Goal: Task Accomplishment & Management: Use online tool/utility

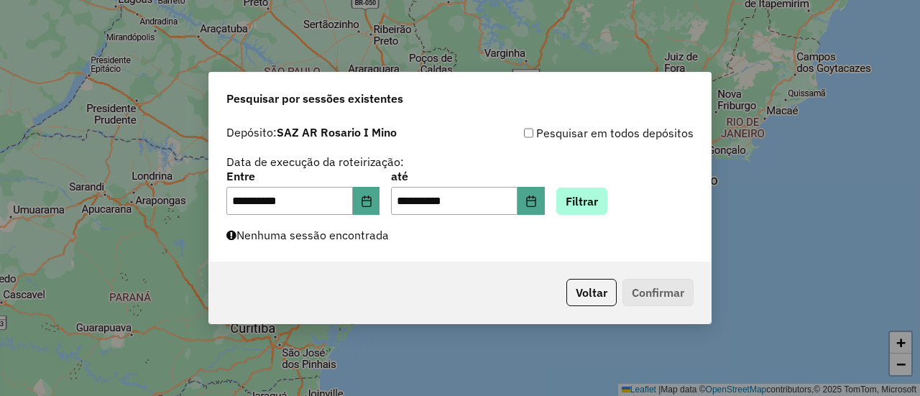
click at [605, 205] on button "Filtrar" at bounding box center [581, 201] width 51 height 27
click at [600, 196] on button "Filtrar" at bounding box center [581, 201] width 51 height 27
click at [595, 198] on button "Filtrar" at bounding box center [581, 201] width 51 height 27
click at [592, 198] on button "Filtrar" at bounding box center [581, 201] width 51 height 27
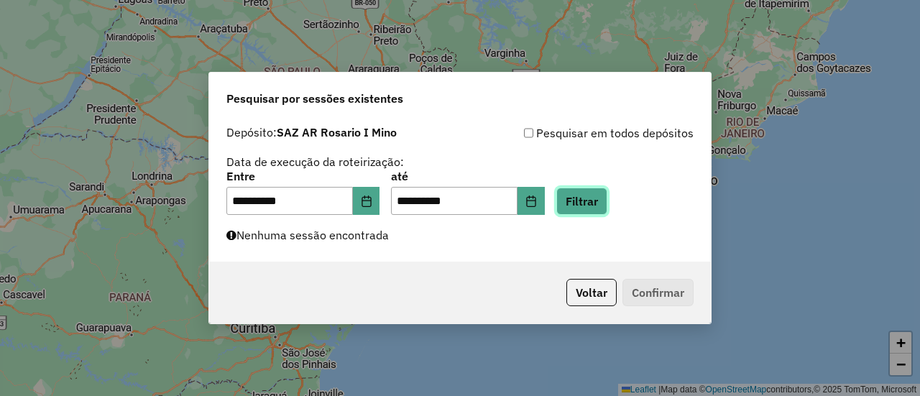
click at [608, 198] on button "Filtrar" at bounding box center [581, 201] width 51 height 27
click at [597, 199] on button "Filtrar" at bounding box center [581, 201] width 51 height 27
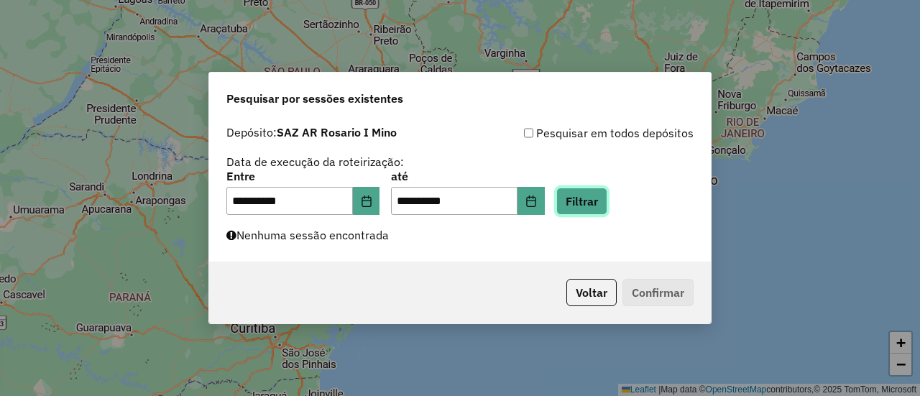
click at [597, 199] on button "Filtrar" at bounding box center [581, 201] width 51 height 27
click at [599, 203] on button "Filtrar" at bounding box center [581, 201] width 51 height 27
click at [608, 198] on button "Filtrar" at bounding box center [581, 201] width 51 height 27
click at [595, 201] on button "Filtrar" at bounding box center [581, 201] width 51 height 27
click at [595, 198] on button "Filtrar" at bounding box center [581, 201] width 51 height 27
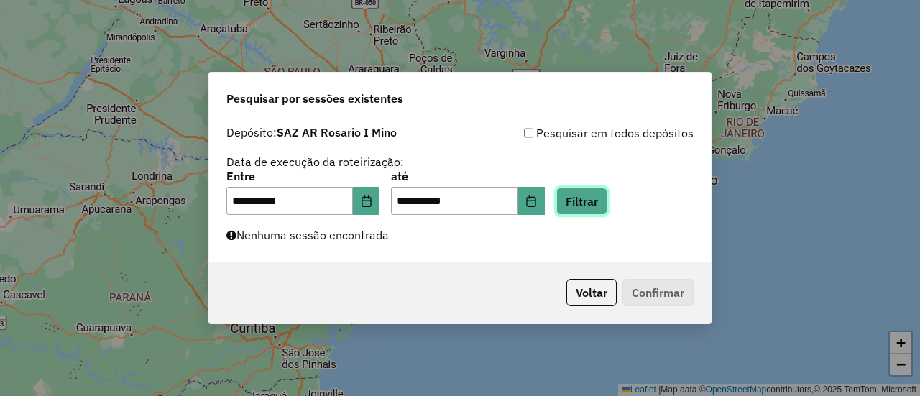
click at [600, 199] on button "Filtrar" at bounding box center [581, 201] width 51 height 27
click at [601, 204] on button "Filtrar" at bounding box center [581, 201] width 51 height 27
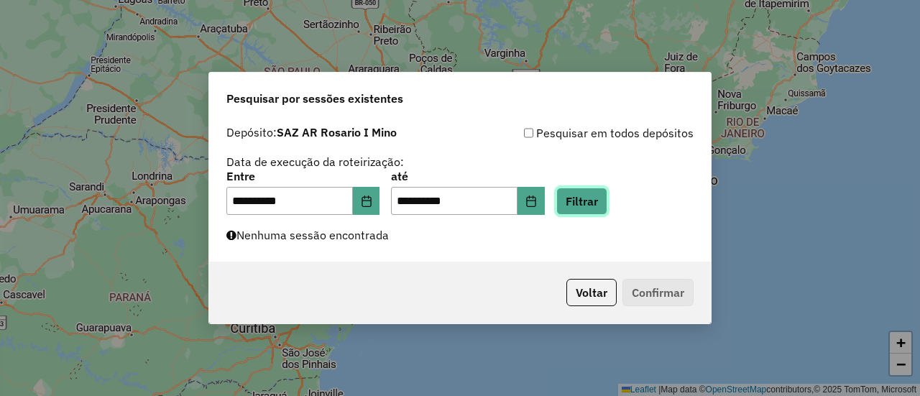
click at [601, 204] on button "Filtrar" at bounding box center [581, 201] width 51 height 27
click at [604, 201] on button "Filtrar" at bounding box center [581, 201] width 51 height 27
click at [600, 201] on button "Filtrar" at bounding box center [581, 201] width 51 height 27
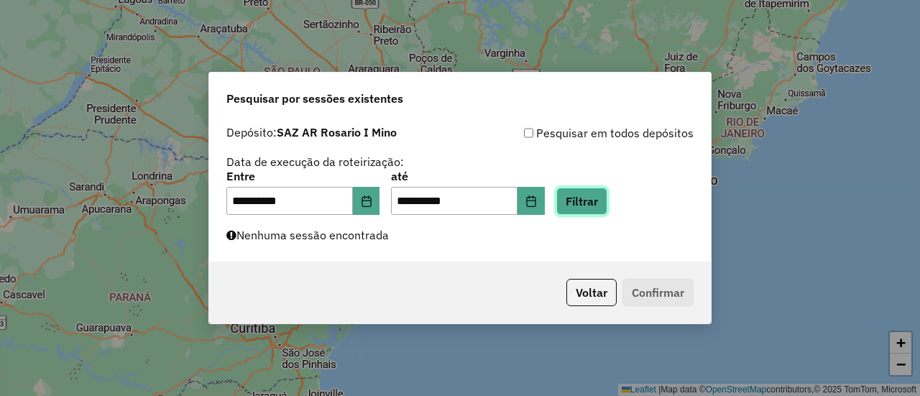
click at [608, 203] on button "Filtrar" at bounding box center [581, 201] width 51 height 27
click at [608, 201] on button "Filtrar" at bounding box center [581, 201] width 51 height 27
click at [600, 205] on button "Filtrar" at bounding box center [581, 201] width 51 height 27
click at [600, 206] on button "Filtrar" at bounding box center [581, 201] width 51 height 27
click at [600, 201] on button "Filtrar" at bounding box center [581, 201] width 51 height 27
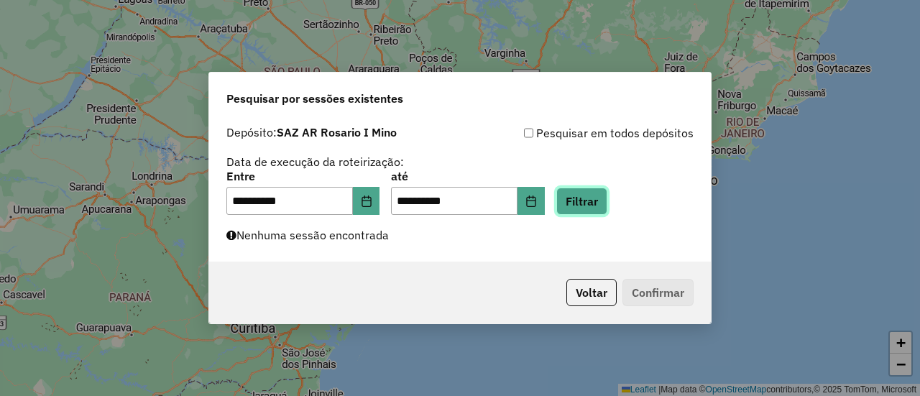
click at [602, 201] on button "Filtrar" at bounding box center [581, 201] width 51 height 27
click at [605, 198] on button "Filtrar" at bounding box center [581, 201] width 51 height 27
click at [601, 203] on button "Filtrar" at bounding box center [581, 201] width 51 height 27
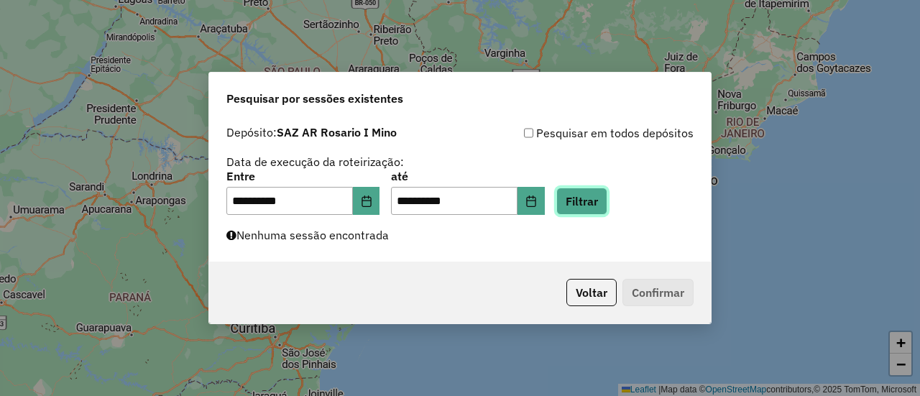
drag, startPoint x: 601, startPoint y: 203, endPoint x: 631, endPoint y: 207, distance: 29.8
click at [631, 207] on div "**********" at bounding box center [459, 193] width 467 height 45
click at [595, 198] on button "Filtrar" at bounding box center [581, 201] width 51 height 27
click at [608, 196] on button "Filtrar" at bounding box center [581, 201] width 51 height 27
click at [601, 202] on button "Filtrar" at bounding box center [581, 201] width 51 height 27
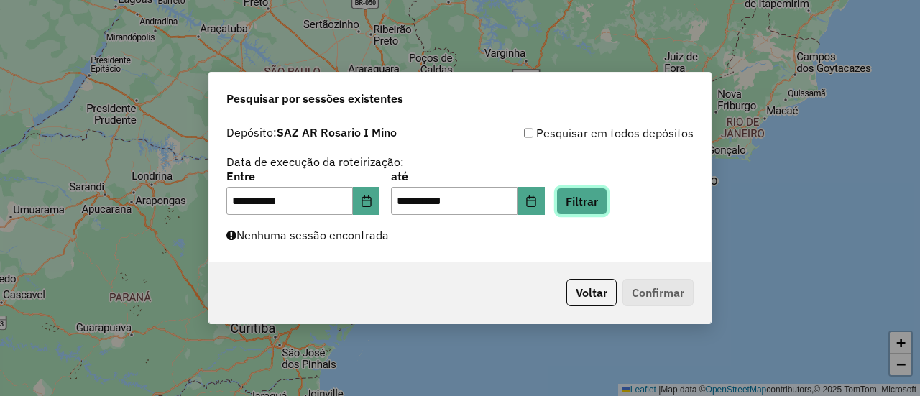
click at [601, 202] on button "Filtrar" at bounding box center [581, 201] width 51 height 27
click at [601, 200] on button "Filtrar" at bounding box center [581, 201] width 51 height 27
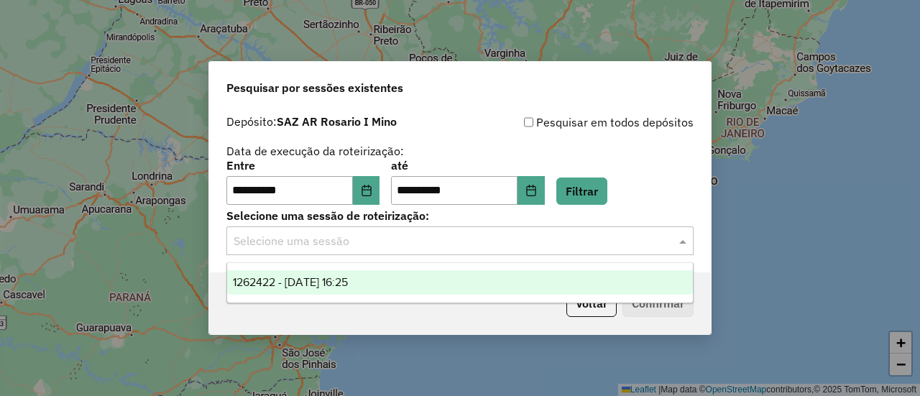
click at [686, 242] on span at bounding box center [685, 240] width 18 height 17
click at [348, 278] on span "1262422 - 10/09/2025 16:25" at bounding box center [290, 282] width 115 height 12
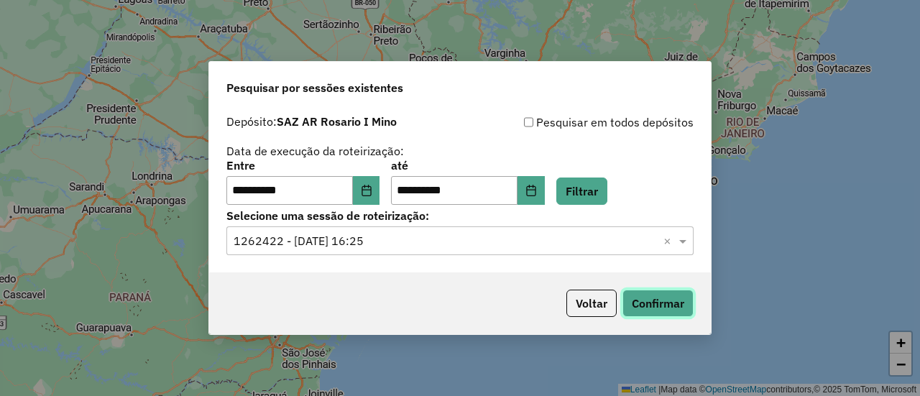
click at [661, 299] on button "Confirmar" at bounding box center [658, 303] width 71 height 27
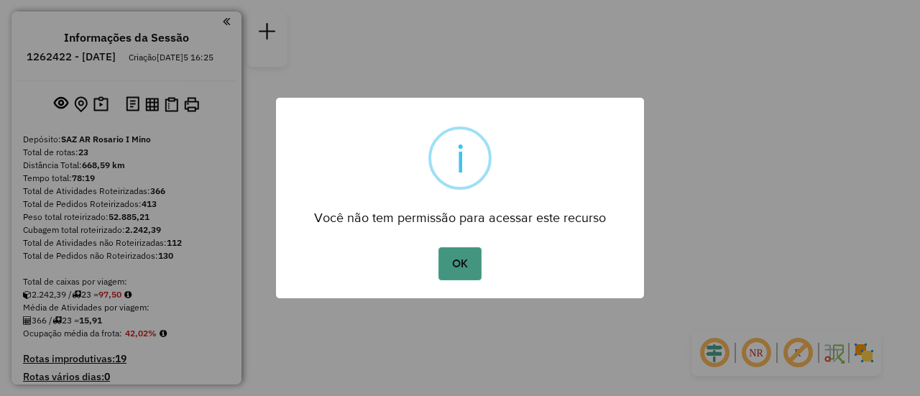
click at [452, 261] on button "OK" at bounding box center [460, 263] width 42 height 33
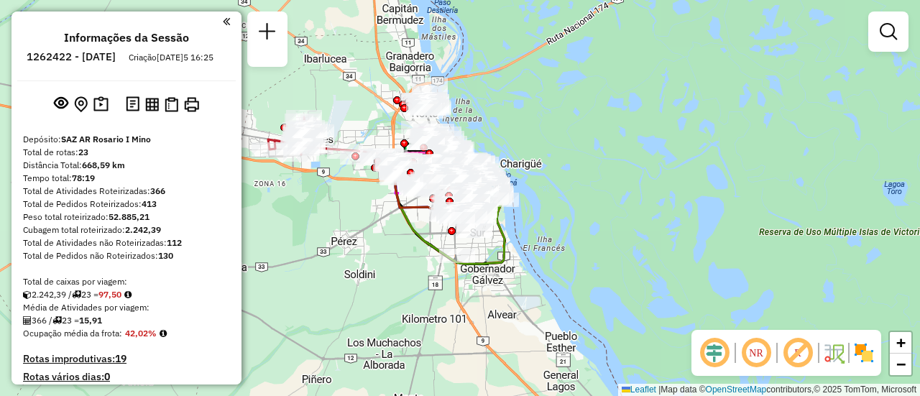
drag, startPoint x: 398, startPoint y: 223, endPoint x: 423, endPoint y: 259, distance: 43.9
click at [423, 259] on div "Janela de atendimento Grade de atendimento Capacidade Transportadoras Veículos …" at bounding box center [460, 198] width 920 height 396
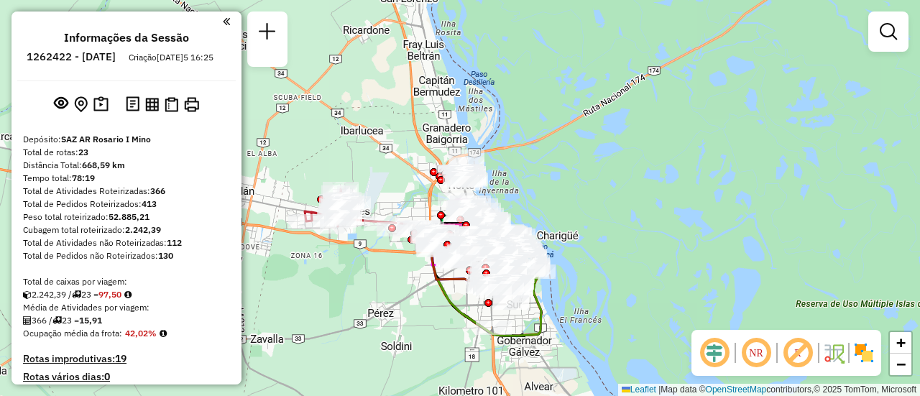
drag, startPoint x: 433, startPoint y: 273, endPoint x: 491, endPoint y: 290, distance: 60.7
click at [484, 286] on icon at bounding box center [457, 262] width 52 height 47
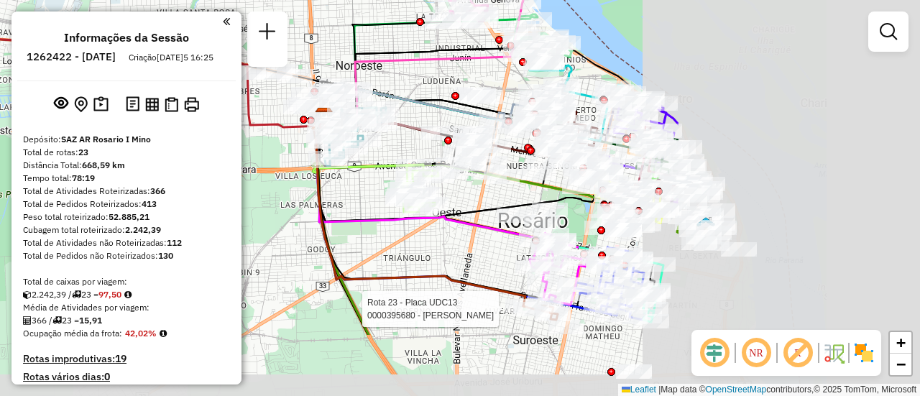
drag, startPoint x: 757, startPoint y: 180, endPoint x: 411, endPoint y: 80, distance: 360.2
click at [411, 80] on div "Rota 23 - Placa UDC13 0000395680 - ROSELL MIGUEL RAMIN Janela de atendimento Gr…" at bounding box center [460, 198] width 920 height 396
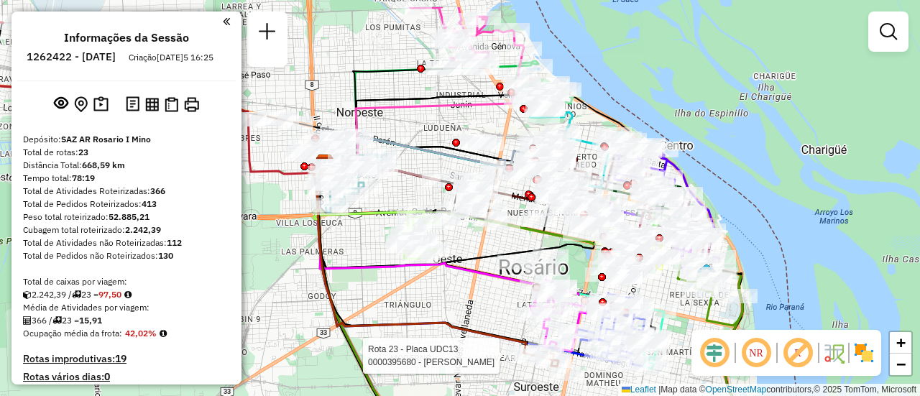
drag, startPoint x: 539, startPoint y: 186, endPoint x: 551, endPoint y: 233, distance: 48.5
click at [551, 233] on icon at bounding box center [534, 322] width 443 height 319
select select "**********"
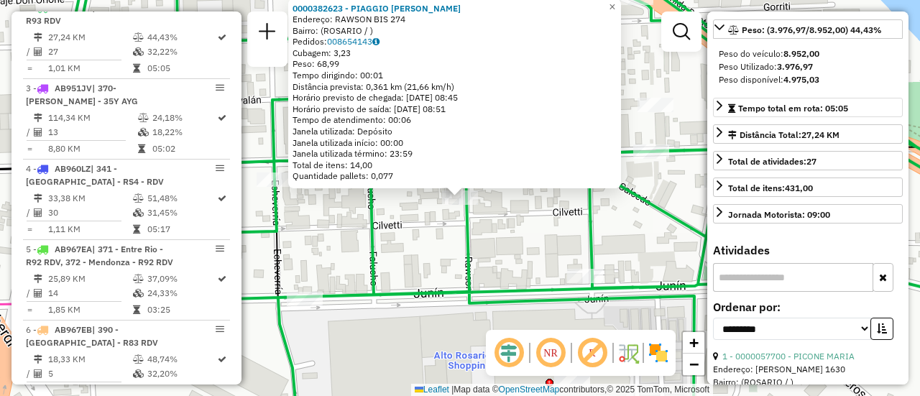
scroll to position [72, 0]
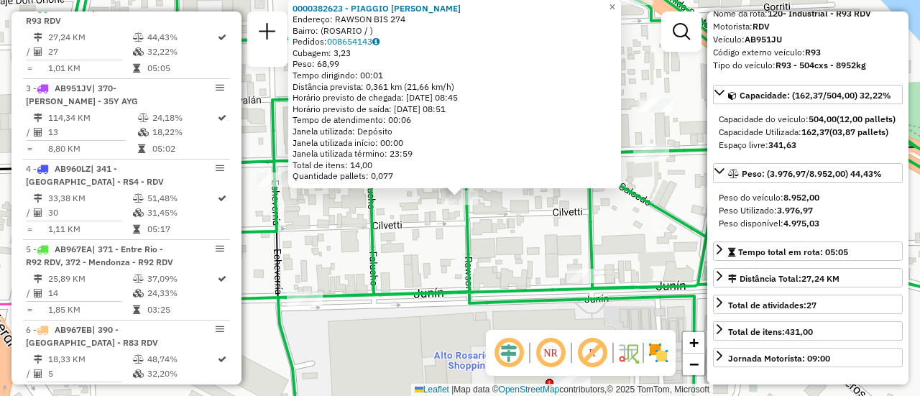
click at [526, 236] on div "0000382623 - PIAGGIO NICOLAS JAVIER Endereço: RAWSON BIS 274 Bairro: (ROSARIO /…" at bounding box center [460, 198] width 920 height 396
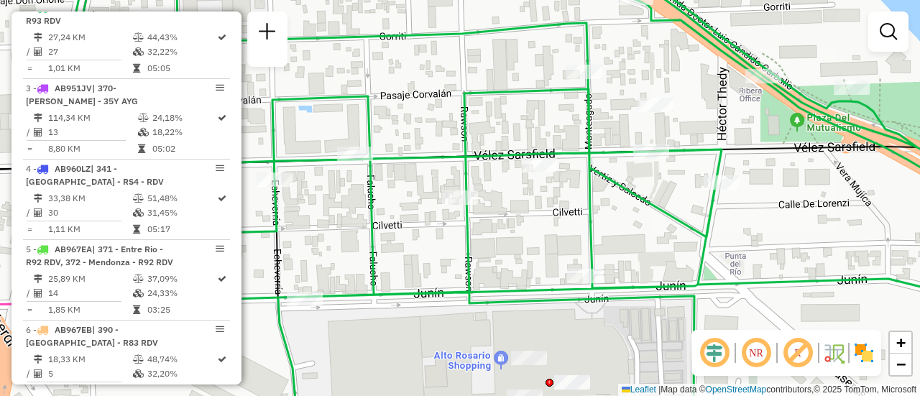
click at [526, 236] on div "Janela de atendimento Grade de atendimento Capacidade Transportadoras Veículos …" at bounding box center [460, 198] width 920 height 396
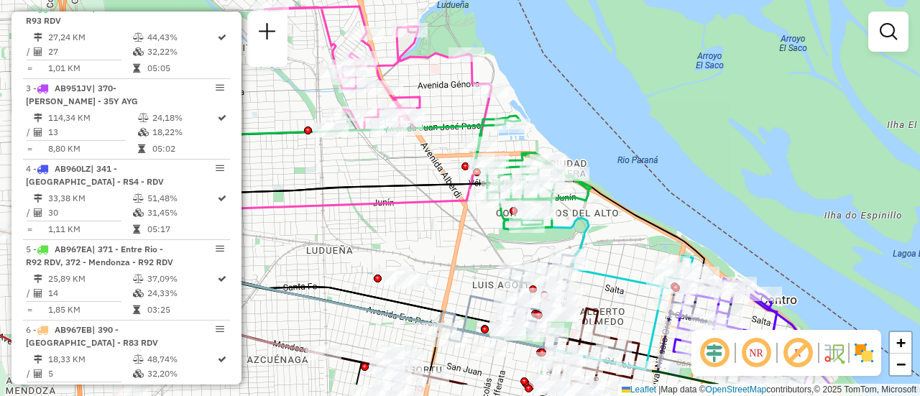
drag, startPoint x: 599, startPoint y: 278, endPoint x: 602, endPoint y: 227, distance: 51.1
click at [602, 227] on div "Janela de atendimento Grade de atendimento Capacidade Transportadoras Veículos …" at bounding box center [460, 198] width 920 height 396
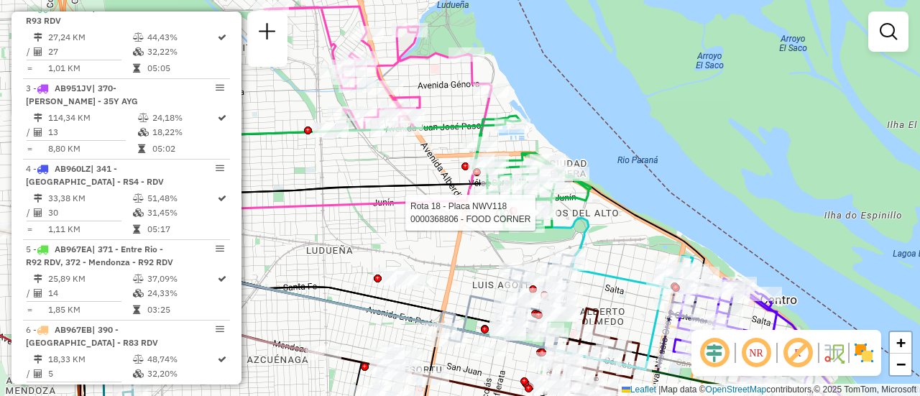
select select "**********"
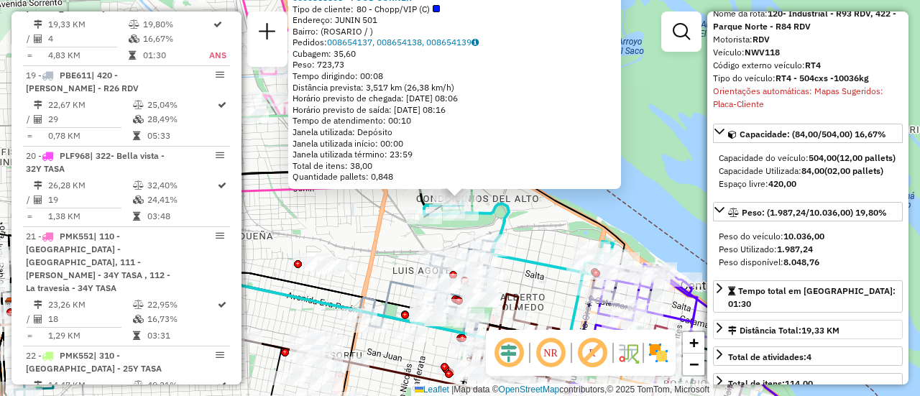
scroll to position [0, 0]
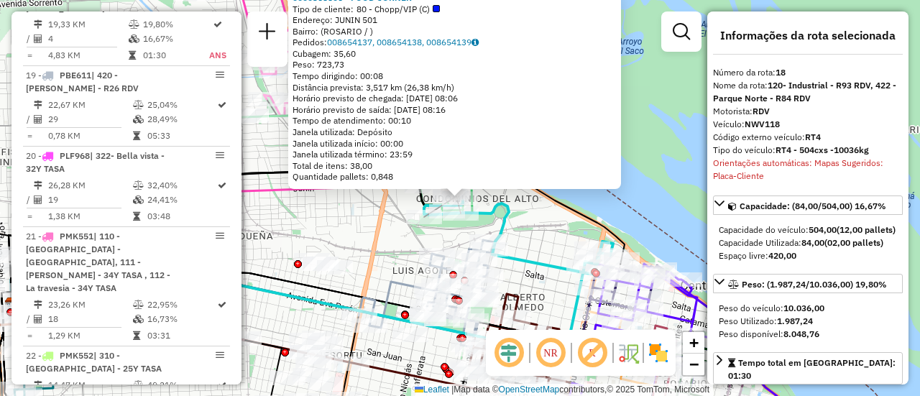
click at [556, 242] on div "0000368806 - FOOD CORNER Tipo de cliente: 80 - Chopp/VIP (C) Endereço: JUNIN 50…" at bounding box center [460, 198] width 920 height 396
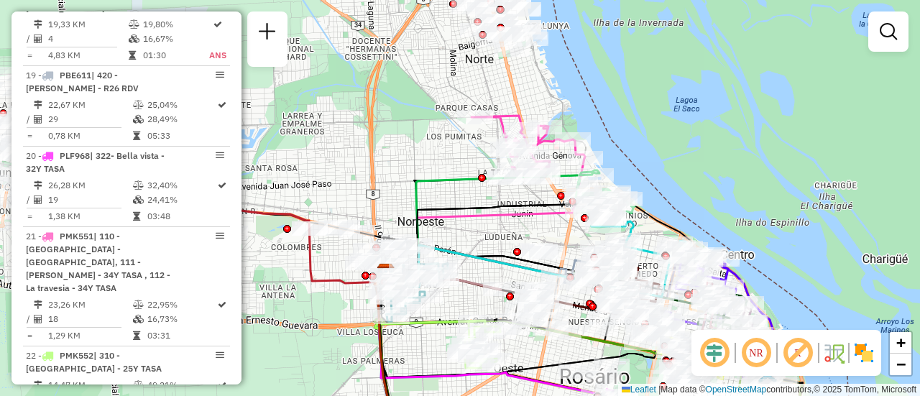
drag, startPoint x: 404, startPoint y: 232, endPoint x: 578, endPoint y: 242, distance: 174.3
click at [564, 238] on icon at bounding box center [484, 217] width 199 height 118
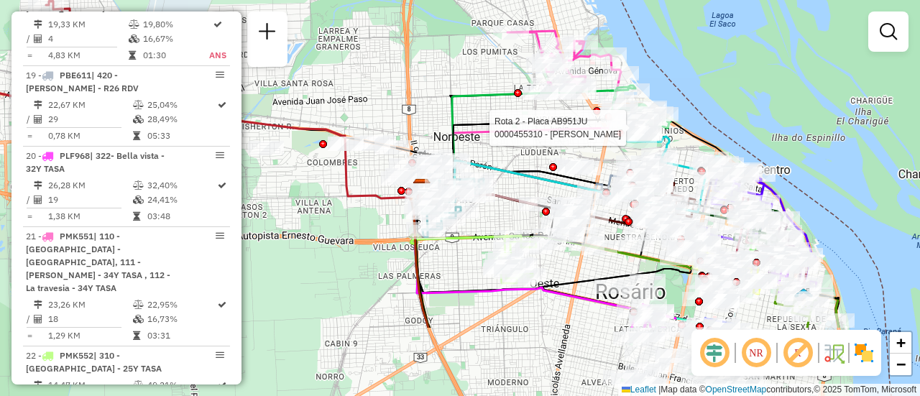
drag, startPoint x: 550, startPoint y: 283, endPoint x: 495, endPoint y: 148, distance: 145.4
click at [497, 152] on div "Rota 2 - Placa AB951JU 0000455310 - MAKHAT JAVIER Janela de atendimento Grade d…" at bounding box center [460, 198] width 920 height 396
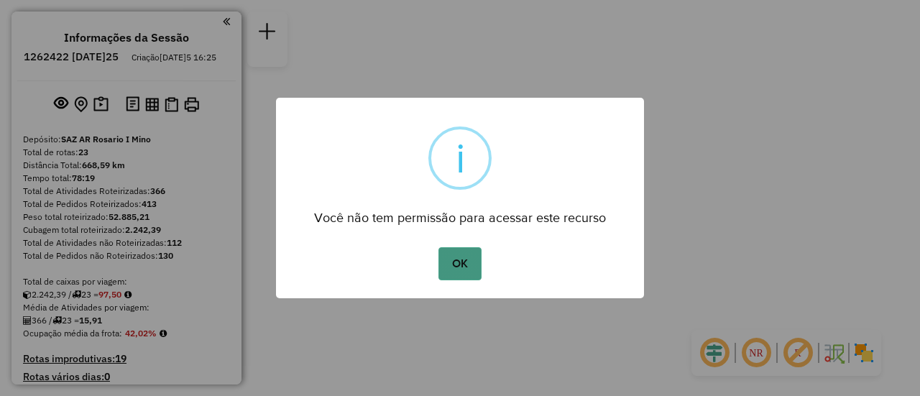
click at [459, 265] on button "OK" at bounding box center [460, 263] width 42 height 33
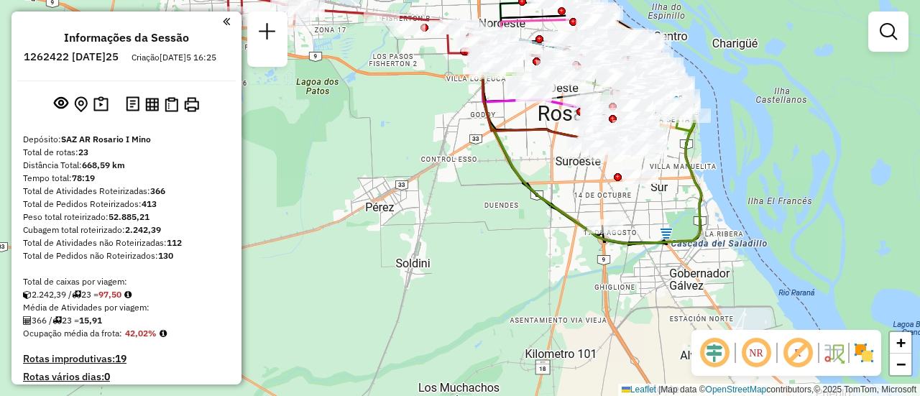
drag, startPoint x: 448, startPoint y: 170, endPoint x: 407, endPoint y: 255, distance: 94.2
click at [407, 255] on div "Janela de atendimento Grade de atendimento Capacidade Transportadoras Veículos …" at bounding box center [460, 198] width 920 height 396
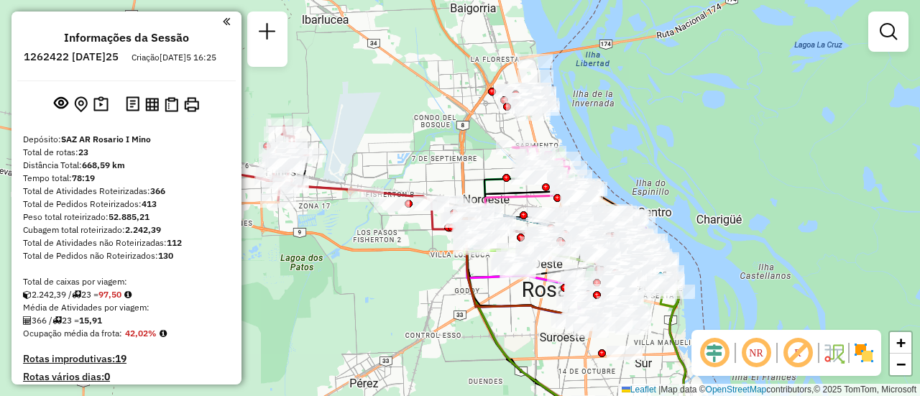
drag, startPoint x: 408, startPoint y: 186, endPoint x: 439, endPoint y: 290, distance: 108.7
click at [439, 290] on div "Janela de atendimento Grade de atendimento Capacidade Transportadoras Veículos …" at bounding box center [460, 198] width 920 height 396
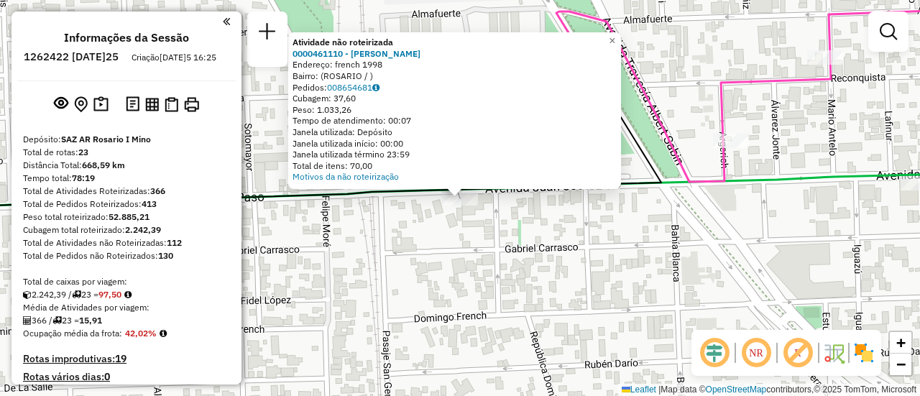
click at [527, 234] on div "Atividade não roteirizada 0000461110 - Gonzales Emanuel - RDV Endereço: french …" at bounding box center [460, 198] width 920 height 396
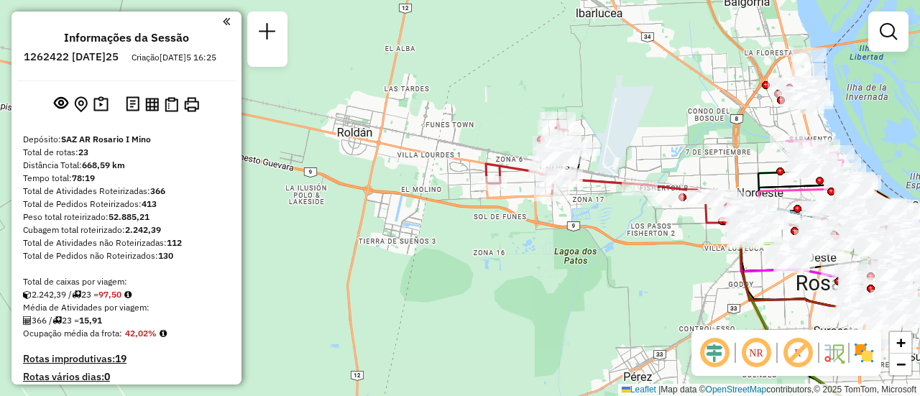
drag, startPoint x: 431, startPoint y: 176, endPoint x: 640, endPoint y: 148, distance: 211.1
click at [640, 148] on div "Janela de atendimento Grade de atendimento Capacidade Transportadoras Veículos …" at bounding box center [460, 198] width 920 height 396
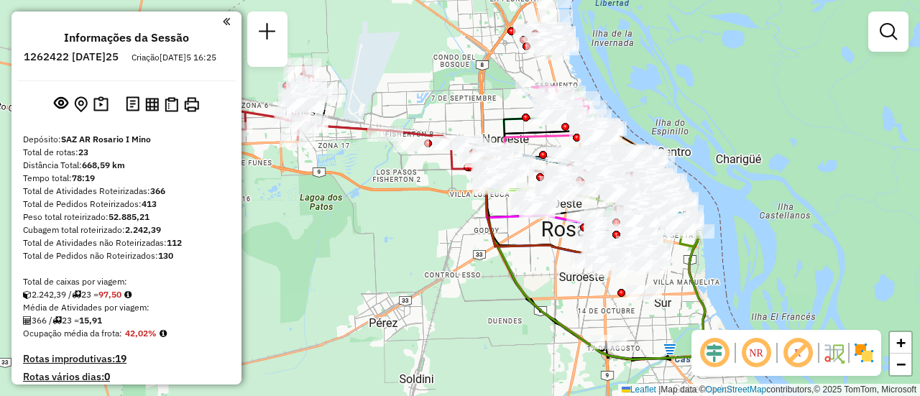
drag, startPoint x: 640, startPoint y: 148, endPoint x: 349, endPoint y: 96, distance: 295.9
click at [328, 88] on div "Janela de atendimento Grade de atendimento Capacidade Transportadoras Veículos …" at bounding box center [460, 198] width 920 height 396
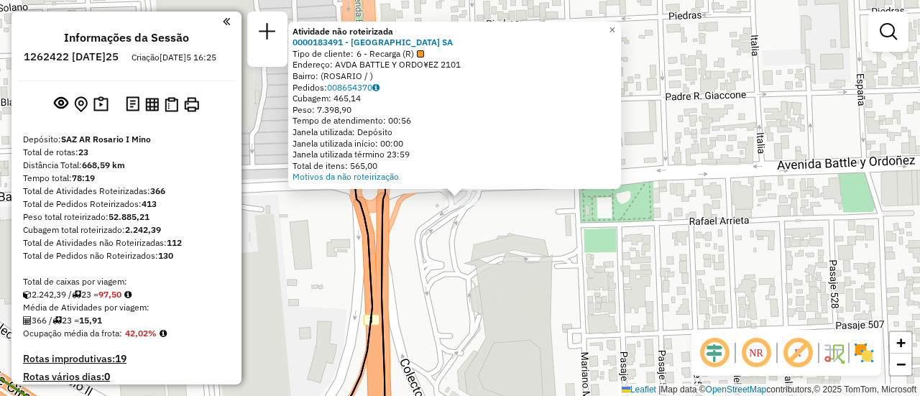
click at [505, 244] on div "Atividade não roteirizada 0000183491 - CASINO DE ROSARIO SA Tipo de cliente: 6 …" at bounding box center [460, 198] width 920 height 396
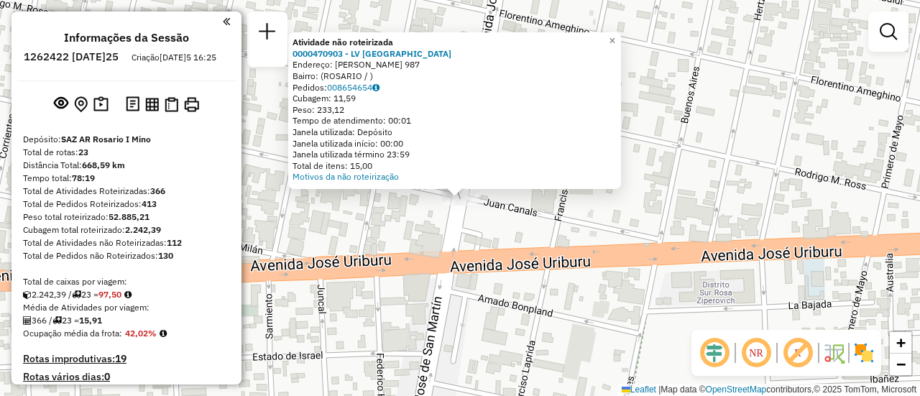
click at [417, 231] on div "Atividade não roteirizada 0000470903 - LV SAN MARTIN Endereço: JUAN CANALS 987 …" at bounding box center [460, 198] width 920 height 396
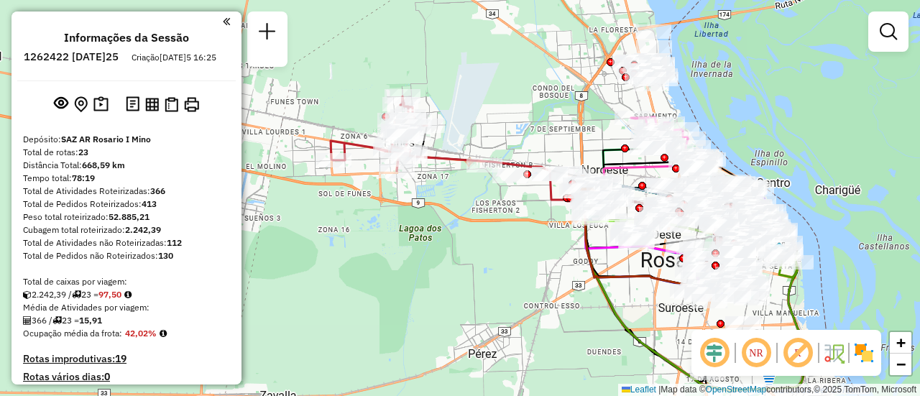
drag, startPoint x: 318, startPoint y: 196, endPoint x: 542, endPoint y: 286, distance: 241.9
click at [542, 286] on div "Janela de atendimento Grade de atendimento Capacidade Transportadoras Veículos …" at bounding box center [460, 198] width 920 height 396
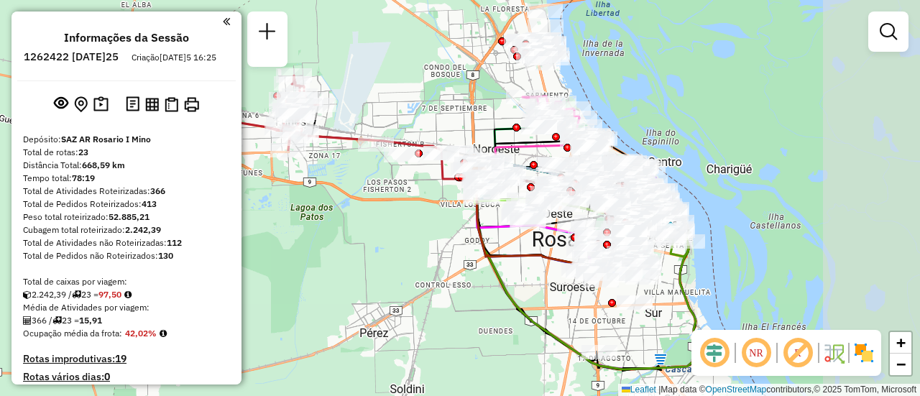
drag, startPoint x: 546, startPoint y: 136, endPoint x: 438, endPoint y: 115, distance: 110.5
click at [438, 115] on div "Janela de atendimento Grade de atendimento Capacidade Transportadoras Veículos …" at bounding box center [460, 198] width 920 height 396
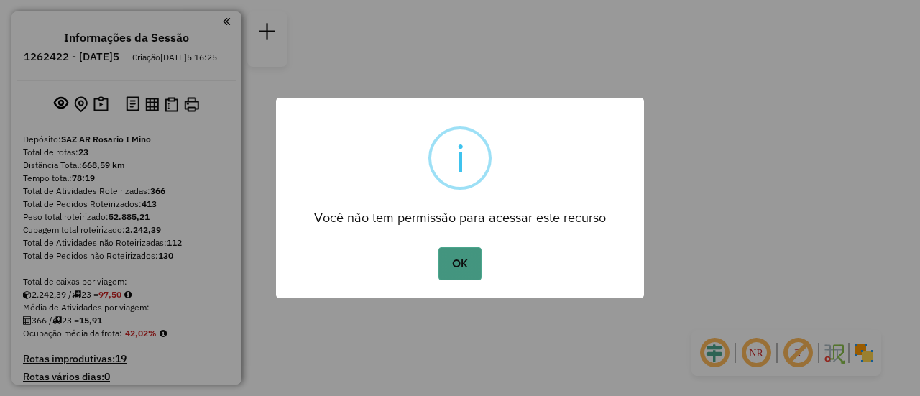
click at [467, 268] on button "OK" at bounding box center [460, 263] width 42 height 33
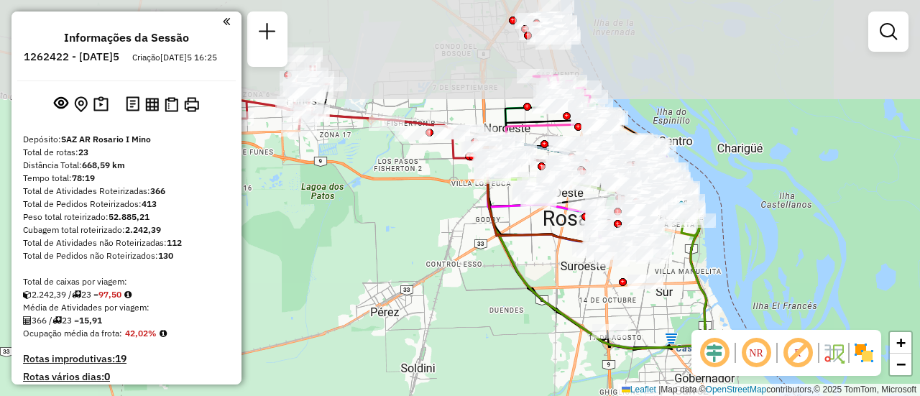
drag, startPoint x: 455, startPoint y: 175, endPoint x: 421, endPoint y: 253, distance: 85.6
click at [418, 253] on div "Janela de atendimento Grade de atendimento Capacidade Transportadoras Veículos …" at bounding box center [460, 198] width 920 height 396
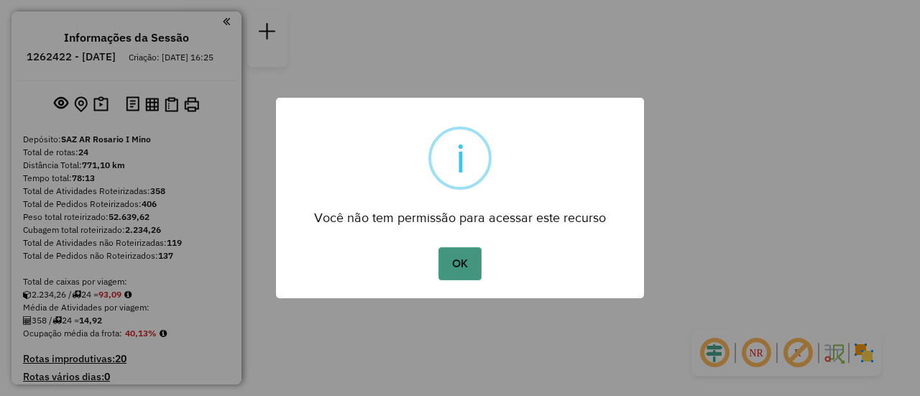
click at [454, 265] on button "OK" at bounding box center [460, 263] width 42 height 33
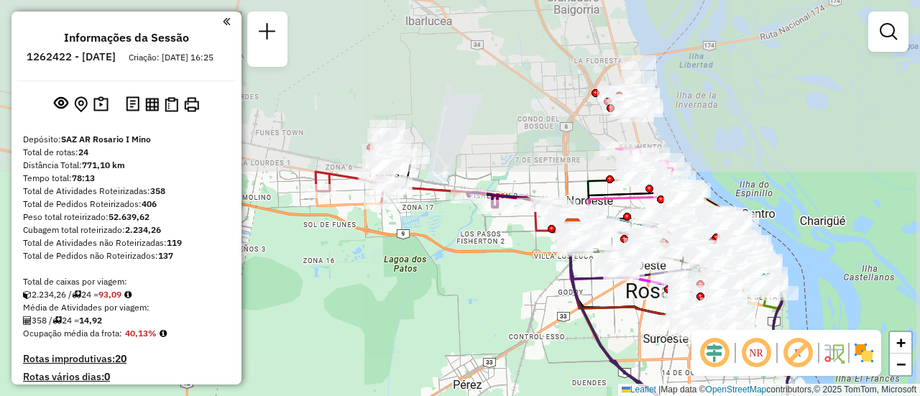
drag, startPoint x: 459, startPoint y: 161, endPoint x: 423, endPoint y: 347, distance: 189.5
click at [423, 347] on div "Janela de atendimento Grade de atendimento Capacidade Transportadoras Veículos …" at bounding box center [460, 198] width 920 height 396
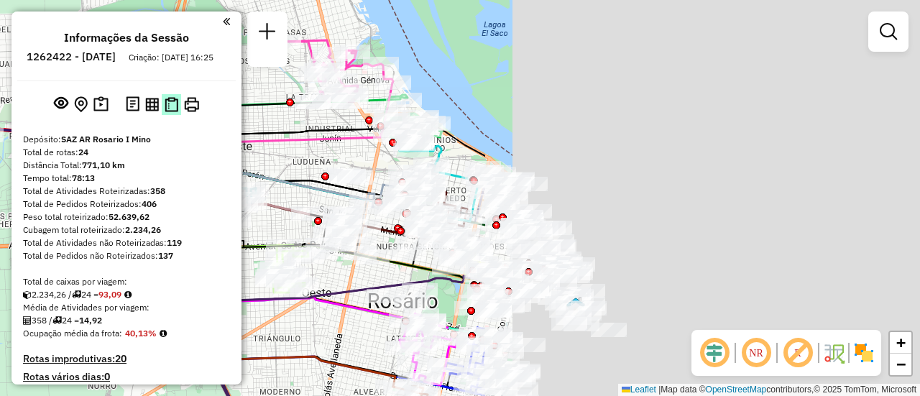
drag, startPoint x: 731, startPoint y: 122, endPoint x: 170, endPoint y: 106, distance: 561.0
click at [170, 106] on hb-router-mapa "Informações da Sessão 1262422 - [DATE]5 Criação: [DATE] 16:25 Depósito: SAZ AR …" at bounding box center [460, 198] width 920 height 396
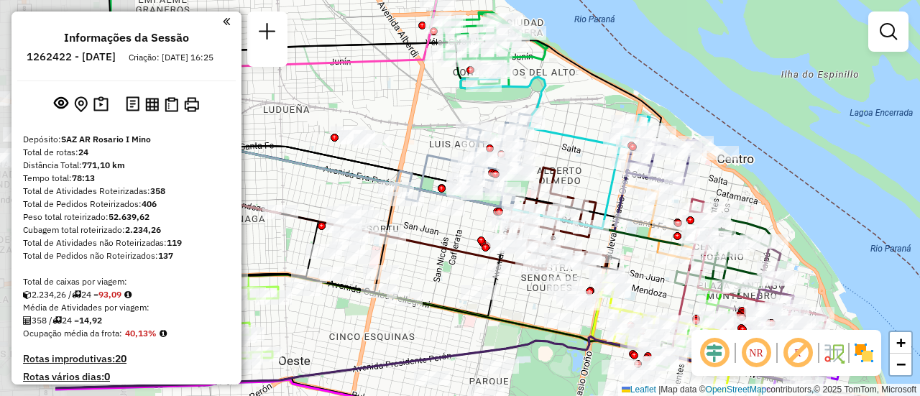
drag, startPoint x: 419, startPoint y: 151, endPoint x: 574, endPoint y: 127, distance: 157.2
click at [567, 124] on div "Janela de atendimento Grade de atendimento Capacidade Transportadoras Veículos …" at bounding box center [460, 198] width 920 height 396
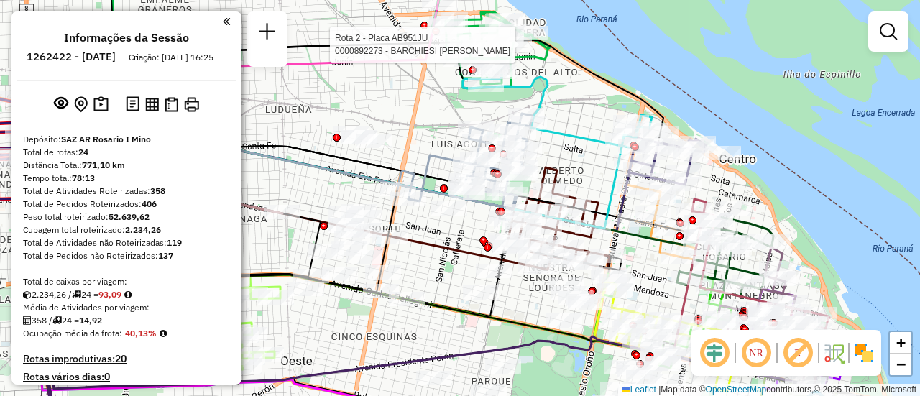
select select "**********"
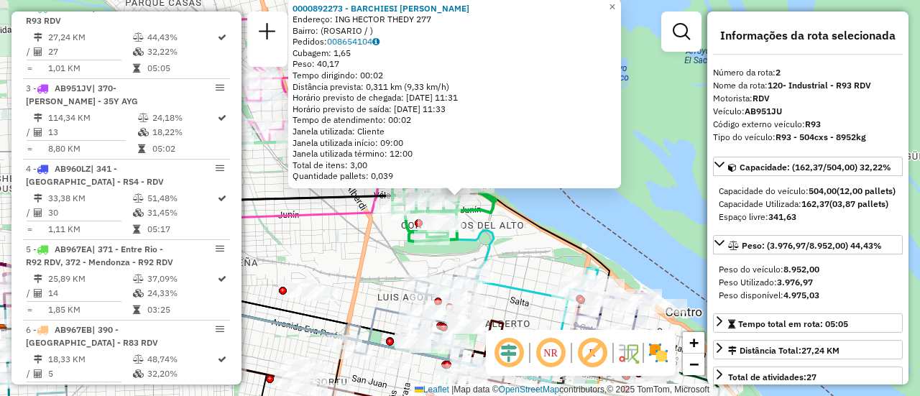
scroll to position [144, 0]
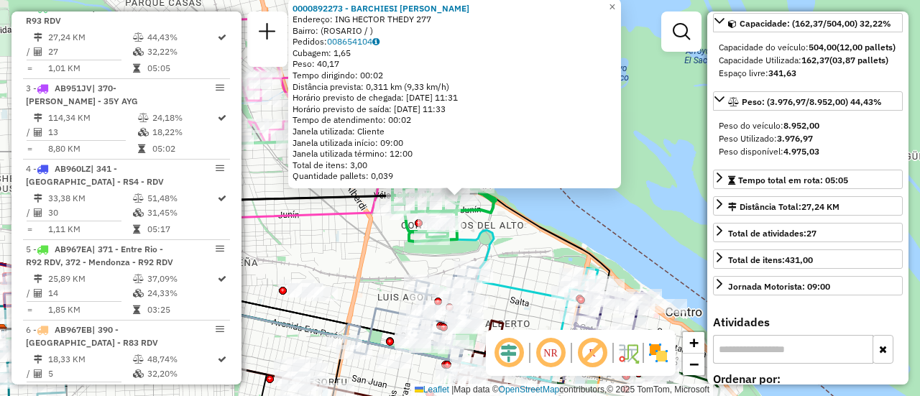
click at [525, 250] on div "0000892273 - [PERSON_NAME]: ING HECTOR THEDY 277 Bairro: ([GEOGRAPHIC_DATA] / )…" at bounding box center [460, 198] width 920 height 396
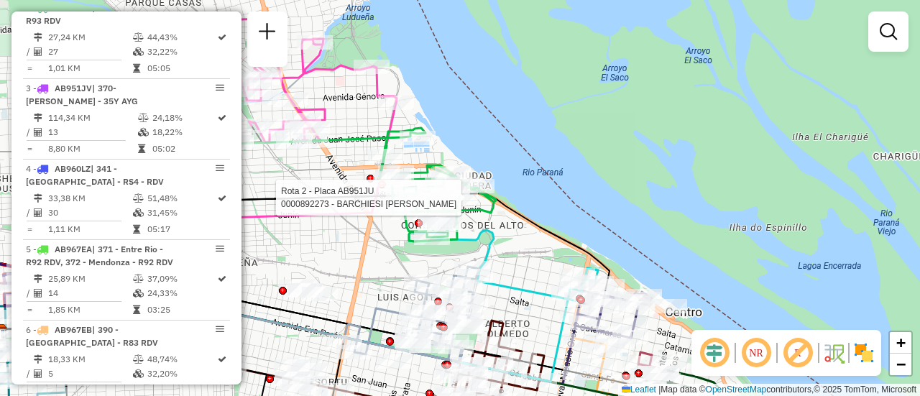
select select "**********"
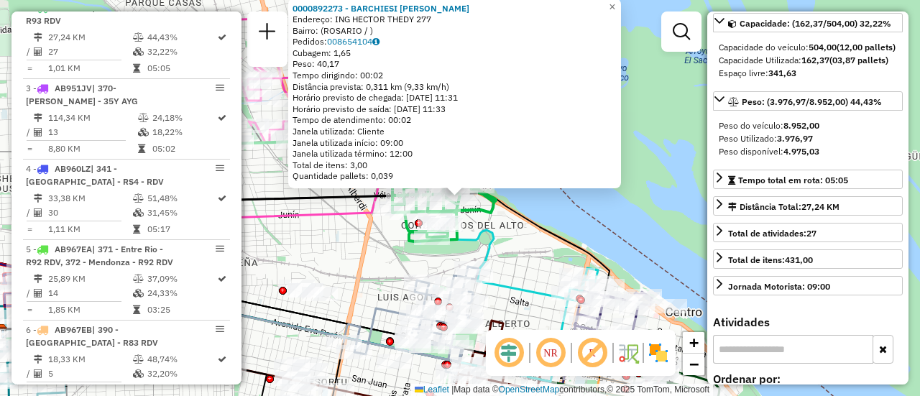
click at [308, 250] on div "0000892273 - [PERSON_NAME]: ING HECTOR THEDY 277 Bairro: ([GEOGRAPHIC_DATA] / )…" at bounding box center [460, 198] width 920 height 396
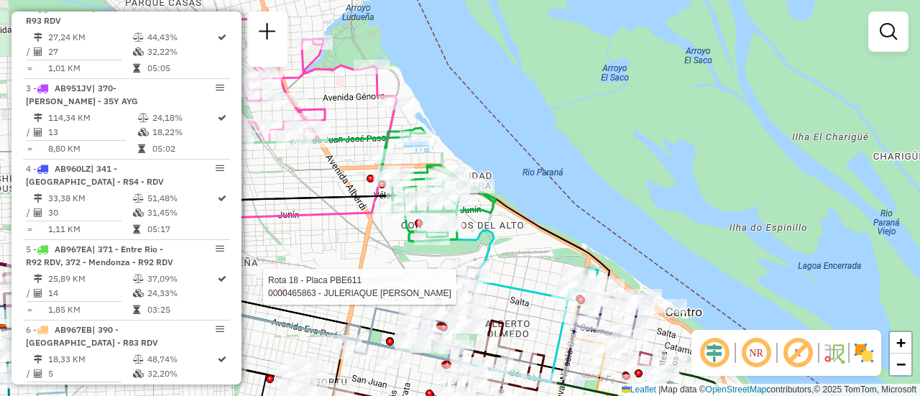
select select "**********"
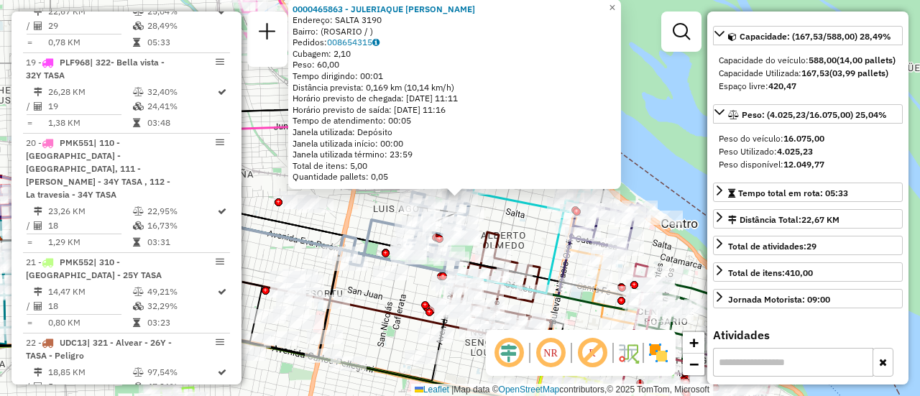
click at [361, 214] on div "0000465863 - JULERIAQUE [PERSON_NAME]: SALTA 3190 Bairro: ([GEOGRAPHIC_DATA] / …" at bounding box center [460, 198] width 920 height 396
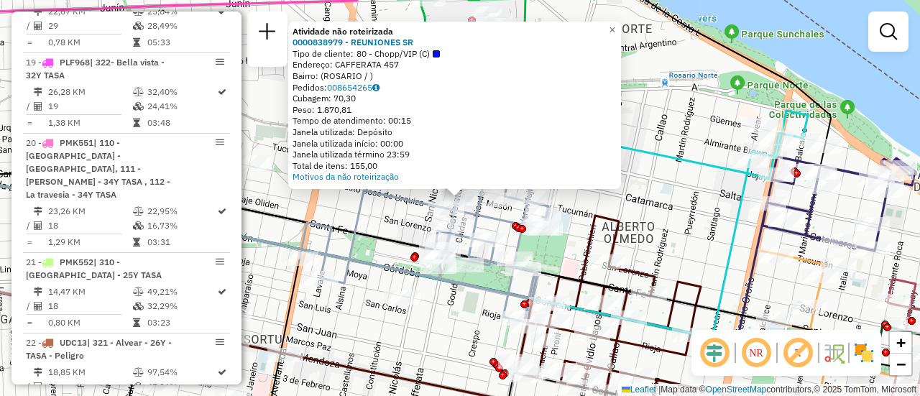
click at [370, 219] on div "Atividade não roteirizada 0000838979 - REUNIONES SR Tipo de cliente: 80 - Chopp…" at bounding box center [460, 198] width 920 height 396
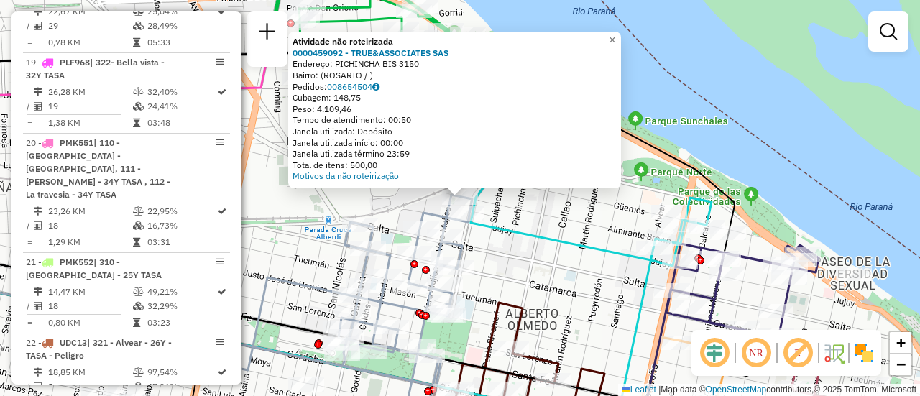
click at [518, 265] on div "Atividade não roteirizada 0000459092 - TRUE&ASSOCIATES SAS Endereço: PICHINCHA …" at bounding box center [460, 198] width 920 height 396
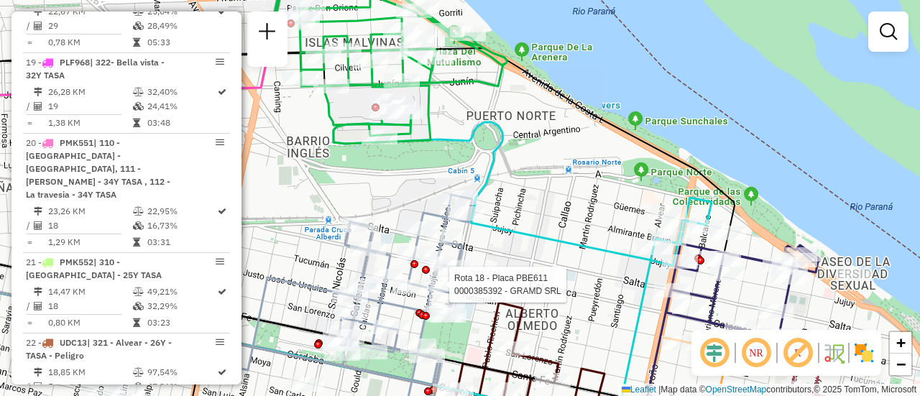
select select "**********"
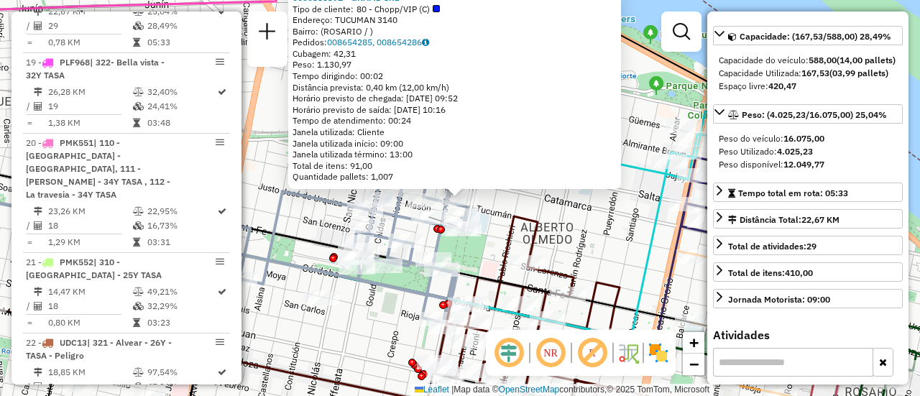
click at [603, 236] on div "0000385392 - GRAMD SRL Tipo de cliente: 80 - Chopp/VIP (C) Endereço: TUCUMAN 31…" at bounding box center [460, 198] width 920 height 396
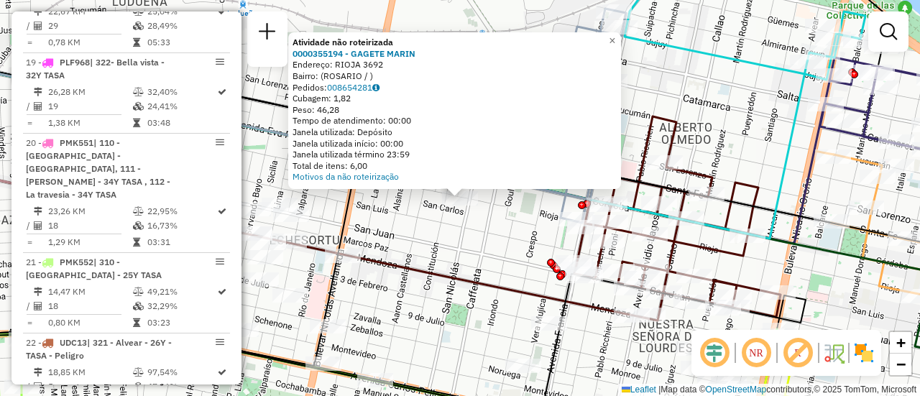
click at [468, 239] on div "Atividade não roteirizada 0000355194 - GAGETE MARIN Endereço: RIOJA 3692 Bairro…" at bounding box center [460, 198] width 920 height 396
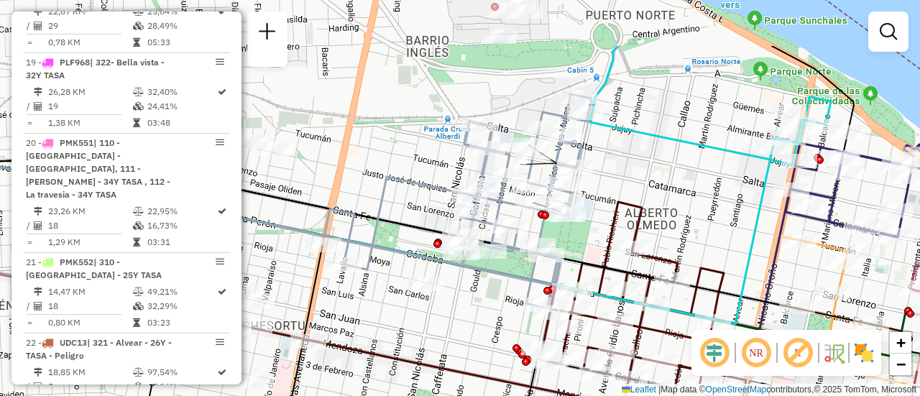
drag, startPoint x: 648, startPoint y: 71, endPoint x: 594, endPoint y: 226, distance: 163.7
click at [594, 226] on div "Janela de atendimento Grade de atendimento Capacidade Transportadoras Veículos …" at bounding box center [460, 198] width 920 height 396
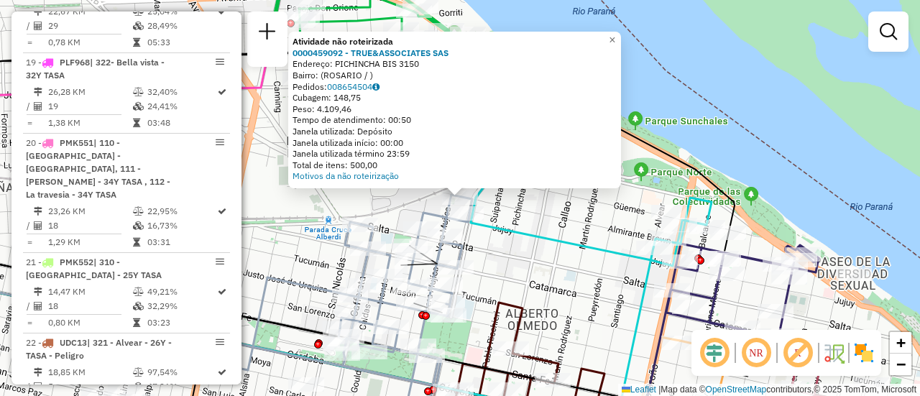
click at [527, 216] on div "Atividade não roteirizada 0000459092 - TRUE&ASSOCIATES SAS Endereço: PICHINCHA …" at bounding box center [460, 198] width 920 height 396
click at [525, 213] on div "Atividade não roteirizada 0000459092 - TRUE&ASSOCIATES SAS Endereço: PICHINCHA …" at bounding box center [460, 198] width 920 height 396
click at [503, 207] on div "Atividade não roteirizada 0000459092 - TRUE&ASSOCIATES SAS Endereço: PICHINCHA …" at bounding box center [460, 198] width 920 height 396
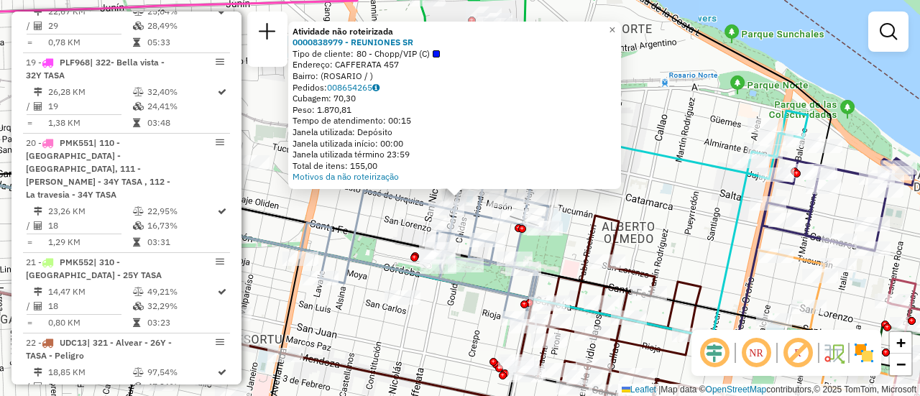
click at [448, 321] on div "Atividade não roteirizada 0000838979 - REUNIONES SR Tipo de cliente: 80 - Chopp…" at bounding box center [460, 198] width 920 height 396
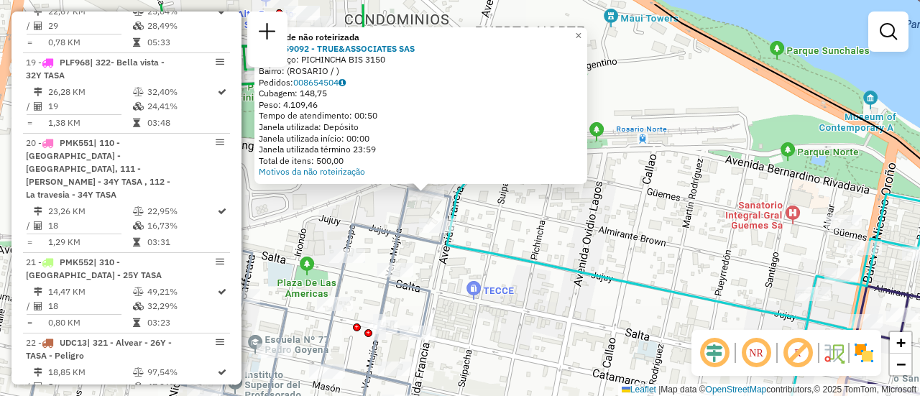
drag, startPoint x: 490, startPoint y: 180, endPoint x: 493, endPoint y: 226, distance: 45.4
click at [493, 226] on div "Atividade não roteirizada 0000459092 - TRUE&ASSOCIATES SAS Endereço: PICHINCHA …" at bounding box center [460, 198] width 920 height 396
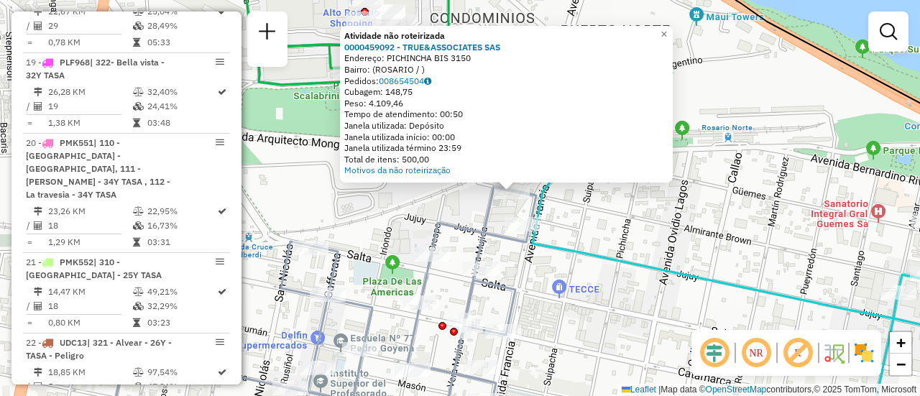
click at [620, 229] on div "Atividade não roteirizada 0000459092 - TRUE&ASSOCIATES SAS Endereço: PICHINCHA …" at bounding box center [460, 198] width 920 height 396
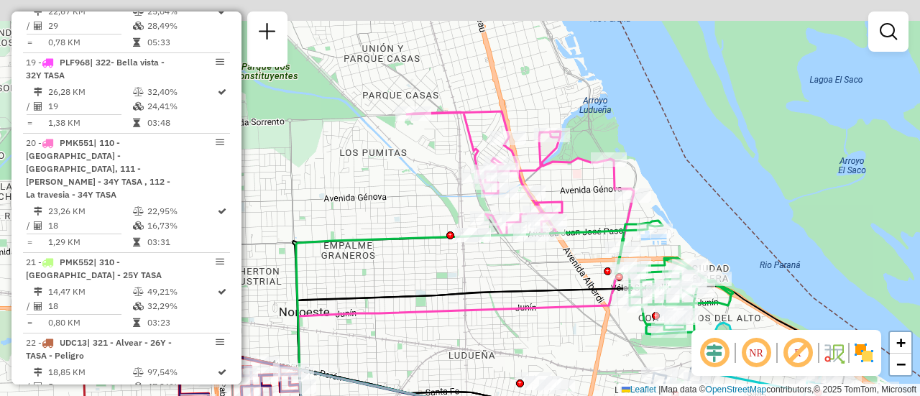
drag, startPoint x: 375, startPoint y: 137, endPoint x: 502, endPoint y: 284, distance: 193.7
click at [502, 287] on icon at bounding box center [462, 356] width 456 height 139
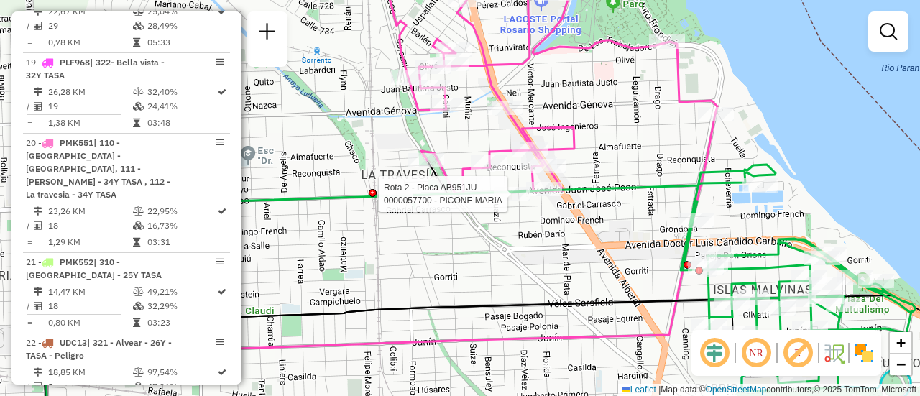
select select "**********"
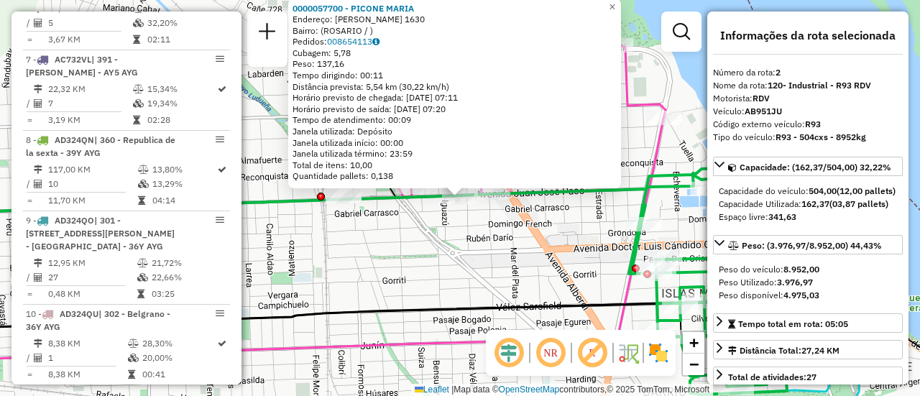
scroll to position [592, 0]
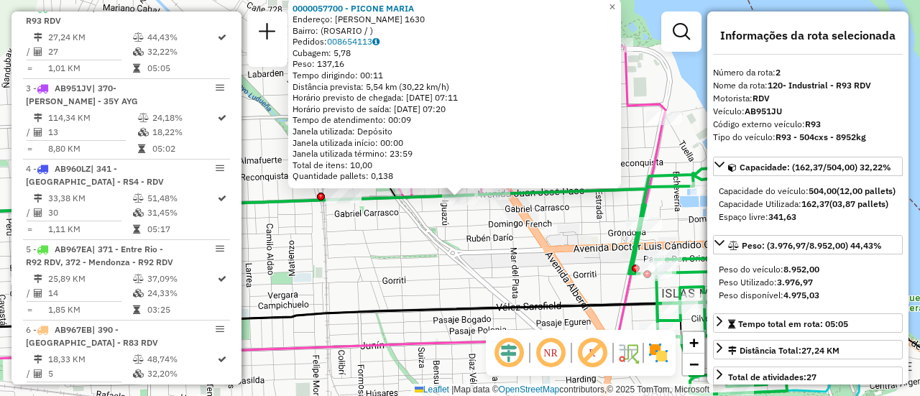
click at [437, 267] on div "0000057700 - PICONE MARIA Endereço: JUAN JOSE PASO 1630 Bairro: (ROSARIO / ) Pe…" at bounding box center [460, 198] width 920 height 396
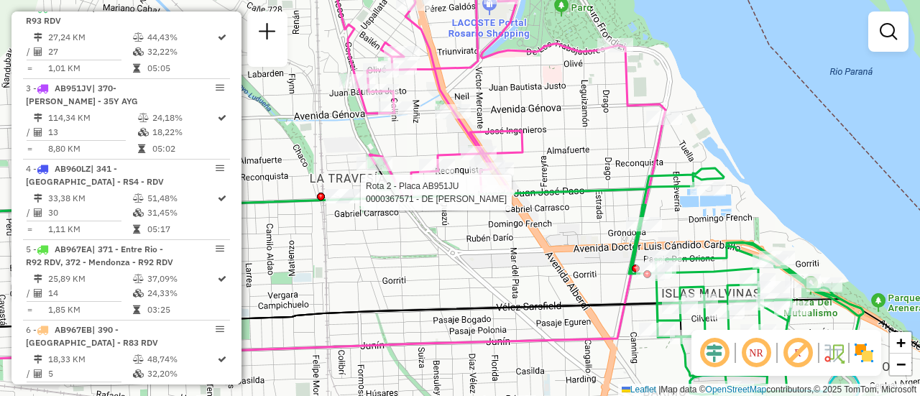
select select "**********"
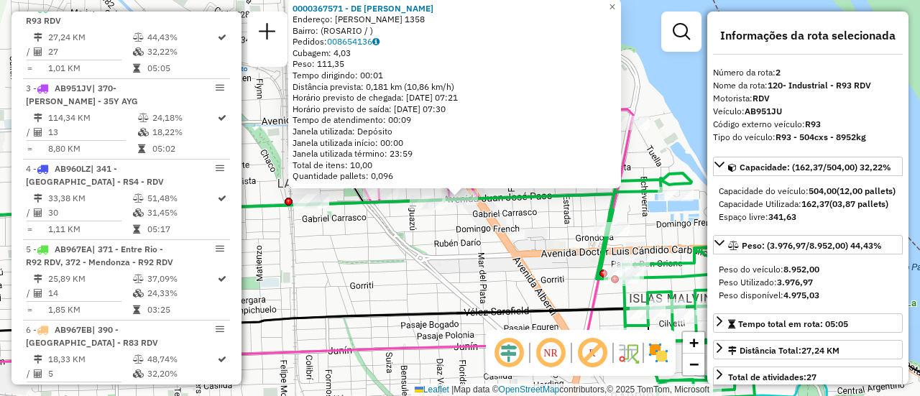
click at [384, 266] on div "0000367571 - DE MIGUEL NA Endereço: JUAN JOSE PASO 1358 Bairro: (ROSARIO / ) Pe…" at bounding box center [460, 198] width 920 height 396
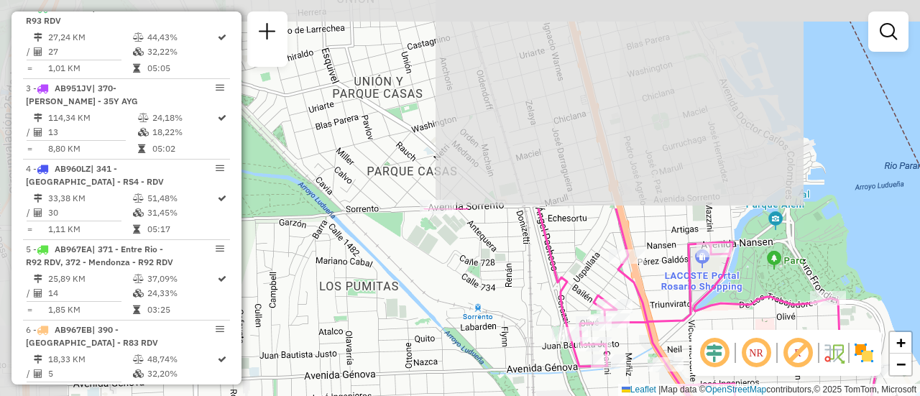
drag, startPoint x: 546, startPoint y: 147, endPoint x: 798, endPoint y: 394, distance: 352.3
click at [798, 394] on div "Janela de atendimento Grade de atendimento Capacidade Transportadoras Veículos …" at bounding box center [460, 198] width 920 height 396
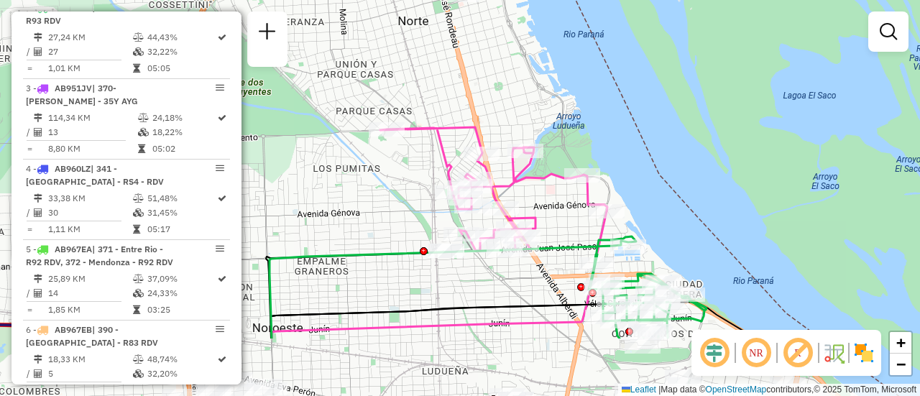
drag, startPoint x: 546, startPoint y: 203, endPoint x: 493, endPoint y: 91, distance: 123.2
click at [489, 89] on div "Janela de atendimento Grade de atendimento Capacidade Transportadoras Veículos …" at bounding box center [460, 198] width 920 height 396
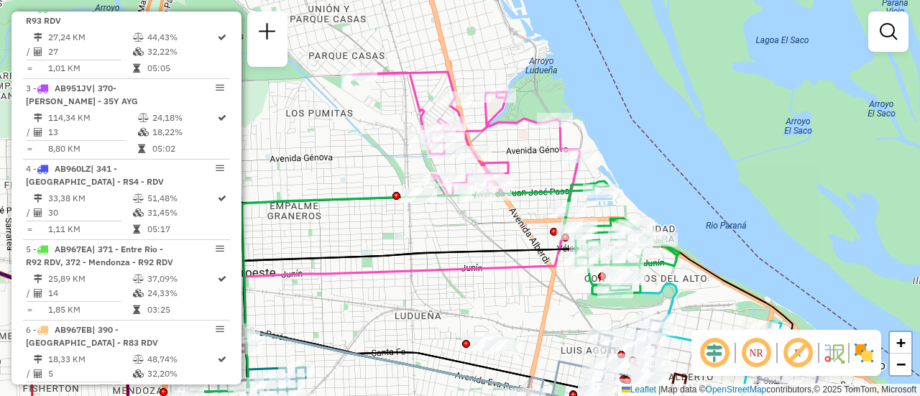
drag, startPoint x: 530, startPoint y: 173, endPoint x: 520, endPoint y: 150, distance: 25.1
click at [520, 150] on div "Janela de atendimento Grade de atendimento Capacidade Transportadoras Veículos …" at bounding box center [460, 198] width 920 height 396
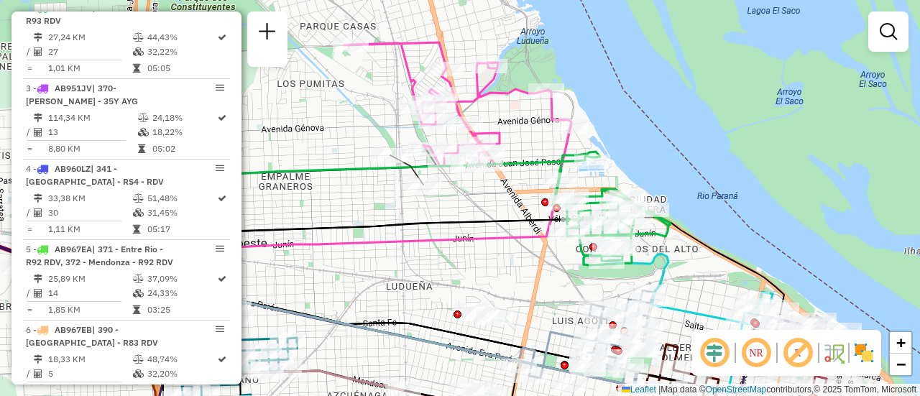
click at [486, 201] on div "Janela de atendimento Grade de atendimento Capacidade Transportadoras Veículos …" at bounding box center [460, 198] width 920 height 396
click at [464, 208] on div "Janela de atendimento Grade de atendimento Capacidade Transportadoras Veículos …" at bounding box center [460, 198] width 920 height 396
click at [462, 210] on div "Janela de atendimento Grade de atendimento Capacidade Transportadoras Veículos …" at bounding box center [460, 198] width 920 height 396
click at [453, 219] on icon at bounding box center [399, 287] width 456 height 139
select select "**********"
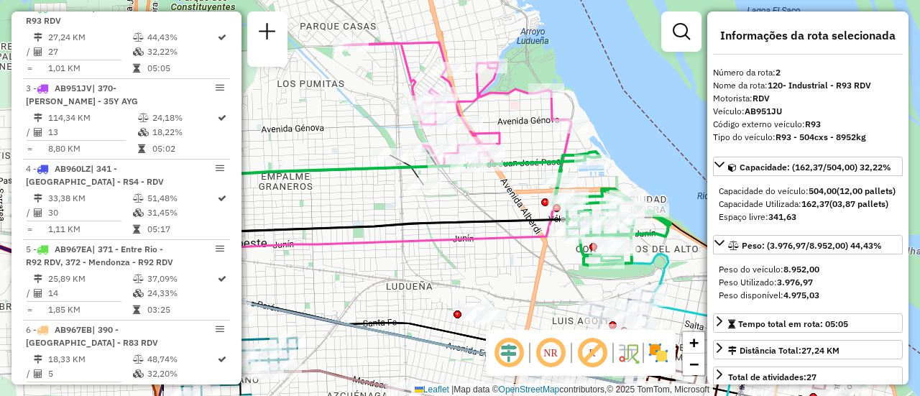
click at [479, 274] on div "Janela de atendimento Grade de atendimento Capacidade Transportadoras Veículos …" at bounding box center [460, 198] width 920 height 396
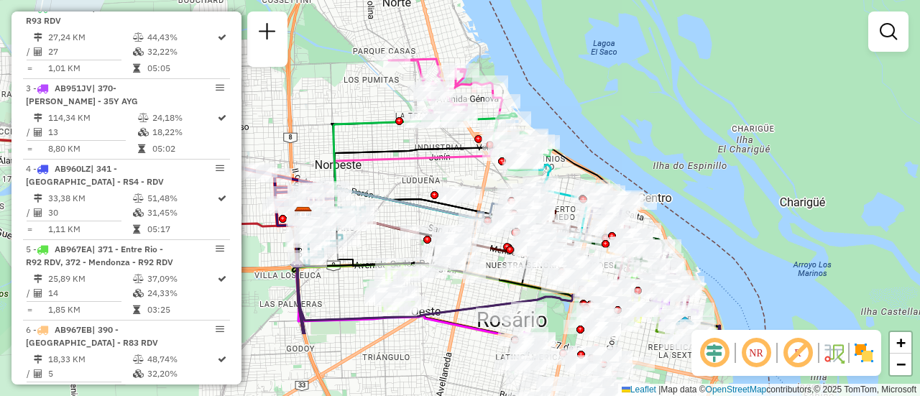
drag, startPoint x: 551, startPoint y: 270, endPoint x: 395, endPoint y: 87, distance: 240.7
click at [366, 78] on div "Janela de atendimento Grade de atendimento Capacidade Transportadoras Veículos …" at bounding box center [460, 198] width 920 height 396
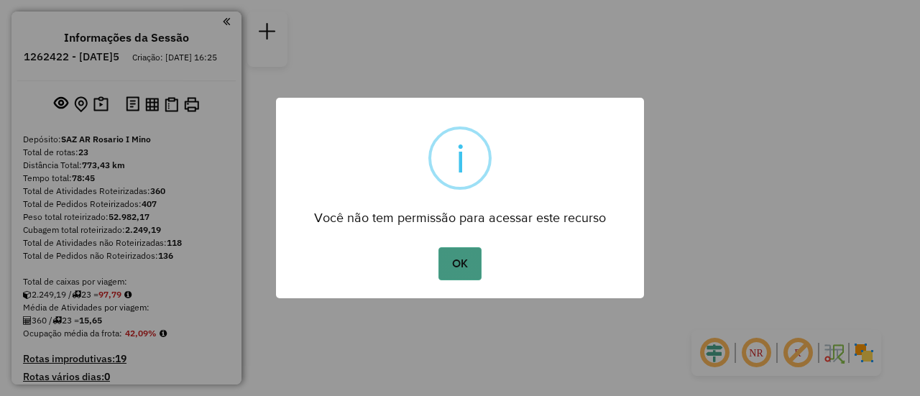
click at [456, 257] on button "OK" at bounding box center [460, 263] width 42 height 33
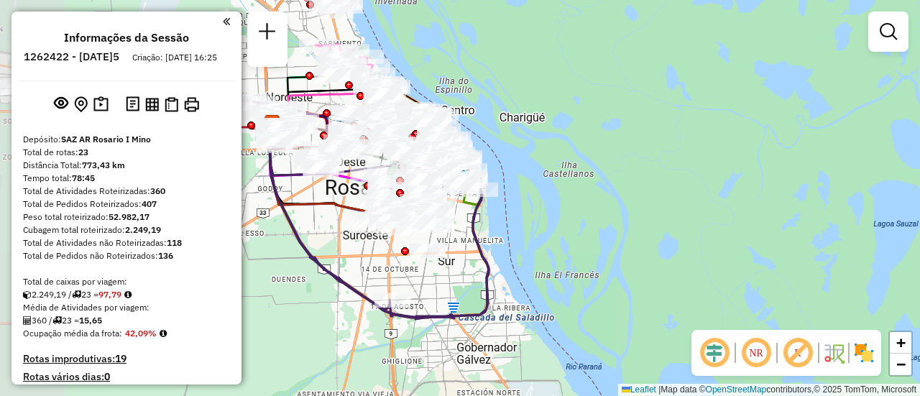
drag, startPoint x: 370, startPoint y: 254, endPoint x: 511, endPoint y: 270, distance: 141.9
click at [500, 271] on div "Janela de atendimento Grade de atendimento Capacidade Transportadoras Veículos …" at bounding box center [460, 198] width 920 height 396
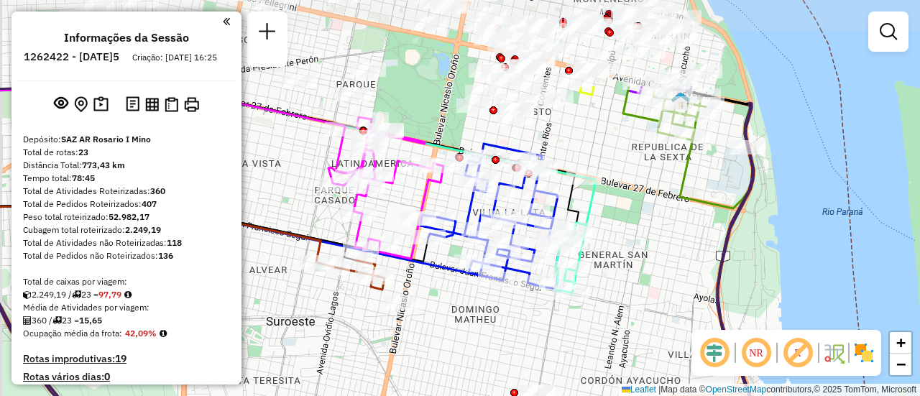
drag, startPoint x: 560, startPoint y: 144, endPoint x: 621, endPoint y: 272, distance: 141.8
click at [621, 272] on div "Janela de atendimento Grade de atendimento Capacidade Transportadoras Veículos …" at bounding box center [460, 198] width 920 height 396
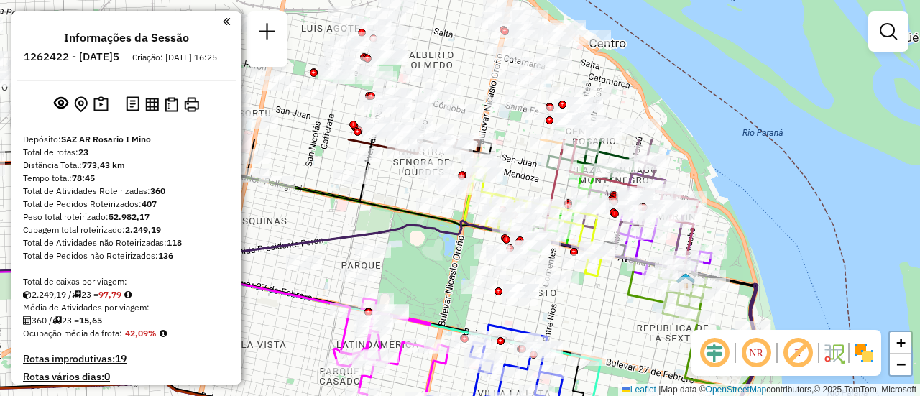
drag, startPoint x: 625, startPoint y: 139, endPoint x: 628, endPoint y: 334, distance: 194.1
click at [628, 338] on div "Janela de atendimento Grade de atendimento Capacidade Transportadoras Veículos …" at bounding box center [460, 198] width 920 height 396
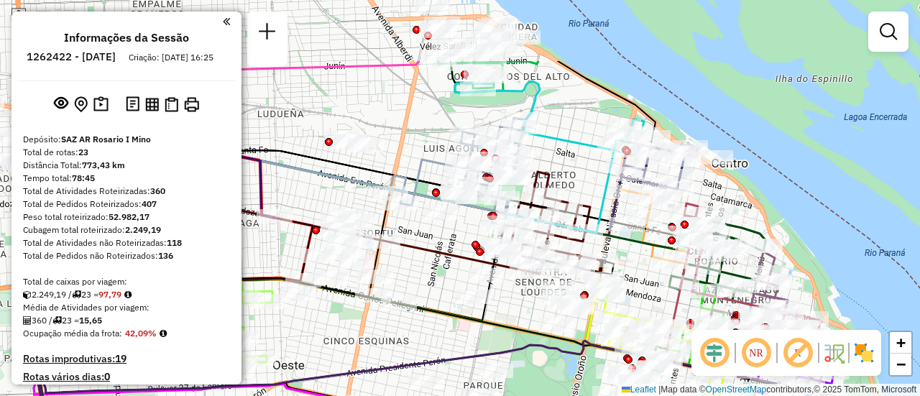
drag, startPoint x: 520, startPoint y: 178, endPoint x: 660, endPoint y: 265, distance: 165.4
click at [667, 290] on div "Janela de atendimento Grade de atendimento Capacidade Transportadoras Veículos …" at bounding box center [460, 198] width 920 height 396
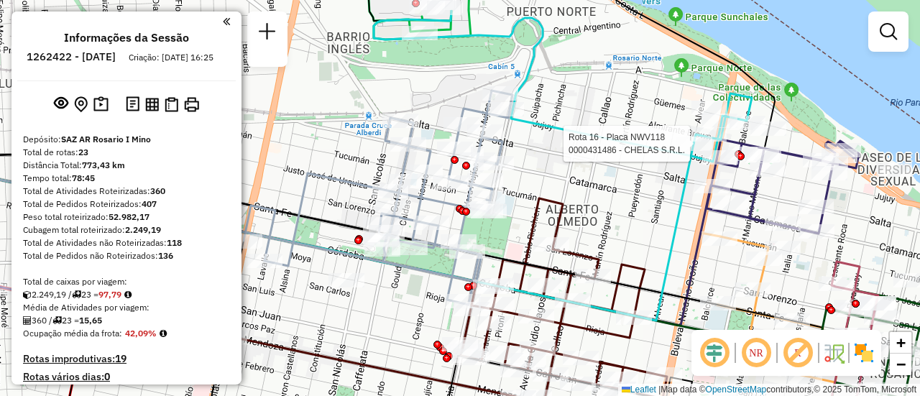
select select "**********"
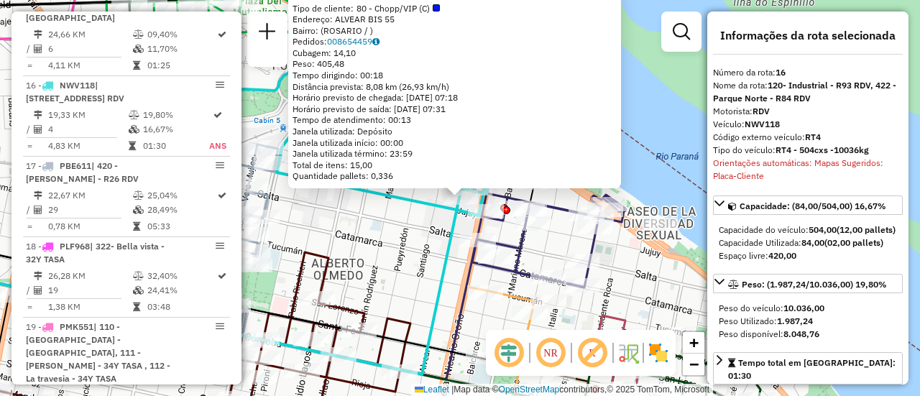
scroll to position [1823, 0]
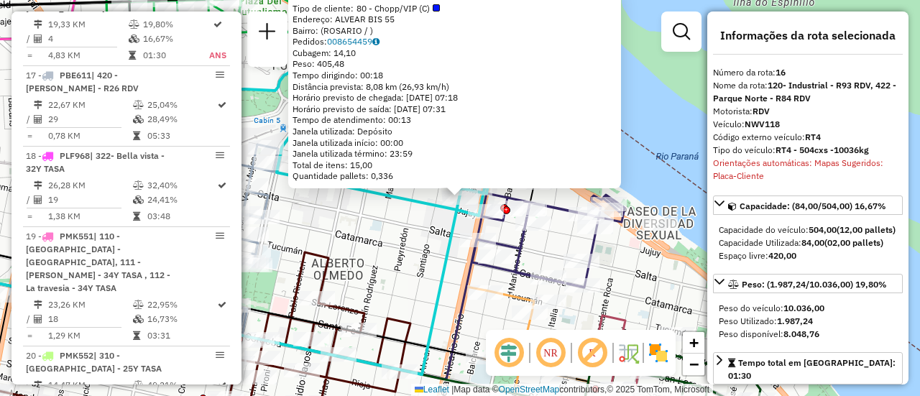
click at [418, 227] on div "0000431486 - CHELAS S.R.L. Tipo de cliente: 80 - Chopp/VIP (C) Endereço: ALVEAR…" at bounding box center [460, 198] width 920 height 396
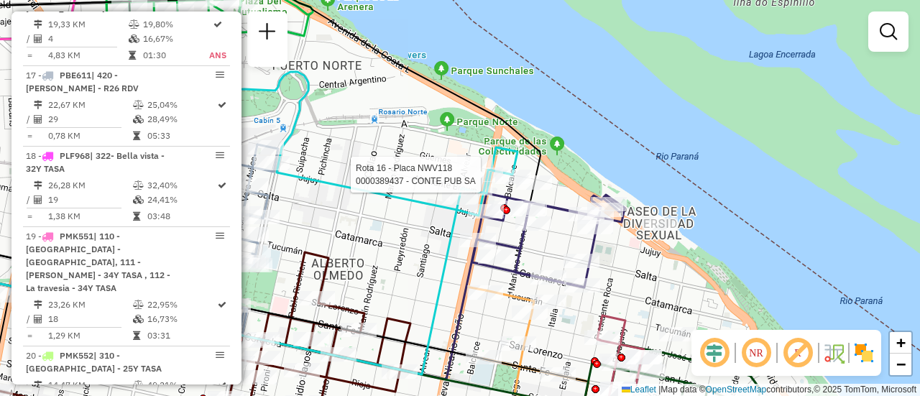
select select "**********"
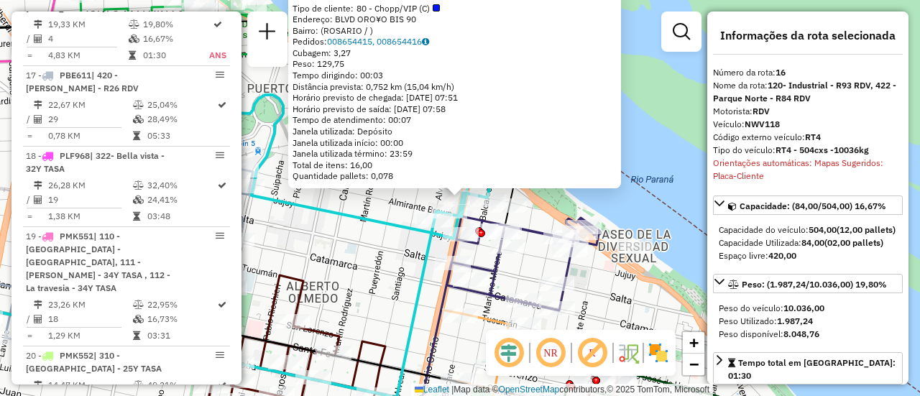
click at [388, 249] on div "0000389437 - CONTE PUB SA Tipo de cliente: 80 - Chopp/VIP (C) Endereço: BLVD OR…" at bounding box center [460, 198] width 920 height 396
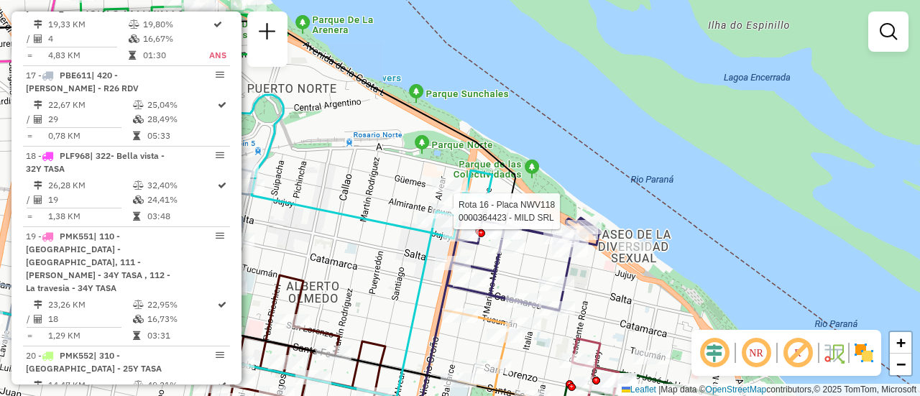
select select "**********"
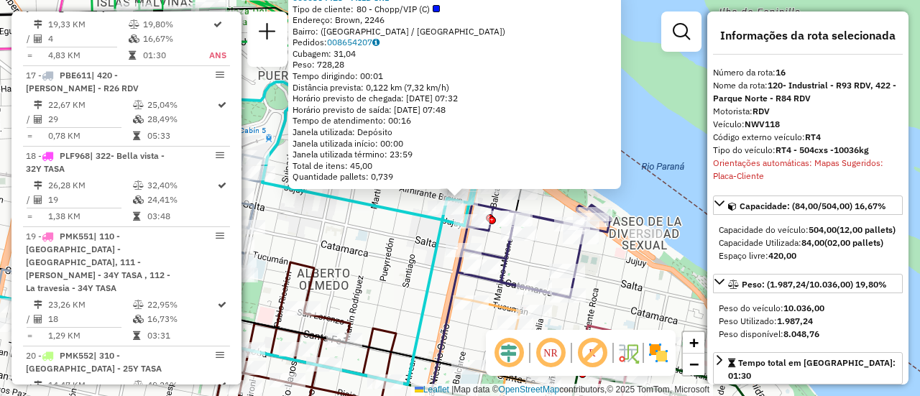
click at [394, 249] on div "0000364423 - MILD SRL Tipo de cliente: 80 - Chopp/VIP (C) Endereço: Brown, 2246…" at bounding box center [460, 198] width 920 height 396
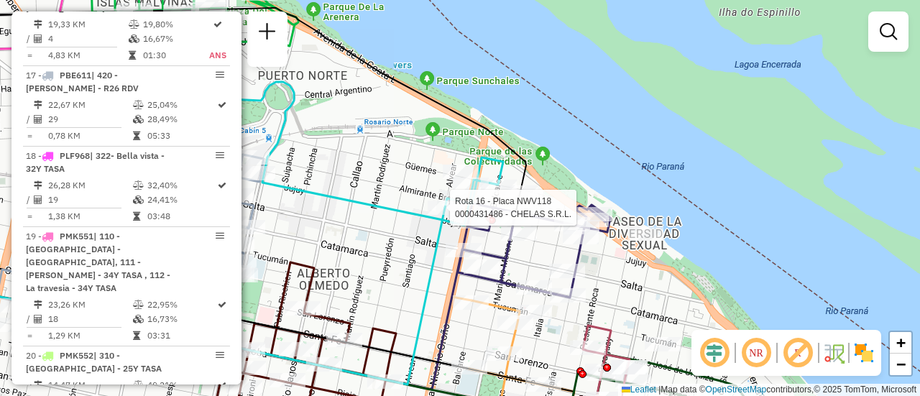
select select "**********"
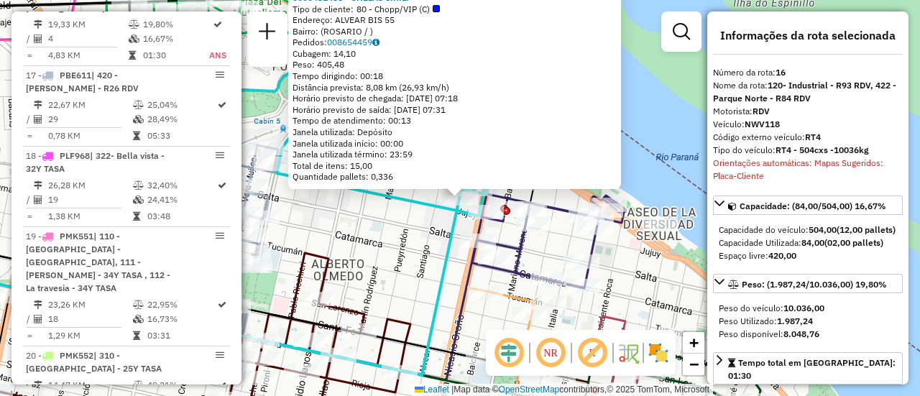
click at [414, 240] on div "0000431486 - CHELAS S.R.L. Tipo de cliente: 80 - Chopp/VIP (C) Endereço: ALVEAR…" at bounding box center [460, 198] width 920 height 396
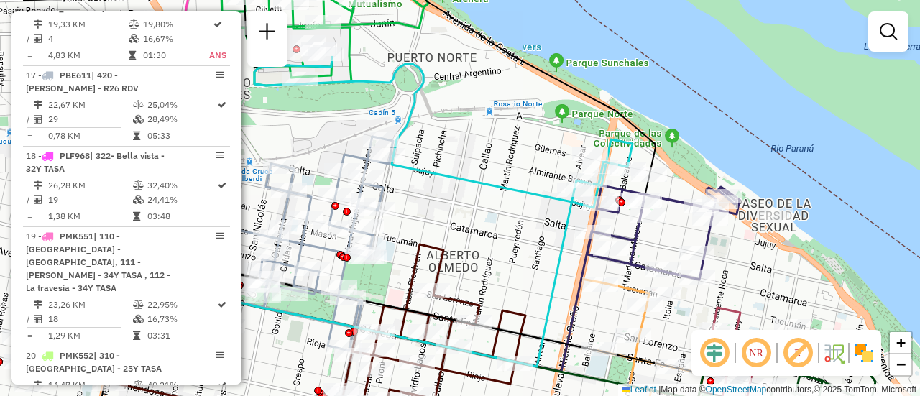
drag, startPoint x: 404, startPoint y: 228, endPoint x: 519, endPoint y: 219, distance: 115.4
click at [519, 219] on div "Janela de atendimento Grade de atendimento Capacidade Transportadoras Veículos …" at bounding box center [460, 198] width 920 height 396
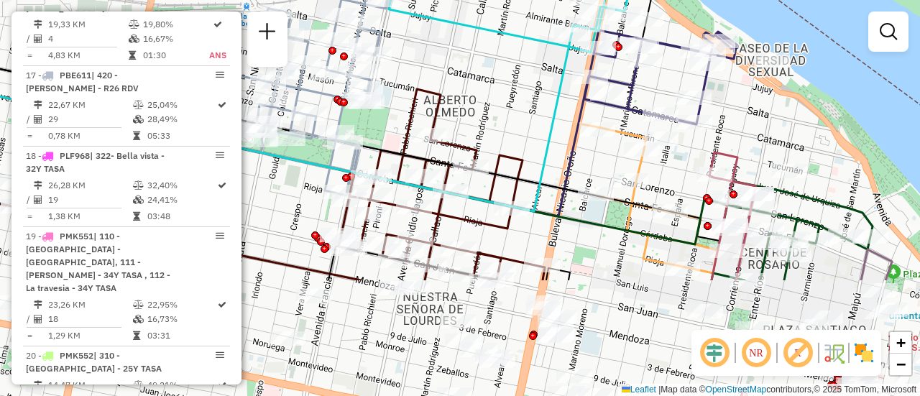
drag, startPoint x: 497, startPoint y: 280, endPoint x: 494, endPoint y: 124, distance: 155.3
click at [494, 124] on div "Janela de atendimento Grade de atendimento Capacidade Transportadoras Veículos …" at bounding box center [460, 198] width 920 height 396
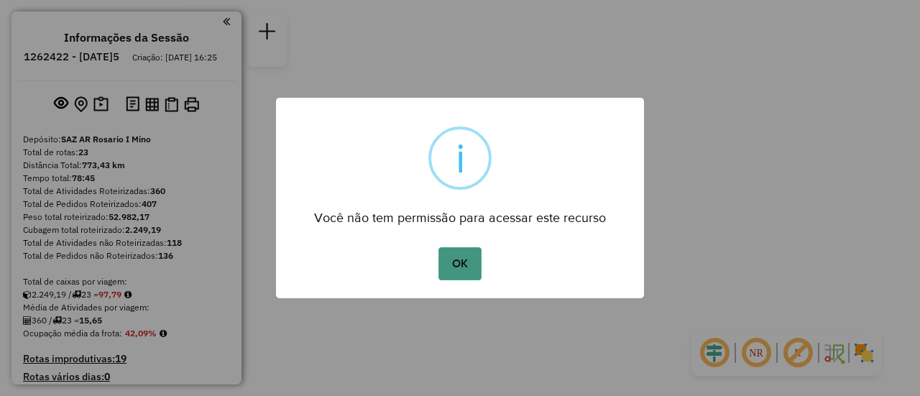
click at [451, 261] on button "OK" at bounding box center [460, 263] width 42 height 33
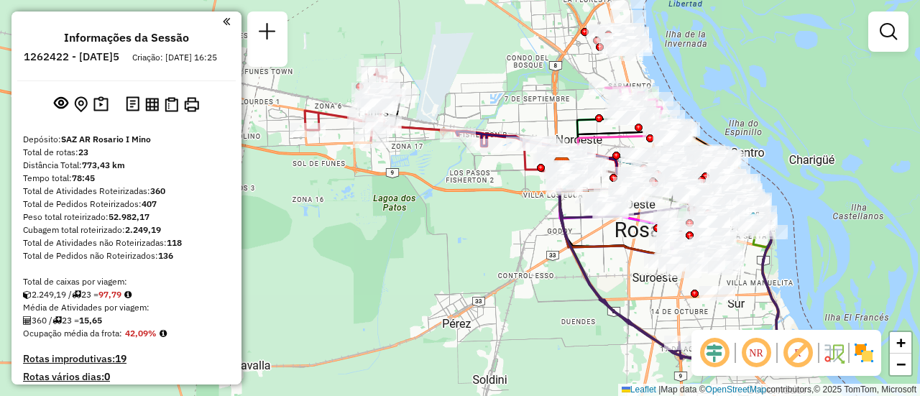
drag, startPoint x: 430, startPoint y: 127, endPoint x: 479, endPoint y: 234, distance: 117.8
click at [491, 282] on div "Janela de atendimento Grade de atendimento Capacidade Transportadoras Veículos …" at bounding box center [460, 198] width 920 height 396
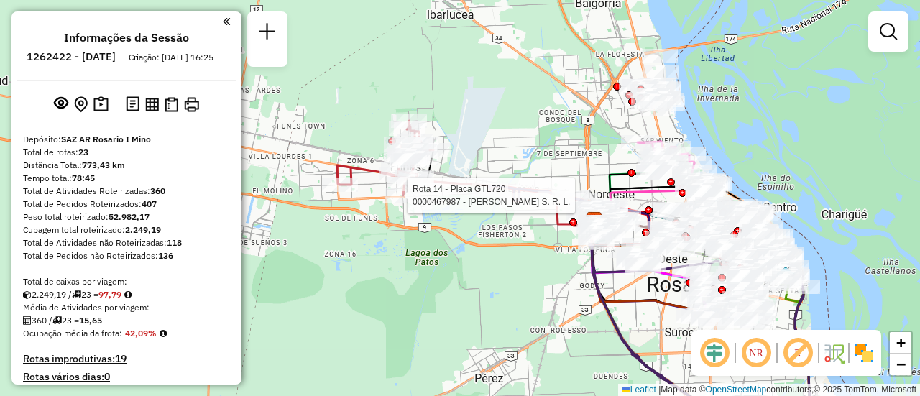
select select "**********"
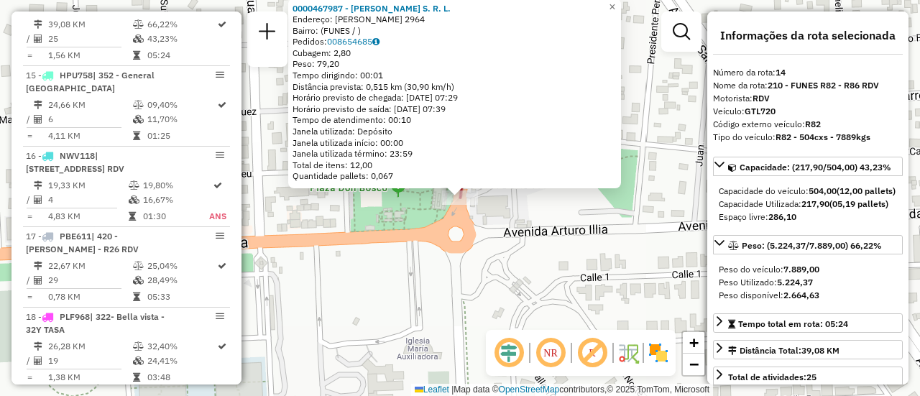
scroll to position [72, 0]
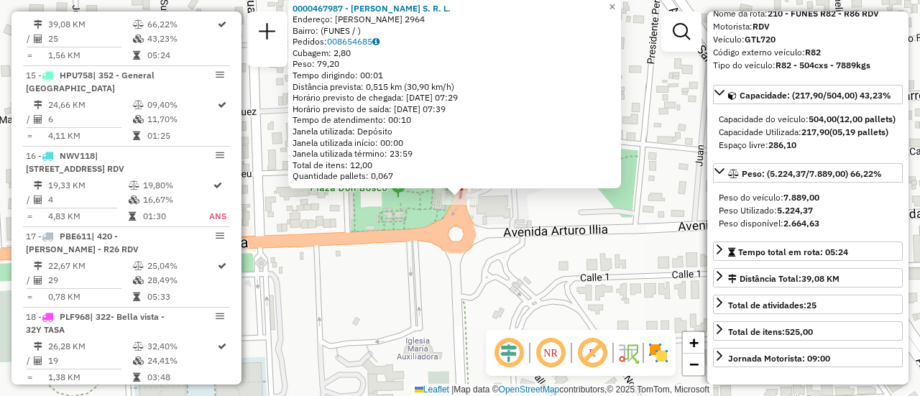
click at [505, 313] on div "0000467987 - [PERSON_NAME] S. R. L. Endereço: [PERSON_NAME] 2964 Bairro: (FUNES…" at bounding box center [460, 198] width 920 height 396
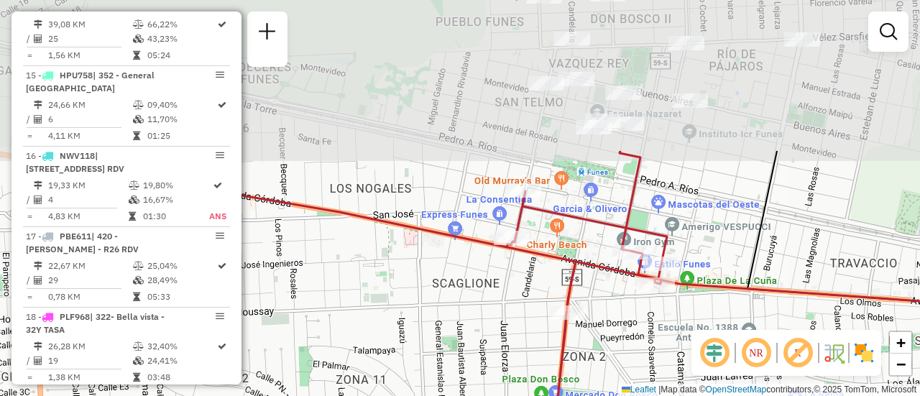
drag, startPoint x: 552, startPoint y: 172, endPoint x: 632, endPoint y: 355, distance: 200.0
click at [623, 395] on html "Aguarde... Pop-up bloqueado! Seu navegador bloqueou automáticamente a abertura …" at bounding box center [460, 198] width 920 height 396
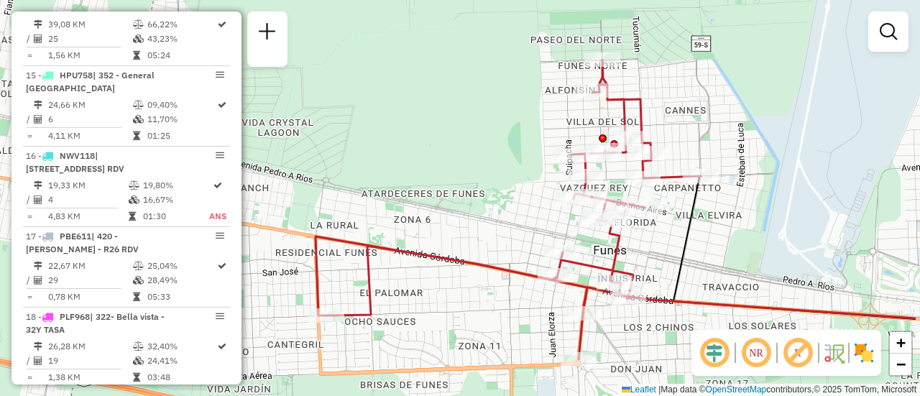
drag, startPoint x: 559, startPoint y: 218, endPoint x: 492, endPoint y: 234, distance: 68.9
click at [492, 234] on div "Janela de atendimento Grade de atendimento Capacidade Transportadoras Veículos …" at bounding box center [460, 198] width 920 height 396
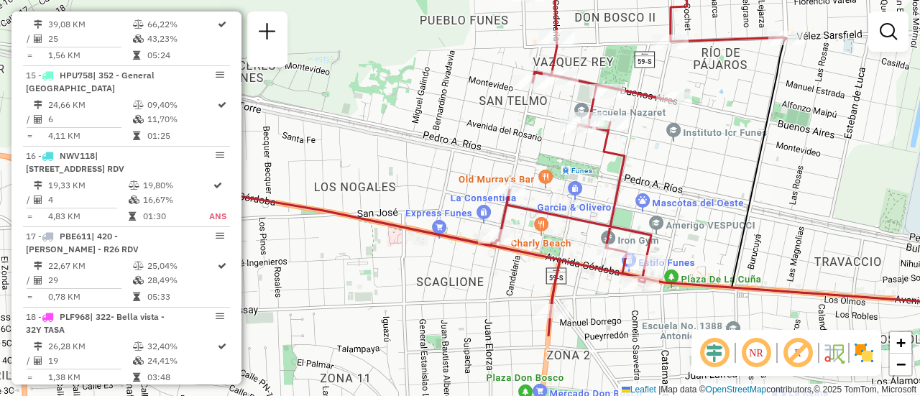
drag, startPoint x: 578, startPoint y: 296, endPoint x: 563, endPoint y: 197, distance: 100.4
click at [563, 197] on div "Janela de atendimento Grade de atendimento Capacidade Transportadoras Veículos …" at bounding box center [460, 198] width 920 height 396
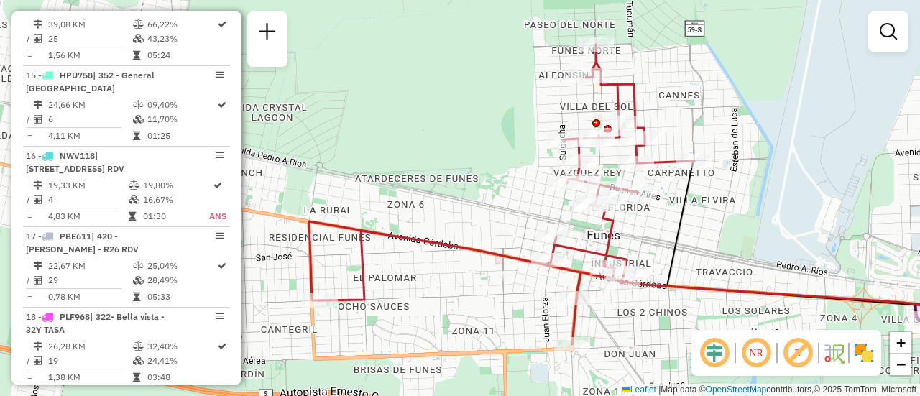
drag, startPoint x: 687, startPoint y: 207, endPoint x: 694, endPoint y: 254, distance: 47.2
click at [689, 262] on div "Janela de atendimento Grade de atendimento Capacidade Transportadoras Veículos …" at bounding box center [460, 198] width 920 height 396
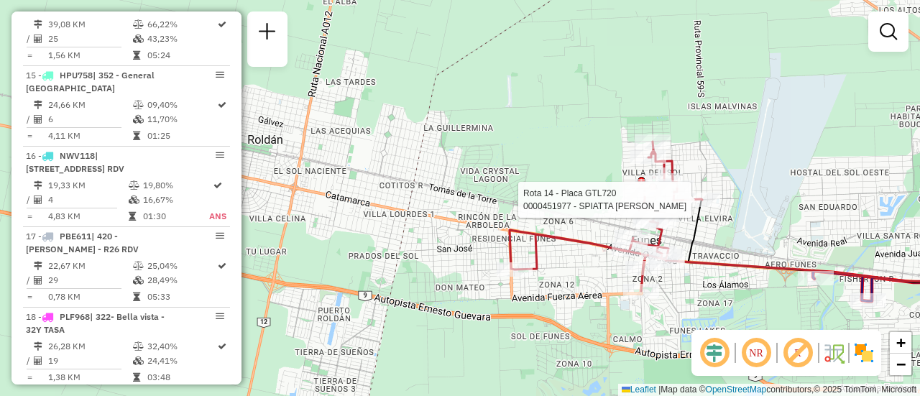
select select "**********"
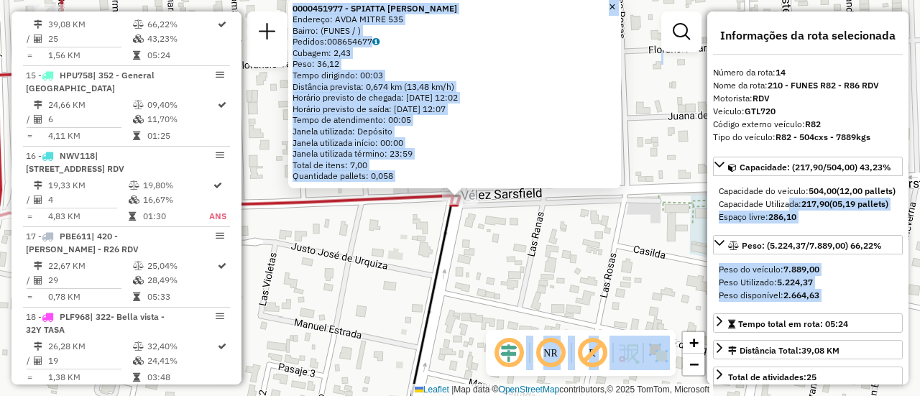
drag, startPoint x: 743, startPoint y: 207, endPoint x: 610, endPoint y: 211, distance: 132.3
click at [610, 211] on hb-router-mapa "Informações da Sessão 1262422 - [DATE]5 Criação: [DATE] 16:25 Depósito: SAZ AR …" at bounding box center [460, 198] width 920 height 396
click at [624, 223] on div "0000451977 - SPIATTA [PERSON_NAME]: AVDA MITRE 535 Bairro: (FUNES / ) Pedidos: …" at bounding box center [460, 198] width 920 height 396
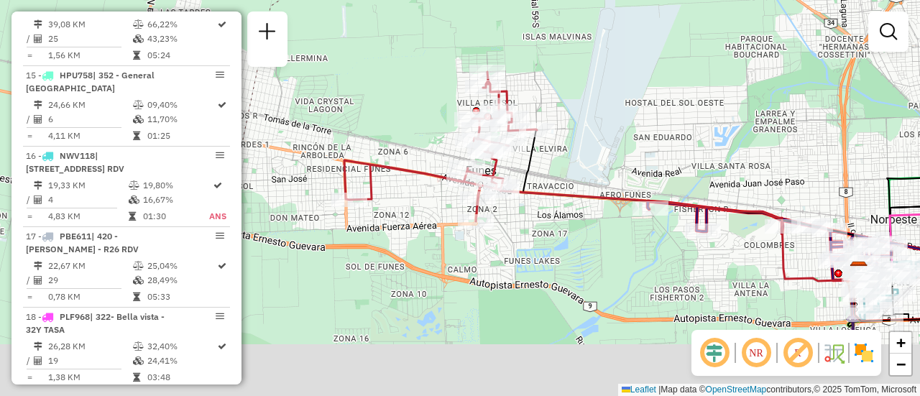
drag, startPoint x: 442, startPoint y: 221, endPoint x: 424, endPoint y: 106, distance: 116.4
click at [405, 96] on div "Janela de atendimento Grade de atendimento Capacidade Transportadoras Veículos …" at bounding box center [460, 198] width 920 height 396
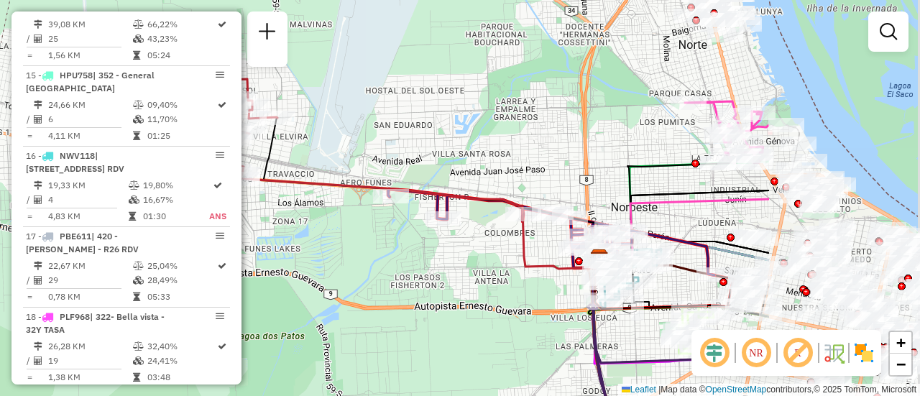
drag, startPoint x: 628, startPoint y: 111, endPoint x: 441, endPoint y: 151, distance: 191.1
click at [421, 145] on div "Janela de atendimento Grade de atendimento Capacidade Transportadoras Veículos …" at bounding box center [460, 198] width 920 height 396
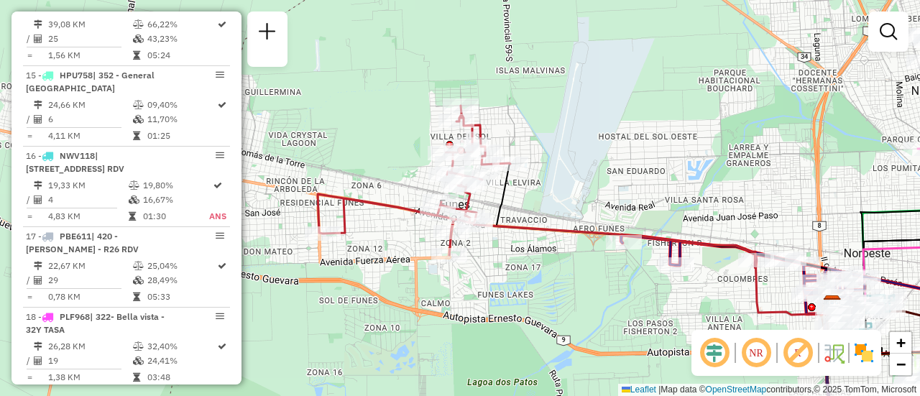
drag, startPoint x: 451, startPoint y: 166, endPoint x: 631, endPoint y: 198, distance: 182.5
click at [631, 198] on div "Janela de atendimento Grade de atendimento Capacidade Transportadoras Veículos …" at bounding box center [460, 198] width 920 height 396
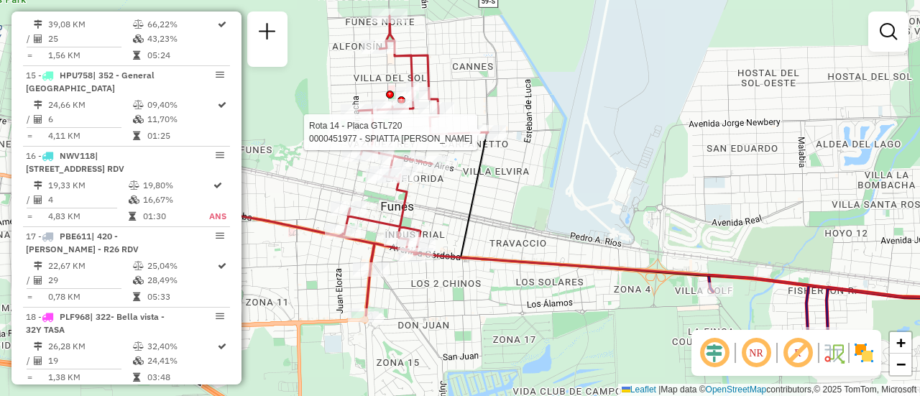
select select "**********"
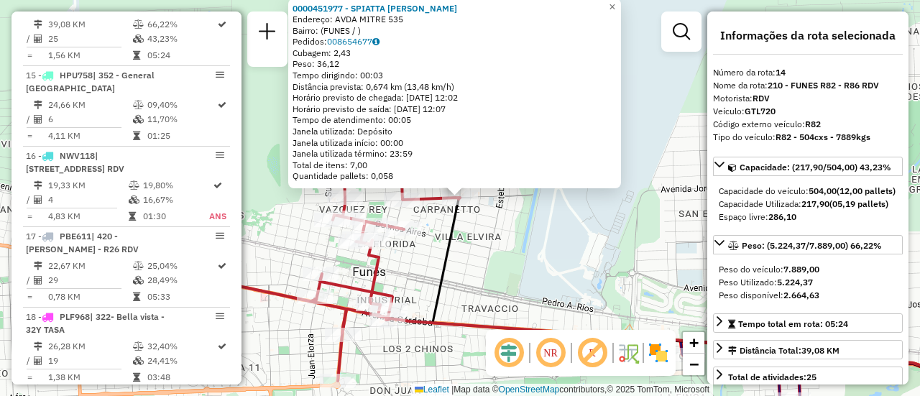
scroll to position [144, 0]
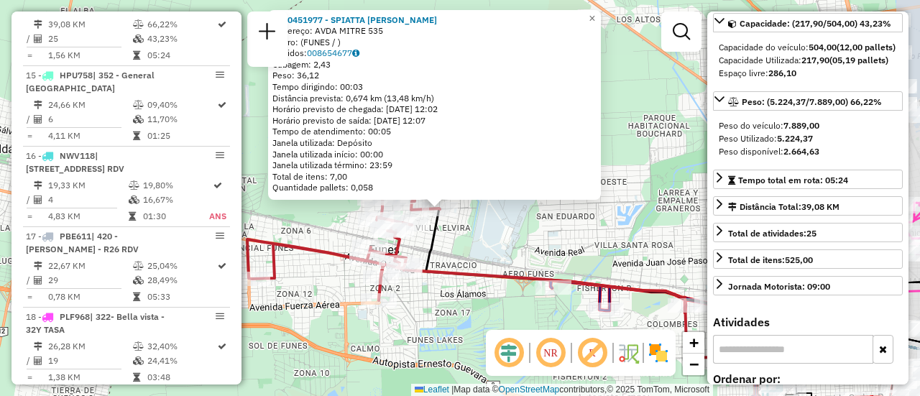
drag, startPoint x: 535, startPoint y: 232, endPoint x: 474, endPoint y: 235, distance: 61.2
click at [474, 235] on div "0000451977 - SPIATTA CARLOS ALBERTO Endereço: AVDA MITRE 535 Bairro: (FUNES / )…" at bounding box center [460, 198] width 920 height 396
click at [500, 227] on div "0000451977 - SPIATTA CARLOS ALBERTO Endereço: AVDA MITRE 535 Bairro: (FUNES / )…" at bounding box center [460, 198] width 920 height 396
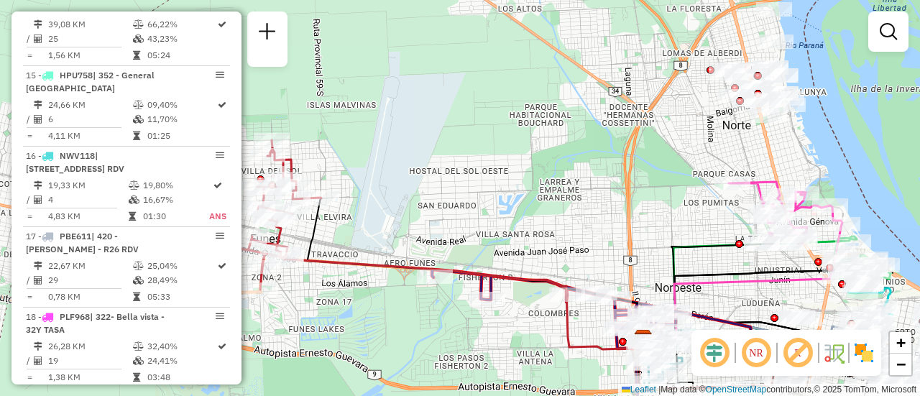
drag, startPoint x: 515, startPoint y: 215, endPoint x: 325, endPoint y: 196, distance: 191.4
click at [325, 197] on div "Janela de atendimento Grade de atendimento Capacidade Transportadoras Veículos …" at bounding box center [460, 198] width 920 height 396
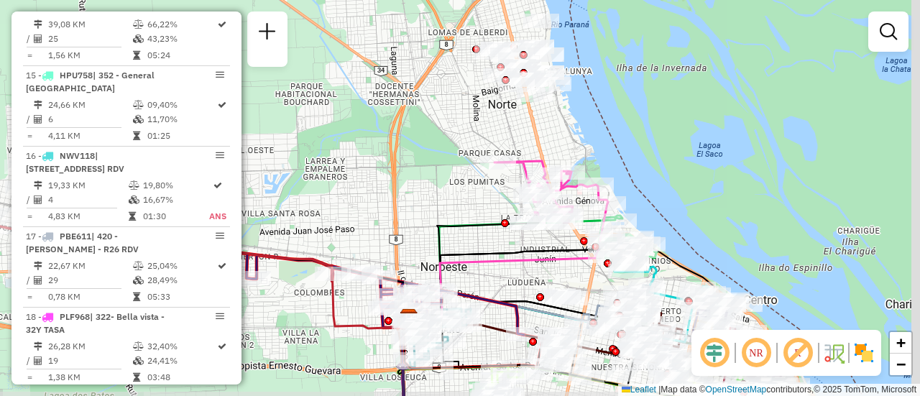
drag, startPoint x: 427, startPoint y: 188, endPoint x: 316, endPoint y: 187, distance: 110.7
click at [303, 184] on div "Janela de atendimento Grade de atendimento Capacidade Transportadoras Veículos …" at bounding box center [460, 198] width 920 height 396
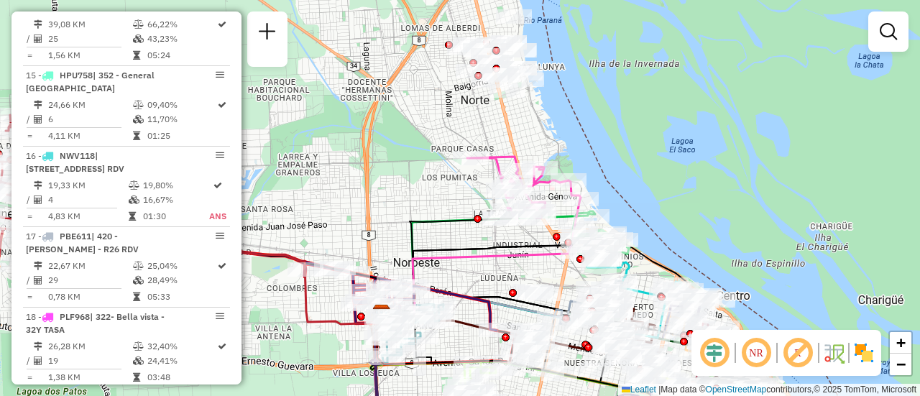
drag, startPoint x: 430, startPoint y: 178, endPoint x: 371, endPoint y: 177, distance: 59.0
click at [371, 177] on div "Janela de atendimento Grade de atendimento Capacidade Transportadoras Veículos …" at bounding box center [460, 198] width 920 height 396
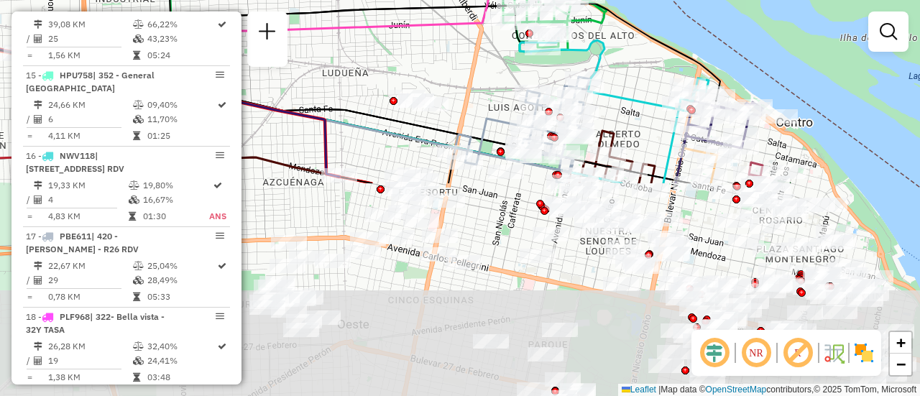
drag, startPoint x: 558, startPoint y: 295, endPoint x: 460, endPoint y: 40, distance: 273.3
click at [460, 40] on div "Janela de atendimento Grade de atendimento Capacidade Transportadoras Veículos …" at bounding box center [460, 198] width 920 height 396
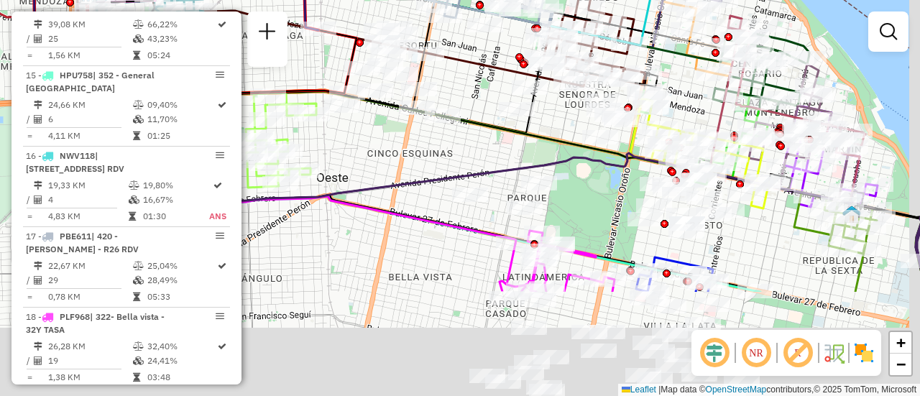
drag, startPoint x: 562, startPoint y: 194, endPoint x: 538, endPoint y: -35, distance: 230.6
click at [538, 0] on html "Aguarde... Pop-up bloqueado! Seu navegador bloqueou automáticamente a abertura …" at bounding box center [460, 198] width 920 height 396
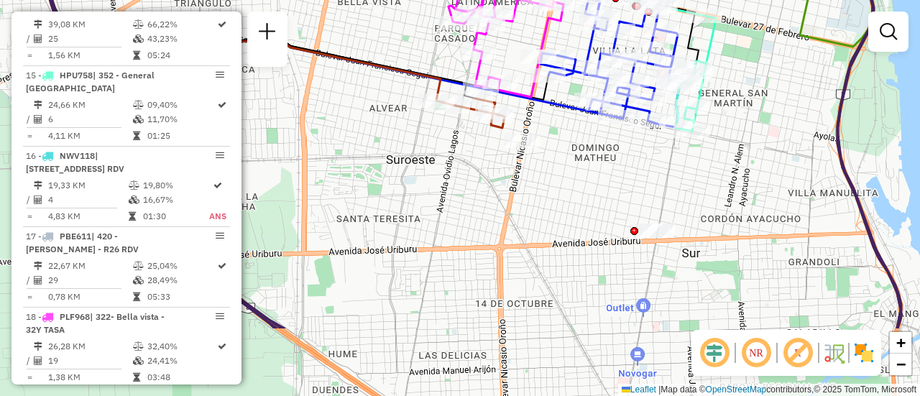
drag, startPoint x: 647, startPoint y: 248, endPoint x: 618, endPoint y: 141, distance: 111.1
click at [618, 141] on div "Janela de atendimento Grade de atendimento Capacidade Transportadoras Veículos …" at bounding box center [460, 198] width 920 height 396
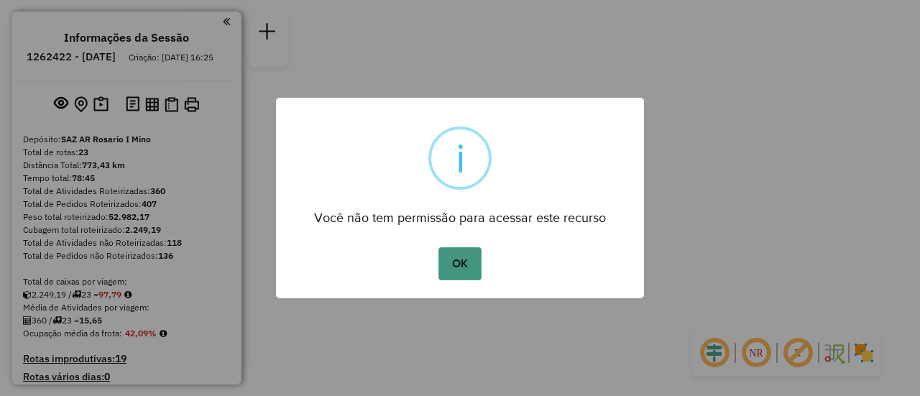
click at [455, 261] on button "OK" at bounding box center [460, 263] width 42 height 33
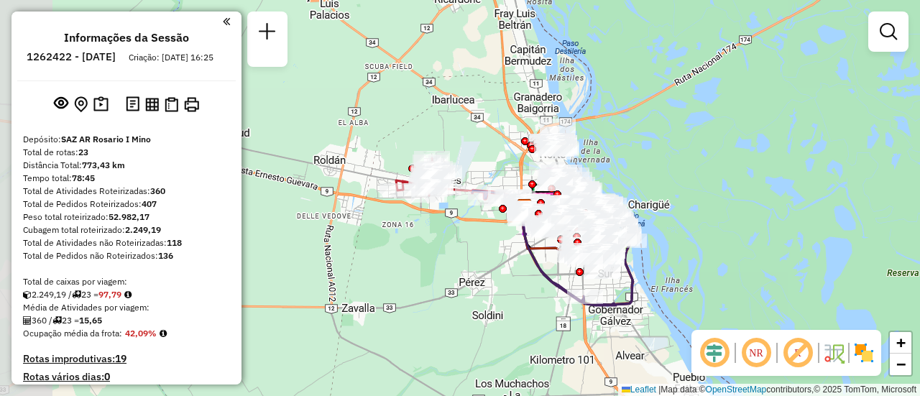
drag, startPoint x: 544, startPoint y: 159, endPoint x: 683, endPoint y: 235, distance: 158.3
click at [683, 235] on div "Janela de atendimento Grade de atendimento Capacidade Transportadoras Veículos …" at bounding box center [460, 198] width 920 height 396
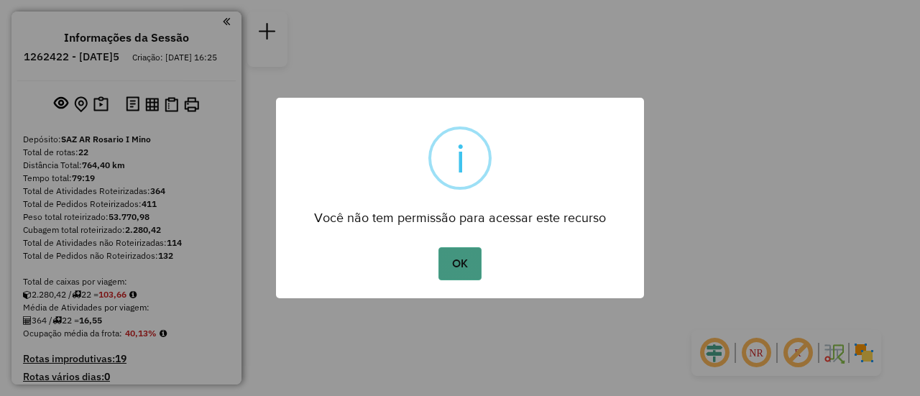
click at [458, 269] on button "OK" at bounding box center [460, 263] width 42 height 33
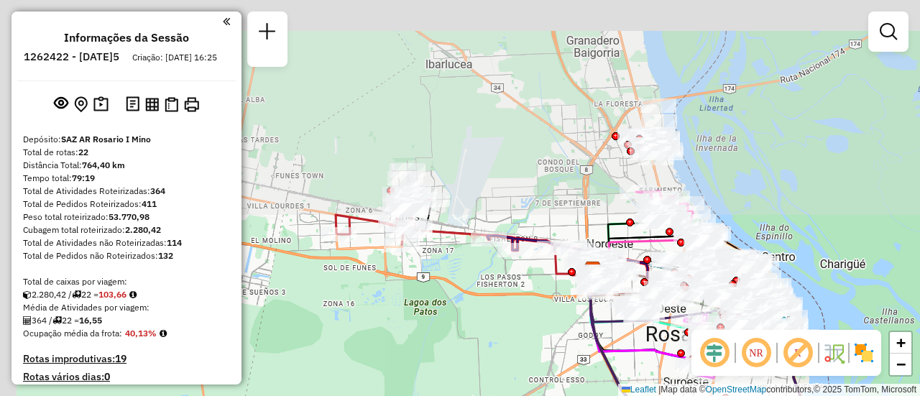
drag, startPoint x: 439, startPoint y: 178, endPoint x: 585, endPoint y: 365, distance: 236.1
click at [585, 365] on div "Janela de atendimento Grade de atendimento Capacidade Transportadoras Veículos …" at bounding box center [460, 198] width 920 height 396
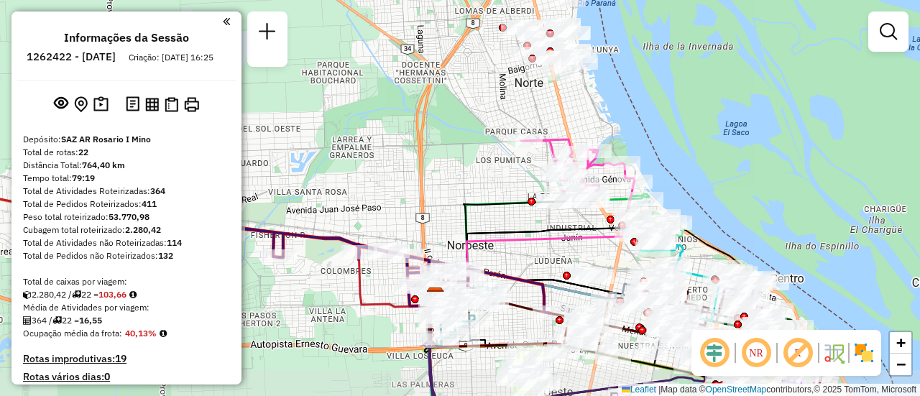
drag, startPoint x: 625, startPoint y: 214, endPoint x: 479, endPoint y: 183, distance: 150.0
click at [479, 183] on div "Janela de atendimento Grade de atendimento Capacidade Transportadoras Veículos …" at bounding box center [460, 198] width 920 height 396
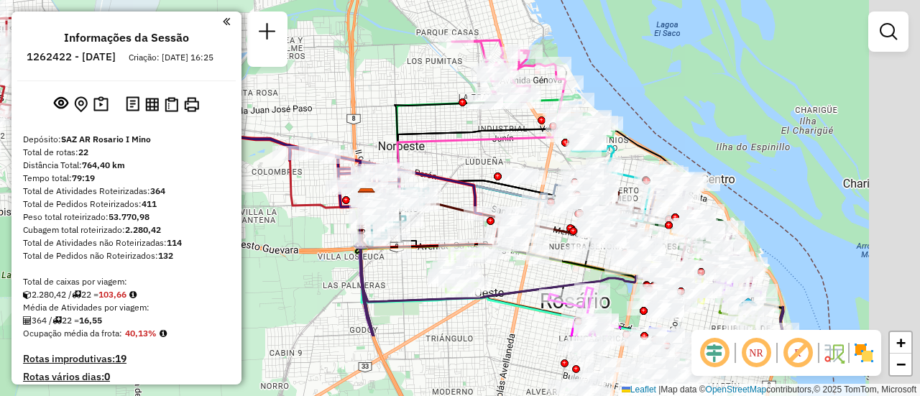
drag, startPoint x: 613, startPoint y: 265, endPoint x: 522, endPoint y: 124, distance: 167.9
click at [522, 124] on div "Janela de atendimento Grade de atendimento Capacidade Transportadoras Veículos …" at bounding box center [460, 198] width 920 height 396
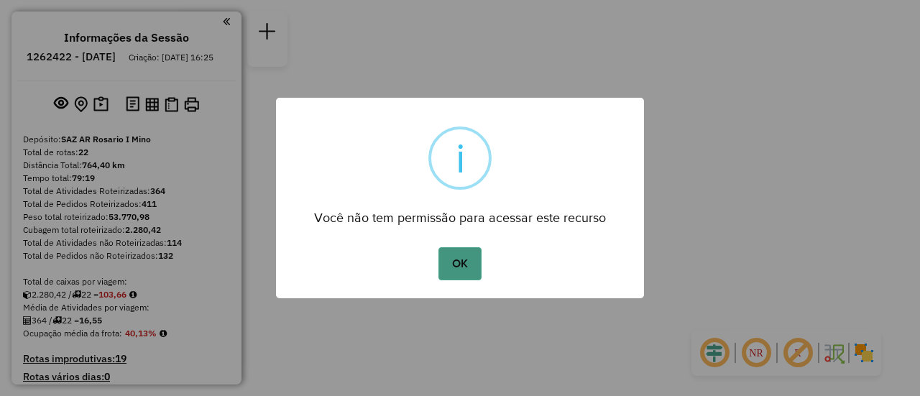
click at [459, 267] on button "OK" at bounding box center [460, 263] width 42 height 33
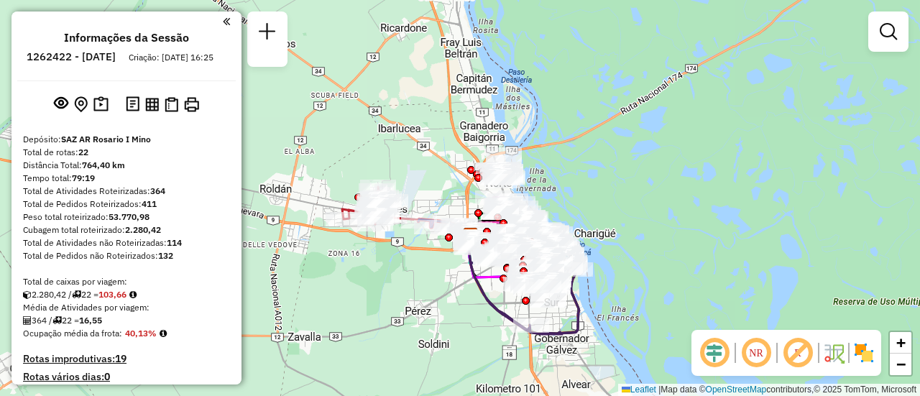
drag, startPoint x: 360, startPoint y: 186, endPoint x: 396, endPoint y: 289, distance: 108.9
click at [396, 289] on div "Janela de atendimento Grade de atendimento Capacidade Transportadoras Veículos …" at bounding box center [460, 198] width 920 height 396
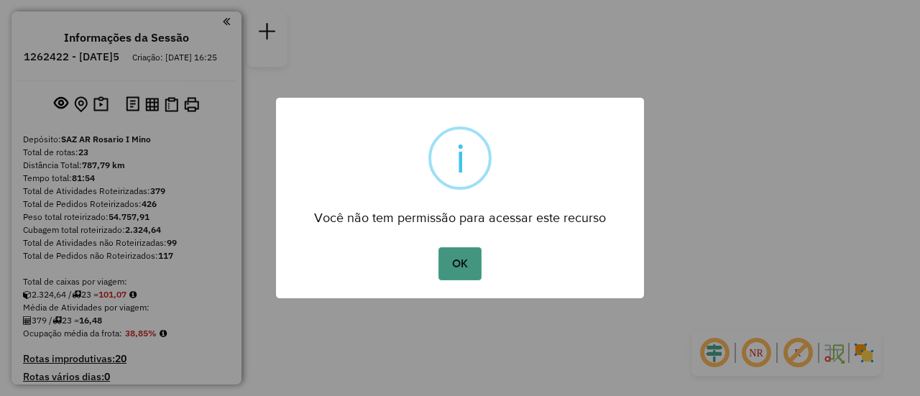
click at [452, 266] on button "OK" at bounding box center [460, 263] width 42 height 33
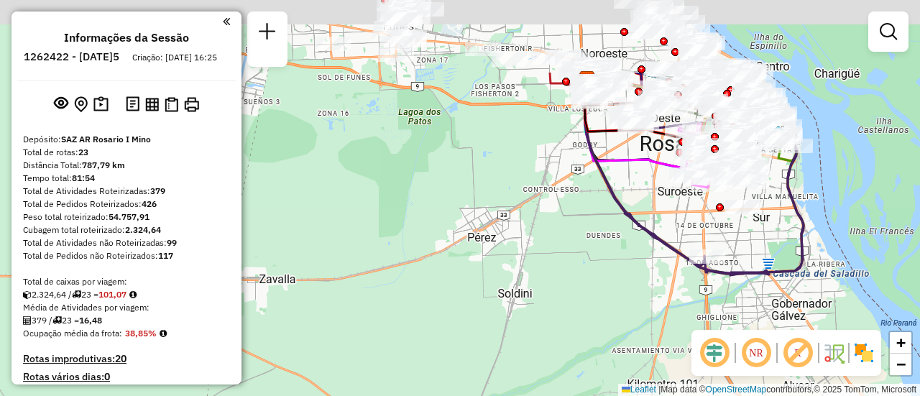
drag, startPoint x: 421, startPoint y: 150, endPoint x: 408, endPoint y: 381, distance: 231.8
click at [395, 382] on div "Janela de atendimento Grade de atendimento Capacidade Transportadoras Veículos …" at bounding box center [460, 198] width 920 height 396
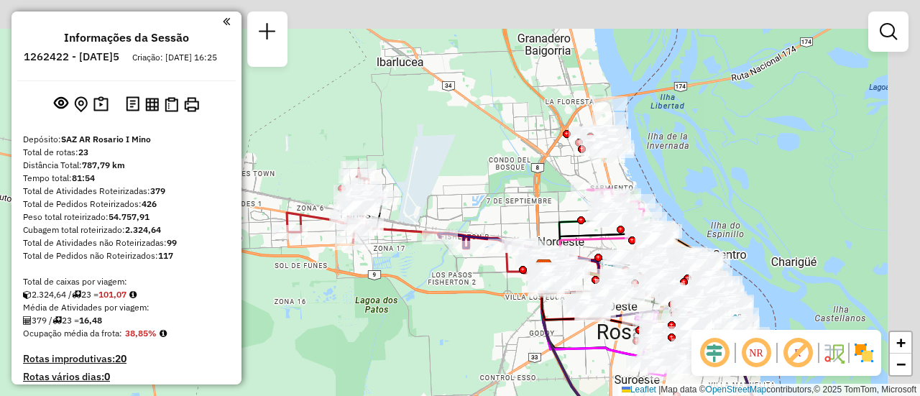
drag, startPoint x: 431, startPoint y: 263, endPoint x: 422, endPoint y: 293, distance: 30.7
click at [422, 293] on div "Janela de atendimento Grade de atendimento Capacidade Transportadoras Veículos …" at bounding box center [460, 198] width 920 height 396
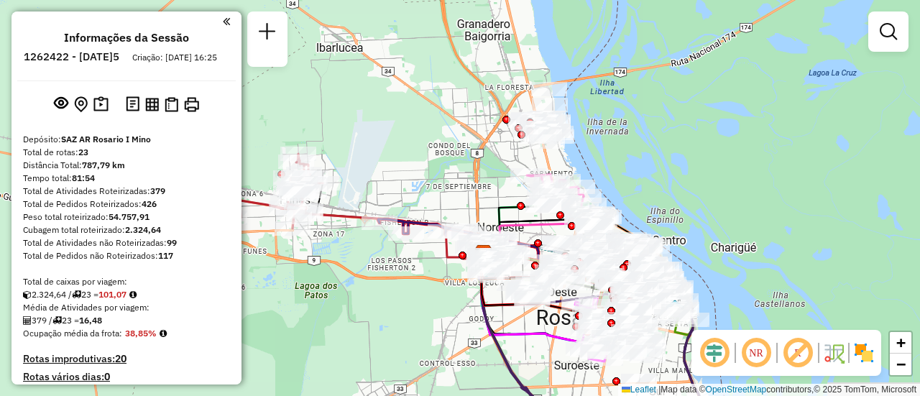
drag, startPoint x: 535, startPoint y: 221, endPoint x: 451, endPoint y: 200, distance: 86.7
click at [451, 200] on div "Janela de atendimento Grade de atendimento Capacidade Transportadoras Veículos …" at bounding box center [460, 198] width 920 height 396
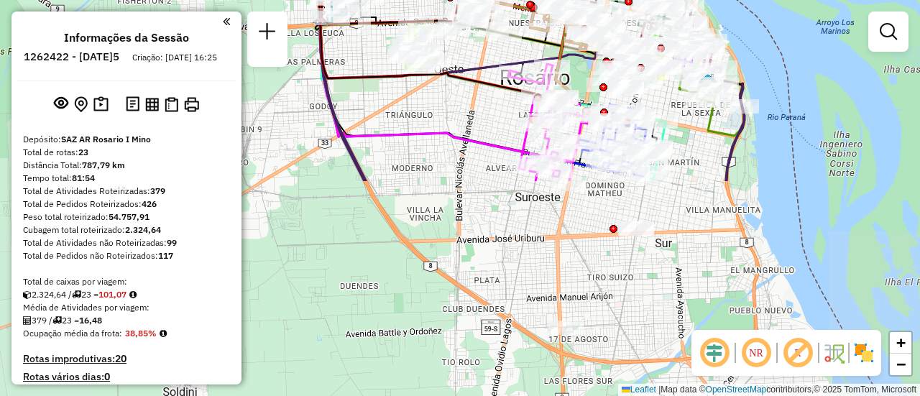
drag, startPoint x: 525, startPoint y: 359, endPoint x: 462, endPoint y: 104, distance: 262.3
click at [462, 104] on div "Janela de atendimento Grade de atendimento Capacidade Transportadoras Veículos …" at bounding box center [460, 198] width 920 height 396
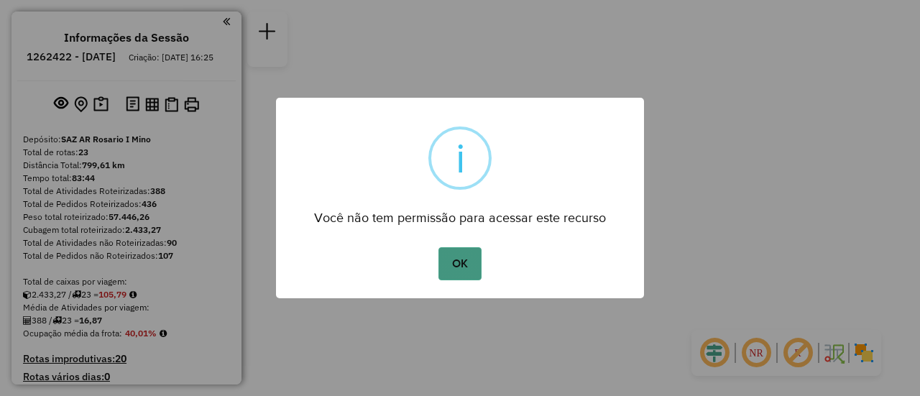
click at [459, 263] on button "OK" at bounding box center [460, 263] width 42 height 33
click at [465, 261] on button "OK" at bounding box center [460, 263] width 42 height 33
click at [467, 263] on button "OK" at bounding box center [460, 263] width 42 height 33
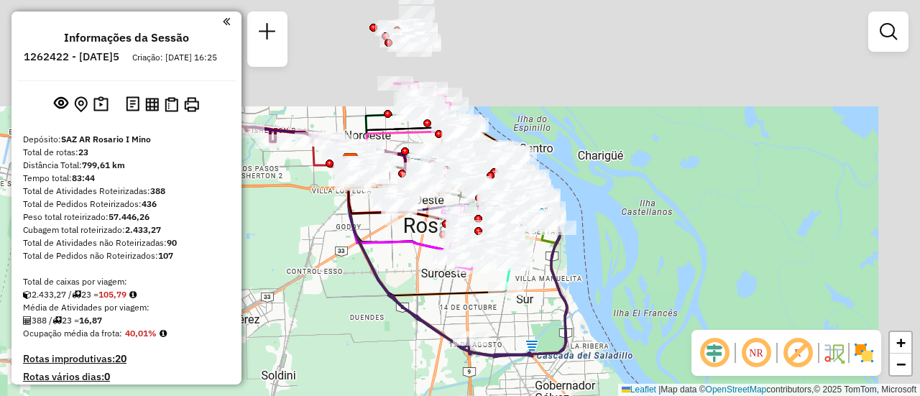
drag, startPoint x: 392, startPoint y: 241, endPoint x: 372, endPoint y: 353, distance: 113.8
click at [372, 353] on icon at bounding box center [456, 260] width 221 height 194
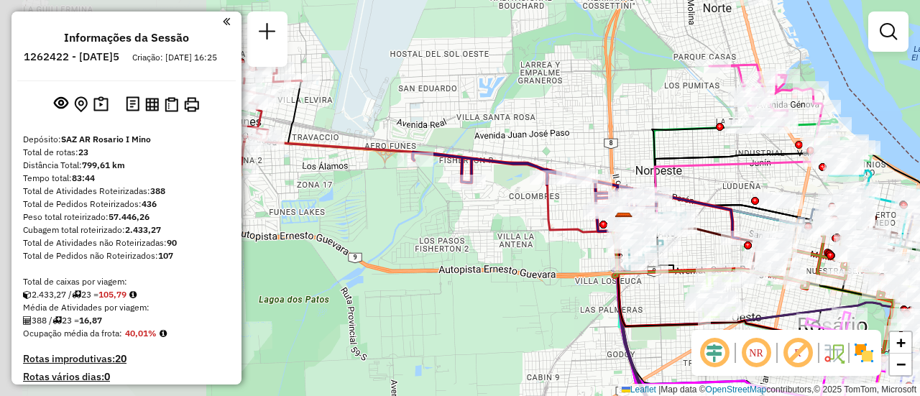
drag, startPoint x: 394, startPoint y: 124, endPoint x: 729, endPoint y: 219, distance: 348.4
click at [739, 229] on icon at bounding box center [576, 195] width 326 height 86
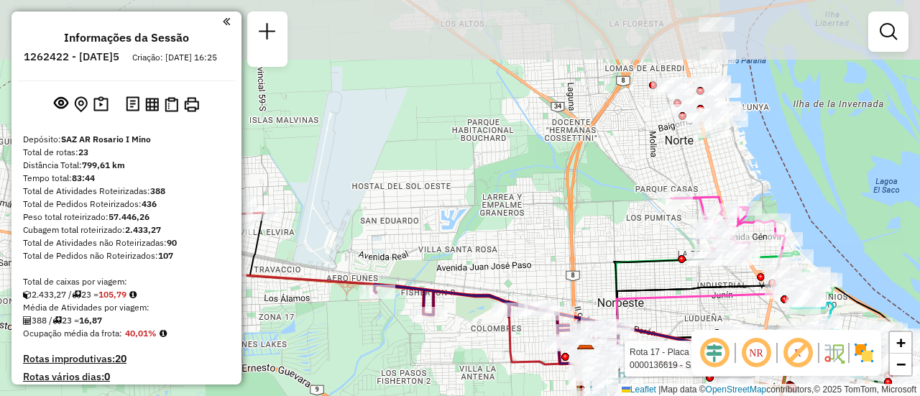
drag, startPoint x: 562, startPoint y: 258, endPoint x: 300, endPoint y: 344, distance: 275.3
click at [269, 350] on div "Rota 17 - Placa PBE611 0000136619 - SAMBUELLI WA Janela de atendimento Grade de…" at bounding box center [460, 198] width 920 height 396
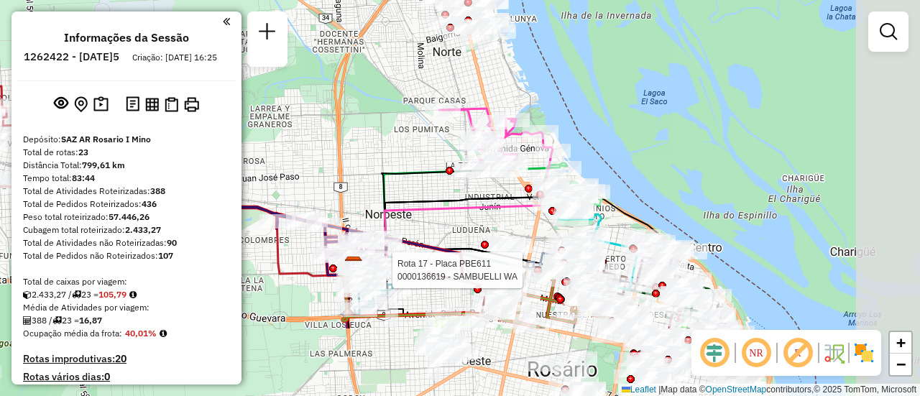
drag, startPoint x: 633, startPoint y: 317, endPoint x: 457, endPoint y: 210, distance: 205.5
click at [457, 210] on icon at bounding box center [452, 210] width 199 height 118
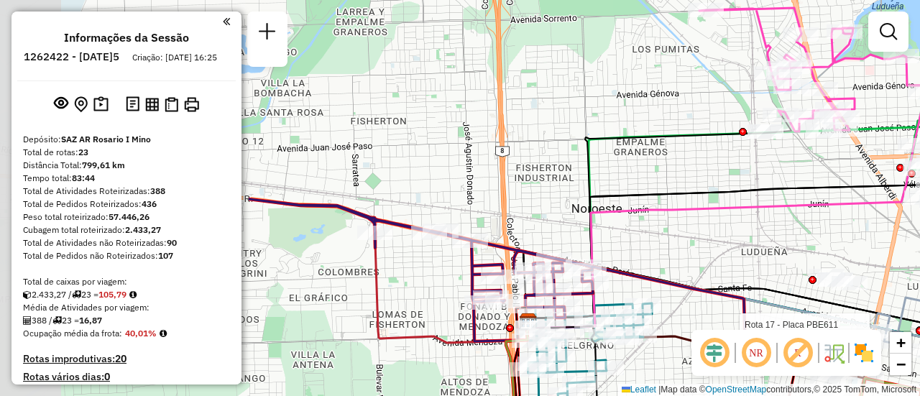
drag, startPoint x: 435, startPoint y: 260, endPoint x: 724, endPoint y: 317, distance: 294.7
click at [724, 317] on div "Rota 17 - Placa PBE611 0000136619 - SAMBUELLI WA Janela de atendimento Grade de…" at bounding box center [460, 198] width 920 height 396
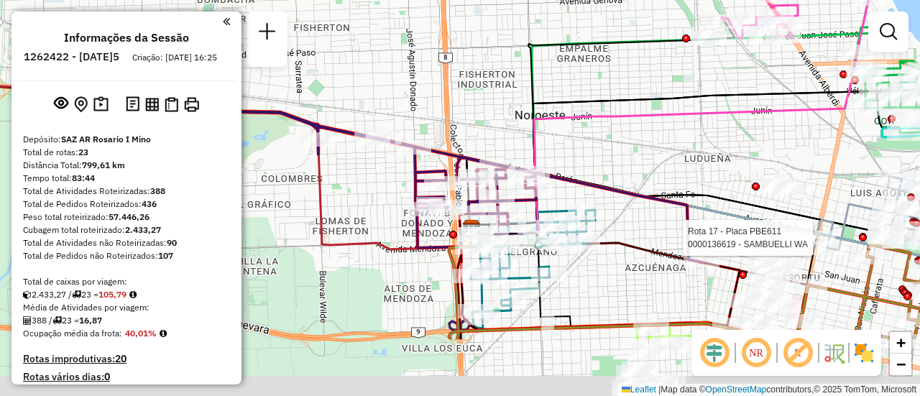
drag, startPoint x: 640, startPoint y: 252, endPoint x: 590, endPoint y: 160, distance: 104.5
click at [590, 160] on icon at bounding box center [375, 176] width 654 height 173
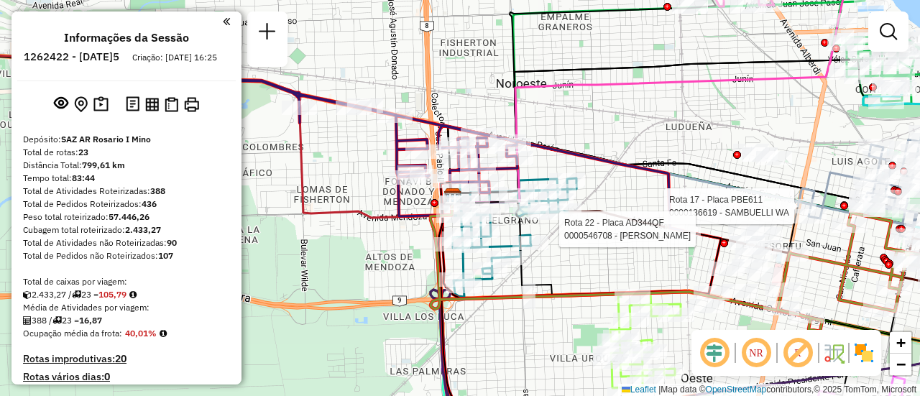
select select "**********"
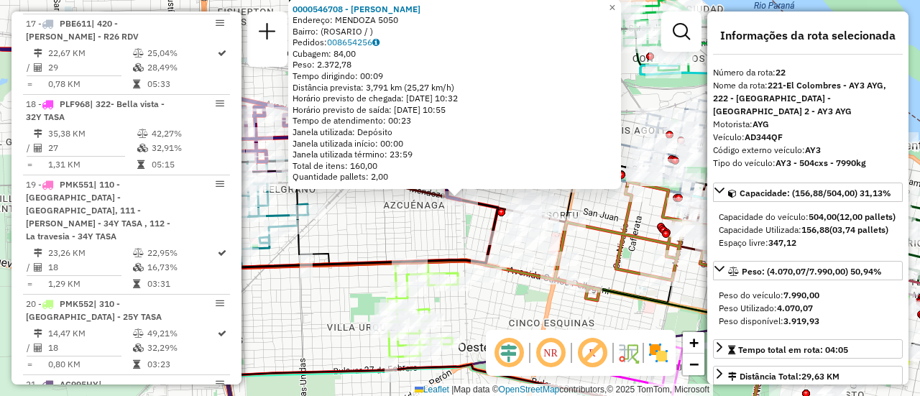
scroll to position [2345, 0]
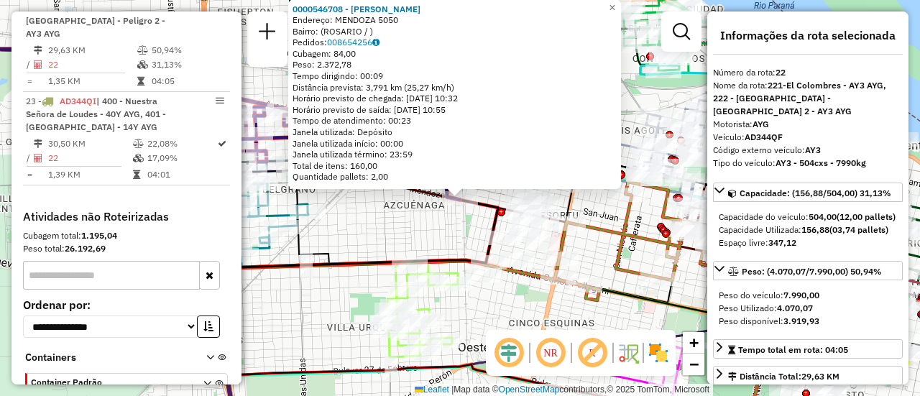
click at [334, 267] on icon at bounding box center [358, 210] width 280 height 116
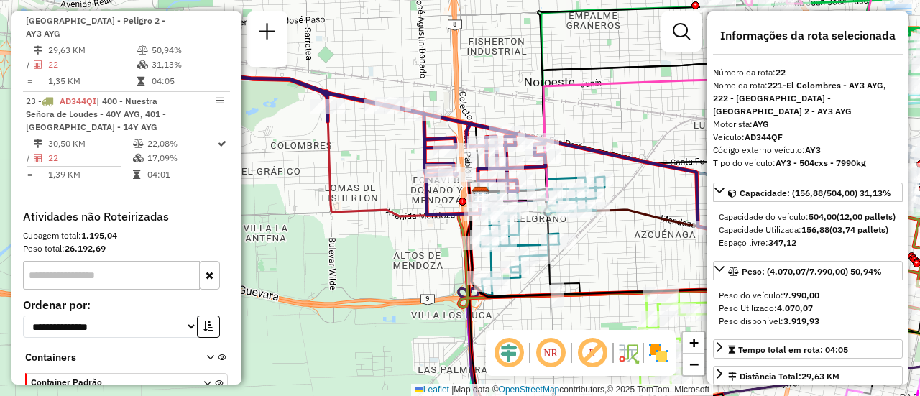
drag, startPoint x: 364, startPoint y: 214, endPoint x: 615, endPoint y: 243, distance: 252.6
click at [615, 243] on div "Janela de atendimento Grade de atendimento Capacidade Transportadoras Veículos …" at bounding box center [460, 198] width 920 height 396
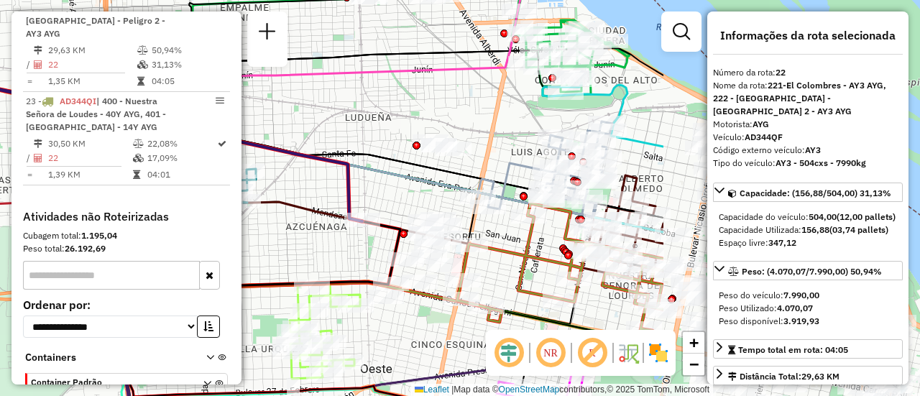
drag, startPoint x: 628, startPoint y: 172, endPoint x: 339, endPoint y: 175, distance: 289.8
click at [256, 173] on div "Janela de atendimento Grade de atendimento Capacidade Transportadoras Veículos …" at bounding box center [460, 198] width 920 height 396
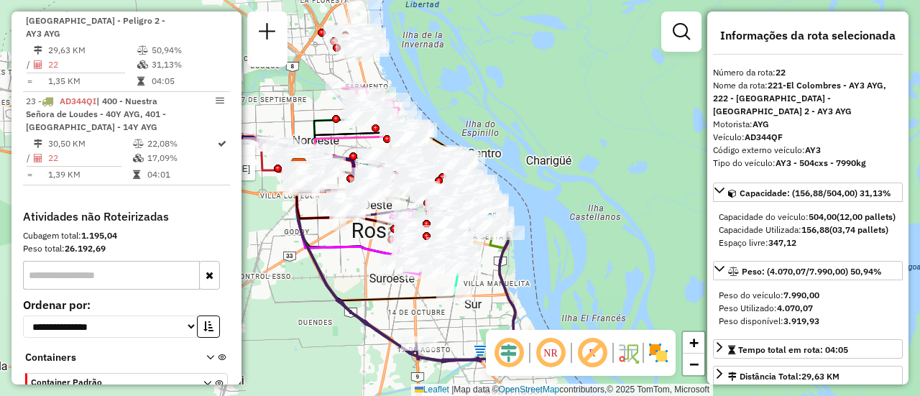
drag, startPoint x: 574, startPoint y: 293, endPoint x: 360, endPoint y: 267, distance: 215.1
click at [360, 267] on div "Rota 9 - Placa AD324QO 0000444627 - GARRONNE ADRIANA ELIZABETH Janela de atendi…" at bounding box center [460, 198] width 920 height 396
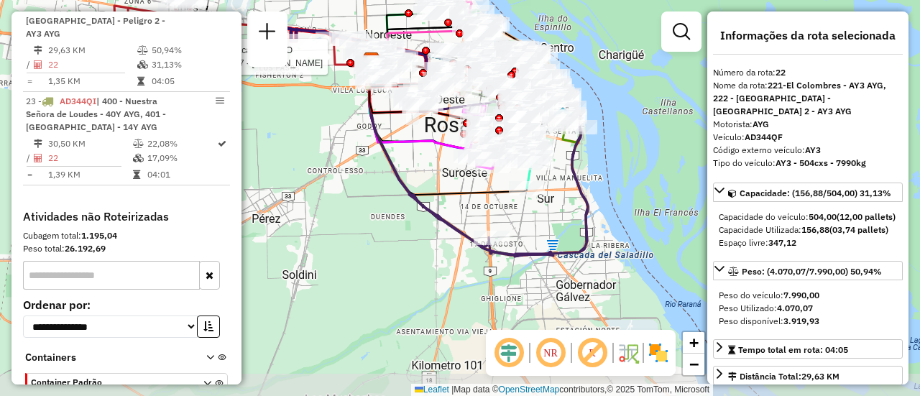
drag, startPoint x: 462, startPoint y: 341, endPoint x: 535, endPoint y: 235, distance: 128.2
click at [535, 235] on div "Rota 9 - Placa AD324QO 0000444627 - GARRONNE ADRIANA ELIZABETH Janela de atendi…" at bounding box center [460, 198] width 920 height 396
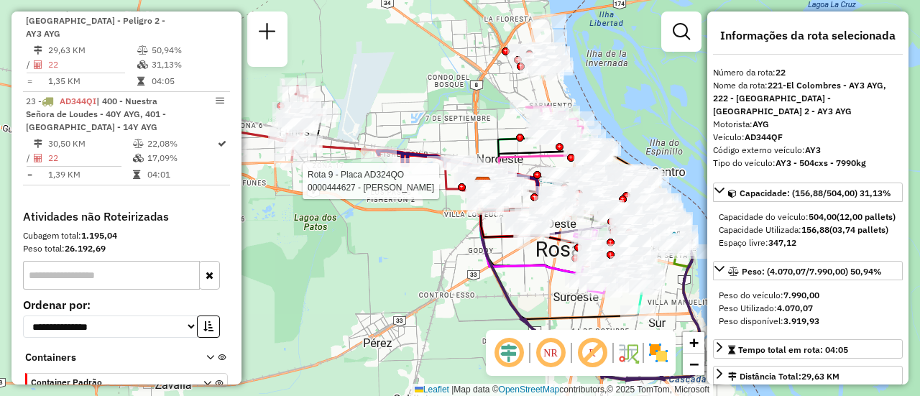
drag, startPoint x: 324, startPoint y: 170, endPoint x: 435, endPoint y: 295, distance: 167.0
click at [435, 295] on div "Rota 9 - Placa AD324QO 0000444627 - GARRONNE ADRIANA ELIZABETH Janela de atendi…" at bounding box center [460, 198] width 920 height 396
click at [412, 264] on div "Rota 9 - Placa AD324QO 0000444627 - GARRONNE ADRIANA ELIZABETH Janela de atendi…" at bounding box center [460, 198] width 920 height 396
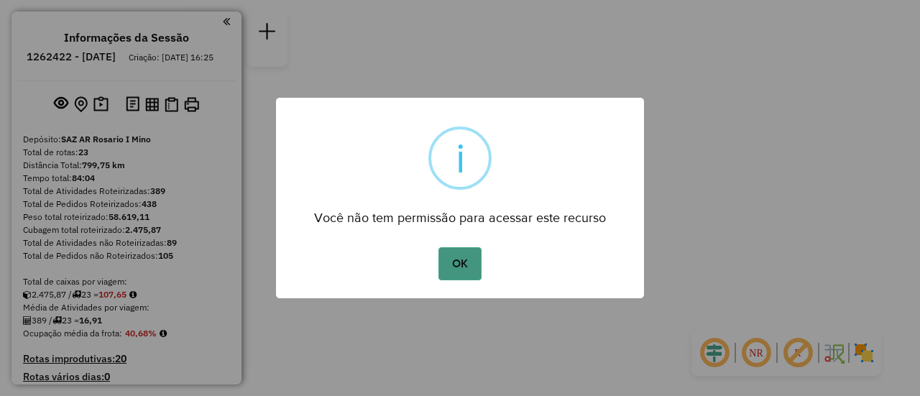
click at [457, 251] on button "OK" at bounding box center [460, 263] width 42 height 33
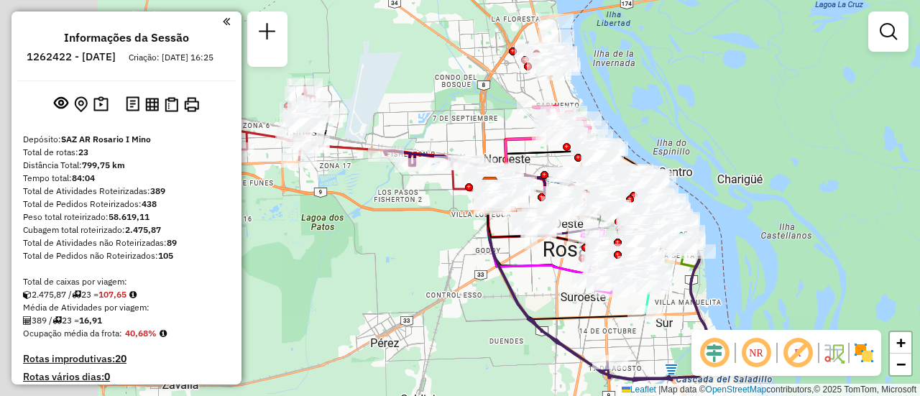
drag, startPoint x: 523, startPoint y: 158, endPoint x: 742, endPoint y: 268, distance: 245.3
click at [742, 268] on div "Janela de atendimento Grade de atendimento Capacidade Transportadoras Veículos …" at bounding box center [460, 198] width 920 height 396
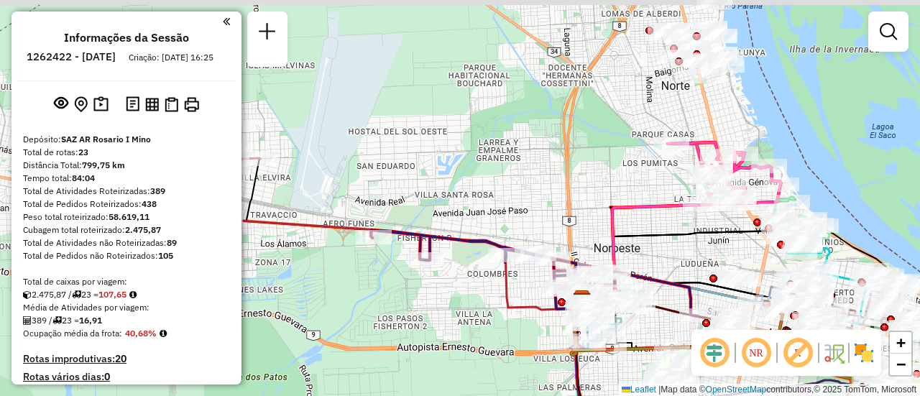
drag, startPoint x: 482, startPoint y: 43, endPoint x: 515, endPoint y: 225, distance: 184.9
click at [496, 226] on div "Janela de atendimento Grade de atendimento Capacidade Transportadoras Veículos …" at bounding box center [460, 198] width 920 height 396
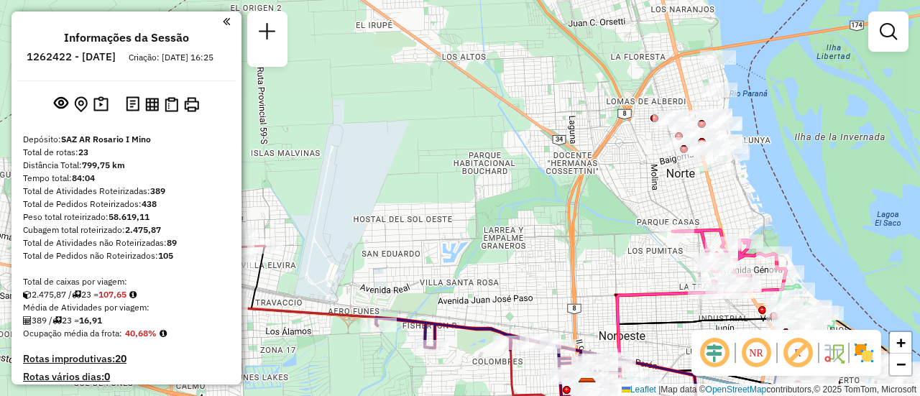
drag, startPoint x: 602, startPoint y: 165, endPoint x: 607, endPoint y: 255, distance: 90.0
click at [605, 268] on div "Janela de atendimento Grade de atendimento Capacidade Transportadoras Veículos …" at bounding box center [460, 198] width 920 height 396
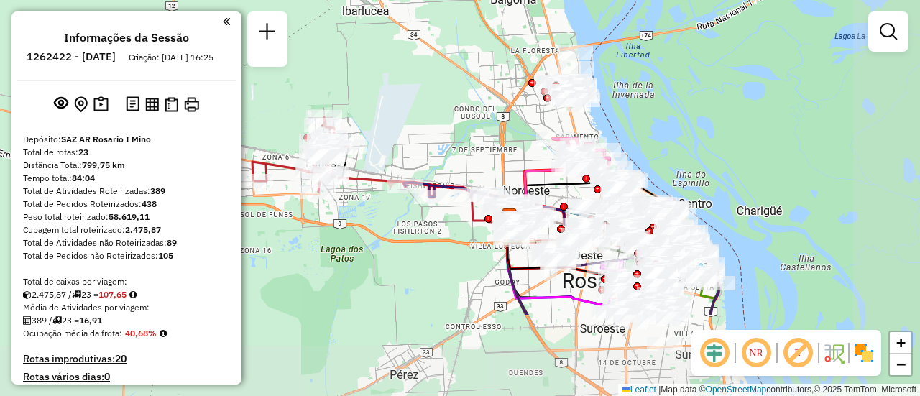
drag, startPoint x: 517, startPoint y: 256, endPoint x: 428, endPoint y: 135, distance: 150.1
click at [428, 135] on div "Janela de atendimento Grade de atendimento Capacidade Transportadoras Veículos …" at bounding box center [460, 198] width 920 height 396
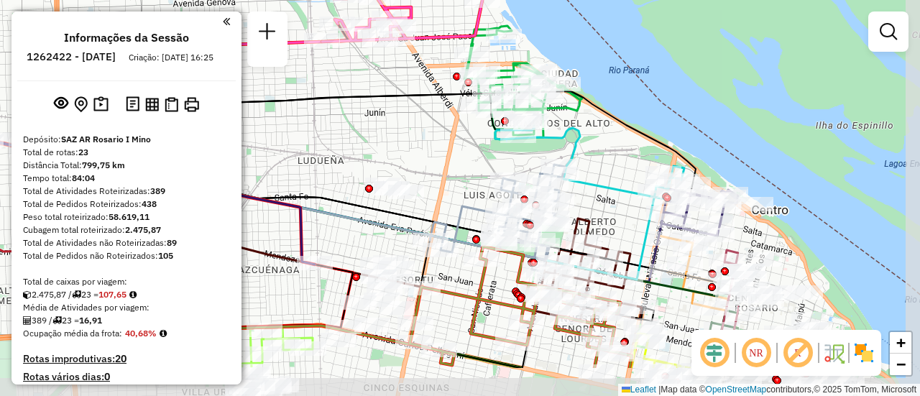
drag, startPoint x: 696, startPoint y: 209, endPoint x: 423, endPoint y: 142, distance: 281.4
click at [423, 142] on div "Janela de atendimento Grade de atendimento Capacidade Transportadoras Veículos …" at bounding box center [460, 198] width 920 height 396
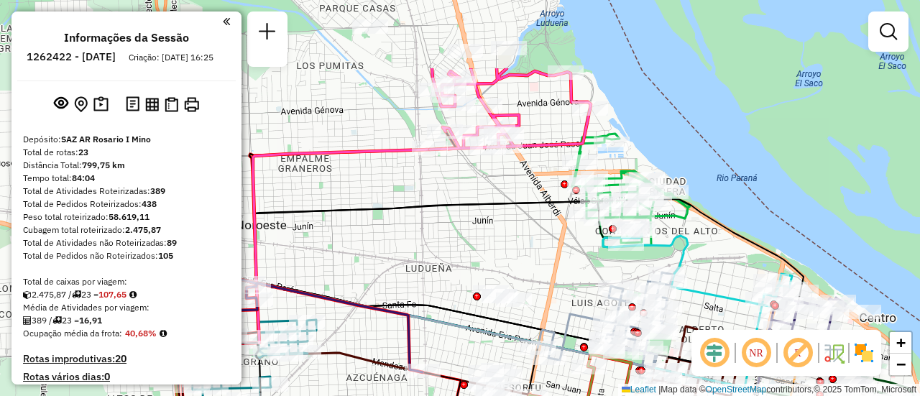
drag, startPoint x: 382, startPoint y: 144, endPoint x: 490, endPoint y: 252, distance: 152.5
click at [490, 252] on div "Janela de atendimento Grade de atendimento Capacidade Transportadoras Veículos …" at bounding box center [460, 198] width 920 height 396
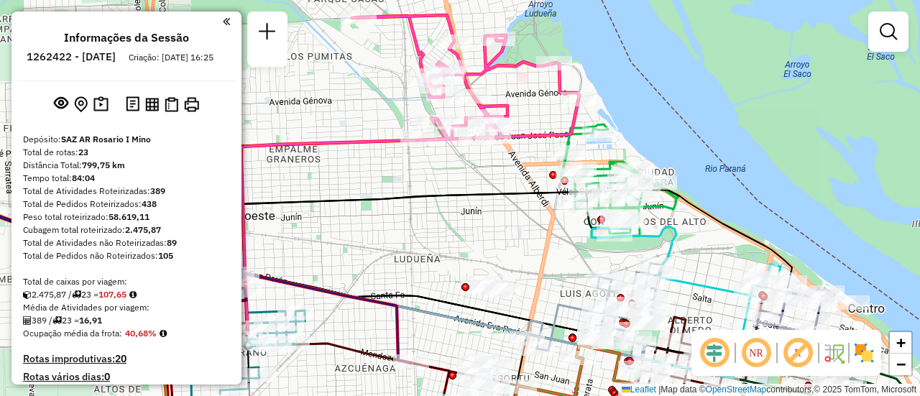
drag, startPoint x: 546, startPoint y: 226, endPoint x: 534, endPoint y: 217, distance: 14.8
click at [534, 217] on div "Janela de atendimento Grade de atendimento Capacidade Transportadoras Veículos …" at bounding box center [460, 198] width 920 height 396
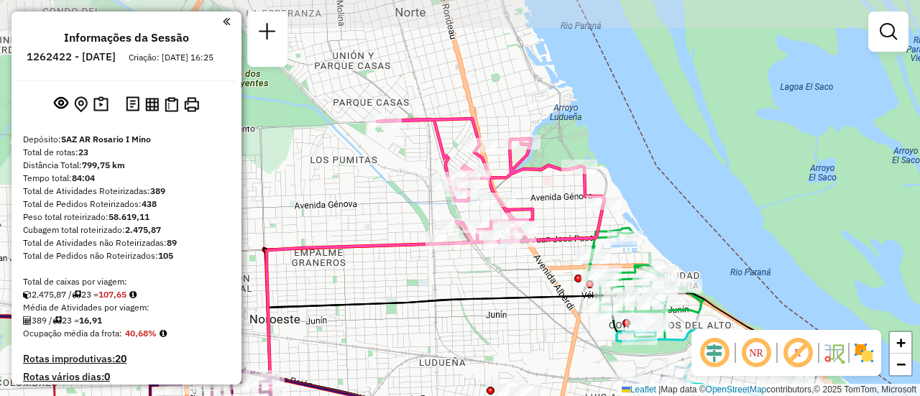
drag, startPoint x: 433, startPoint y: 178, endPoint x: 458, endPoint y: 282, distance: 106.5
click at [458, 282] on div "Janela de atendimento Grade de atendimento Capacidade Transportadoras Veículos …" at bounding box center [460, 198] width 920 height 396
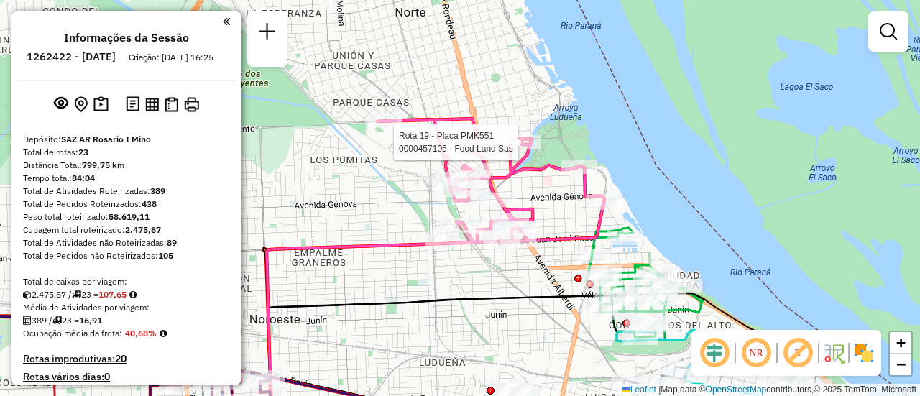
select select "**********"
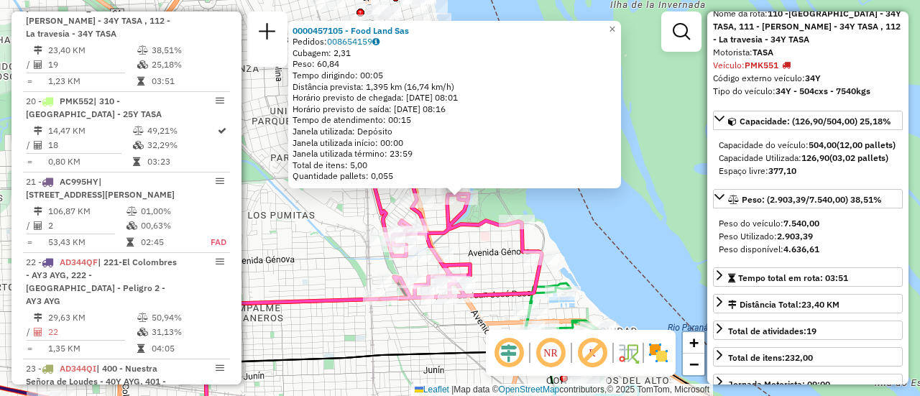
scroll to position [144, 0]
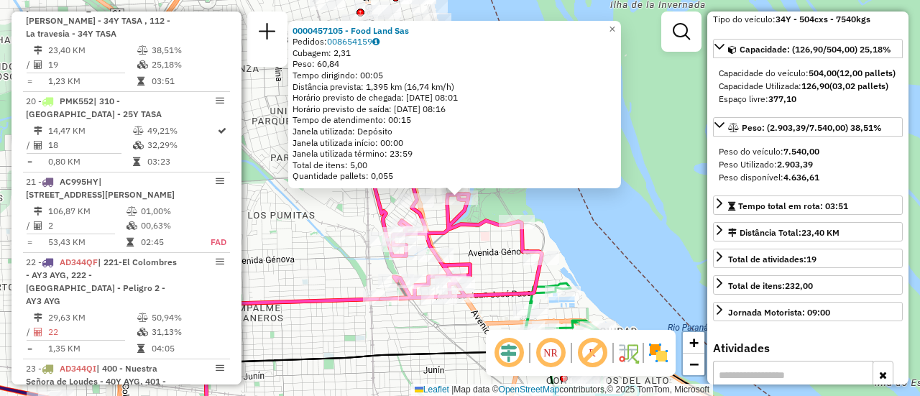
click at [312, 234] on div "0000457105 - Food Land Sas Pedidos: 008654159 Cubagem: 2,31 Peso: 60,84 Tempo d…" at bounding box center [460, 198] width 920 height 396
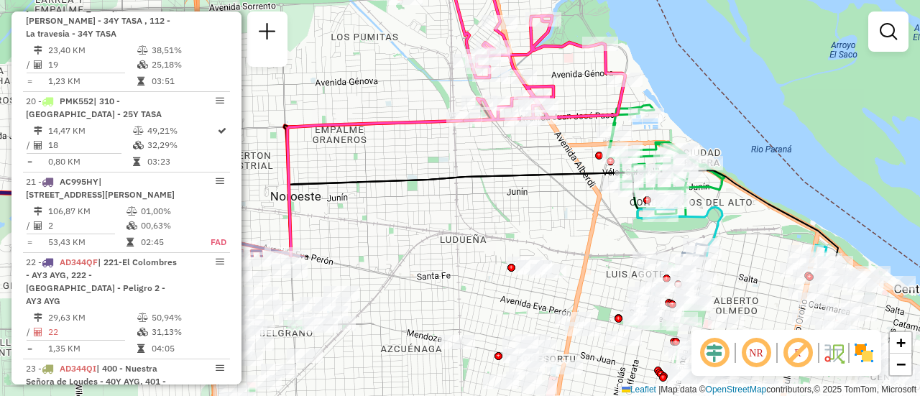
drag, startPoint x: 328, startPoint y: 236, endPoint x: 401, endPoint y: 103, distance: 151.9
click at [401, 103] on div "Janela de atendimento Grade de atendimento Capacidade Transportadoras Veículos …" at bounding box center [460, 198] width 920 height 396
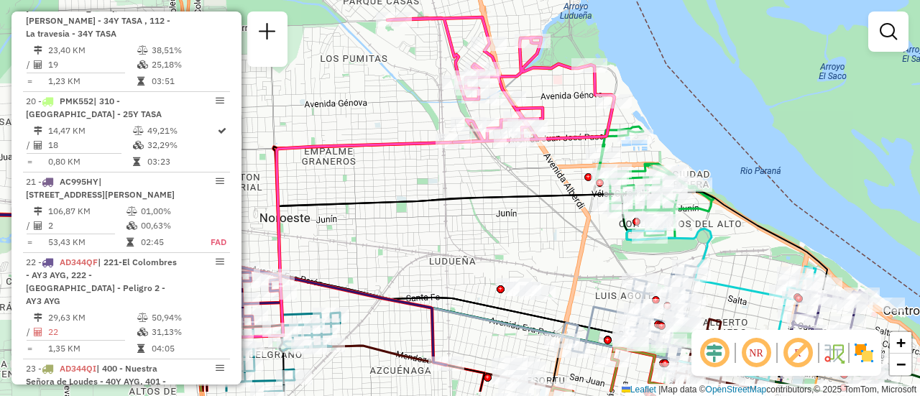
drag, startPoint x: 527, startPoint y: 210, endPoint x: 398, endPoint y: 113, distance: 161.2
click at [399, 114] on div "Janela de atendimento Grade de atendimento Capacidade Transportadoras Veículos …" at bounding box center [460, 198] width 920 height 396
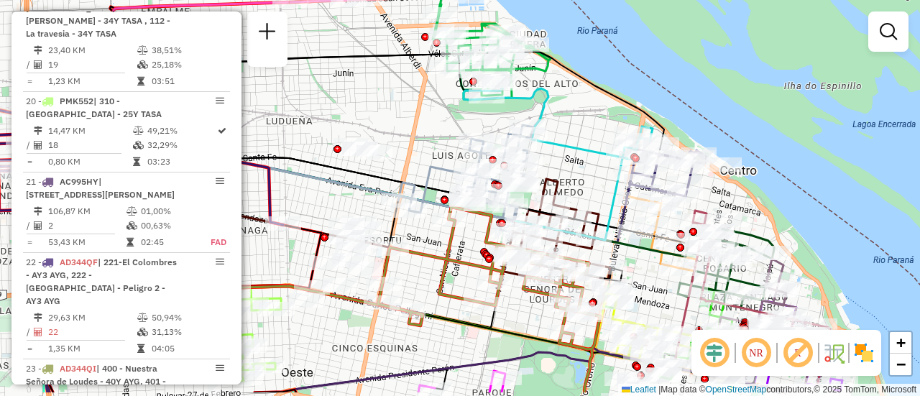
drag, startPoint x: 557, startPoint y: 139, endPoint x: 496, endPoint y: 78, distance: 85.9
click at [496, 86] on icon at bounding box center [558, 123] width 189 height 74
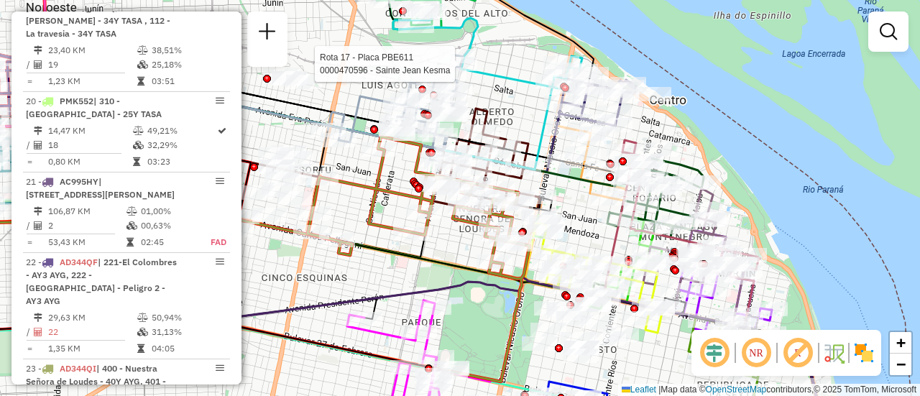
drag, startPoint x: 604, startPoint y: 241, endPoint x: 473, endPoint y: 37, distance: 242.5
click at [464, 32] on div "Rota 17 - Placa PBE611 0000470596 - Sainte Jean Kesma Janela de atendimento Gra…" at bounding box center [460, 198] width 920 height 396
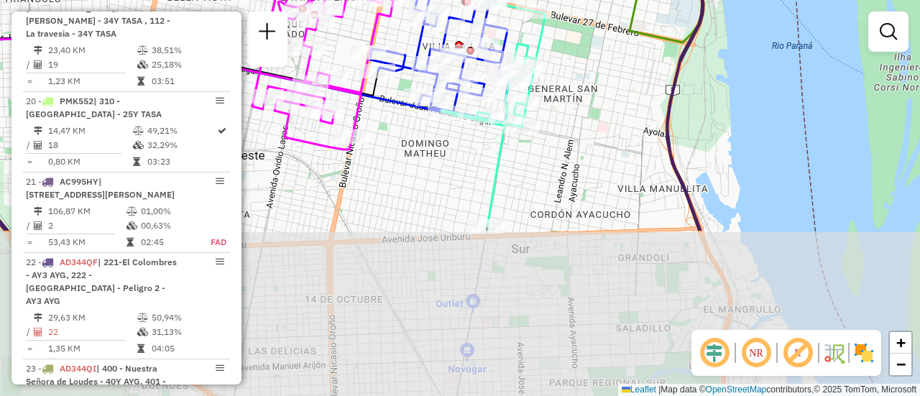
drag, startPoint x: 531, startPoint y: 219, endPoint x: 569, endPoint y: 94, distance: 130.8
click at [564, 95] on div "Rota 17 - Placa PBE611 0000470596 - Sainte Jean Kesma Janela de atendimento Gra…" at bounding box center [460, 198] width 920 height 396
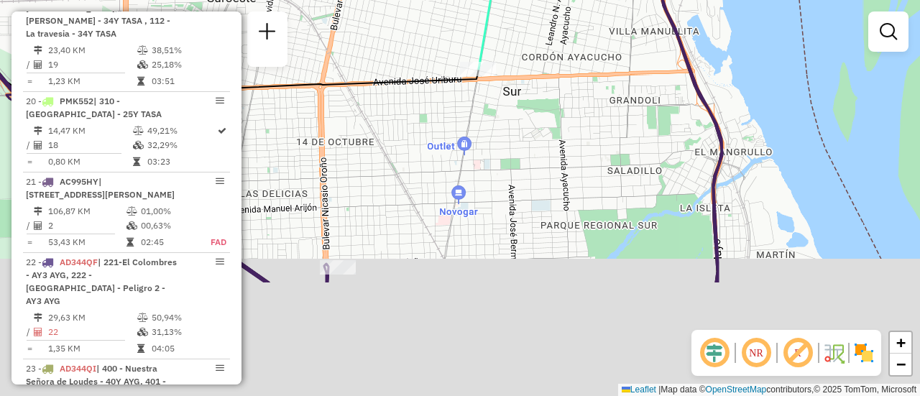
drag, startPoint x: 535, startPoint y: 260, endPoint x: 513, endPoint y: 85, distance: 176.7
click at [513, 85] on div "Rota 17 - Placa PBE611 0000470596 - Sainte Jean Kesma Janela de atendimento Gra…" at bounding box center [460, 198] width 920 height 396
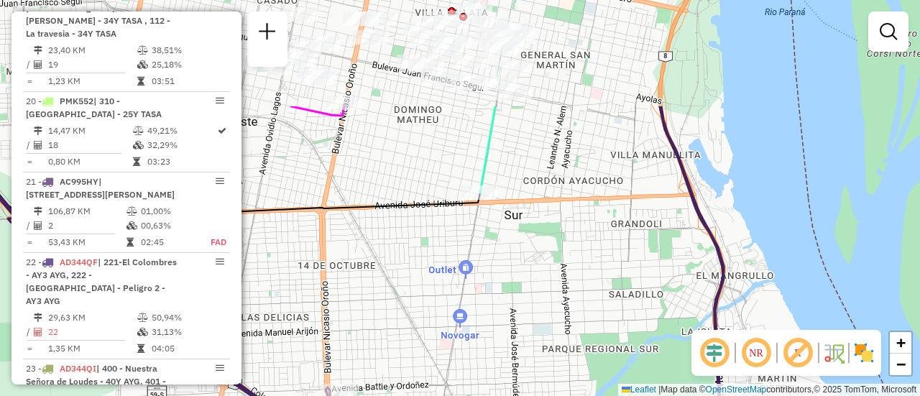
drag, startPoint x: 475, startPoint y: 156, endPoint x: 512, endPoint y: 361, distance: 208.3
click at [503, 369] on div "Rota 17 - Placa PBE611 0000470596 - Sainte Jean Kesma Janela de atendimento Gra…" at bounding box center [460, 198] width 920 height 396
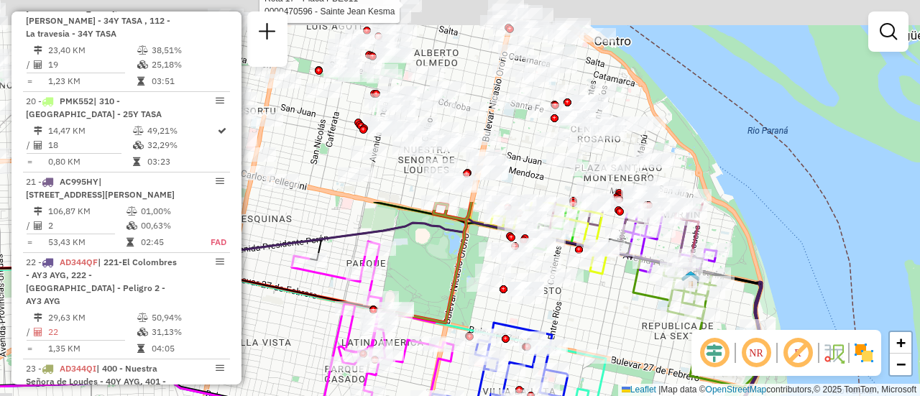
drag, startPoint x: 552, startPoint y: 110, endPoint x: 602, endPoint y: 306, distance: 201.8
click at [602, 306] on div "Rota 17 - Placa PBE611 0000470596 - Sainte Jean Kesma Janela de atendimento Gra…" at bounding box center [460, 198] width 920 height 396
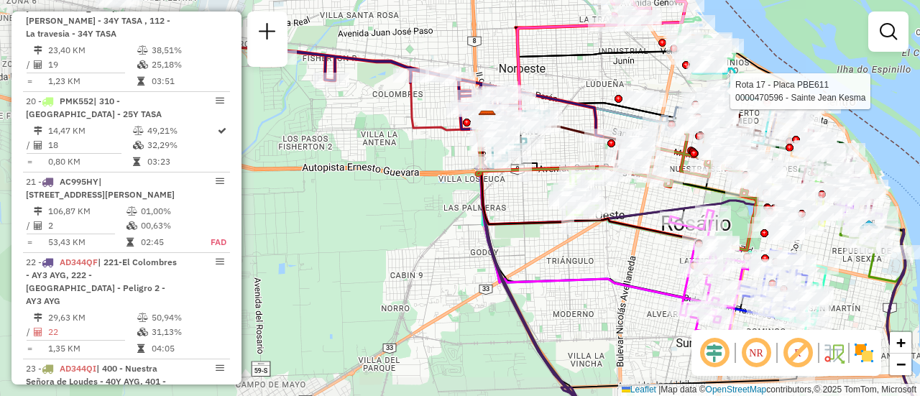
drag, startPoint x: 311, startPoint y: 264, endPoint x: 634, endPoint y: 231, distance: 325.2
click at [634, 231] on icon at bounding box center [601, 179] width 242 height 132
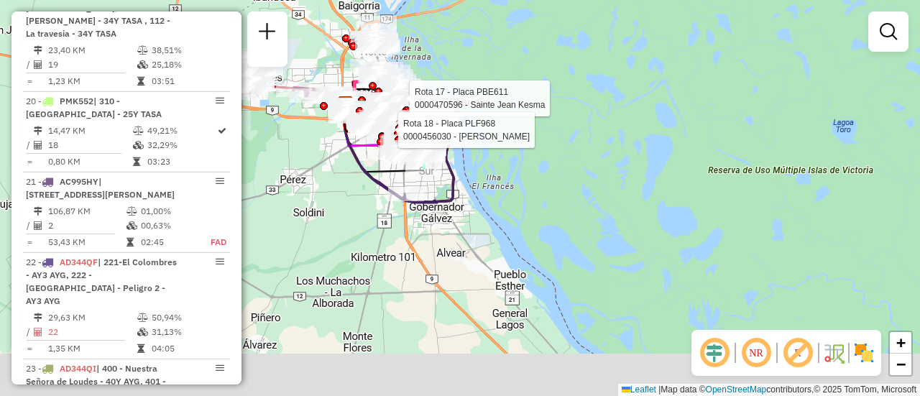
drag, startPoint x: 356, startPoint y: 233, endPoint x: 308, endPoint y: 160, distance: 87.7
click at [308, 160] on div "Rota 17 - Placa PBE611 0000470596 - Sainte Jean Kesma Rota 18 - Placa PLF968 00…" at bounding box center [460, 198] width 920 height 396
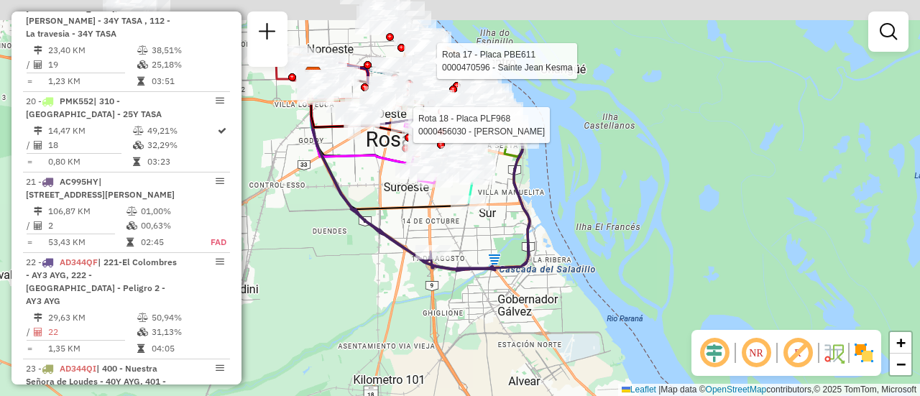
drag, startPoint x: 379, startPoint y: 98, endPoint x: 343, endPoint y: 288, distance: 193.9
click at [343, 271] on icon at bounding box center [418, 174] width 221 height 194
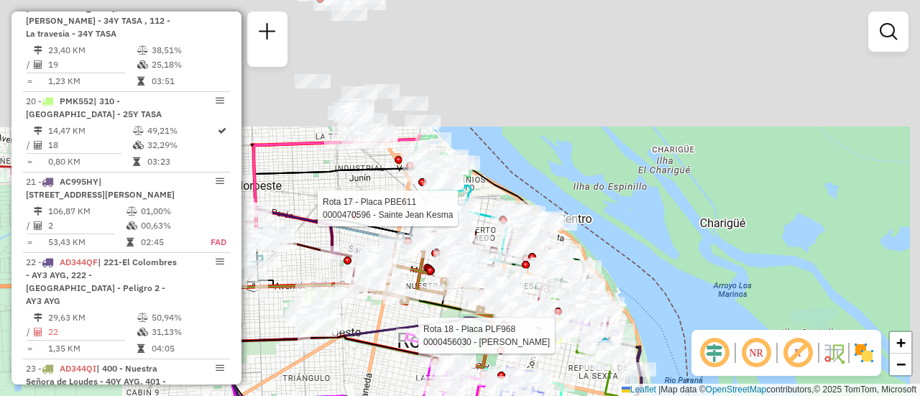
click at [331, 395] on html "Aguarde... Pop-up bloqueado! Seu navegador bloqueou automáticamente a abertura …" at bounding box center [460, 198] width 920 height 396
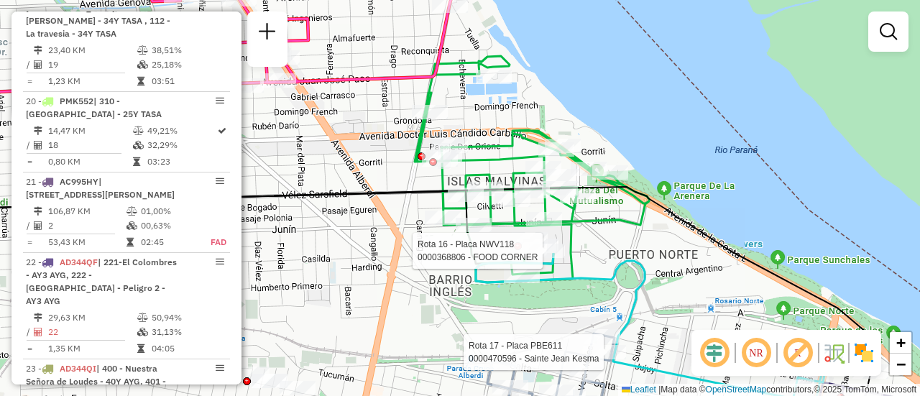
select select "**********"
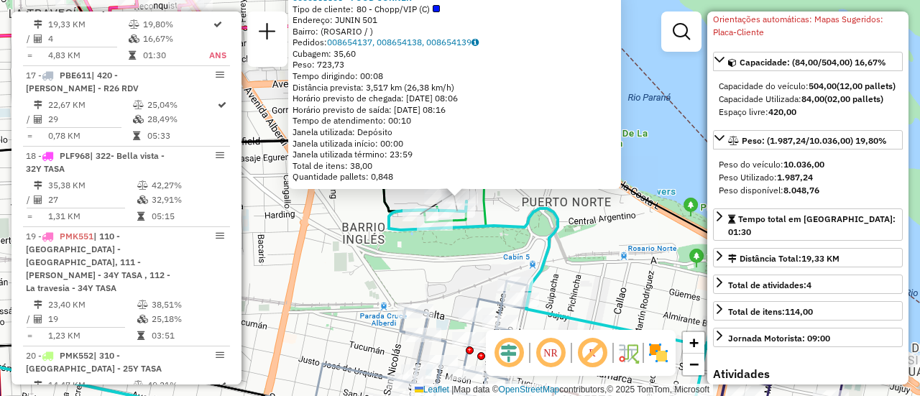
click at [575, 272] on div "0000368806 - FOOD CORNER Tipo de cliente: 80 - Chopp/VIP (C) Endereço: JUNIN 50…" at bounding box center [460, 198] width 920 height 396
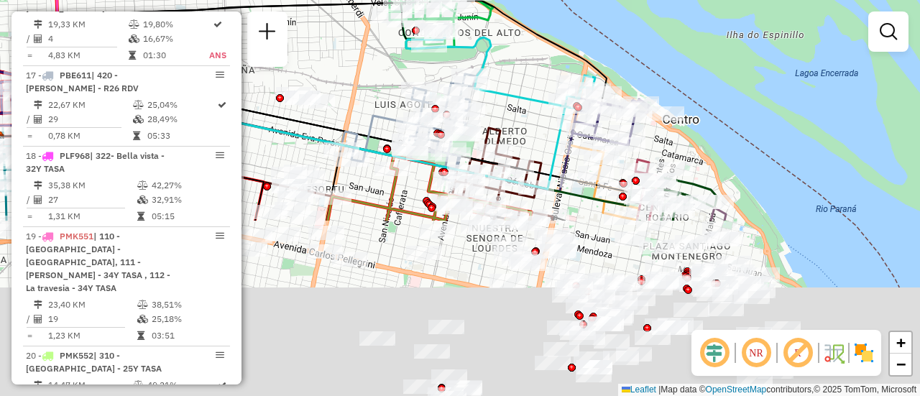
drag, startPoint x: 568, startPoint y: 328, endPoint x: 483, endPoint y: -11, distance: 349.1
click at [483, 0] on html "Aguarde... Pop-up bloqueado! Seu navegador bloqueou automáticamente a abertura …" at bounding box center [460, 198] width 920 height 396
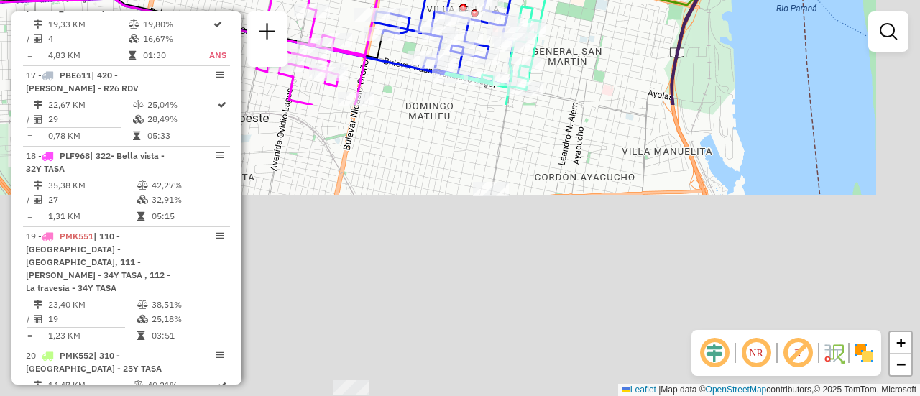
drag, startPoint x: 608, startPoint y: 272, endPoint x: 511, endPoint y: -74, distance: 359.7
click at [511, 0] on html "Aguarde... Pop-up bloqueado! Seu navegador bloqueou automáticamente a abertura …" at bounding box center [460, 198] width 920 height 396
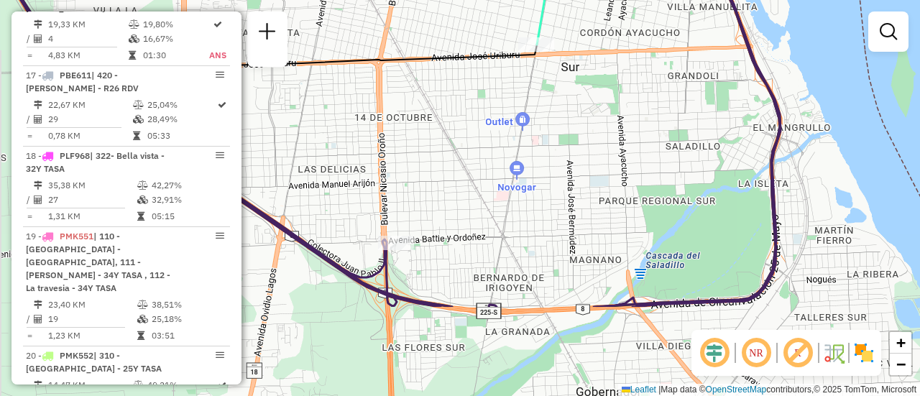
drag, startPoint x: 431, startPoint y: 301, endPoint x: 347, endPoint y: 263, distance: 92.3
click at [482, 175] on div "Janela de atendimento Grade de atendimento Capacidade Transportadoras Veículos …" at bounding box center [460, 198] width 920 height 396
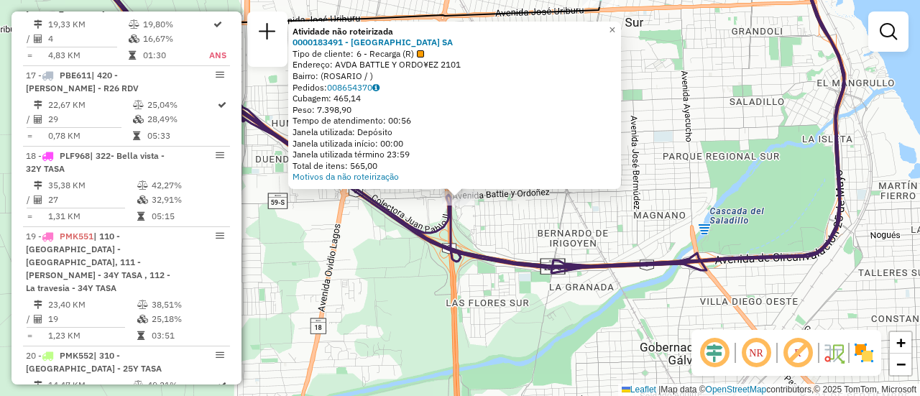
click at [556, 223] on div "Atividade não roteirizada 0000183491 - CASINO DE ROSARIO SA Tipo de cliente: 6 …" at bounding box center [460, 198] width 920 height 396
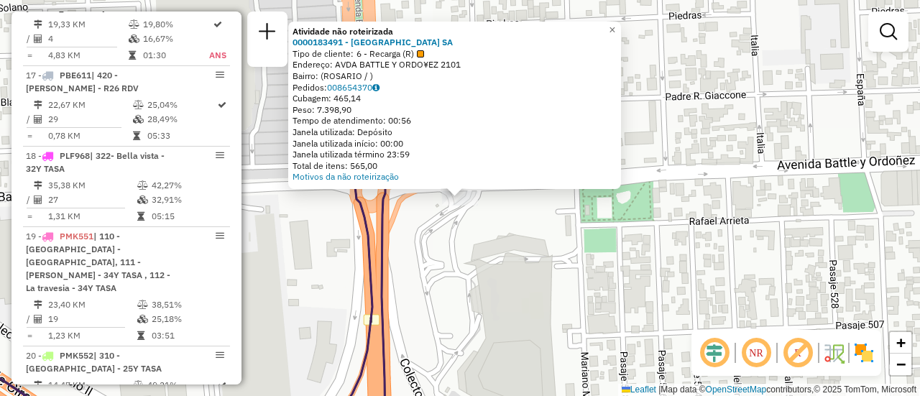
click at [707, 146] on div "Atividade não roteirizada 0000183491 - CASINO DE ROSARIO SA Tipo de cliente: 6 …" at bounding box center [460, 198] width 920 height 396
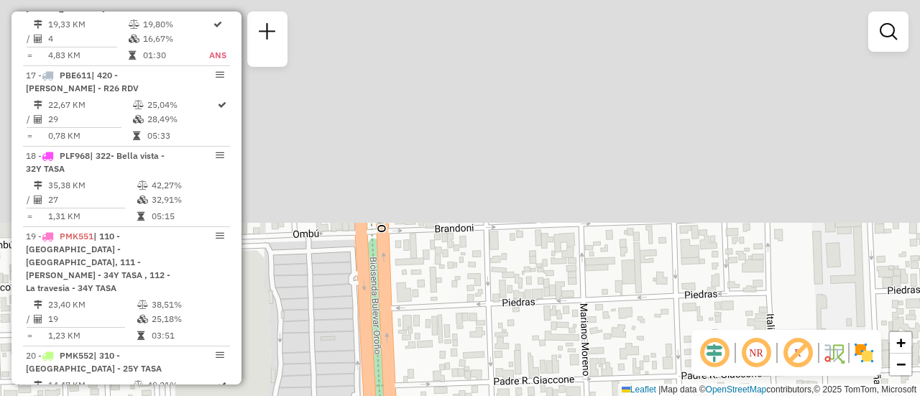
drag, startPoint x: 613, startPoint y: 74, endPoint x: 629, endPoint y: 353, distance: 279.4
click at [629, 353] on div "Janela de atendimento Grade de atendimento Capacidade Transportadoras Veículos …" at bounding box center [460, 198] width 920 height 396
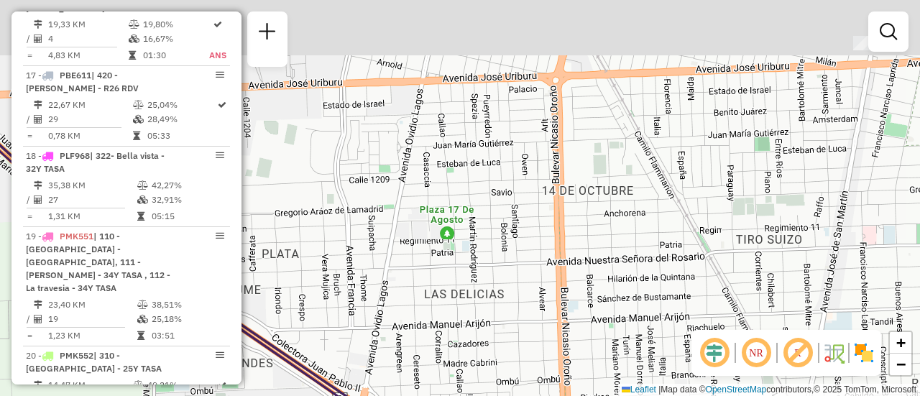
drag, startPoint x: 644, startPoint y: 168, endPoint x: 641, endPoint y: 252, distance: 83.5
click at [635, 362] on div "Janela de atendimento Grade de atendimento Capacidade Transportadoras Veículos …" at bounding box center [460, 198] width 920 height 396
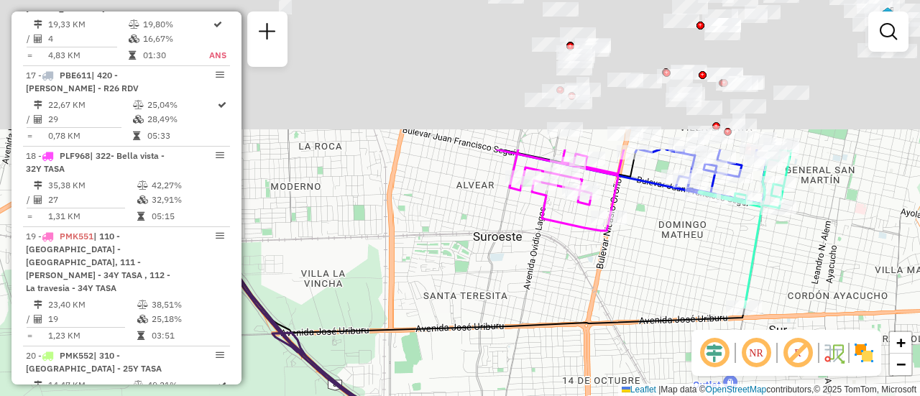
drag, startPoint x: 661, startPoint y: 255, endPoint x: 662, endPoint y: 340, distance: 84.8
click at [659, 362] on div "Janela de atendimento Grade de atendimento Capacidade Transportadoras Veículos …" at bounding box center [460, 198] width 920 height 396
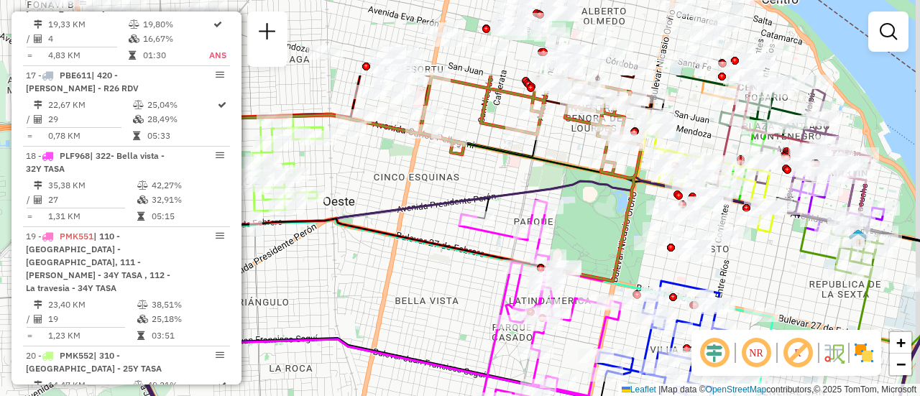
drag, startPoint x: 618, startPoint y: 216, endPoint x: 633, endPoint y: 333, distance: 117.4
click at [633, 281] on icon at bounding box center [531, 178] width 222 height 206
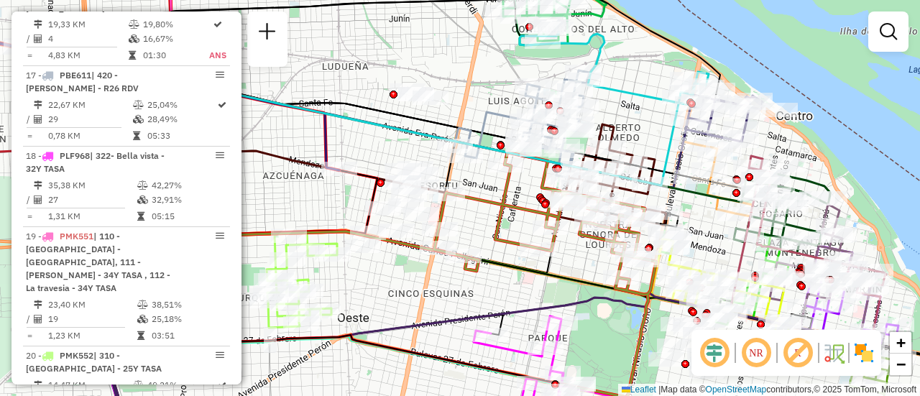
click at [640, 181] on div "Janela de atendimento Grade de atendimento Capacidade Transportadoras Veículos …" at bounding box center [460, 198] width 920 height 396
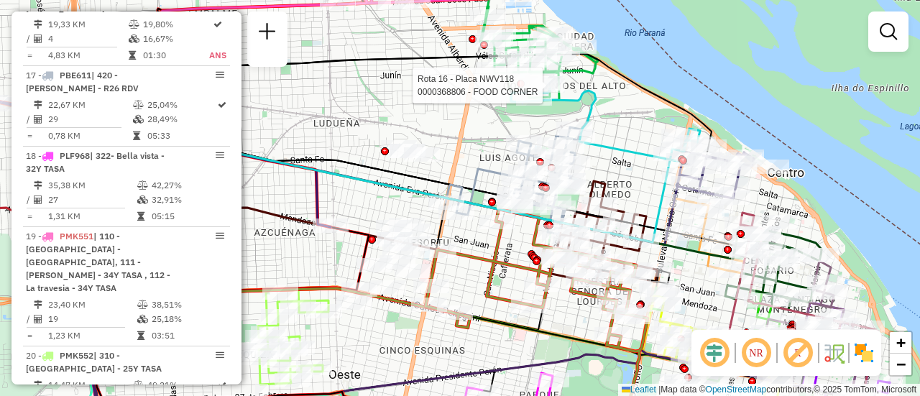
select select "**********"
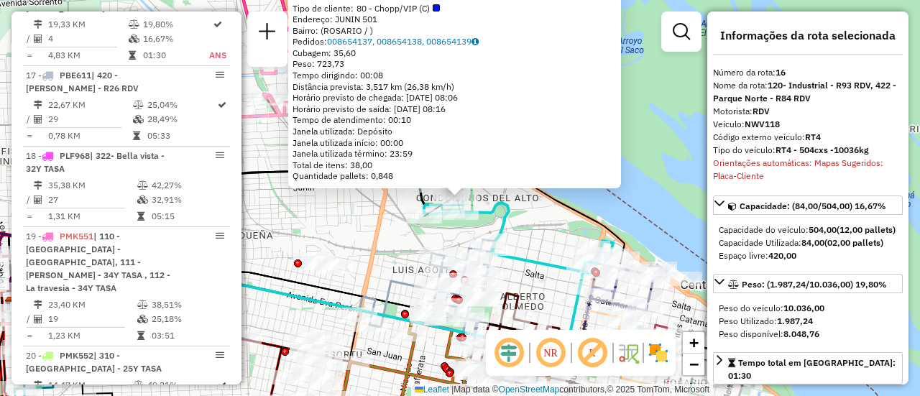
click at [393, 223] on div "0000368806 - FOOD CORNER Tipo de cliente: 80 - Chopp/VIP (C) Endereço: JUNIN 50…" at bounding box center [460, 198] width 920 height 396
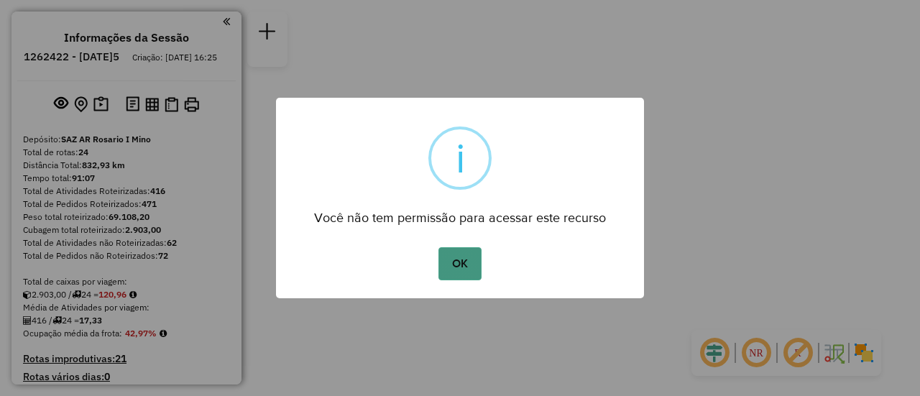
click at [465, 267] on button "OK" at bounding box center [460, 263] width 42 height 33
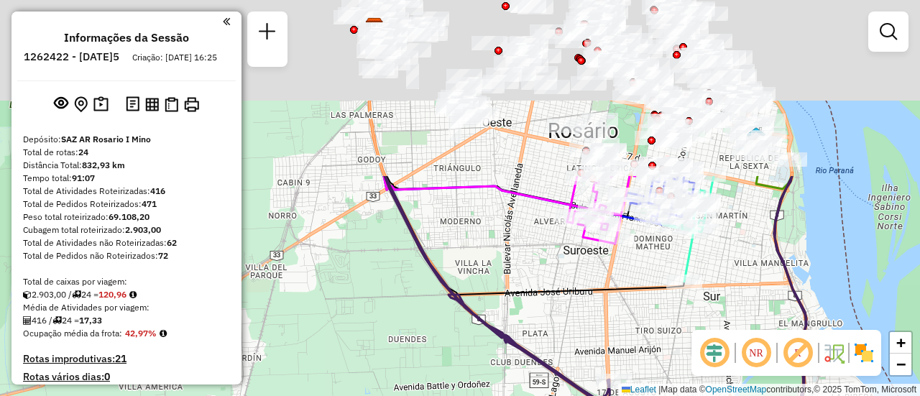
drag, startPoint x: 493, startPoint y: 104, endPoint x: 475, endPoint y: 362, distance: 259.4
click at [469, 367] on icon at bounding box center [596, 297] width 422 height 242
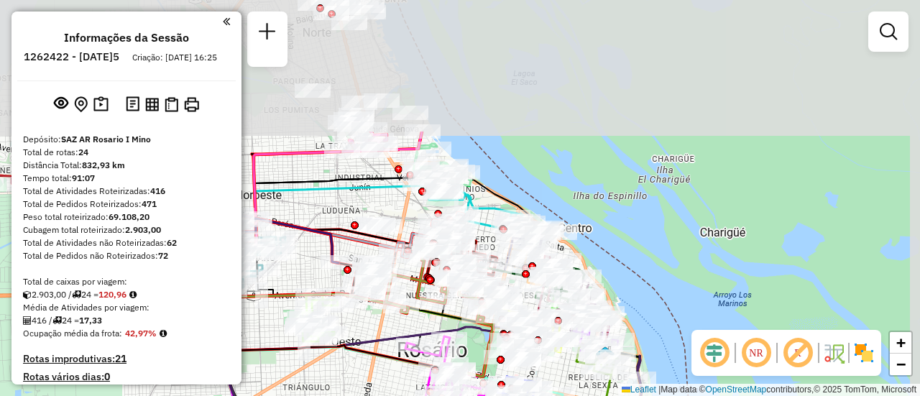
drag, startPoint x: 505, startPoint y: 231, endPoint x: 354, endPoint y: 402, distance: 227.7
click at [354, 395] on html "Aguarde... Pop-up bloqueado! Seu navegador bloqueou automáticamente a abertura …" at bounding box center [460, 198] width 920 height 396
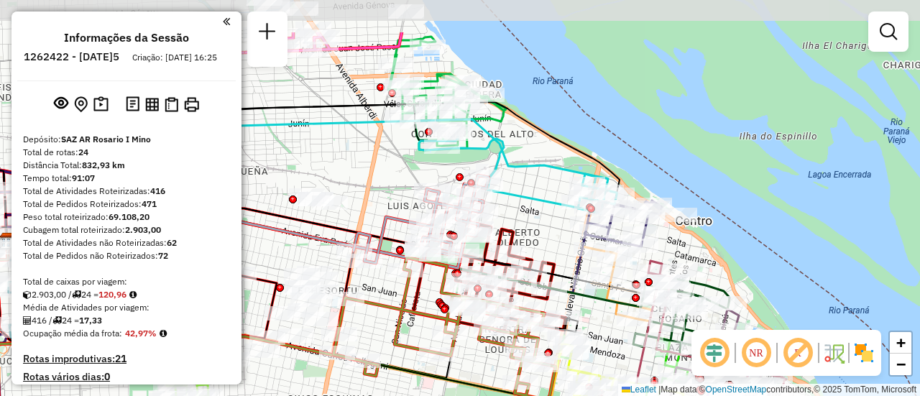
drag, startPoint x: 489, startPoint y: 145, endPoint x: 528, endPoint y: 219, distance: 83.3
click at [528, 219] on div "Janela de atendimento Grade de atendimento Capacidade Transportadoras Veículos …" at bounding box center [460, 198] width 920 height 396
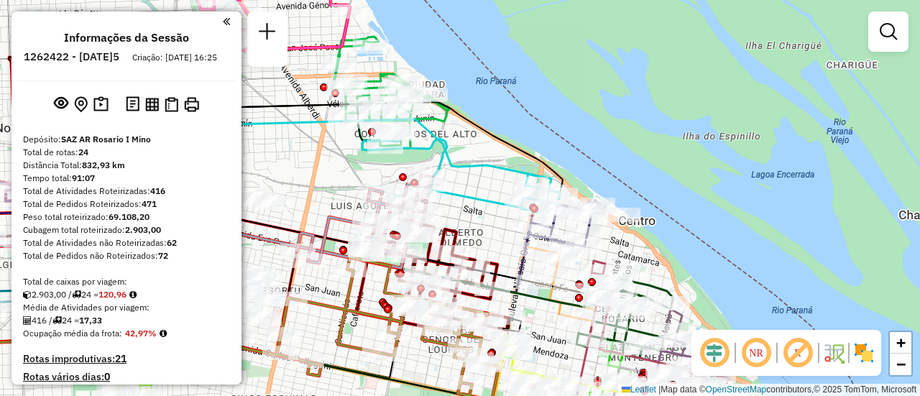
drag, startPoint x: 324, startPoint y: 152, endPoint x: 273, endPoint y: 150, distance: 51.1
click at [262, 149] on div "Janela de atendimento Grade de atendimento Capacidade Transportadoras Veículos …" at bounding box center [460, 198] width 920 height 396
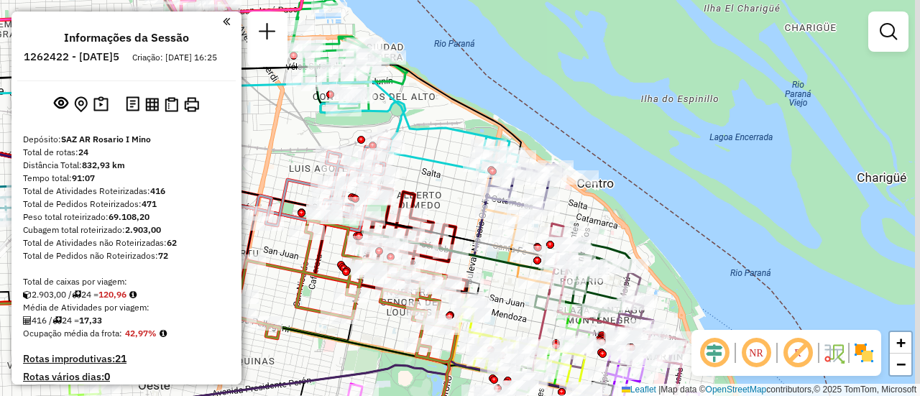
drag, startPoint x: 444, startPoint y: 196, endPoint x: 427, endPoint y: 181, distance: 22.5
click at [427, 181] on div "Janela de atendimento Grade de atendimento Capacidade Transportadoras Veículos …" at bounding box center [460, 198] width 920 height 396
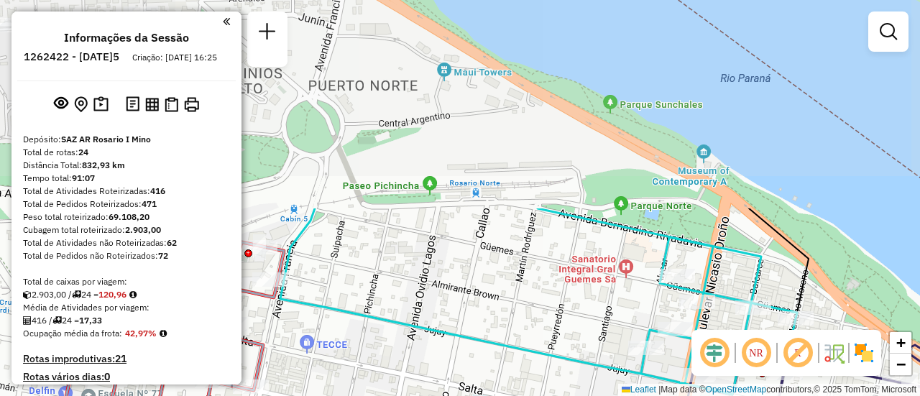
drag, startPoint x: 546, startPoint y: 88, endPoint x: 571, endPoint y: 336, distance: 249.2
click at [571, 336] on div "Janela de atendimento Grade de atendimento Capacidade Transportadoras Veículos …" at bounding box center [460, 198] width 920 height 396
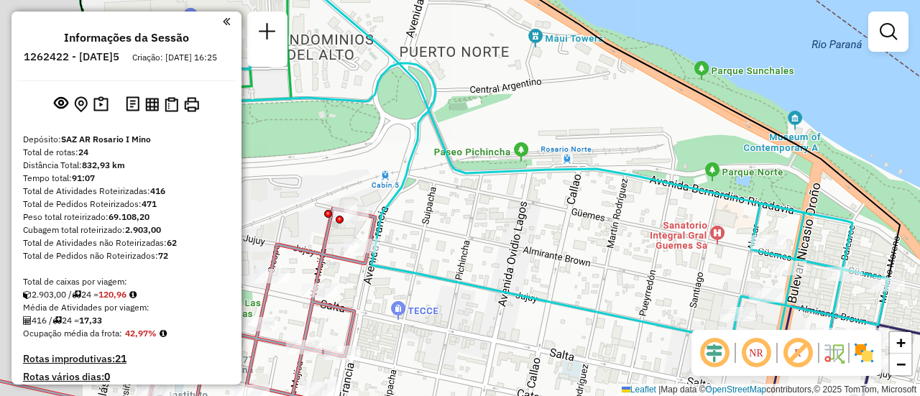
drag, startPoint x: 393, startPoint y: 223, endPoint x: 602, endPoint y: 247, distance: 210.6
click at [604, 247] on div "Janela de atendimento Grade de atendimento Capacidade Transportadoras Veículos …" at bounding box center [460, 198] width 920 height 396
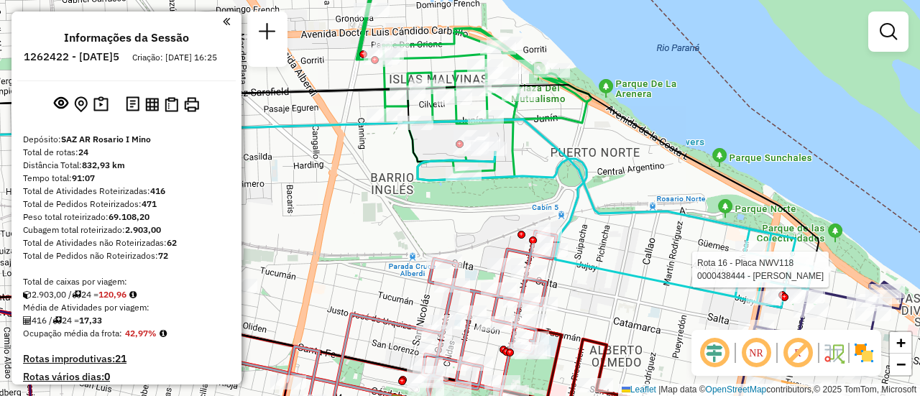
select select "**********"
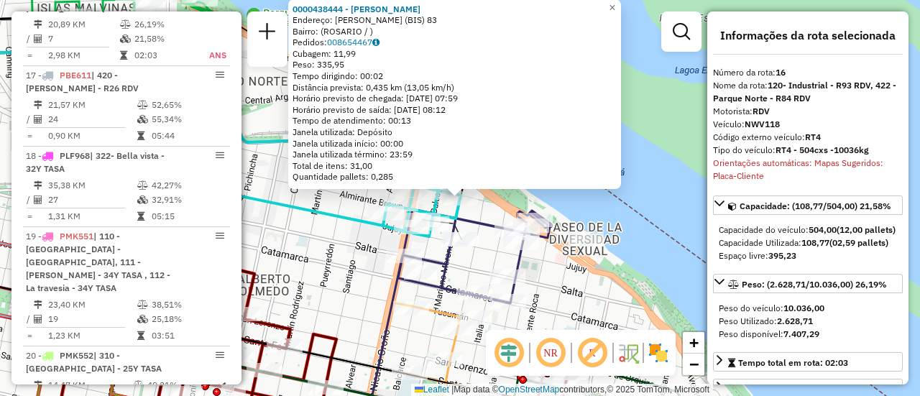
scroll to position [144, 0]
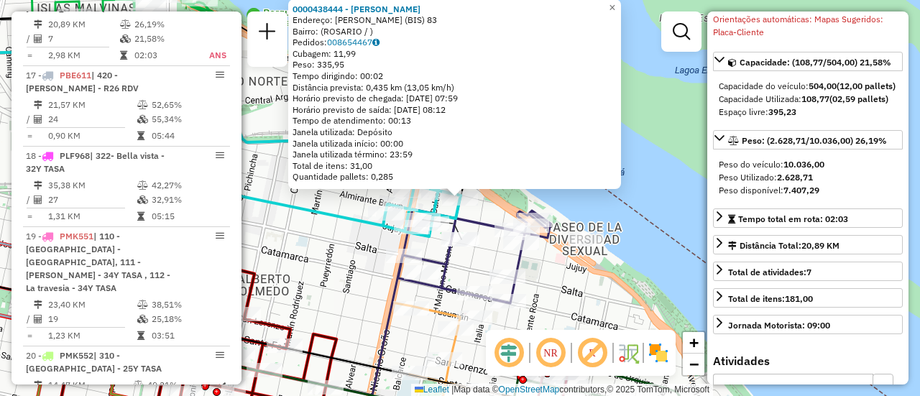
click at [560, 301] on div "0000438444 - [PERSON_NAME] Endereço: [PERSON_NAME] (BIS) 83 Bairro: ([GEOGRAPHI…" at bounding box center [460, 198] width 920 height 396
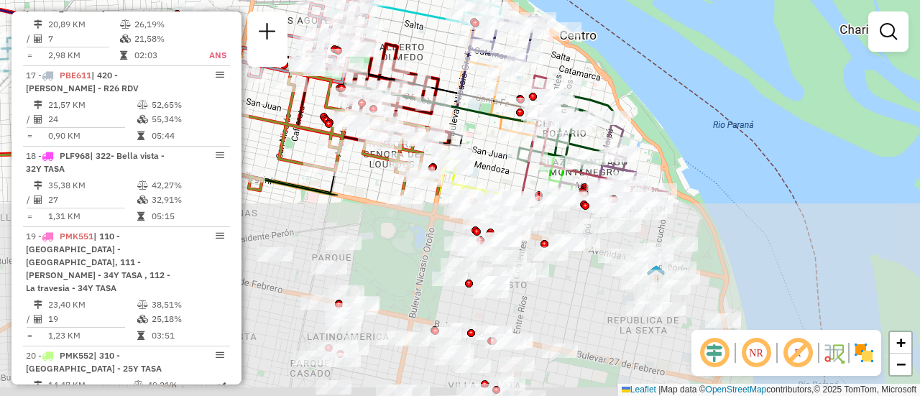
drag, startPoint x: 508, startPoint y: 377, endPoint x: 494, endPoint y: 62, distance: 316.0
click at [495, 71] on icon at bounding box center [505, 99] width 61 height 73
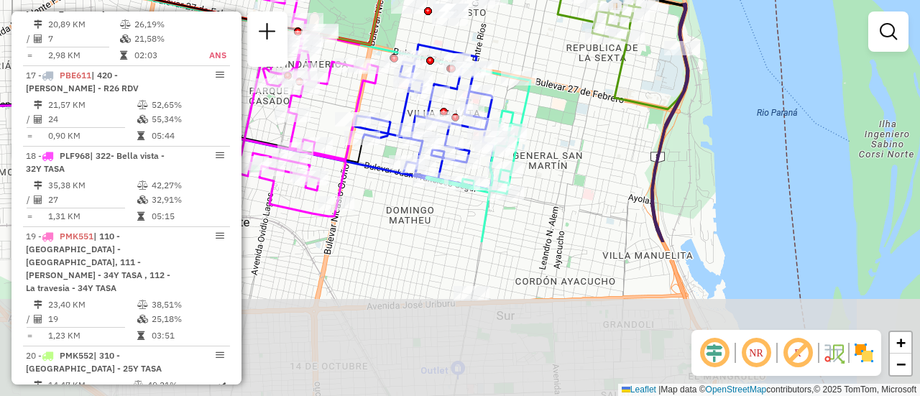
drag, startPoint x: 635, startPoint y: 342, endPoint x: 600, endPoint y: 93, distance: 250.5
click at [601, 114] on div "Rota 6 - Placa AB967EB 0000451002 - AMALFITANA SAS Rota 6 - Placa AB967EB 00004…" at bounding box center [460, 198] width 920 height 396
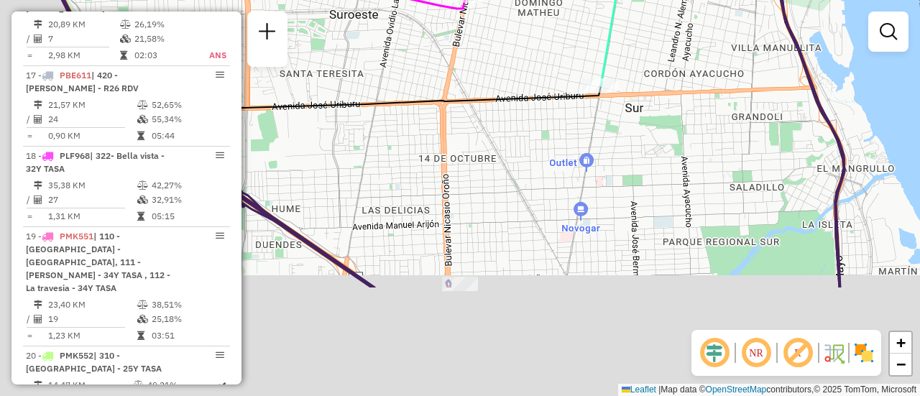
drag, startPoint x: 496, startPoint y: 303, endPoint x: 607, endPoint y: 157, distance: 182.6
click at [636, 129] on div "Rota 6 - Placa AB967EB 0000451002 - AMALFITANA SAS Rota 6 - Placa AB967EB 00004…" at bounding box center [460, 198] width 920 height 396
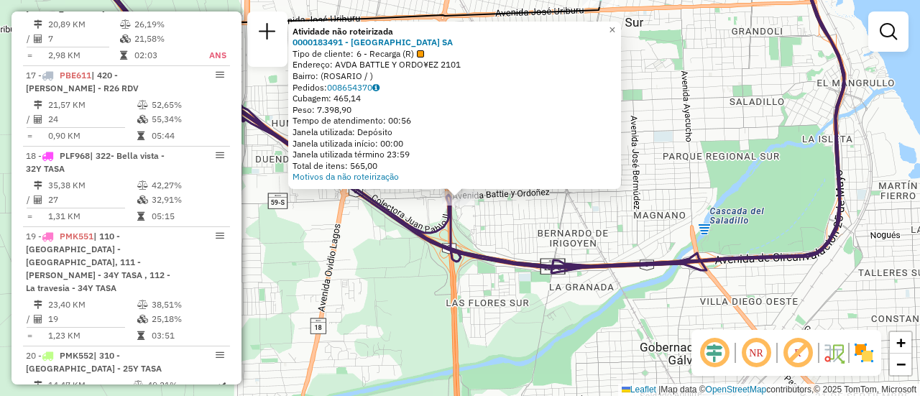
click at [692, 203] on div "Atividade não roteirizada 0000183491 - CASINO DE ROSARIO SA Tipo de cliente: 6 …" at bounding box center [460, 198] width 920 height 396
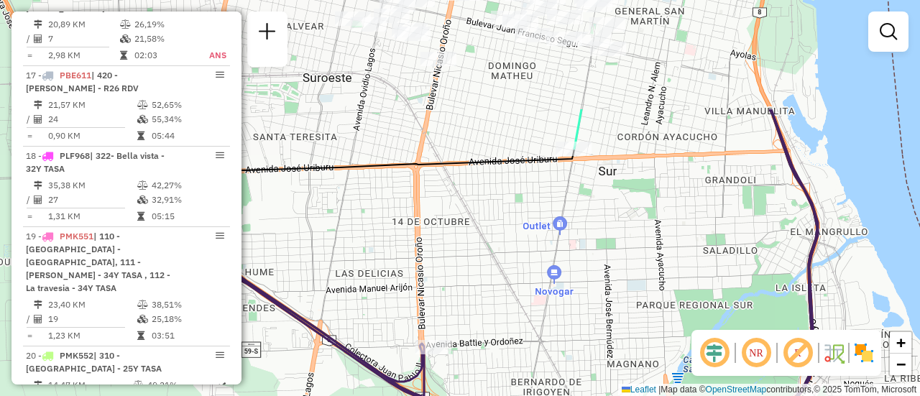
drag, startPoint x: 723, startPoint y: 153, endPoint x: 701, endPoint y: 358, distance: 206.0
click at [689, 395] on html "Aguarde... Pop-up bloqueado! Seu navegador bloqueou automáticamente a abertura …" at bounding box center [460, 198] width 920 height 396
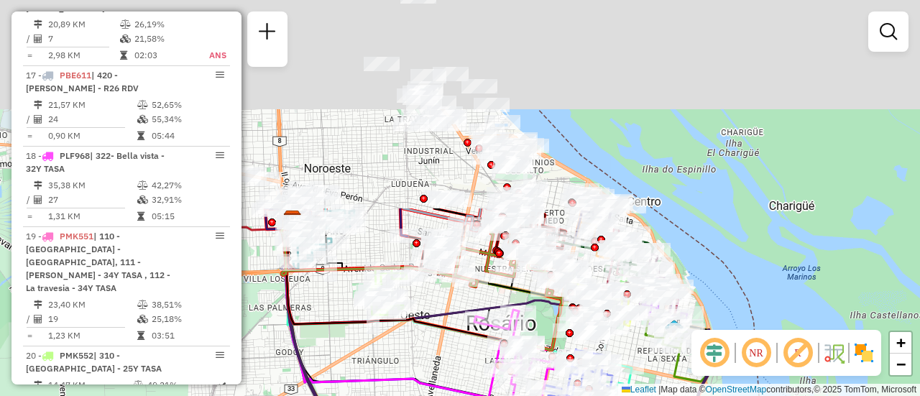
drag, startPoint x: 676, startPoint y: 182, endPoint x: 638, endPoint y: 430, distance: 250.8
click at [638, 395] on html "Aguarde... Pop-up bloqueado! Seu navegador bloqueou automáticamente a abertura …" at bounding box center [460, 198] width 920 height 396
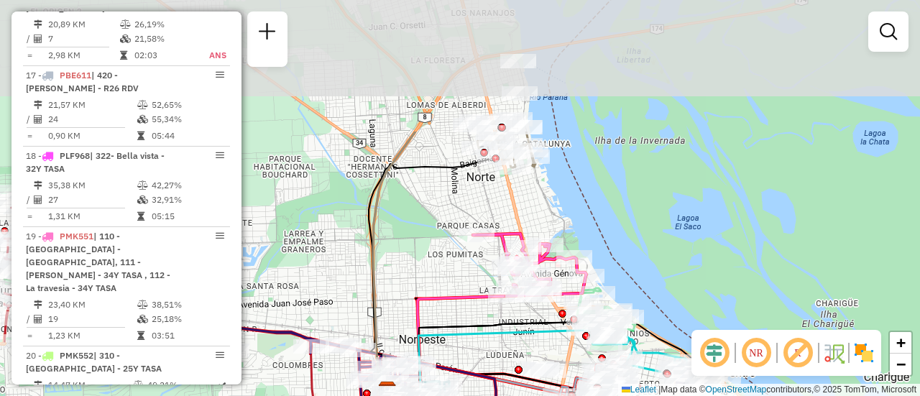
drag, startPoint x: 570, startPoint y: 55, endPoint x: 669, endPoint y: 221, distance: 193.1
click at [666, 227] on div "Janela de atendimento Grade de atendimento Capacidade Transportadoras Veículos …" at bounding box center [460, 198] width 920 height 396
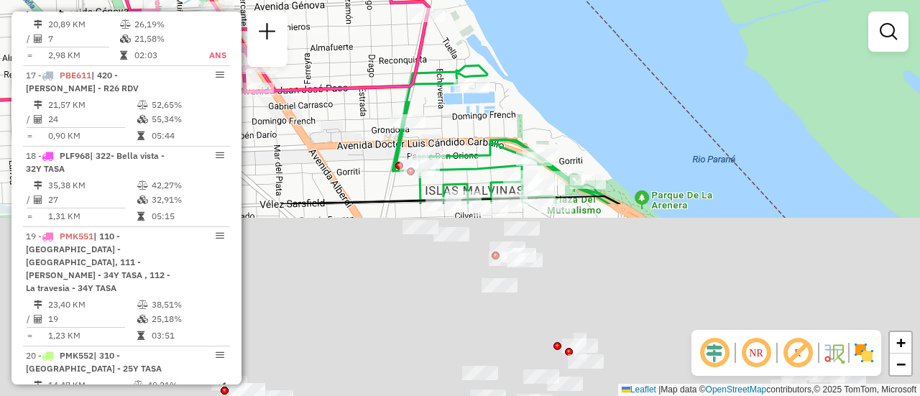
drag, startPoint x: 582, startPoint y: 339, endPoint x: 609, endPoint y: 46, distance: 293.8
click at [600, 46] on div "Janela de atendimento Grade de atendimento Capacidade Transportadoras Veículos …" at bounding box center [460, 198] width 920 height 396
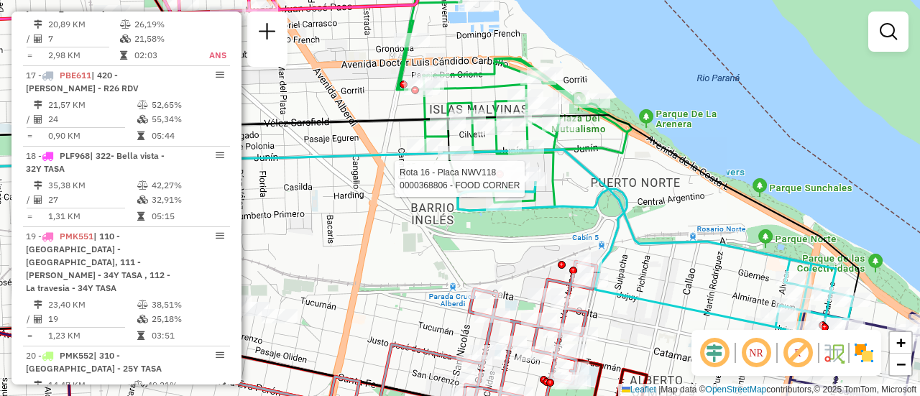
select select "**********"
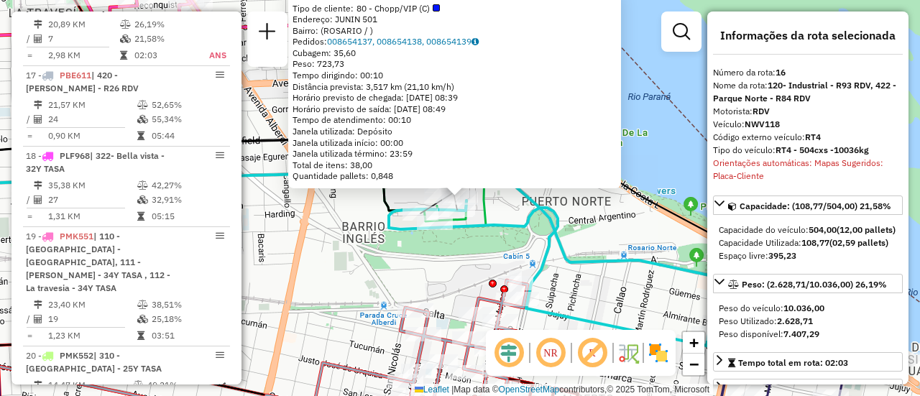
click at [631, 244] on div "0000368806 - FOOD CORNER Tipo de cliente: 80 - Chopp/VIP (C) Endereço: JUNIN 50…" at bounding box center [460, 198] width 920 height 396
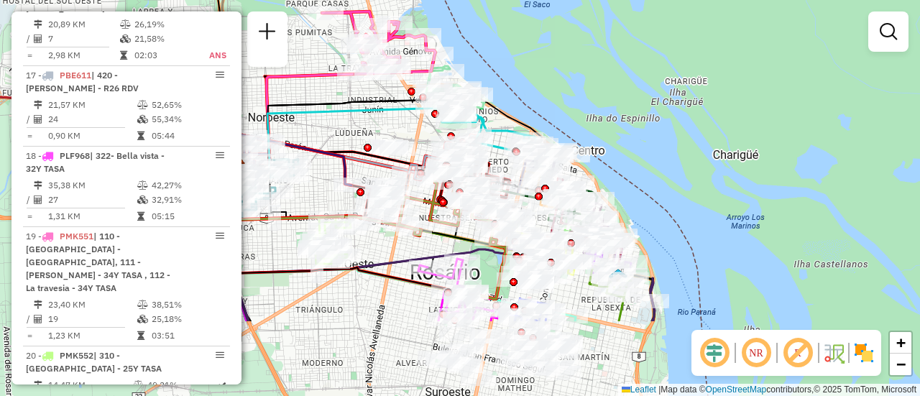
drag, startPoint x: 507, startPoint y: 245, endPoint x: 361, endPoint y: 132, distance: 184.9
click at [361, 132] on div "Janela de atendimento Grade de atendimento Capacidade Transportadoras Veículos …" at bounding box center [460, 198] width 920 height 396
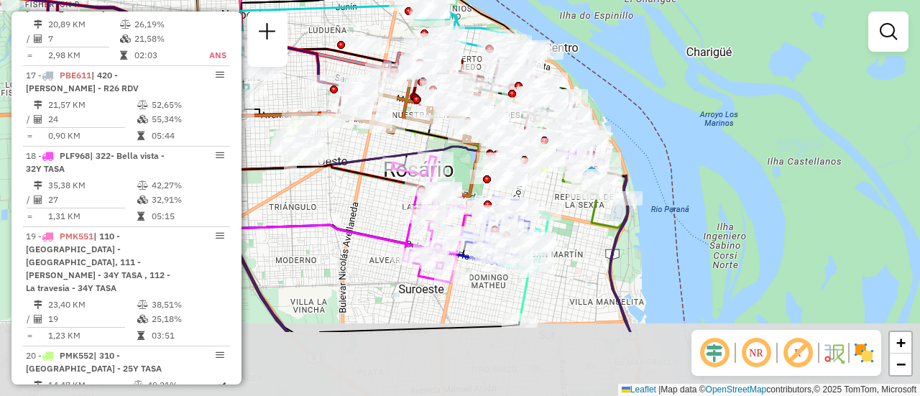
drag, startPoint x: 587, startPoint y: 351, endPoint x: 579, endPoint y: 247, distance: 104.5
click at [579, 247] on div "Janela de atendimento Grade de atendimento Capacidade Transportadoras Veículos …" at bounding box center [460, 198] width 920 height 396
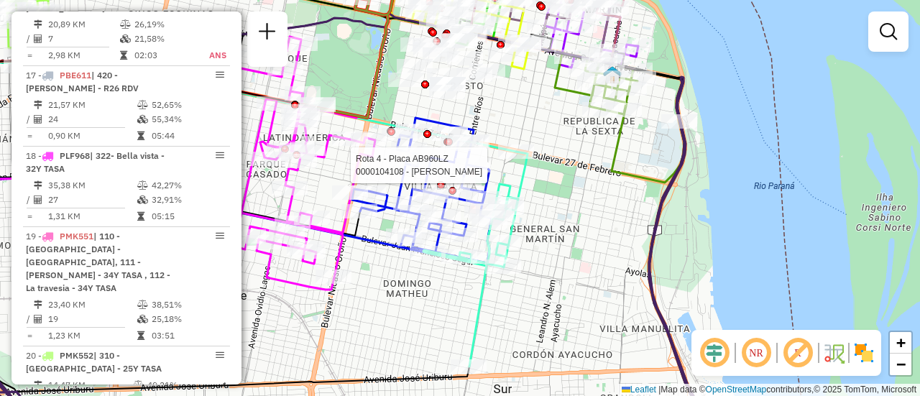
select select "**********"
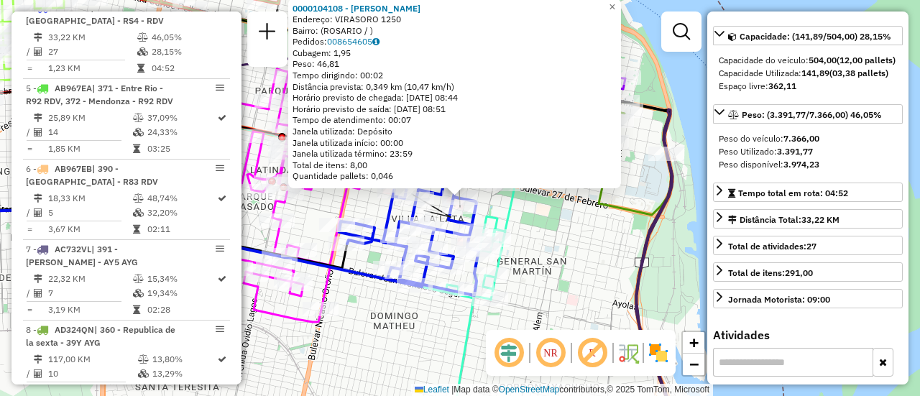
click at [582, 241] on div "0000104108 - [PERSON_NAME]: VIRASORO 1250 Bairro: ([GEOGRAPHIC_DATA] / ) Pedido…" at bounding box center [460, 198] width 920 height 396
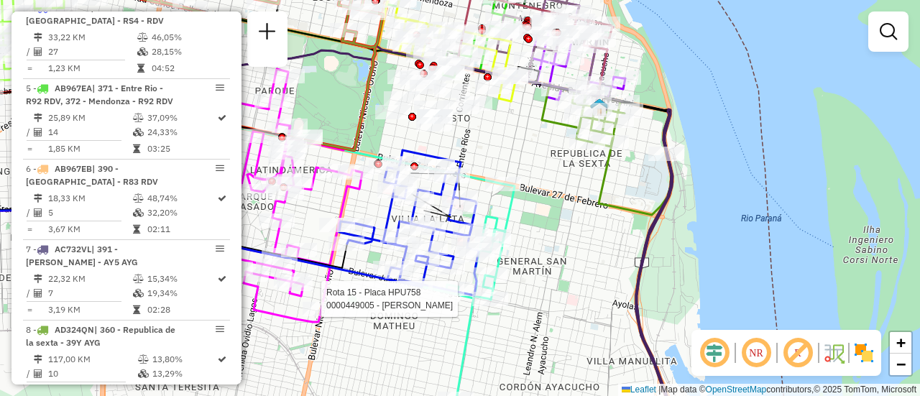
select select "**********"
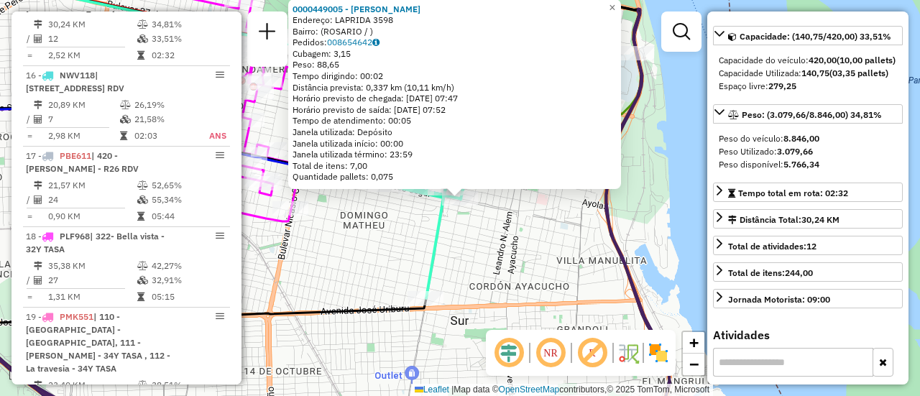
click at [549, 248] on div "0000449005 - [PERSON_NAME]: LAPRIDA 3598 Bairro: ([GEOGRAPHIC_DATA] / ) Pedidos…" at bounding box center [460, 198] width 920 height 396
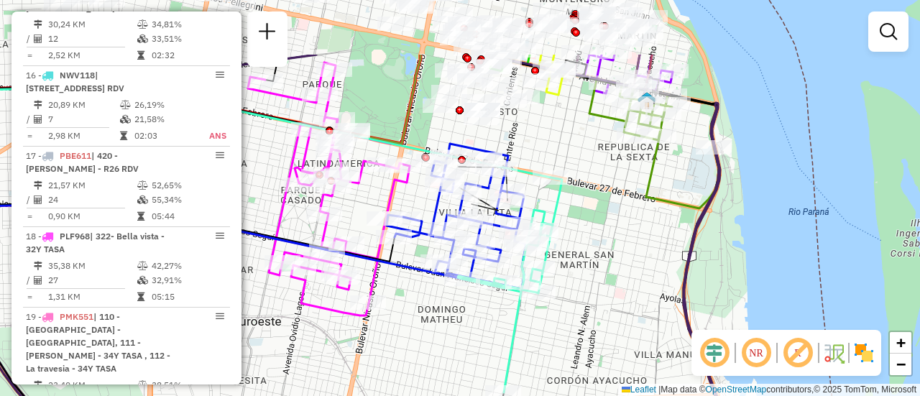
drag, startPoint x: 514, startPoint y: 183, endPoint x: 592, endPoint y: 278, distance: 122.1
click at [592, 278] on div "Janela de atendimento Grade de atendimento Capacidade Transportadoras Veículos …" at bounding box center [460, 198] width 920 height 396
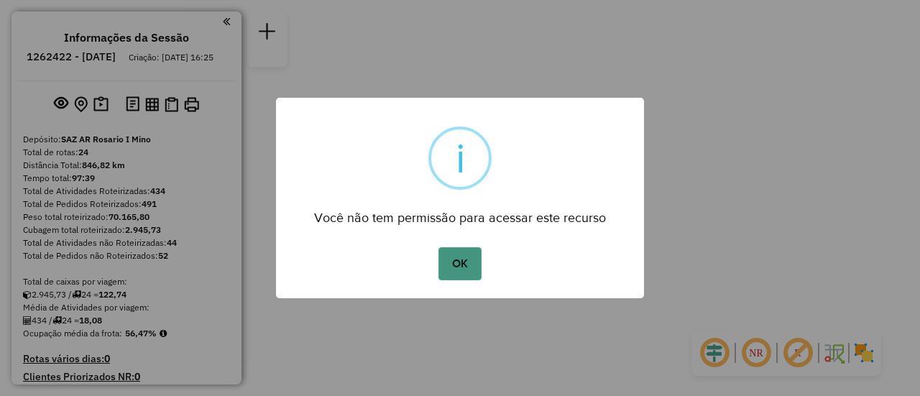
click at [459, 260] on button "OK" at bounding box center [460, 263] width 42 height 33
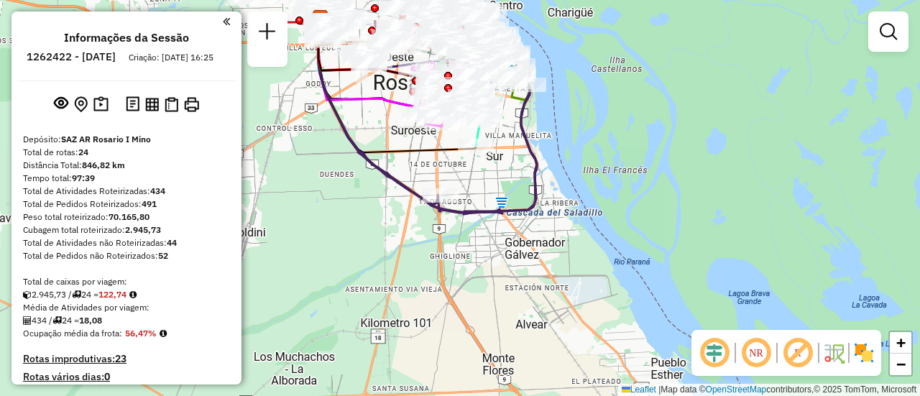
drag, startPoint x: 480, startPoint y: 130, endPoint x: 526, endPoint y: 244, distance: 123.5
click at [524, 252] on div "Janela de atendimento Grade de atendimento Capacidade Transportadoras Veículos …" at bounding box center [460, 198] width 920 height 396
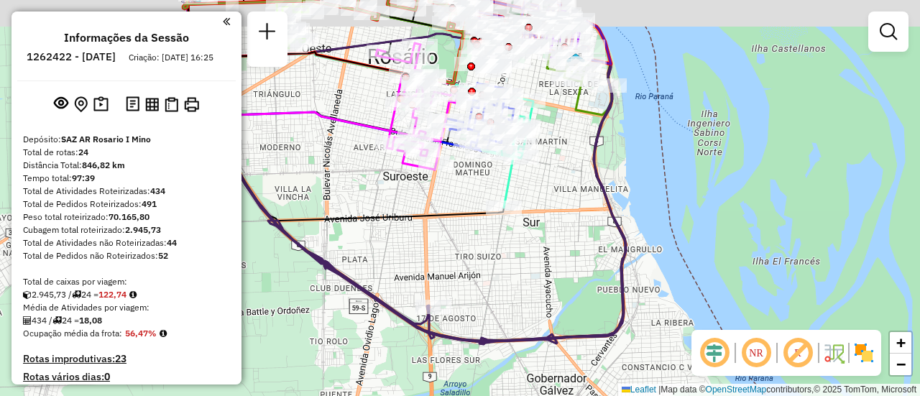
drag, startPoint x: 528, startPoint y: 131, endPoint x: 590, endPoint y: 220, distance: 108.5
click at [590, 220] on div "Janela de atendimento Grade de atendimento Capacidade Transportadoras Veículos …" at bounding box center [460, 198] width 920 height 396
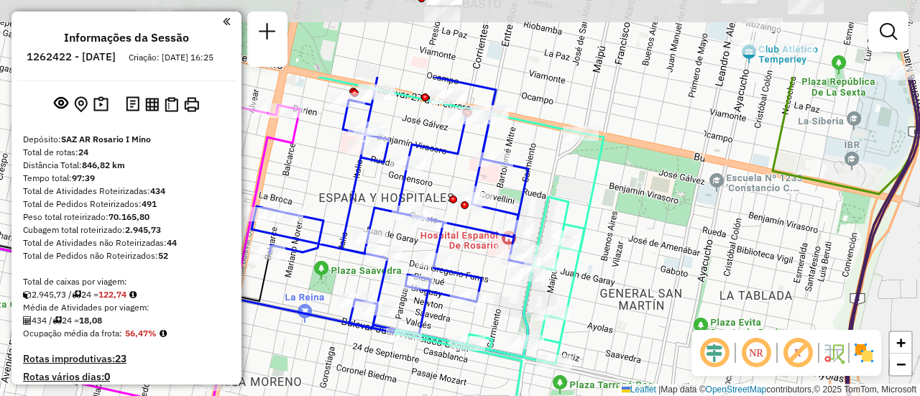
drag, startPoint x: 588, startPoint y: 141, endPoint x: 663, endPoint y: 257, distance: 138.4
click at [663, 257] on div "Janela de atendimento Grade de atendimento Capacidade Transportadoras Veículos …" at bounding box center [460, 198] width 920 height 396
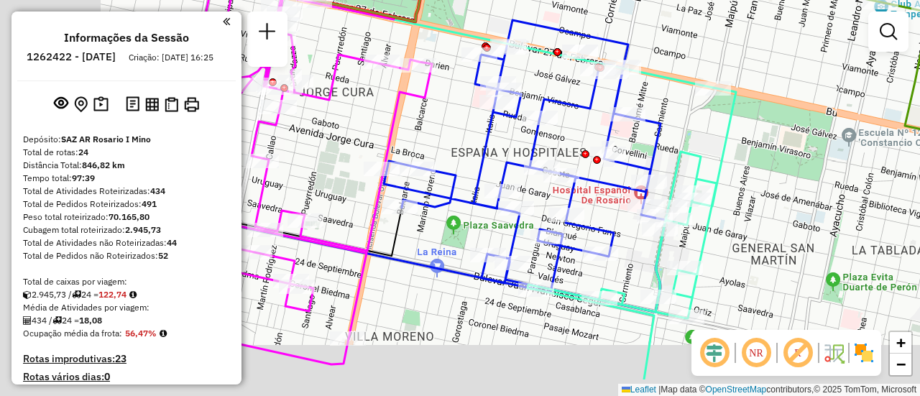
drag, startPoint x: 627, startPoint y: 253, endPoint x: 749, endPoint y: 197, distance: 134.5
click at [749, 197] on div "Janela de atendimento Grade de atendimento Capacidade Transportadoras Veículos …" at bounding box center [460, 198] width 920 height 396
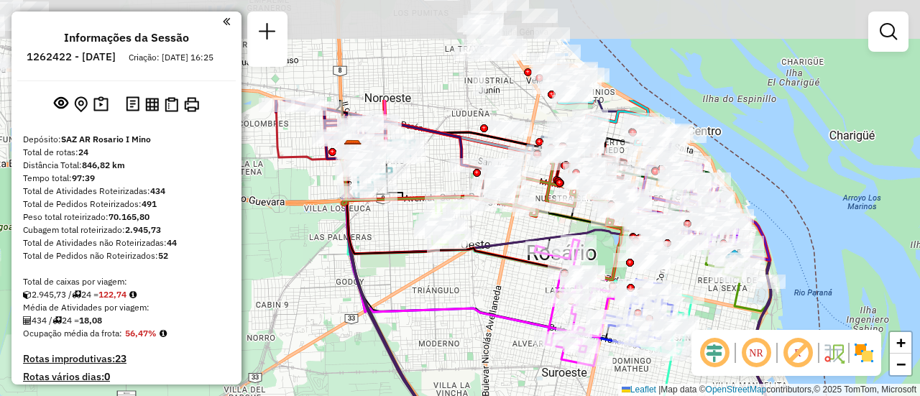
drag, startPoint x: 432, startPoint y: 150, endPoint x: 502, endPoint y: 290, distance: 155.9
click at [502, 290] on div "Janela de atendimento Grade de atendimento Capacidade Transportadoras Veículos …" at bounding box center [460, 198] width 920 height 396
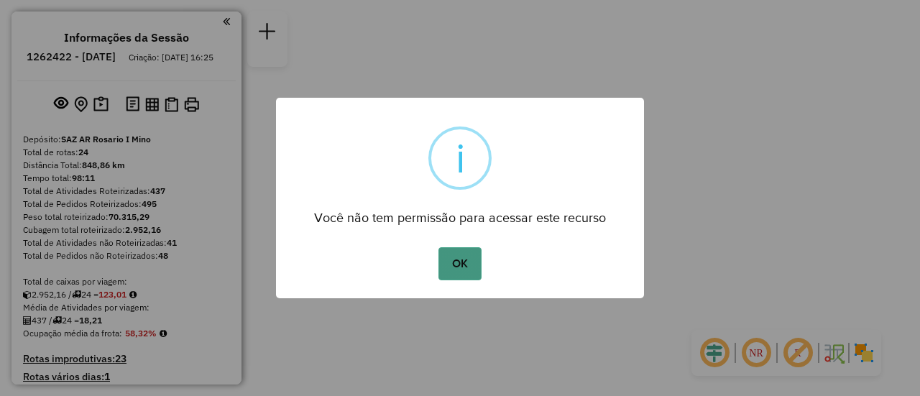
click at [467, 257] on button "OK" at bounding box center [460, 263] width 42 height 33
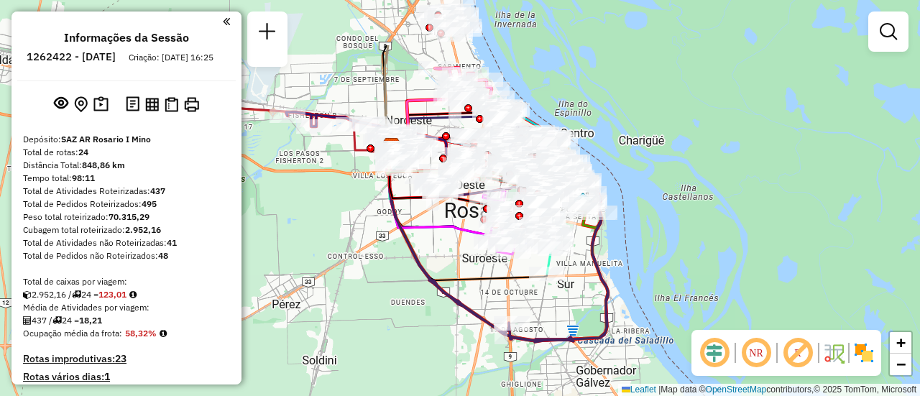
drag, startPoint x: 378, startPoint y: 175, endPoint x: 545, endPoint y: 279, distance: 196.7
click at [528, 284] on div "Janela de atendimento Grade de atendimento Capacidade Transportadoras Veículos …" at bounding box center [460, 198] width 920 height 396
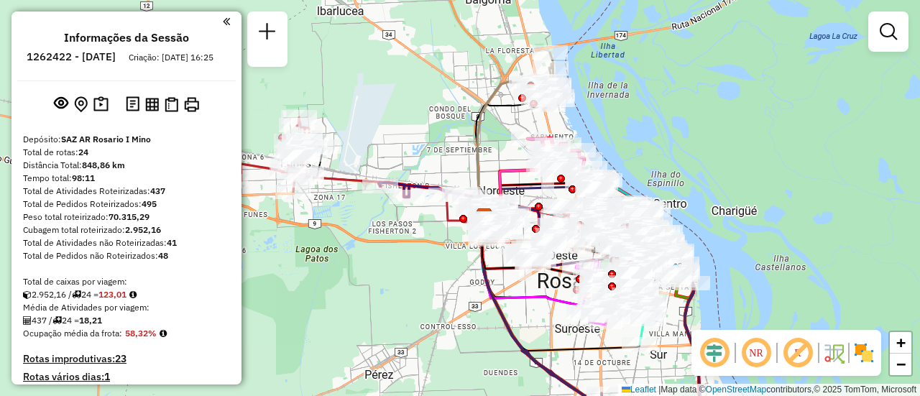
drag, startPoint x: 434, startPoint y: 240, endPoint x: 418, endPoint y: 283, distance: 45.9
click at [421, 286] on div "Janela de atendimento Grade de atendimento Capacidade Transportadoras Veículos …" at bounding box center [460, 198] width 920 height 396
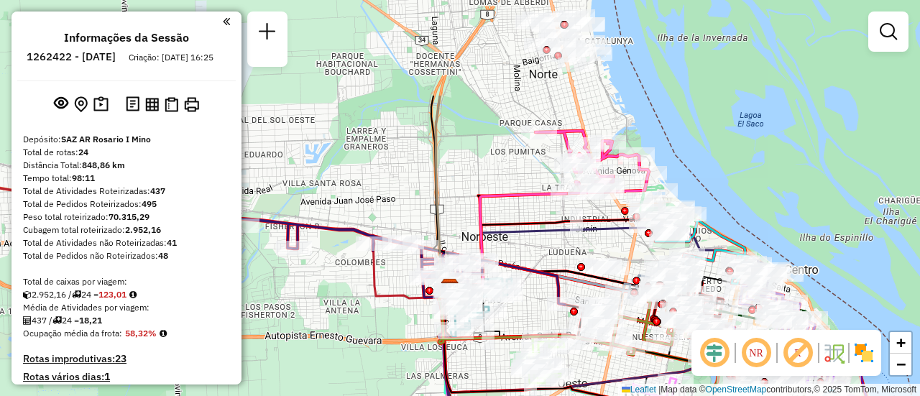
drag, startPoint x: 633, startPoint y: 103, endPoint x: 555, endPoint y: 238, distance: 156.2
click at [555, 238] on icon at bounding box center [612, 258] width 327 height 65
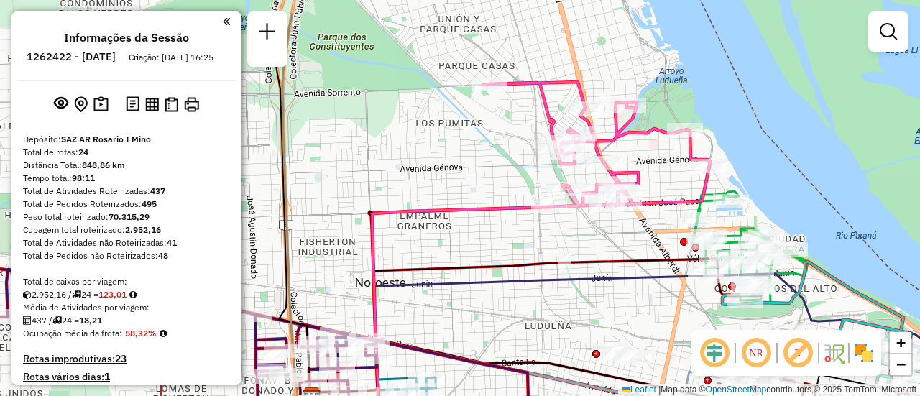
drag, startPoint x: 647, startPoint y: 183, endPoint x: 618, endPoint y: 236, distance: 60.2
click at [618, 236] on div "Janela de atendimento Grade de atendimento Capacidade Transportadoras Veículos …" at bounding box center [460, 198] width 920 height 396
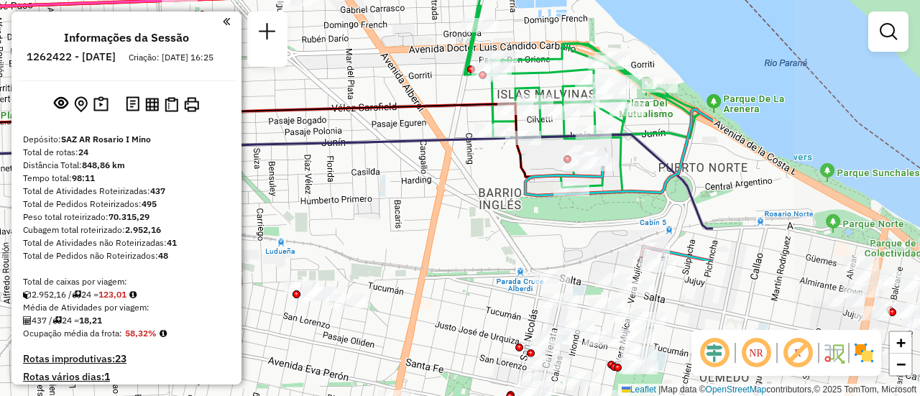
drag, startPoint x: 676, startPoint y: 226, endPoint x: 377, endPoint y: 51, distance: 346.4
click at [377, 51] on div "Janela de atendimento Grade de atendimento Capacidade Transportadoras Veículos …" at bounding box center [460, 198] width 920 height 396
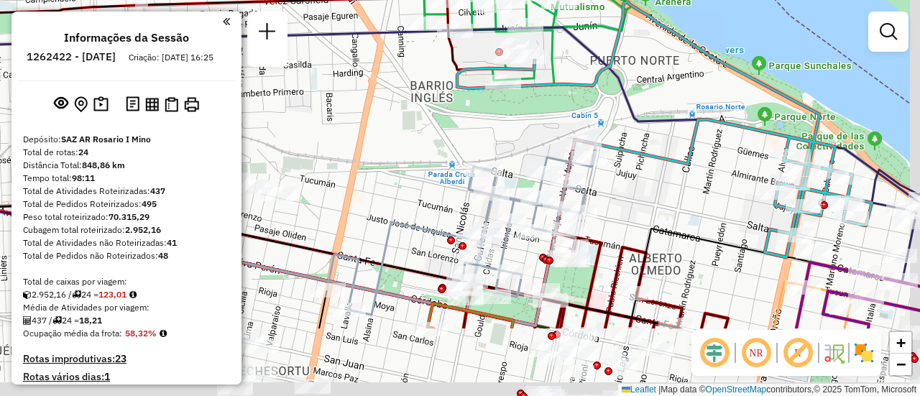
drag, startPoint x: 677, startPoint y: 222, endPoint x: 570, endPoint y: 73, distance: 183.5
click at [571, 73] on div "Janela de atendimento Grade de atendimento Capacidade Transportadoras Veículos …" at bounding box center [460, 198] width 920 height 396
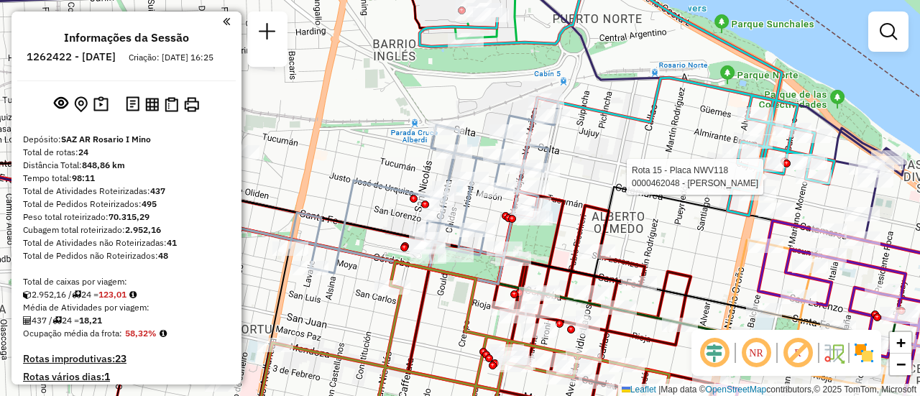
select select "**********"
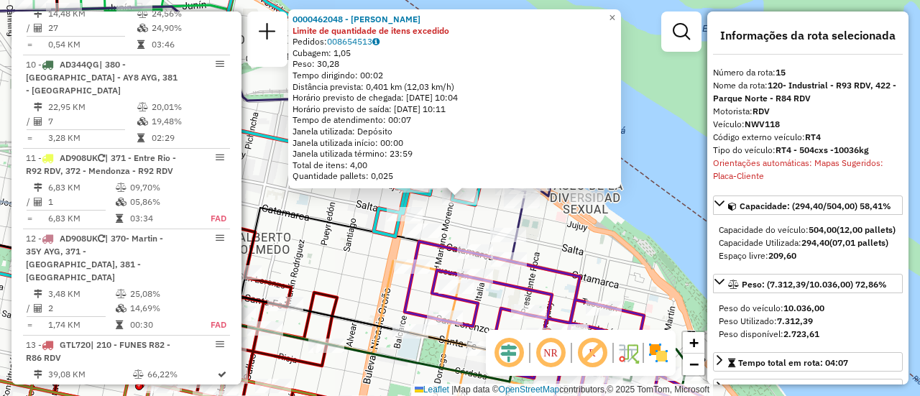
scroll to position [1704, 0]
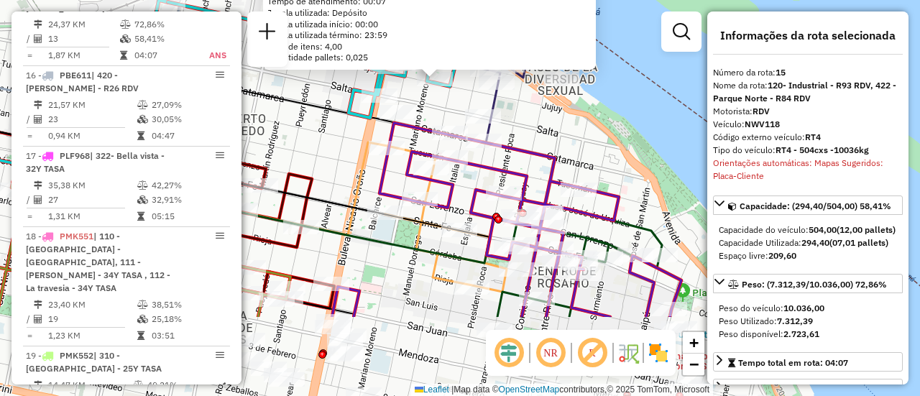
drag, startPoint x: 586, startPoint y: 260, endPoint x: 528, endPoint y: -55, distance: 320.2
click at [528, 0] on html "Aguarde... Pop-up bloqueado! Seu navegador bloqueou automáticamente a abertura …" at bounding box center [460, 198] width 920 height 396
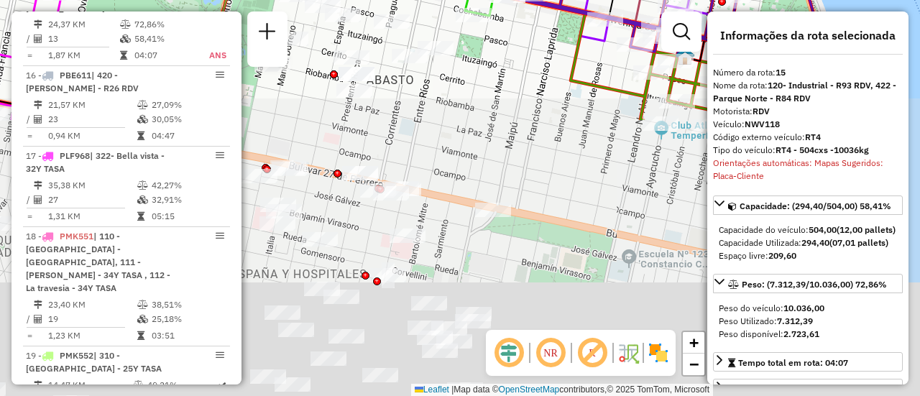
drag, startPoint x: 530, startPoint y: 137, endPoint x: 515, endPoint y: -87, distance: 224.8
click at [515, 0] on html "Aguarde... Pop-up bloqueado! Seu navegador bloqueou automáticamente a abertura …" at bounding box center [460, 198] width 920 height 396
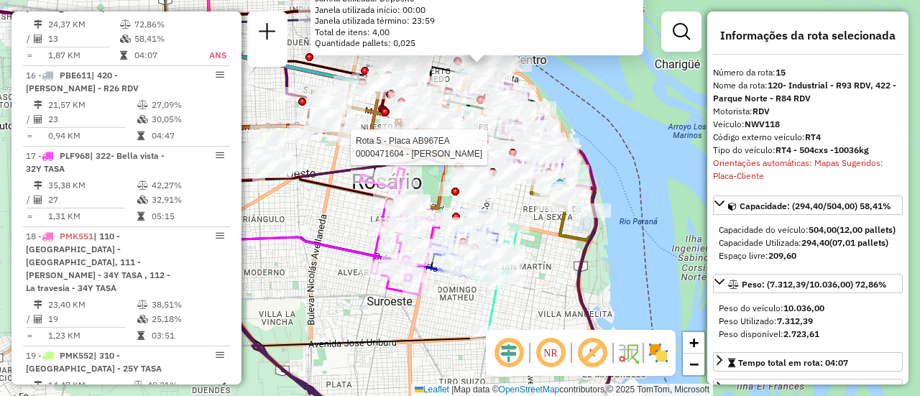
drag, startPoint x: 557, startPoint y: 294, endPoint x: 508, endPoint y: 297, distance: 49.0
click at [525, 312] on div "Rota 5 - Placa AB967EA 0000471604 - ELIAS YAMIL GABRIEL 0000462048 - AQUINO BEN…" at bounding box center [460, 198] width 920 height 396
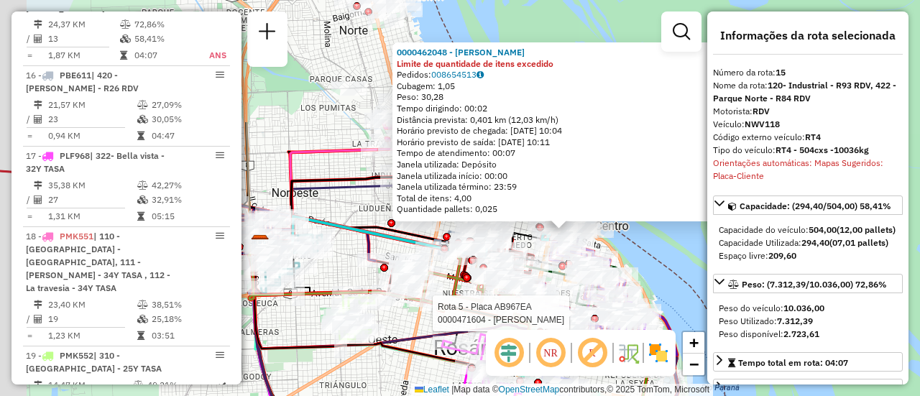
drag, startPoint x: 322, startPoint y: 221, endPoint x: 404, endPoint y: 382, distance: 181.3
click at [404, 382] on div "Rota 5 - Placa AB967EA 0000471604 - ELIAS YAMIL GABRIEL Rota 14 - Placa HPU758 …" at bounding box center [460, 198] width 920 height 396
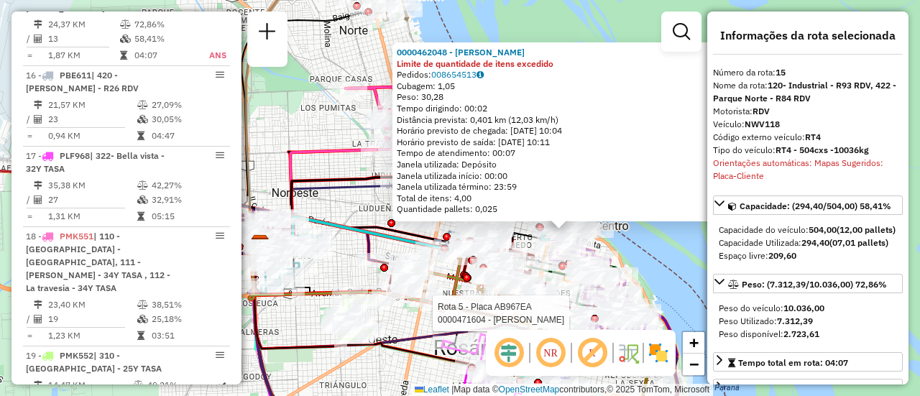
click at [360, 211] on div "Rota 5 - Placa AB967EA 0000471604 - ELIAS YAMIL GABRIEL Rota 14 - Placa HPU758 …" at bounding box center [460, 198] width 920 height 396
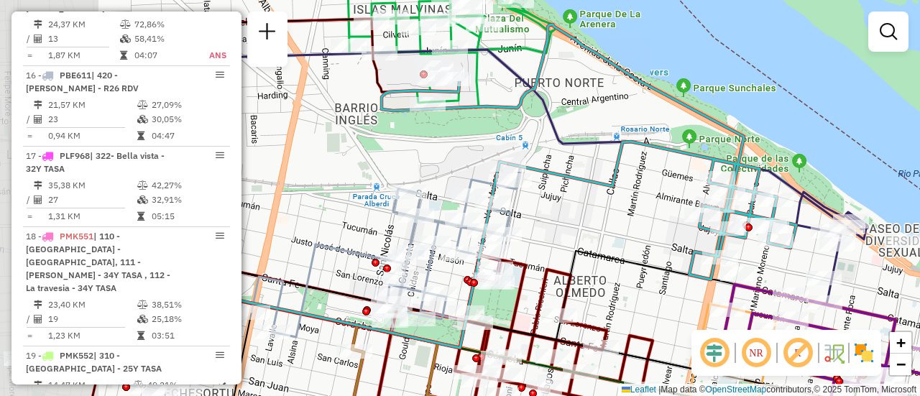
drag, startPoint x: 438, startPoint y: 241, endPoint x: 617, endPoint y: 206, distance: 182.3
click at [620, 207] on div "Janela de atendimento Grade de atendimento Capacidade Transportadoras Veículos …" at bounding box center [460, 198] width 920 height 396
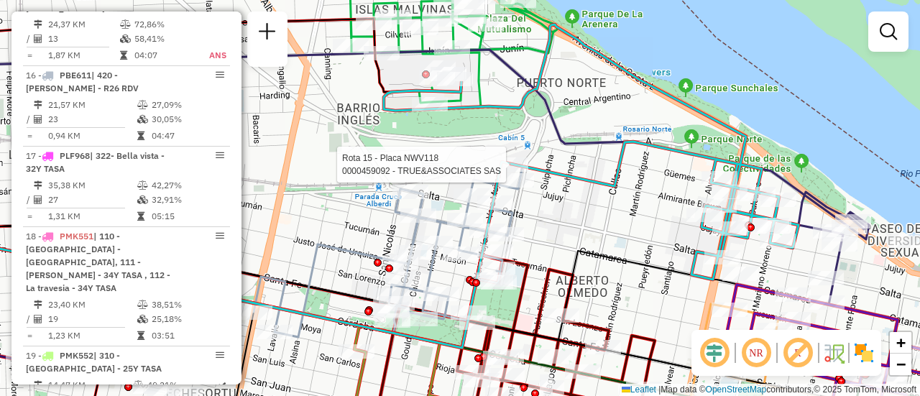
select select "**********"
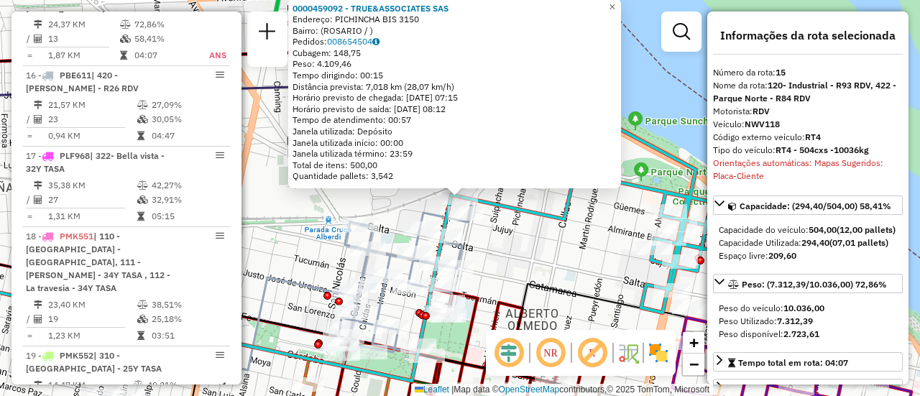
click at [540, 249] on div "0000459092 - TRUE&ASSOCIATES SAS Endereço: PICHINCHA BIS 3150 Bairro: (ROSARIO …" at bounding box center [460, 198] width 920 height 396
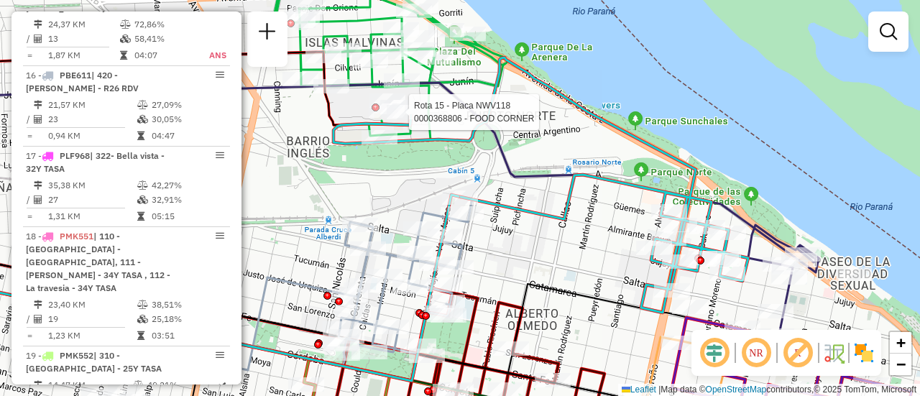
select select "**********"
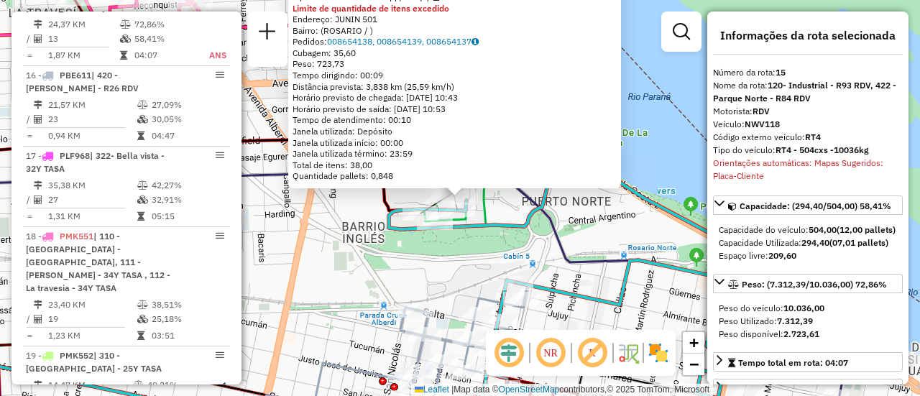
click at [599, 239] on div "0000368806 - FOOD CORNER Tipo de cliente: 80 - Chopp/VIP (C) Limite de quantida…" at bounding box center [460, 198] width 920 height 396
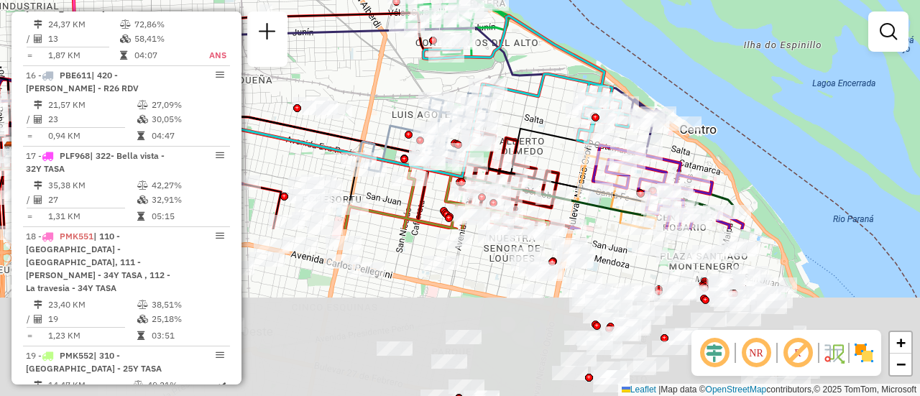
drag, startPoint x: 595, startPoint y: 301, endPoint x: 508, endPoint y: 44, distance: 271.5
click at [500, 40] on icon at bounding box center [526, 79] width 207 height 127
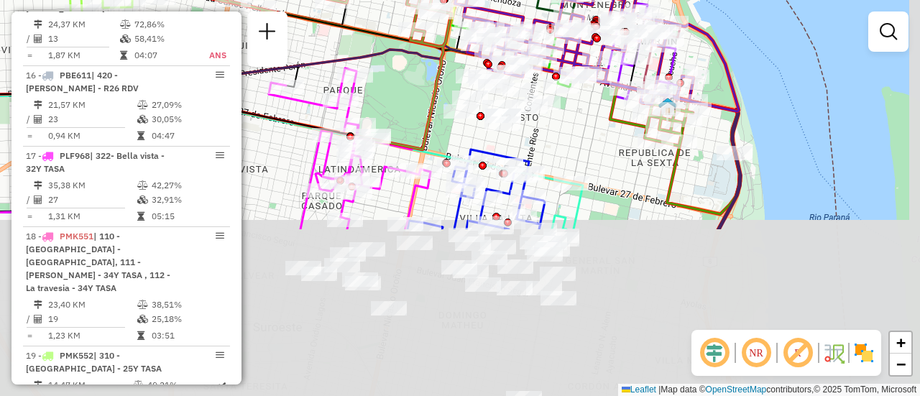
drag, startPoint x: 533, startPoint y: 295, endPoint x: 459, endPoint y: 19, distance: 285.0
click at [446, 19] on div "Janela de atendimento Grade de atendimento Capacidade Transportadoras Veículos …" at bounding box center [460, 198] width 920 height 396
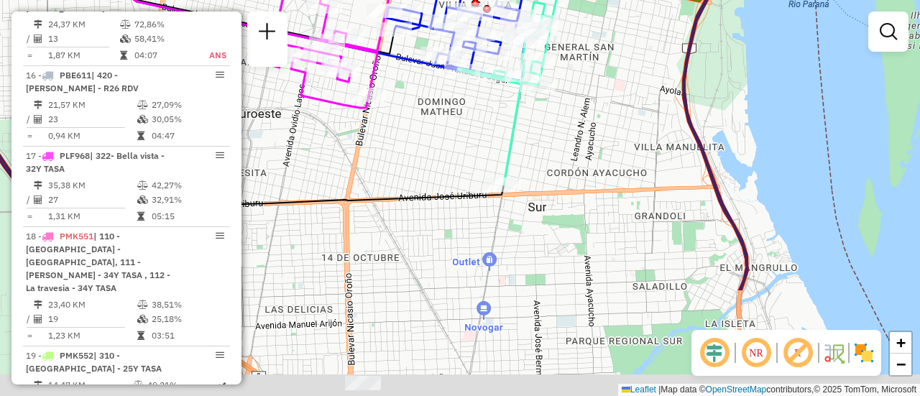
drag, startPoint x: 613, startPoint y: 232, endPoint x: 613, endPoint y: 49, distance: 182.6
click at [607, 49] on div "Janela de atendimento Grade de atendimento Capacidade Transportadoras Veículos …" at bounding box center [460, 198] width 920 height 396
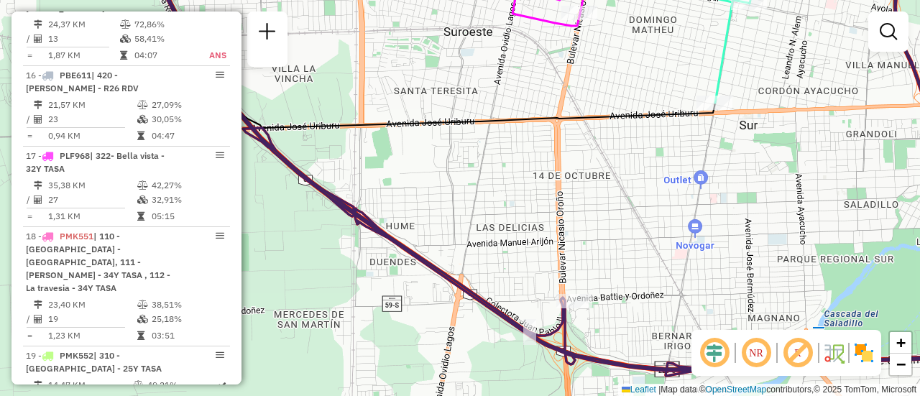
drag, startPoint x: 493, startPoint y: 229, endPoint x: 697, endPoint y: 195, distance: 207.1
click at [697, 195] on div "Janela de atendimento Grade de atendimento Capacidade Transportadoras Veículos …" at bounding box center [460, 198] width 920 height 396
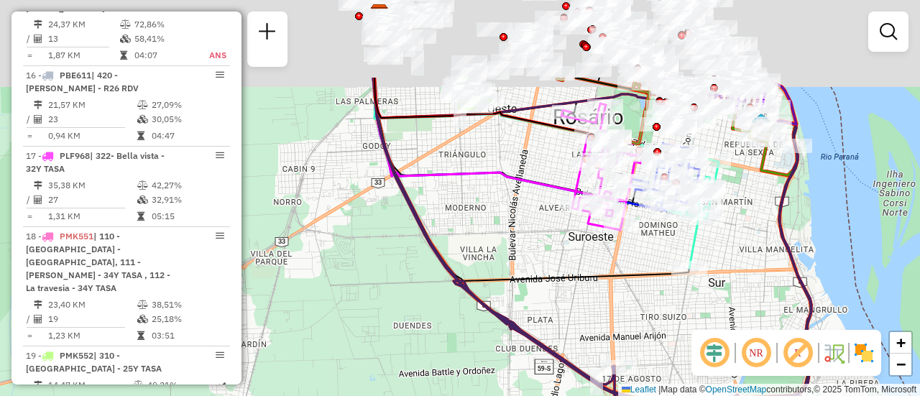
drag, startPoint x: 641, startPoint y: 139, endPoint x: 661, endPoint y: 262, distance: 125.3
click at [661, 262] on div "Janela de atendimento Grade de atendimento Capacidade Transportadoras Veículos …" at bounding box center [460, 198] width 920 height 396
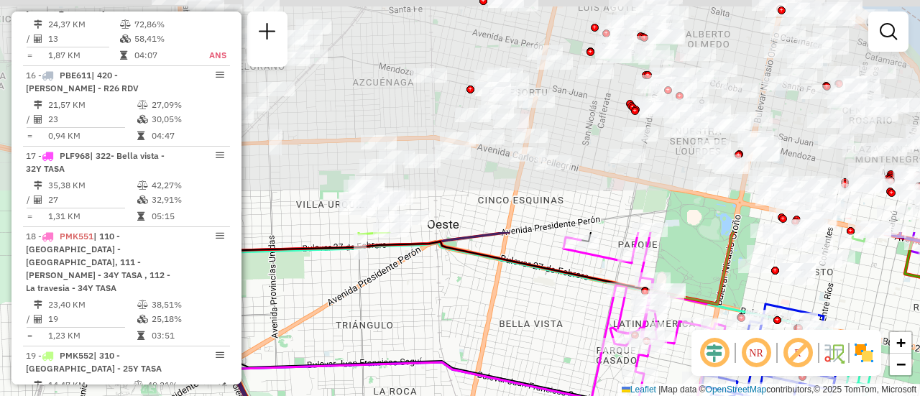
drag, startPoint x: 668, startPoint y: 162, endPoint x: 717, endPoint y: 430, distance: 271.9
click at [717, 395] on html "Aguarde... Pop-up bloqueado! Seu navegador bloqueou automáticamente a abertura …" at bounding box center [460, 198] width 920 height 396
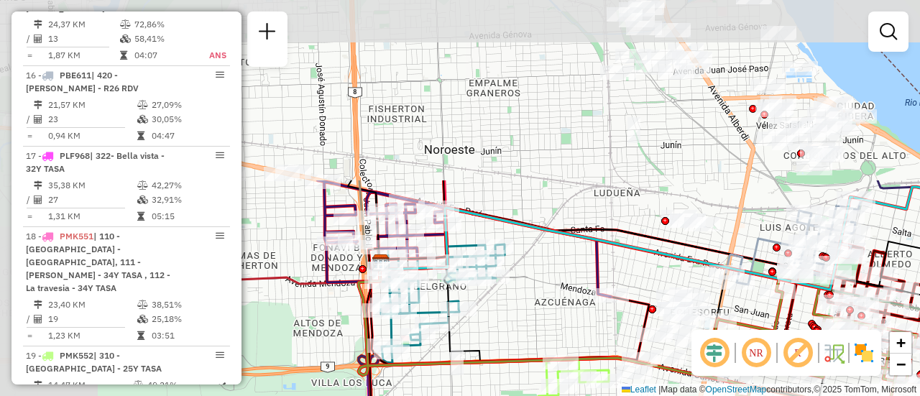
drag, startPoint x: 646, startPoint y: 210, endPoint x: 797, endPoint y: 382, distance: 229.8
click at [840, 395] on html "Aguarde... Pop-up bloqueado! Seu navegador bloqueou automáticamente a abertura …" at bounding box center [460, 198] width 920 height 396
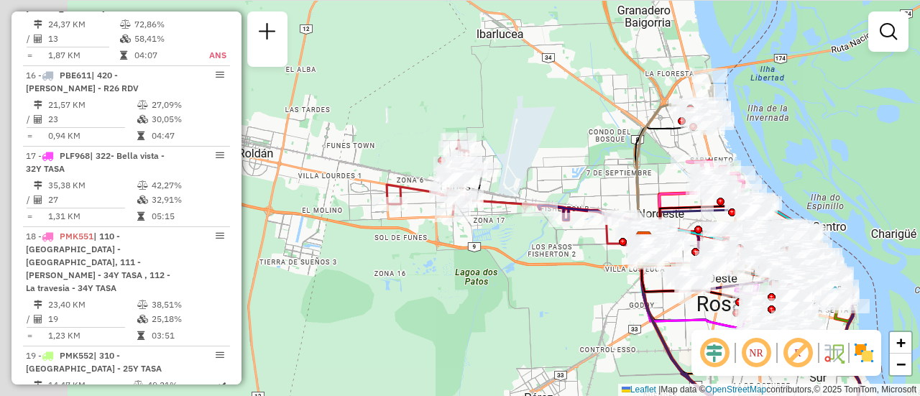
drag, startPoint x: 397, startPoint y: 185, endPoint x: 520, endPoint y: 237, distance: 133.4
click at [520, 237] on div "Janela de atendimento Grade de atendimento Capacidade Transportadoras Veículos …" at bounding box center [460, 198] width 920 height 396
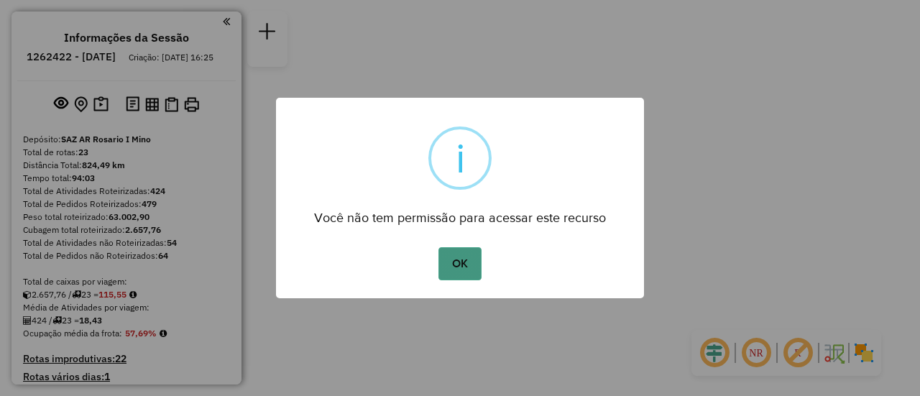
click at [464, 256] on button "OK" at bounding box center [460, 263] width 42 height 33
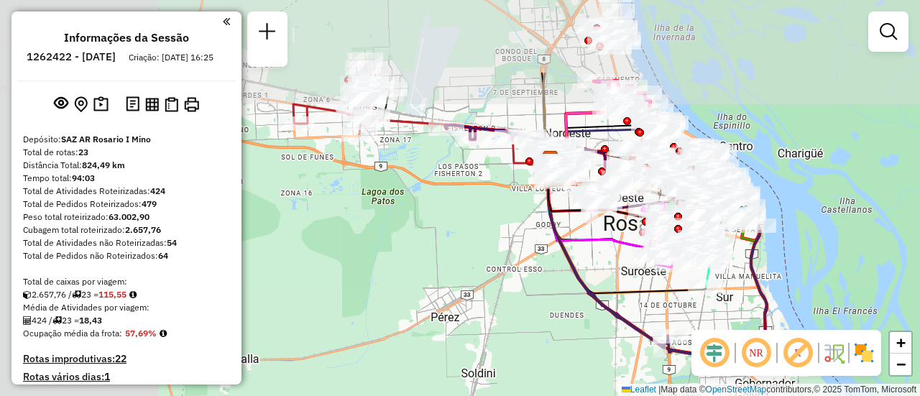
drag, startPoint x: 405, startPoint y: 182, endPoint x: 746, endPoint y: 294, distance: 358.1
click at [746, 294] on div "Janela de atendimento Grade de atendimento Capacidade Transportadoras Veículos …" at bounding box center [460, 198] width 920 height 396
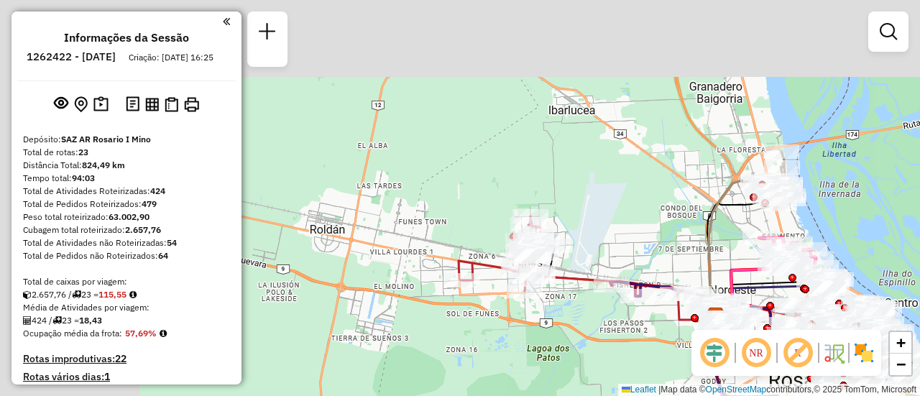
drag, startPoint x: 405, startPoint y: 185, endPoint x: 567, endPoint y: 313, distance: 206.3
click at [567, 313] on div "Janela de atendimento Grade de atendimento Capacidade Transportadoras Veículos …" at bounding box center [460, 198] width 920 height 396
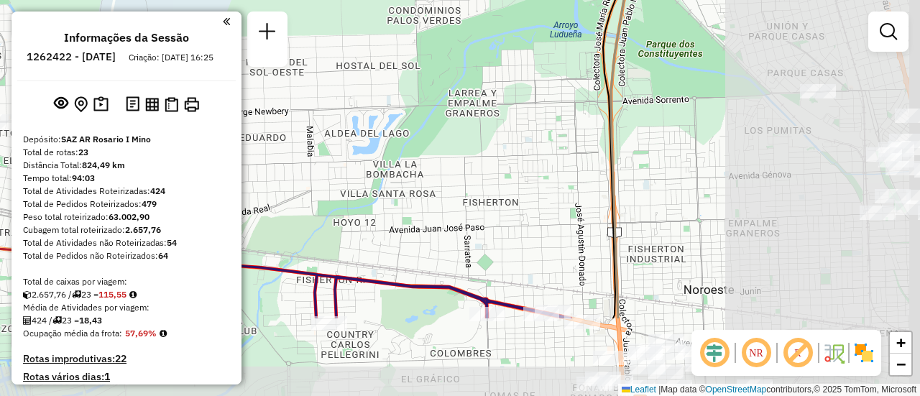
drag, startPoint x: 726, startPoint y: 262, endPoint x: 289, endPoint y: 130, distance: 456.5
click at [287, 130] on div "Janela de atendimento Grade de atendimento Capacidade Transportadoras Veículos …" at bounding box center [460, 198] width 920 height 396
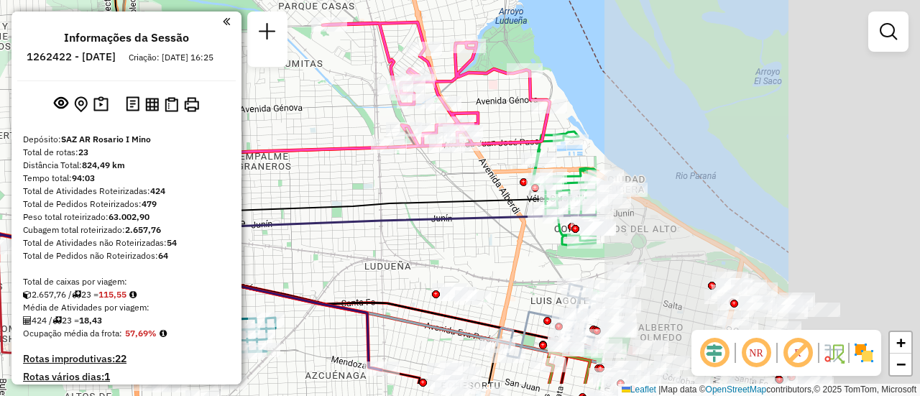
drag, startPoint x: 707, startPoint y: 213, endPoint x: 348, endPoint y: 164, distance: 362.1
click at [333, 166] on div "Janela de atendimento Grade de atendimento Capacidade Transportadoras Veículos …" at bounding box center [460, 198] width 920 height 396
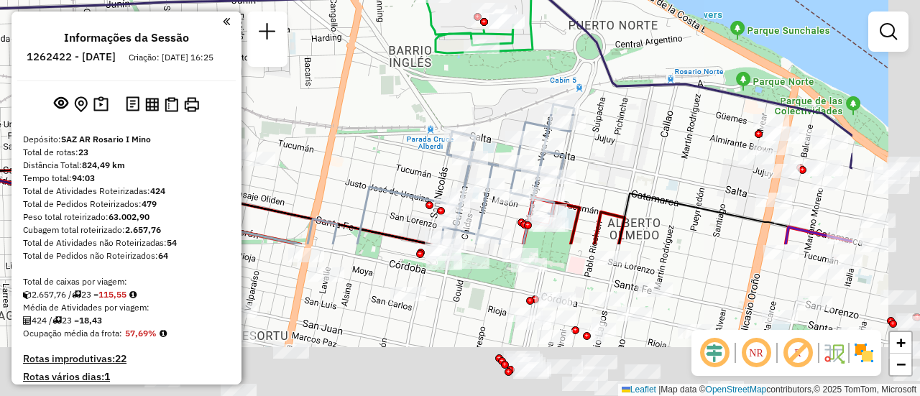
drag, startPoint x: 489, startPoint y: 280, endPoint x: 302, endPoint y: 65, distance: 284.9
click at [286, 63] on hb-router-mapa "Informações da Sessão 1262422 - 10/09/2025 Criação: 09/09/2025 16:25 Depósito: …" at bounding box center [460, 198] width 920 height 396
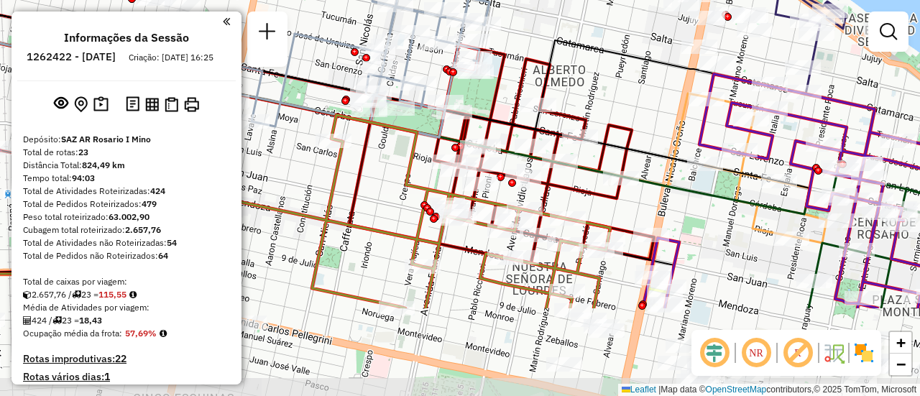
drag, startPoint x: 646, startPoint y: 257, endPoint x: 615, endPoint y: 130, distance: 131.1
click at [615, 130] on icon at bounding box center [501, 154] width 305 height 219
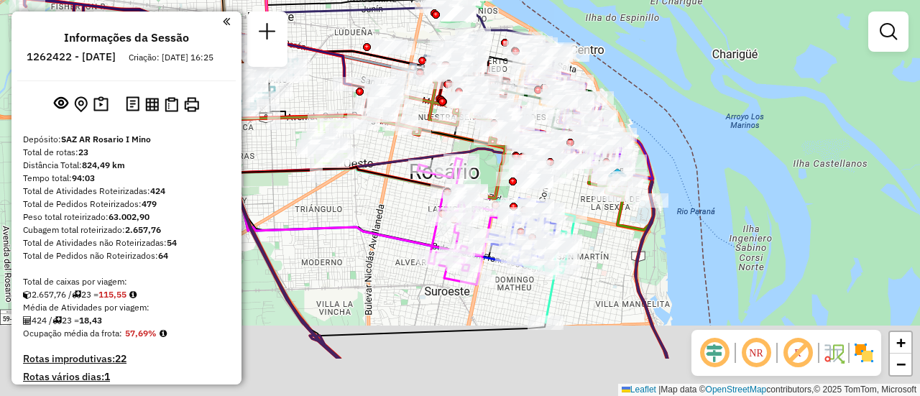
drag, startPoint x: 528, startPoint y: 288, endPoint x: 372, endPoint y: 203, distance: 178.2
click at [372, 203] on div "Janela de atendimento Grade de atendimento Capacidade Transportadoras Veículos …" at bounding box center [460, 198] width 920 height 396
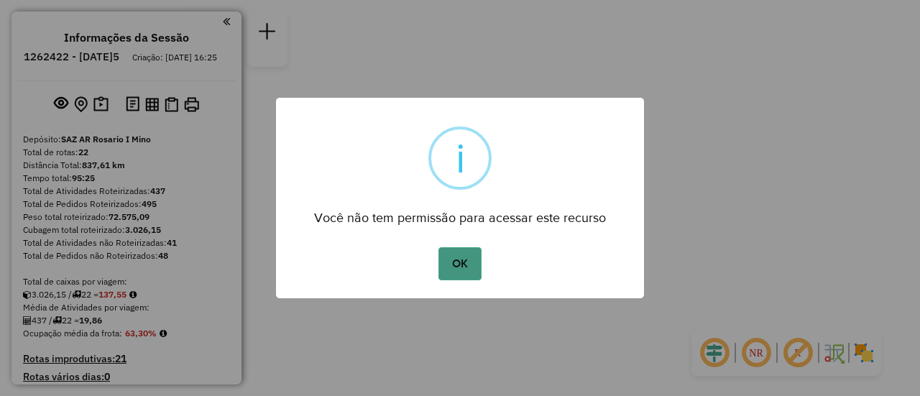
click at [461, 260] on button "OK" at bounding box center [460, 263] width 42 height 33
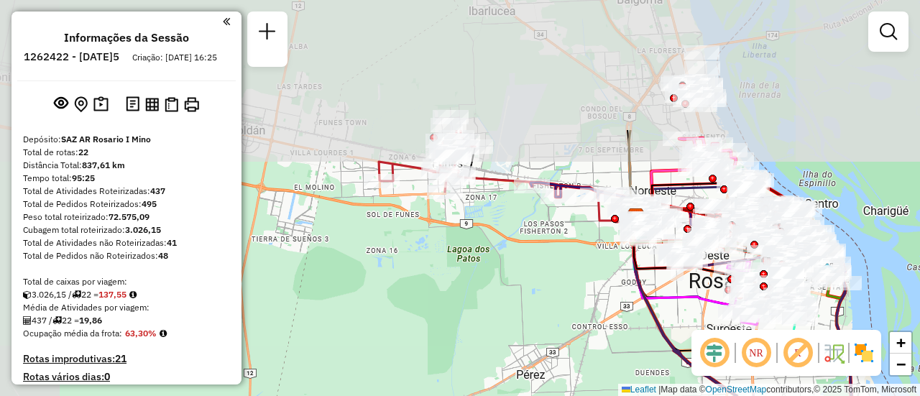
drag, startPoint x: 406, startPoint y: 167, endPoint x: 480, endPoint y: 336, distance: 185.1
click at [480, 336] on div "Janela de atendimento Grade de atendimento Capacidade Transportadoras Veículos …" at bounding box center [460, 198] width 920 height 396
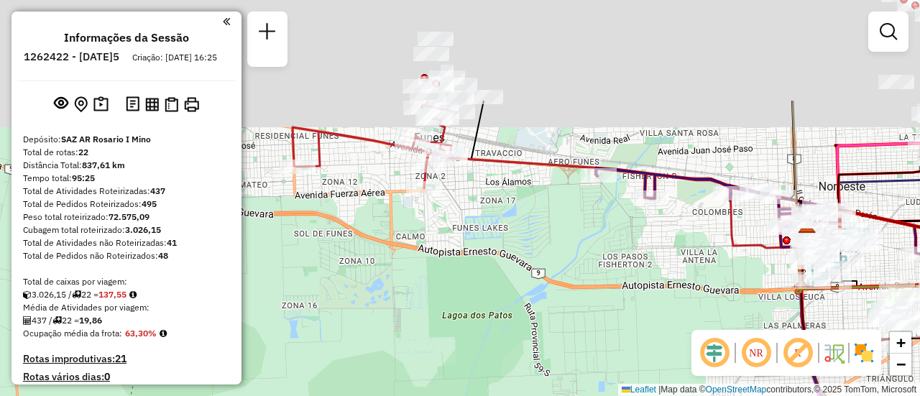
drag, startPoint x: 495, startPoint y: 124, endPoint x: 525, endPoint y: 324, distance: 201.4
click at [525, 324] on div "Janela de atendimento Grade de atendimento Capacidade Transportadoras Veículos …" at bounding box center [460, 198] width 920 height 396
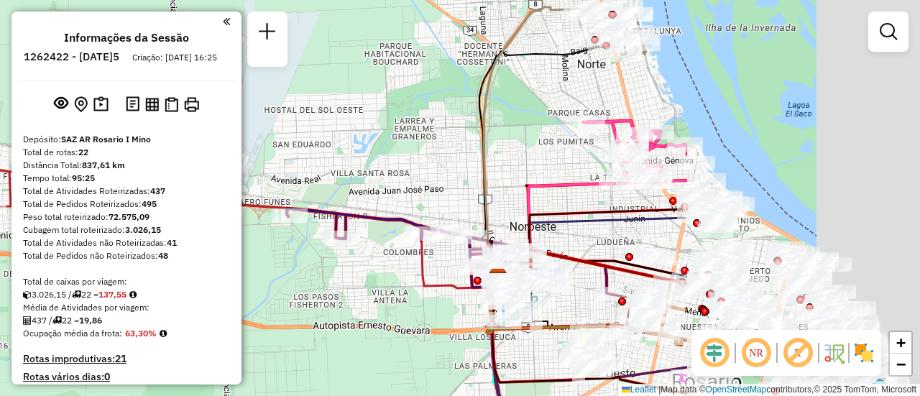
drag, startPoint x: 624, startPoint y: 125, endPoint x: 369, endPoint y: 116, distance: 255.4
click at [325, 119] on div "Janela de atendimento Grade de atendimento Capacidade Transportadoras Veículos …" at bounding box center [460, 198] width 920 height 396
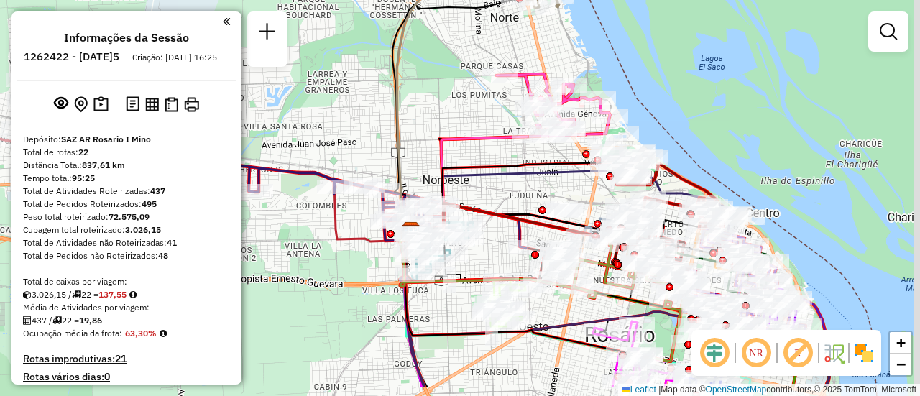
drag, startPoint x: 629, startPoint y: 91, endPoint x: 556, endPoint y: 37, distance: 90.4
click at [555, 37] on div "Janela de atendimento Grade de atendimento Capacidade Transportadoras Veículos …" at bounding box center [460, 198] width 920 height 396
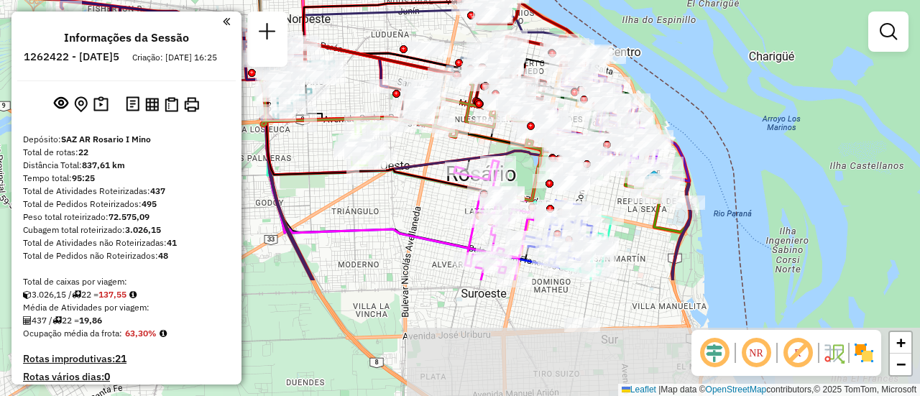
drag, startPoint x: 557, startPoint y: 187, endPoint x: 422, endPoint y: 32, distance: 205.9
click at [422, 32] on div "Janela de atendimento Grade de atendimento Capacidade Transportadoras Veículos …" at bounding box center [460, 198] width 920 height 396
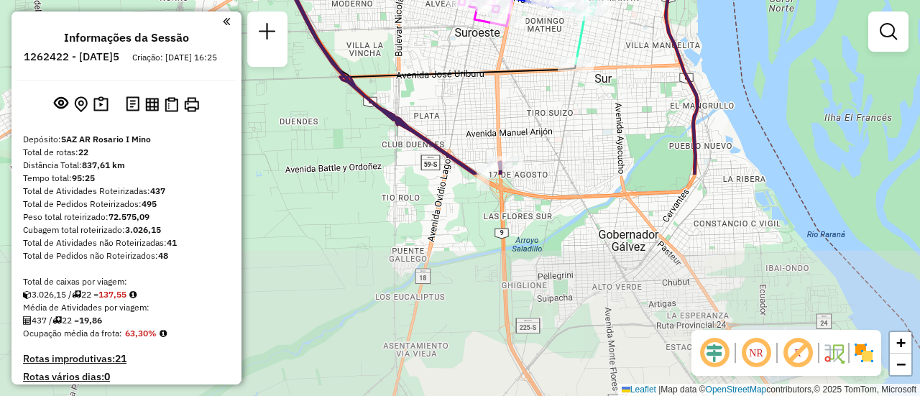
drag, startPoint x: 624, startPoint y: 324, endPoint x: 616, endPoint y: 55, distance: 268.3
click at [616, 55] on div "Janela de atendimento Grade de atendimento Capacidade Transportadoras Veículos …" at bounding box center [460, 198] width 920 height 396
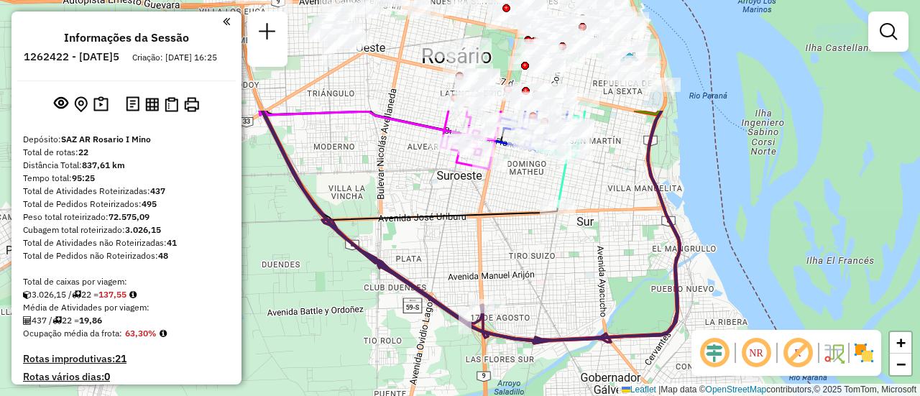
drag, startPoint x: 581, startPoint y: 99, endPoint x: 576, endPoint y: 253, distance: 153.9
click at [569, 285] on div "Janela de atendimento Grade de atendimento Capacidade Transportadoras Veículos …" at bounding box center [460, 198] width 920 height 396
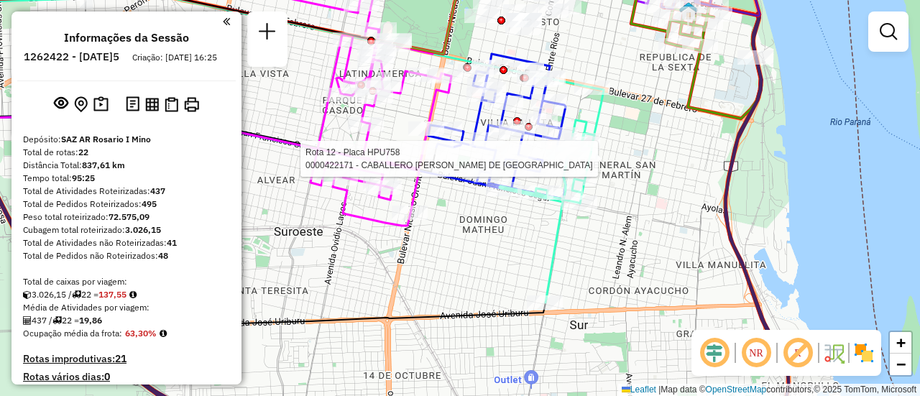
select select "**********"
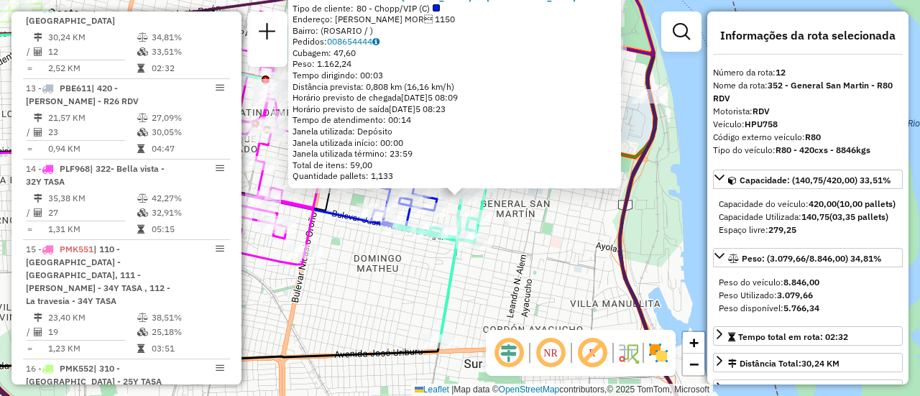
scroll to position [144, 0]
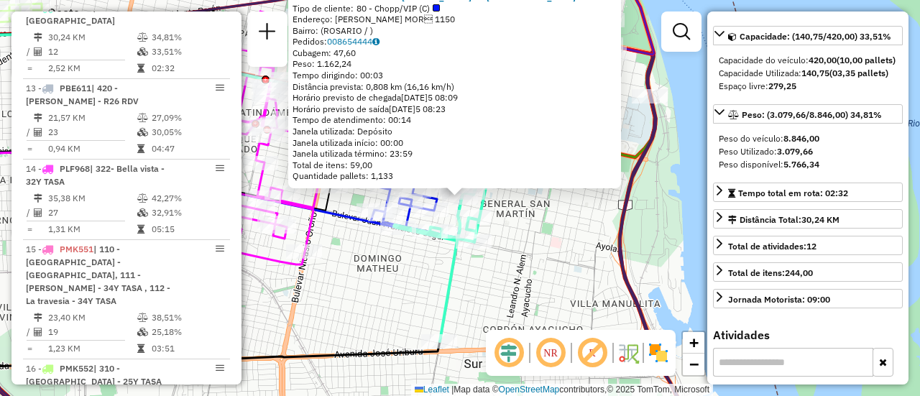
click at [556, 288] on div "0000422171 - CABALLERO ANDREA MARIA DE LOS ANGELES Tipo de cliente: 80 - Chopp/…" at bounding box center [460, 198] width 920 height 396
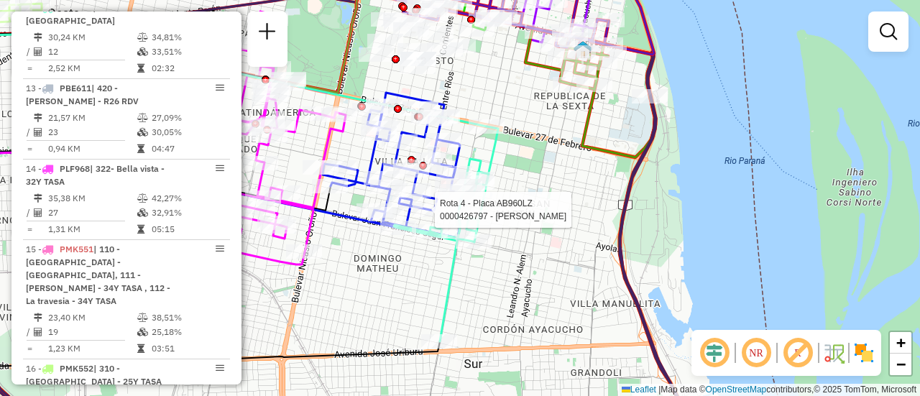
select select "**********"
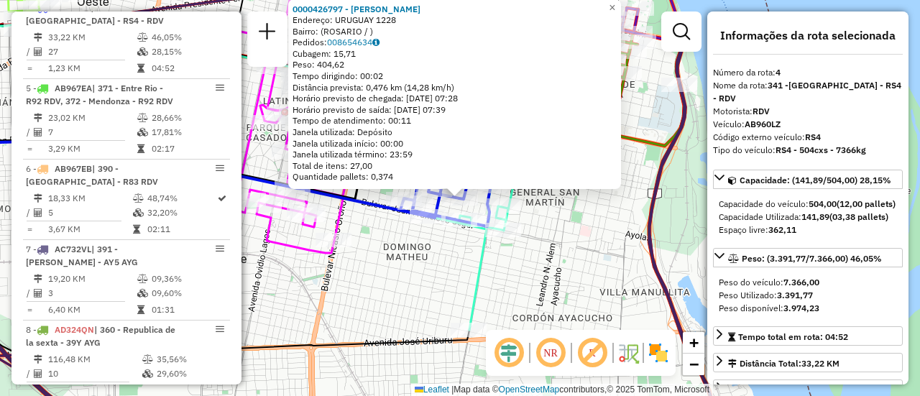
scroll to position [72, 0]
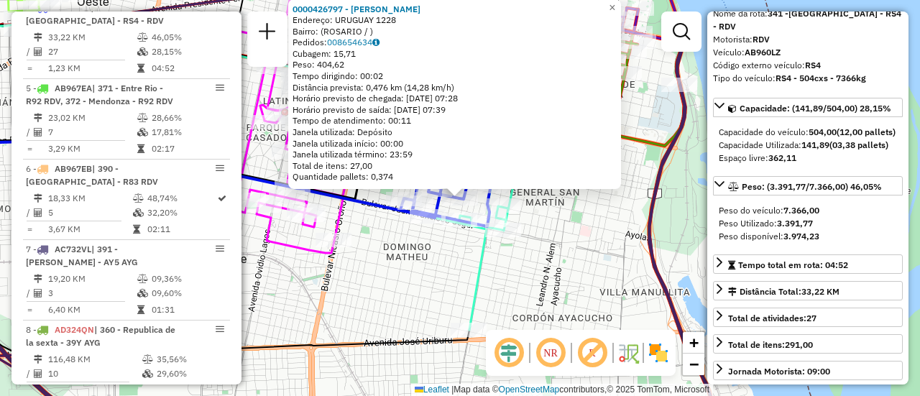
drag, startPoint x: 550, startPoint y: 247, endPoint x: 498, endPoint y: 239, distance: 53.2
click at [549, 247] on div "0000426797 - HUANG YANFU Endereço: URUGUAY 1228 Bairro: (ROSARIO / ) Pedidos: 0…" at bounding box center [460, 198] width 920 height 396
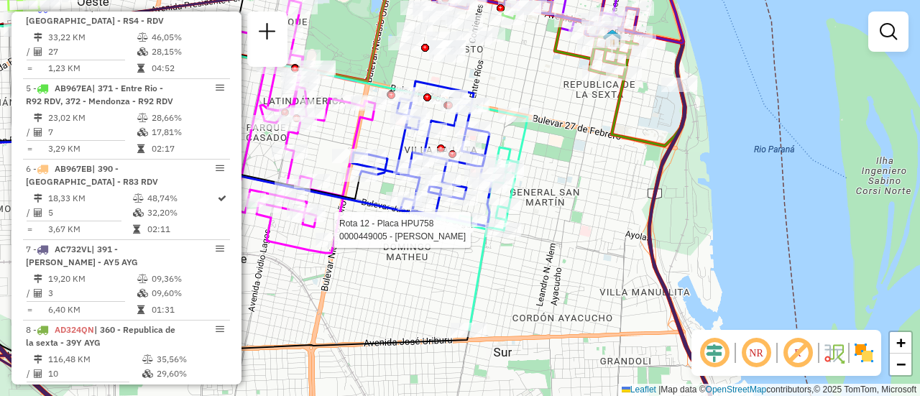
select select "**********"
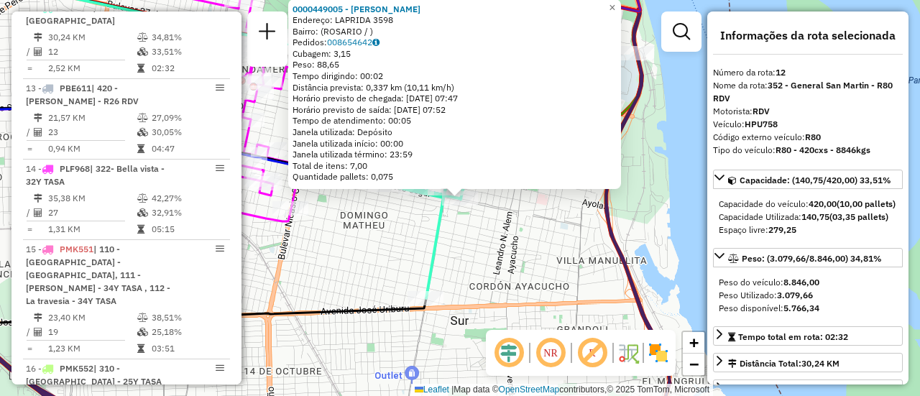
scroll to position [144, 0]
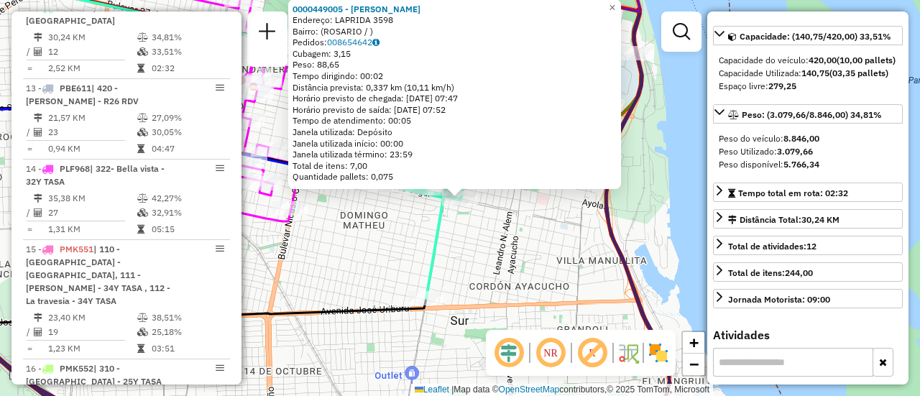
click at [526, 269] on div "0000449005 - GARCIA SONIA SUSANA Endereço: LAPRIDA 3598 Bairro: (ROSARIO / ) Pe…" at bounding box center [460, 198] width 920 height 396
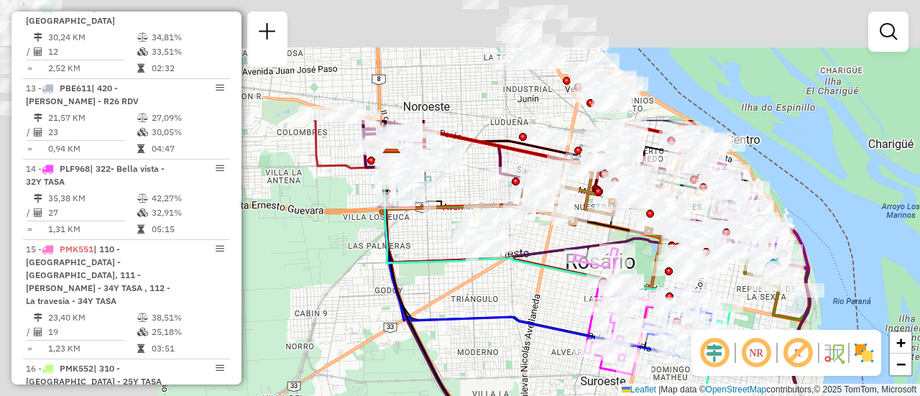
drag, startPoint x: 276, startPoint y: 203, endPoint x: 525, endPoint y: 362, distance: 294.8
click at [526, 387] on div "Janela de atendimento Grade de atendimento Capacidade Transportadoras Veículos …" at bounding box center [460, 198] width 920 height 396
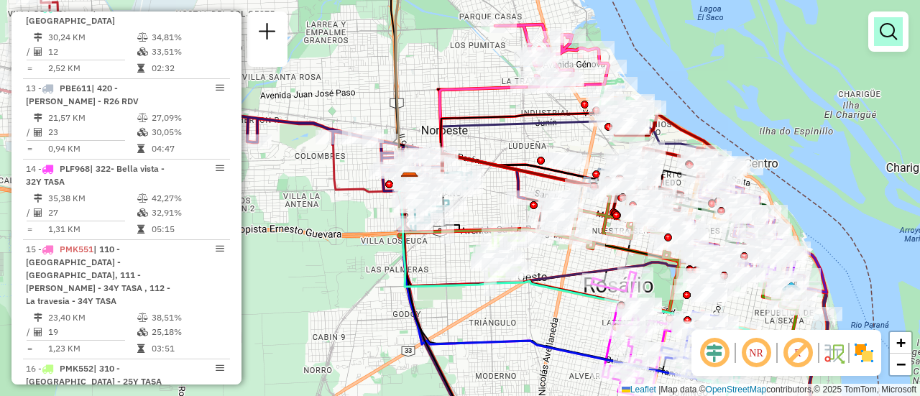
click at [887, 27] on em at bounding box center [888, 31] width 17 height 17
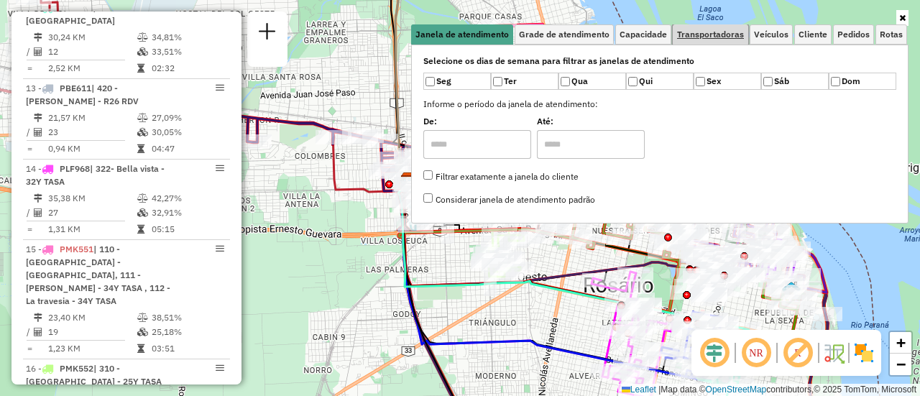
click at [732, 34] on span "Transportadoras" at bounding box center [710, 34] width 67 height 9
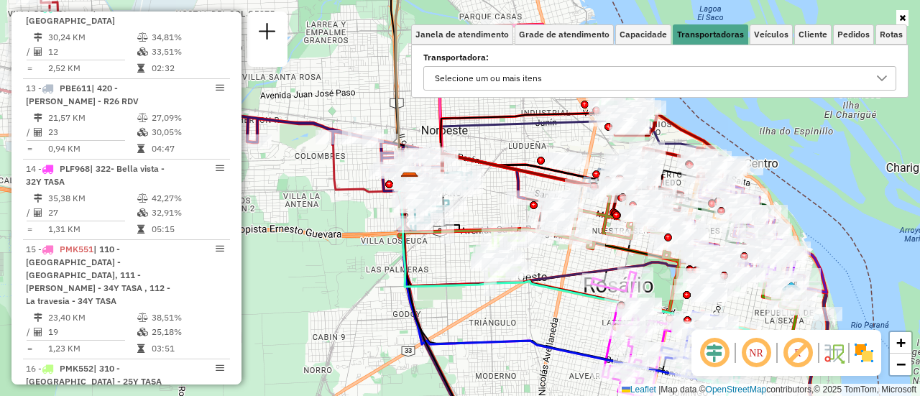
click at [880, 79] on icon at bounding box center [882, 78] width 10 height 6
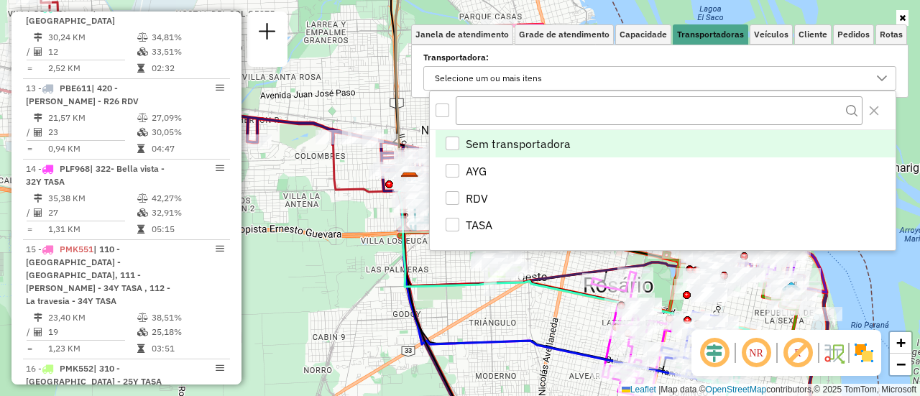
scroll to position [9, 50]
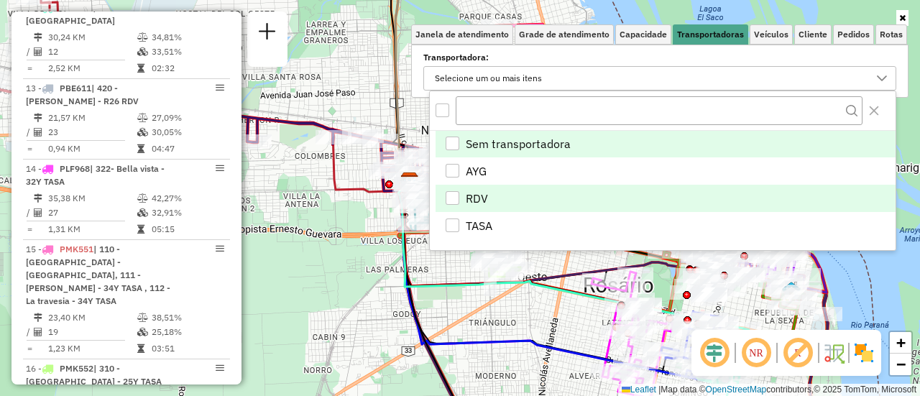
click at [459, 195] on div "RDV" at bounding box center [453, 198] width 14 height 14
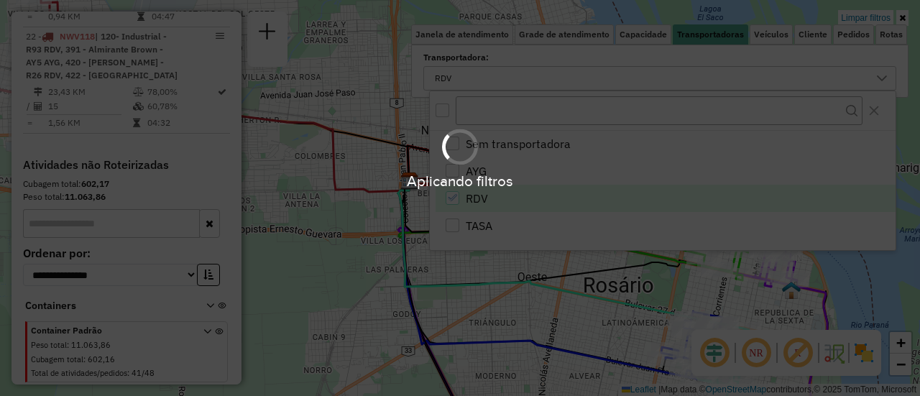
scroll to position [1076, 0]
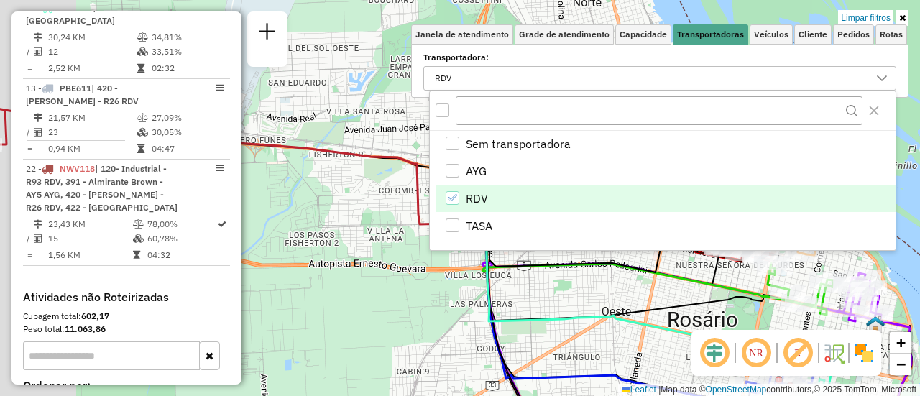
drag, startPoint x: 372, startPoint y: 234, endPoint x: 499, endPoint y: 279, distance: 135.1
click at [499, 284] on div "Limpar filtros Janela de atendimento Grade de atendimento Capacidade Transporta…" at bounding box center [460, 198] width 920 height 396
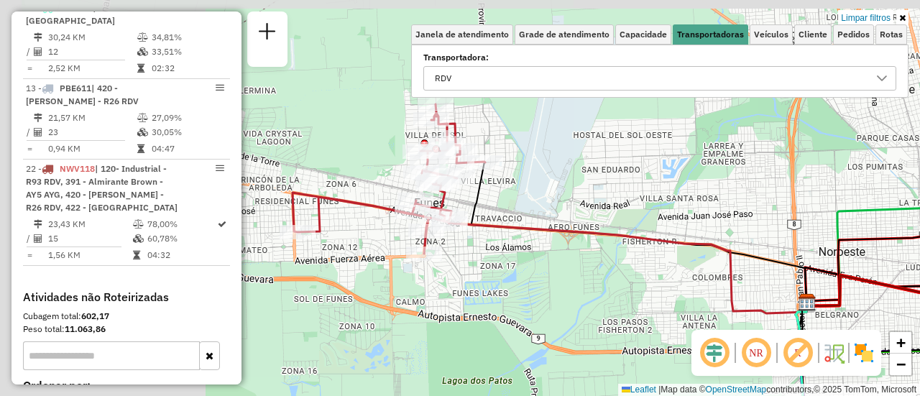
drag, startPoint x: 422, startPoint y: 263, endPoint x: 692, endPoint y: 334, distance: 279.5
click at [692, 334] on hb-router-mapa "Informações da Sessão 1262422 - 10/09/2025 Criação: 09/09/2025 16:25 Depósito: …" at bounding box center [460, 198] width 920 height 396
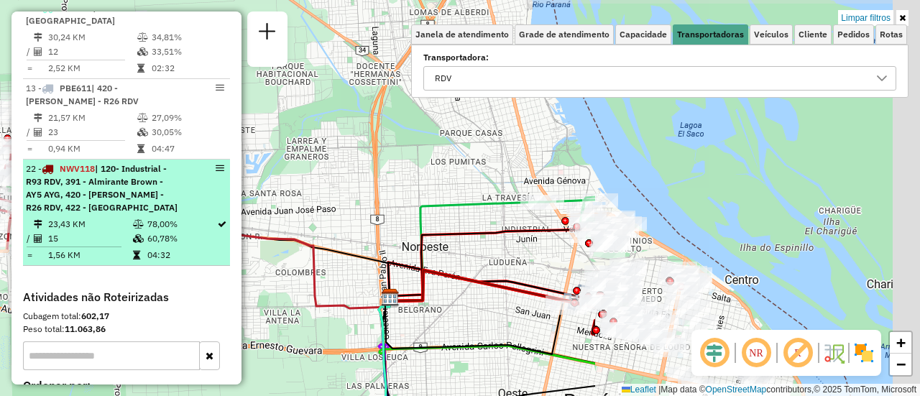
drag, startPoint x: 572, startPoint y: 192, endPoint x: 155, endPoint y: 187, distance: 417.0
click at [155, 187] on hb-router-mapa "Informações da Sessão 1262422 - 10/09/2025 Criação: 09/09/2025 16:25 Depósito: …" at bounding box center [460, 198] width 920 height 396
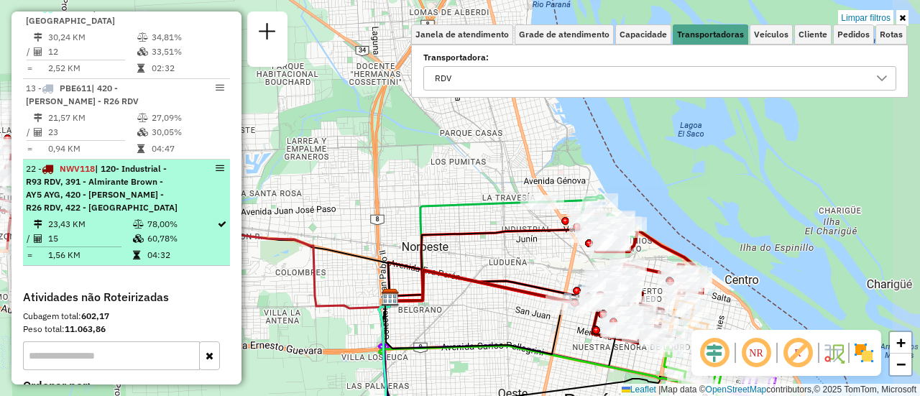
scroll to position [1004, 0]
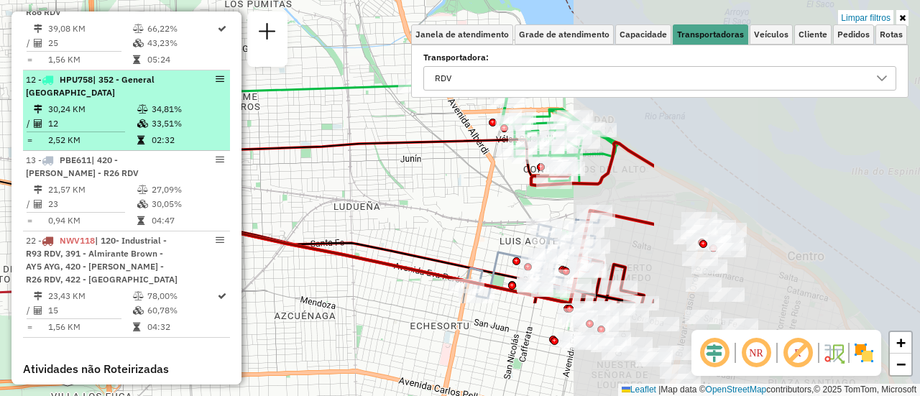
drag, startPoint x: 579, startPoint y: 258, endPoint x: 165, endPoint y: 112, distance: 439.1
click at [162, 112] on hb-router-mapa "Informações da Sessão 1262422 - 10/09/2025 Criação: 09/09/2025 16:25 Depósito: …" at bounding box center [460, 198] width 920 height 396
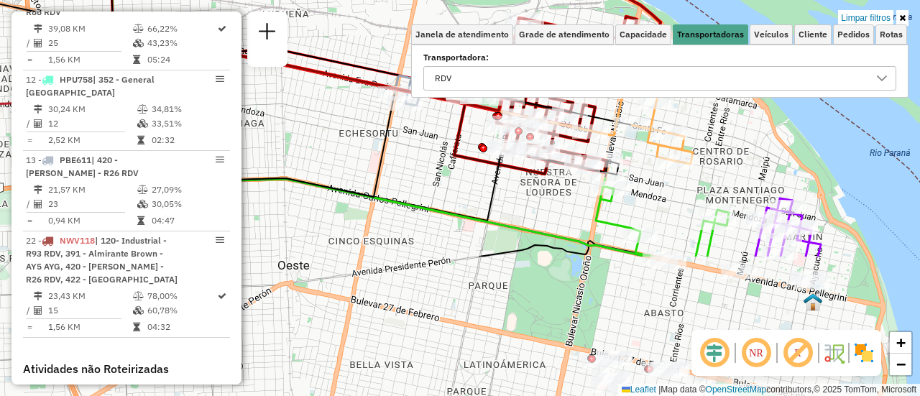
drag, startPoint x: 639, startPoint y: 346, endPoint x: 625, endPoint y: 148, distance: 198.2
click at [619, 148] on icon at bounding box center [328, 145] width 582 height 151
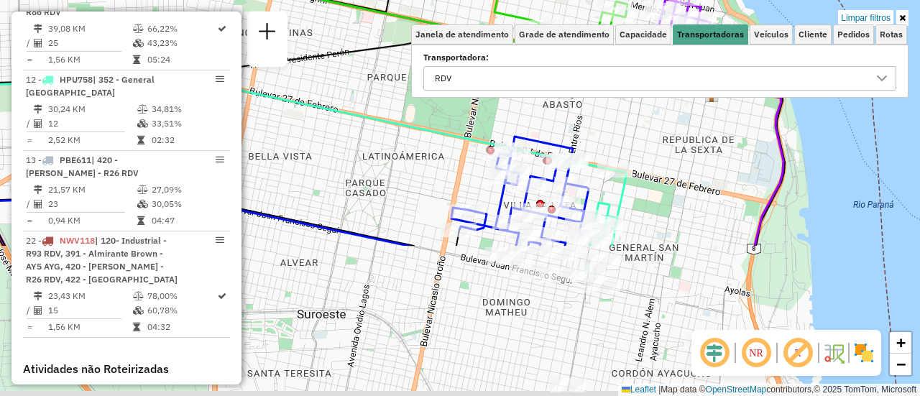
drag, startPoint x: 528, startPoint y: 242, endPoint x: 462, endPoint y: 98, distance: 158.3
click at [462, 98] on div "Limpar filtros Janela de atendimento Grade de atendimento Capacidade Transporta…" at bounding box center [460, 198] width 920 height 396
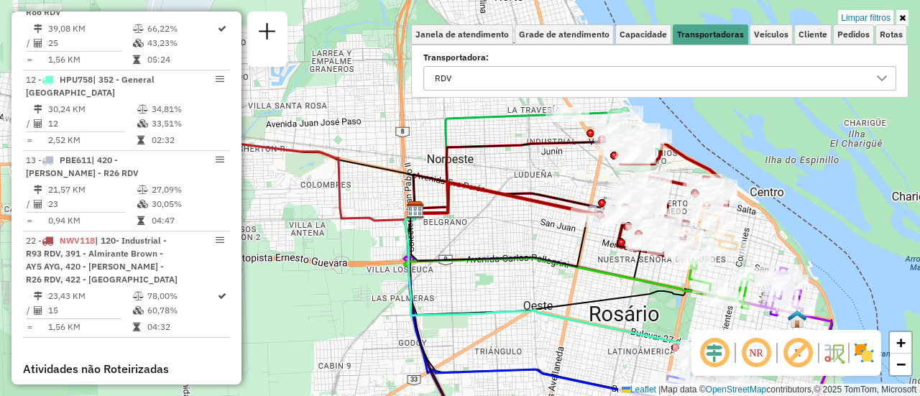
drag, startPoint x: 428, startPoint y: 219, endPoint x: 615, endPoint y: 334, distance: 220.1
click at [615, 334] on icon at bounding box center [576, 283] width 345 height 147
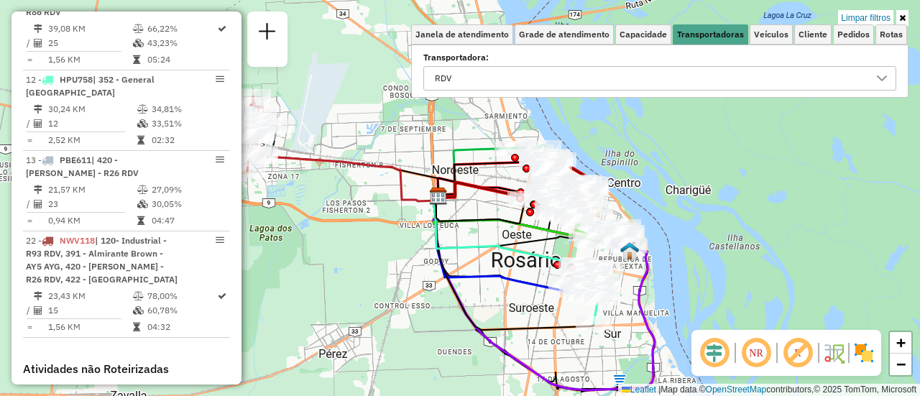
drag, startPoint x: 387, startPoint y: 183, endPoint x: 523, endPoint y: 254, distance: 153.4
click at [322, 203] on div "Limpar filtros Janela de atendimento Grade de atendimento Capacidade Transporta…" at bounding box center [460, 198] width 920 height 396
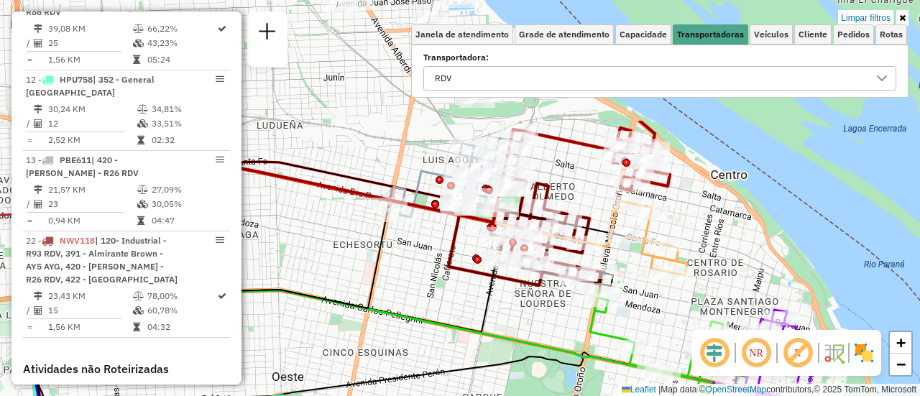
drag, startPoint x: 577, startPoint y: 160, endPoint x: 478, endPoint y: 320, distance: 188.2
click at [478, 320] on icon at bounding box center [323, 256] width 582 height 151
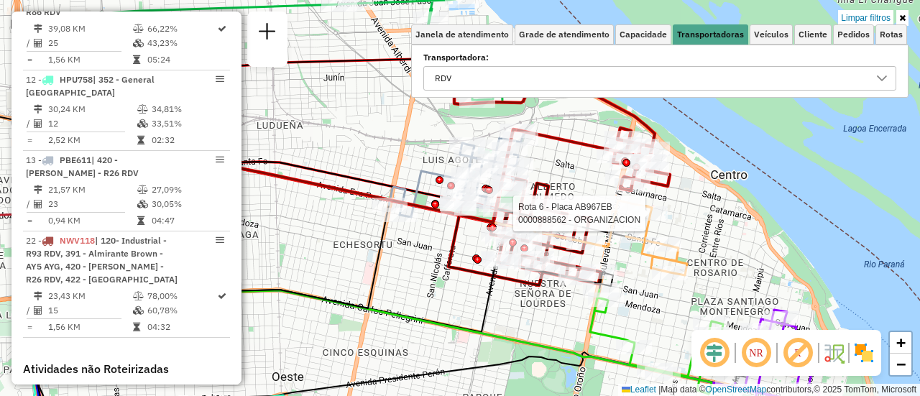
select select "**********"
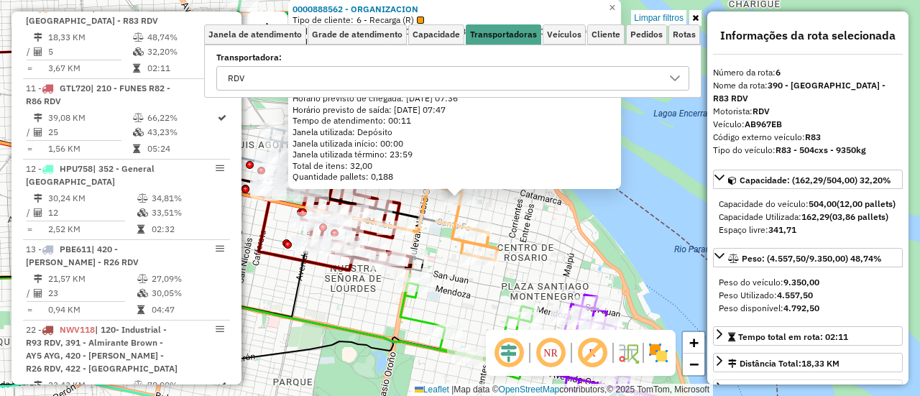
scroll to position [72, 0]
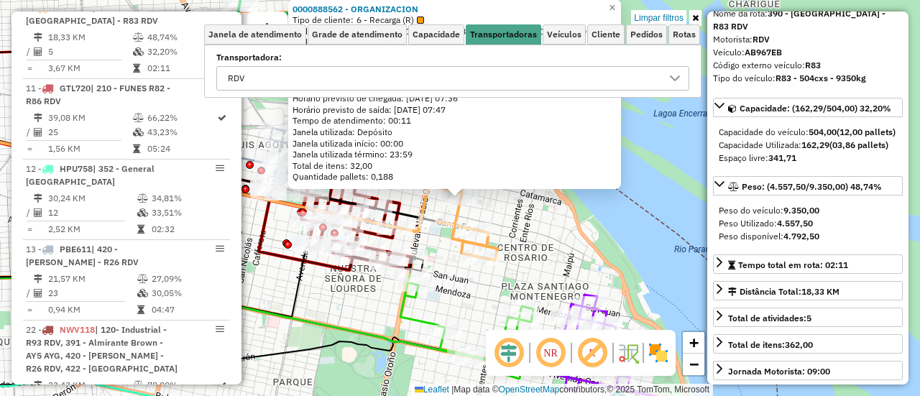
click at [651, 267] on div "0000888562 - ORGANIZACION Tipo de cliente: 6 - Recarga (R) Endereço: 1300504C27…" at bounding box center [460, 198] width 920 height 396
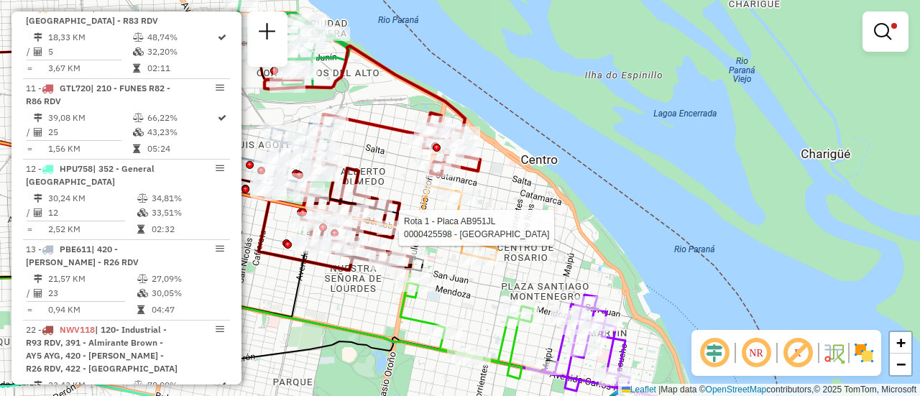
select select "**********"
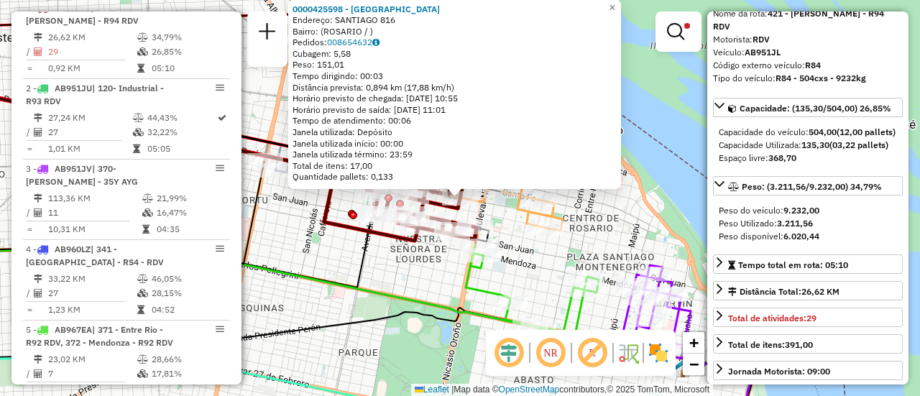
scroll to position [144, 0]
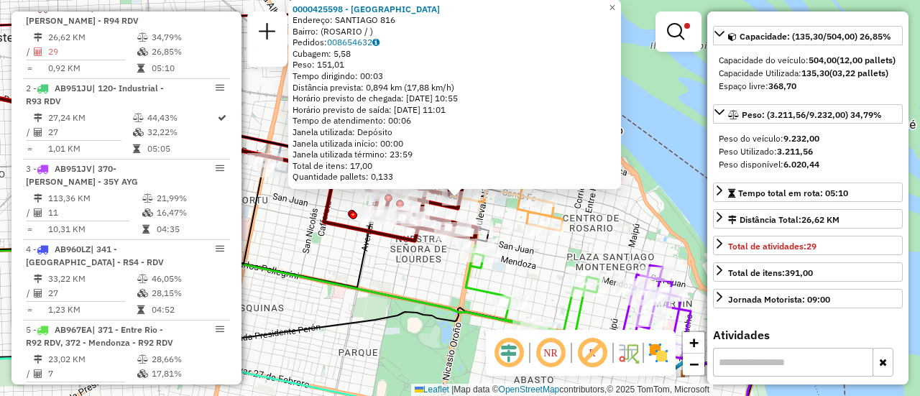
click at [466, 290] on icon at bounding box center [532, 297] width 133 height 104
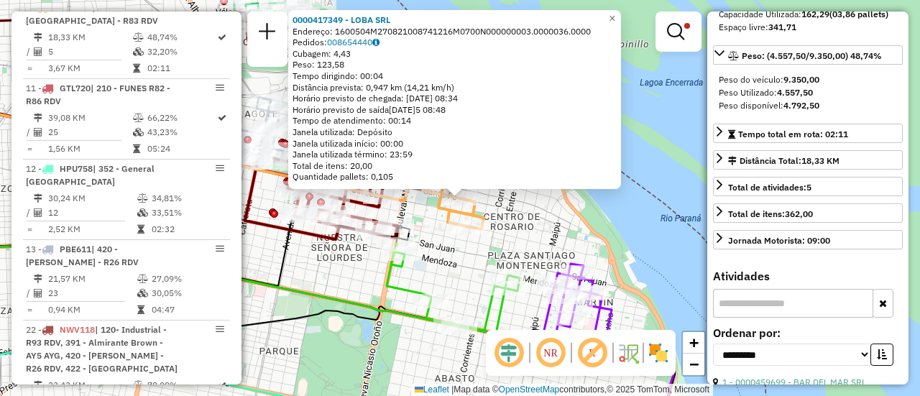
scroll to position [131, 0]
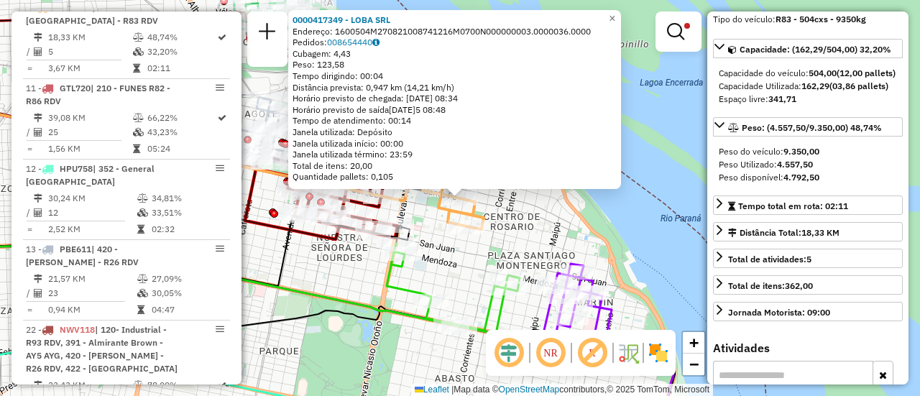
click at [354, 280] on div "0000417349 - LOBA SRL Endereço: 1600504M270821008741216M0700N000000003.0000036.…" at bounding box center [460, 198] width 920 height 396
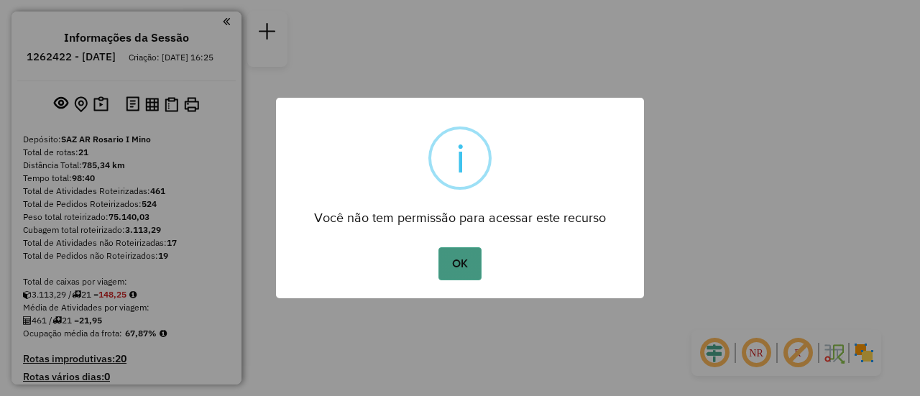
click at [462, 269] on button "OK" at bounding box center [460, 263] width 42 height 33
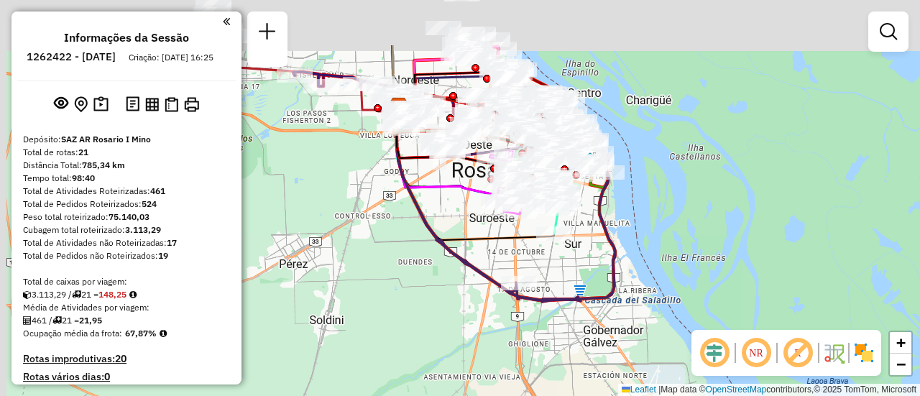
drag, startPoint x: 432, startPoint y: 152, endPoint x: 503, endPoint y: 298, distance: 161.7
click at [505, 240] on icon at bounding box center [475, 171] width 158 height 137
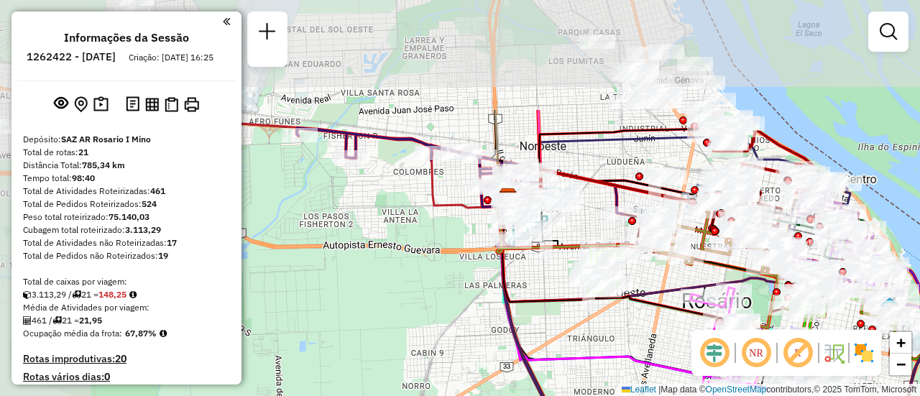
drag, startPoint x: 452, startPoint y: 195, endPoint x: 589, endPoint y: 344, distance: 203.0
click at [589, 344] on div "Janela de atendimento Grade de atendimento Capacidade Transportadoras Veículos …" at bounding box center [460, 198] width 920 height 396
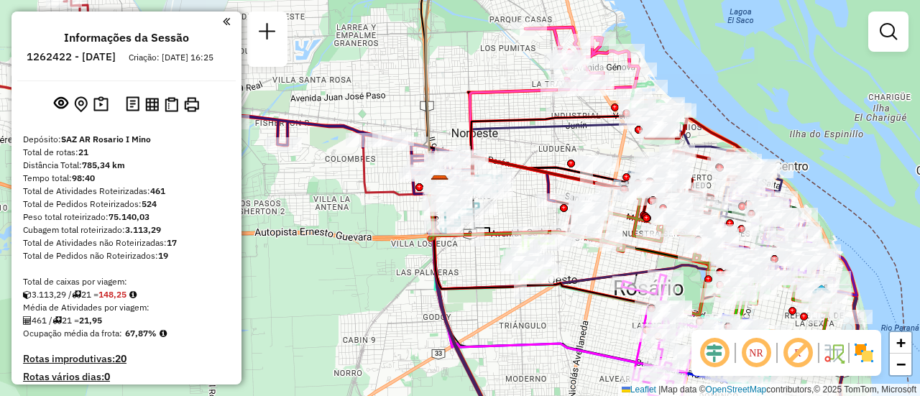
drag, startPoint x: 679, startPoint y: 147, endPoint x: 611, endPoint y: 134, distance: 69.5
click at [611, 134] on div "Janela de atendimento Grade de atendimento Capacidade Transportadoras Veículos …" at bounding box center [460, 198] width 920 height 396
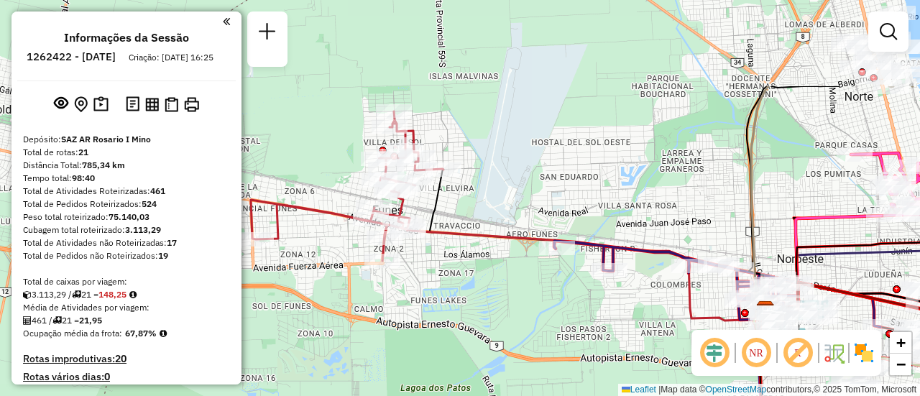
drag, startPoint x: 342, startPoint y: 269, endPoint x: 667, endPoint y: 395, distance: 349.1
click at [667, 395] on div "Janela de atendimento Grade de atendimento Capacidade Transportadoras Veículos …" at bounding box center [460, 198] width 920 height 396
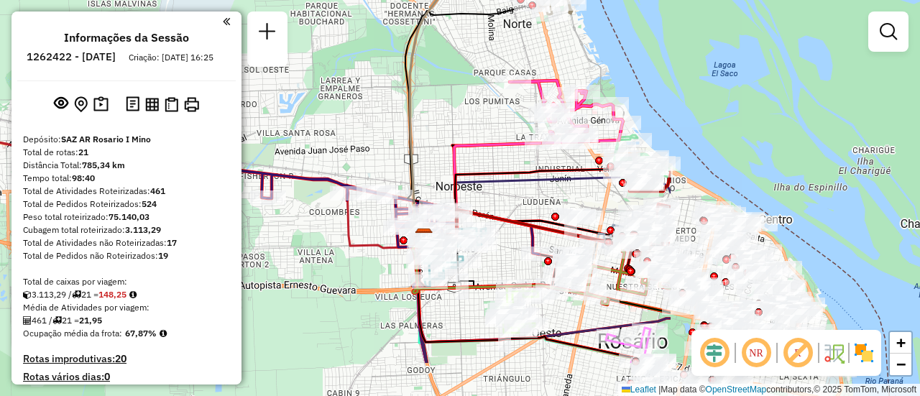
drag, startPoint x: 614, startPoint y: 163, endPoint x: 406, endPoint y: 132, distance: 210.2
click at [362, 121] on div "Janela de atendimento Grade de atendimento Capacidade Transportadoras Veículos …" at bounding box center [460, 198] width 920 height 396
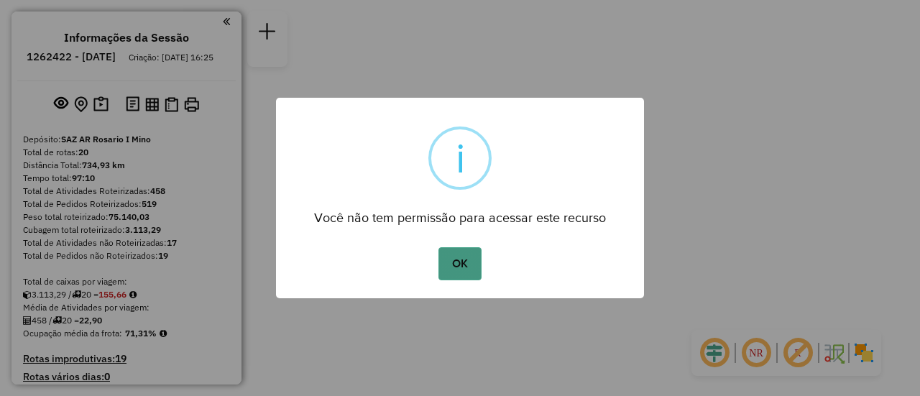
click at [461, 260] on button "OK" at bounding box center [460, 263] width 42 height 33
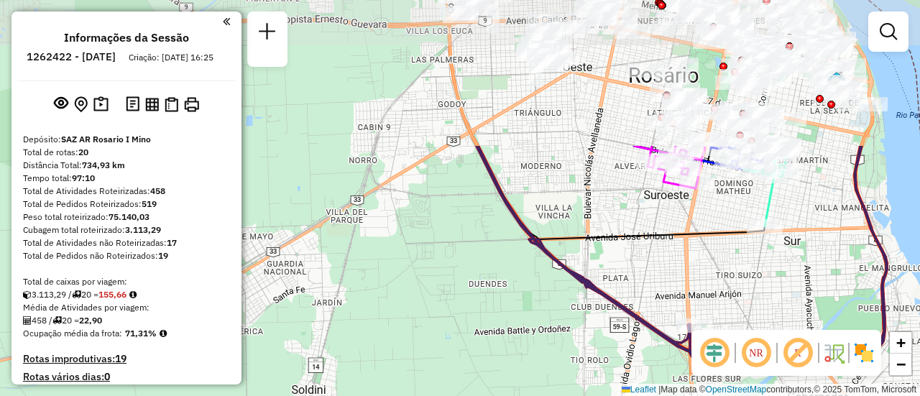
drag, startPoint x: 613, startPoint y: 62, endPoint x: 595, endPoint y: 247, distance: 186.4
click at [595, 247] on div "Janela de atendimento Grade de atendimento Capacidade Transportadoras Veículos …" at bounding box center [460, 198] width 920 height 396
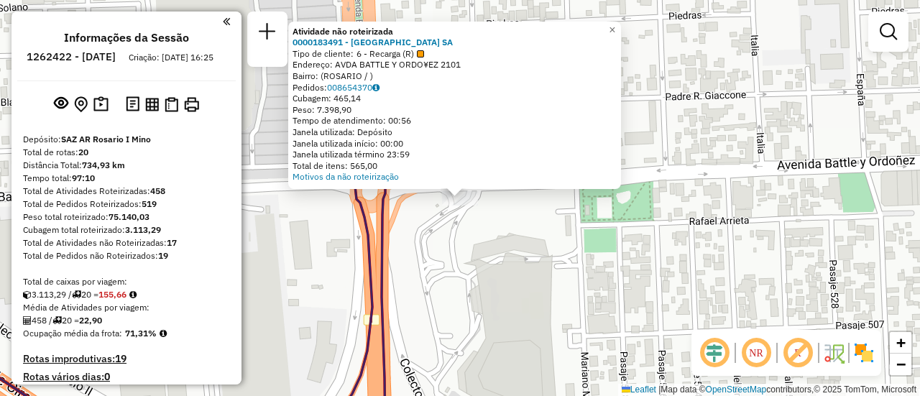
click at [490, 266] on div "Atividade não roteirizada 0000183491 - CASINO DE ROSARIO SA Tipo de cliente: 6 …" at bounding box center [460, 198] width 920 height 396
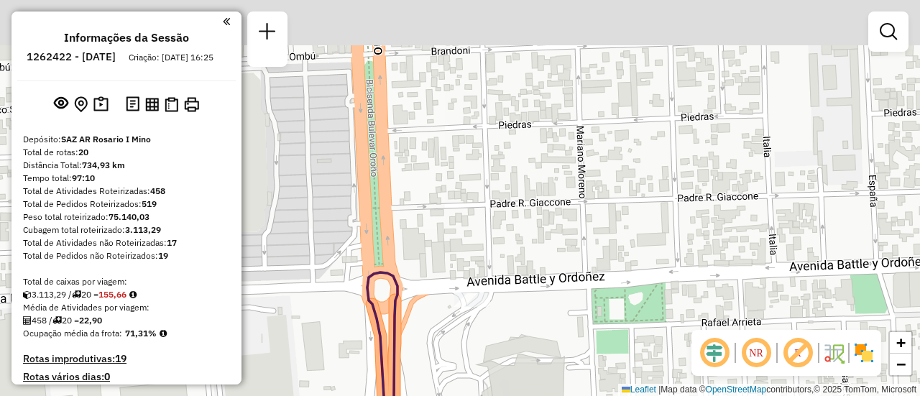
drag, startPoint x: 538, startPoint y: 129, endPoint x: 554, endPoint y: 220, distance: 92.0
click at [551, 232] on div "Janela de atendimento Grade de atendimento Capacidade Transportadoras Veículos …" at bounding box center [460, 198] width 920 height 396
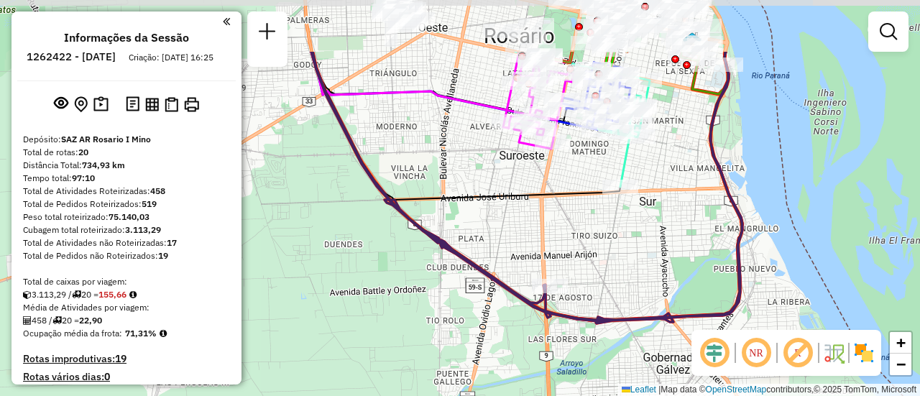
drag, startPoint x: 549, startPoint y: 147, endPoint x: 562, endPoint y: 245, distance: 98.6
click at [560, 244] on div "Janela de atendimento Grade de atendimento Capacidade Transportadoras Veículos …" at bounding box center [460, 198] width 920 height 396
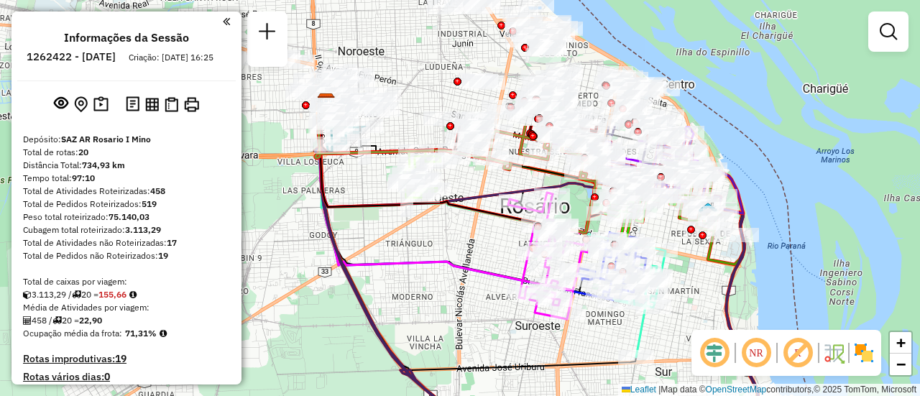
drag, startPoint x: 567, startPoint y: 187, endPoint x: 579, endPoint y: 352, distance: 165.8
click at [579, 352] on div "Janela de atendimento Grade de atendimento Capacidade Transportadoras Veículos …" at bounding box center [460, 198] width 920 height 396
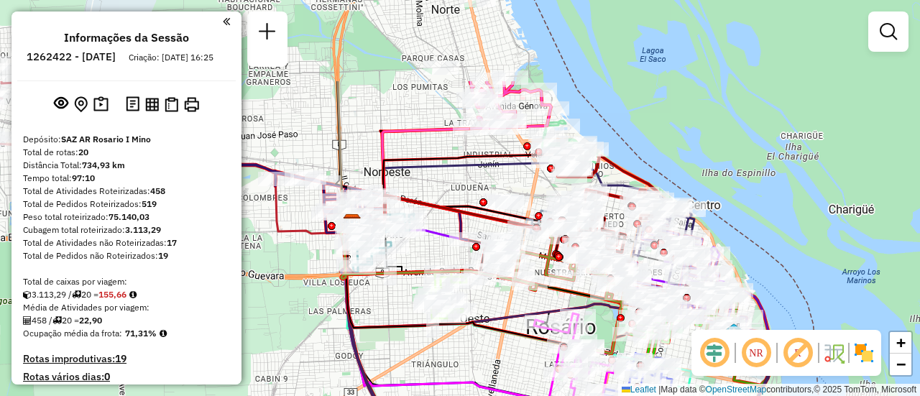
drag, startPoint x: 450, startPoint y: 236, endPoint x: 476, endPoint y: 357, distance: 123.5
click at [476, 357] on div "Janela de atendimento Grade de atendimento Capacidade Transportadoras Veículos …" at bounding box center [460, 198] width 920 height 396
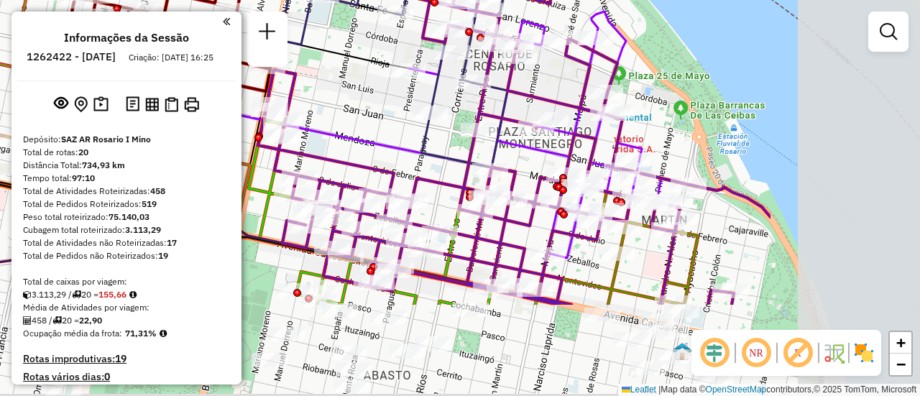
drag, startPoint x: 622, startPoint y: 101, endPoint x: 376, endPoint y: -35, distance: 280.9
click at [376, 0] on html "Aguarde... Pop-up bloqueado! Seu navegador bloqueou automáticamente a abertura …" at bounding box center [460, 198] width 920 height 396
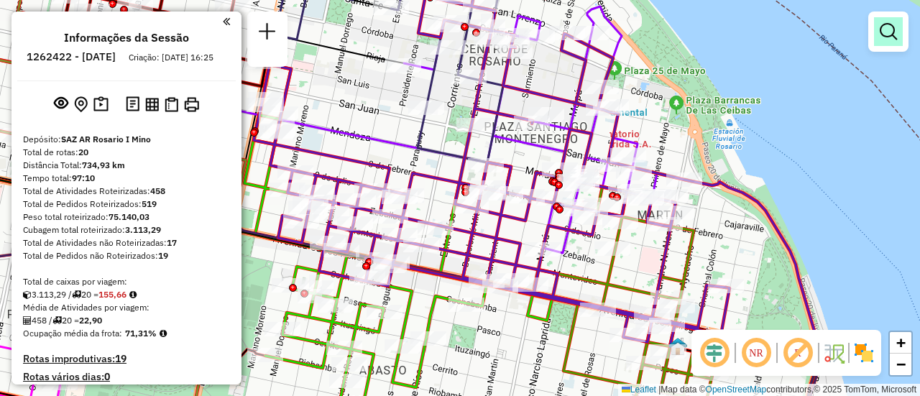
click at [881, 24] on em at bounding box center [888, 31] width 17 height 17
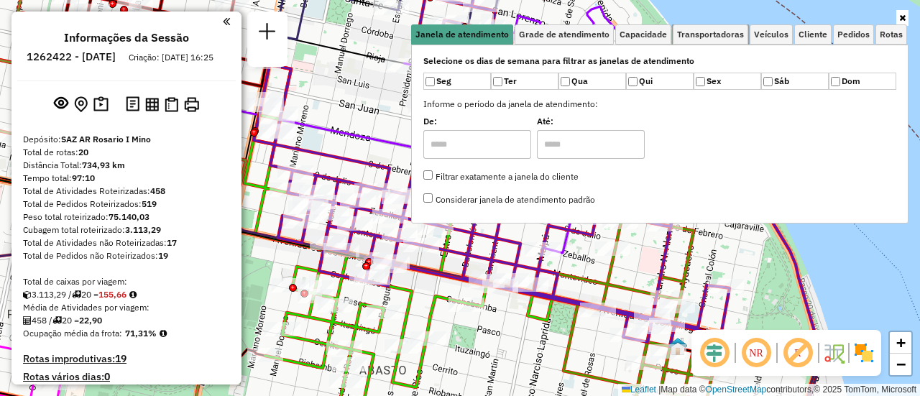
drag, startPoint x: 720, startPoint y: 33, endPoint x: 793, endPoint y: 73, distance: 82.7
click at [720, 34] on span "Transportadoras" at bounding box center [710, 34] width 67 height 9
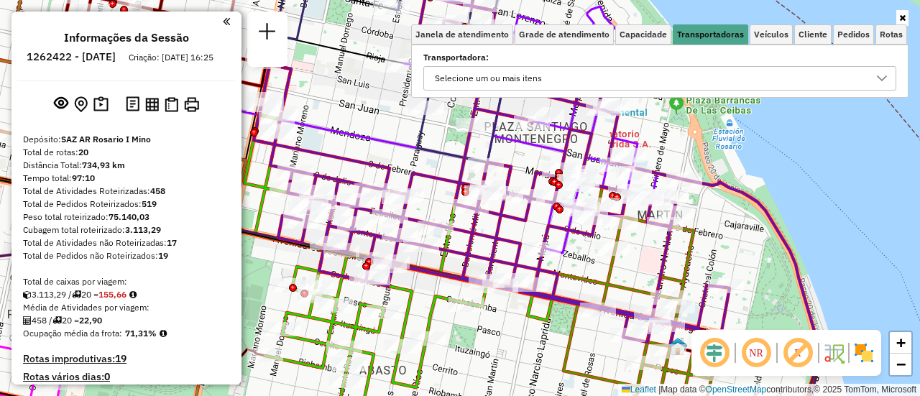
click at [881, 78] on icon at bounding box center [882, 79] width 12 height 12
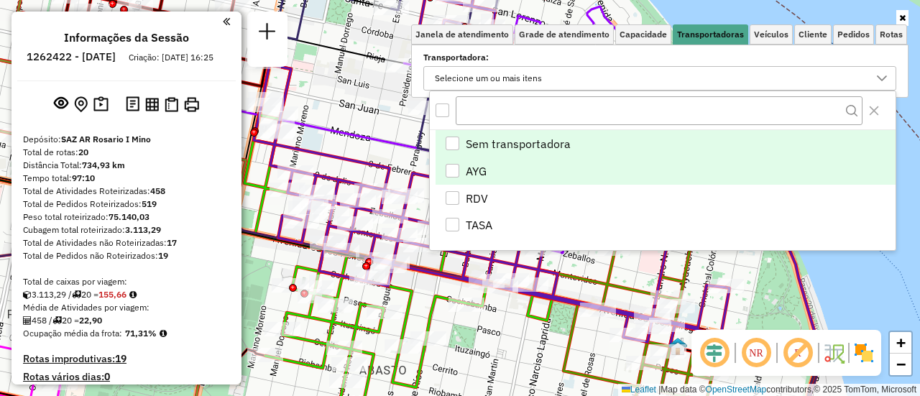
scroll to position [9, 50]
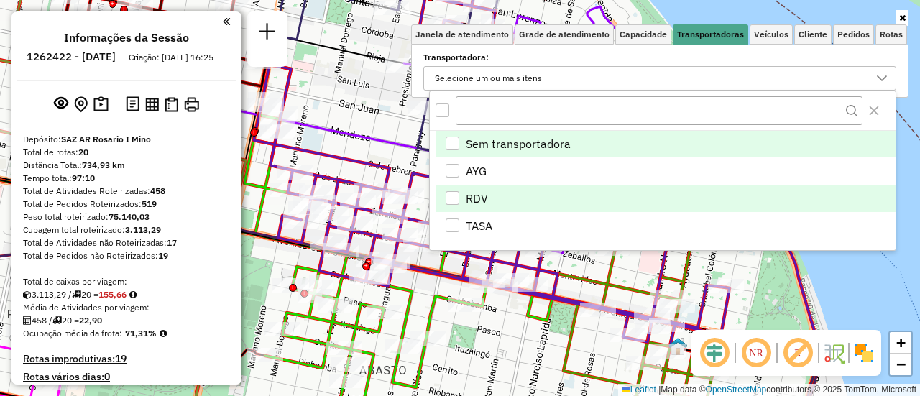
drag, startPoint x: 452, startPoint y: 197, endPoint x: 466, endPoint y: 197, distance: 14.4
click at [452, 197] on div "RDV" at bounding box center [453, 198] width 14 height 14
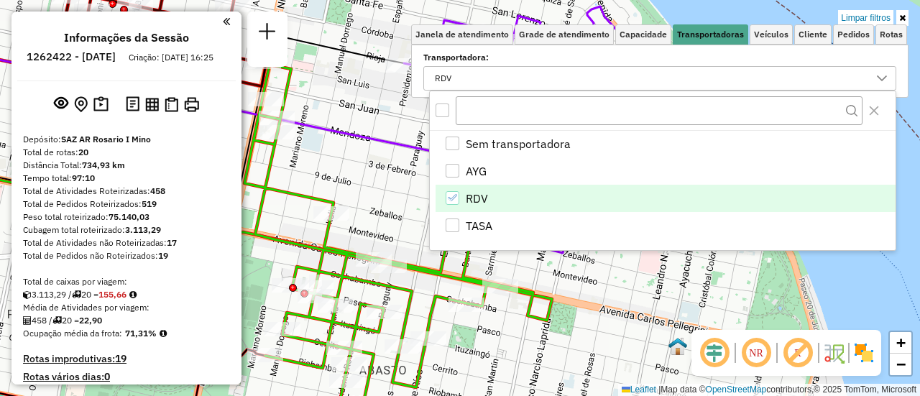
click at [625, 275] on div "Limpar filtros Janela de atendimento Grade de atendimento Capacidade Transporta…" at bounding box center [460, 198] width 920 height 396
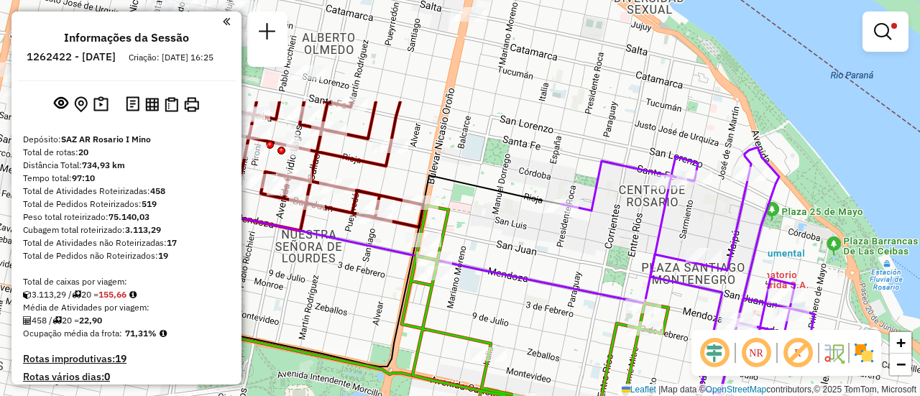
drag, startPoint x: 426, startPoint y: 170, endPoint x: 589, endPoint y: 311, distance: 215.6
click at [589, 311] on div "Limpar filtros Janela de atendimento Grade de atendimento Capacidade Transporta…" at bounding box center [460, 198] width 920 height 396
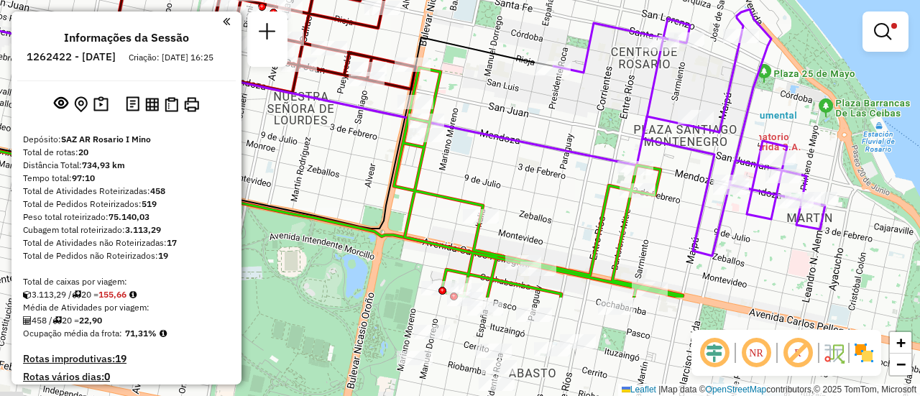
drag, startPoint x: 557, startPoint y: 285, endPoint x: 544, endPoint y: 146, distance: 140.1
click at [544, 146] on icon at bounding box center [293, 87] width 799 height 157
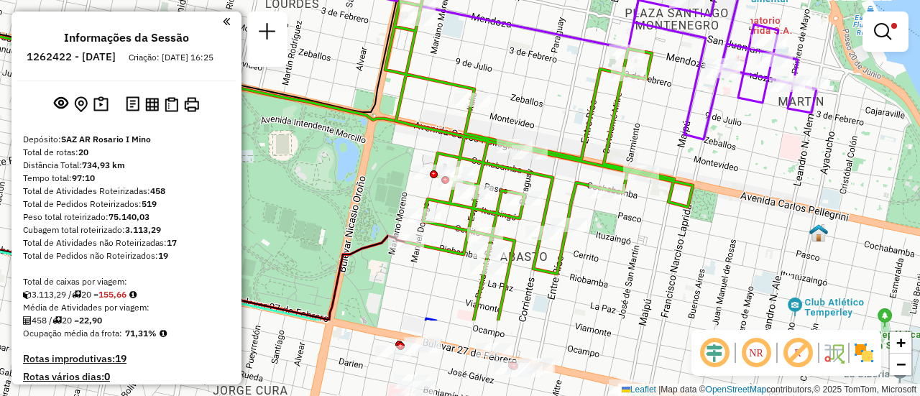
drag, startPoint x: 557, startPoint y: 236, endPoint x: 549, endPoint y: 120, distance: 116.1
click at [549, 120] on div "Limpar filtros Janela de atendimento Grade de atendimento Capacidade Transporta…" at bounding box center [460, 198] width 920 height 396
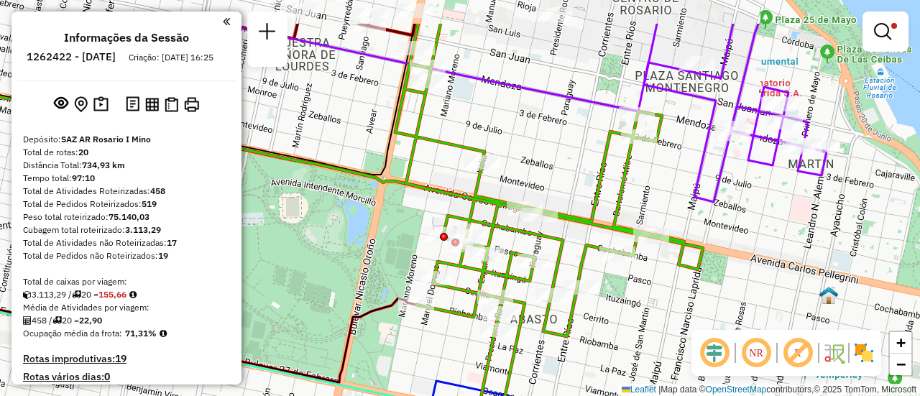
drag, startPoint x: 551, startPoint y: 101, endPoint x: 563, endPoint y: 152, distance: 52.5
click at [563, 152] on div "Limpar filtros Janela de atendimento Grade de atendimento Capacidade Transporta…" at bounding box center [460, 198] width 920 height 396
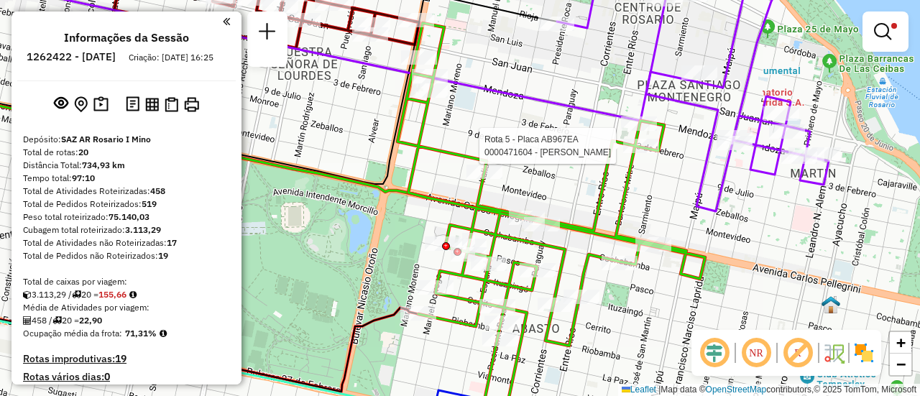
select select "**********"
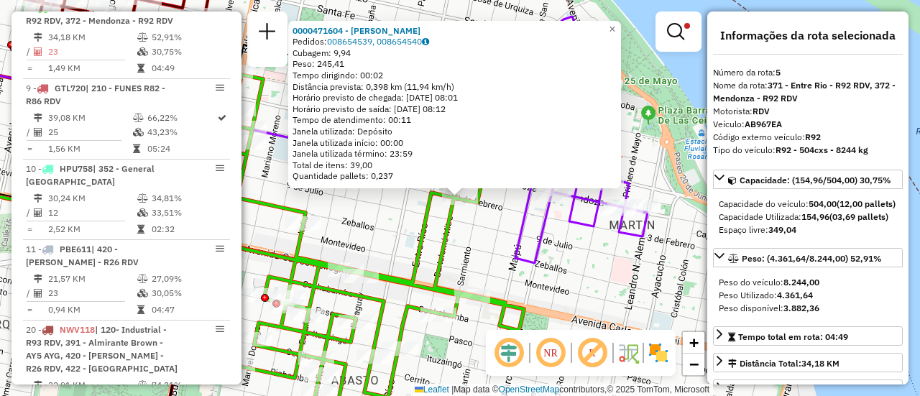
scroll to position [144, 0]
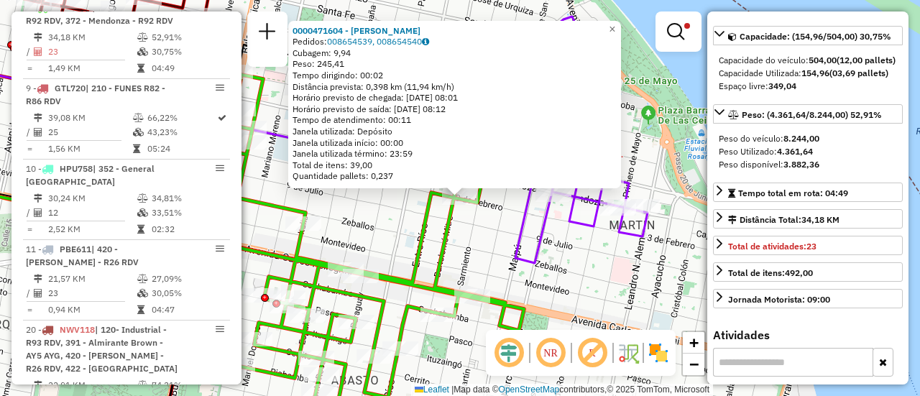
click at [383, 221] on div "0000471604 - ELIAS YAMIL GABRIEL Pedidos: 008654539, 008654540 Cubagem: 9,94 Pe…" at bounding box center [460, 198] width 920 height 396
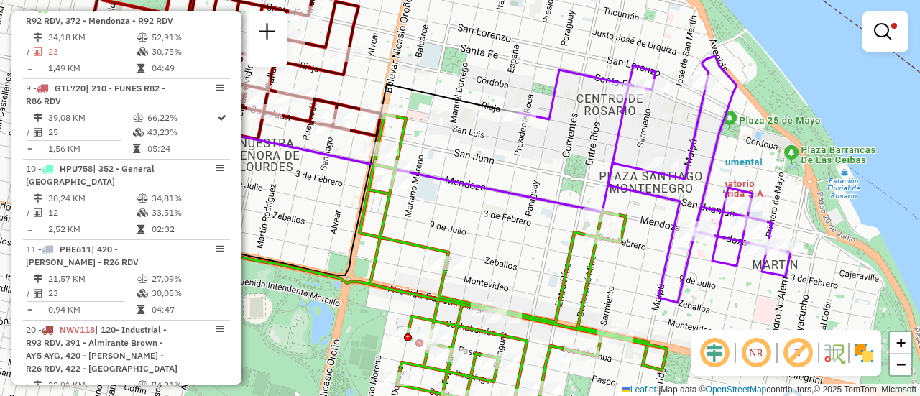
drag, startPoint x: 477, startPoint y: 237, endPoint x: 631, endPoint y: 258, distance: 155.3
click at [621, 274] on div "Limpar filtros Janela de atendimento Grade de atendimento Capacidade Transporta…" at bounding box center [460, 198] width 920 height 396
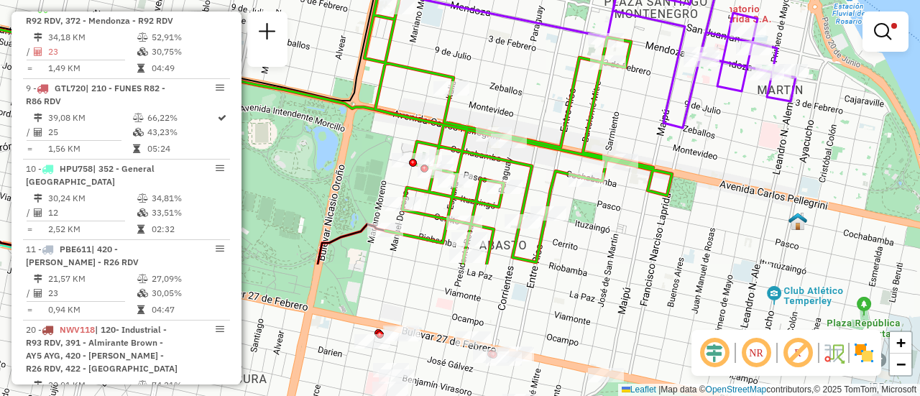
drag, startPoint x: 498, startPoint y: 272, endPoint x: 506, endPoint y: 90, distance: 182.1
click at [506, 90] on div "Limpar filtros Janela de atendimento Grade de atendimento Capacidade Transporta…" at bounding box center [460, 198] width 920 height 396
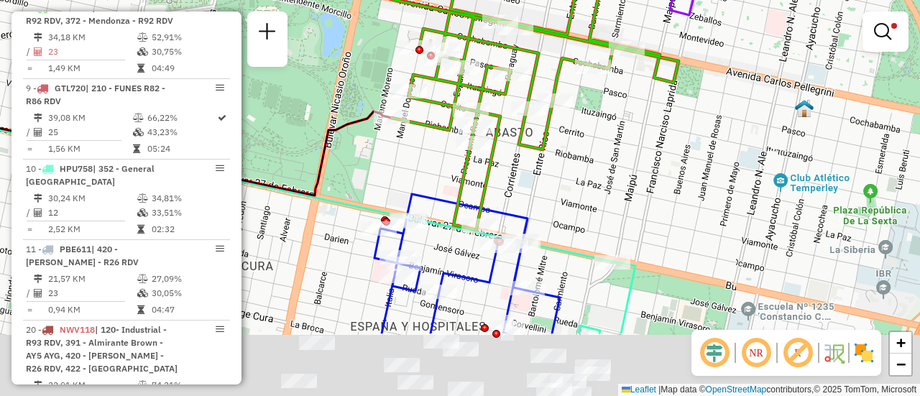
drag, startPoint x: 540, startPoint y: 298, endPoint x: 533, endPoint y: 138, distance: 160.5
click at [533, 138] on div "Limpar filtros Janela de atendimento Grade de atendimento Capacidade Transporta…" at bounding box center [460, 198] width 920 height 396
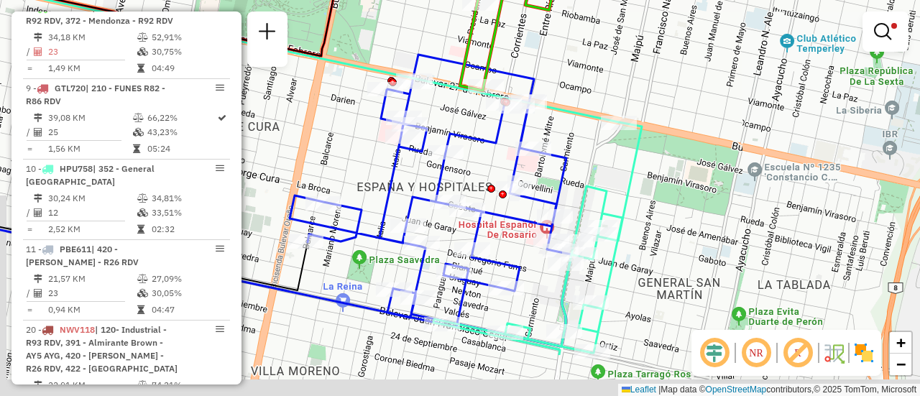
drag, startPoint x: 544, startPoint y: 250, endPoint x: 583, endPoint y: 82, distance: 172.7
click at [572, 82] on icon at bounding box center [431, 201] width 282 height 292
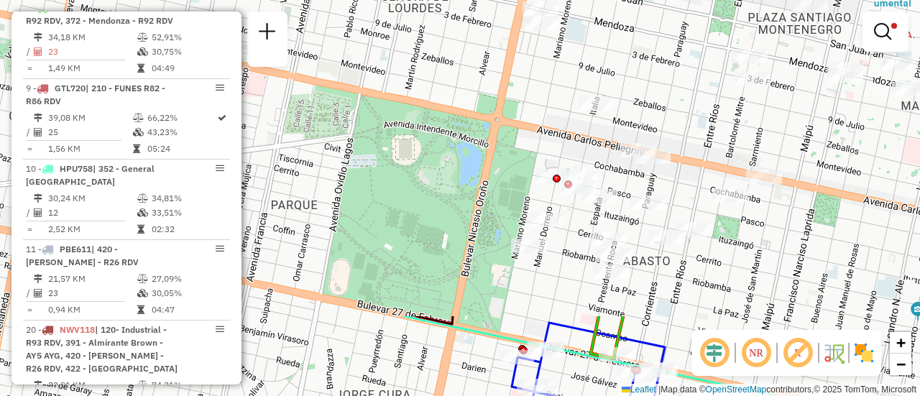
drag, startPoint x: 608, startPoint y: 74, endPoint x: 715, endPoint y: 430, distance: 371.9
click at [715, 395] on html "Aplicando filtros Pop-up bloqueado! Seu navegador bloqueou automáticamente a ab…" at bounding box center [460, 198] width 920 height 396
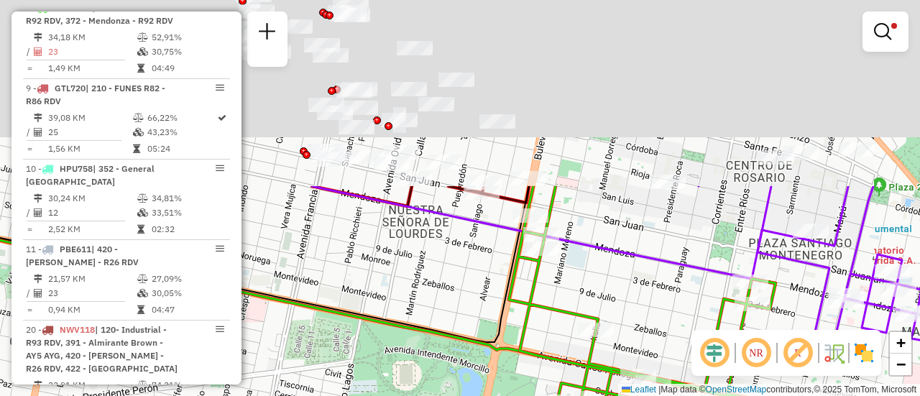
drag, startPoint x: 613, startPoint y: 96, endPoint x: 615, endPoint y: 426, distance: 329.3
click at [615, 395] on html "Aplicando filtros Pop-up bloqueado! Seu navegador bloqueou automáticamente a ab…" at bounding box center [460, 198] width 920 height 396
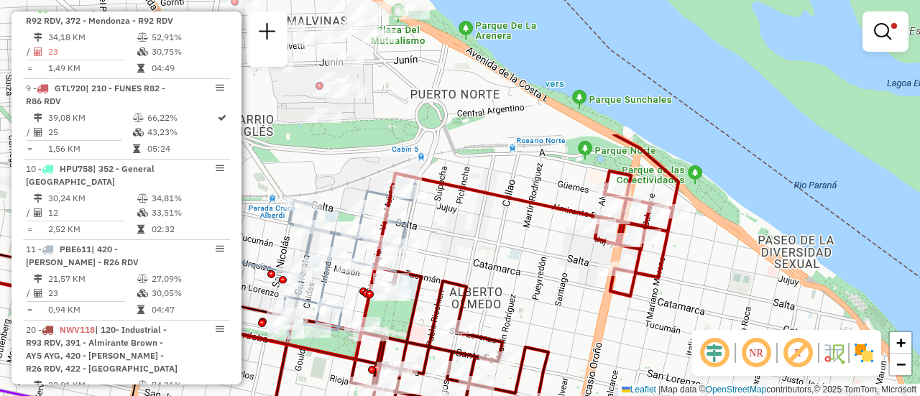
drag, startPoint x: 570, startPoint y: 159, endPoint x: 608, endPoint y: 336, distance: 180.8
click at [608, 336] on div "Rota 5 - Placa AB967EA 0000441903 - D ALESSANDRO RAMIREZ JESICA ELIDA Limpar fi…" at bounding box center [460, 198] width 920 height 396
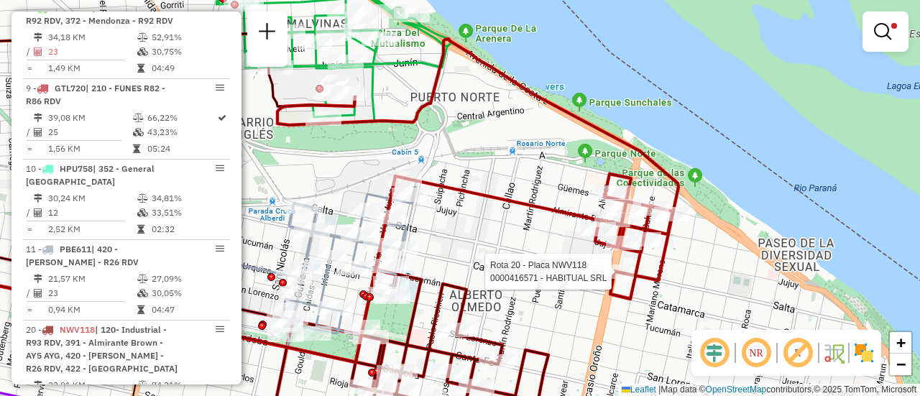
select select "**********"
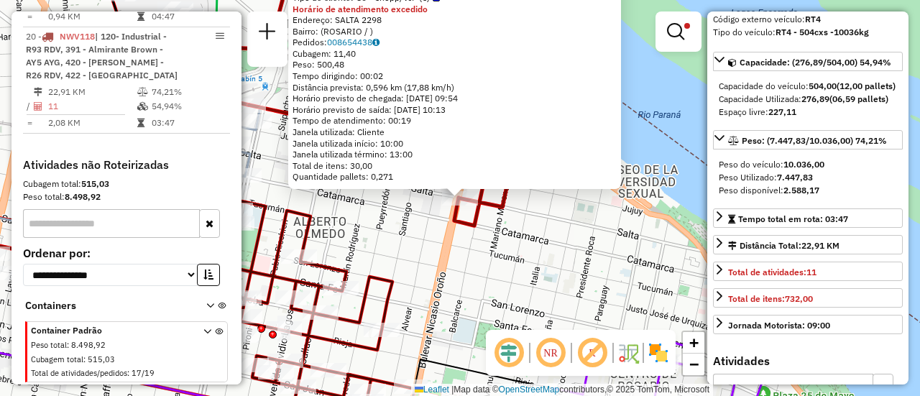
click at [568, 262] on div "0000416571 - HABITUAL SRL Tipo de cliente: 80 - Chopp/VIP (C) Horário de atendi…" at bounding box center [460, 198] width 920 height 396
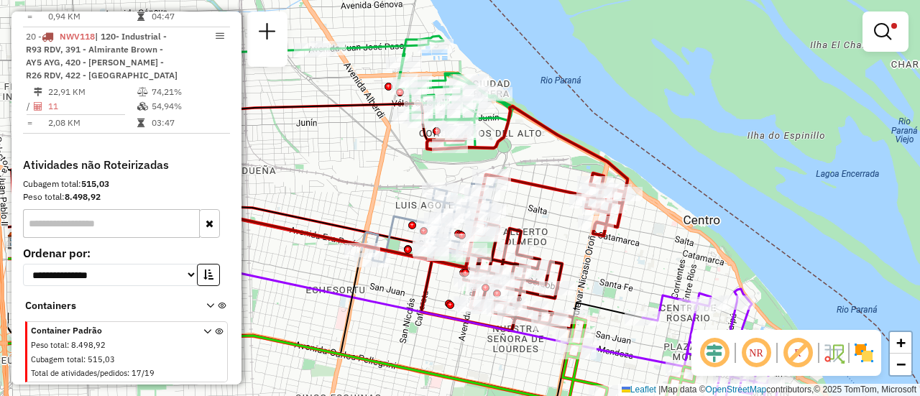
drag, startPoint x: 412, startPoint y: 173, endPoint x: 536, endPoint y: 170, distance: 123.7
click at [530, 169] on div "Limpar filtros Janela de atendimento Grade de atendimento Capacidade Transporta…" at bounding box center [460, 198] width 920 height 396
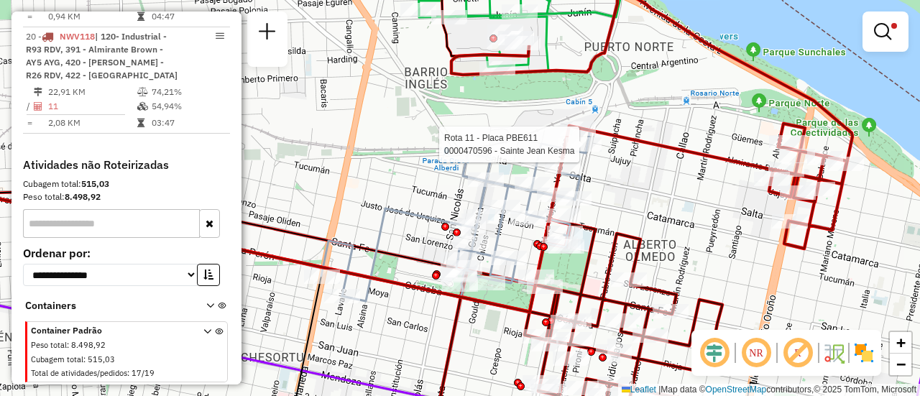
select select "**********"
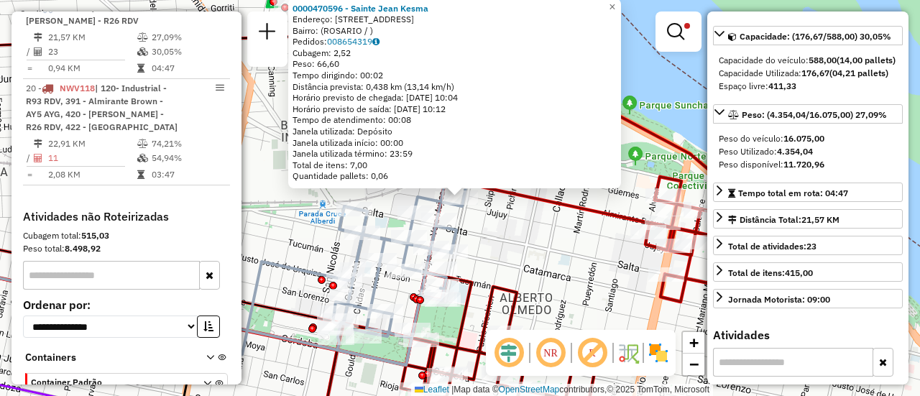
click at [556, 250] on div "0000470596 - Sainte Jean Kesma Endereço: AV FRANCIA 58 Bairro: (ROSARIO / ) Ped…" at bounding box center [460, 198] width 920 height 396
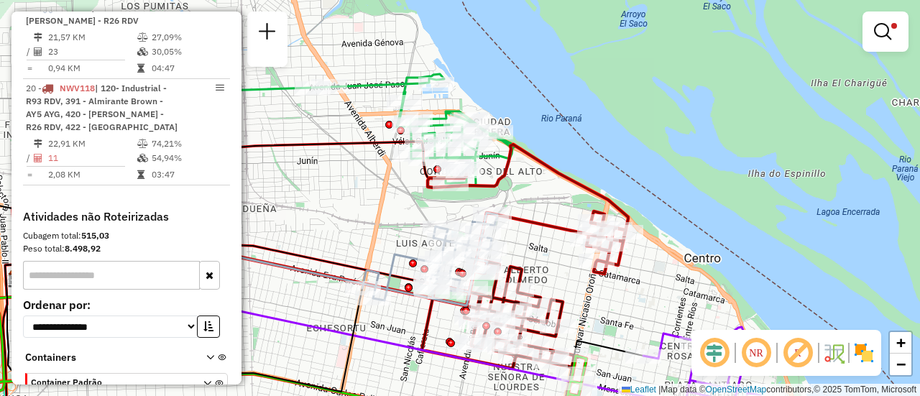
click at [528, 250] on div "Limpar filtros Janela de atendimento Grade de atendimento Capacidade Transporta…" at bounding box center [460, 198] width 920 height 396
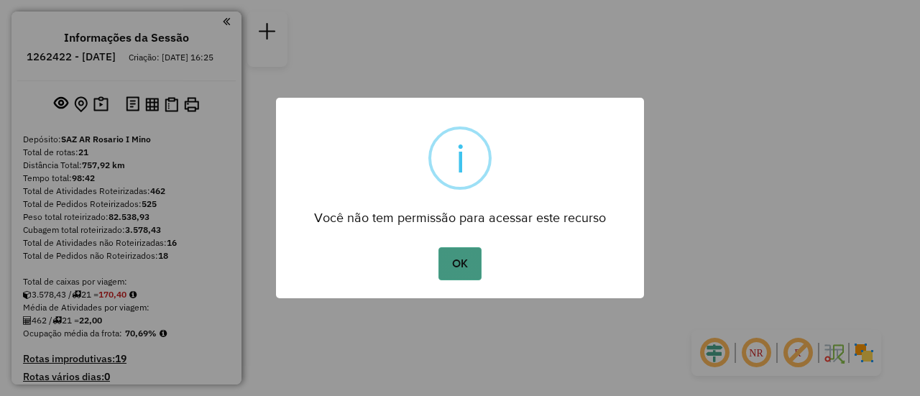
click at [466, 263] on button "OK" at bounding box center [460, 263] width 42 height 33
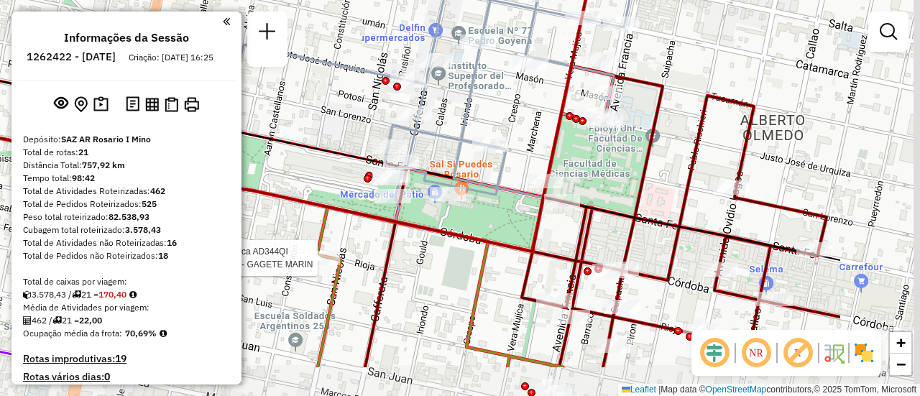
drag, startPoint x: 788, startPoint y: 246, endPoint x: 592, endPoint y: 184, distance: 205.1
click at [592, 184] on div "Rota 4 - Placa AB960LZ 0000397843 - MAR LUC SRL Rota 10 - Placa HPU758 00008966…" at bounding box center [460, 198] width 920 height 396
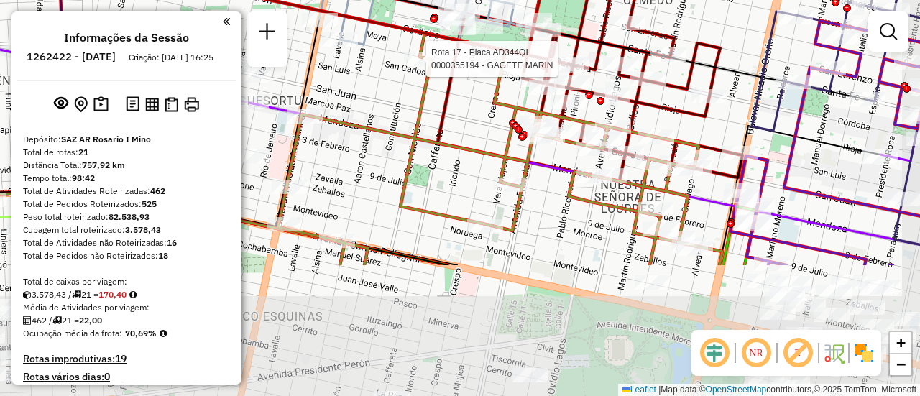
drag, startPoint x: 764, startPoint y: 262, endPoint x: 725, endPoint y: 116, distance: 150.5
click at [725, 116] on div "Rota 4 - Placa AB960LZ 0000397843 - MAR LUC SRL Rota 10 - Placa HPU758 00008966…" at bounding box center [460, 198] width 920 height 396
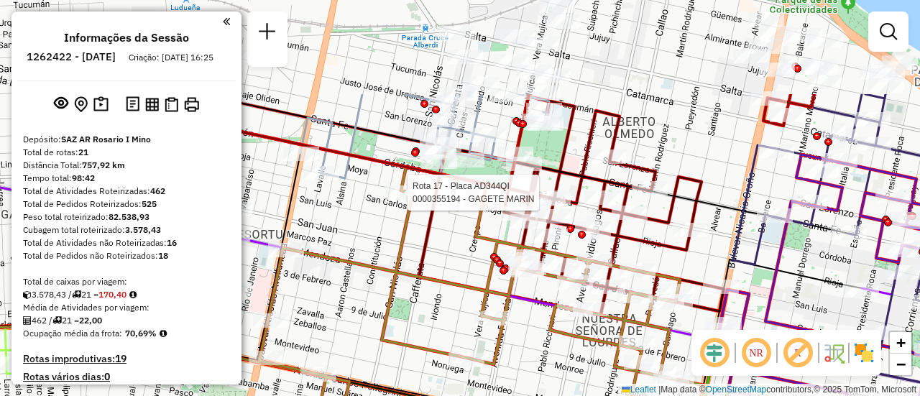
drag, startPoint x: 723, startPoint y: 109, endPoint x: 705, endPoint y: 246, distance: 137.9
click at [705, 246] on div "Rota 4 - Placa AB960LZ 0000397843 - MAR LUC SRL Rota 10 - Placa HPU758 00008966…" at bounding box center [460, 198] width 920 height 396
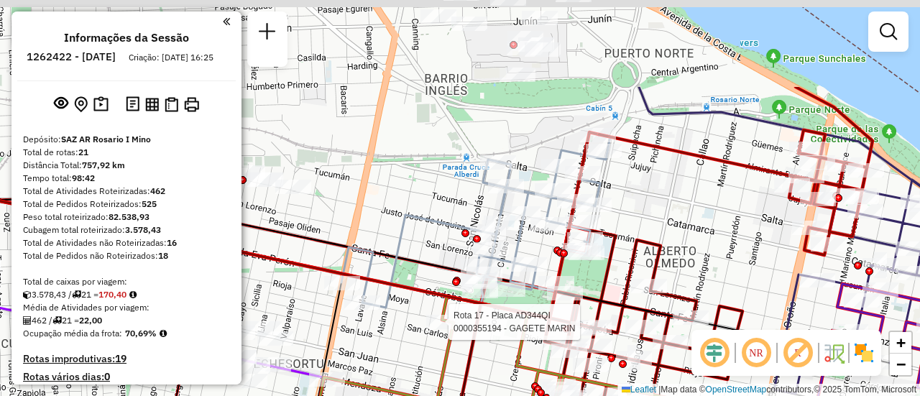
drag, startPoint x: 655, startPoint y: 137, endPoint x: 684, endPoint y: 238, distance: 105.4
click at [683, 239] on div "Rota 4 - Placa AB960LZ 0000397843 - MAR LUC SRL Rota 10 - Placa HPU758 00008966…" at bounding box center [460, 198] width 920 height 396
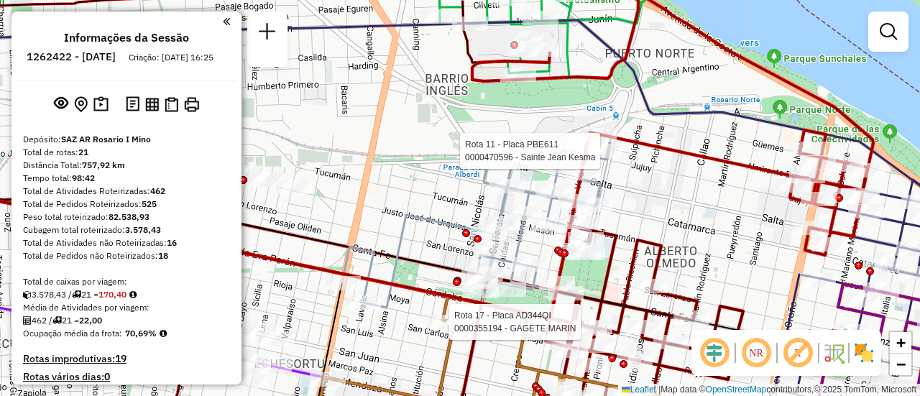
select select "**********"
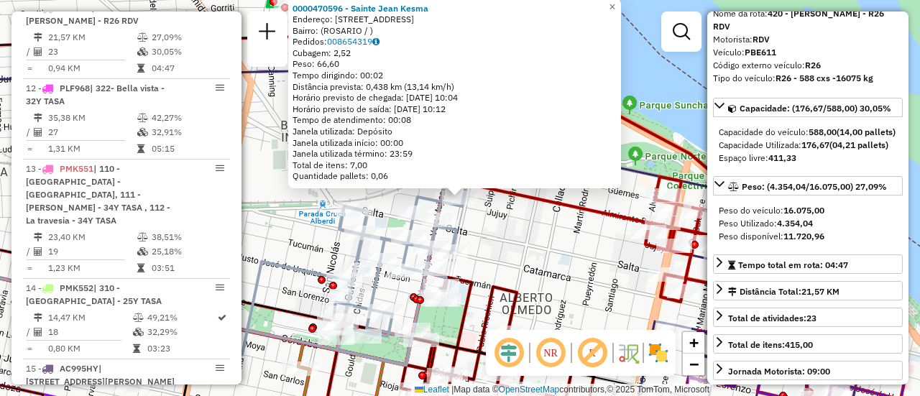
scroll to position [144, 0]
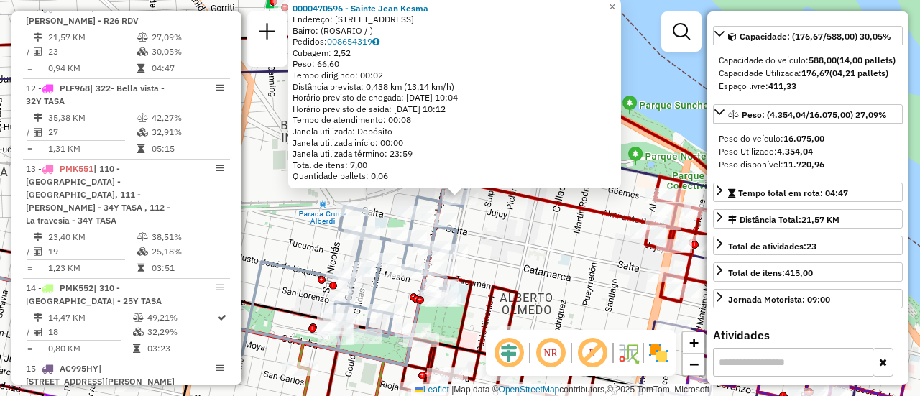
click at [569, 252] on div "0000470596 - [PERSON_NAME] Endereço: AV FRANCIA 58 Bairro: ([GEOGRAPHIC_DATA] /…" at bounding box center [460, 198] width 920 height 396
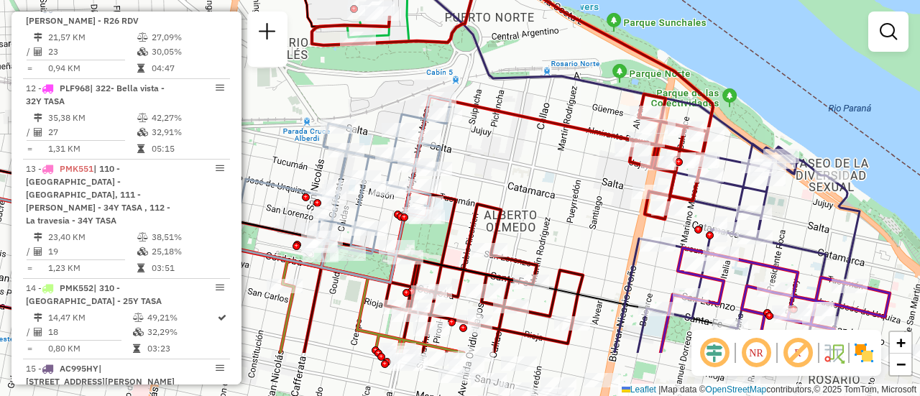
drag, startPoint x: 572, startPoint y: 254, endPoint x: 552, endPoint y: 75, distance: 179.4
click at [547, 76] on div "Janela de atendimento Grade de atendimento Capacidade Transportadoras Veículos …" at bounding box center [460, 198] width 920 height 396
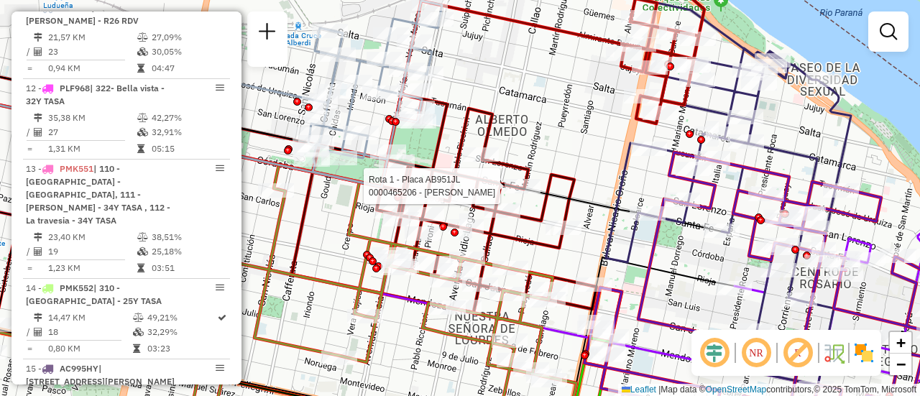
select select "**********"
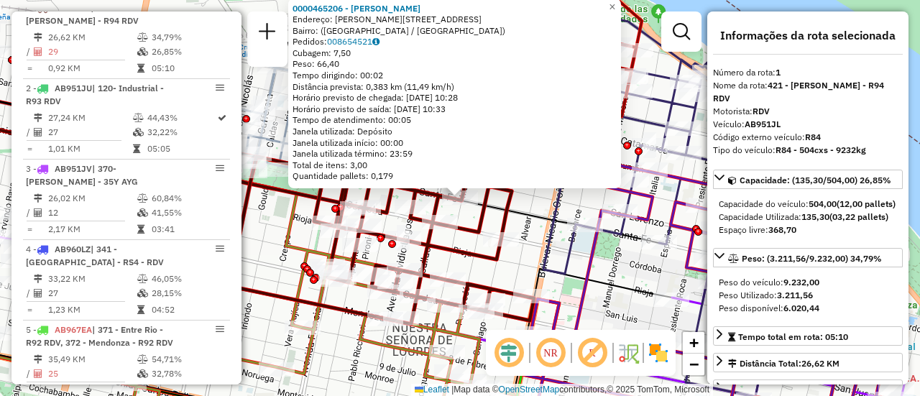
scroll to position [216, 0]
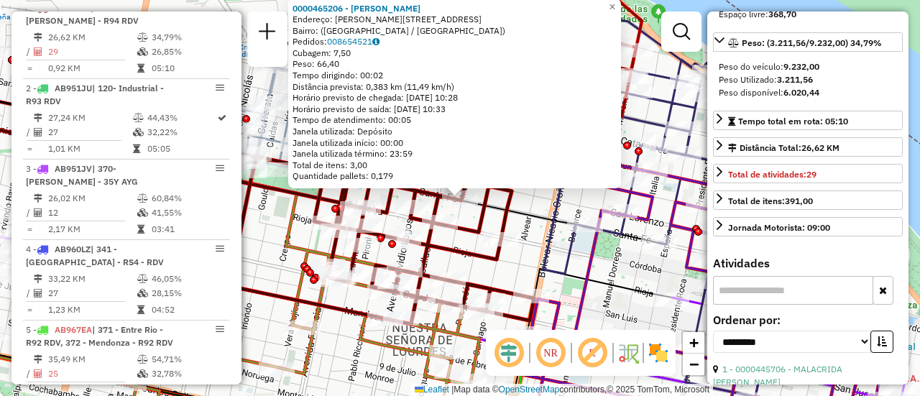
click at [523, 224] on div "0000465206 - [PERSON_NAME]: [STREET_ADDRESS][PERSON_NAME]) Pedidos: 008654521 C…" at bounding box center [460, 198] width 920 height 396
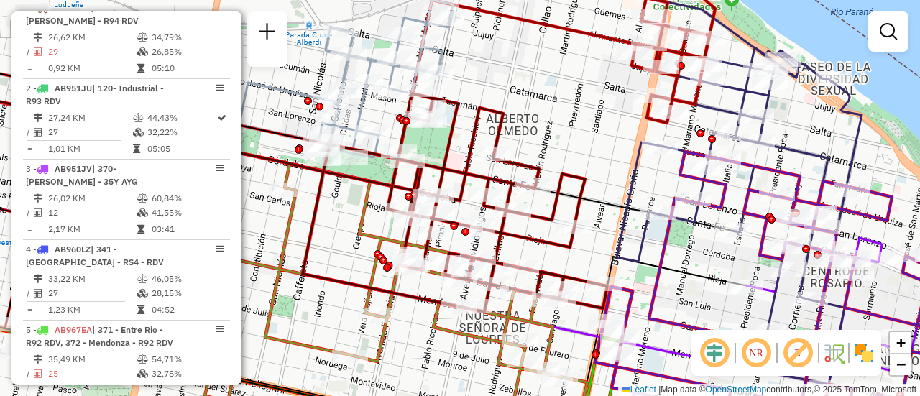
drag, startPoint x: 447, startPoint y: 134, endPoint x: 518, endPoint y: 111, distance: 74.1
click at [528, 120] on div "Janela de atendimento Grade de atendimento Capacidade Transportadoras Veículos …" at bounding box center [460, 198] width 920 height 396
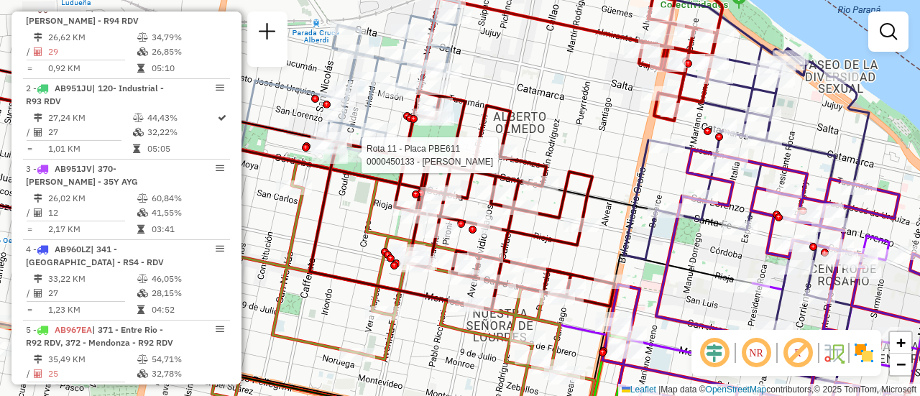
select select "**********"
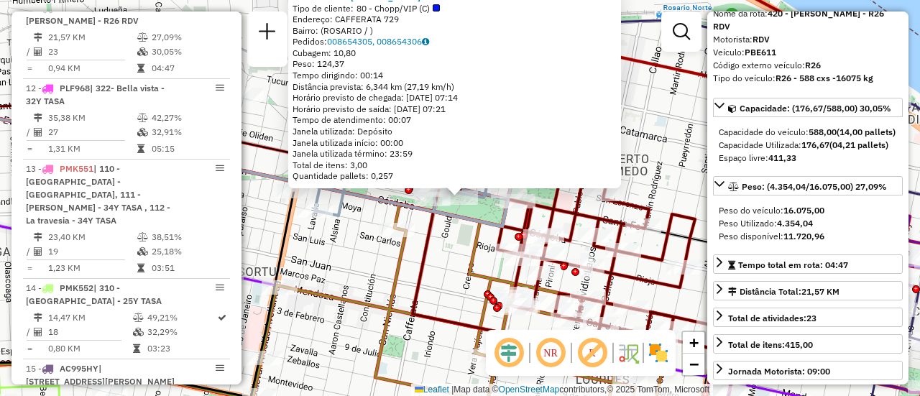
scroll to position [144, 0]
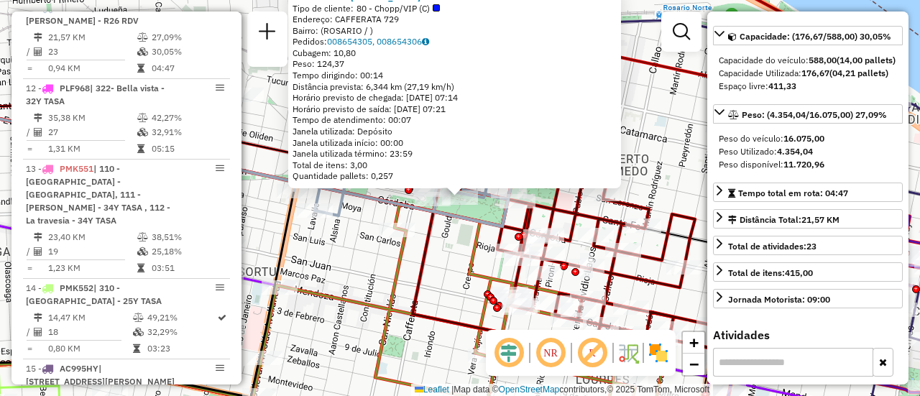
click at [477, 254] on icon at bounding box center [475, 320] width 444 height 232
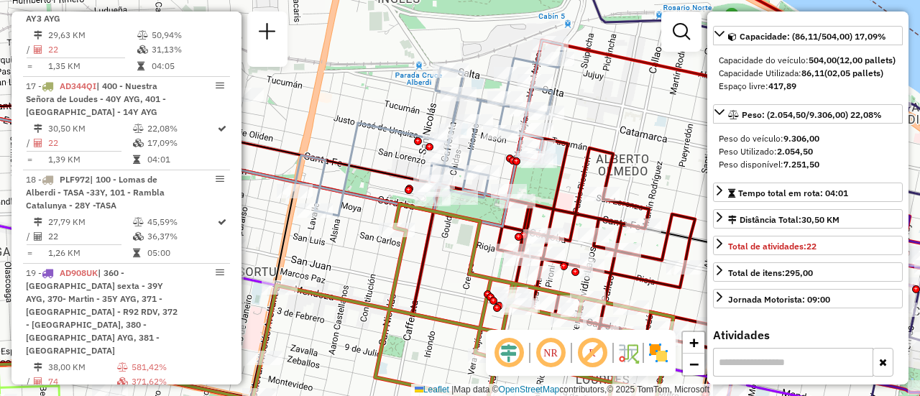
scroll to position [1852, 0]
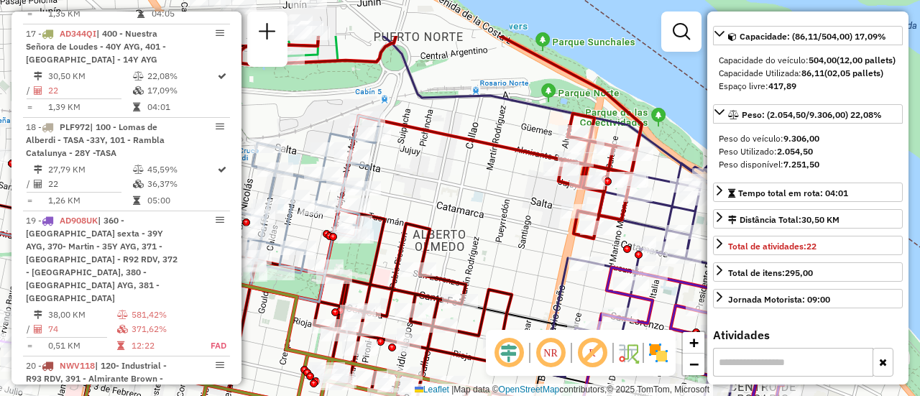
drag, startPoint x: 634, startPoint y: 148, endPoint x: 451, endPoint y: 224, distance: 198.3
click at [451, 224] on div "Janela de atendimento Grade de atendimento Capacidade Transportadoras Veículos …" at bounding box center [460, 198] width 920 height 396
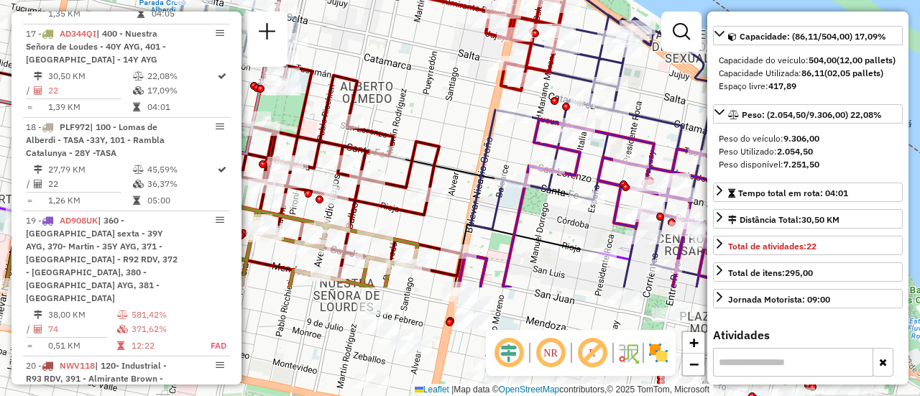
drag, startPoint x: 505, startPoint y: 251, endPoint x: 430, endPoint y: 98, distance: 170.7
click at [430, 98] on div "Janela de atendimento Grade de atendimento Capacidade Transportadoras Veículos …" at bounding box center [460, 198] width 920 height 396
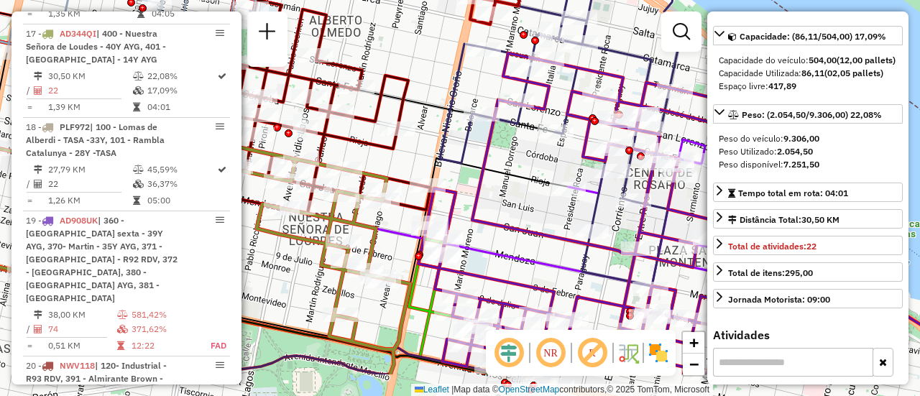
drag, startPoint x: 546, startPoint y: 253, endPoint x: 457, endPoint y: 55, distance: 216.9
click at [458, 55] on div "Janela de atendimento Grade de atendimento Capacidade Transportadoras Veículos …" at bounding box center [460, 198] width 920 height 396
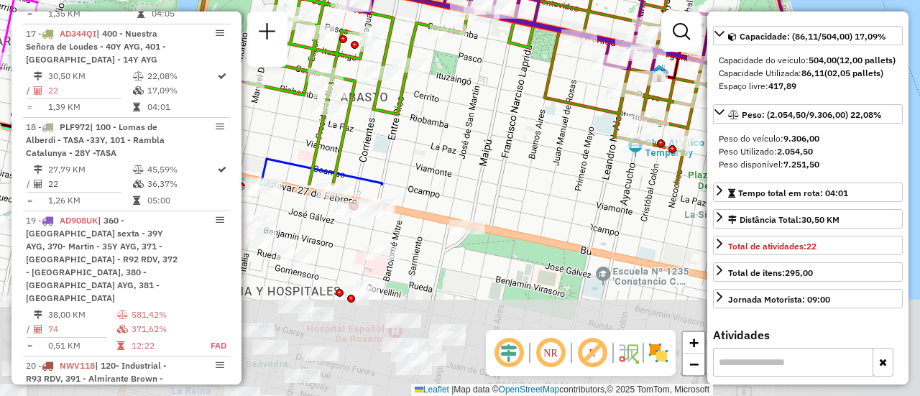
drag, startPoint x: 625, startPoint y: 307, endPoint x: 482, endPoint y: 24, distance: 317.4
click at [482, 24] on div "Janela de atendimento Grade de atendimento Capacidade Transportadoras Veículos …" at bounding box center [460, 198] width 920 height 396
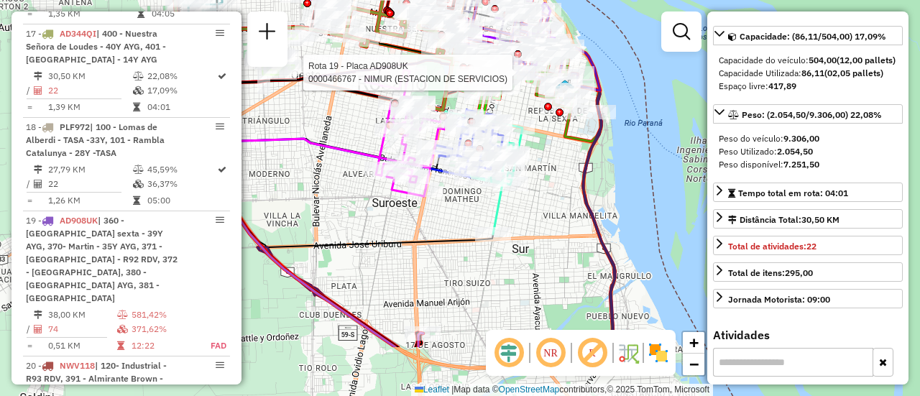
drag, startPoint x: 536, startPoint y: 283, endPoint x: 492, endPoint y: 68, distance: 219.4
click at [492, 70] on div "Rota 19 - Placa AD908UK 0000466767 - NIMUR (ESTACION DE SERVICIOS) Janela de at…" at bounding box center [460, 198] width 920 height 396
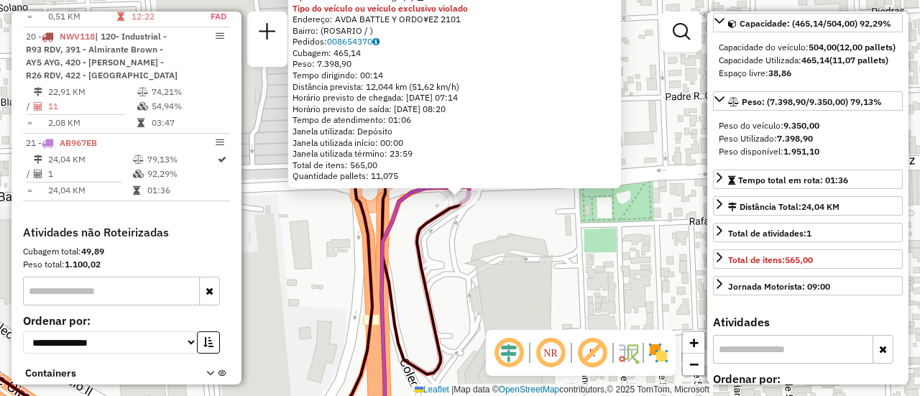
scroll to position [2291, 0]
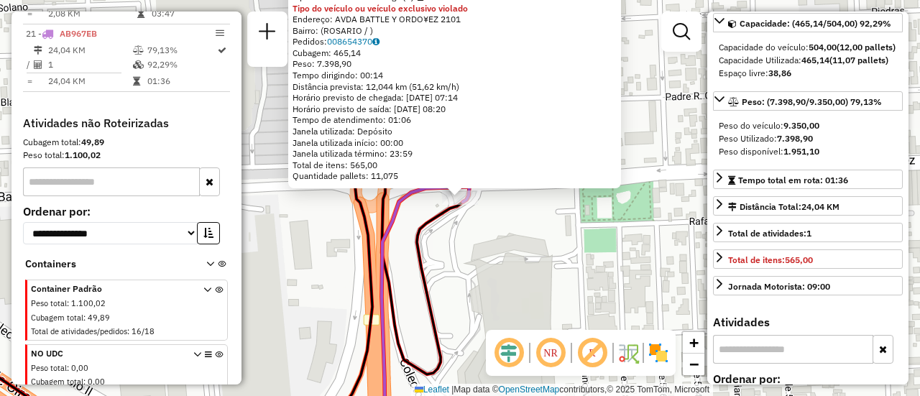
click at [530, 236] on div "0000183491 - [GEOGRAPHIC_DATA] SA Tipo de cliente: 6 - Recarga (R) Tipo do veíc…" at bounding box center [460, 198] width 920 height 396
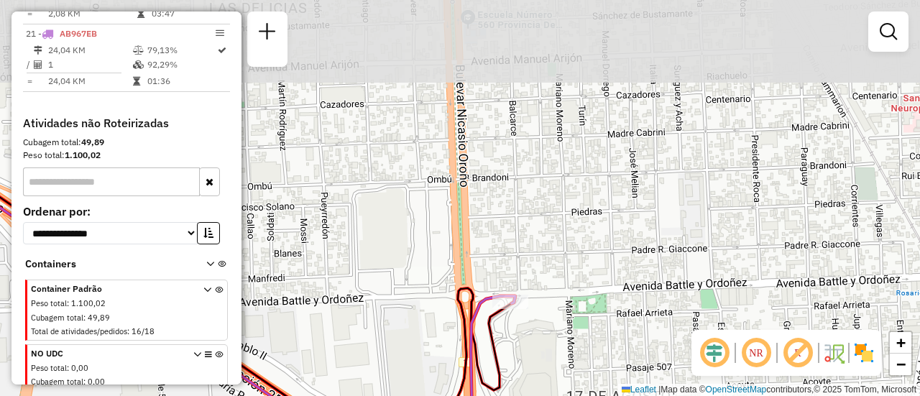
drag, startPoint x: 521, startPoint y: 160, endPoint x: 541, endPoint y: 224, distance: 67.1
click at [541, 224] on div "Janela de atendimento Grade de atendimento Capacidade Transportadoras Veículos …" at bounding box center [460, 198] width 920 height 396
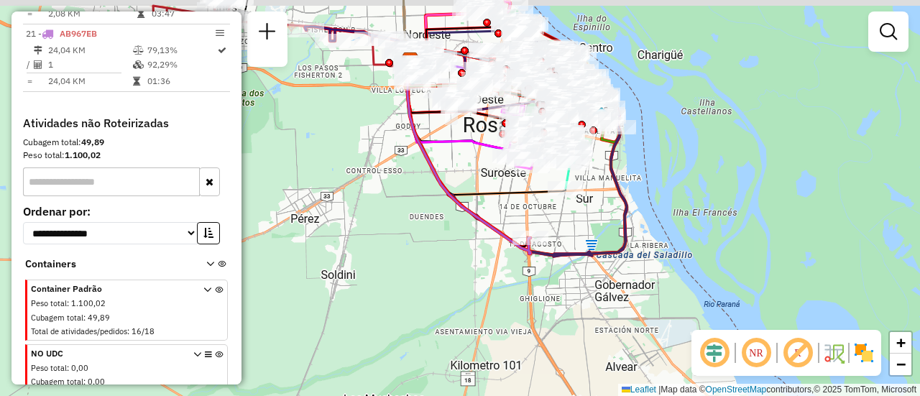
drag, startPoint x: 465, startPoint y: 137, endPoint x: 491, endPoint y: 241, distance: 107.4
click at [485, 166] on icon at bounding box center [469, 113] width 129 height 105
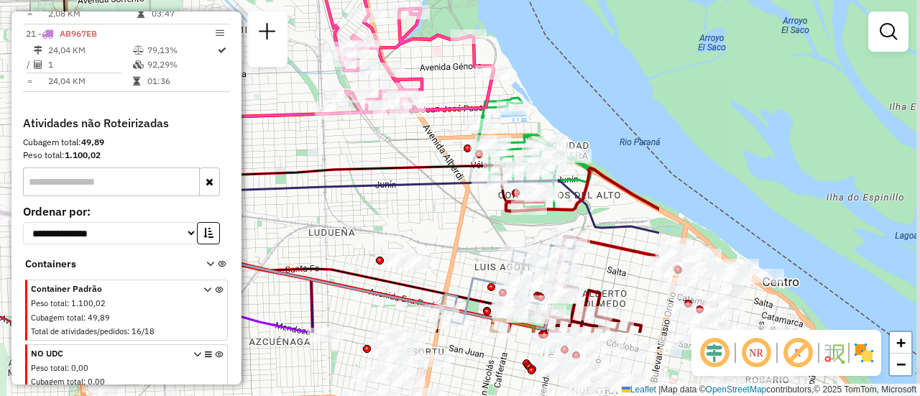
drag, startPoint x: 620, startPoint y: 176, endPoint x: 278, endPoint y: 79, distance: 355.7
click at [278, 79] on div "Janela de atendimento Grade de atendimento Capacidade Transportadoras Veículos …" at bounding box center [460, 198] width 920 height 396
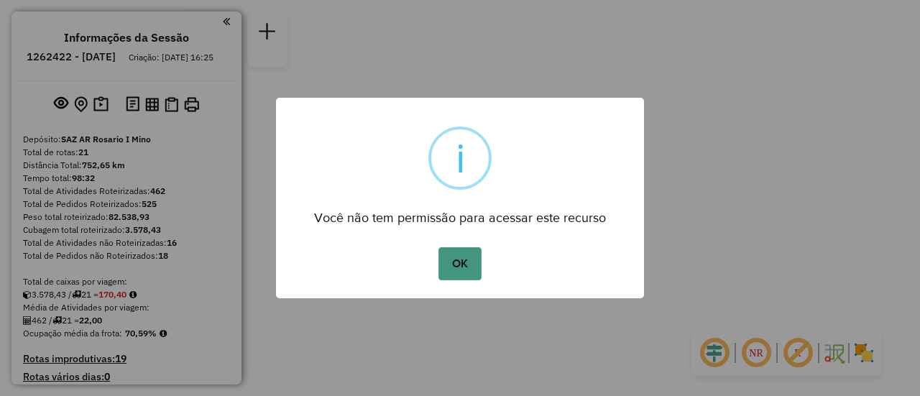
click at [464, 265] on button "OK" at bounding box center [460, 263] width 42 height 33
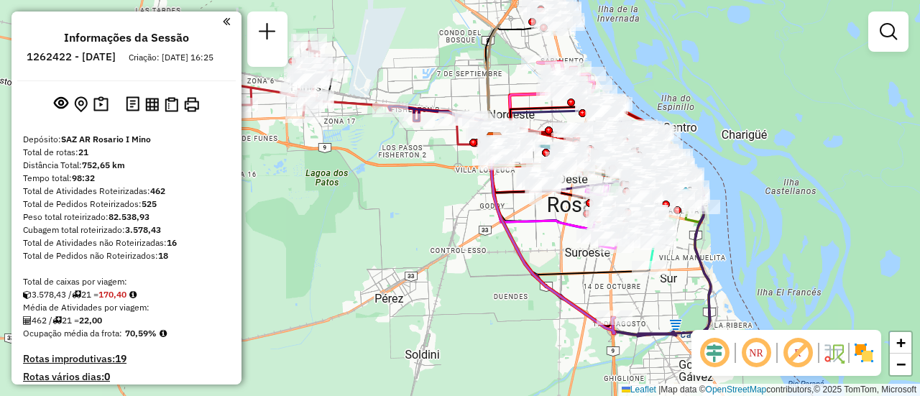
drag, startPoint x: 549, startPoint y: 174, endPoint x: 503, endPoint y: 255, distance: 93.1
click at [494, 258] on icon at bounding box center [552, 237] width 125 height 193
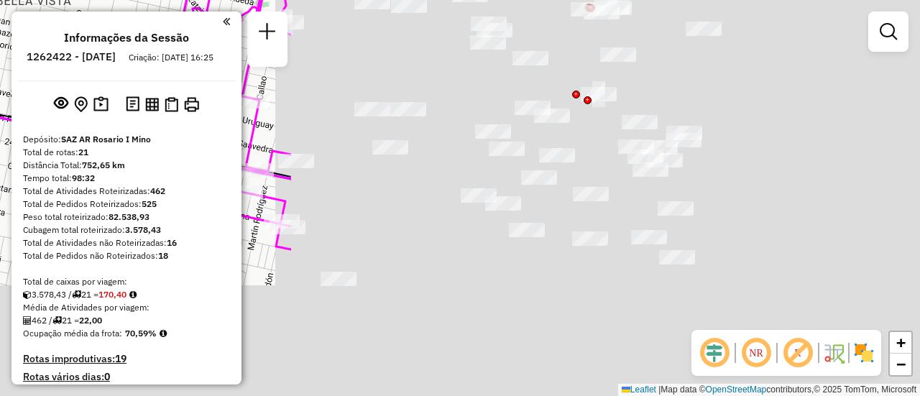
drag, startPoint x: 400, startPoint y: 90, endPoint x: 0, endPoint y: 39, distance: 403.7
click at [0, 39] on div "Janela de atendimento Grade de atendimento Capacidade Transportadoras Veículos …" at bounding box center [460, 198] width 920 height 396
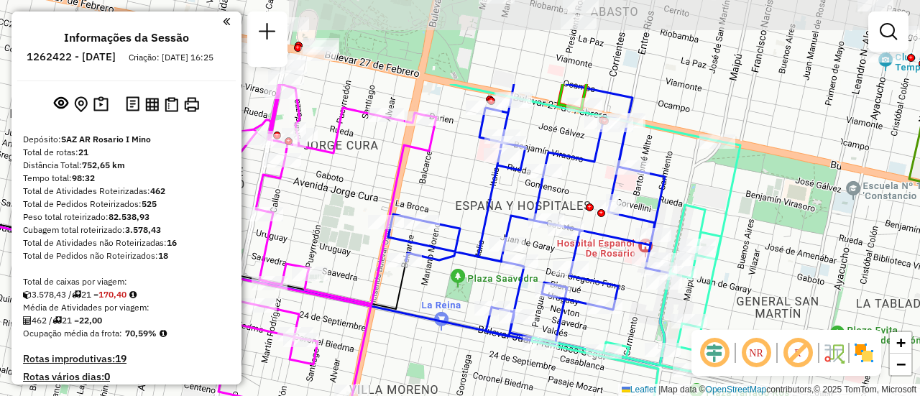
drag, startPoint x: 653, startPoint y: 98, endPoint x: 735, endPoint y: 222, distance: 148.8
click at [735, 222] on div "Janela de atendimento Grade de atendimento Capacidade Transportadoras Veículos …" at bounding box center [460, 198] width 920 height 396
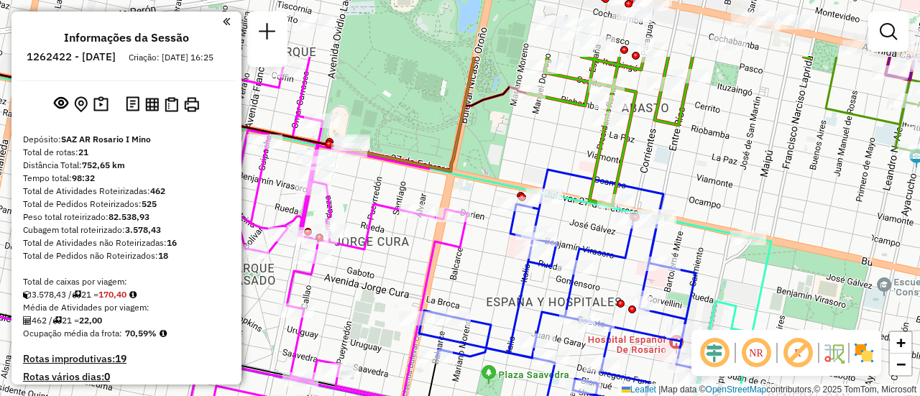
drag, startPoint x: 457, startPoint y: 183, endPoint x: 518, endPoint y: 324, distance: 153.6
click at [513, 324] on div "Janela de atendimento Grade de atendimento Capacidade Transportadoras Veículos …" at bounding box center [460, 198] width 920 height 396
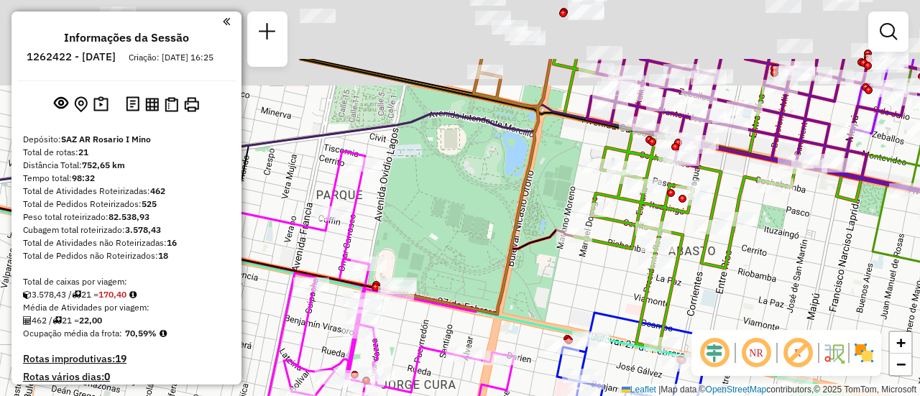
drag, startPoint x: 524, startPoint y: 178, endPoint x: 577, endPoint y: 325, distance: 156.7
click at [574, 356] on div "Janela de atendimento Grade de atendimento Capacidade Transportadoras Veículos …" at bounding box center [460, 198] width 920 height 396
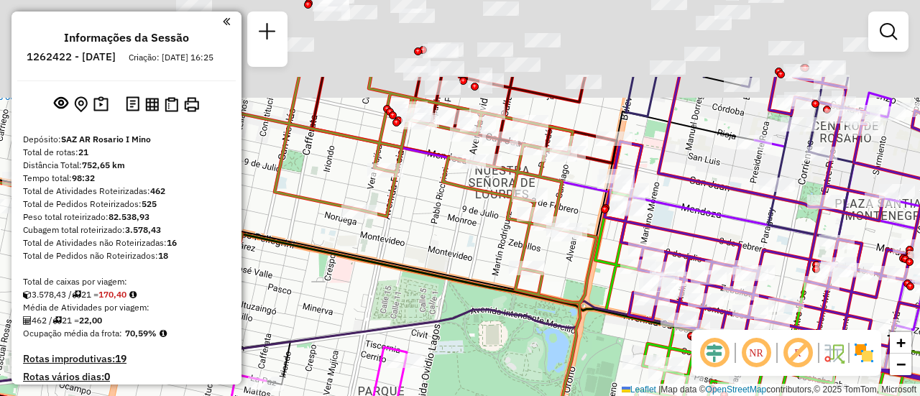
drag, startPoint x: 548, startPoint y: 151, endPoint x: 579, endPoint y: 371, distance: 222.3
click at [577, 384] on div "Janela de atendimento Grade de atendimento Capacidade Transportadoras Veículos …" at bounding box center [460, 198] width 920 height 396
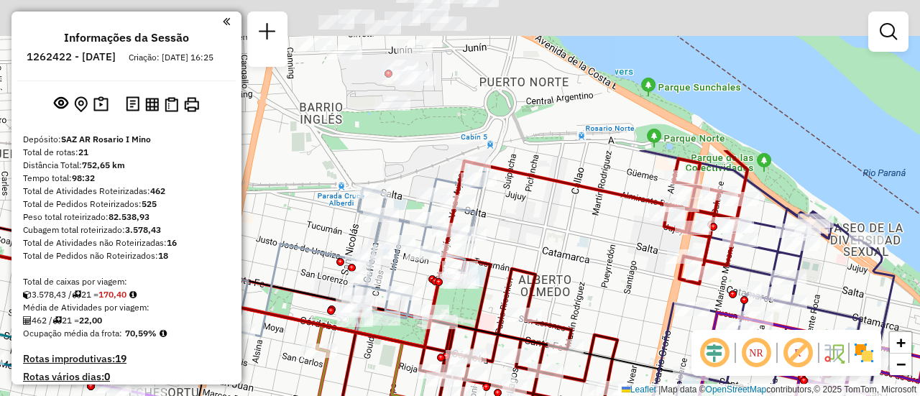
drag, startPoint x: 625, startPoint y: 139, endPoint x: 631, endPoint y: 329, distance: 189.9
click at [631, 329] on div "Janela de atendimento Grade de atendimento Capacidade Transportadoras Veículos …" at bounding box center [460, 198] width 920 height 396
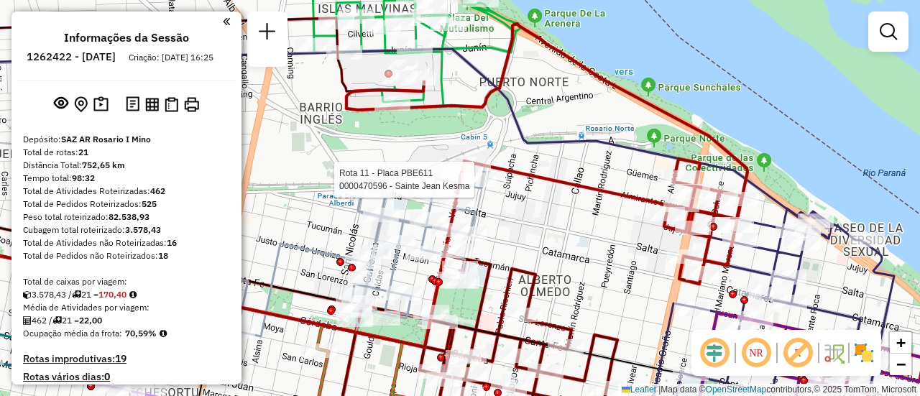
select select "**********"
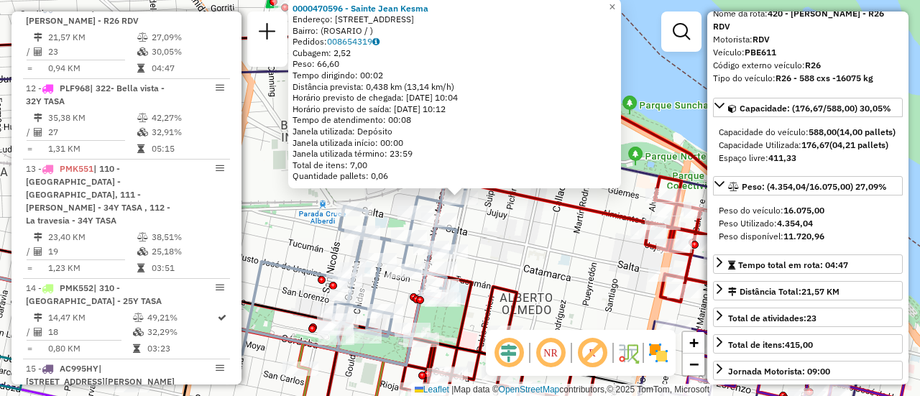
scroll to position [144, 0]
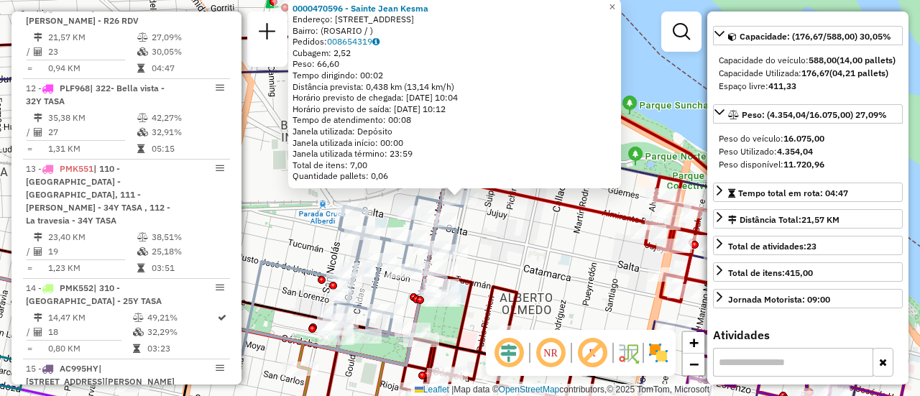
drag, startPoint x: 560, startPoint y: 257, endPoint x: 539, endPoint y: 257, distance: 20.8
click at [558, 257] on div "0000470596 - Sainte Jean Kesma Endereço: AV FRANCIA 58 Bairro: (ROSARIO / ) Ped…" at bounding box center [460, 198] width 920 height 396
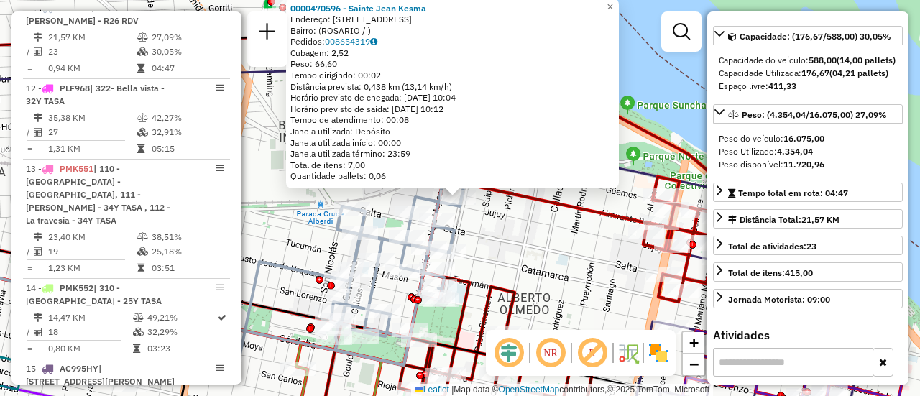
click at [536, 246] on div "0000470596 - Sainte Jean Kesma Endereço: AV FRANCIA 58 Bairro: (ROSARIO / ) Ped…" at bounding box center [460, 198] width 920 height 396
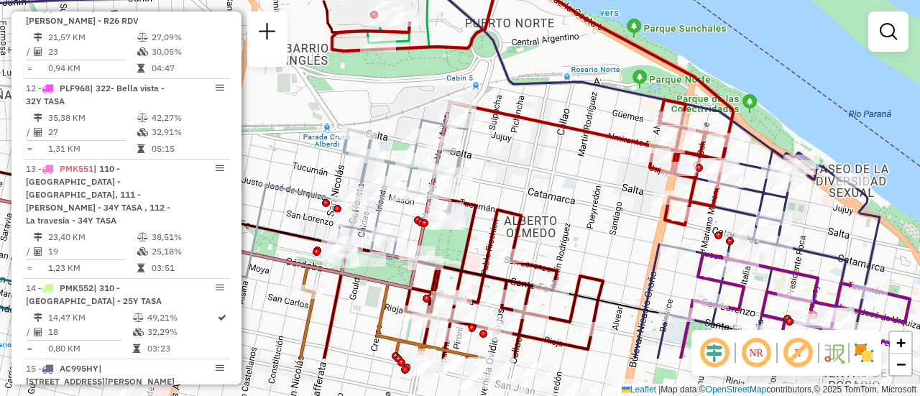
drag, startPoint x: 515, startPoint y: 244, endPoint x: 521, endPoint y: 167, distance: 77.2
click at [521, 167] on div "Janela de atendimento Grade de atendimento Capacidade Transportadoras Veículos …" at bounding box center [460, 198] width 920 height 396
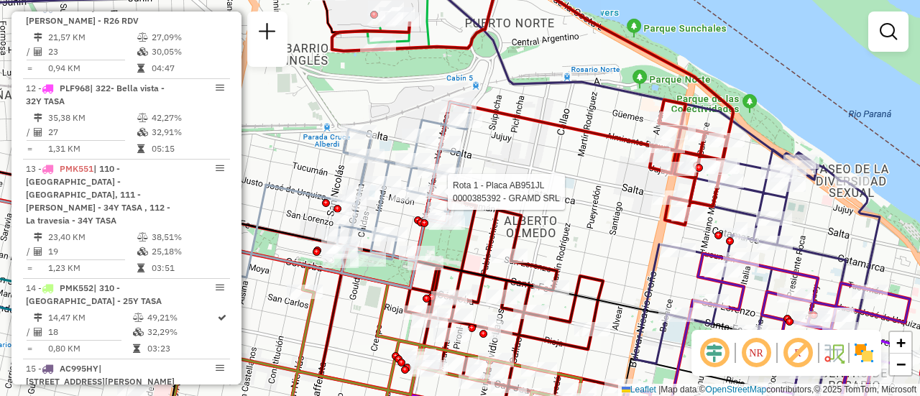
select select "**********"
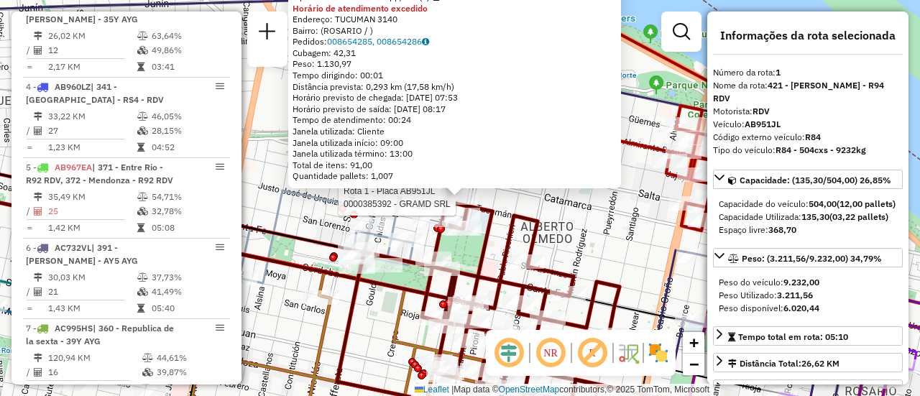
scroll to position [512, 0]
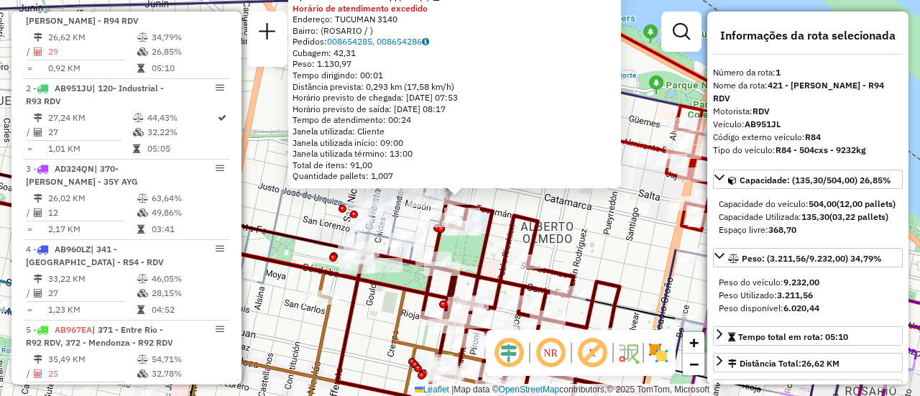
click at [562, 214] on div "0000385392 - GRAMD SRL Tipo de cliente: 80 - Chopp/VIP (C) Horário de atendimen…" at bounding box center [460, 198] width 920 height 396
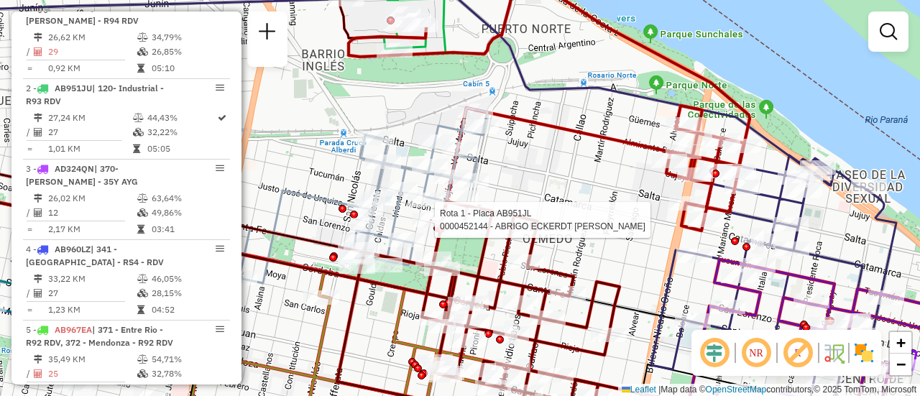
select select "**********"
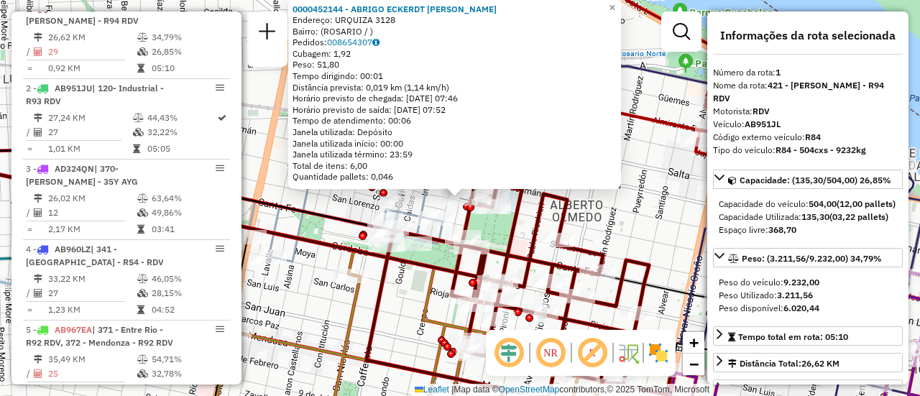
click at [576, 214] on div "0000452144 - ABRIGO ECKERDT MARCELO HECTOR Endereço: URQUIZA 3128 Bairro: (ROSA…" at bounding box center [460, 198] width 920 height 396
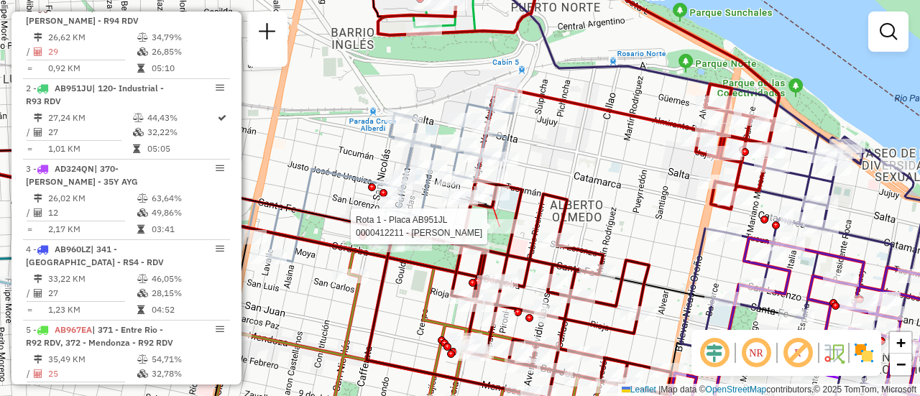
select select "**********"
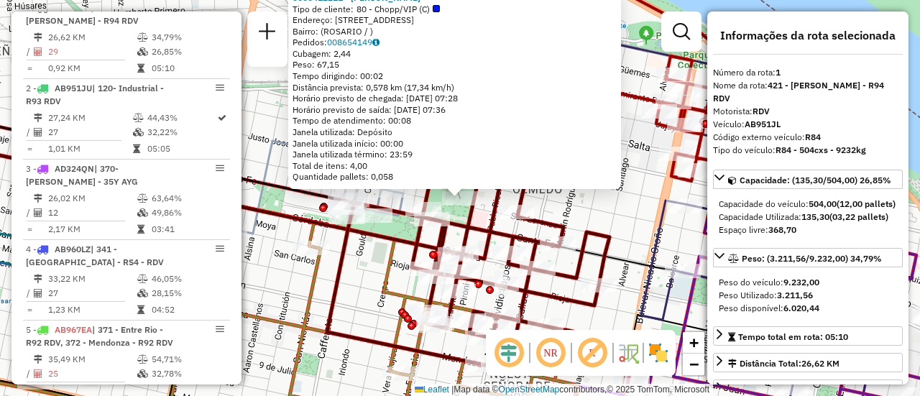
click at [587, 206] on div "0000412211 - RAMIREZ LUCAS G Tipo de cliente: 80 - Chopp/VIP (C) Endereço: AVDA…" at bounding box center [460, 198] width 920 height 396
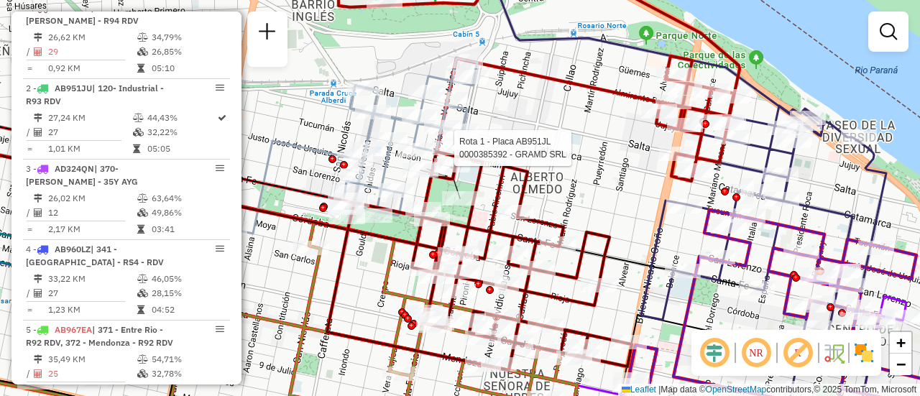
select select "**********"
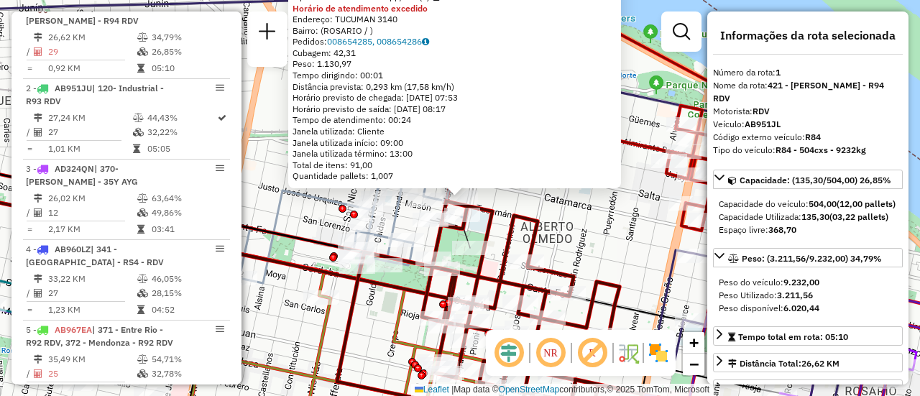
click at [607, 228] on div "0000385392 - GRAMD SRL Tipo de cliente: 80 - Chopp/VIP (C) Horário de atendimen…" at bounding box center [460, 198] width 920 height 396
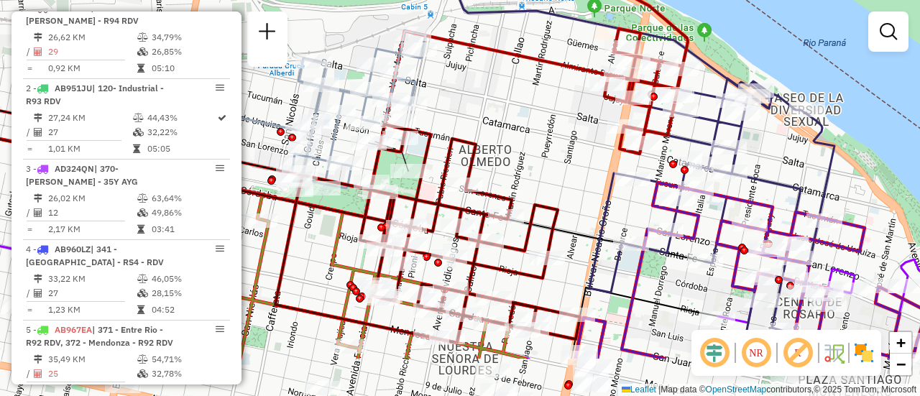
drag, startPoint x: 383, startPoint y: 335, endPoint x: 321, endPoint y: 258, distance: 98.7
click at [321, 258] on div "Janela de atendimento Grade de atendimento Capacidade Transportadoras Veículos …" at bounding box center [460, 198] width 920 height 396
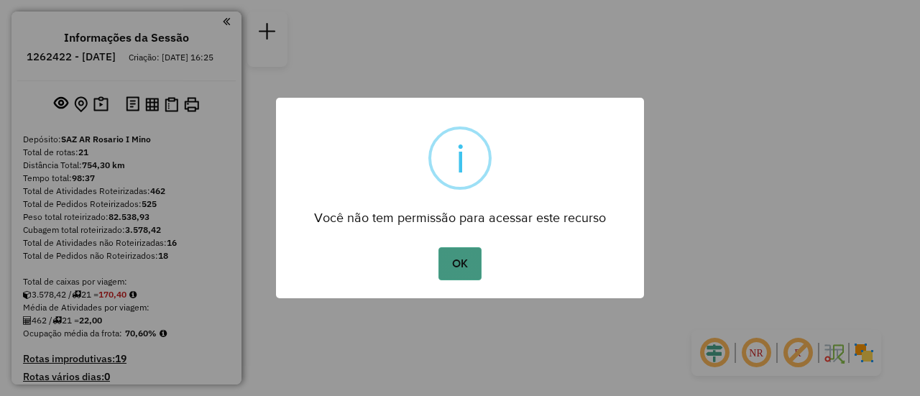
click at [459, 263] on button "OK" at bounding box center [460, 263] width 42 height 33
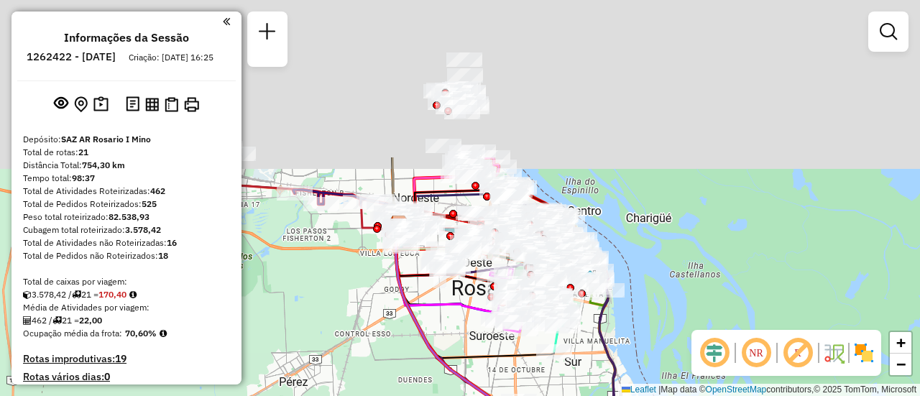
drag, startPoint x: 475, startPoint y: 119, endPoint x: 434, endPoint y: 193, distance: 84.6
click at [357, 328] on div "Janela de atendimento Grade de atendimento Capacidade Transportadoras Veículos …" at bounding box center [460, 198] width 920 height 396
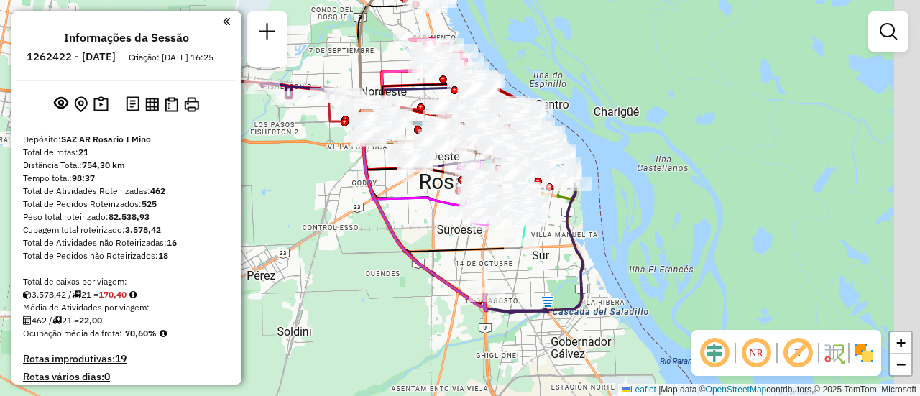
drag, startPoint x: 460, startPoint y: 352, endPoint x: 407, endPoint y: 162, distance: 197.1
click at [407, 162] on div "Janela de atendimento Grade de atendimento Capacidade Transportadoras Veículos …" at bounding box center [460, 198] width 920 height 396
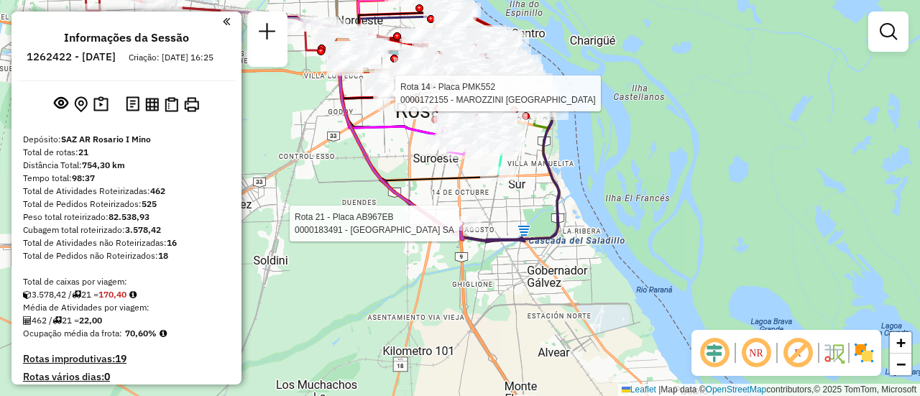
select select "**********"
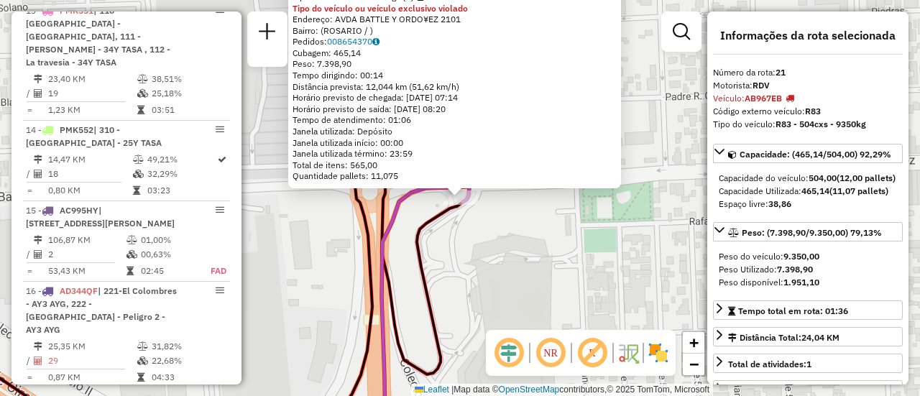
scroll to position [2291, 0]
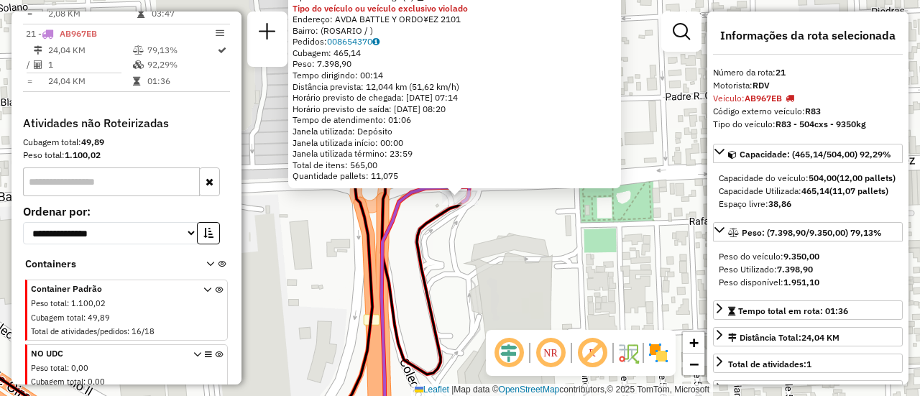
click at [549, 262] on div "0000183491 - CASINO DE ROSARIO SA Tipo de cliente: 6 - Recarga (R) Tipo do veíc…" at bounding box center [460, 198] width 920 height 396
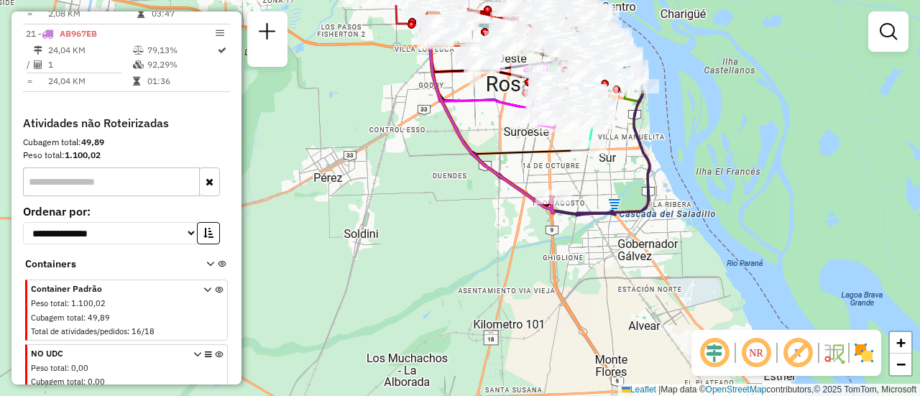
drag, startPoint x: 511, startPoint y: 96, endPoint x: 500, endPoint y: 247, distance: 152.1
click at [498, 253] on div "Janela de atendimento Grade de atendimento Capacidade Transportadoras Veículos …" at bounding box center [460, 198] width 920 height 396
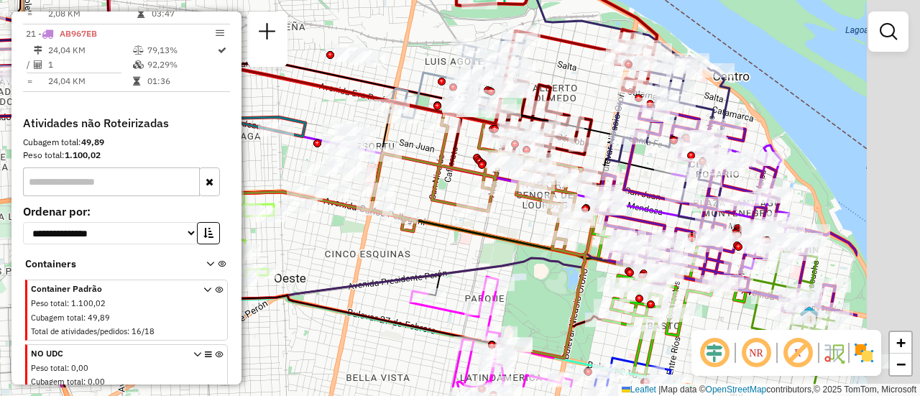
drag, startPoint x: 725, startPoint y: 127, endPoint x: 550, endPoint y: 77, distance: 181.8
click at [550, 77] on div "Janela de atendimento Grade de atendimento Capacidade Transportadoras Veículos …" at bounding box center [460, 198] width 920 height 396
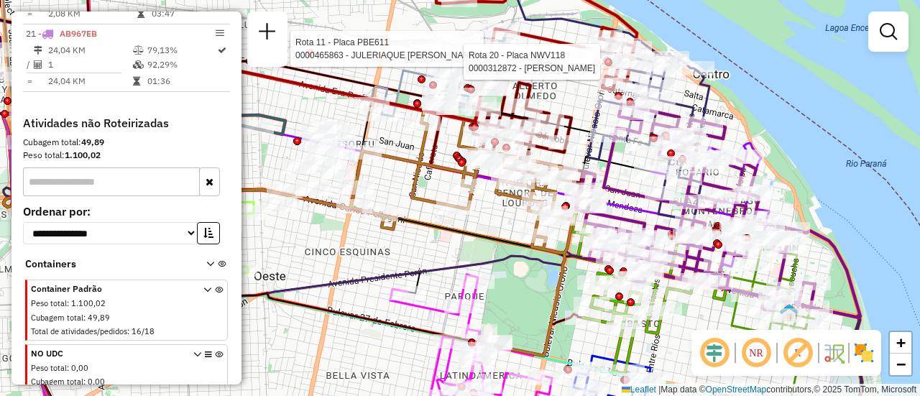
select select "**********"
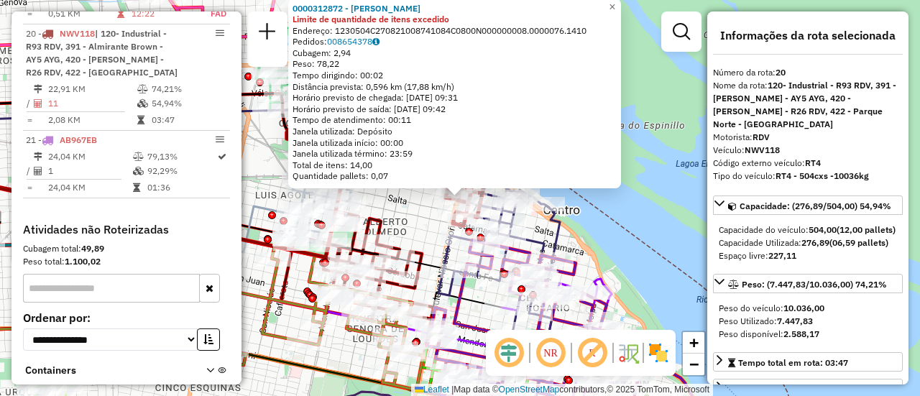
scroll to position [144, 0]
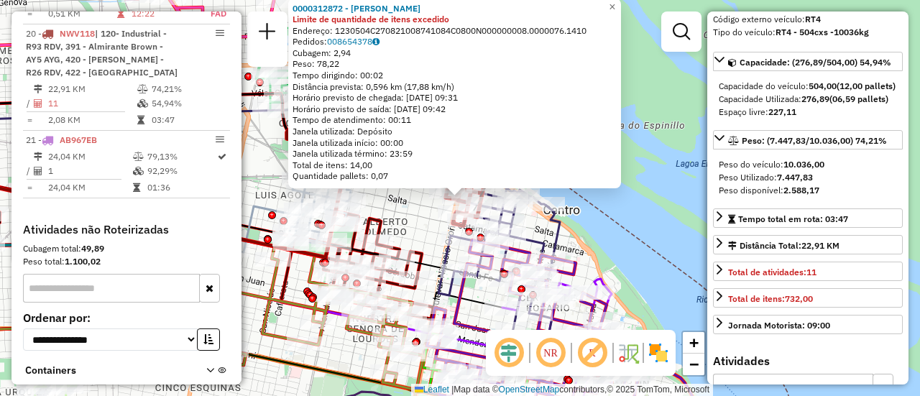
click at [408, 219] on div "0000312872 - PEÑALBA NORA LI Limite de quantidade de itens excedido Endereço: 1…" at bounding box center [460, 198] width 920 height 396
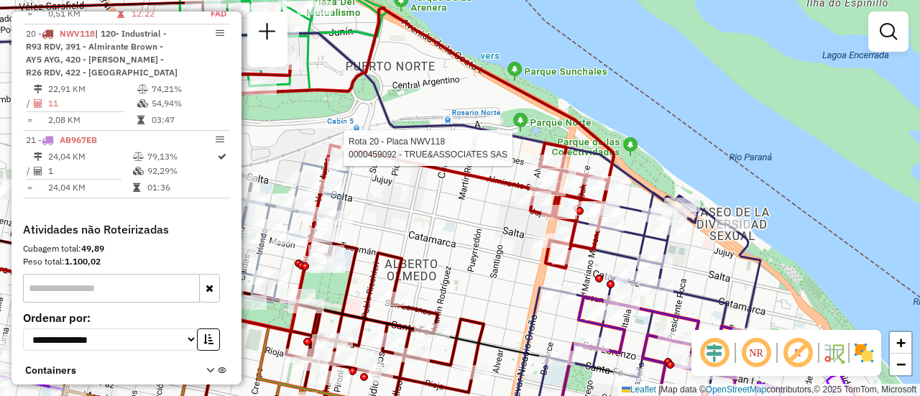
select select "**********"
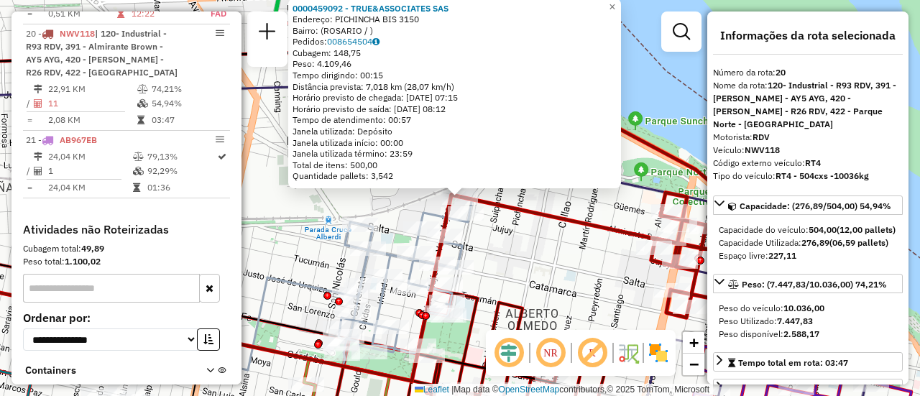
click at [577, 270] on div "0000459092 - TRUE&ASSOCIATES SAS Endereço: PICHINCHA BIS 3150 Bairro: ([GEOGRAP…" at bounding box center [460, 198] width 920 height 396
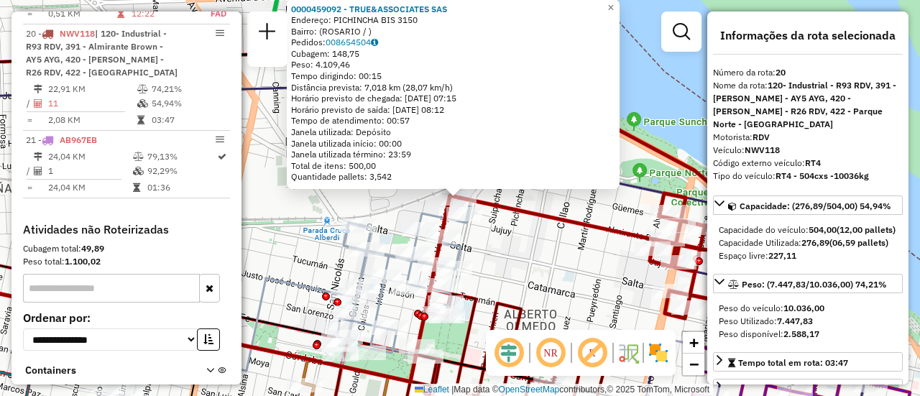
click at [569, 270] on div "0000459092 - TRUE&ASSOCIATES SAS Endereço: PICHINCHA BIS 3150 Bairro: ([GEOGRAP…" at bounding box center [460, 198] width 920 height 396
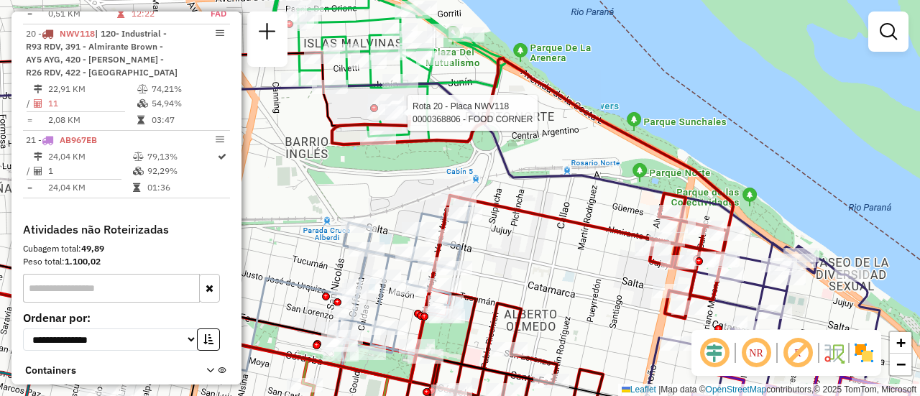
select select "**********"
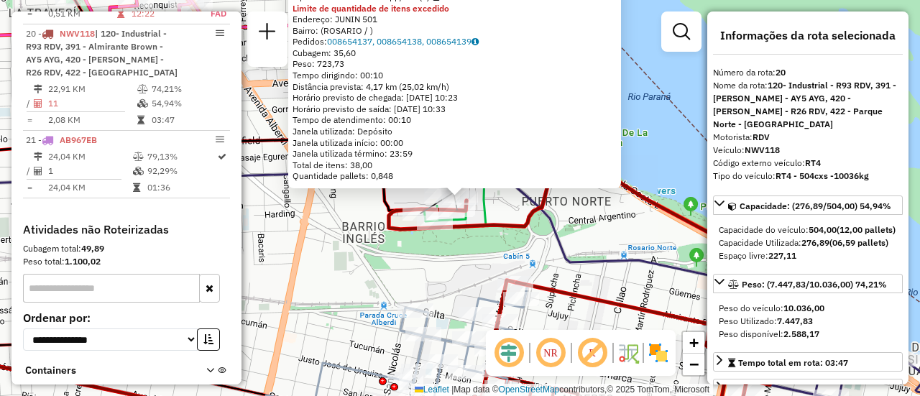
click at [446, 272] on div "0000368806 - FOOD CORNER Tipo de cliente: 80 - Chopp/VIP (C) Limite de quantida…" at bounding box center [460, 198] width 920 height 396
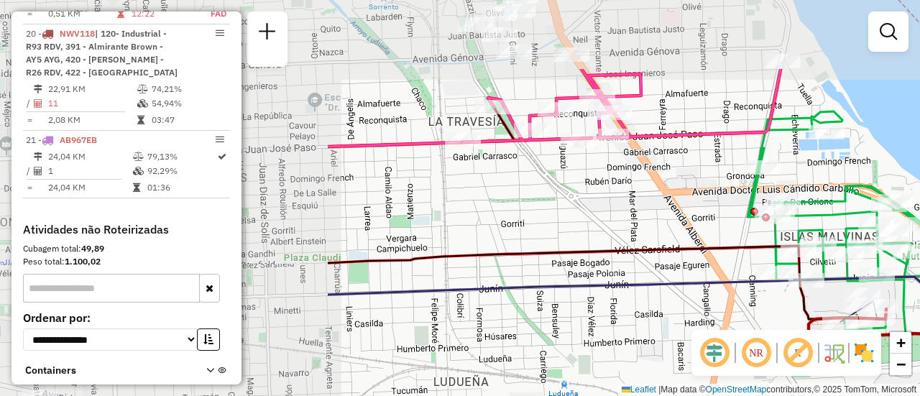
drag, startPoint x: 328, startPoint y: 232, endPoint x: 686, endPoint y: 271, distance: 360.2
click at [746, 338] on hb-router-mapa "Informações da Sessão 1262422 - 10/09/2025 Criação: 09/09/2025 16:25 Depósito: …" at bounding box center [460, 198] width 920 height 396
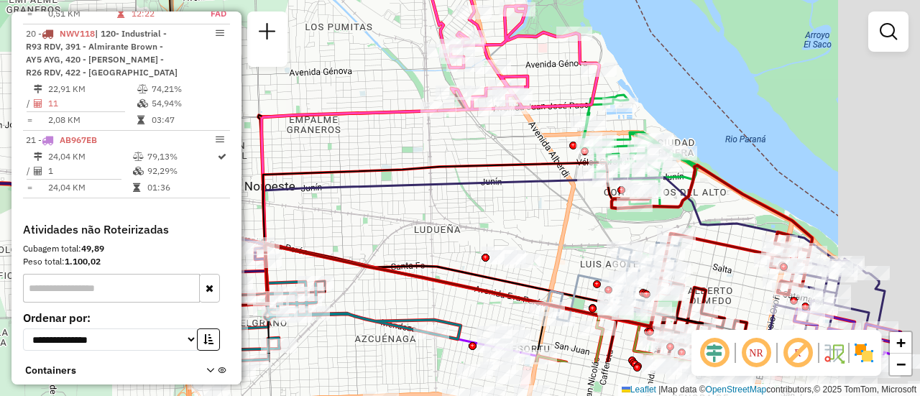
drag, startPoint x: 666, startPoint y: 293, endPoint x: 474, endPoint y: 134, distance: 249.2
click at [472, 134] on div "Janela de atendimento Grade de atendimento Capacidade Transportadoras Veículos …" at bounding box center [460, 198] width 920 height 396
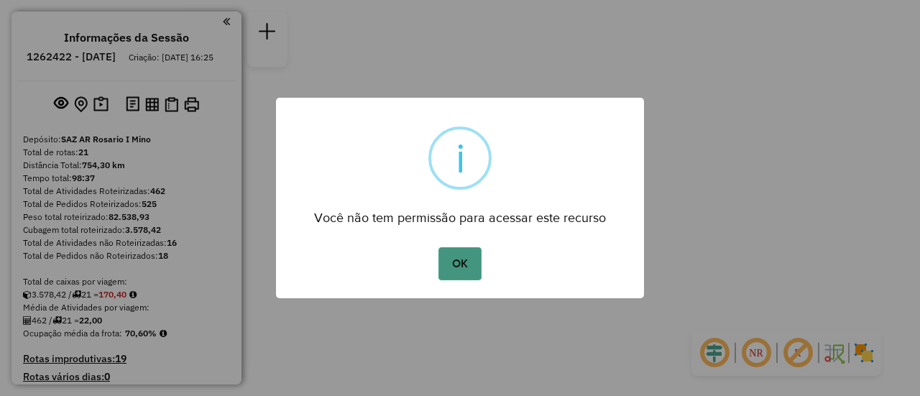
click at [464, 272] on button "OK" at bounding box center [460, 263] width 42 height 33
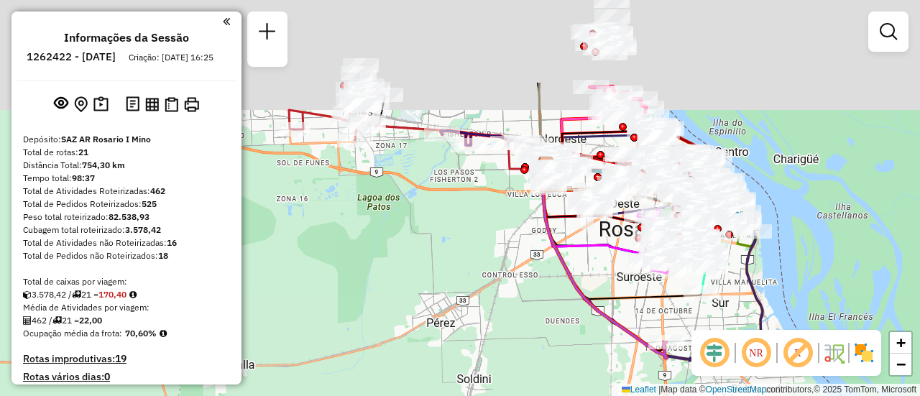
drag, startPoint x: 461, startPoint y: 140, endPoint x: 481, endPoint y: 308, distance: 169.4
click at [477, 313] on div "Janela de atendimento Grade de atendimento Capacidade Transportadoras Veículos …" at bounding box center [460, 198] width 920 height 396
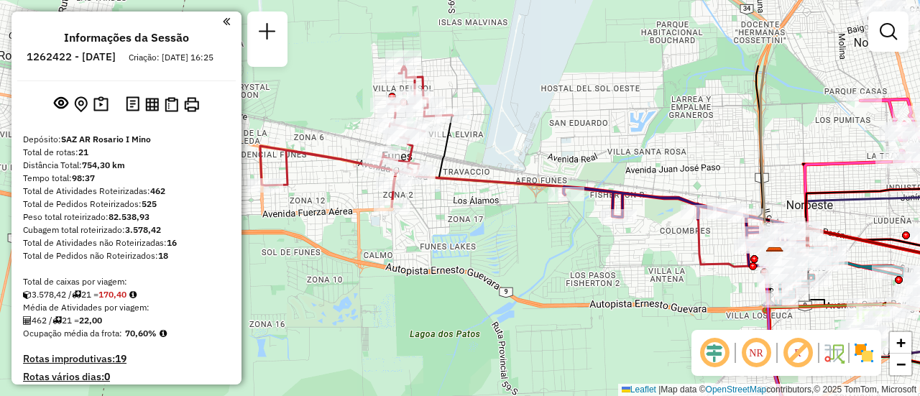
drag, startPoint x: 509, startPoint y: 37, endPoint x: 674, endPoint y: 146, distance: 197.6
click at [674, 146] on div "Janela de atendimento Grade de atendimento Capacidade Transportadoras Veículos …" at bounding box center [460, 198] width 920 height 396
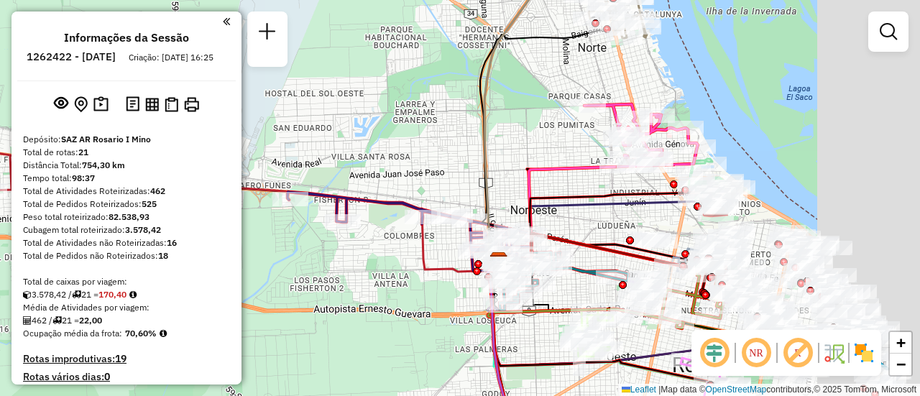
drag, startPoint x: 746, startPoint y: 171, endPoint x: 603, endPoint y: 195, distance: 145.0
click at [457, 173] on div "Janela de atendimento Grade de atendimento Capacidade Transportadoras Veículos …" at bounding box center [460, 198] width 920 height 396
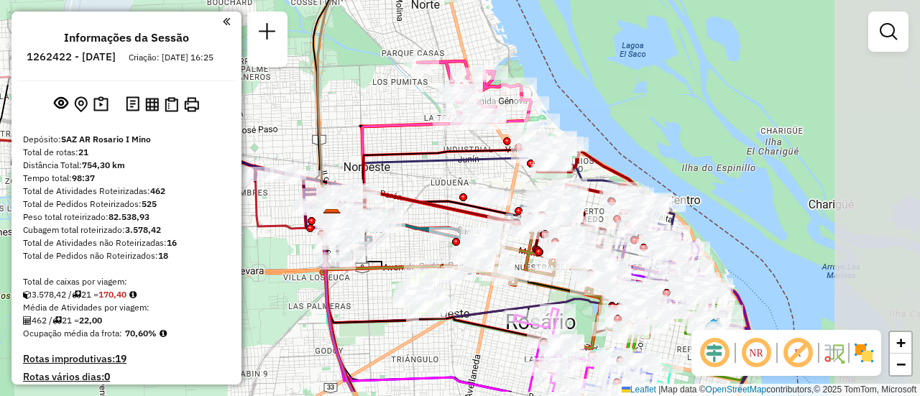
drag, startPoint x: 662, startPoint y: 220, endPoint x: 501, endPoint y: 176, distance: 166.9
click at [501, 176] on div "Janela de atendimento Grade de atendimento Capacidade Transportadoras Veículos …" at bounding box center [460, 198] width 920 height 396
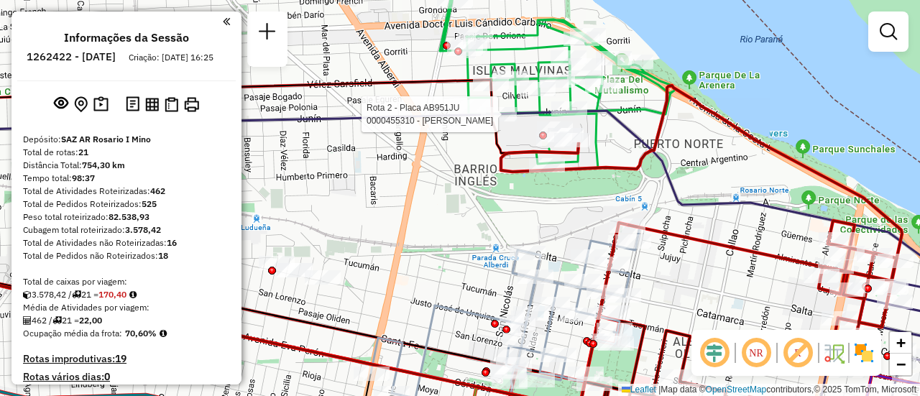
select select "**********"
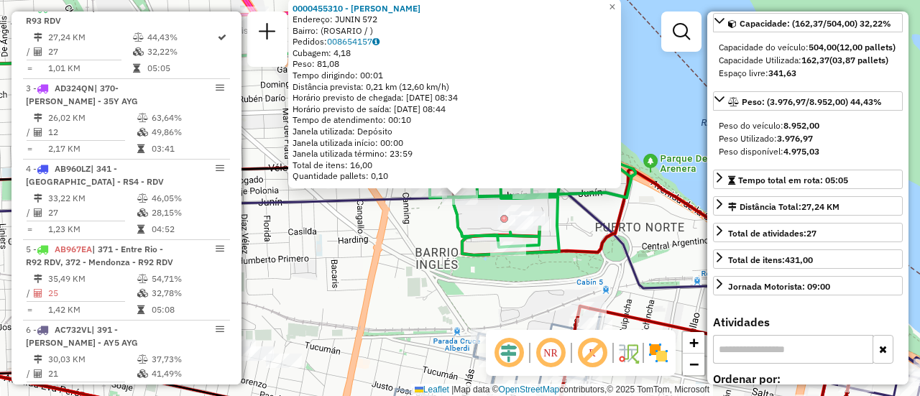
scroll to position [216, 0]
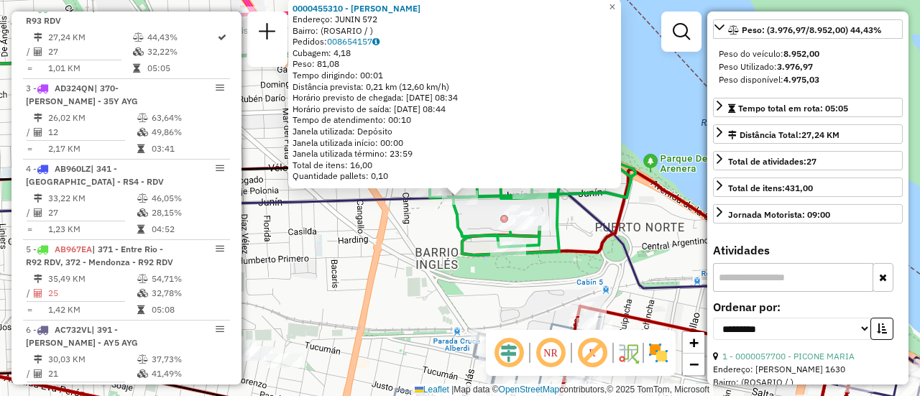
click at [489, 303] on div "0000455310 - [PERSON_NAME]: JUNIN 572 Bairro: ([GEOGRAPHIC_DATA] / ) Pedidos: 0…" at bounding box center [460, 198] width 920 height 396
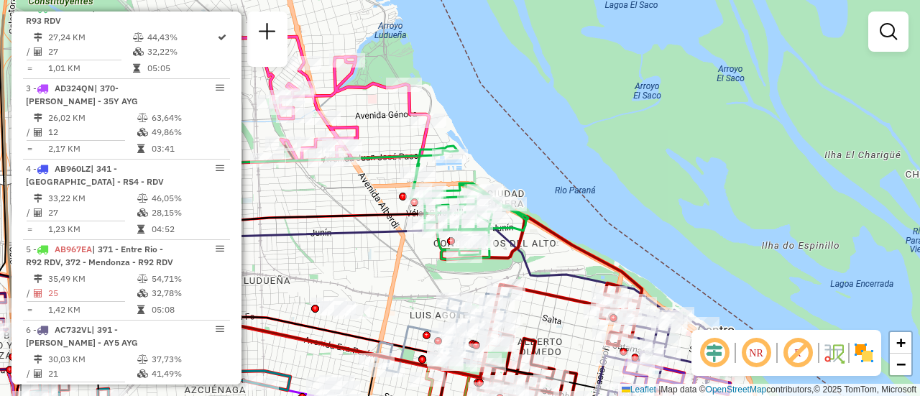
drag, startPoint x: 324, startPoint y: 148, endPoint x: 357, endPoint y: 202, distance: 62.9
click at [357, 202] on div "Janela de atendimento Grade de atendimento Capacidade Transportadoras Veículos …" at bounding box center [460, 198] width 920 height 396
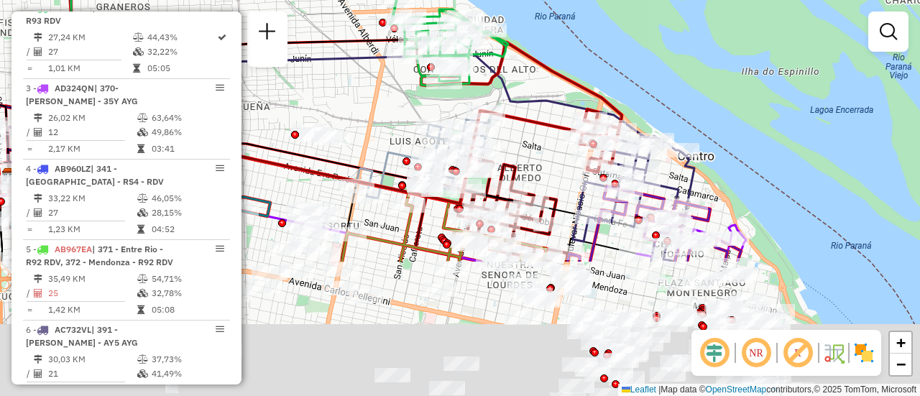
drag, startPoint x: 545, startPoint y: 324, endPoint x: 520, endPoint y: 124, distance: 202.2
click at [520, 125] on div "Janela de atendimento Grade de atendimento Capacidade Transportadoras Veículos …" at bounding box center [460, 198] width 920 height 396
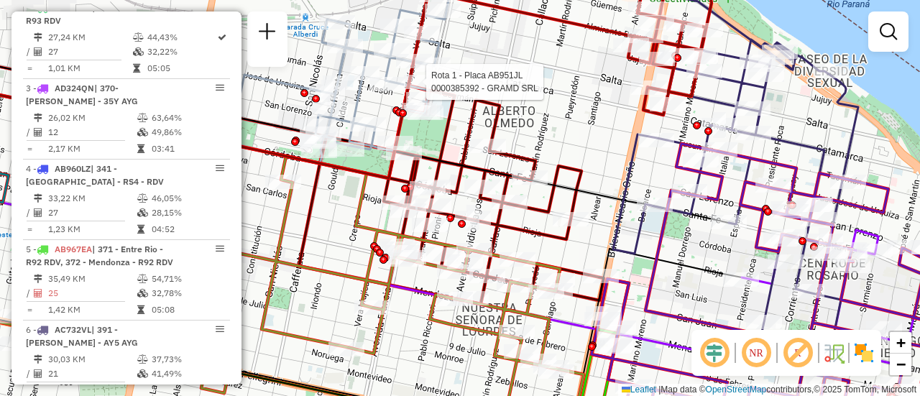
select select "**********"
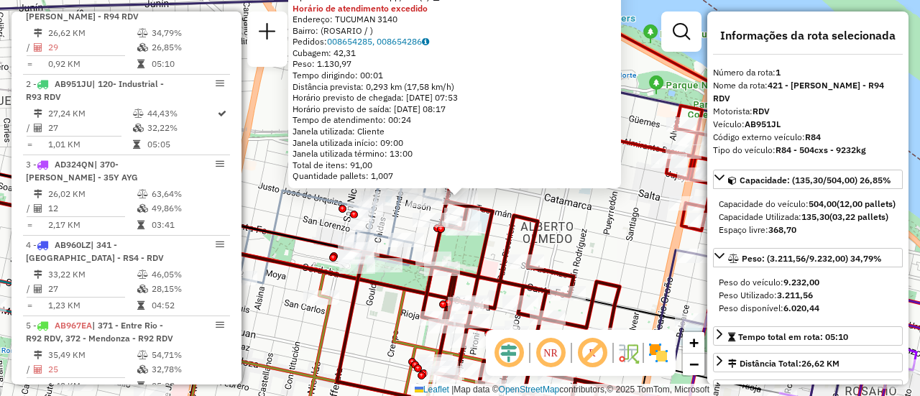
scroll to position [512, 0]
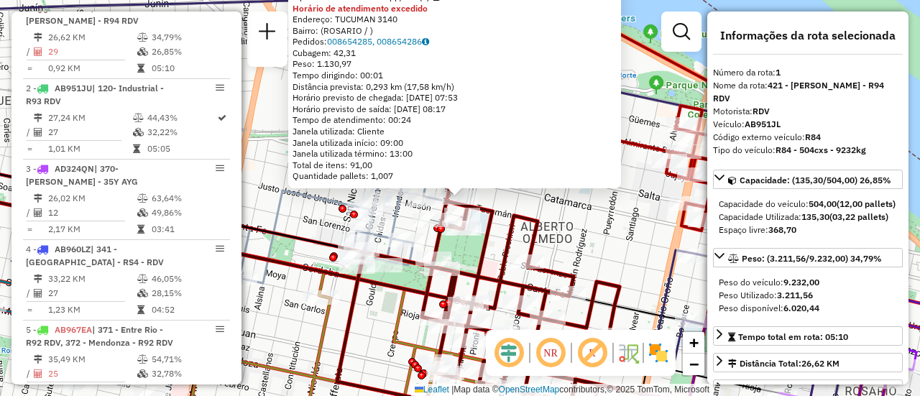
click at [592, 234] on div "0000385392 - GRAMD SRL Tipo de cliente: 80 - Chopp/VIP (C) Horário de atendimen…" at bounding box center [460, 198] width 920 height 396
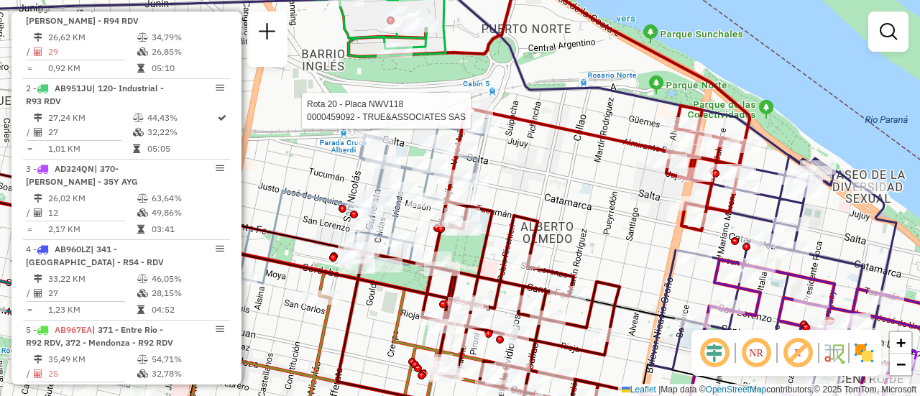
select select "**********"
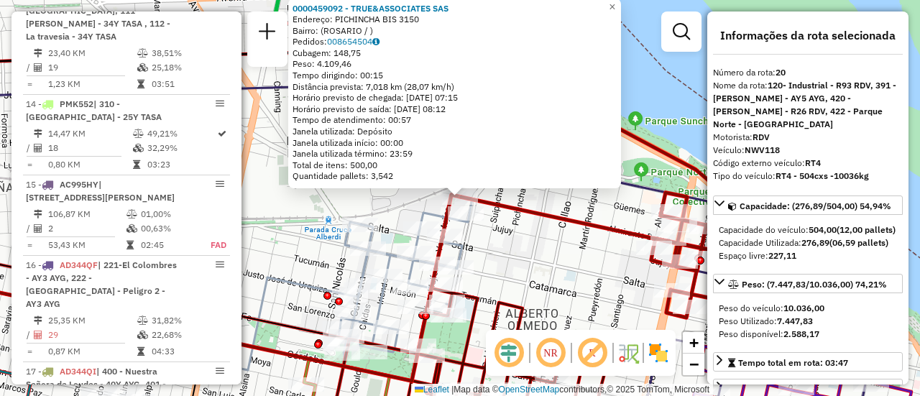
scroll to position [2184, 0]
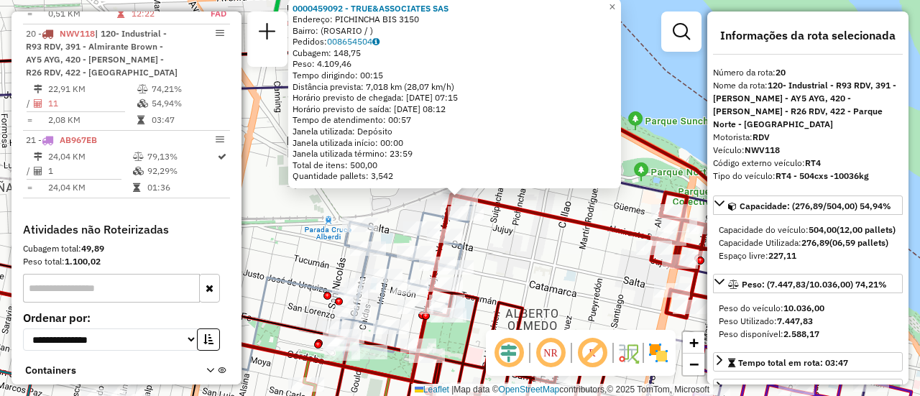
click at [525, 254] on div "0000459092 - TRUE&ASSOCIATES SAS Endereço: PICHINCHA BIS 3150 Bairro: (ROSARIO …" at bounding box center [460, 198] width 920 height 396
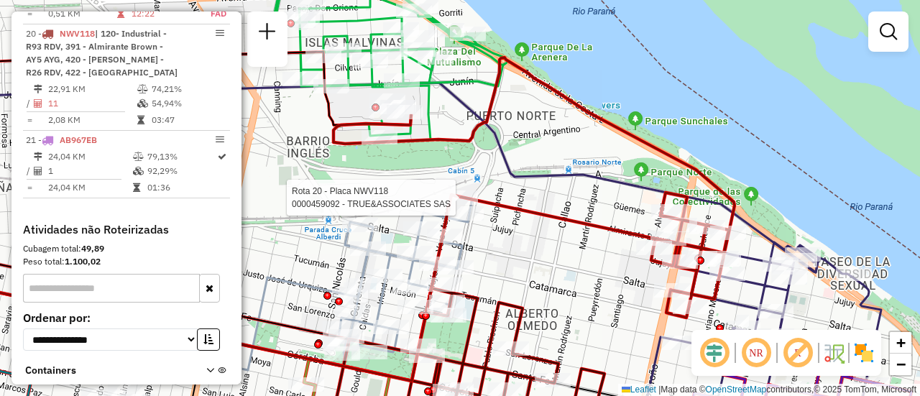
select select "**********"
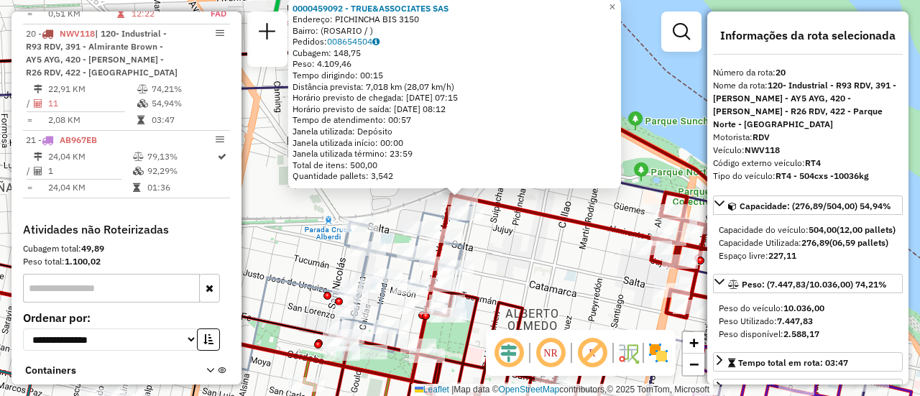
click at [526, 253] on div "0000459092 - TRUE&ASSOCIATES SAS Endereço: PICHINCHA BIS 3150 Bairro: (ROSARIO …" at bounding box center [460, 198] width 920 height 396
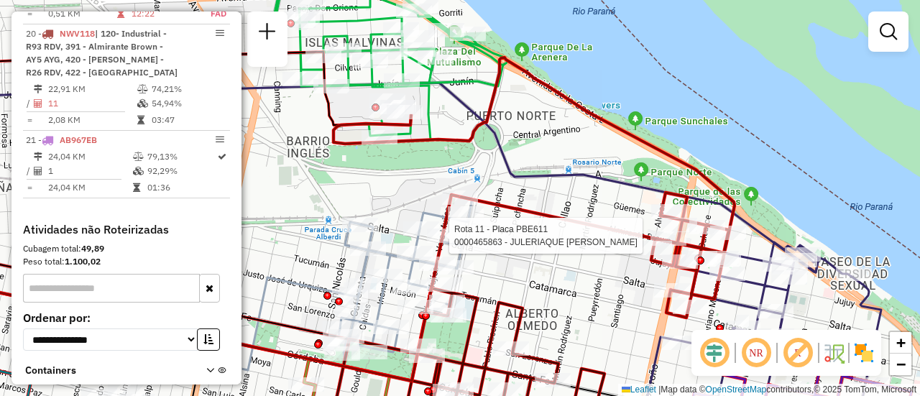
select select "**********"
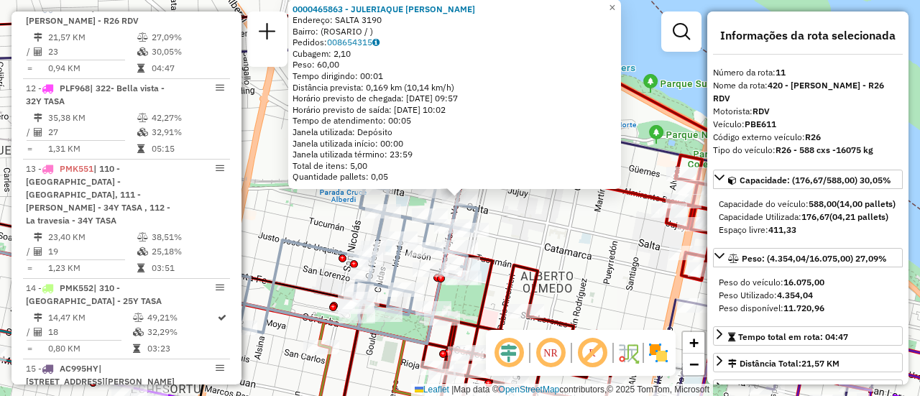
scroll to position [72, 0]
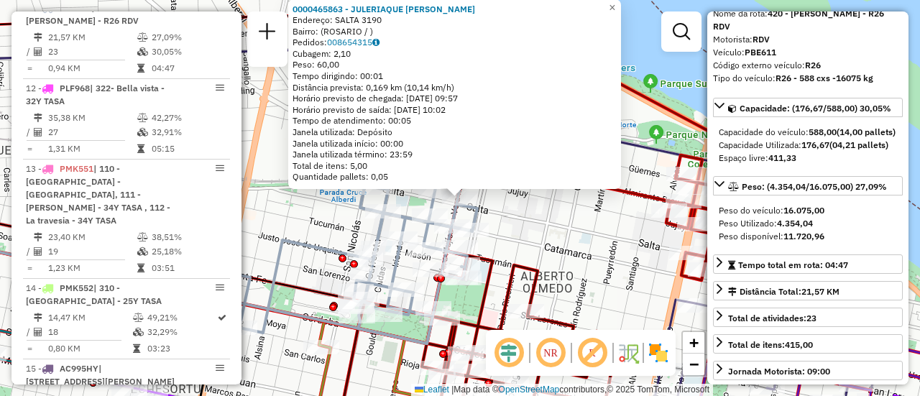
click at [563, 240] on div "0000465863 - JULERIAQUE MONICA PATRICIA Endereço: SALTA 3190 Bairro: (ROSARIO /…" at bounding box center [460, 198] width 920 height 396
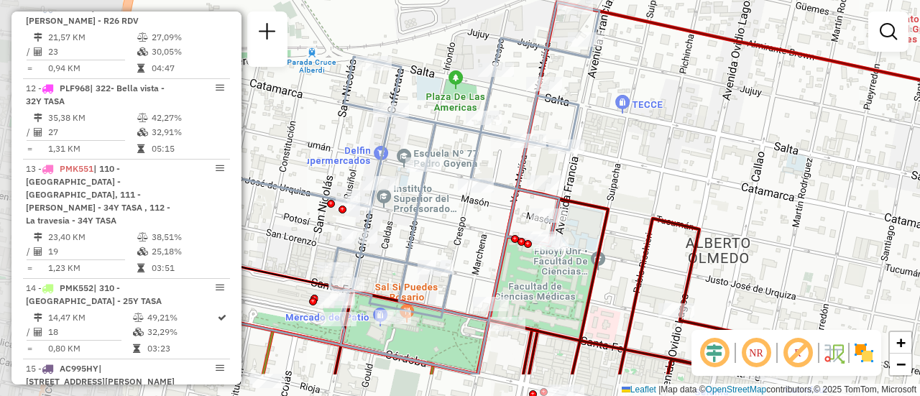
drag, startPoint x: 493, startPoint y: 242, endPoint x: 646, endPoint y: 180, distance: 164.9
click at [646, 180] on div "Janela de atendimento Grade de atendimento Capacidade Transportadoras Veículos …" at bounding box center [460, 198] width 920 height 396
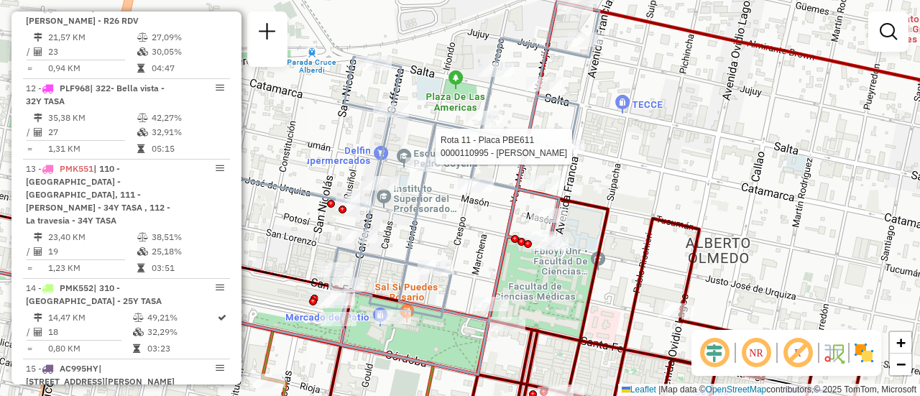
select select "**********"
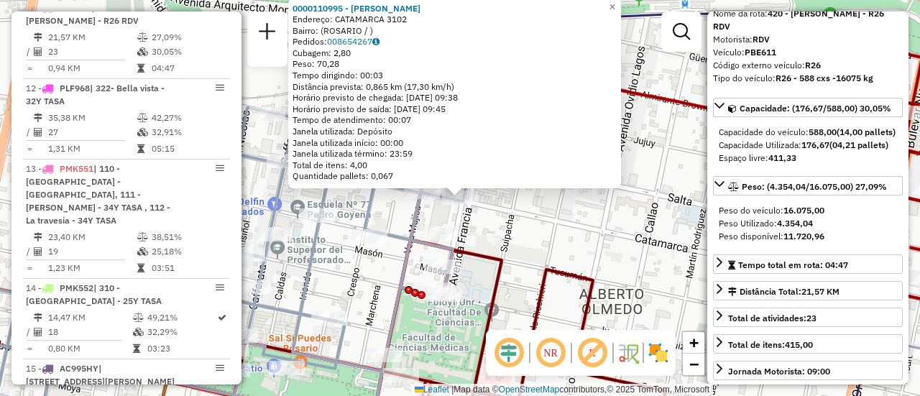
click at [549, 245] on div "0000110995 - BOBRIKOWICZ Endereço: CATAMARCA 3102 Bairro: (ROSARIO / ) Pedidos:…" at bounding box center [460, 198] width 920 height 396
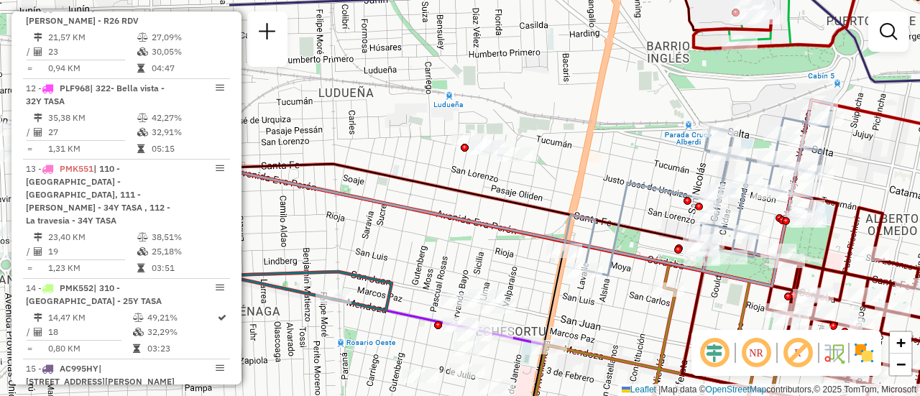
drag, startPoint x: 304, startPoint y: 216, endPoint x: 625, endPoint y: 184, distance: 323.0
click at [625, 184] on icon at bounding box center [698, 193] width 269 height 186
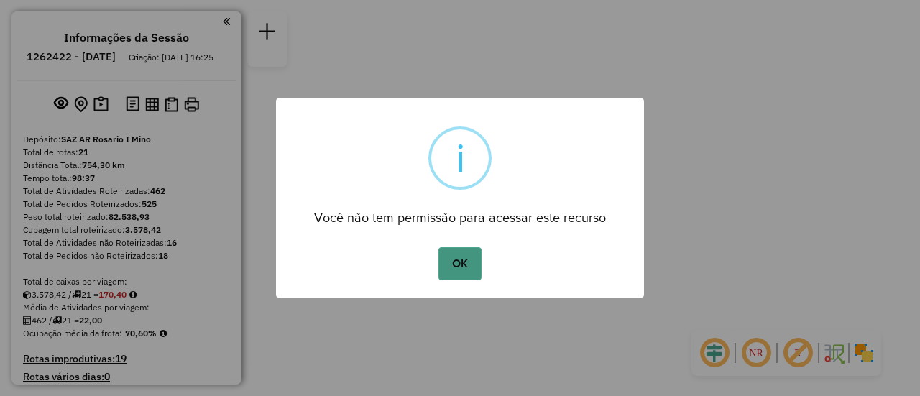
click at [456, 257] on button "OK" at bounding box center [460, 263] width 42 height 33
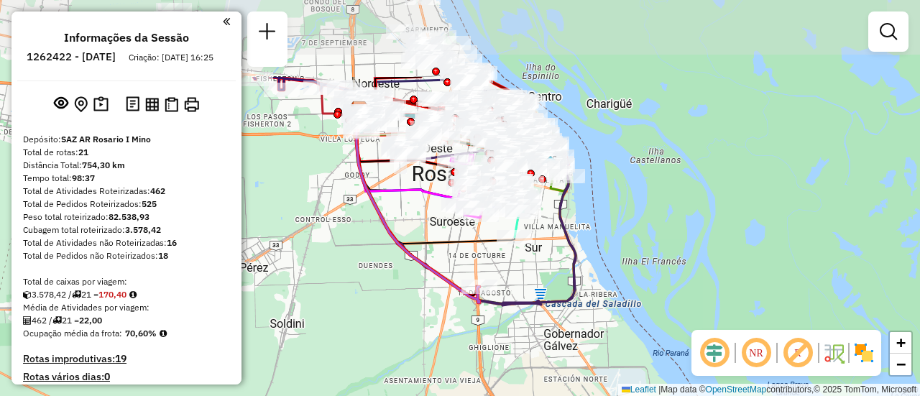
drag, startPoint x: 434, startPoint y: 138, endPoint x: 410, endPoint y: 255, distance: 118.9
click at [410, 255] on icon at bounding box center [416, 206] width 125 height 193
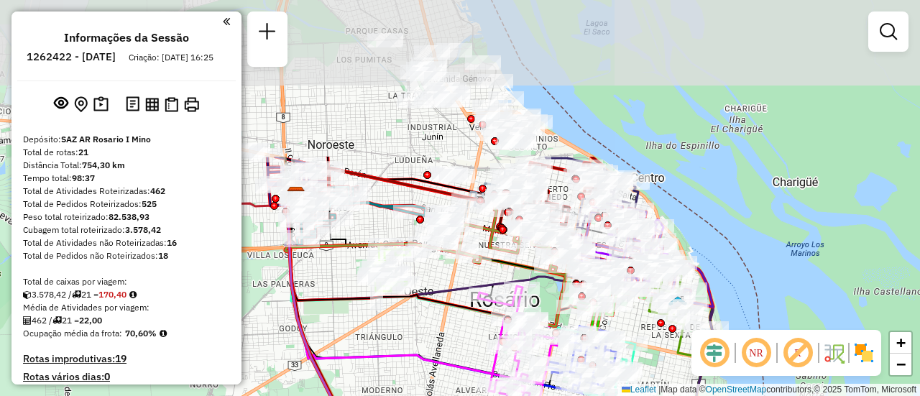
drag, startPoint x: 413, startPoint y: 157, endPoint x: 418, endPoint y: 329, distance: 171.9
click at [417, 355] on icon at bounding box center [414, 301] width 258 height 211
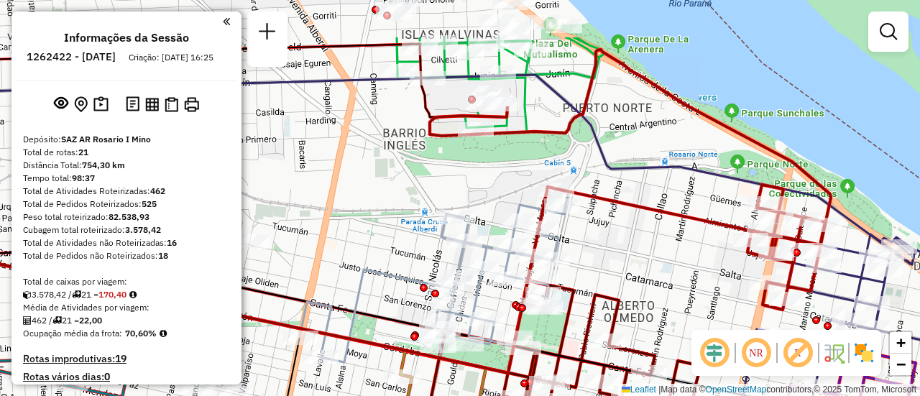
drag, startPoint x: 671, startPoint y: 168, endPoint x: 634, endPoint y: 245, distance: 85.2
click at [634, 245] on div "Janela de atendimento Grade de atendimento Capacidade Transportadoras Veículos …" at bounding box center [460, 198] width 920 height 396
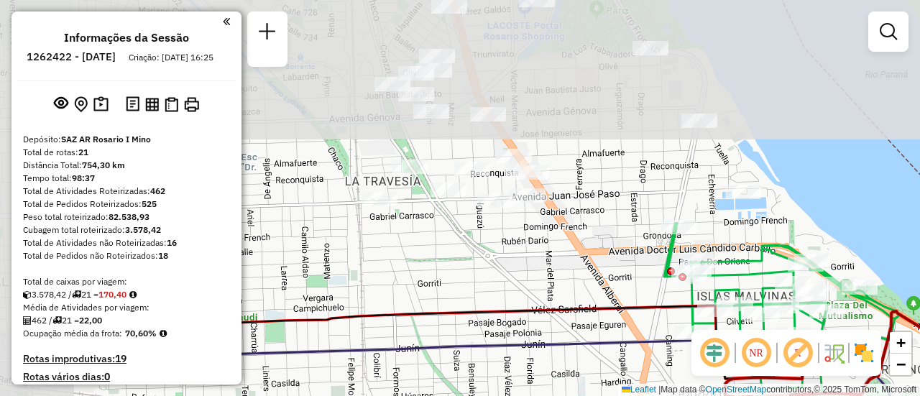
drag, startPoint x: 370, startPoint y: 180, endPoint x: 649, endPoint y: 368, distance: 335.6
click at [666, 395] on html "Aguarde... Pop-up bloqueado! Seu navegador bloqueou automáticamente a abertura …" at bounding box center [460, 198] width 920 height 396
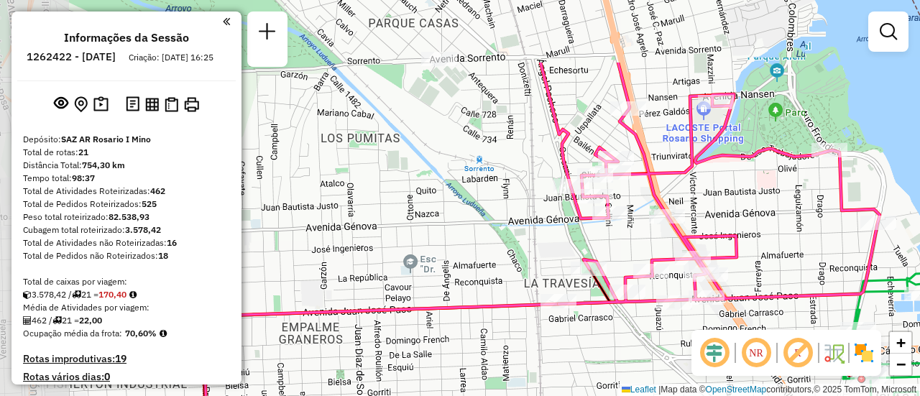
drag, startPoint x: 577, startPoint y: 244, endPoint x: 753, endPoint y: 346, distance: 204.2
click at [753, 346] on hb-router-mapa "Informações da Sessão 1262422 - [DATE] Criação: [DATE] 16:25 Depósito: SAZ AR R…" at bounding box center [460, 198] width 920 height 396
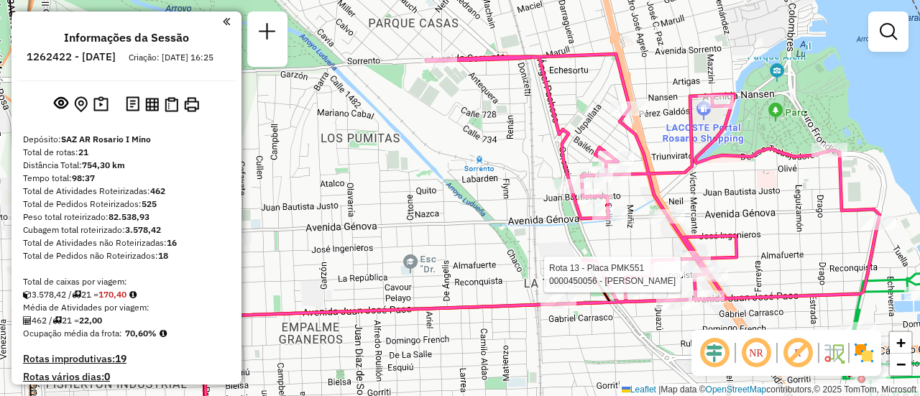
select select "**********"
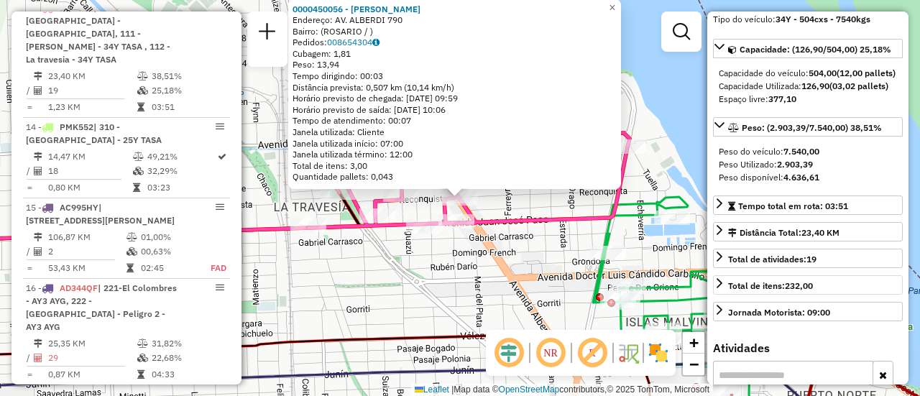
scroll to position [216, 0]
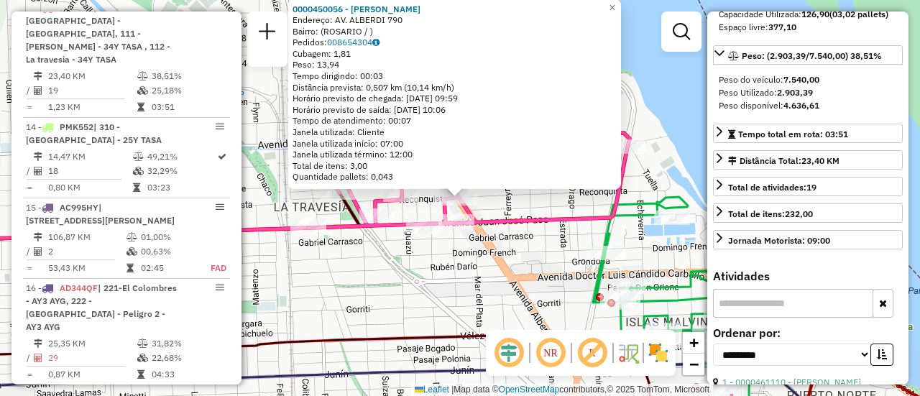
click at [447, 293] on div "0000450056 - [PERSON_NAME]: AV. ALBERDI 790 Bairro: ([GEOGRAPHIC_DATA] / ) Pedi…" at bounding box center [460, 198] width 920 height 396
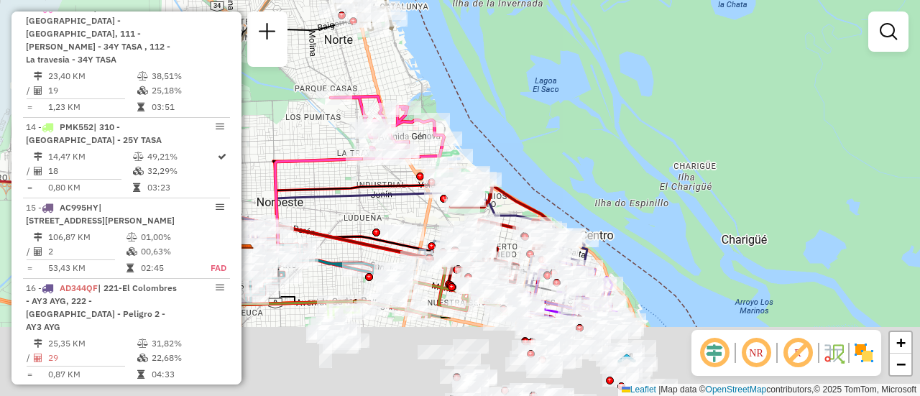
drag, startPoint x: 446, startPoint y: 329, endPoint x: 395, endPoint y: 207, distance: 131.8
click at [395, 207] on div "Janela de atendimento Grade de atendimento Capacidade Transportadoras Veículos …" at bounding box center [460, 198] width 920 height 396
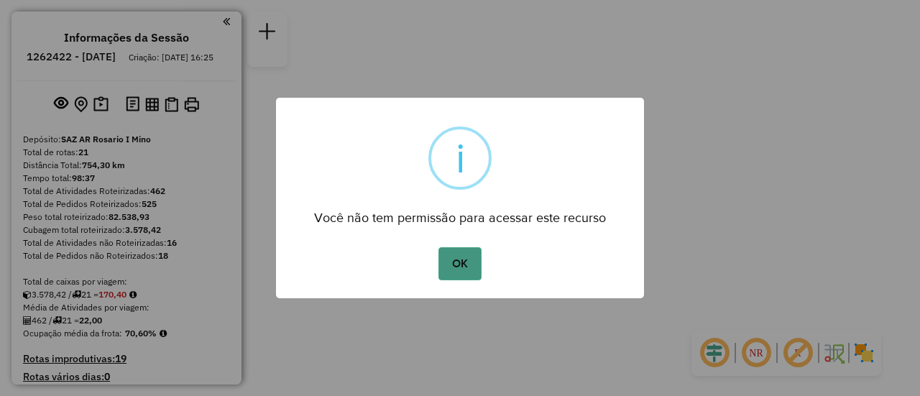
click at [454, 257] on button "OK" at bounding box center [460, 263] width 42 height 33
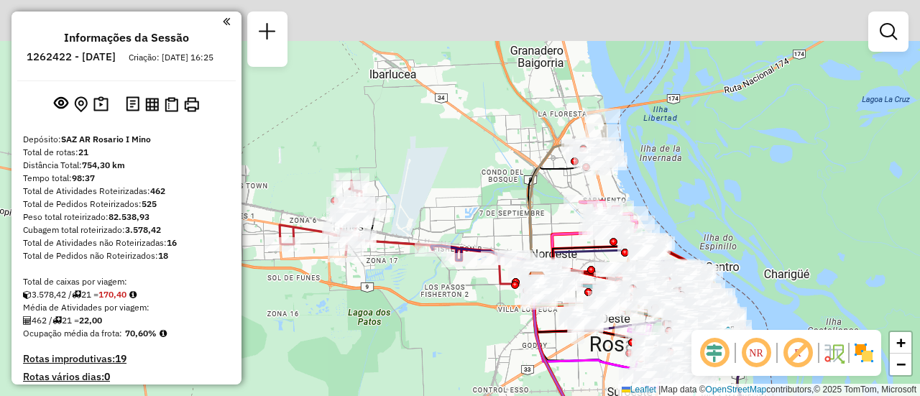
drag, startPoint x: 595, startPoint y: 79, endPoint x: 712, endPoint y: 226, distance: 187.7
click at [712, 226] on div "Janela de atendimento Grade de atendimento Capacidade Transportadoras Veículos …" at bounding box center [460, 198] width 920 height 396
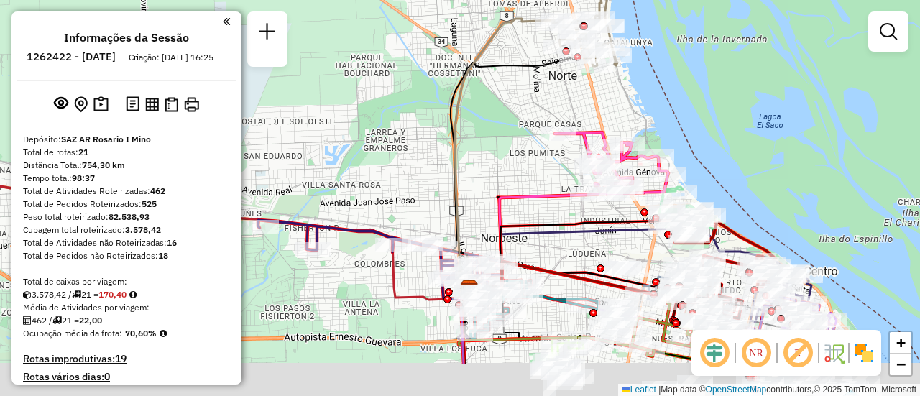
drag, startPoint x: 712, startPoint y: 177, endPoint x: 613, endPoint y: 106, distance: 122.1
click at [608, 106] on div "Janela de atendimento Grade de atendimento Capacidade Transportadoras Veículos …" at bounding box center [460, 198] width 920 height 396
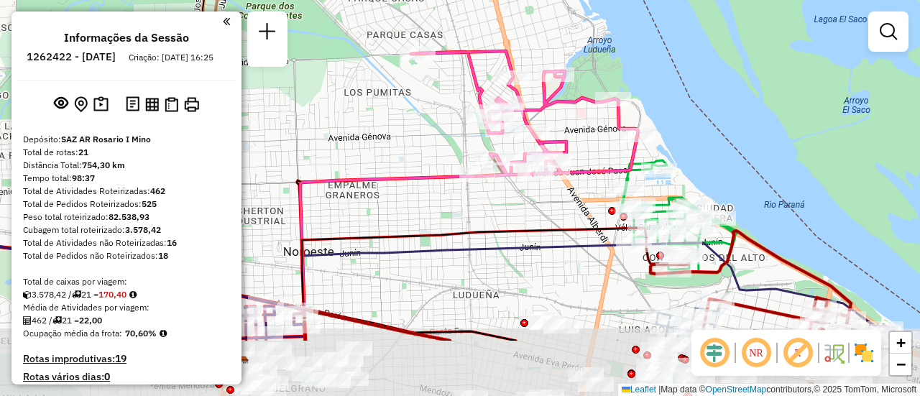
drag, startPoint x: 603, startPoint y: 218, endPoint x: 569, endPoint y: 135, distance: 89.6
click at [570, 136] on div "Rota 18 - Placa PLF972 0000456787 - FUNDACION MAGNUM DOMUS Janela de atendiment…" at bounding box center [460, 198] width 920 height 396
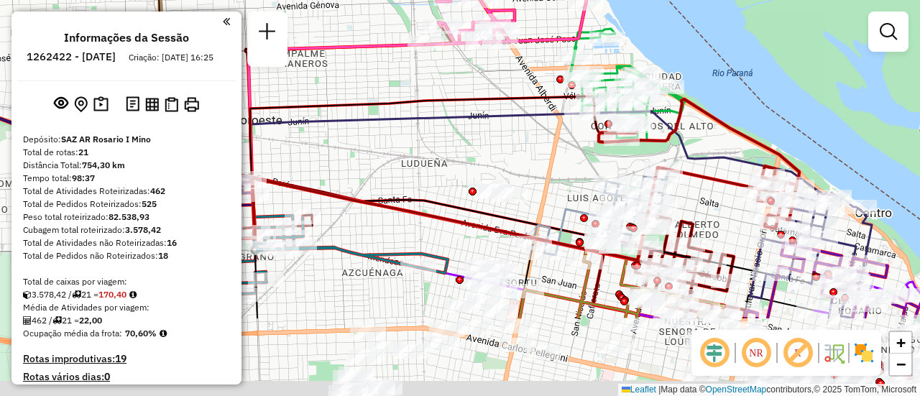
drag, startPoint x: 723, startPoint y: 233, endPoint x: 679, endPoint y: 78, distance: 161.4
click at [675, 78] on div "Rota 18 - Placa PLF972 0000456787 - FUNDACION MAGNUM DOMUS Janela de atendiment…" at bounding box center [460, 198] width 920 height 396
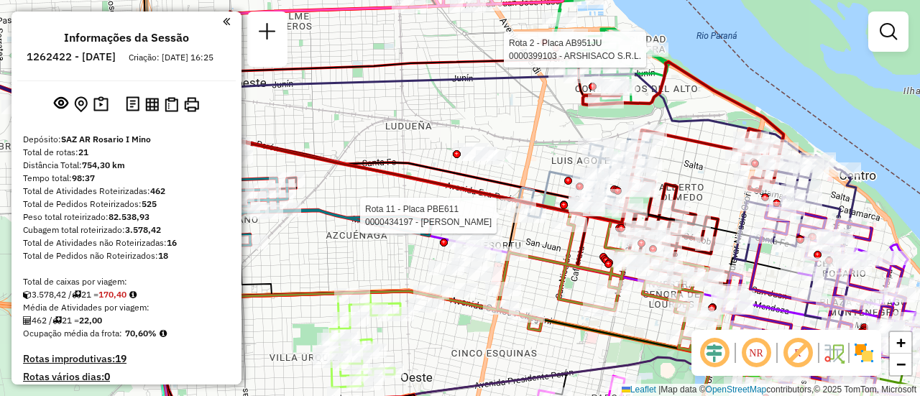
select select "**********"
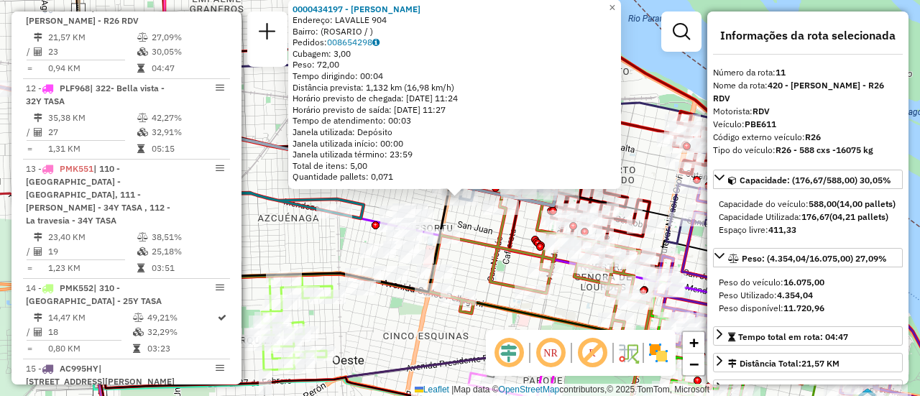
scroll to position [72, 0]
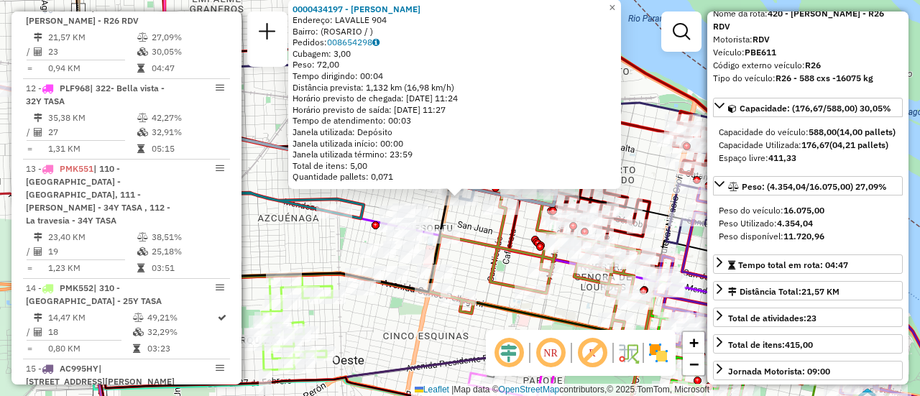
click at [465, 255] on div "0000434197 - GIL ANALIA ALEJANDRA Endereço: LAVALLE 904 Bairro: (ROSARIO / ) Pe…" at bounding box center [460, 198] width 920 height 396
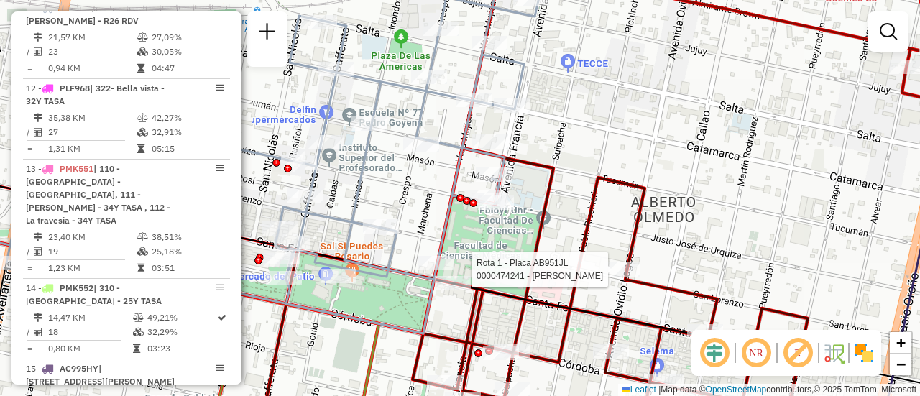
select select "**********"
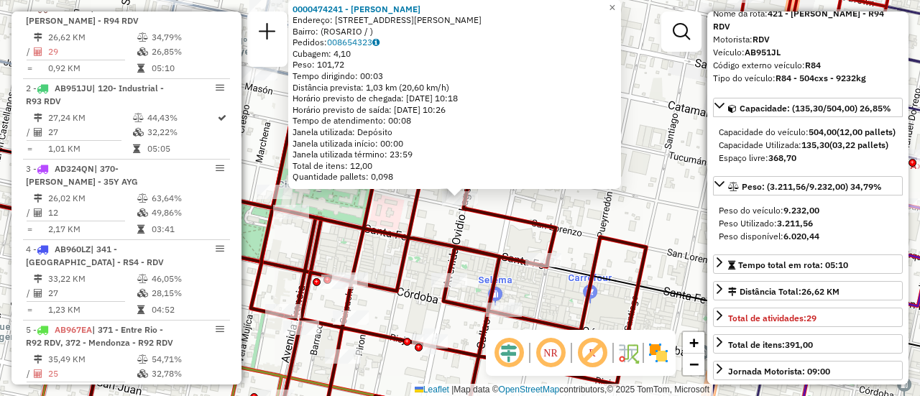
click at [633, 226] on div "0000474241 - POLLINI SANTIAGO Endereço: AV OVIDIO LAGOS 598 Bairro: (ROSARIO / …" at bounding box center [460, 198] width 920 height 396
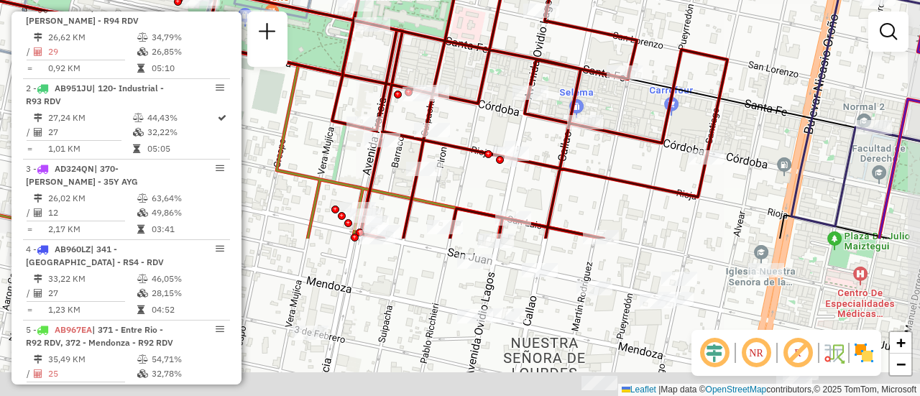
drag, startPoint x: 672, startPoint y: 201, endPoint x: 651, endPoint y: 13, distance: 189.5
click at [639, 3] on div "Janela de atendimento Grade de atendimento Capacidade Transportadoras Veículos …" at bounding box center [460, 198] width 920 height 396
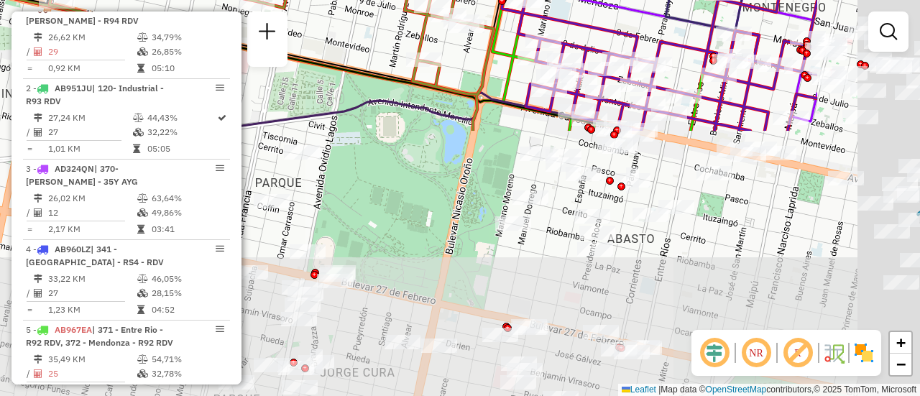
drag, startPoint x: 759, startPoint y: 205, endPoint x: 581, endPoint y: -63, distance: 321.4
click at [581, 0] on html "Aguarde... Pop-up bloqueado! Seu navegador bloqueou automáticamente a abertura …" at bounding box center [460, 198] width 920 height 396
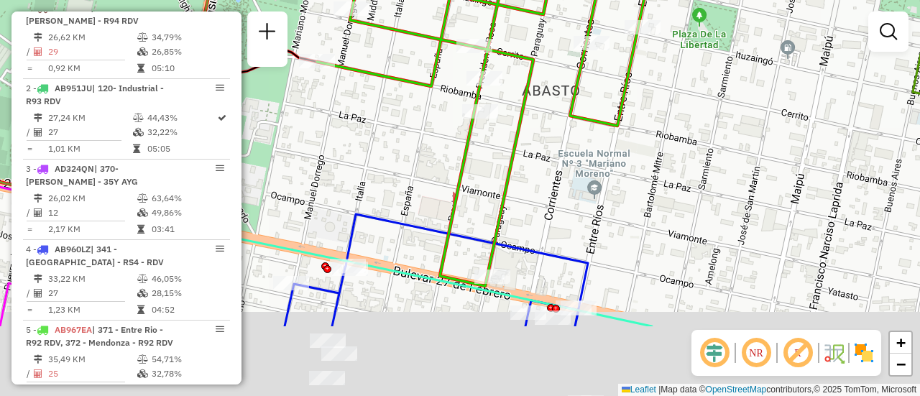
drag, startPoint x: 693, startPoint y: 81, endPoint x: 626, endPoint y: -42, distance: 139.9
click at [626, 0] on html "Aguarde... Pop-up bloqueado! Seu navegador bloqueou automáticamente a abertura …" at bounding box center [460, 198] width 920 height 396
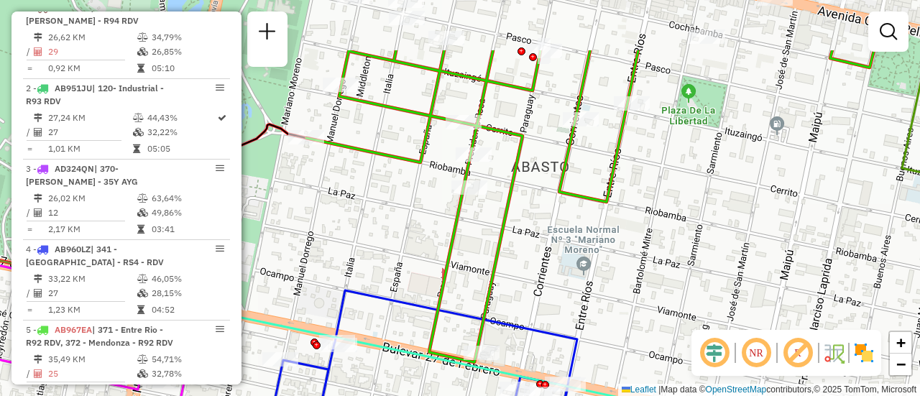
drag, startPoint x: 655, startPoint y: 140, endPoint x: 648, endPoint y: 243, distance: 103.1
click at [641, 272] on div "Janela de atendimento Grade de atendimento Capacidade Transportadoras Veículos …" at bounding box center [460, 198] width 920 height 396
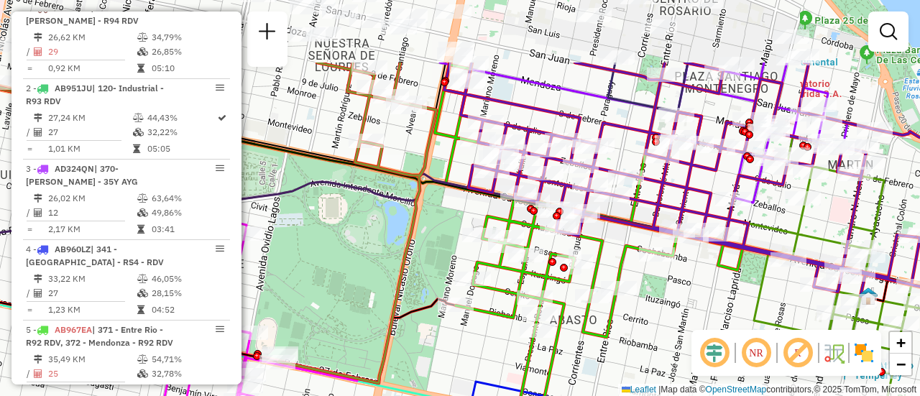
drag, startPoint x: 689, startPoint y: 94, endPoint x: 671, endPoint y: 196, distance: 103.8
click at [671, 196] on div "Janela de atendimento Grade de atendimento Capacidade Transportadoras Veículos …" at bounding box center [460, 198] width 920 height 396
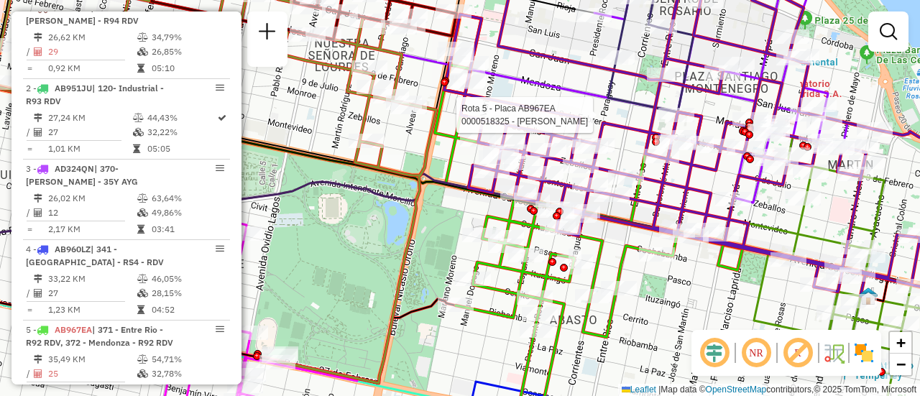
select select "**********"
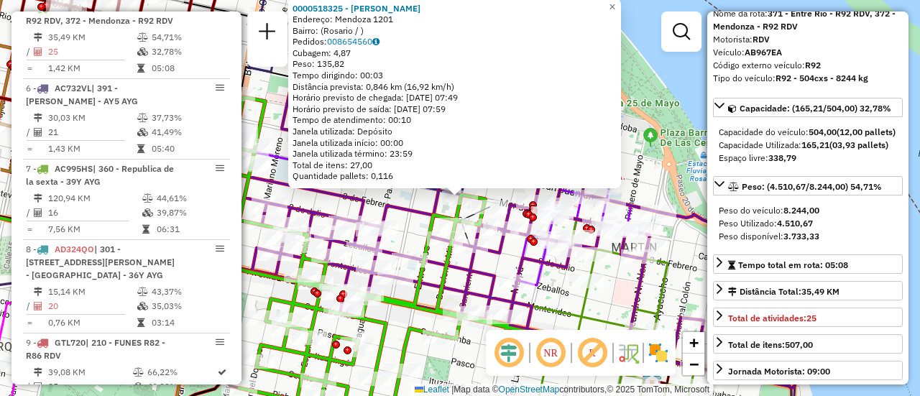
scroll to position [144, 0]
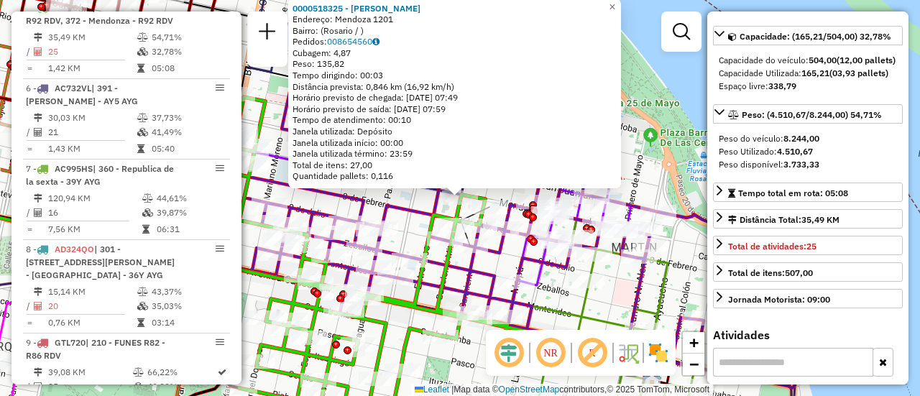
click at [407, 242] on div "0000518325 - ALVAREZ JARA FRANCISCO RAFAEL Endereço: Mendoza 1201 Bairro: (Rosa…" at bounding box center [460, 198] width 920 height 396
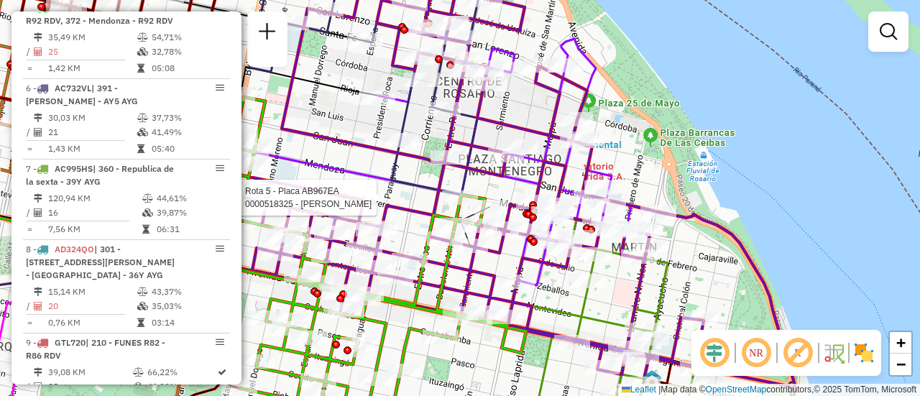
select select "**********"
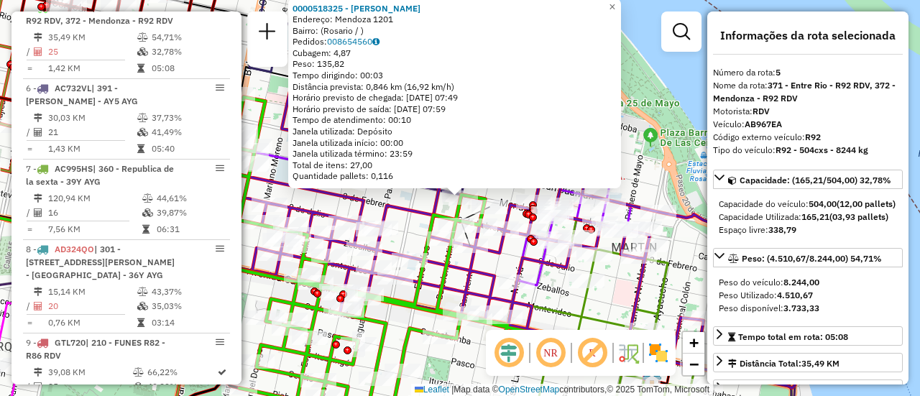
click at [402, 208] on icon at bounding box center [511, 175] width 567 height 426
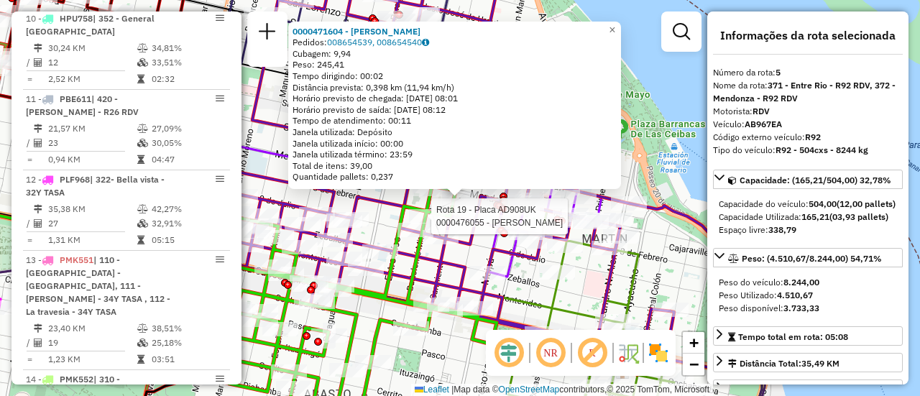
scroll to position [1239, 0]
click at [387, 203] on icon at bounding box center [481, 169] width 567 height 419
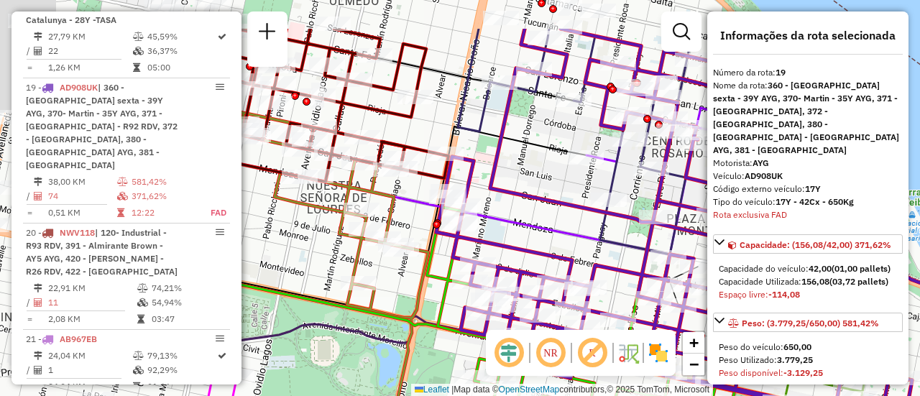
scroll to position [2038, 0]
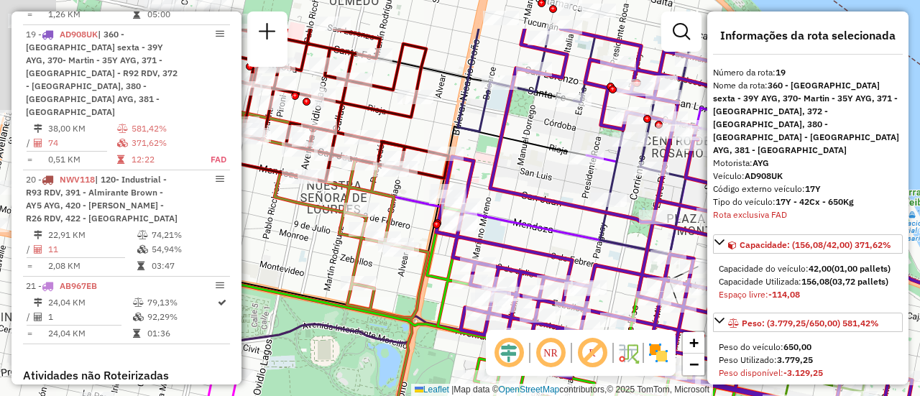
drag, startPoint x: 384, startPoint y: 196, endPoint x: 618, endPoint y: 259, distance: 242.8
click at [623, 264] on icon at bounding box center [719, 238] width 567 height 419
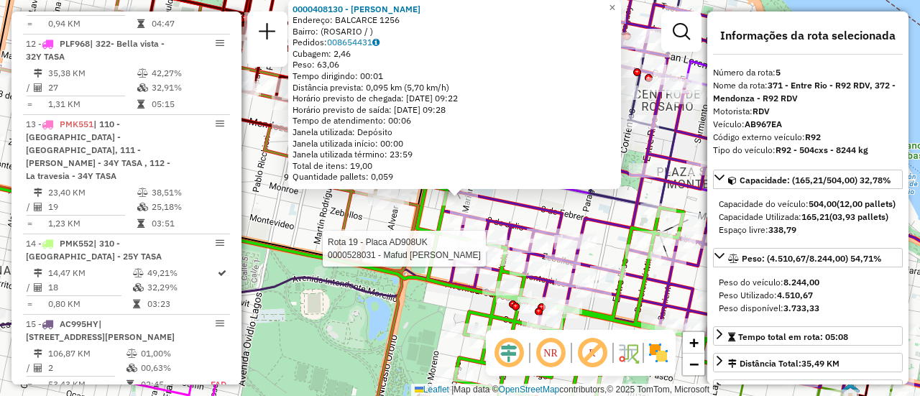
scroll to position [834, 0]
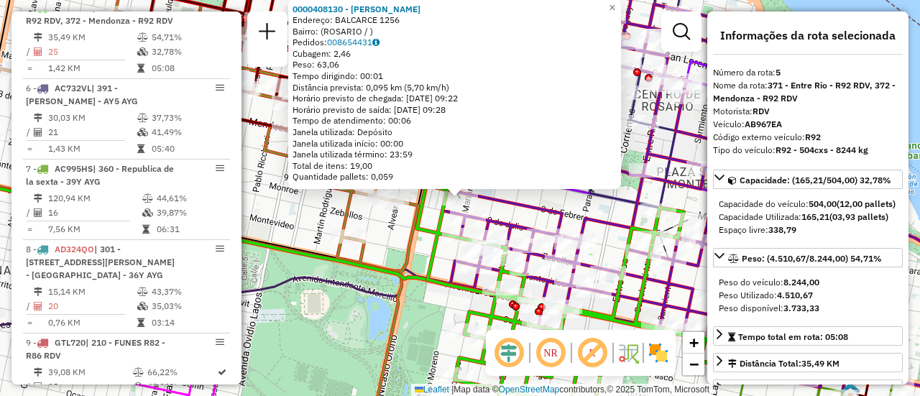
click at [431, 311] on div "0000408130 - LUNA CLAUDIA ROSANA Endereço: BALCARCE 1256 Bairro: (ROSARIO / ) P…" at bounding box center [460, 198] width 920 height 396
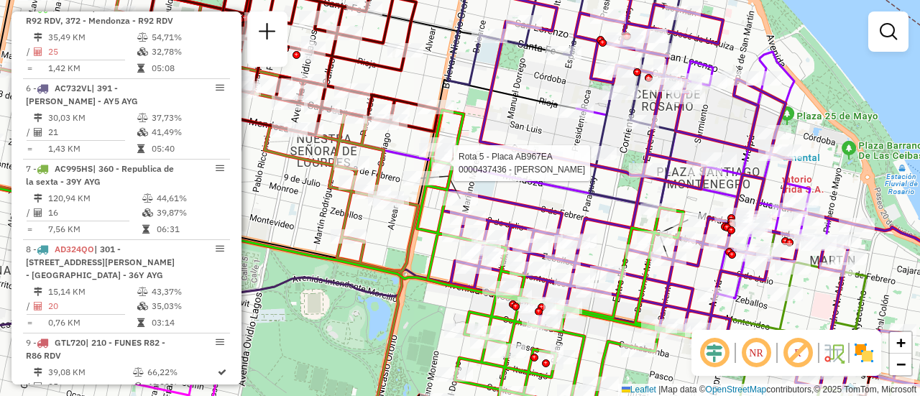
select select "**********"
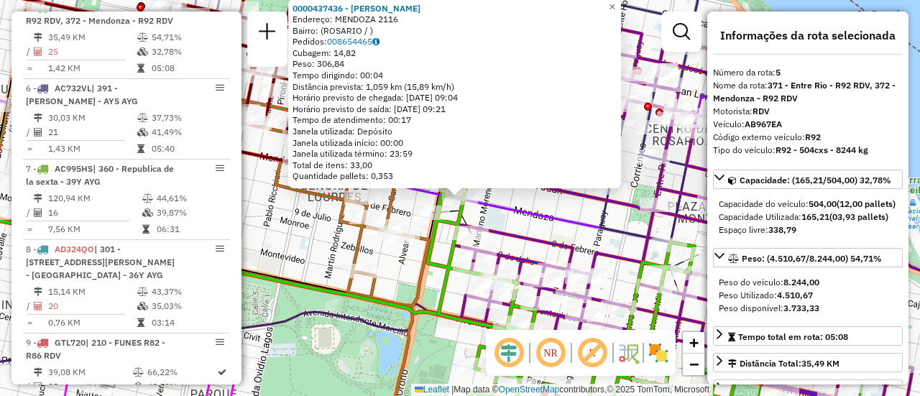
click at [428, 283] on icon at bounding box center [207, 229] width 444 height 414
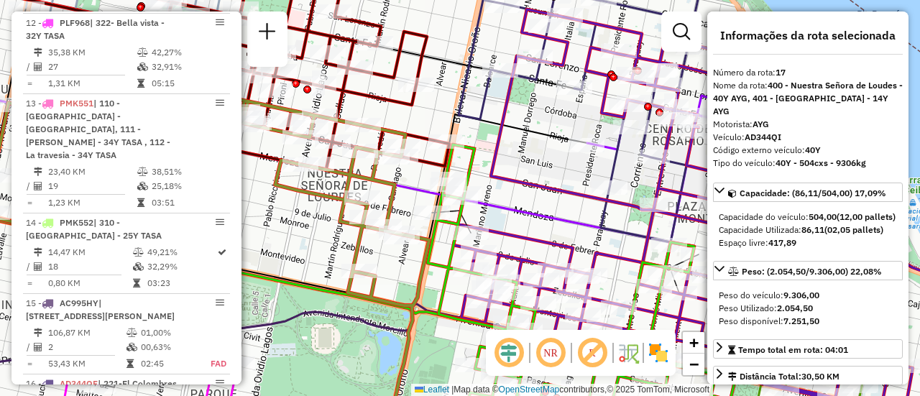
scroll to position [1852, 0]
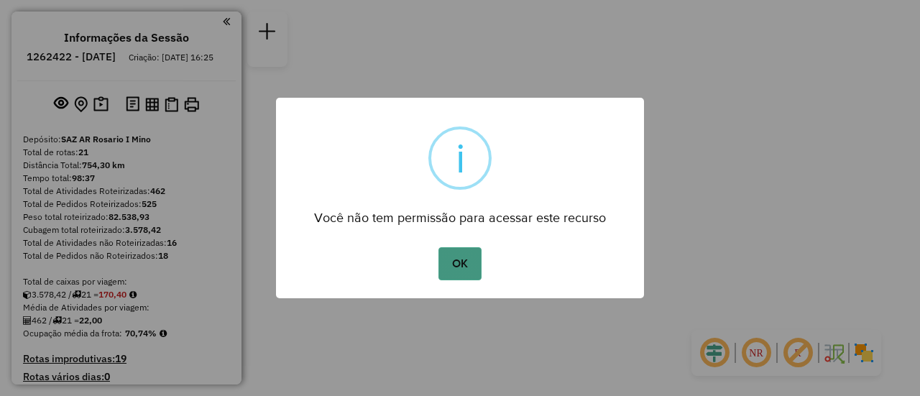
click at [462, 269] on button "OK" at bounding box center [460, 263] width 42 height 33
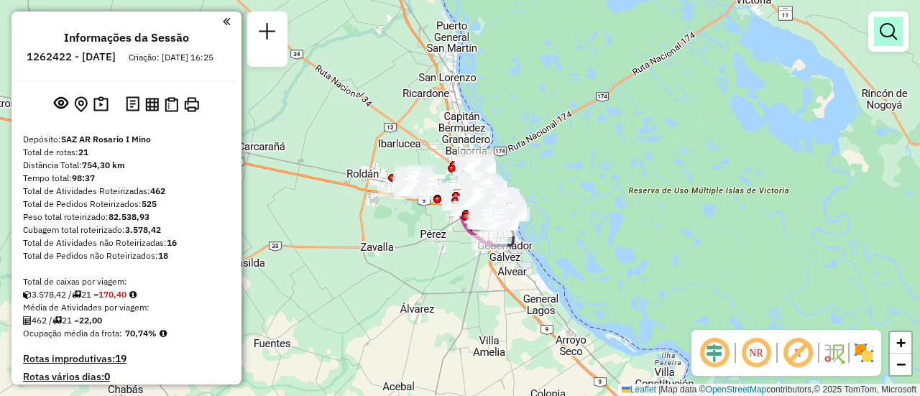
click at [884, 29] on em at bounding box center [888, 31] width 17 height 17
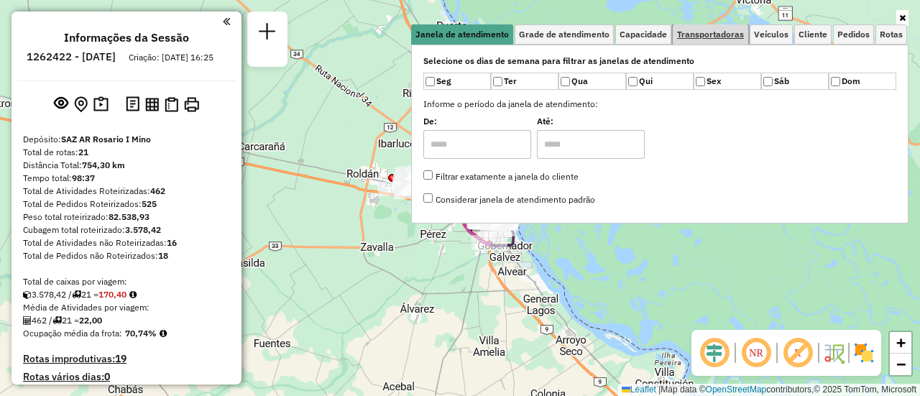
click at [723, 30] on span "Transportadoras" at bounding box center [710, 34] width 67 height 9
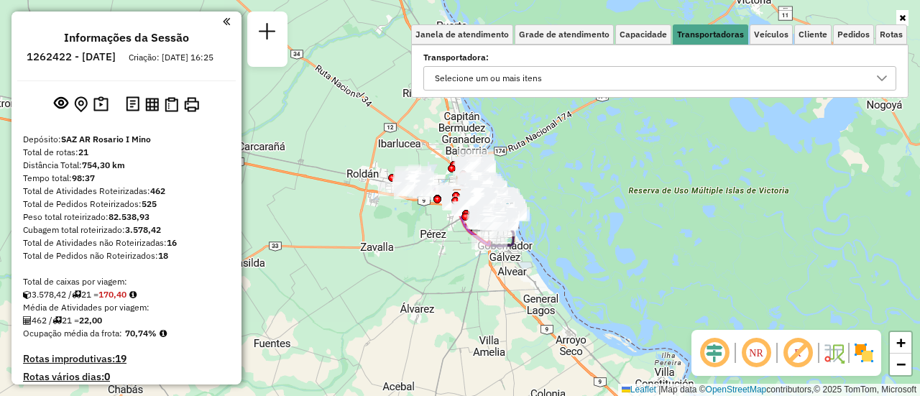
click at [883, 78] on icon at bounding box center [882, 79] width 12 height 12
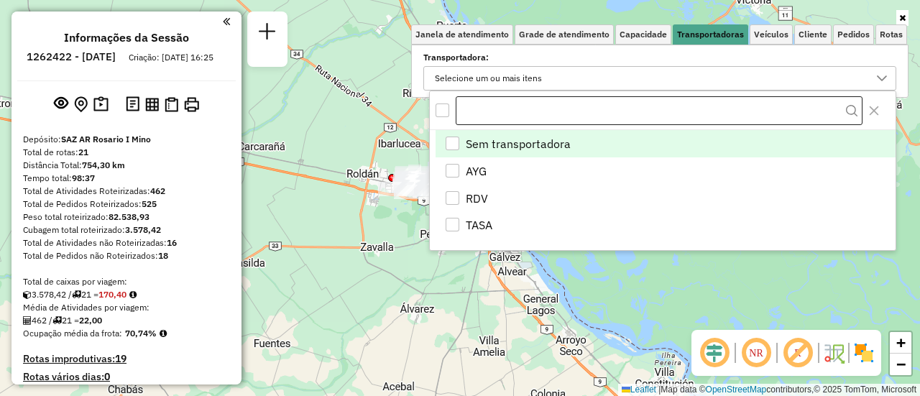
scroll to position [9, 50]
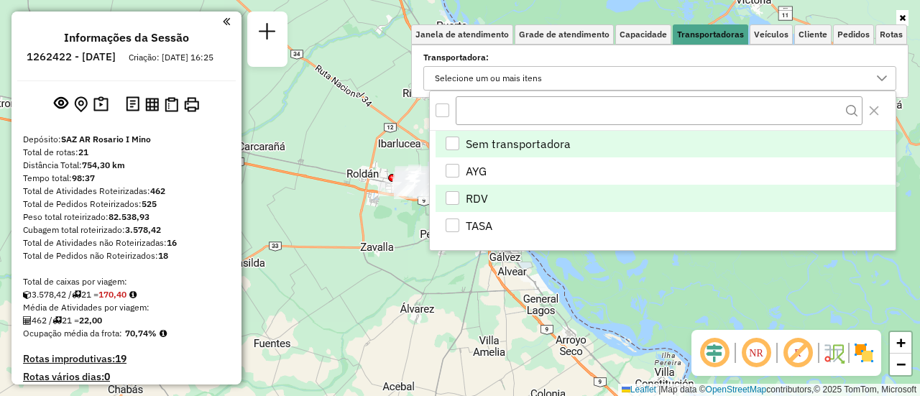
click at [449, 194] on div "RDV" at bounding box center [453, 198] width 14 height 14
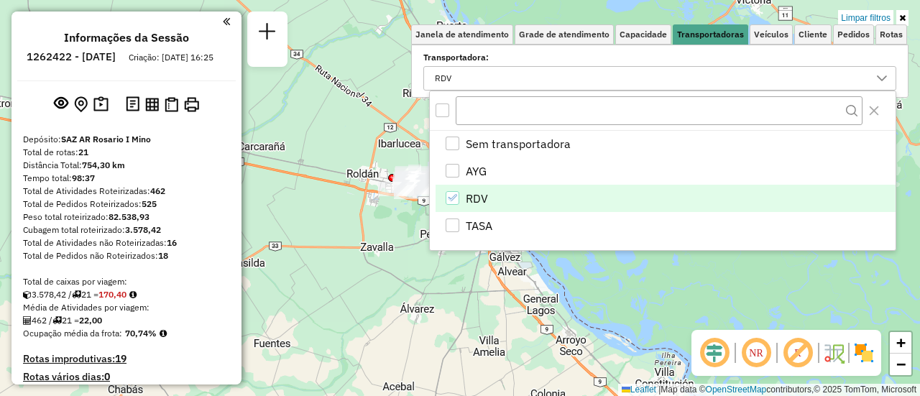
click at [385, 270] on div "Limpar filtros Janela de atendimento Grade de atendimento Capacidade Transporta…" at bounding box center [460, 198] width 920 height 396
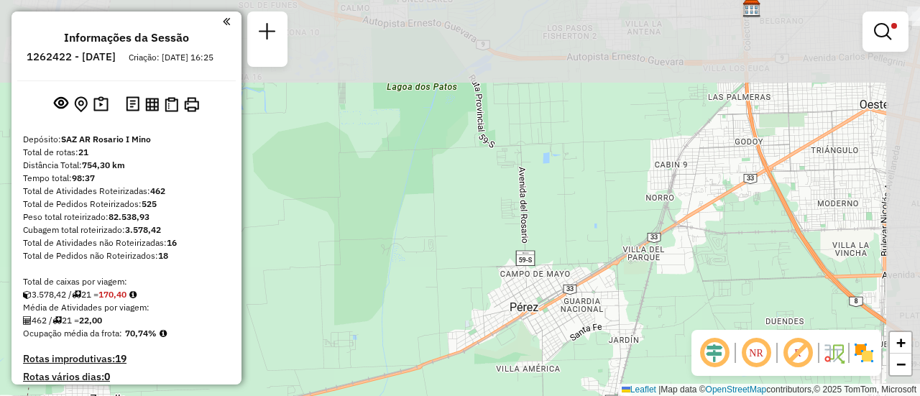
drag, startPoint x: 549, startPoint y: 32, endPoint x: 278, endPoint y: 378, distance: 439.8
click at [278, 378] on div "Limpar filtros Janela de atendimento Grade de atendimento Capacidade Transporta…" at bounding box center [460, 198] width 920 height 396
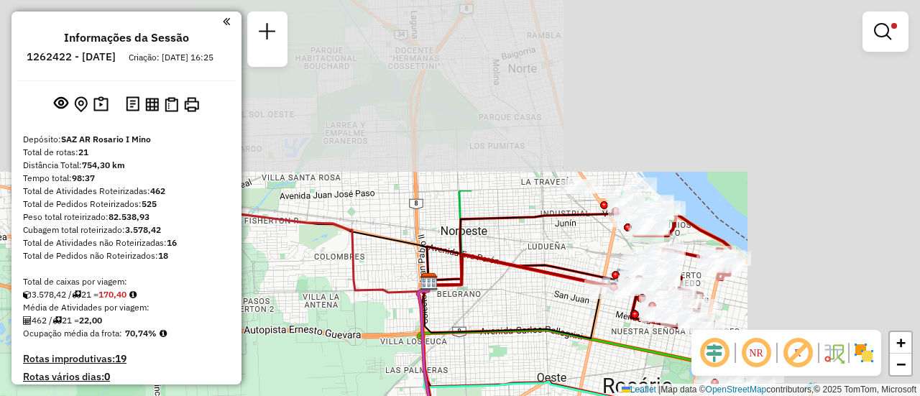
drag, startPoint x: 597, startPoint y: 201, endPoint x: 347, endPoint y: 430, distance: 338.9
click at [347, 395] on html "Aplicando filtros Pop-up bloqueado! Seu navegador bloqueou automáticamente a ab…" at bounding box center [460, 198] width 920 height 396
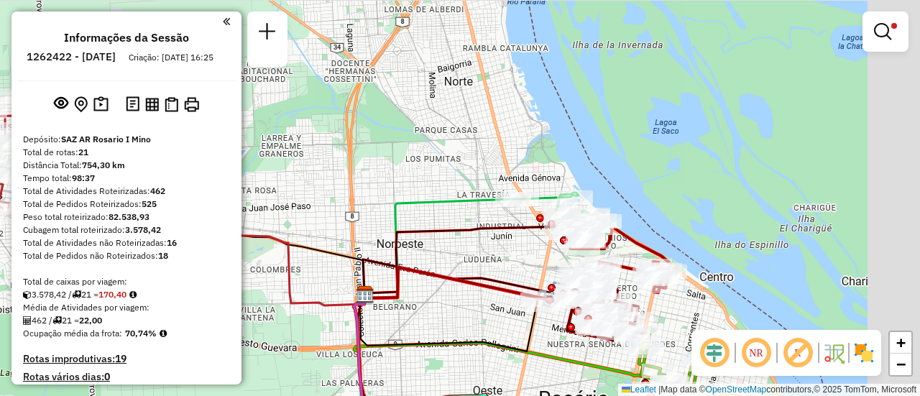
drag, startPoint x: 570, startPoint y: 240, endPoint x: 518, endPoint y: 256, distance: 54.8
click at [504, 256] on div "Limpar filtros Janela de atendimento Grade de atendimento Capacidade Transporta…" at bounding box center [460, 198] width 920 height 396
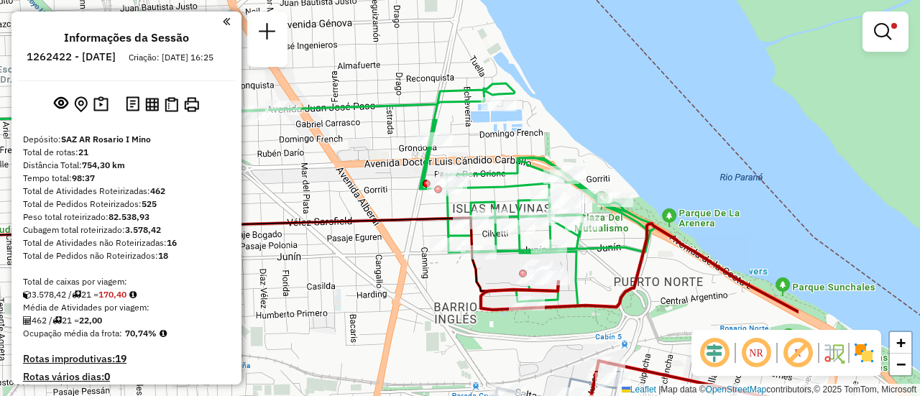
drag, startPoint x: 570, startPoint y: 141, endPoint x: 349, endPoint y: 201, distance: 228.6
click at [349, 201] on div "Limpar filtros Janela de atendimento Grade de atendimento Capacidade Transporta…" at bounding box center [460, 198] width 920 height 396
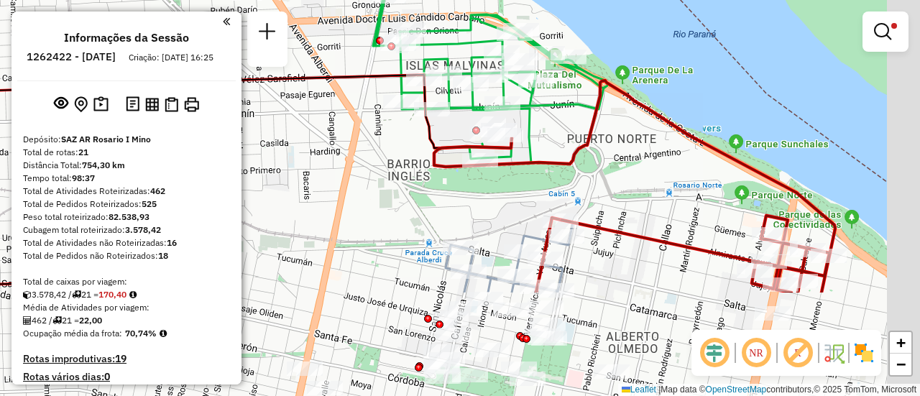
drag, startPoint x: 596, startPoint y: 241, endPoint x: 552, endPoint y: 77, distance: 169.7
click at [552, 80] on div "Limpar filtros Janela de atendimento Grade de atendimento Capacidade Transporta…" at bounding box center [460, 198] width 920 height 396
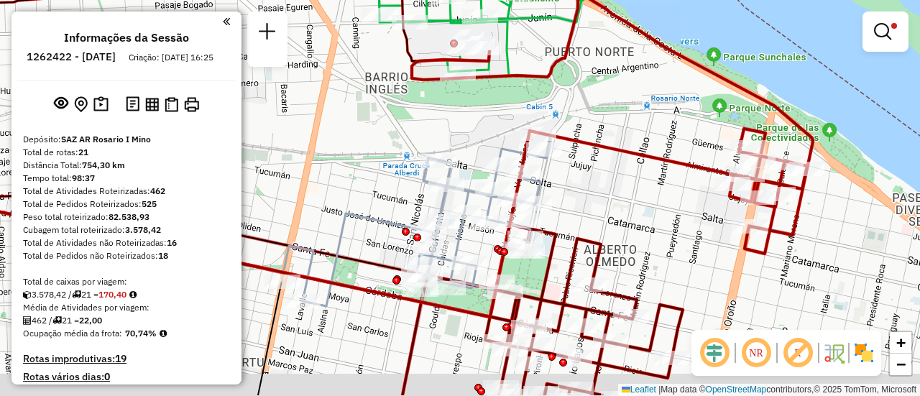
drag, startPoint x: 604, startPoint y: 219, endPoint x: 575, endPoint y: 145, distance: 78.8
click at [575, 145] on div "Limpar filtros Janela de atendimento Grade de atendimento Capacidade Transporta…" at bounding box center [460, 198] width 920 height 396
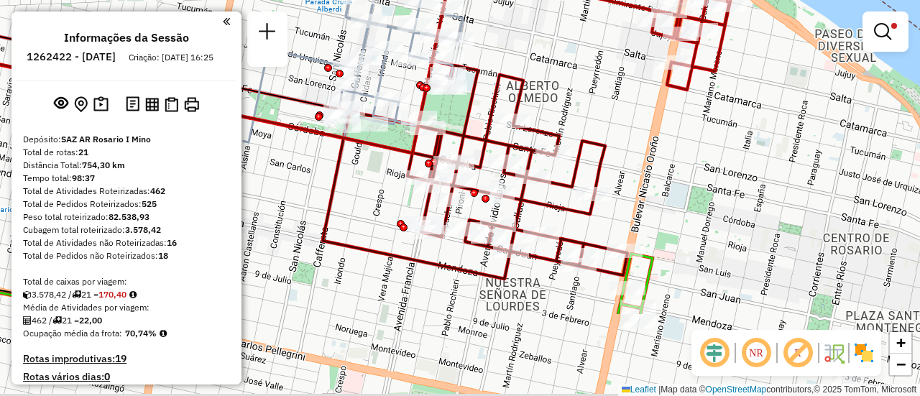
drag, startPoint x: 659, startPoint y: 219, endPoint x: 602, endPoint y: 96, distance: 135.7
click at [602, 96] on div "Limpar filtros Janela de atendimento Grade de atendimento Capacidade Transporta…" at bounding box center [460, 198] width 920 height 396
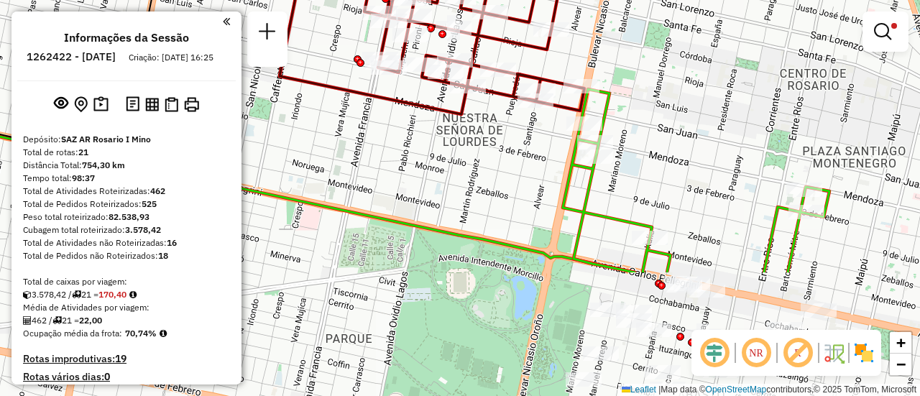
drag, startPoint x: 682, startPoint y: 215, endPoint x: 628, endPoint y: 24, distance: 198.7
click at [622, 22] on div "Limpar filtros Janela de atendimento Grade de atendimento Capacidade Transporta…" at bounding box center [460, 198] width 920 height 396
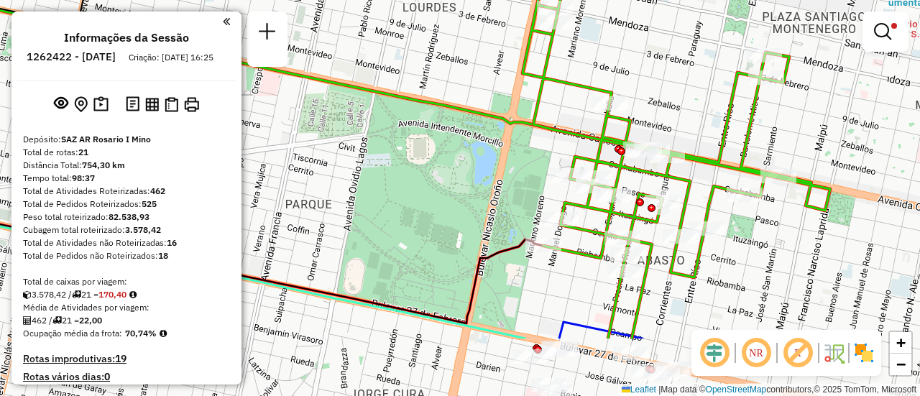
drag, startPoint x: 677, startPoint y: 62, endPoint x: 664, endPoint y: 17, distance: 46.2
click at [664, 17] on div "Limpar filtros Janela de atendimento Grade de atendimento Capacidade Transporta…" at bounding box center [460, 198] width 920 height 396
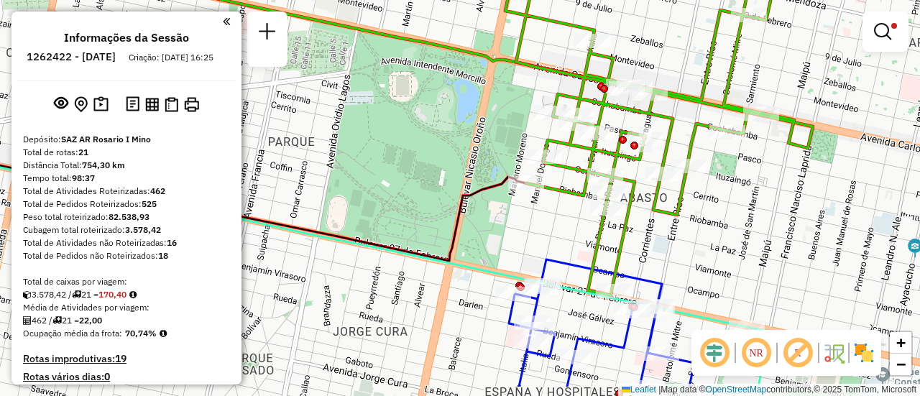
drag, startPoint x: 672, startPoint y: 41, endPoint x: 656, endPoint y: -8, distance: 51.4
click at [656, 0] on html "Aplicando filtros Pop-up bloqueado! Seu navegador bloqueou automáticamente a ab…" at bounding box center [460, 198] width 920 height 396
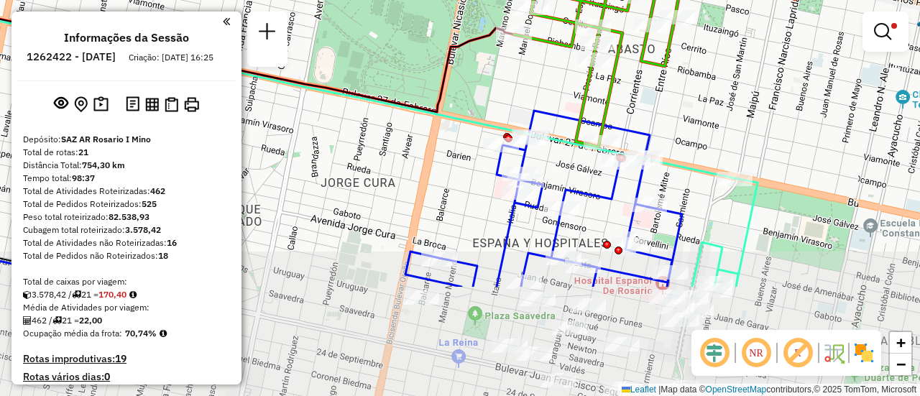
drag, startPoint x: 710, startPoint y: 180, endPoint x: 703, endPoint y: 98, distance: 82.2
click at [703, 98] on div "Limpar filtros Janela de atendimento Grade de atendimento Capacidade Transporta…" at bounding box center [460, 198] width 920 height 396
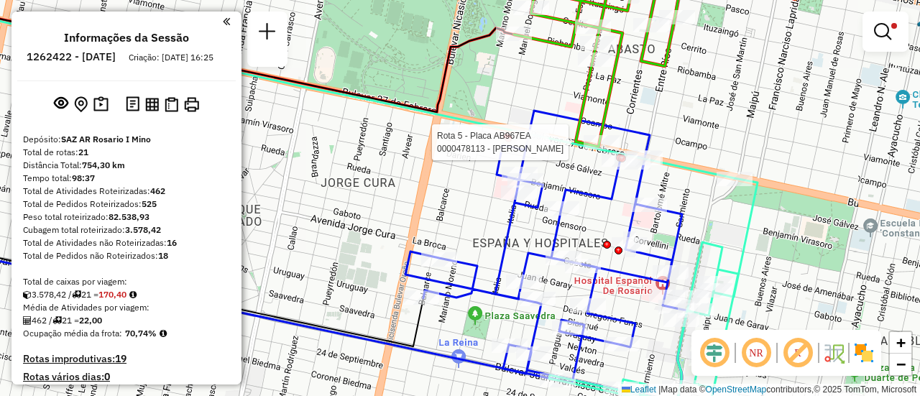
select select "**********"
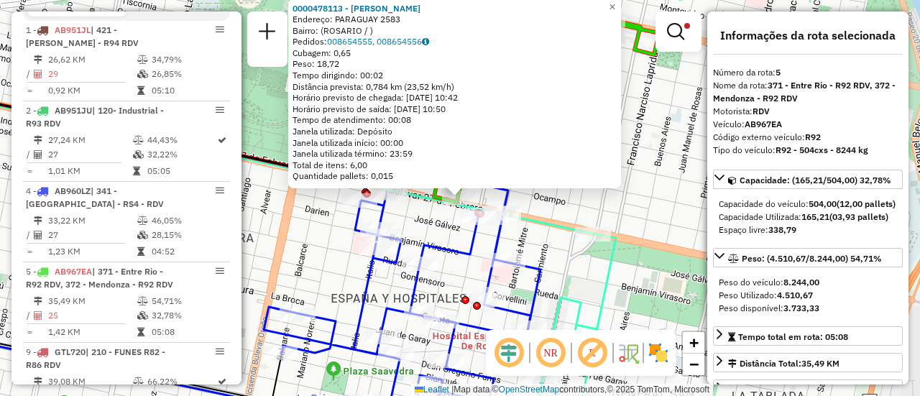
scroll to position [753, 0]
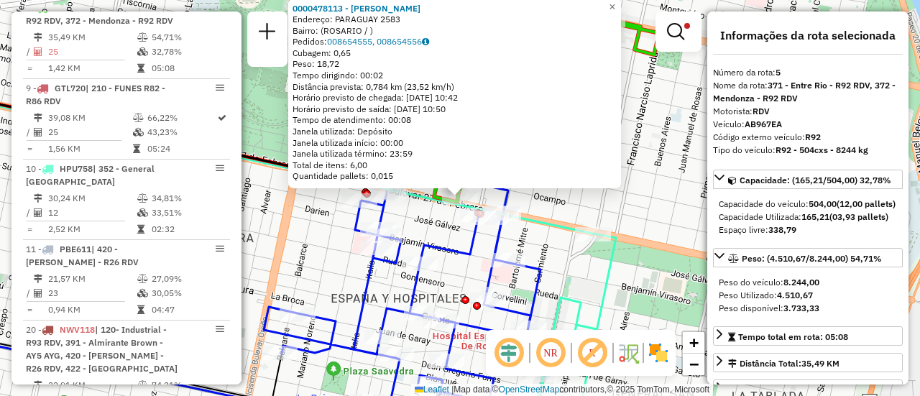
click at [571, 272] on div "0000478113 - CURI MARIA FERNANDA Endereço: PARAGUAY 2583 Bairro: (ROSARIO / ) P…" at bounding box center [460, 198] width 920 height 396
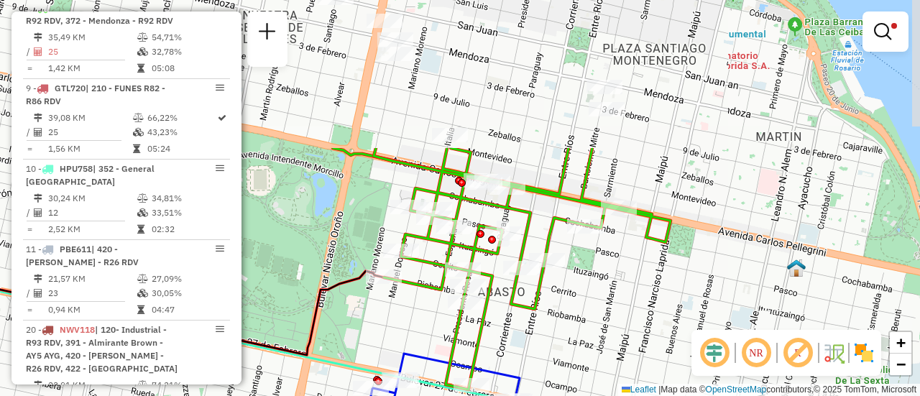
drag, startPoint x: 533, startPoint y: 124, endPoint x: 545, endPoint y: 318, distance: 194.5
click at [545, 318] on div "Limpar filtros Janela de atendimento Grade de atendimento Capacidade Transporta…" at bounding box center [460, 198] width 920 height 396
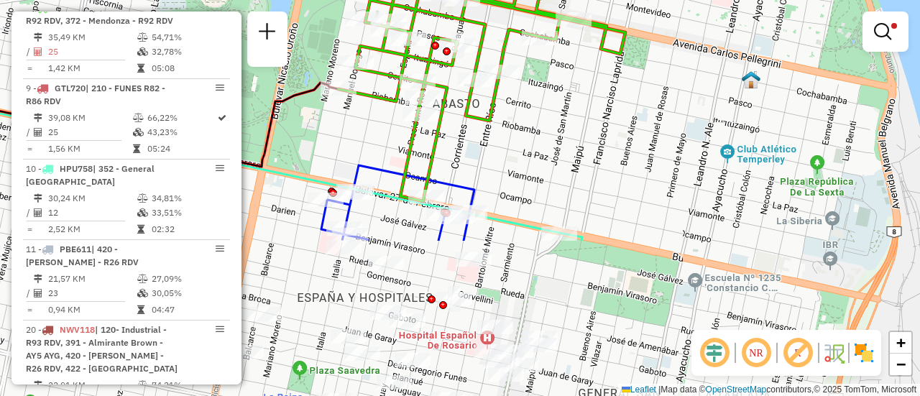
drag, startPoint x: 559, startPoint y: 108, endPoint x: 513, endPoint y: -87, distance: 200.2
click at [513, 0] on html "Aplicando filtros Pop-up bloqueado! Seu navegador bloqueou automáticamente a ab…" at bounding box center [460, 198] width 920 height 396
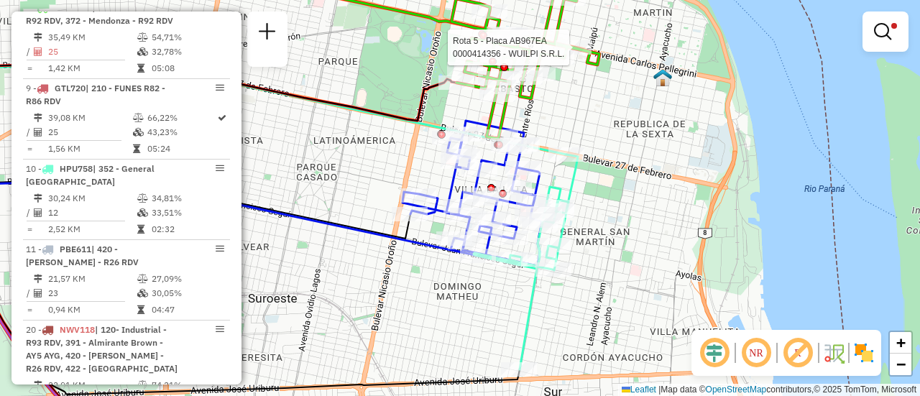
select select "**********"
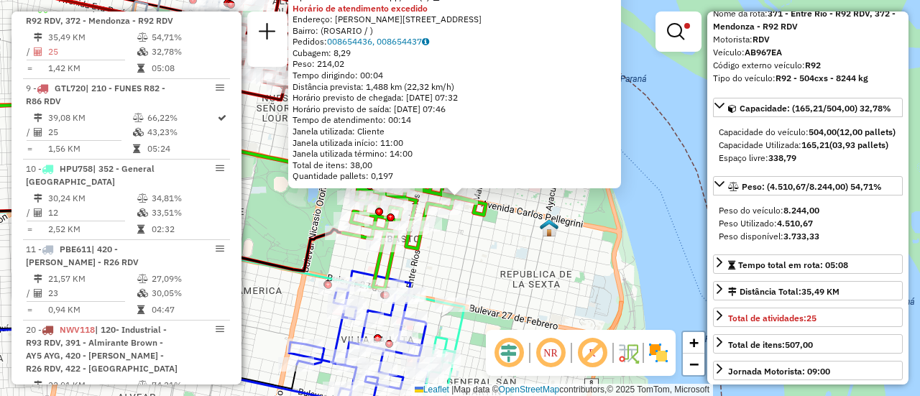
scroll to position [144, 0]
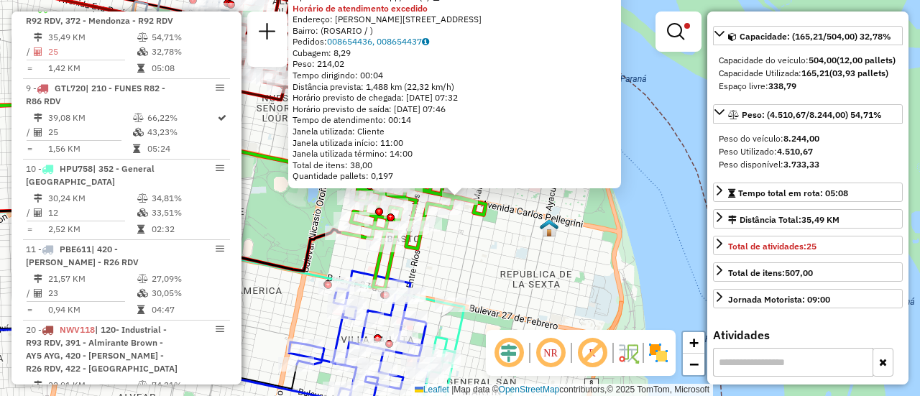
click at [589, 278] on div "0000414356 - WUILPI S.R.L. Tipo de cliente: 80 - Chopp/VIP (C) Horário de atend…" at bounding box center [460, 198] width 920 height 396
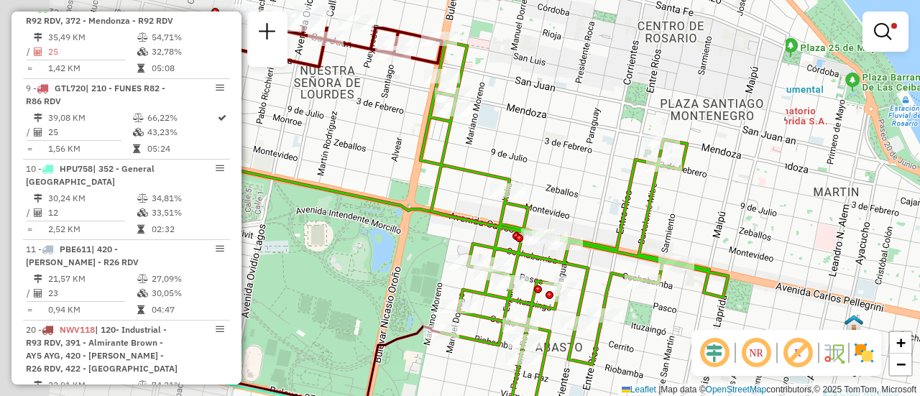
drag, startPoint x: 515, startPoint y: 188, endPoint x: 794, endPoint y: 254, distance: 286.0
click at [793, 254] on div "Limpar filtros Janela de atendimento Grade de atendimento Capacidade Transporta…" at bounding box center [460, 198] width 920 height 396
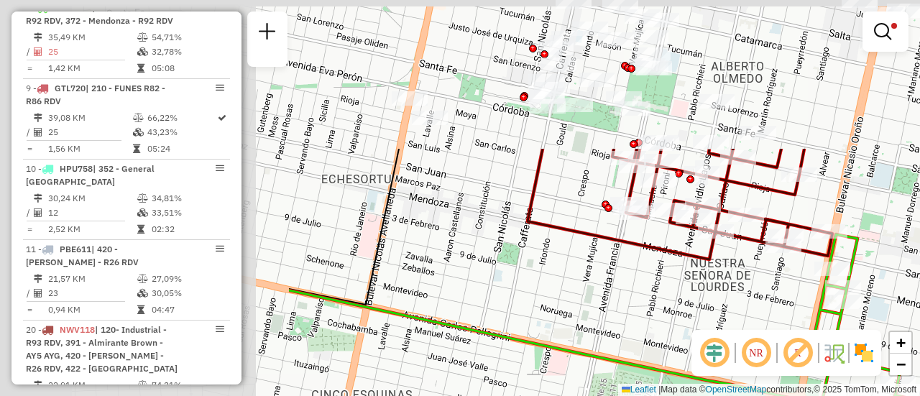
drag, startPoint x: 495, startPoint y: 168, endPoint x: 853, endPoint y: 340, distance: 397.5
click at [915, 369] on div "Limpar filtros Janela de atendimento Grade de atendimento Capacidade Transporta…" at bounding box center [460, 198] width 920 height 396
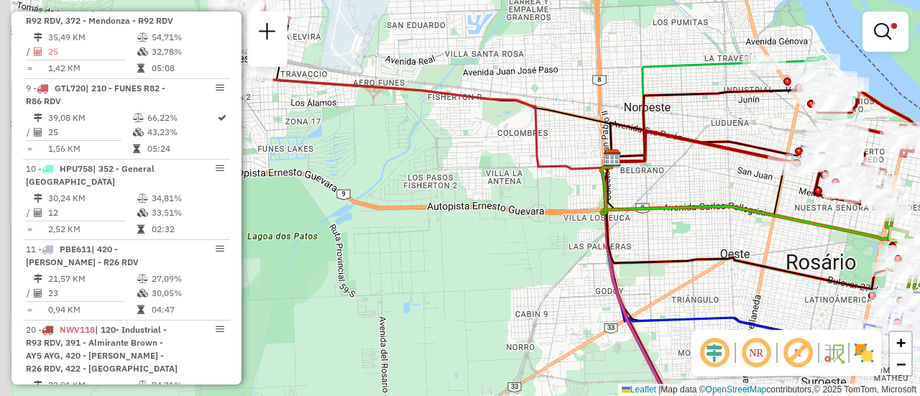
drag, startPoint x: 385, startPoint y: 191, endPoint x: 801, endPoint y: 134, distance: 420.0
click at [785, 137] on icon at bounding box center [731, 148] width 238 height 47
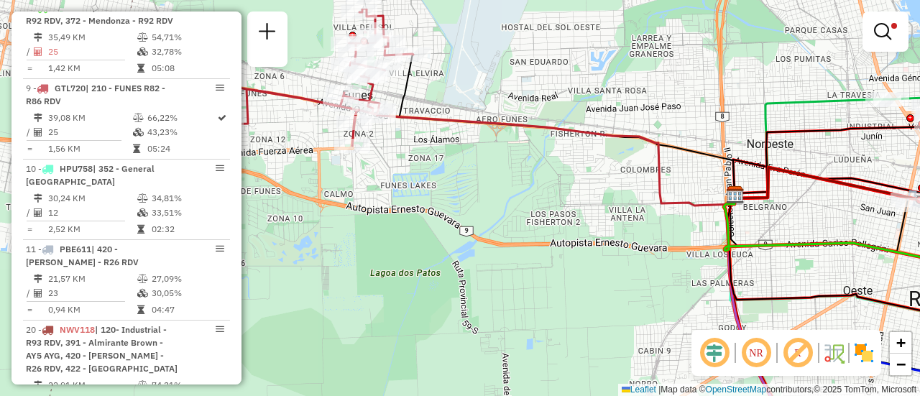
drag, startPoint x: 485, startPoint y: 132, endPoint x: 551, endPoint y: 185, distance: 84.9
click at [551, 185] on div "Limpar filtros Janela de atendimento Grade de atendimento Capacidade Transporta…" at bounding box center [460, 198] width 920 height 396
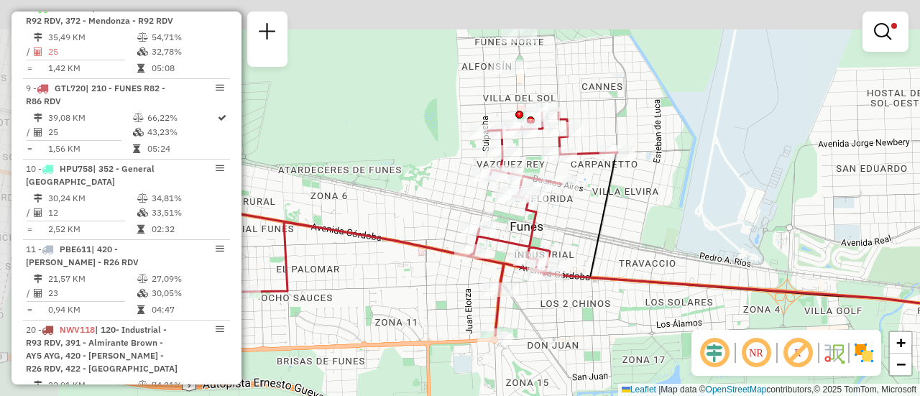
drag, startPoint x: 454, startPoint y: 115, endPoint x: 687, endPoint y: 282, distance: 285.9
click at [687, 282] on div "Limpar filtros Janela de atendimento Grade de atendimento Capacidade Transporta…" at bounding box center [460, 198] width 920 height 396
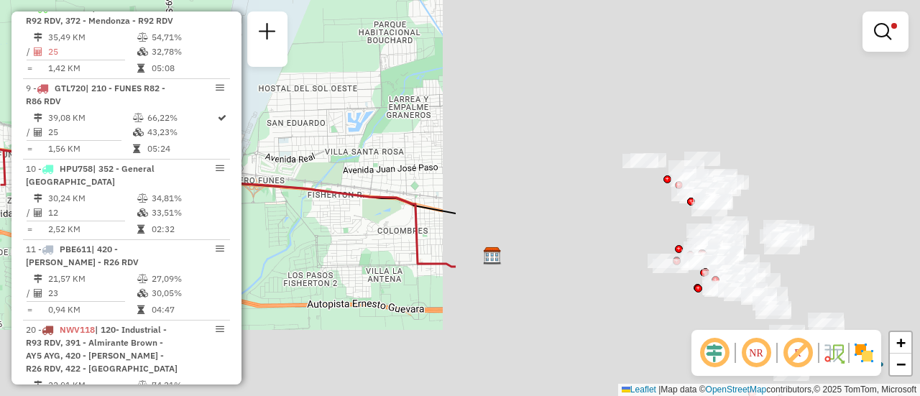
drag, startPoint x: 816, startPoint y: 215, endPoint x: 323, endPoint y: 154, distance: 497.0
click at [210, 135] on hb-router-mapa "Informações da Sessão 1262422 - 10/09/2025 Criação: 09/09/2025 16:25 Depósito: …" at bounding box center [460, 198] width 920 height 396
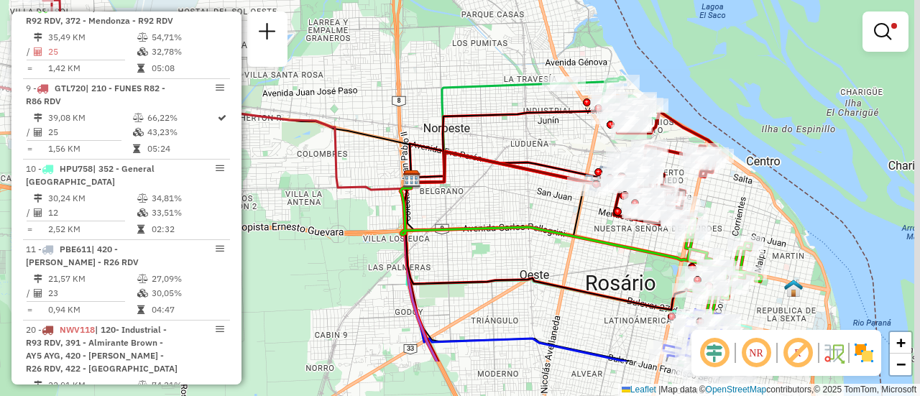
drag, startPoint x: 576, startPoint y: 227, endPoint x: 536, endPoint y: 141, distance: 94.9
click at [536, 141] on div "Rota 9 - Placa GTL720 0000451977 - SPIATTA CARLOS ALBERTO Limpar filtros Janela…" at bounding box center [460, 198] width 920 height 396
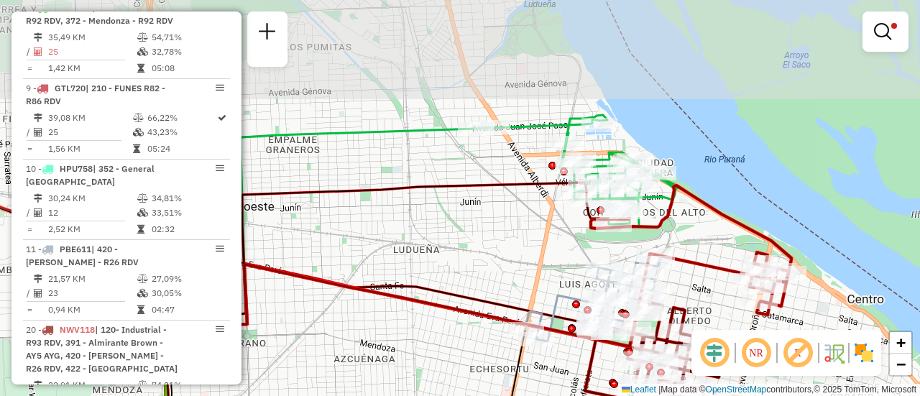
drag, startPoint x: 430, startPoint y: 109, endPoint x: 477, endPoint y: 192, distance: 95.3
click at [474, 210] on div "Rota 9 - Placa GTL720 0000451977 - SPIATTA CARLOS ALBERTO Limpar filtros Janela…" at bounding box center [460, 198] width 920 height 396
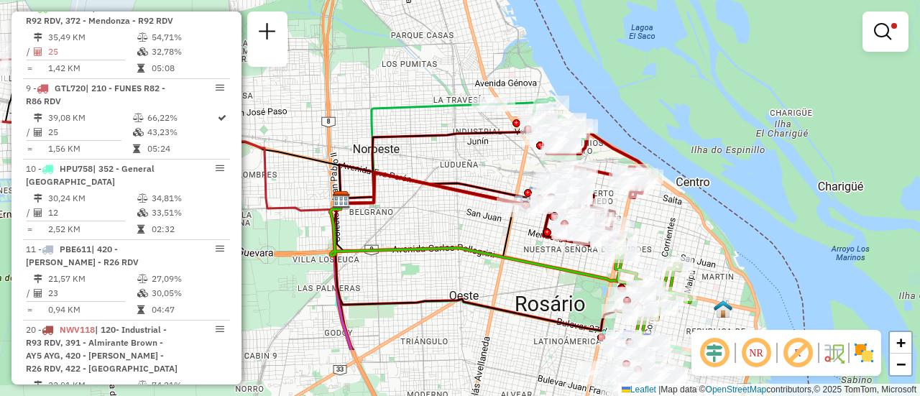
drag, startPoint x: 521, startPoint y: 254, endPoint x: 505, endPoint y: 162, distance: 92.8
click at [505, 163] on div "Rota 9 - Placa GTL720 0000451977 - SPIATTA CARLOS ALBERTO Limpar filtros Janela…" at bounding box center [460, 198] width 920 height 396
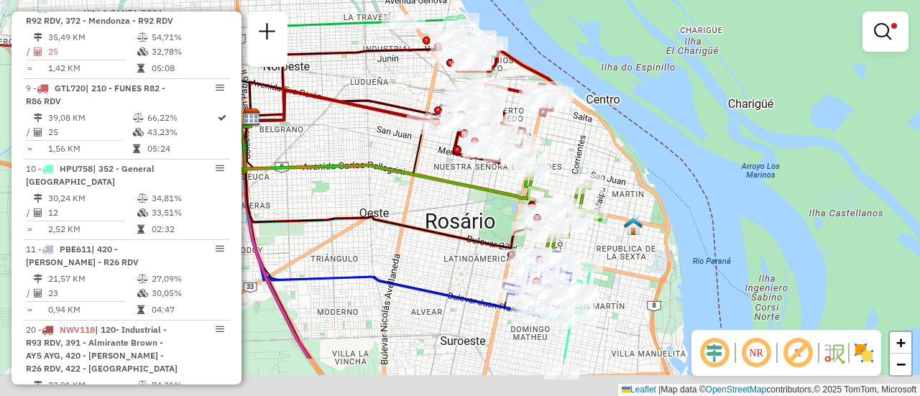
drag, startPoint x: 513, startPoint y: 262, endPoint x: 434, endPoint y: 196, distance: 103.7
click at [434, 196] on div "Rota 9 - Placa GTL720 0000451977 - SPIATTA CARLOS ALBERTO Limpar filtros Janela…" at bounding box center [460, 198] width 920 height 396
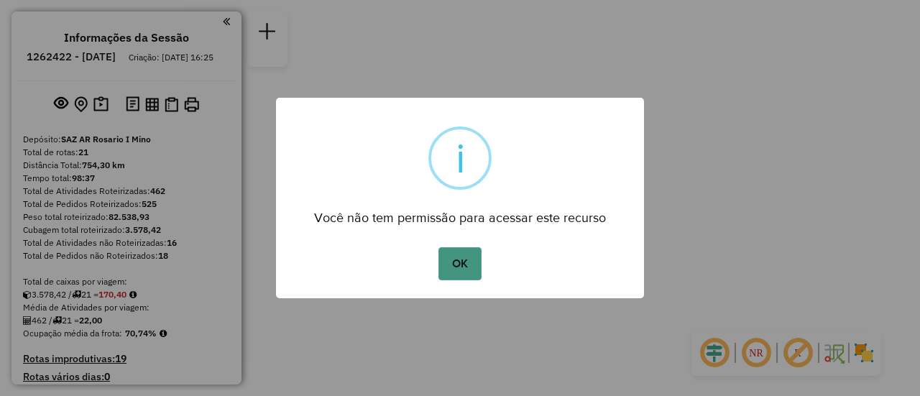
click at [466, 261] on button "OK" at bounding box center [460, 263] width 42 height 33
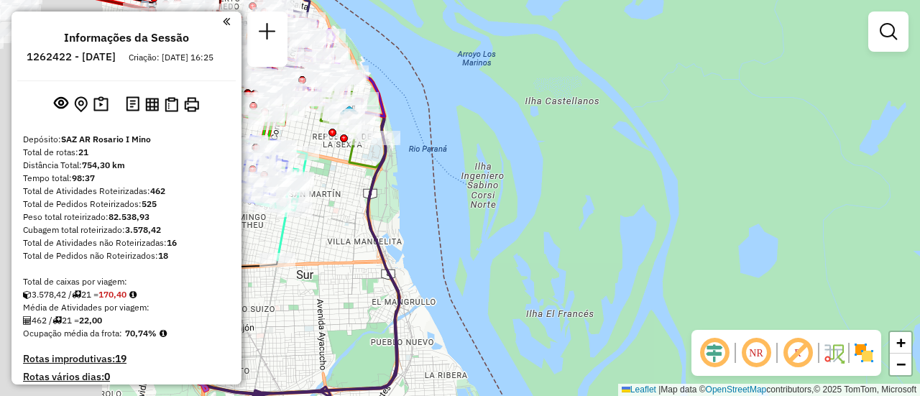
drag, startPoint x: 641, startPoint y: 226, endPoint x: 865, endPoint y: 257, distance: 225.7
click at [851, 257] on div "Janela de atendimento Grade de atendimento Capacidade Transportadoras Veículos …" at bounding box center [460, 198] width 920 height 396
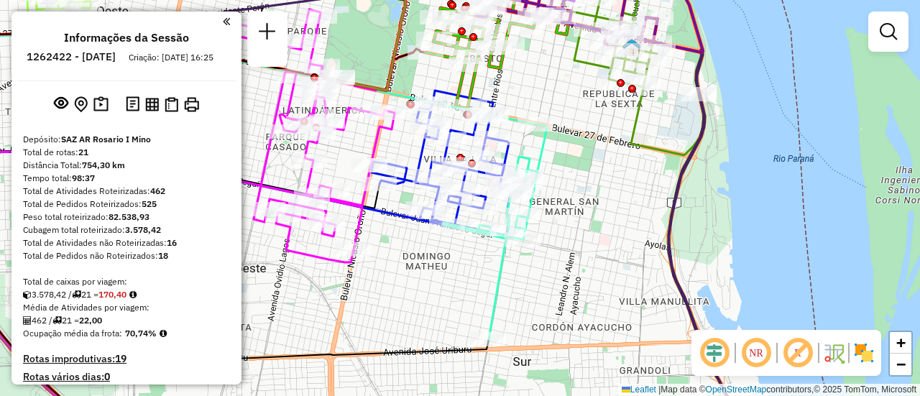
drag, startPoint x: 503, startPoint y: 189, endPoint x: 590, endPoint y: 225, distance: 93.5
click at [591, 225] on div "Janela de atendimento Grade de atendimento Capacidade Transportadoras Veículos …" at bounding box center [460, 198] width 920 height 396
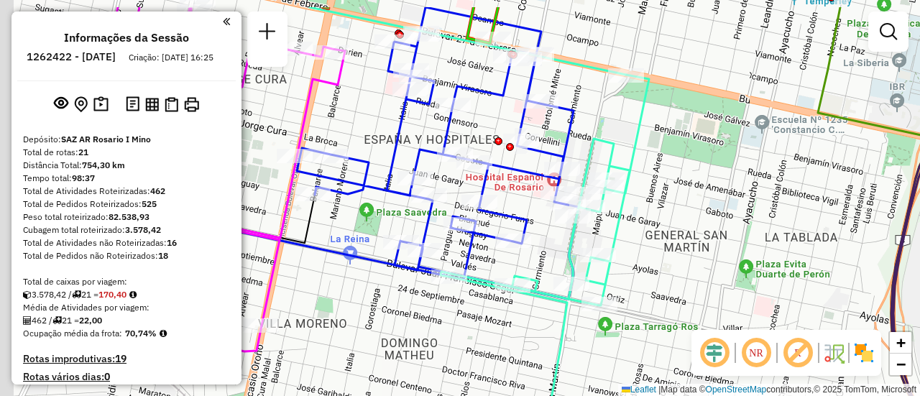
drag, startPoint x: 533, startPoint y: 167, endPoint x: 665, endPoint y: 215, distance: 140.8
click at [665, 215] on div "Janela de atendimento Grade de atendimento Capacidade Transportadoras Veículos …" at bounding box center [460, 198] width 920 height 396
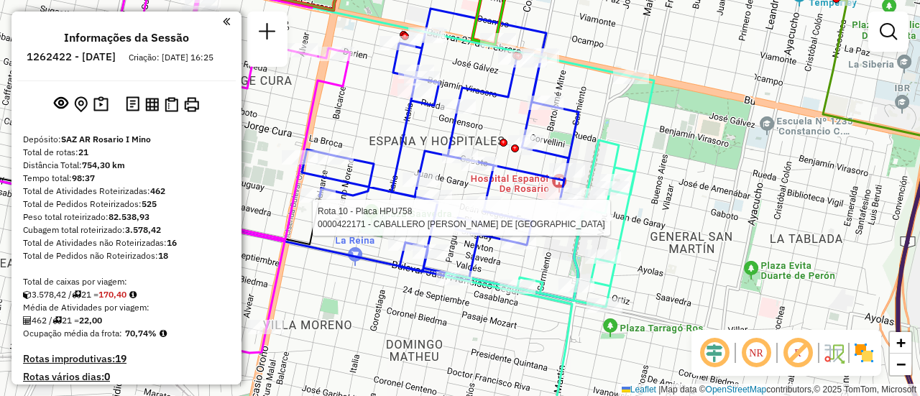
select select "**********"
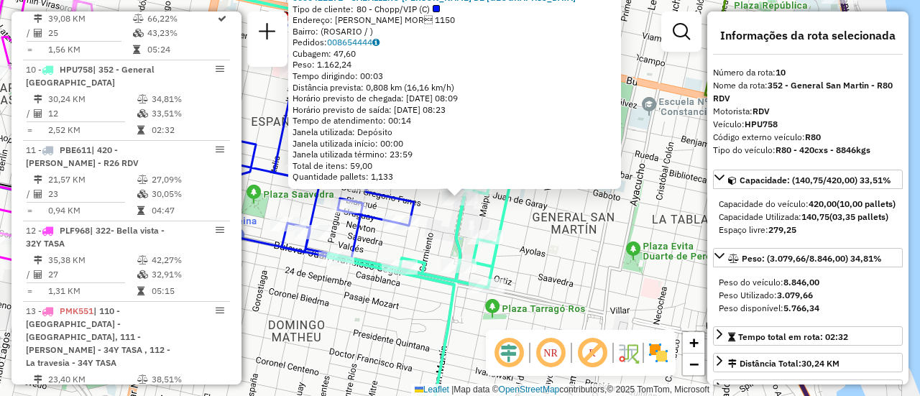
scroll to position [1250, 0]
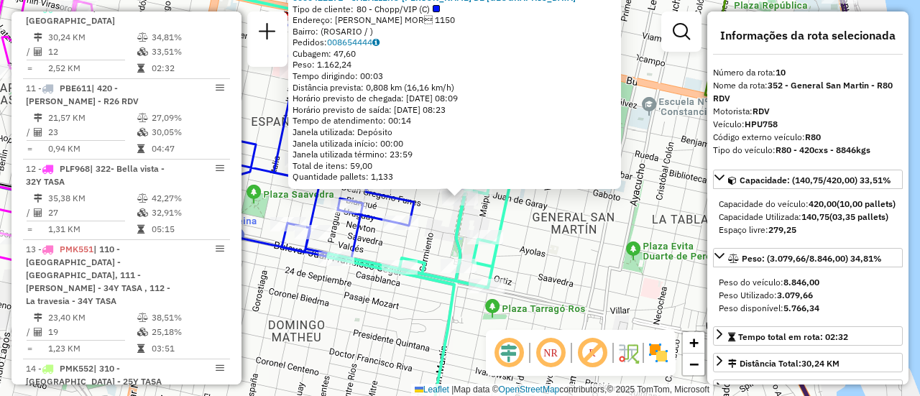
click at [555, 258] on div "0000422171 - CABALLERO ANDREA MARIA DE LOS ANGELES Tipo de cliente: 80 - Chopp/…" at bounding box center [460, 198] width 920 height 396
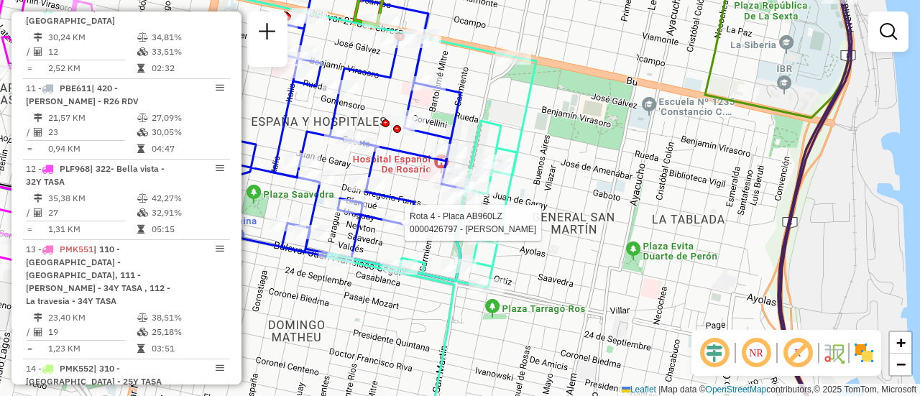
select select "**********"
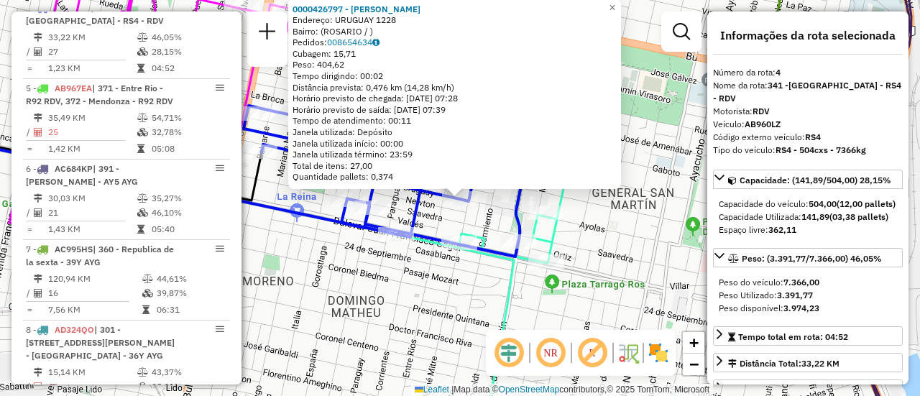
scroll to position [72, 0]
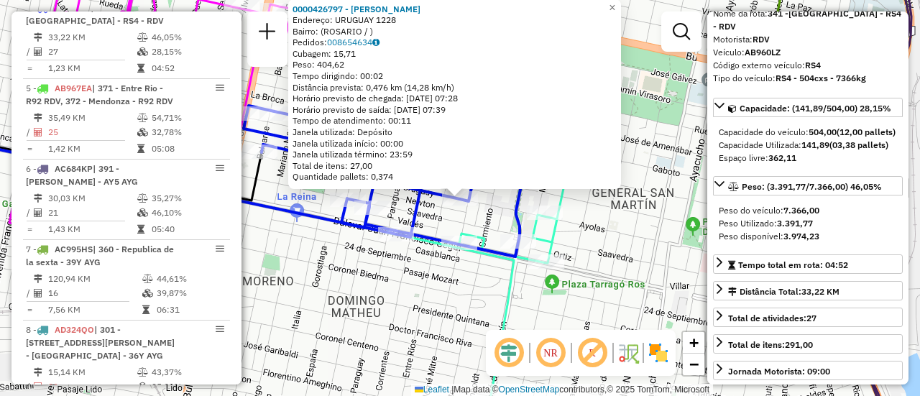
click at [618, 234] on div "0000426797 - HUANG YANFU Endereço: URUGUAY 1228 Bairro: (ROSARIO / ) Pedidos: 0…" at bounding box center [460, 198] width 920 height 396
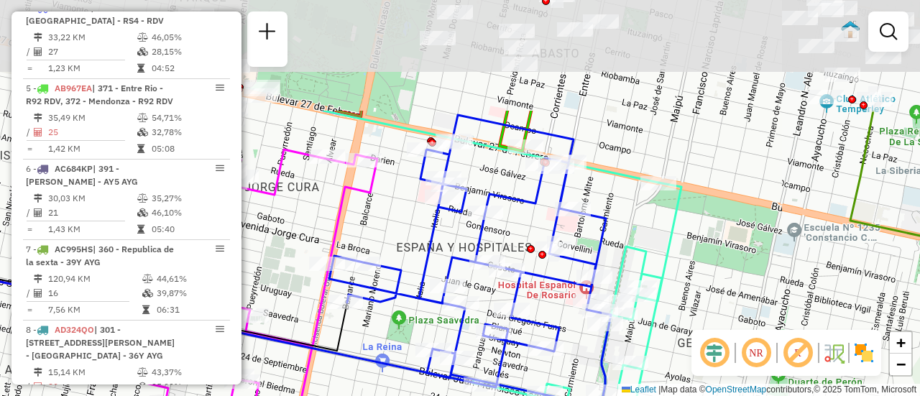
drag, startPoint x: 583, startPoint y: 101, endPoint x: 683, endPoint y: 253, distance: 182.3
click at [682, 276] on icon at bounding box center [577, 384] width 208 height 403
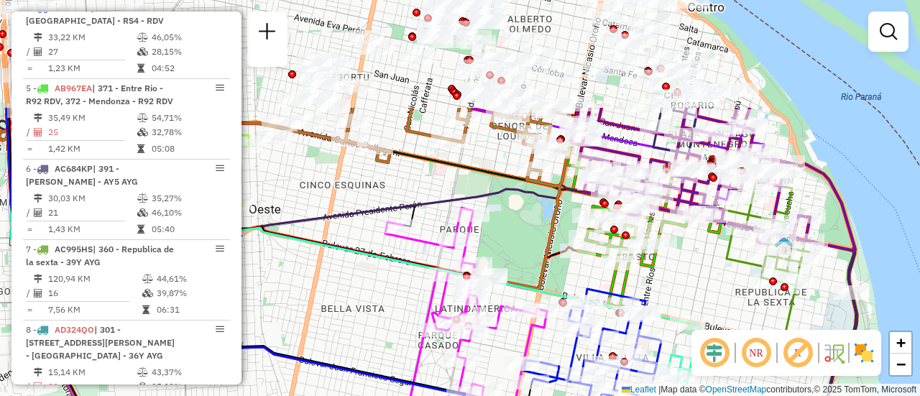
drag, startPoint x: 533, startPoint y: 127, endPoint x: 563, endPoint y: 284, distance: 160.2
click at [563, 284] on div "Janela de atendimento Grade de atendimento Capacidade Transportadoras Veículos …" at bounding box center [460, 198] width 920 height 396
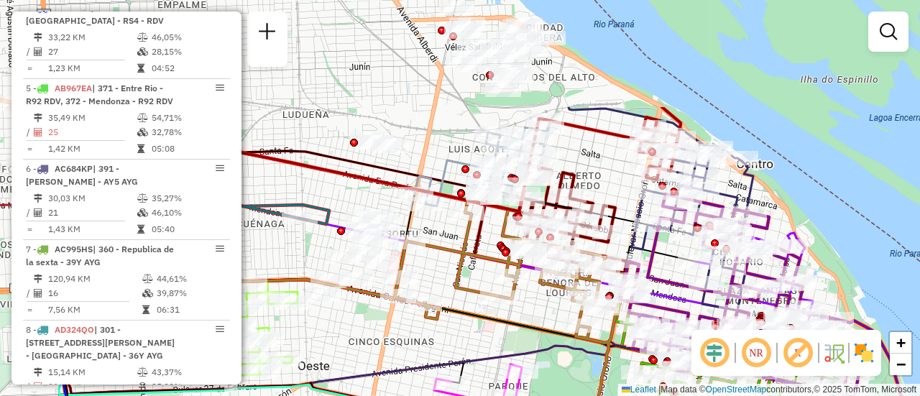
drag, startPoint x: 480, startPoint y: 191, endPoint x: 508, endPoint y: 262, distance: 77.2
click at [526, 316] on div "Rota 4 - Placa AB960LZ 0000889011 - MACAT JULIO Janela de atendimento Grade de …" at bounding box center [460, 198] width 920 height 396
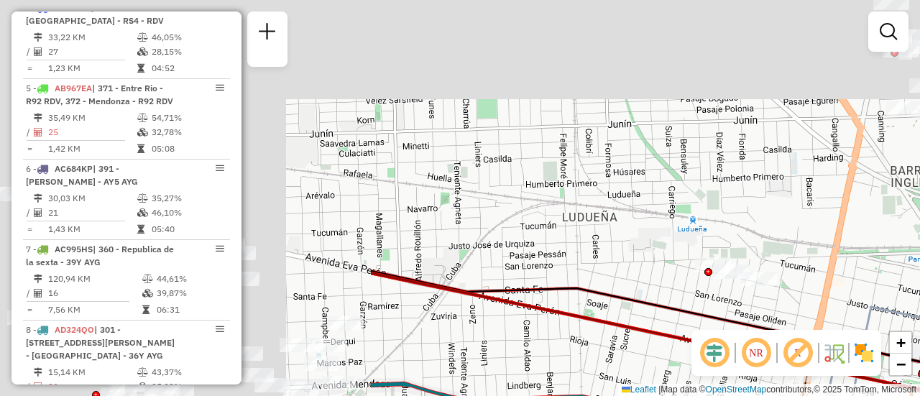
drag, startPoint x: 446, startPoint y: 77, endPoint x: 845, endPoint y: 295, distance: 454.0
click at [920, 320] on div "Rota 4 - Placa AB960LZ 0000889011 - MACAT JULIO Rota 11 - Placa PBE611 00004709…" at bounding box center [460, 198] width 920 height 396
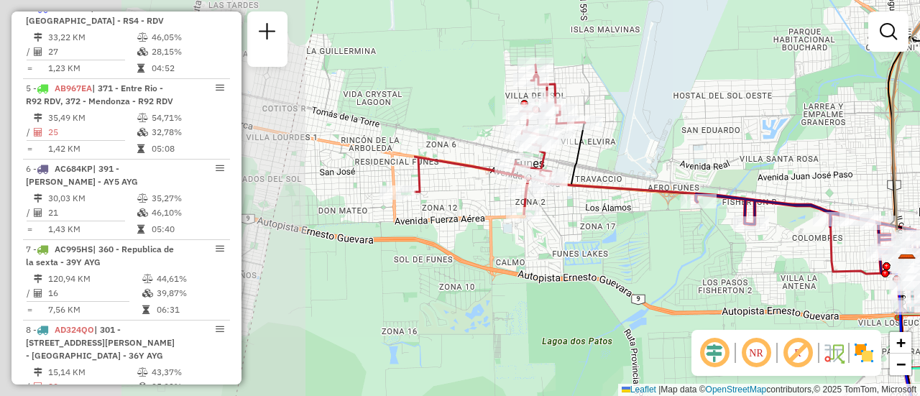
drag, startPoint x: 313, startPoint y: 272, endPoint x: 807, endPoint y: 244, distance: 494.7
click at [815, 255] on div "Rota 4 - Placa AB960LZ 0000889011 - MACAT JULIO Rota 11 - Placa PBE611 00004709…" at bounding box center [460, 198] width 920 height 396
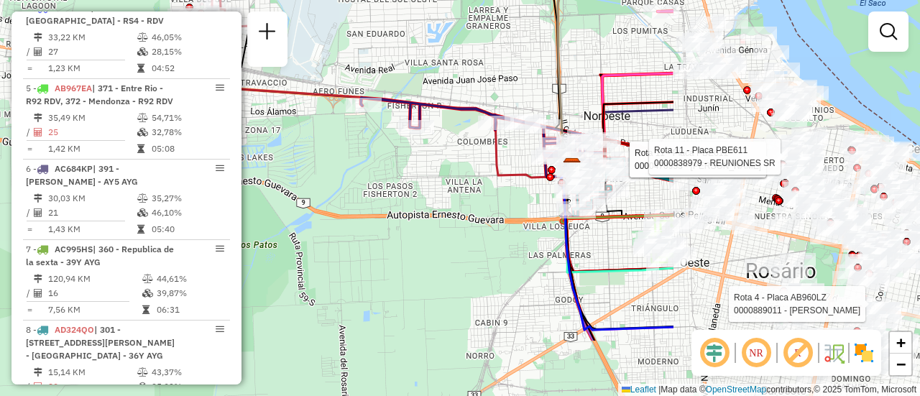
drag, startPoint x: 820, startPoint y: 137, endPoint x: 401, endPoint y: 37, distance: 430.9
click at [401, 37] on div "Rota 4 - Placa AB960LZ 0000889011 - MACAT JULIO Rota 11 - Placa PBE611 00004709…" at bounding box center [460, 198] width 920 height 396
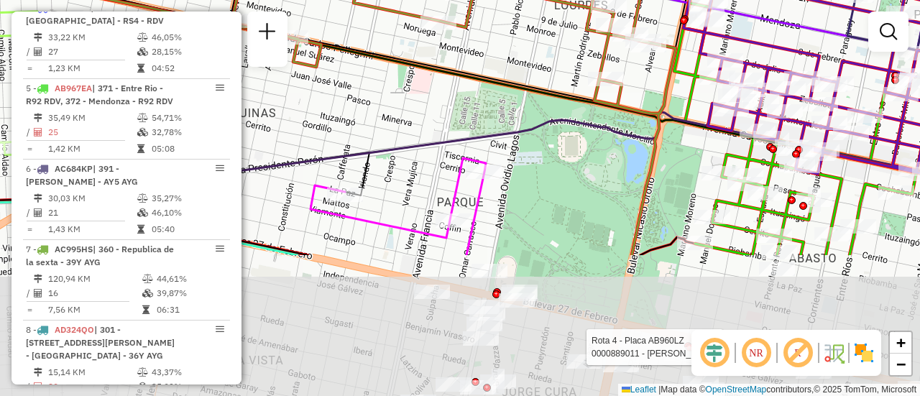
drag, startPoint x: 822, startPoint y: 202, endPoint x: 756, endPoint y: 9, distance: 204.2
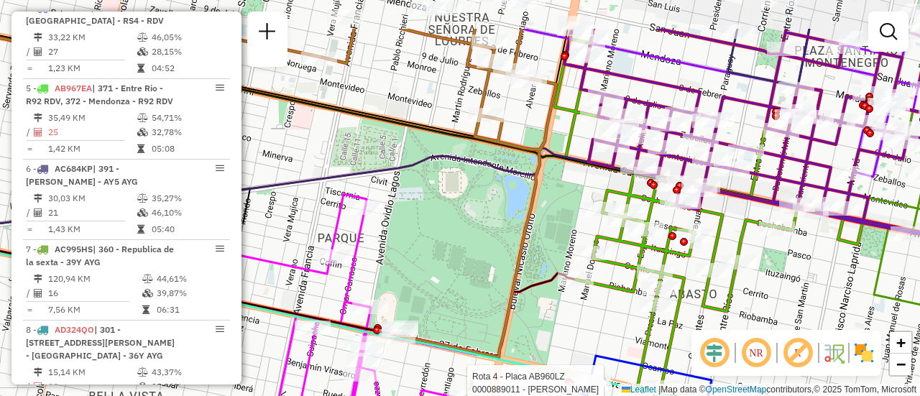
drag, startPoint x: 888, startPoint y: 88, endPoint x: 803, endPoint y: 157, distance: 108.9
click at [803, 157] on icon at bounding box center [745, 132] width 363 height 207
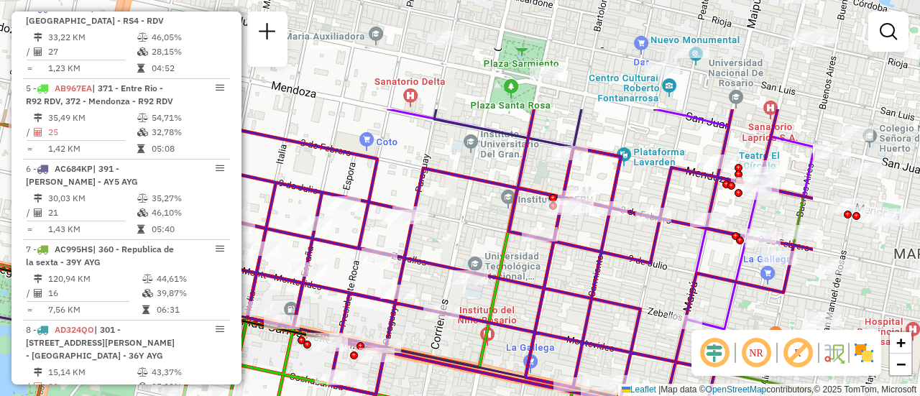
drag, startPoint x: 825, startPoint y: 105, endPoint x: 626, endPoint y: 254, distance: 248.6
click at [626, 254] on icon at bounding box center [476, 276] width 674 height 334
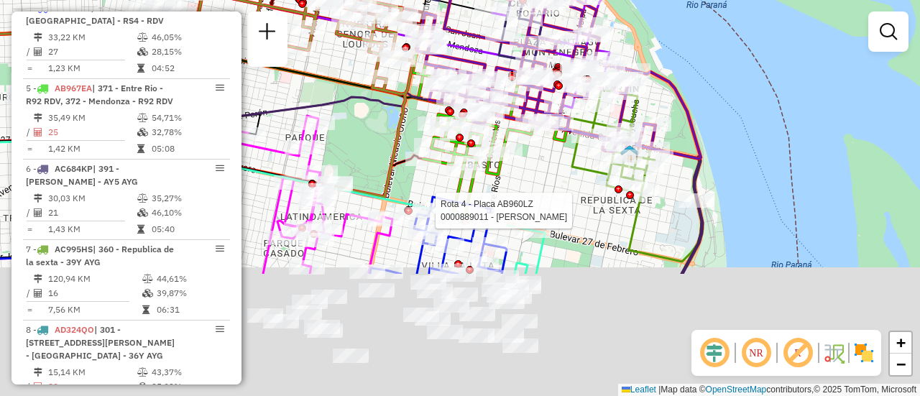
drag, startPoint x: 550, startPoint y: 349, endPoint x: 551, endPoint y: 152, distance: 197.0
click at [551, 152] on div "Rota 4 - Placa AB960LZ 0000889011 - MACAT JULIO Rota 11 - Placa PBE611 00004709…" at bounding box center [460, 198] width 920 height 396
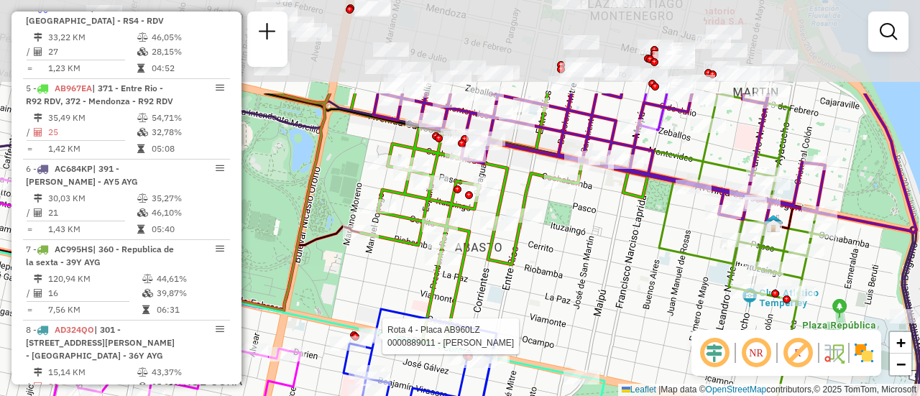
drag, startPoint x: 520, startPoint y: 119, endPoint x: 560, endPoint y: 252, distance: 139.0
click at [560, 252] on div "Rota 4 - Placa AB960LZ 0000889011 - MACAT JULIO Rota 11 - Placa PBE611 00004709…" at bounding box center [460, 198] width 920 height 396
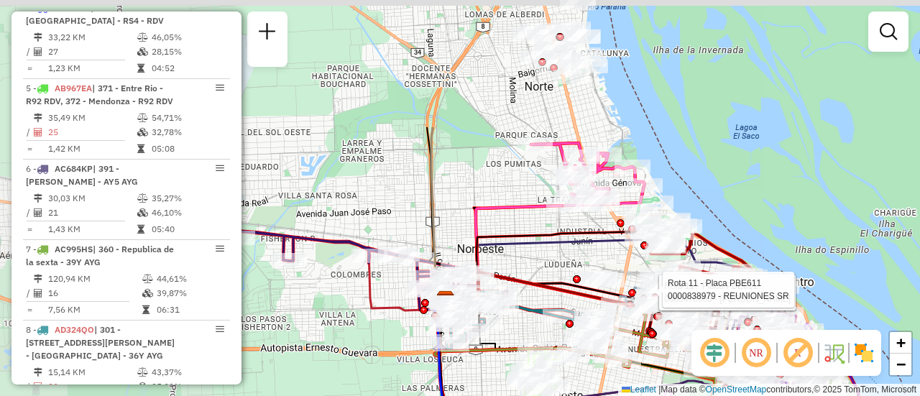
drag, startPoint x: 337, startPoint y: 89, endPoint x: 551, endPoint y: 256, distance: 271.5
click at [551, 256] on div "Rota 4 - Placa AB960LZ 0000889011 - MACAT JULIO Rota 11 - Placa PBE611 00004709…" at bounding box center [460, 198] width 920 height 396
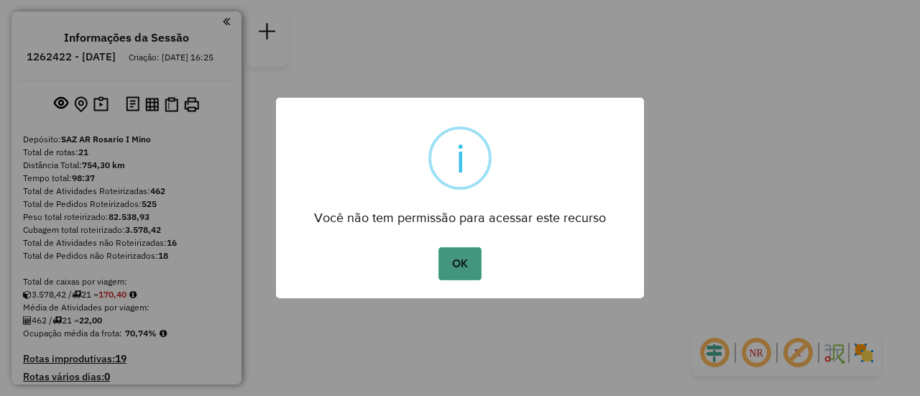
click at [465, 262] on button "OK" at bounding box center [460, 263] width 42 height 33
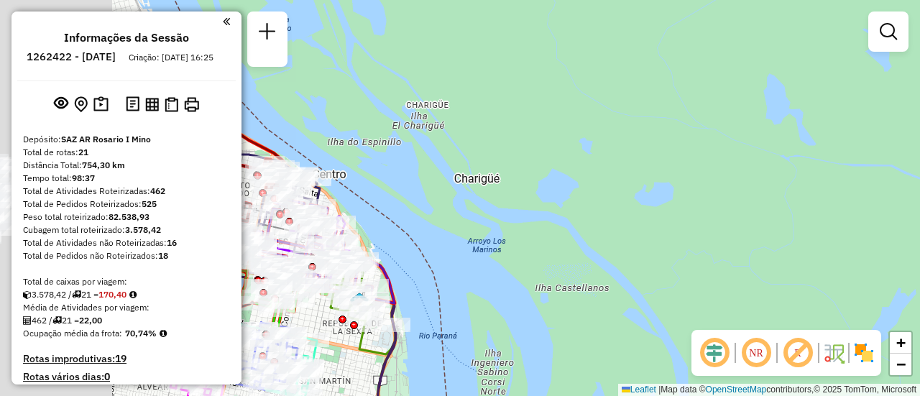
drag, startPoint x: 449, startPoint y: 148, endPoint x: 701, endPoint y: 219, distance: 261.3
click at [677, 216] on div "Janela de atendimento Grade de atendimento Capacidade Transportadoras Veículos …" at bounding box center [460, 198] width 920 height 396
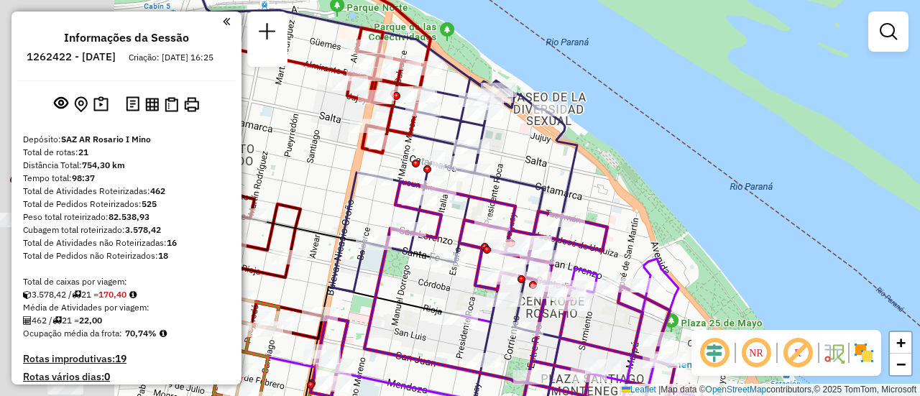
drag, startPoint x: 399, startPoint y: 185, endPoint x: 825, endPoint y: 208, distance: 426.2
click at [779, 211] on div "Janela de atendimento Grade de atendimento Capacidade Transportadoras Veículos …" at bounding box center [460, 198] width 920 height 396
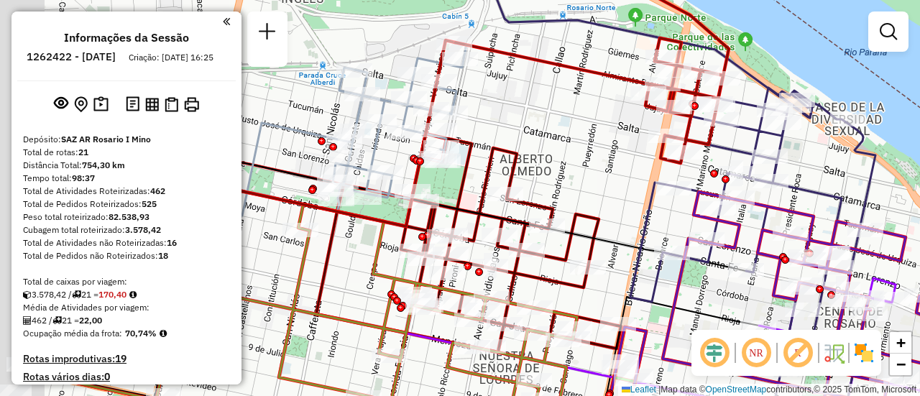
drag, startPoint x: 439, startPoint y: 165, endPoint x: 632, endPoint y: 191, distance: 195.1
click at [628, 189] on div "Janela de atendimento Grade de atendimento Capacidade Transportadoras Veículos …" at bounding box center [460, 198] width 920 height 396
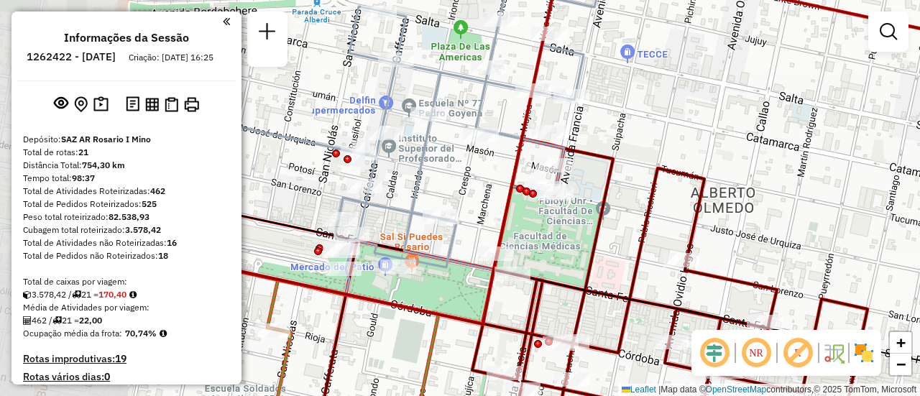
drag, startPoint x: 584, startPoint y: 169, endPoint x: 747, endPoint y: 138, distance: 166.1
click at [746, 142] on div "Janela de atendimento Grade de atendimento Capacidade Transportadoras Veículos …" at bounding box center [460, 198] width 920 height 396
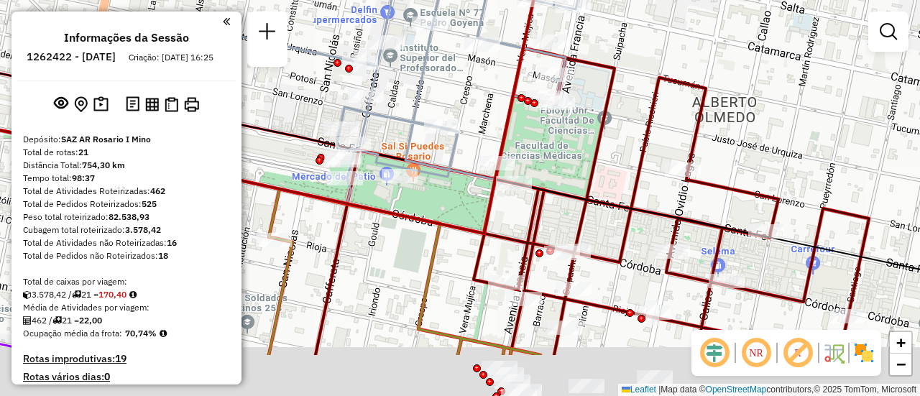
drag, startPoint x: 719, startPoint y: 212, endPoint x: 708, endPoint y: 111, distance: 101.9
click at [711, 112] on div "Janela de atendimento Grade de atendimento Capacidade Transportadoras Veículos …" at bounding box center [460, 198] width 920 height 396
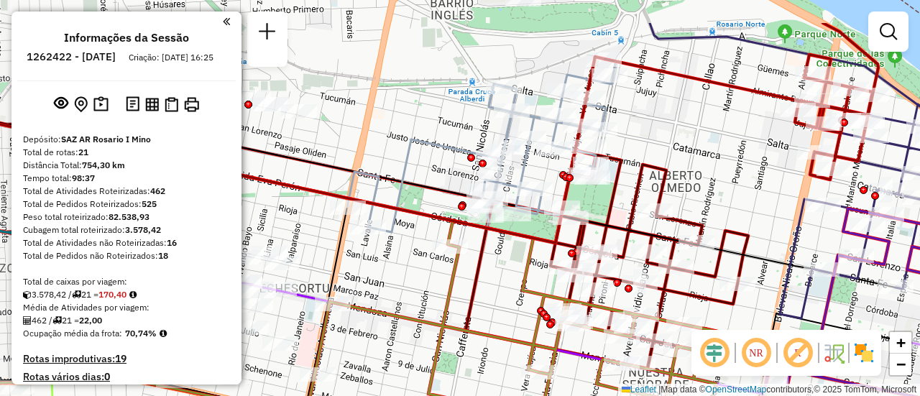
drag, startPoint x: 690, startPoint y: 113, endPoint x: 704, endPoint y: 175, distance: 64.0
click at [704, 175] on div "Janela de atendimento Grade de atendimento Capacidade Transportadoras Veículos …" at bounding box center [460, 198] width 920 height 396
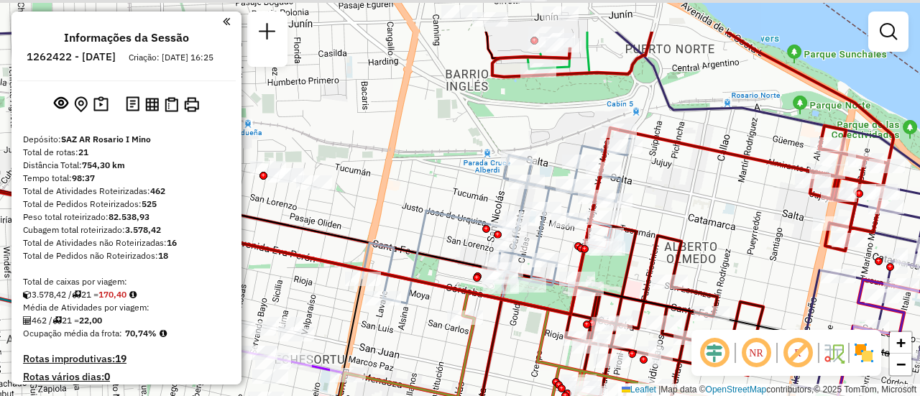
drag, startPoint x: 646, startPoint y: 96, endPoint x: 649, endPoint y: 145, distance: 49.0
click at [661, 168] on div "Janela de atendimento Grade de atendimento Capacidade Transportadoras Veículos …" at bounding box center [460, 198] width 920 height 396
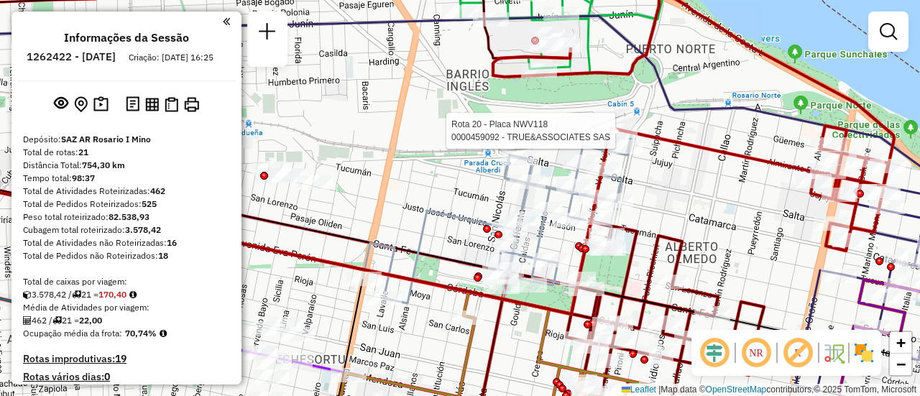
select select "**********"
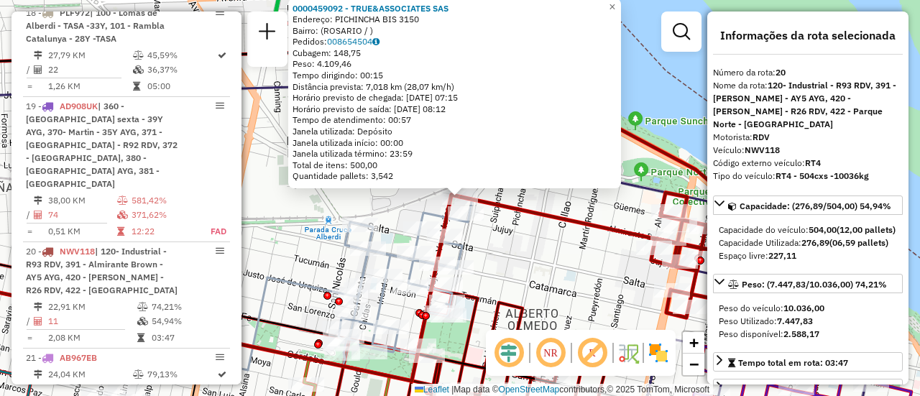
scroll to position [2184, 0]
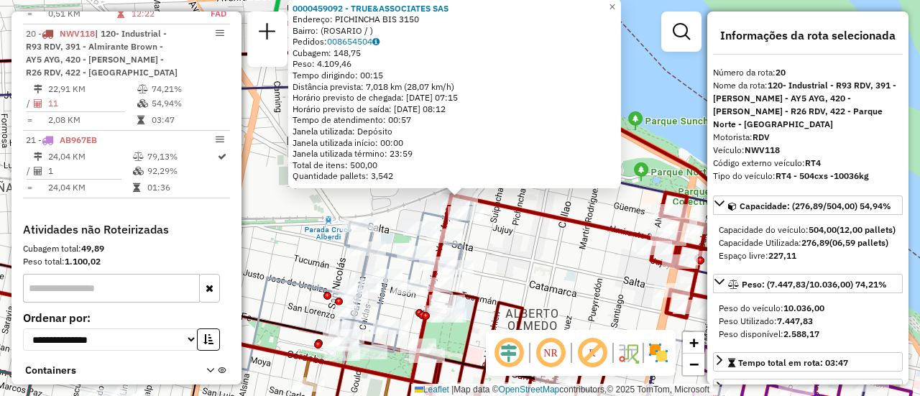
click at [550, 268] on div "0000459092 - TRUE&ASSOCIATES SAS Endereço: PICHINCHA BIS 3150 Bairro: ([GEOGRAP…" at bounding box center [460, 198] width 920 height 396
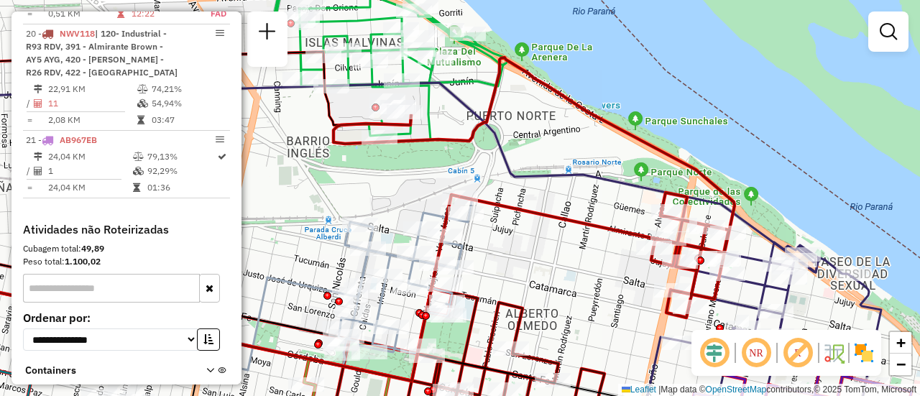
drag, startPoint x: 506, startPoint y: 178, endPoint x: 480, endPoint y: 128, distance: 56.9
click at [575, 208] on icon at bounding box center [380, 180] width 944 height 194
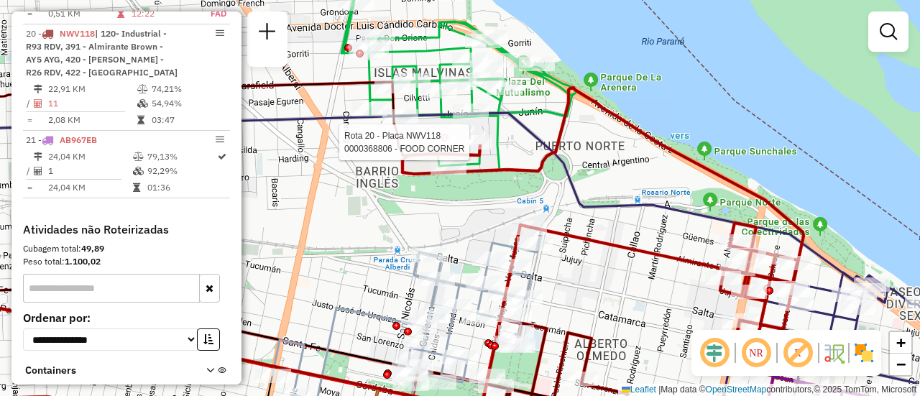
select select "**********"
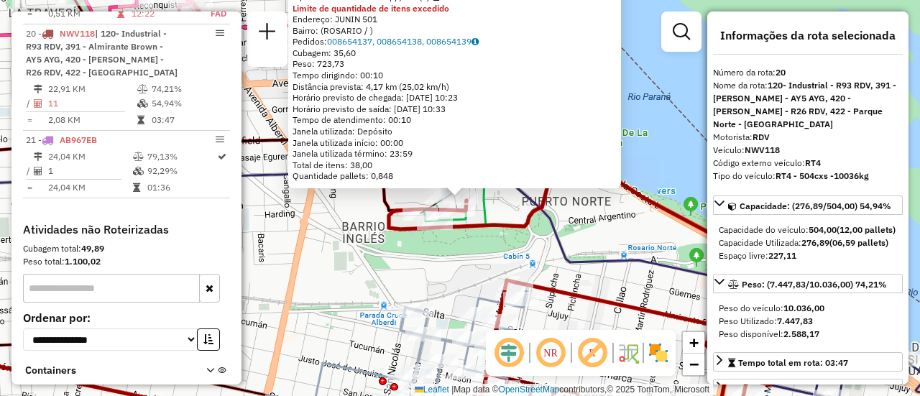
click at [403, 264] on div "0000368806 - FOOD CORNER Tipo de cliente: 80 - Chopp/VIP (C) Limite de quantida…" at bounding box center [460, 198] width 920 height 396
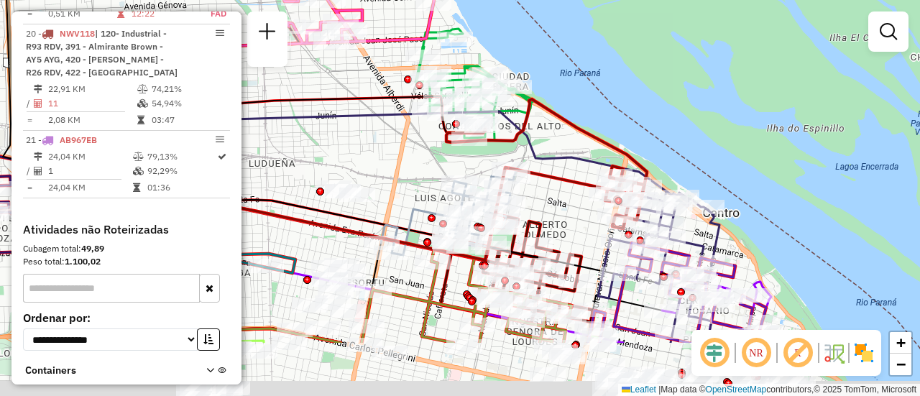
drag, startPoint x: 608, startPoint y: 293, endPoint x: 539, endPoint y: 133, distance: 173.9
click at [531, 131] on div "Janela de atendimento Grade de atendimento Capacidade Transportadoras Veículos …" at bounding box center [460, 198] width 920 height 396
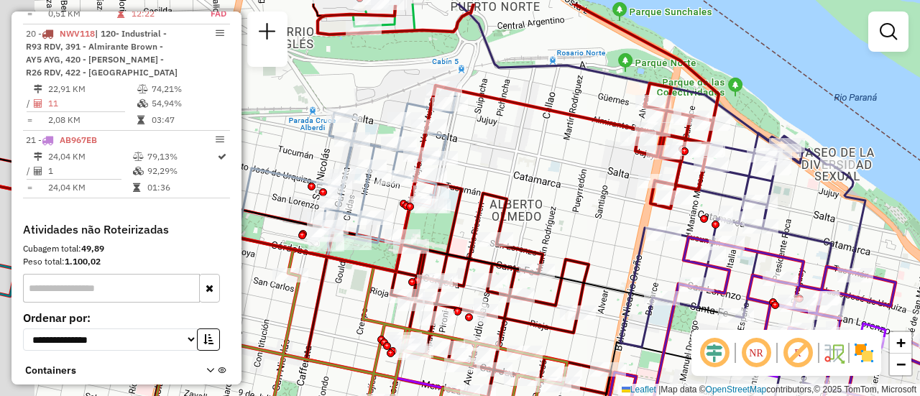
drag, startPoint x: 490, startPoint y: 160, endPoint x: 544, endPoint y: 205, distance: 70.0
click at [544, 205] on div "Janela de atendimento Grade de atendimento Capacidade Transportadoras Veículos …" at bounding box center [460, 198] width 920 height 396
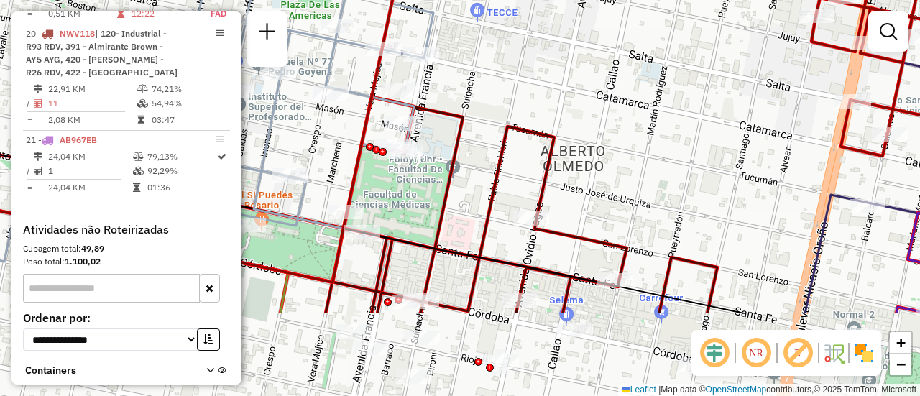
drag, startPoint x: 454, startPoint y: 266, endPoint x: 431, endPoint y: 137, distance: 130.6
click at [431, 137] on div "Janela de atendimento Grade de atendimento Capacidade Transportadoras Veículos …" at bounding box center [460, 198] width 920 height 396
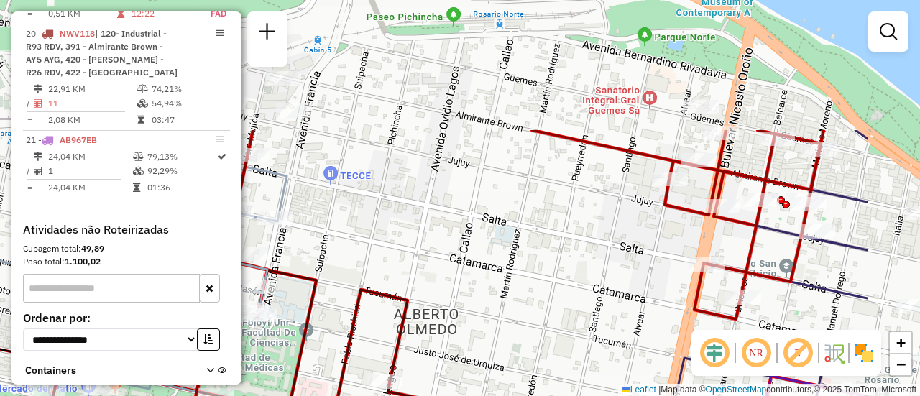
drag, startPoint x: 702, startPoint y: 111, endPoint x: 557, endPoint y: 280, distance: 222.9
click at [557, 280] on div "Janela de atendimento Grade de atendimento Capacidade Transportadoras Veículos …" at bounding box center [460, 198] width 920 height 396
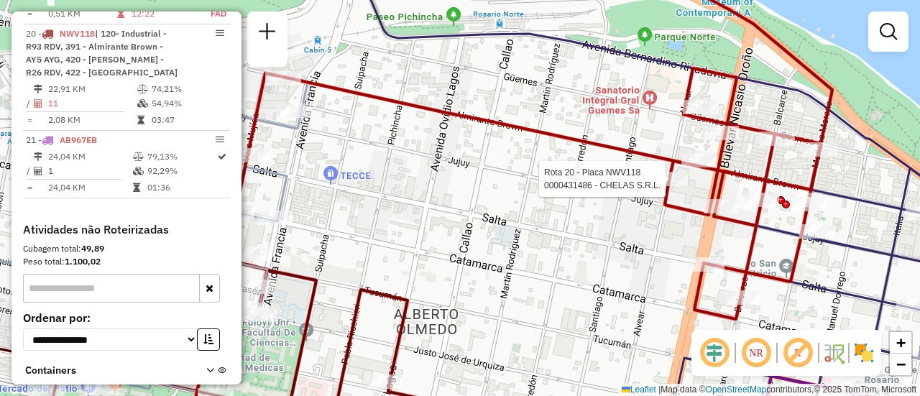
select select "**********"
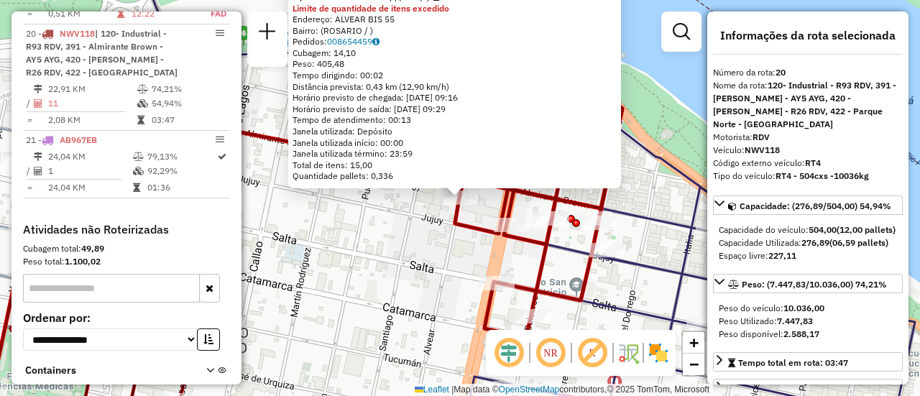
scroll to position [144, 0]
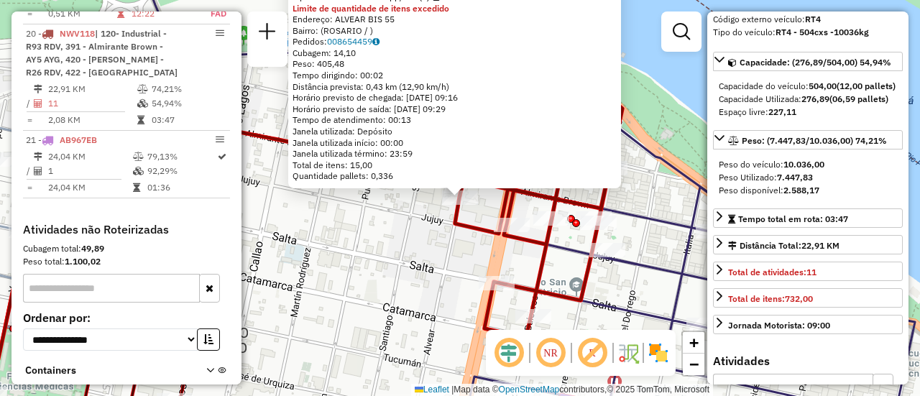
click at [423, 269] on div "0000431486 - CHELAS S.R.L. Tipo de cliente: 80 - Chopp/VIP (C) Limite de quanti…" at bounding box center [460, 198] width 920 height 396
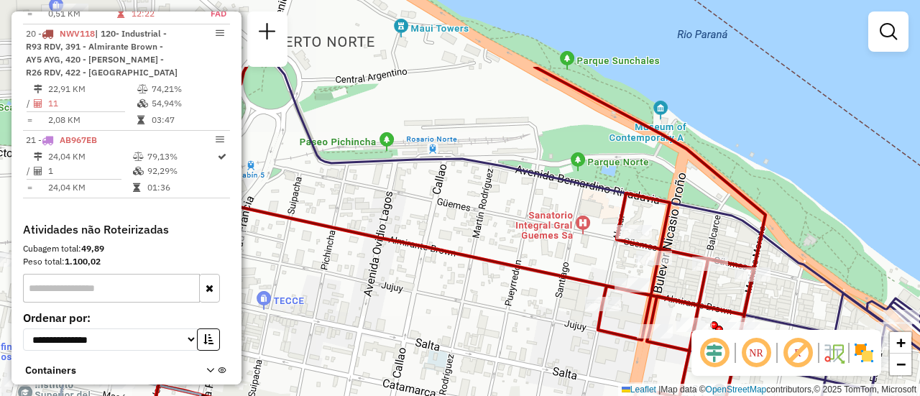
drag, startPoint x: 404, startPoint y: 145, endPoint x: 652, endPoint y: 323, distance: 305.5
click at [652, 323] on div "Janela de atendimento Grade de atendimento Capacidade Transportadoras Veículos …" at bounding box center [460, 198] width 920 height 396
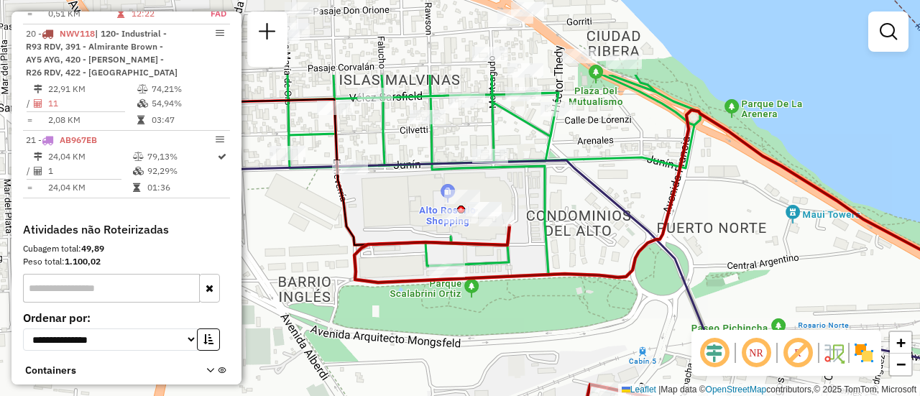
drag, startPoint x: 514, startPoint y: 239, endPoint x: 801, endPoint y: 354, distance: 308.8
click at [801, 354] on hb-router-mapa "Informações da Sessão 1262422 - [DATE] Criação: [DATE] 16:25 Depósito: SAZ AR R…" at bounding box center [460, 198] width 920 height 396
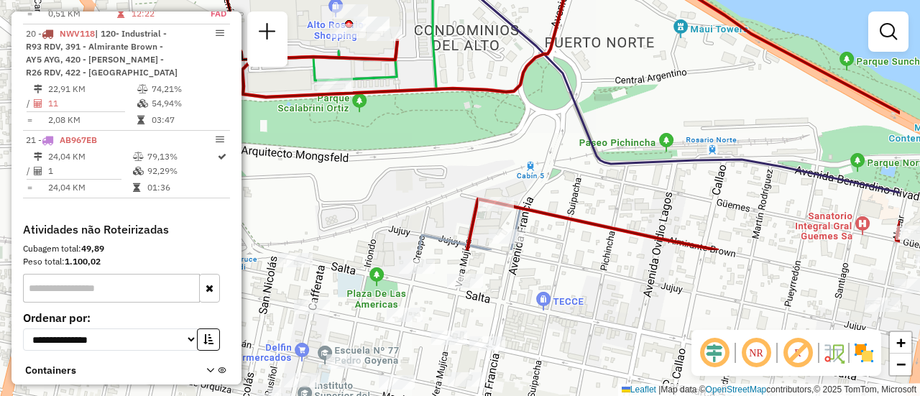
drag, startPoint x: 664, startPoint y: 371, endPoint x: 551, endPoint y: 185, distance: 216.8
click at [551, 185] on div "Janela de atendimento Grade de atendimento Capacidade Transportadoras Veículos …" at bounding box center [460, 198] width 920 height 396
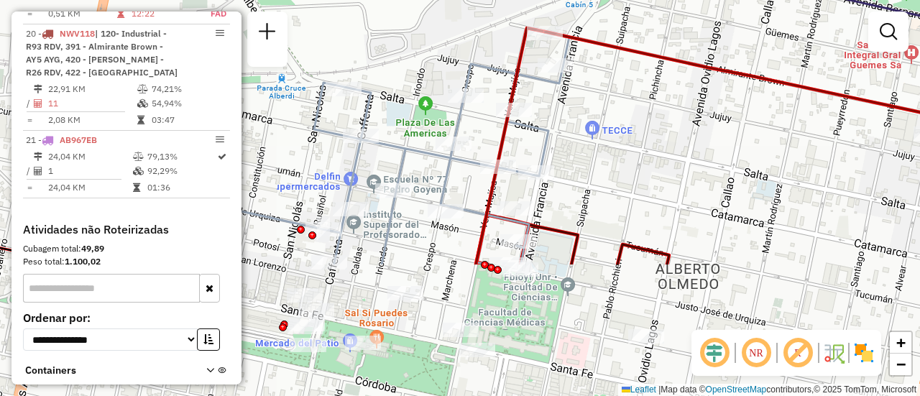
drag, startPoint x: 676, startPoint y: 291, endPoint x: 725, endPoint y: 120, distance: 178.0
click at [725, 120] on div "Janela de atendimento Grade de atendimento Capacidade Transportadoras Veículos …" at bounding box center [460, 198] width 920 height 396
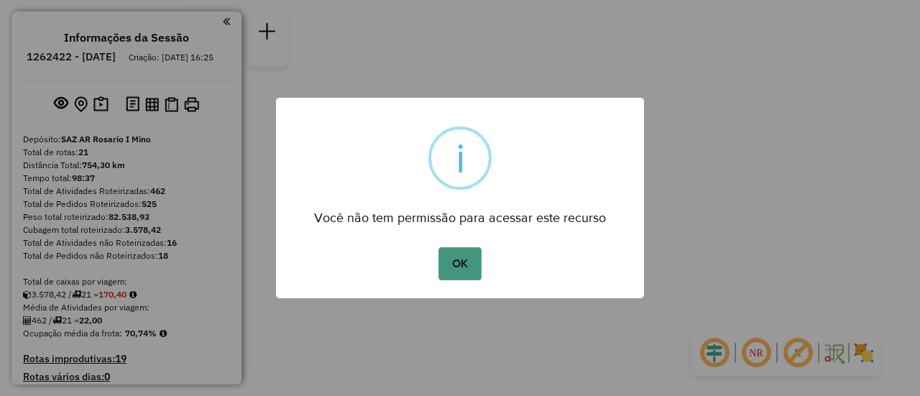
click at [468, 260] on button "OK" at bounding box center [460, 263] width 42 height 33
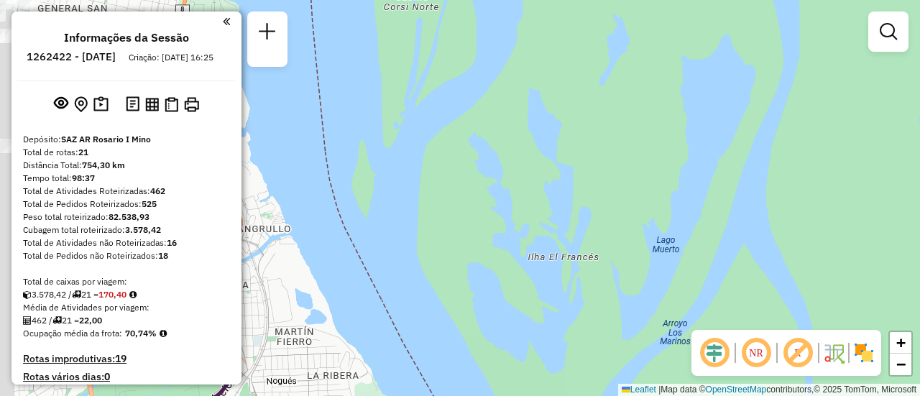
drag, startPoint x: 374, startPoint y: 175, endPoint x: 750, endPoint y: 257, distance: 384.7
click at [710, 258] on div "Janela de atendimento Grade de atendimento Capacidade Transportadoras Veículos …" at bounding box center [460, 198] width 920 height 396
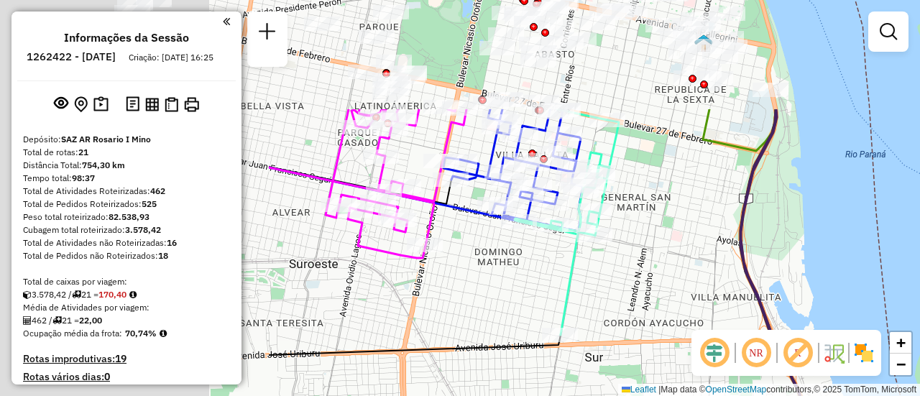
drag, startPoint x: 442, startPoint y: 166, endPoint x: 830, endPoint y: 322, distance: 417.7
click at [833, 325] on div "Janela de atendimento Grade de atendimento Capacidade Transportadoras Veículos …" at bounding box center [460, 198] width 920 height 396
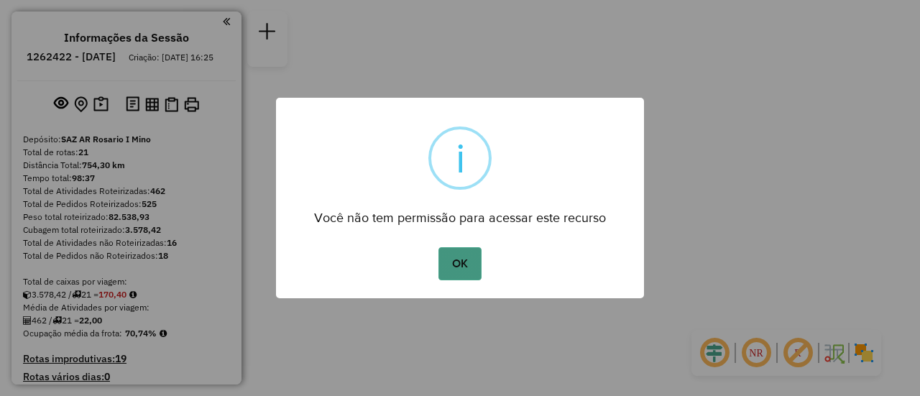
click at [469, 261] on button "OK" at bounding box center [460, 263] width 42 height 33
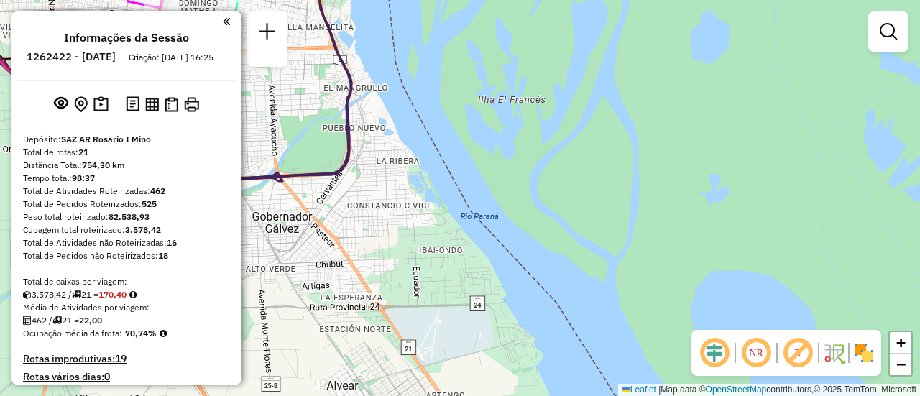
drag, startPoint x: 406, startPoint y: 129, endPoint x: 673, endPoint y: 270, distance: 302.0
click at [647, 263] on div "Janela de atendimento Grade de atendimento Capacidade Transportadoras Veículos …" at bounding box center [460, 198] width 920 height 396
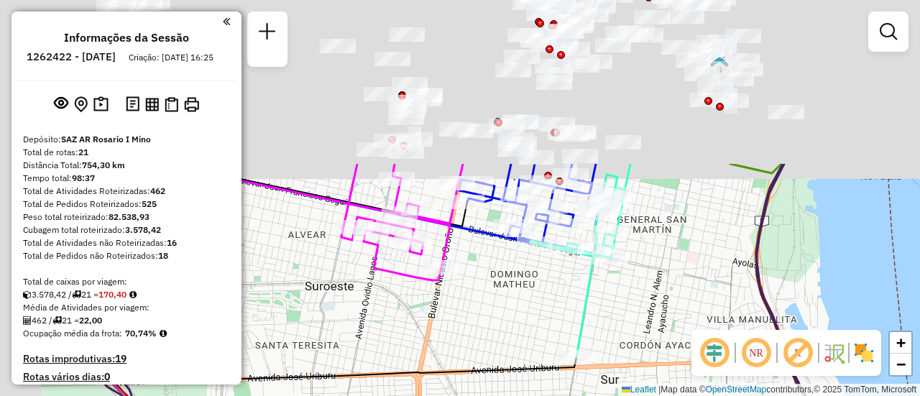
drag, startPoint x: 513, startPoint y: 89, endPoint x: 662, endPoint y: 323, distance: 277.4
click at [659, 321] on div "Janela de atendimento Grade de atendimento Capacidade Transportadoras Veículos …" at bounding box center [460, 198] width 920 height 396
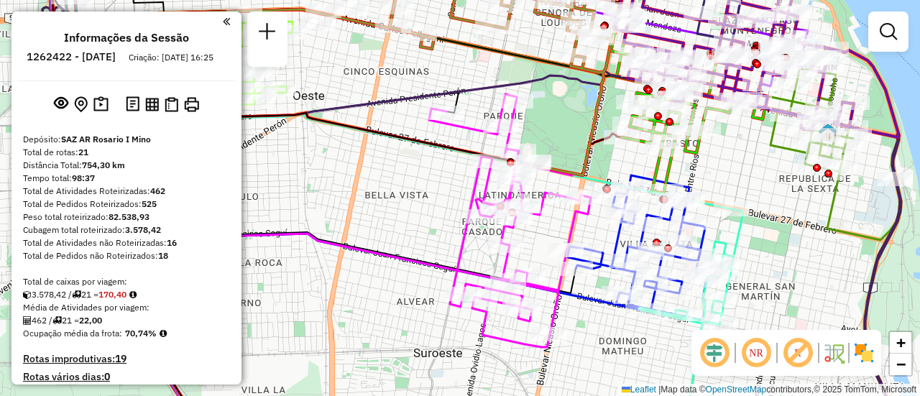
drag, startPoint x: 672, startPoint y: 218, endPoint x: 756, endPoint y: 255, distance: 91.4
click at [756, 255] on div "Janela de atendimento Grade de atendimento Capacidade Transportadoras Veículos …" at bounding box center [460, 198] width 920 height 396
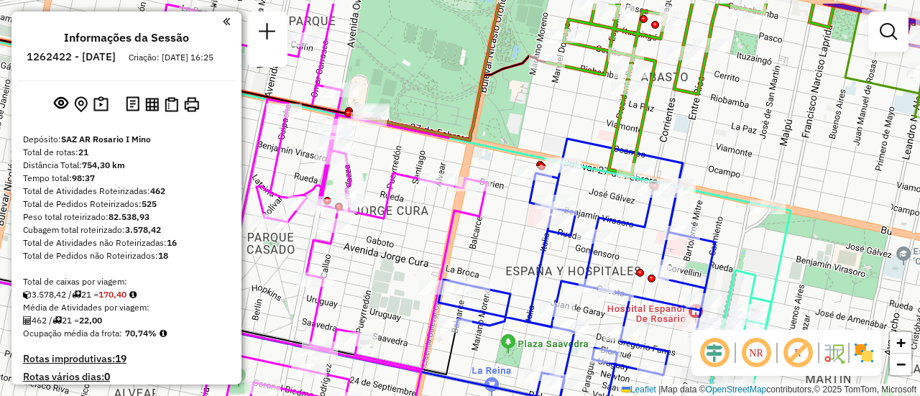
drag, startPoint x: 721, startPoint y: 222, endPoint x: 787, endPoint y: 270, distance: 80.8
click at [787, 270] on icon at bounding box center [686, 342] width 208 height 272
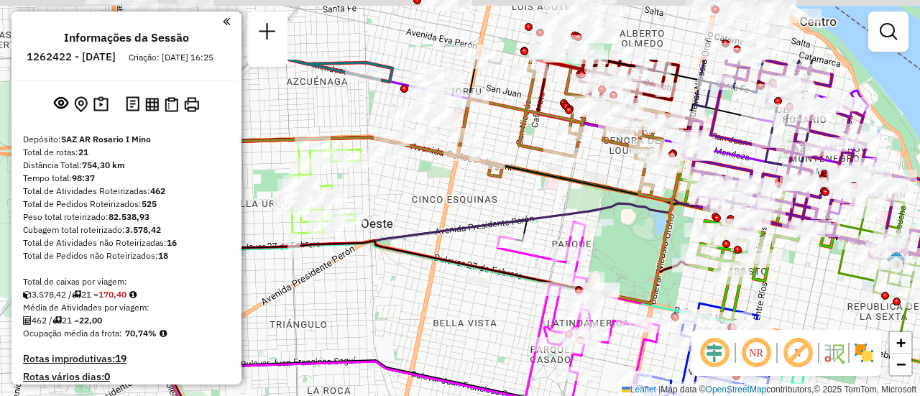
drag, startPoint x: 439, startPoint y: 127, endPoint x: 490, endPoint y: 350, distance: 229.5
click at [487, 359] on icon at bounding box center [540, 297] width 859 height 475
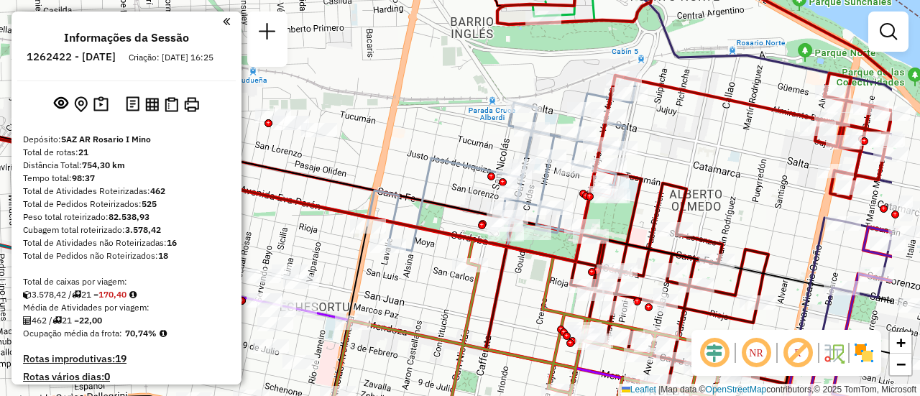
drag, startPoint x: 572, startPoint y: 136, endPoint x: 462, endPoint y: 150, distance: 110.8
click at [452, 151] on div "Janela de atendimento Grade de atendimento Capacidade Transportadoras Veículos …" at bounding box center [460, 198] width 920 height 396
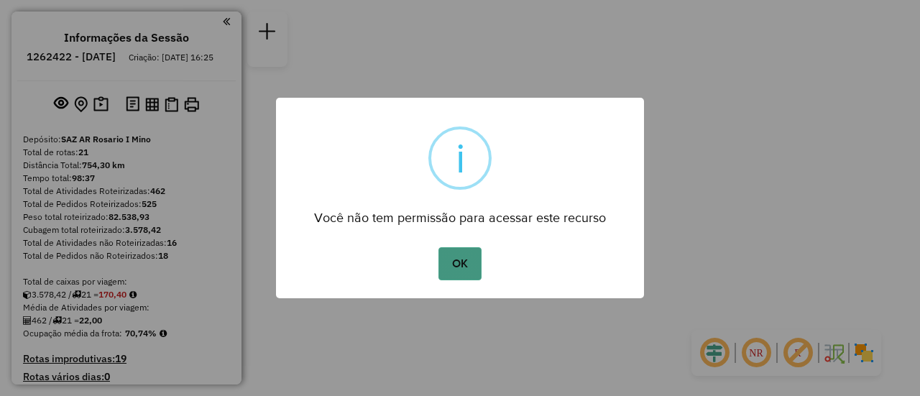
click at [466, 262] on button "OK" at bounding box center [460, 263] width 42 height 33
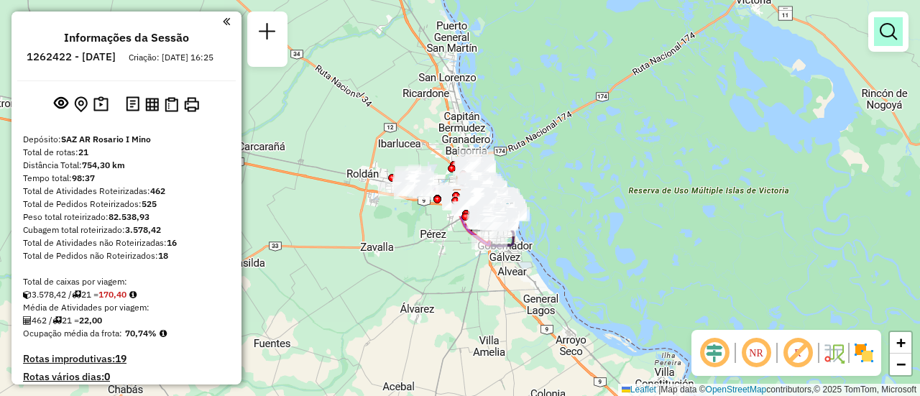
click at [889, 35] on em at bounding box center [888, 31] width 17 height 17
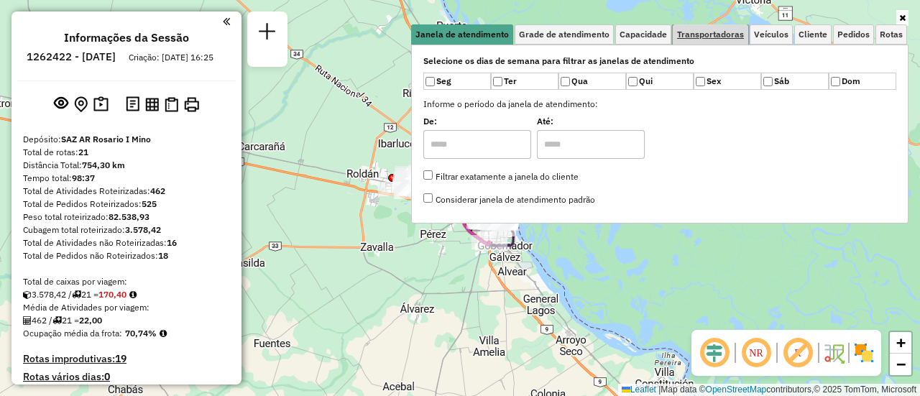
drag, startPoint x: 721, startPoint y: 37, endPoint x: 834, endPoint y: 73, distance: 118.7
click at [722, 37] on span "Transportadoras" at bounding box center [710, 34] width 67 height 9
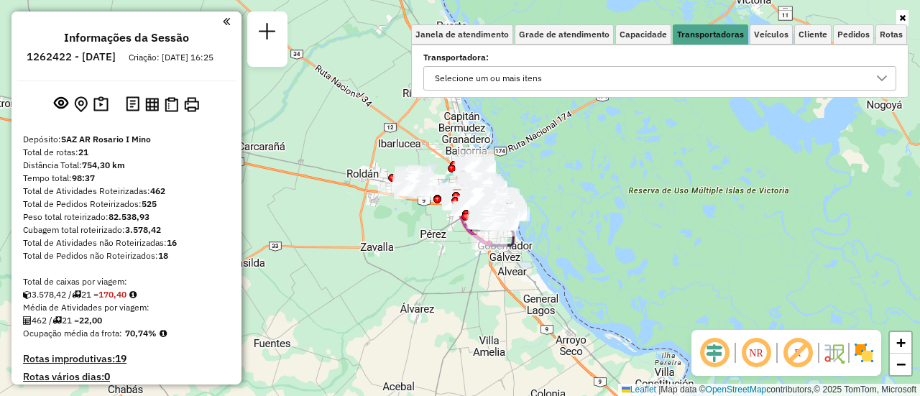
click at [882, 76] on icon at bounding box center [882, 79] width 12 height 12
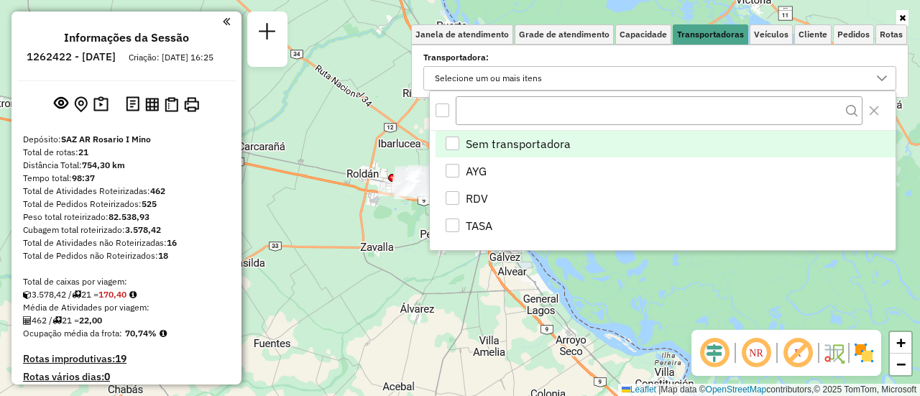
scroll to position [9, 50]
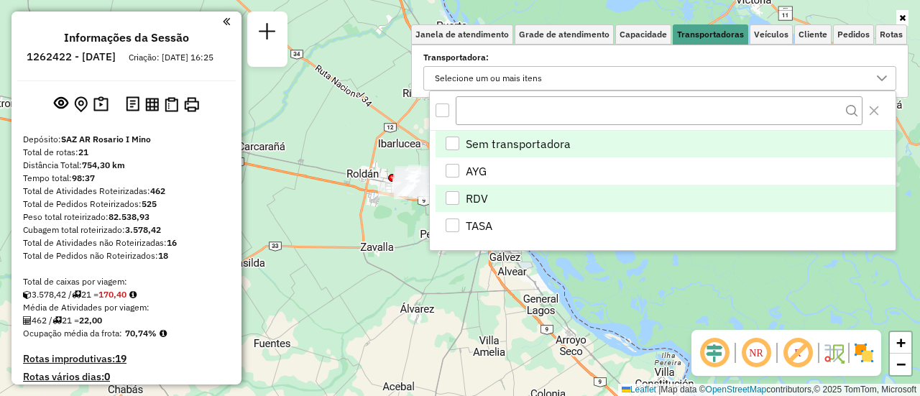
click at [452, 194] on div "RDV" at bounding box center [453, 198] width 14 height 14
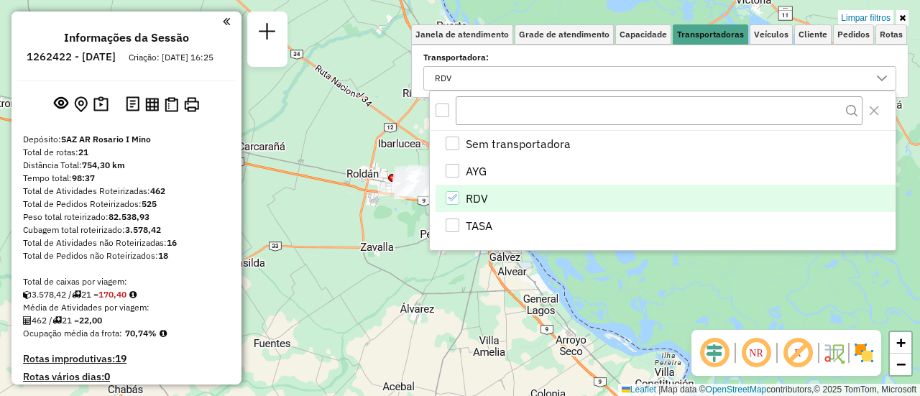
click at [364, 239] on div "Limpar filtros Janela de atendimento Grade de atendimento Capacidade Transporta…" at bounding box center [460, 198] width 920 height 396
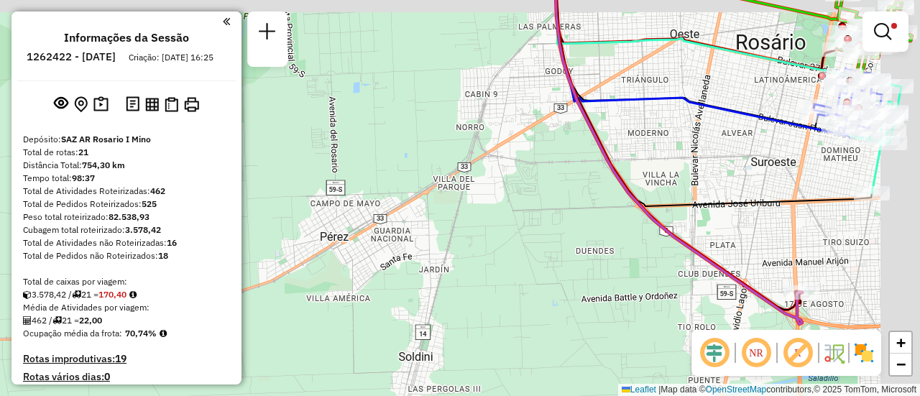
drag, startPoint x: 786, startPoint y: 132, endPoint x: 474, endPoint y: 290, distance: 349.5
click at [474, 290] on div "Limpar filtros Janela de atendimento Grade de atendimento Capacidade Transporta…" at bounding box center [460, 198] width 920 height 396
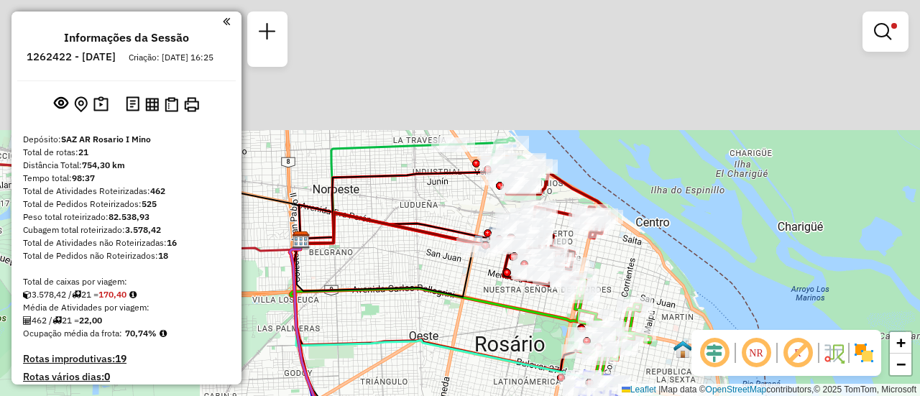
drag, startPoint x: 472, startPoint y: 180, endPoint x: 489, endPoint y: 345, distance: 166.2
click at [462, 371] on icon at bounding box center [462, 313] width 345 height 147
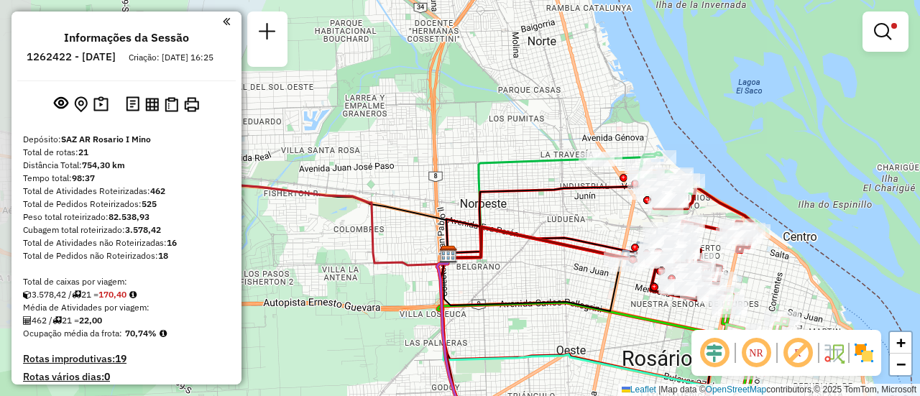
drag, startPoint x: 400, startPoint y: 211, endPoint x: 540, endPoint y: 209, distance: 140.2
click at [540, 209] on div "Limpar filtros Janela de atendimento Grade de atendimento Capacidade Transporta…" at bounding box center [460, 198] width 920 height 396
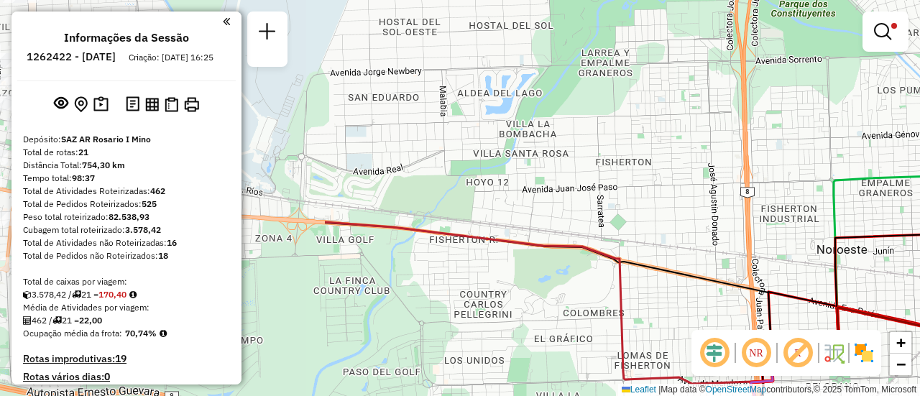
drag, startPoint x: 505, startPoint y: 194, endPoint x: 920, endPoint y: 260, distance: 419.3
click at [920, 260] on div "Limpar filtros Janela de atendimento Grade de atendimento Capacidade Transporta…" at bounding box center [460, 198] width 920 height 396
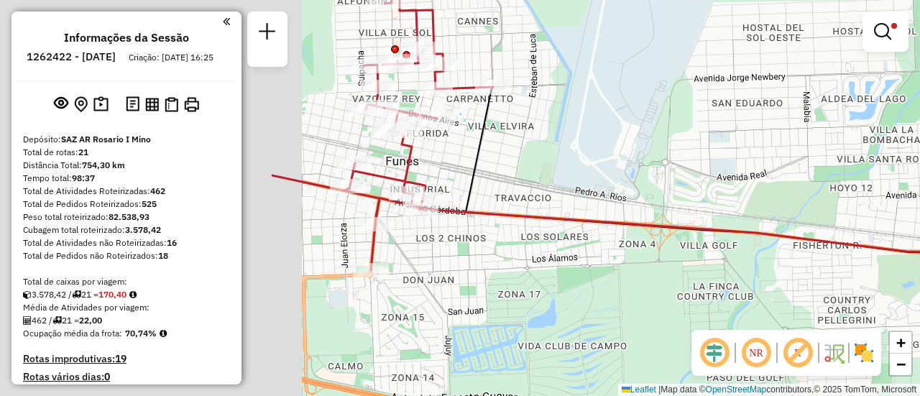
drag, startPoint x: 467, startPoint y: 193, endPoint x: 851, endPoint y: 222, distance: 384.3
click at [851, 222] on div "Limpar filtros Janela de atendimento Grade de atendimento Capacidade Transporta…" at bounding box center [460, 198] width 920 height 396
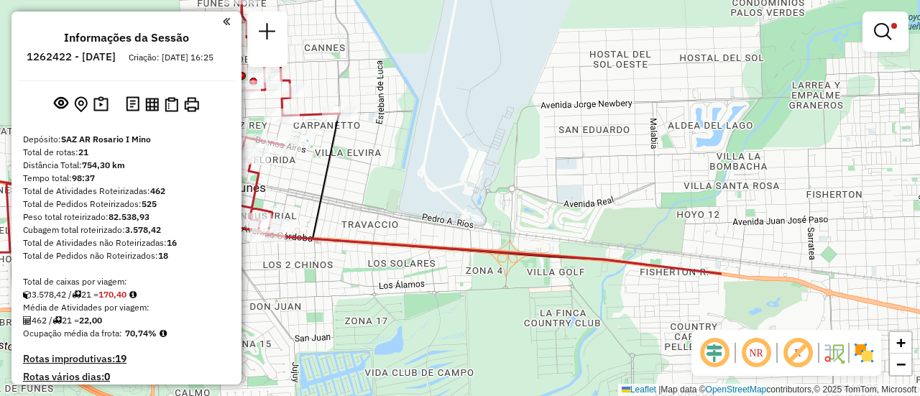
drag, startPoint x: 851, startPoint y: 222, endPoint x: 294, endPoint y: 209, distance: 556.6
click at [106, 188] on hb-router-mapa "Informações da Sessão 1262422 - 10/09/2025 Criação: 09/09/2025 16:25 Depósito: …" at bounding box center [460, 198] width 920 height 396
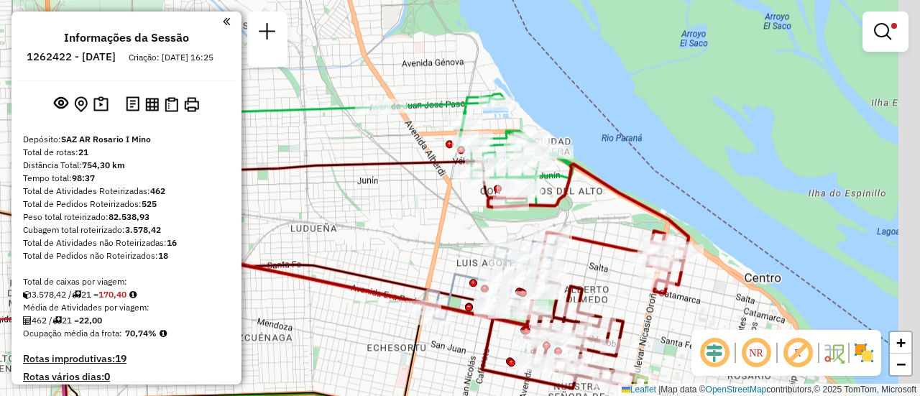
drag, startPoint x: 623, startPoint y: 226, endPoint x: 462, endPoint y: 217, distance: 160.6
click at [434, 211] on div "Limpar filtros Janela de atendimento Grade de atendimento Capacidade Transporta…" at bounding box center [460, 198] width 920 height 396
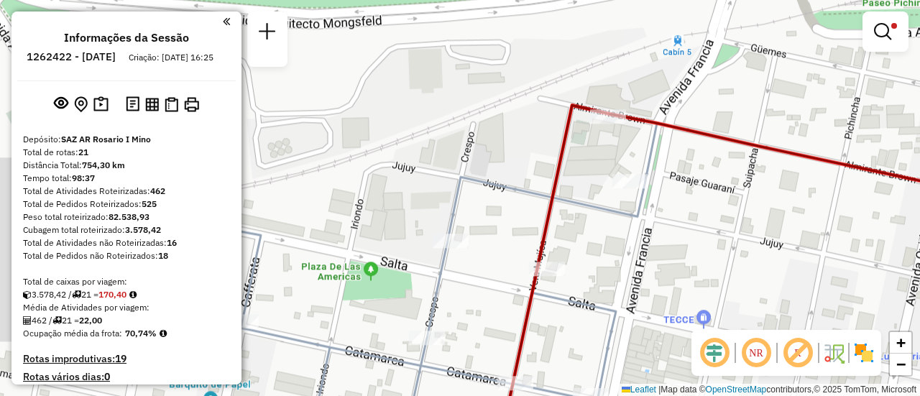
drag, startPoint x: 477, startPoint y: 130, endPoint x: 812, endPoint y: 235, distance: 351.1
click at [812, 235] on div "Limpar filtros Janela de atendimento Grade de atendimento Capacidade Transporta…" at bounding box center [460, 198] width 920 height 396
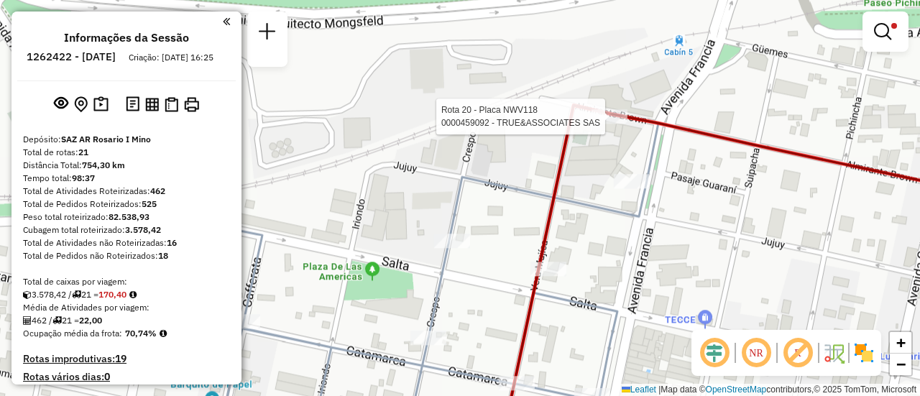
select select "**********"
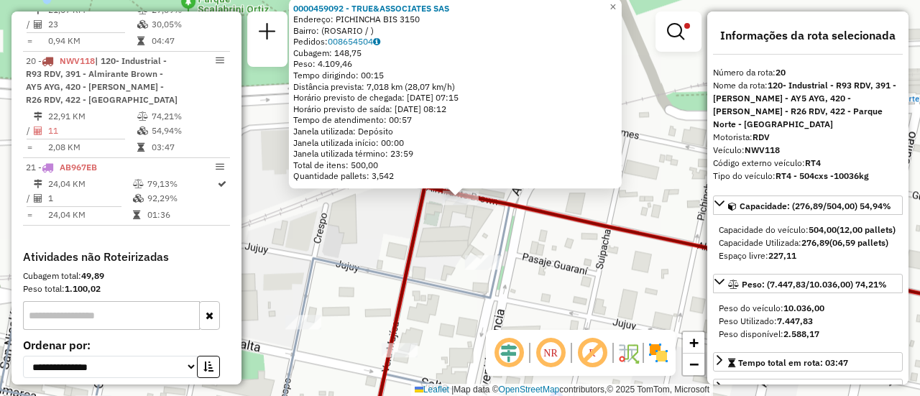
scroll to position [1076, 0]
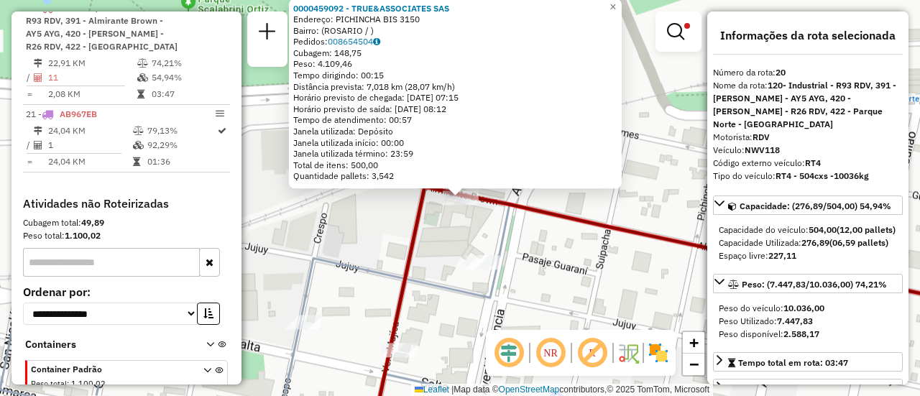
click at [451, 255] on div "Rota 20 - Placa NWV118 0000459092 - TRUE&ASSOCIATES SAS 0000459092 - TRUE&ASSOC…" at bounding box center [460, 198] width 920 height 396
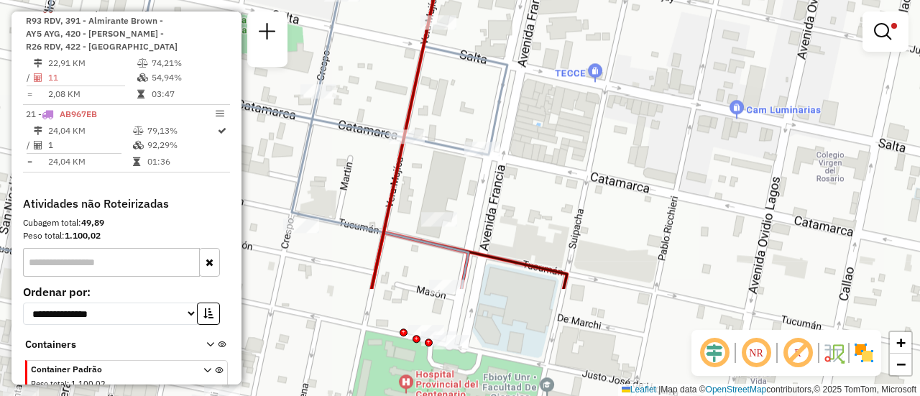
drag, startPoint x: 494, startPoint y: 298, endPoint x: 616, endPoint y: 78, distance: 251.7
click at [615, 81] on div "Limpar filtros Janela de atendimento Grade de atendimento Capacidade Transporta…" at bounding box center [460, 198] width 920 height 396
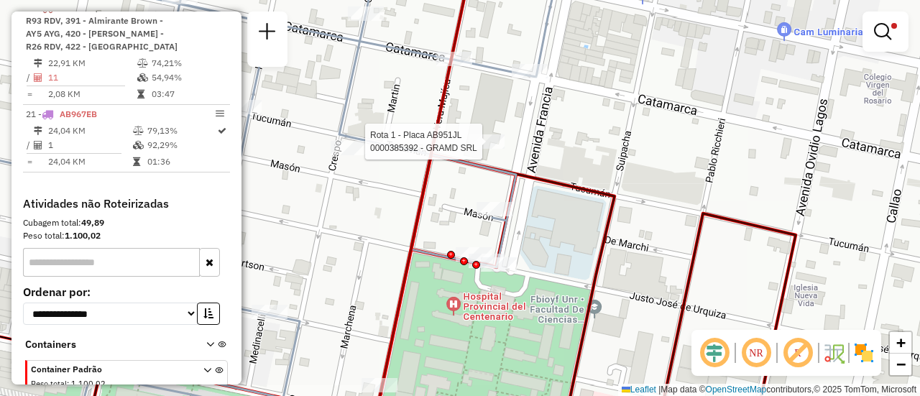
select select "**********"
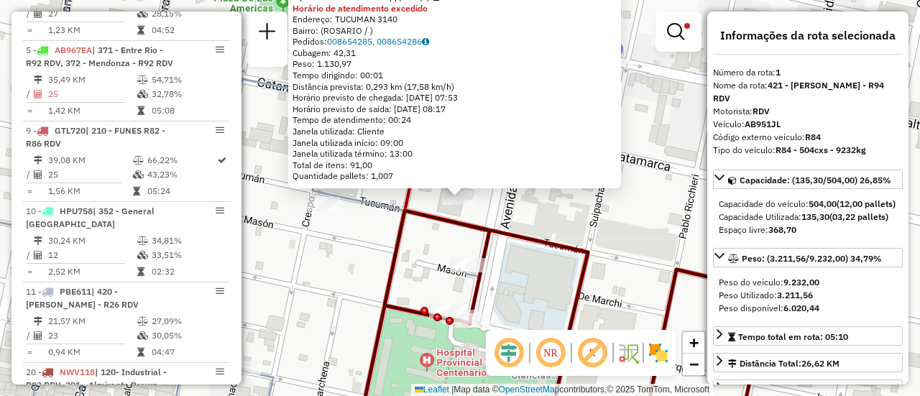
scroll to position [512, 0]
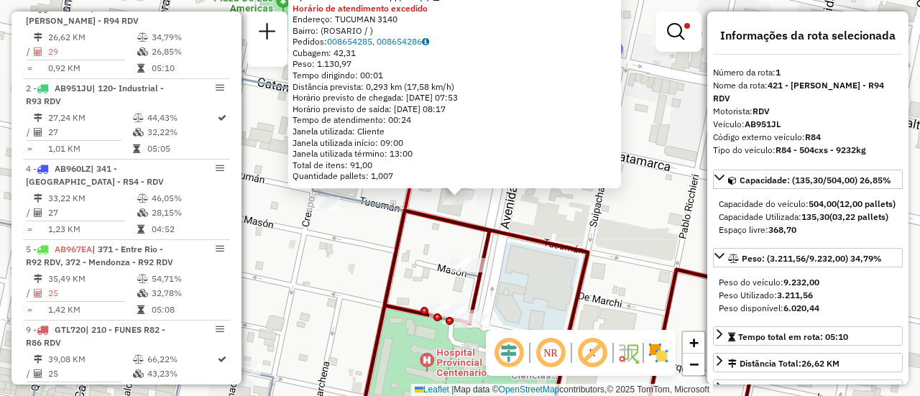
click at [540, 223] on div "0000385392 - GRAMD SRL Tipo de cliente: 80 - Chopp/VIP (C) Horário de atendimen…" at bounding box center [460, 198] width 920 height 396
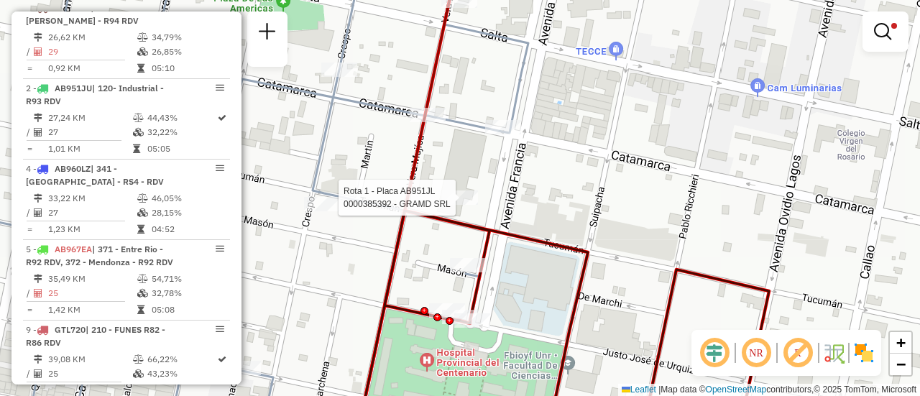
select select "**********"
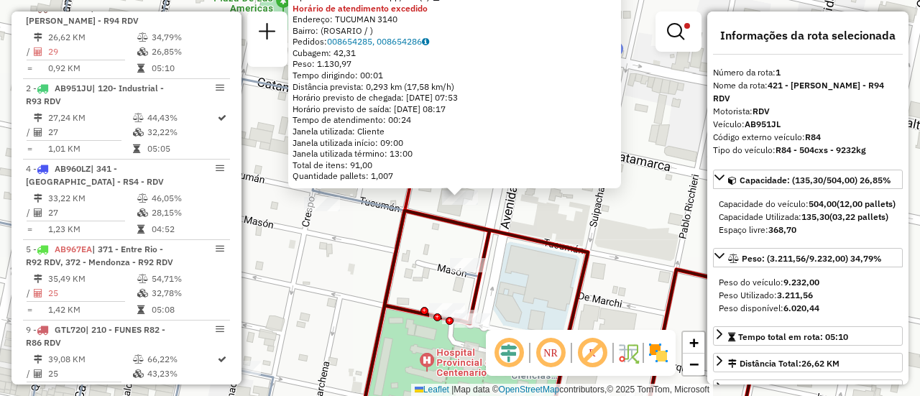
click at [595, 219] on div "0000385392 - GRAMD SRL Tipo de cliente: 80 - Chopp/VIP (C) Horário de atendimen…" at bounding box center [460, 198] width 920 height 396
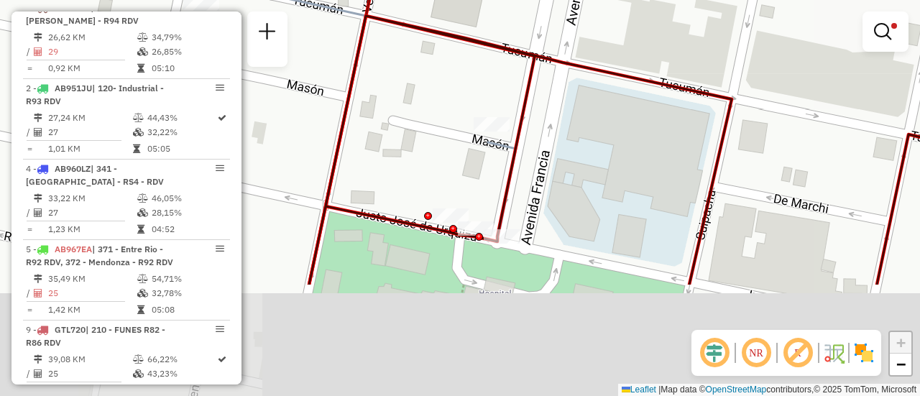
drag, startPoint x: 533, startPoint y: 278, endPoint x: 598, endPoint y: 115, distance: 175.6
click at [598, 115] on div "Limpar filtros Janela de atendimento Grade de atendimento Capacidade Transporta…" at bounding box center [460, 198] width 920 height 396
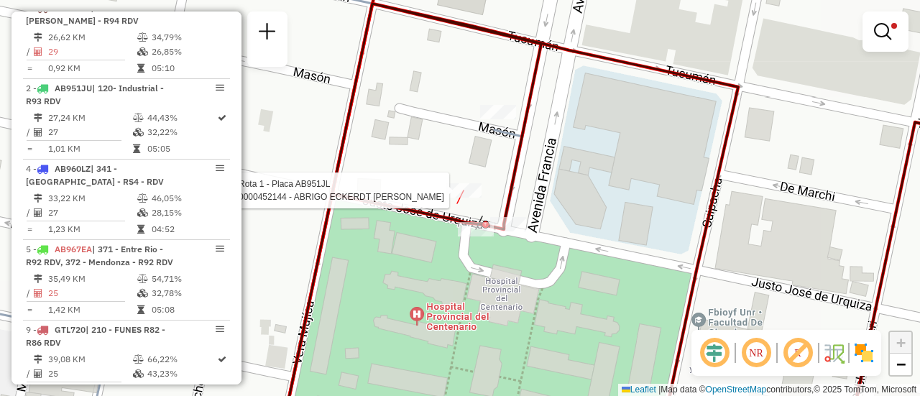
select select "**********"
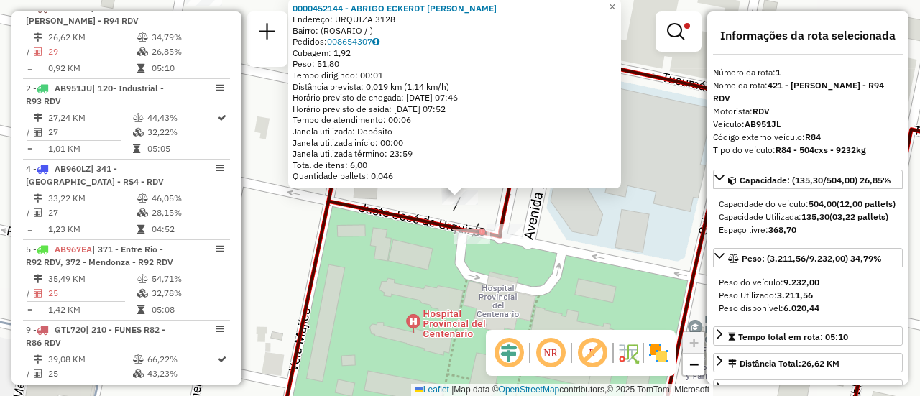
click at [395, 266] on div "0000452144 - ABRIGO ECKERDT MARCELO HECTOR Endereço: URQUIZA 3128 Bairro: (ROSA…" at bounding box center [460, 198] width 920 height 396
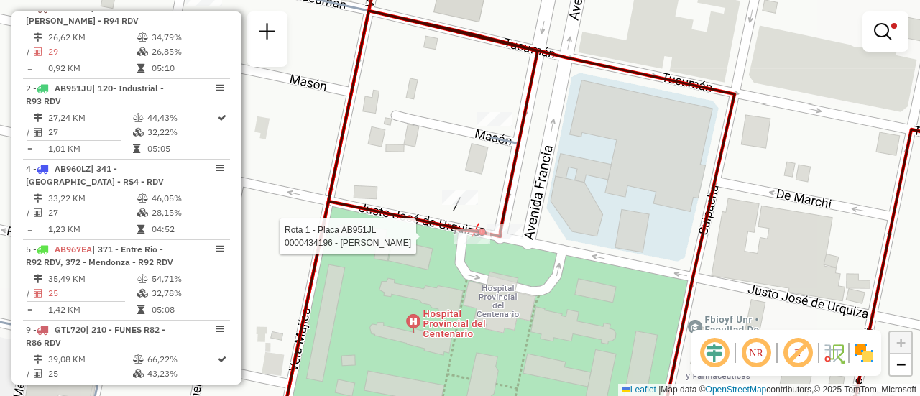
select select "**********"
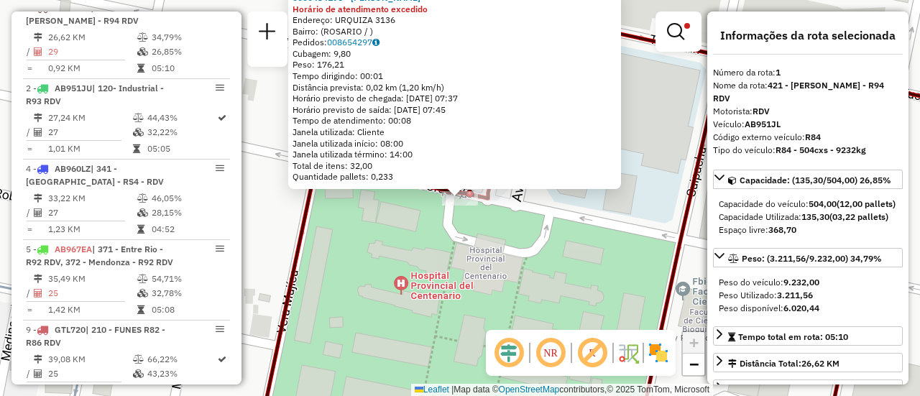
click at [380, 262] on div "0000434196 - BARREIRO MILAGROS AYLEN Horário de atendimento excedido Endereço: …" at bounding box center [460, 198] width 920 height 396
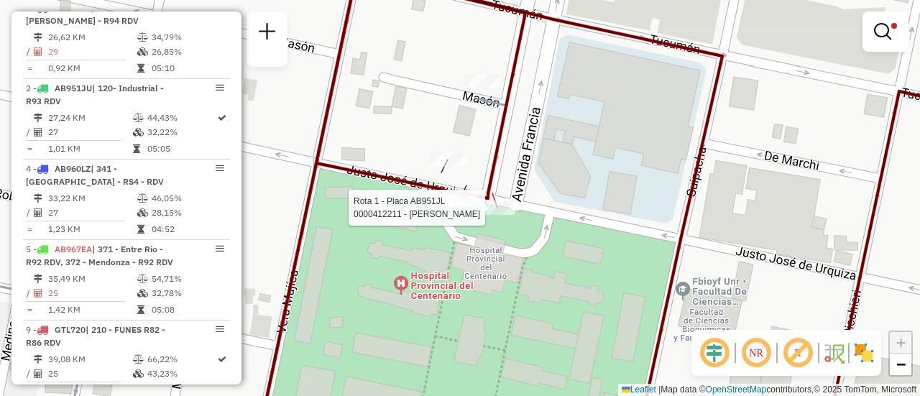
select select "**********"
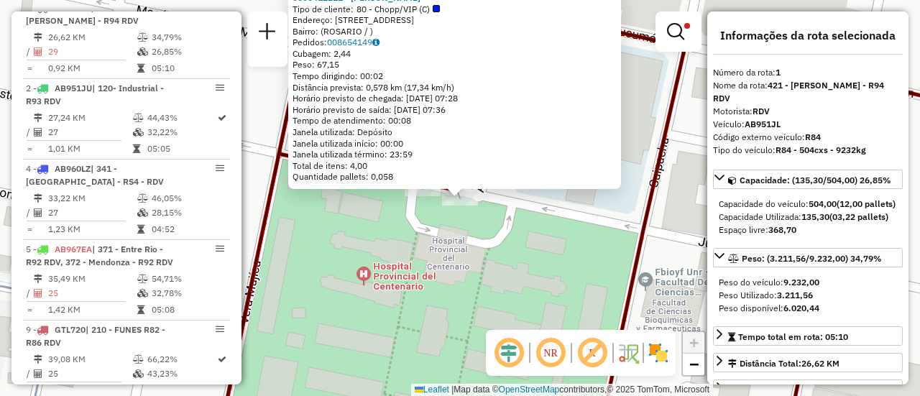
click at [352, 243] on div "0000412211 - RAMIREZ LUCAS G Tipo de cliente: 80 - Chopp/VIP (C) Endereço: AVDA…" at bounding box center [460, 198] width 920 height 396
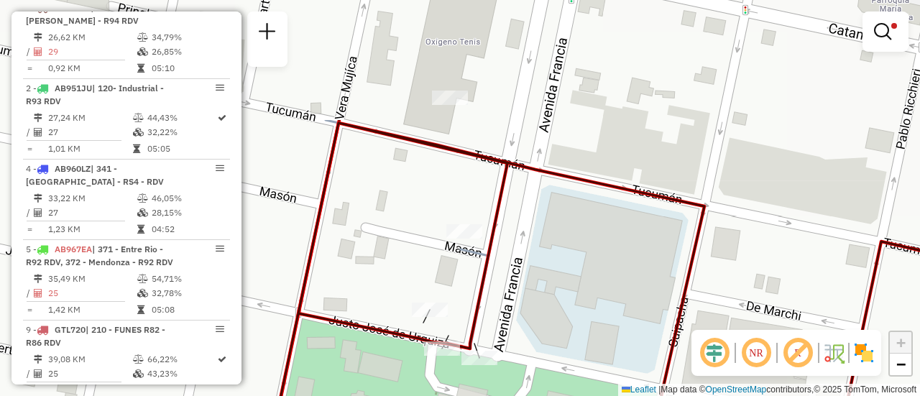
drag, startPoint x: 511, startPoint y: 97, endPoint x: 531, endPoint y: 257, distance: 160.8
click at [531, 257] on div "Limpar filtros Janela de atendimento Grade de atendimento Capacidade Transporta…" at bounding box center [460, 198] width 920 height 396
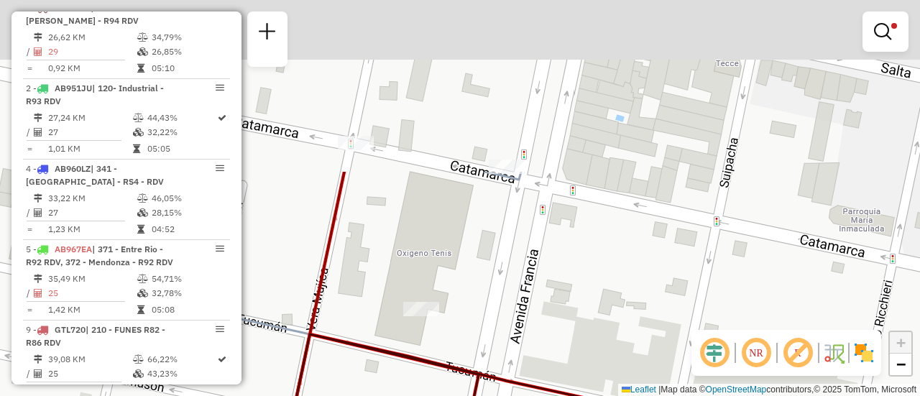
drag, startPoint x: 497, startPoint y: 127, endPoint x: 554, endPoint y: 224, distance: 112.8
click at [465, 354] on div "Limpar filtros Janela de atendimento Grade de atendimento Capacidade Transporta…" at bounding box center [460, 198] width 920 height 396
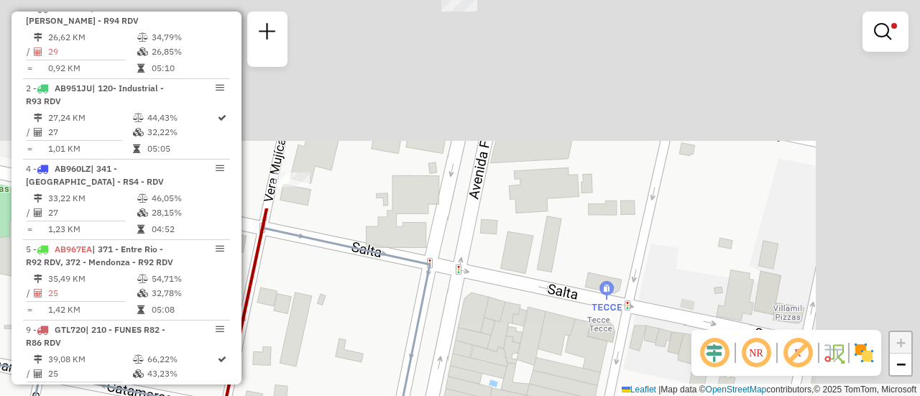
drag, startPoint x: 590, startPoint y: 167, endPoint x: 544, endPoint y: 342, distance: 181.2
click at [471, 395] on html "Aplicando filtros Pop-up bloqueado! Seu navegador bloqueou automáticamente a ab…" at bounding box center [460, 198] width 920 height 396
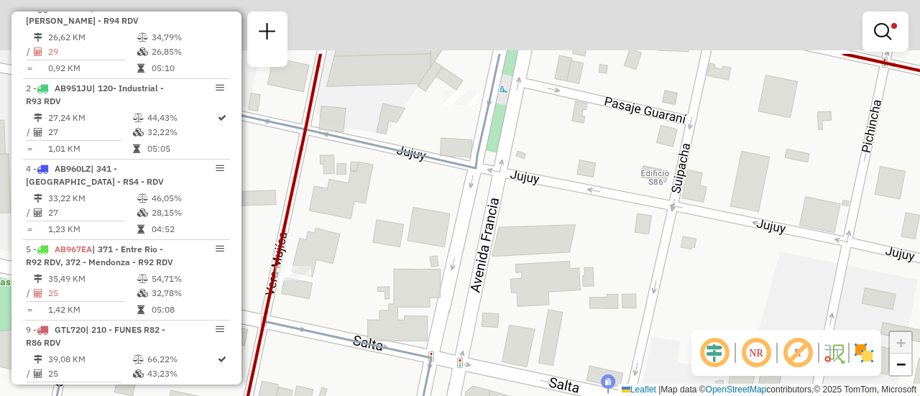
drag, startPoint x: 591, startPoint y: 203, endPoint x: 551, endPoint y: 322, distance: 125.7
click at [528, 388] on div "Limpar filtros Janela de atendimento Grade de atendimento Capacidade Transporta…" at bounding box center [460, 198] width 920 height 396
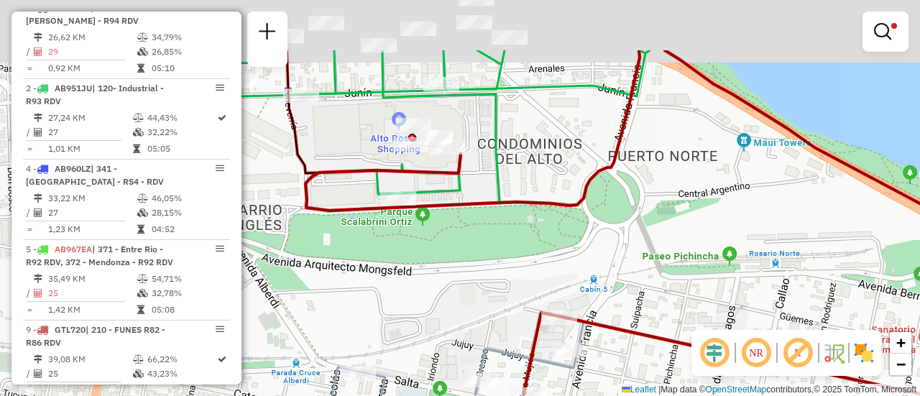
drag, startPoint x: 541, startPoint y: 183, endPoint x: 707, endPoint y: 309, distance: 209.4
click at [700, 308] on div "Limpar filtros Janela de atendimento Grade de atendimento Capacidade Transporta…" at bounding box center [460, 198] width 920 height 396
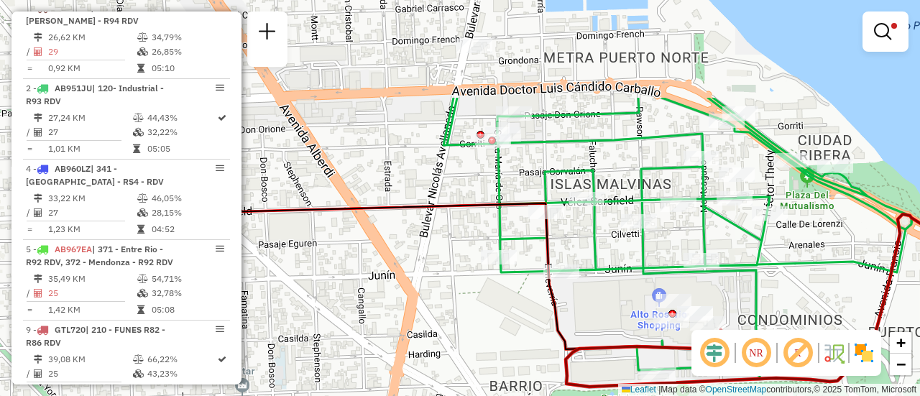
drag, startPoint x: 484, startPoint y: 206, endPoint x: 686, endPoint y: 393, distance: 274.8
click at [685, 393] on div "Limpar filtros Janela de atendimento Grade de atendimento Capacidade Transporta…" at bounding box center [460, 198] width 920 height 396
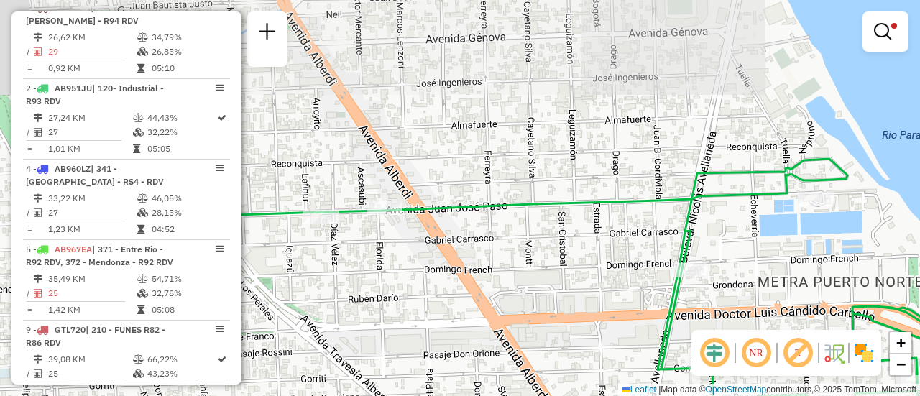
drag, startPoint x: 491, startPoint y: 204, endPoint x: 633, endPoint y: 374, distance: 221.5
click at [633, 374] on div "Limpar filtros Janela de atendimento Grade de atendimento Capacidade Transporta…" at bounding box center [460, 198] width 920 height 396
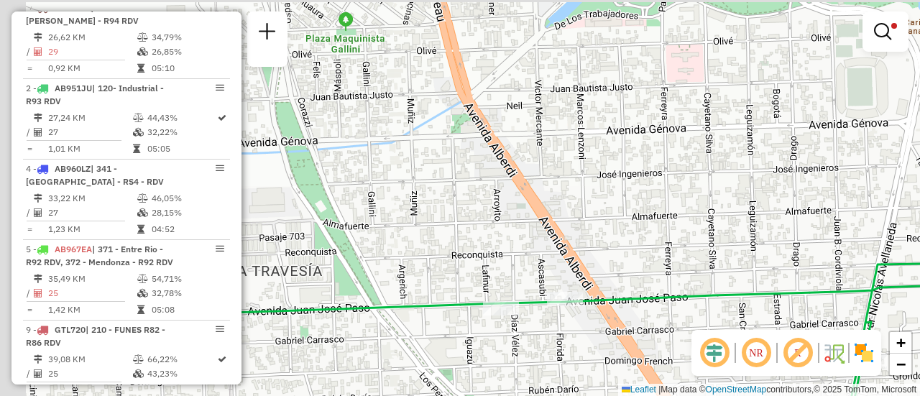
drag, startPoint x: 509, startPoint y: 160, endPoint x: 638, endPoint y: 224, distance: 143.7
click at [697, 252] on div "Limpar filtros Janela de atendimento Grade de atendimento Capacidade Transporta…" at bounding box center [460, 198] width 920 height 396
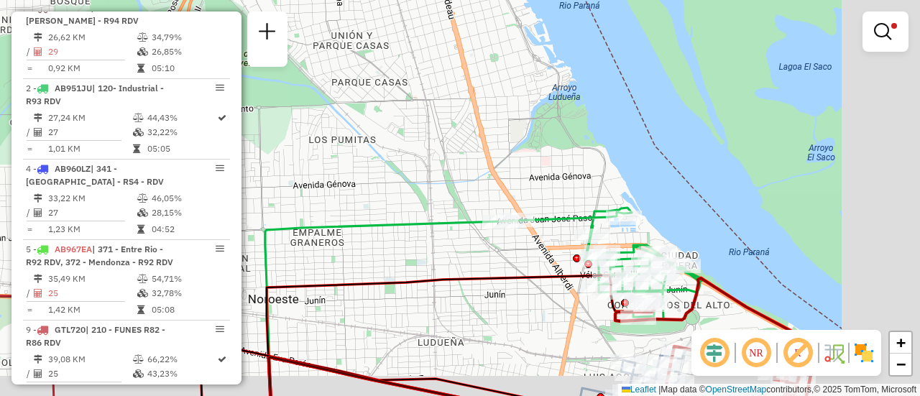
drag, startPoint x: 647, startPoint y: 275, endPoint x: 509, endPoint y: 237, distance: 143.0
click at [499, 237] on div "Limpar filtros Janela de atendimento Grade de atendimento Capacidade Transporta…" at bounding box center [460, 198] width 920 height 396
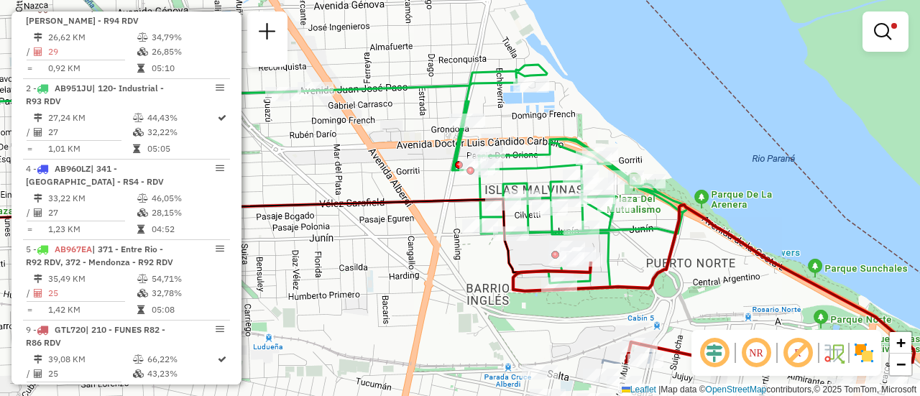
drag, startPoint x: 629, startPoint y: 239, endPoint x: 597, endPoint y: 170, distance: 76.2
click at [596, 170] on div "Limpar filtros Janela de atendimento Grade de atendimento Capacidade Transporta…" at bounding box center [460, 198] width 920 height 396
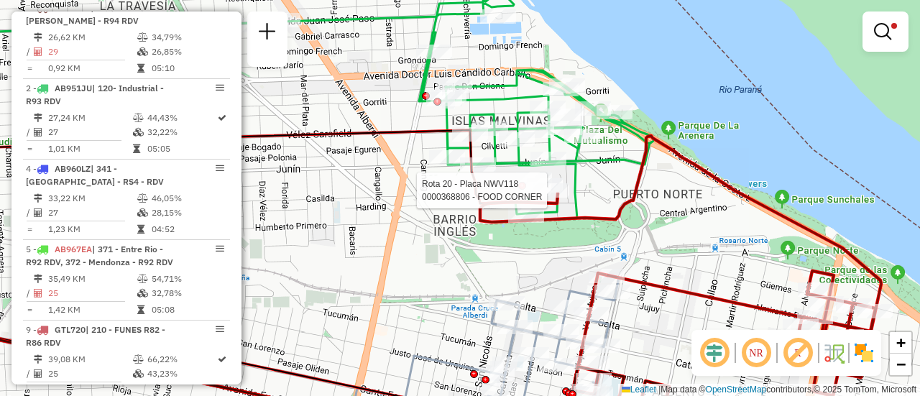
select select "**********"
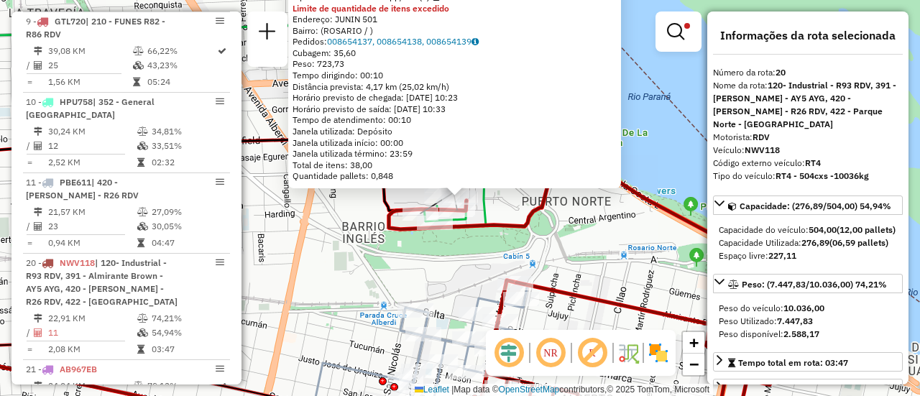
scroll to position [1076, 0]
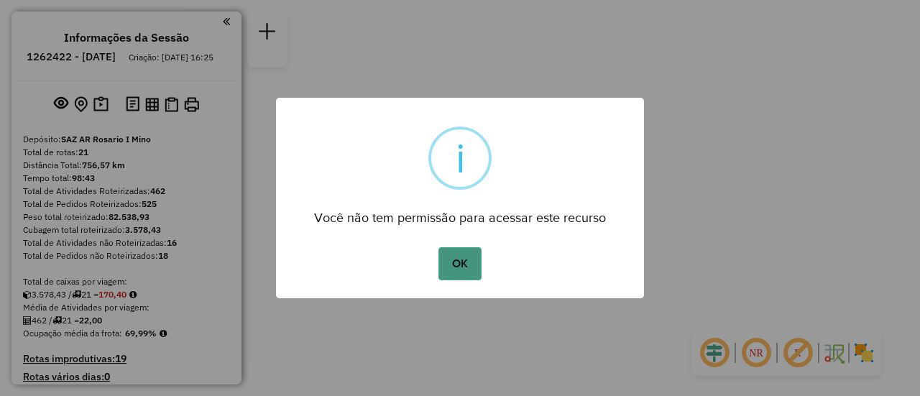
click at [464, 260] on button "OK" at bounding box center [460, 263] width 42 height 33
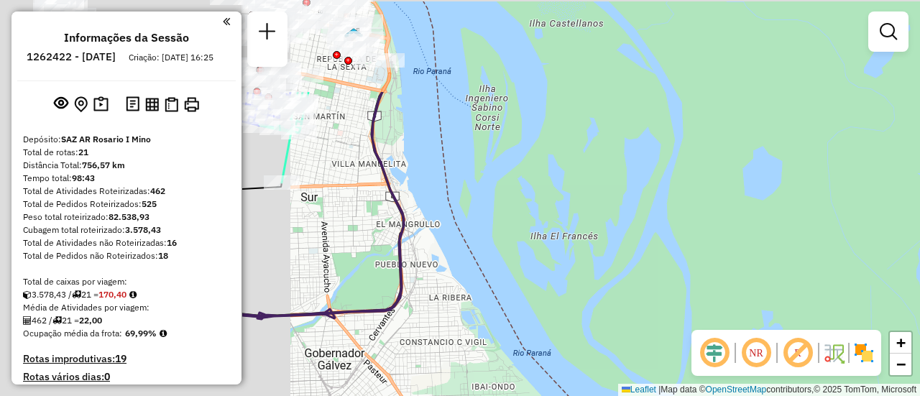
drag, startPoint x: 338, startPoint y: 87, endPoint x: 915, endPoint y: 371, distance: 642.7
click at [920, 371] on div "Janela de atendimento Grade de atendimento Capacidade Transportadoras Veículos …" at bounding box center [460, 198] width 920 height 396
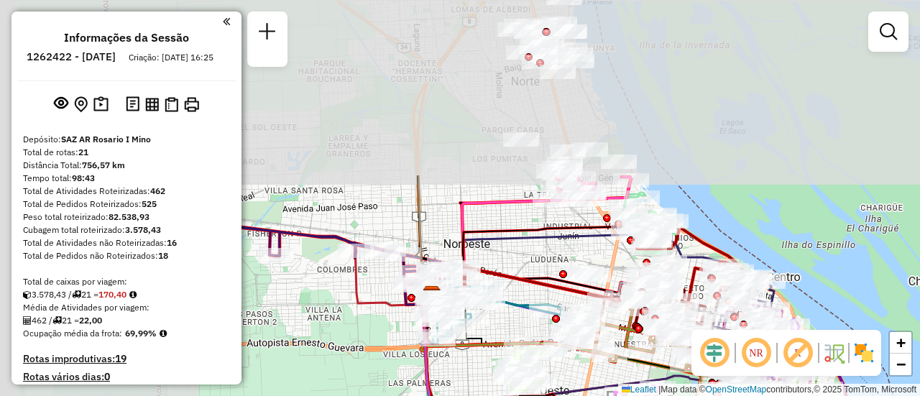
drag, startPoint x: 359, startPoint y: 199, endPoint x: 572, endPoint y: 414, distance: 302.5
click at [572, 395] on html "Aguarde... Pop-up bloqueado! Seu navegador bloqueou automáticamente a abertura …" at bounding box center [460, 198] width 920 height 396
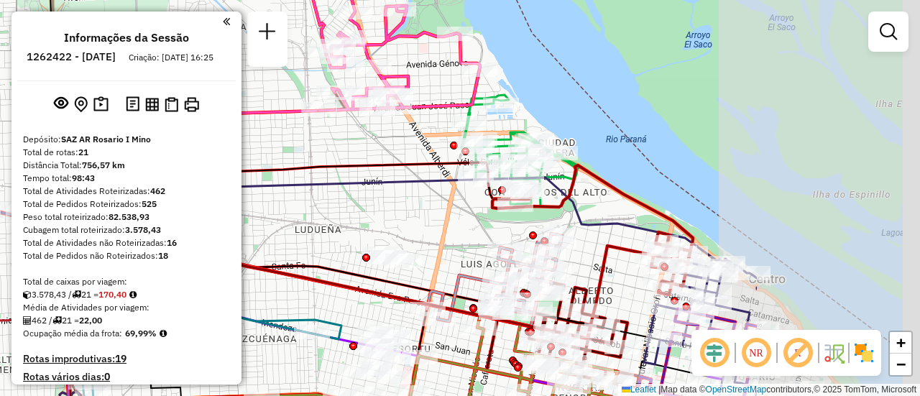
drag, startPoint x: 704, startPoint y: 257, endPoint x: 408, endPoint y: 206, distance: 300.7
click at [382, 214] on div "Janela de atendimento Grade de atendimento Capacidade Transportadoras Veículos …" at bounding box center [460, 198] width 920 height 396
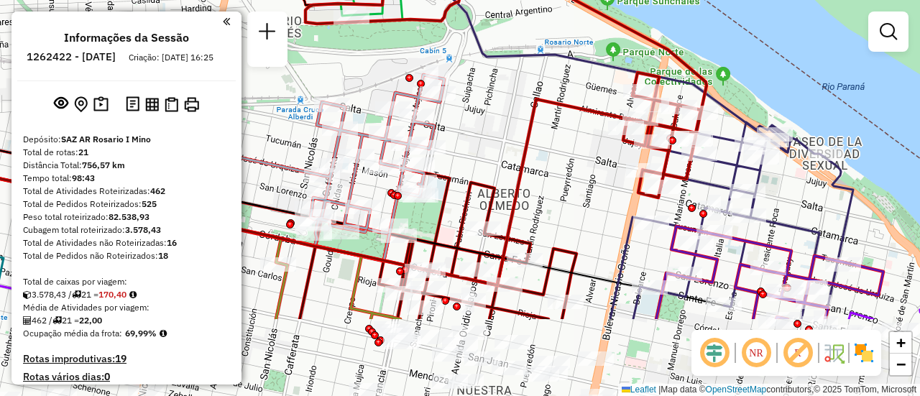
drag, startPoint x: 508, startPoint y: 261, endPoint x: 496, endPoint y: 145, distance: 117.1
click at [496, 145] on div "Janela de atendimento Grade de atendimento Capacidade Transportadoras Veículos …" at bounding box center [460, 198] width 920 height 396
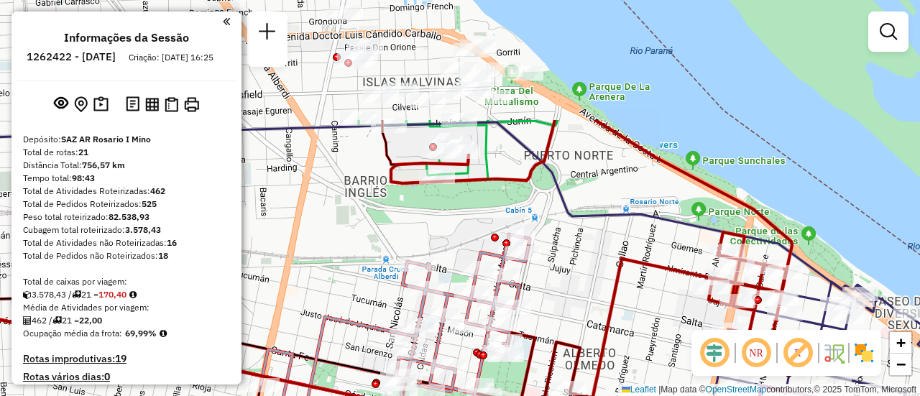
drag, startPoint x: 484, startPoint y: 108, endPoint x: 618, endPoint y: 324, distance: 254.4
click at [618, 354] on div "Janela de atendimento Grade de atendimento Capacidade Transportadoras Veículos …" at bounding box center [460, 198] width 920 height 396
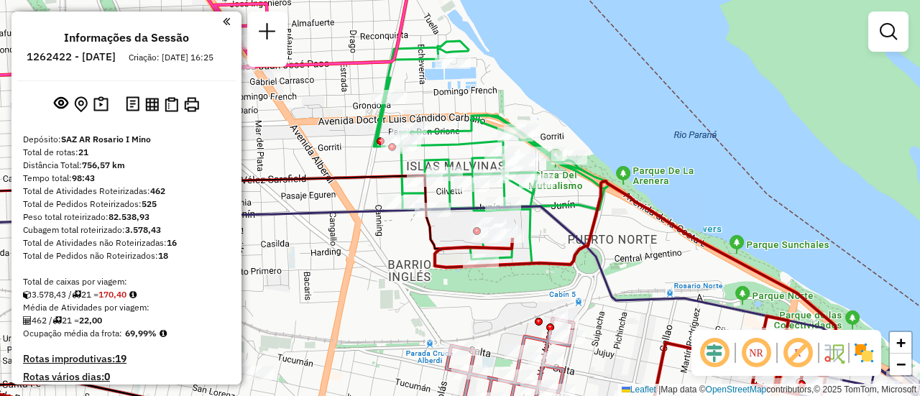
drag, startPoint x: 352, startPoint y: 205, endPoint x: 290, endPoint y: 152, distance: 81.7
click at [288, 175] on icon at bounding box center [208, 211] width 609 height 73
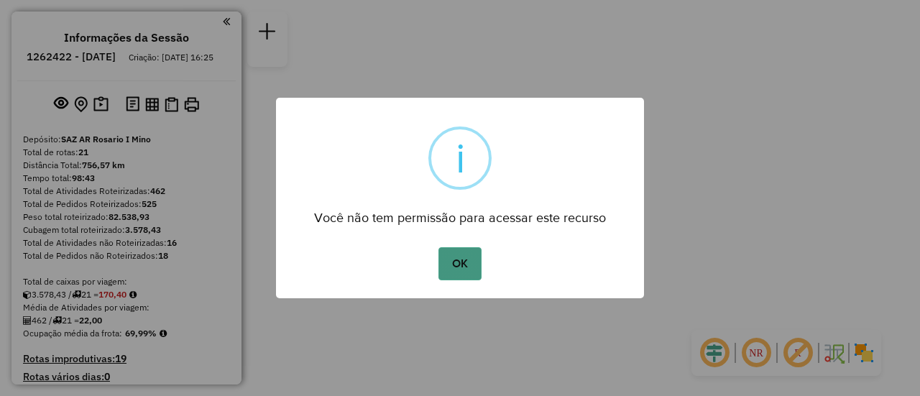
click at [458, 274] on button "OK" at bounding box center [460, 263] width 42 height 33
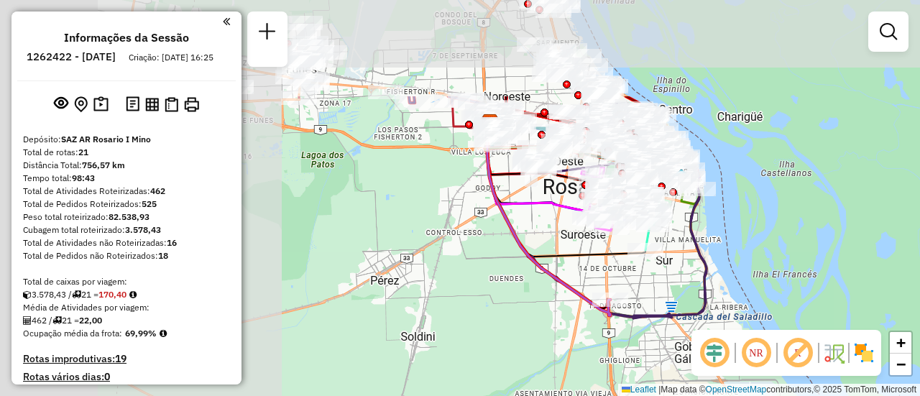
drag, startPoint x: 363, startPoint y: 151, endPoint x: 660, endPoint y: 285, distance: 325.7
click at [682, 290] on div "Janela de atendimento Grade de atendimento Capacidade Transportadoras Veículos …" at bounding box center [460, 198] width 920 height 396
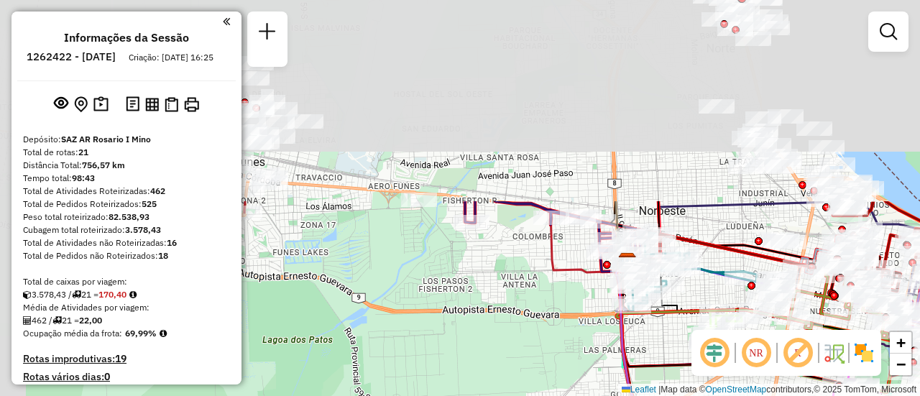
drag, startPoint x: 478, startPoint y: 107, endPoint x: 656, endPoint y: 224, distance: 213.0
click at [576, 354] on div "Janela de atendimento Grade de atendimento Capacidade Transportadoras Veículos …" at bounding box center [460, 198] width 920 height 396
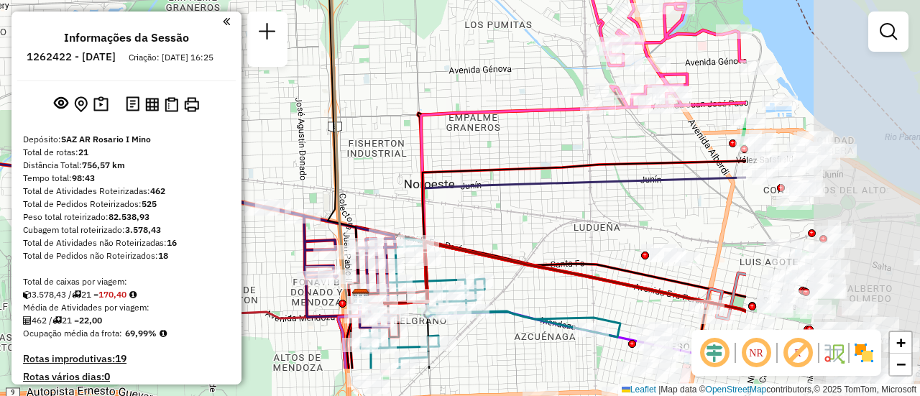
drag, startPoint x: 823, startPoint y: 220, endPoint x: 480, endPoint y: 145, distance: 351.7
click at [461, 142] on div "Janela de atendimento Grade de atendimento Capacidade Transportadoras Veículos …" at bounding box center [460, 198] width 920 height 396
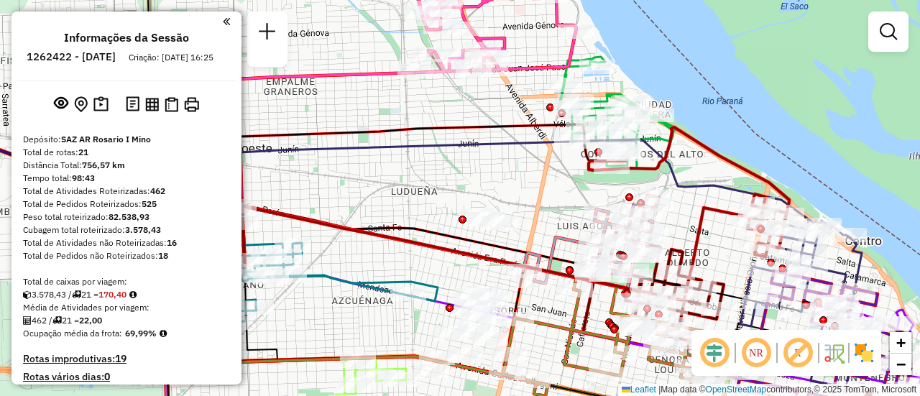
drag, startPoint x: 600, startPoint y: 188, endPoint x: 440, endPoint y: 146, distance: 165.7
click at [440, 146] on div "Janela de atendimento Grade de atendimento Capacidade Transportadoras Veículos …" at bounding box center [460, 198] width 920 height 396
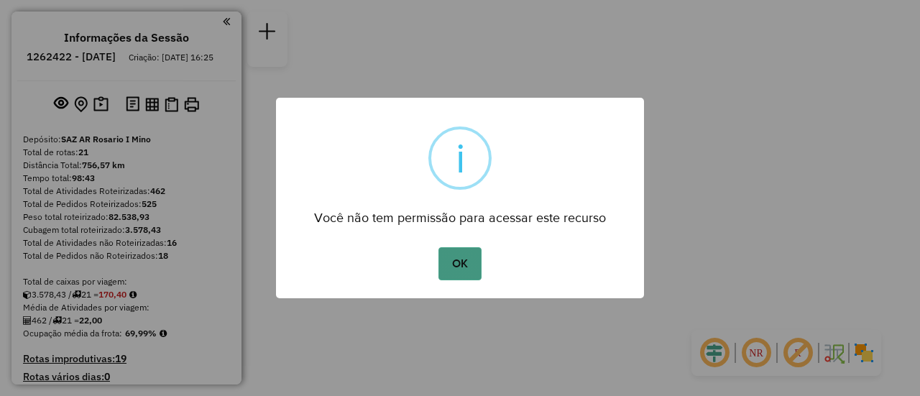
click at [460, 271] on button "OK" at bounding box center [460, 263] width 42 height 33
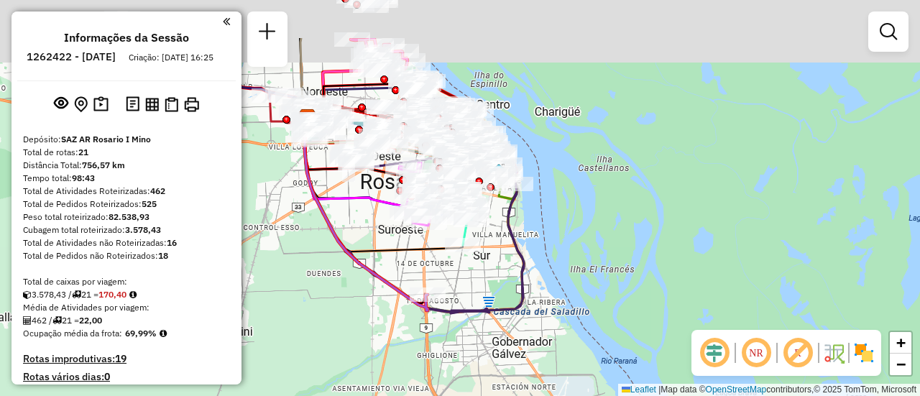
drag, startPoint x: 502, startPoint y: 178, endPoint x: 526, endPoint y: 318, distance: 142.2
click at [524, 313] on icon at bounding box center [413, 216] width 221 height 194
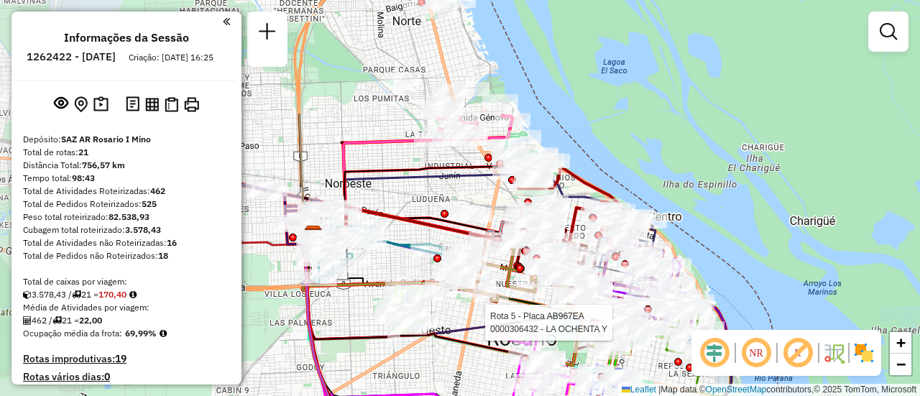
drag, startPoint x: 398, startPoint y: 154, endPoint x: 598, endPoint y: 309, distance: 253.7
click at [598, 319] on div at bounding box center [594, 323] width 8 height 8
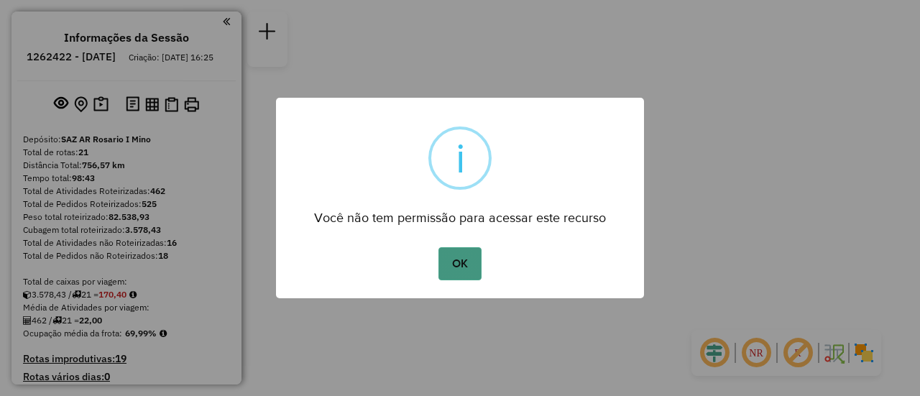
click at [461, 262] on button "OK" at bounding box center [460, 263] width 42 height 33
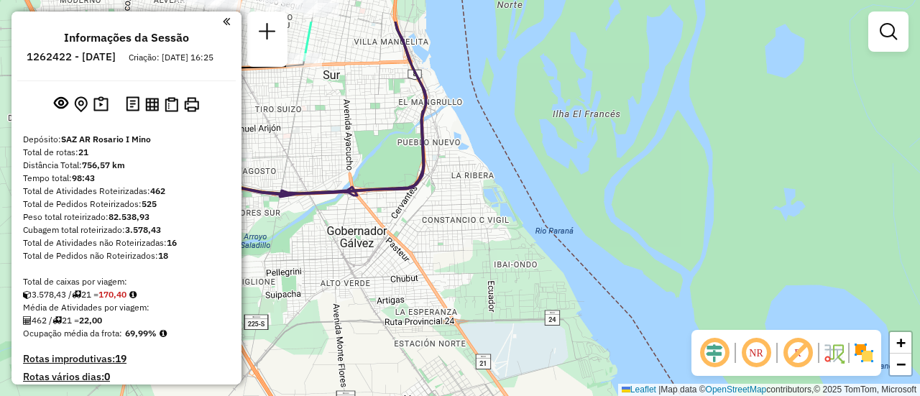
drag, startPoint x: 558, startPoint y: 214, endPoint x: 830, endPoint y: 271, distance: 277.6
click at [813, 271] on div "Janela de atendimento Grade de atendimento Capacidade Transportadoras Veículos …" at bounding box center [460, 198] width 920 height 396
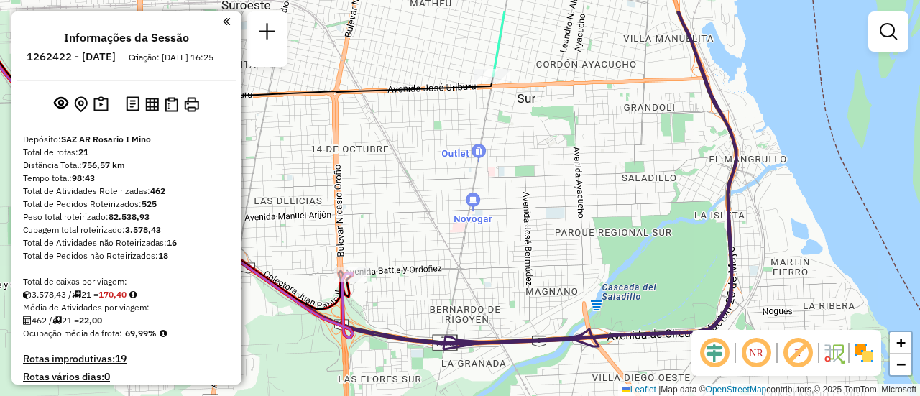
drag, startPoint x: 595, startPoint y: 50, endPoint x: 758, endPoint y: 347, distance: 338.8
click at [748, 350] on hb-router-mapa "Informações da Sessão 1262422 - [DATE] Criação: [DATE] 16:25 Depósito: SAZ AR R…" at bounding box center [460, 198] width 920 height 396
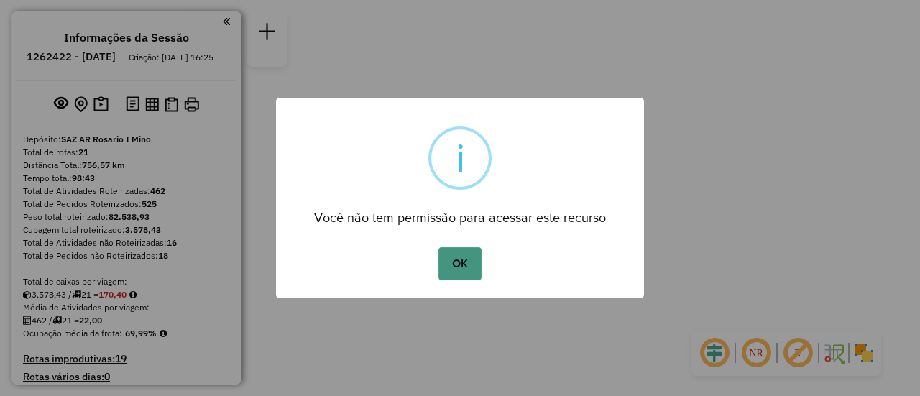
click at [464, 261] on button "OK" at bounding box center [460, 263] width 42 height 33
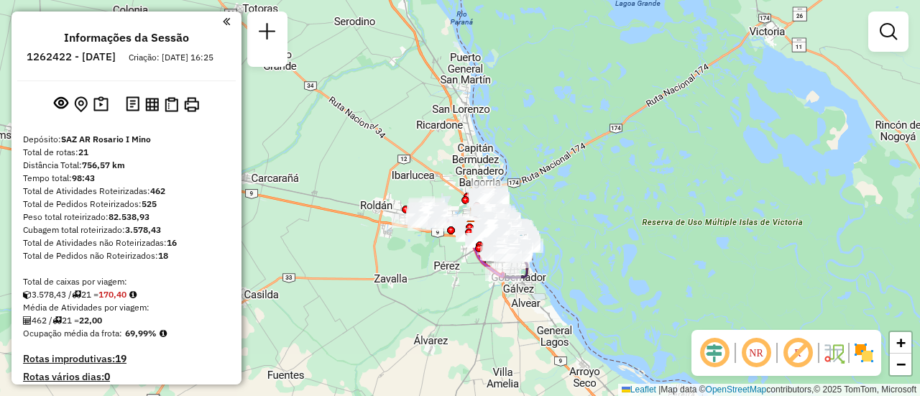
drag, startPoint x: 511, startPoint y: 131, endPoint x: 578, endPoint y: 244, distance: 131.2
click at [577, 247] on div "Janela de atendimento Grade de atendimento Capacidade Transportadoras Veículos …" at bounding box center [460, 198] width 920 height 396
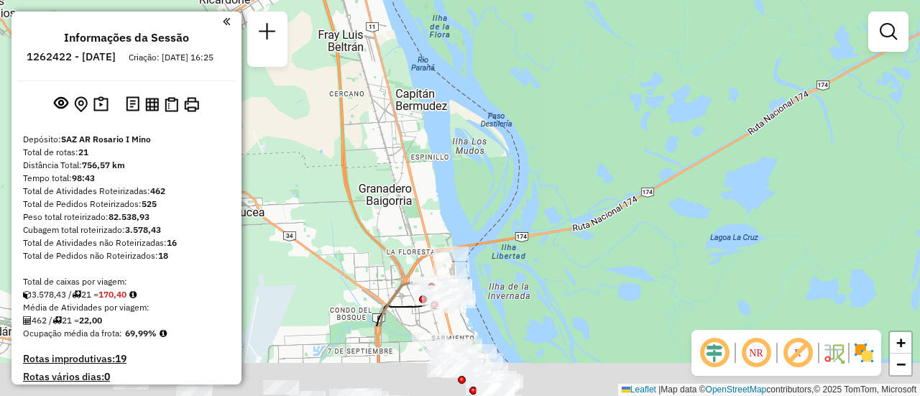
drag, startPoint x: 530, startPoint y: 329, endPoint x: 551, endPoint y: 123, distance: 207.5
click at [549, 111] on div "Janela de atendimento Grade de atendimento Capacidade Transportadoras Veículos …" at bounding box center [460, 198] width 920 height 396
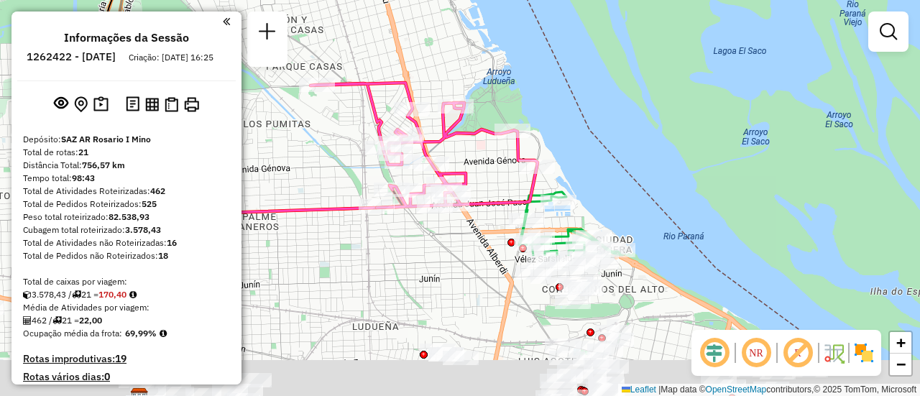
drag, startPoint x: 528, startPoint y: 257, endPoint x: 521, endPoint y: 45, distance: 211.5
click at [521, 49] on div "Janela de atendimento Grade de atendimento Capacidade Transportadoras Veículos …" at bounding box center [460, 198] width 920 height 396
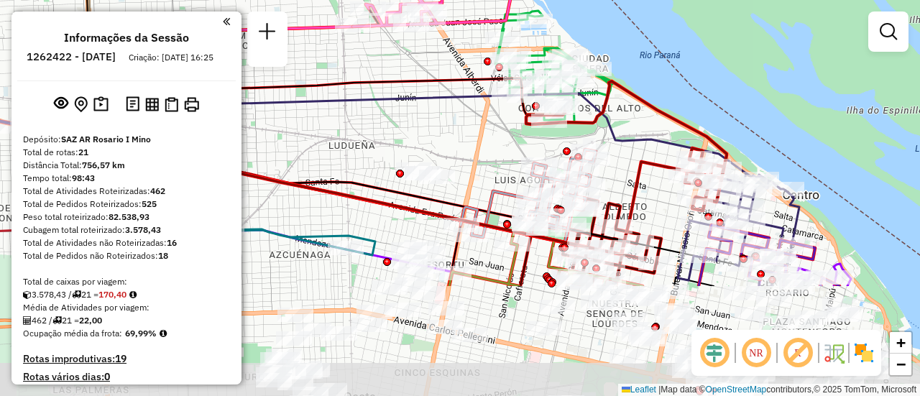
drag, startPoint x: 656, startPoint y: 283, endPoint x: 630, endPoint y: 114, distance: 171.0
click at [630, 115] on icon at bounding box center [450, 157] width 672 height 129
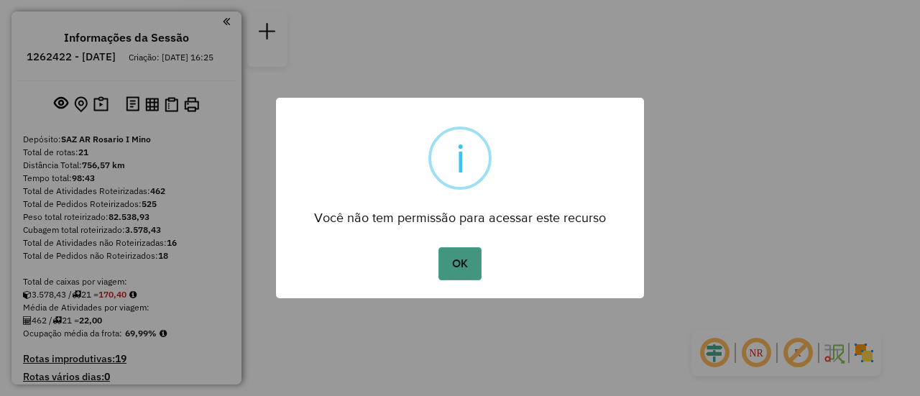
click at [457, 263] on button "OK" at bounding box center [460, 263] width 42 height 33
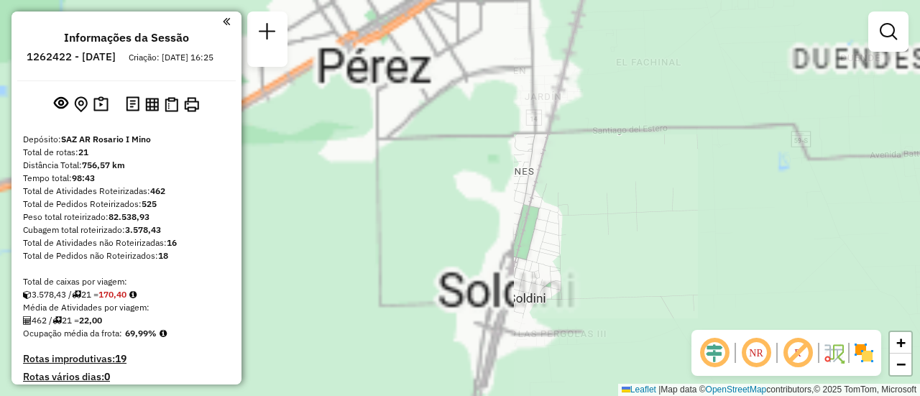
drag, startPoint x: 492, startPoint y: 112, endPoint x: 507, endPoint y: 286, distance: 174.6
click at [453, 372] on div "Janela de atendimento Grade de atendimento Capacidade Transportadoras Veículos …" at bounding box center [460, 198] width 920 height 396
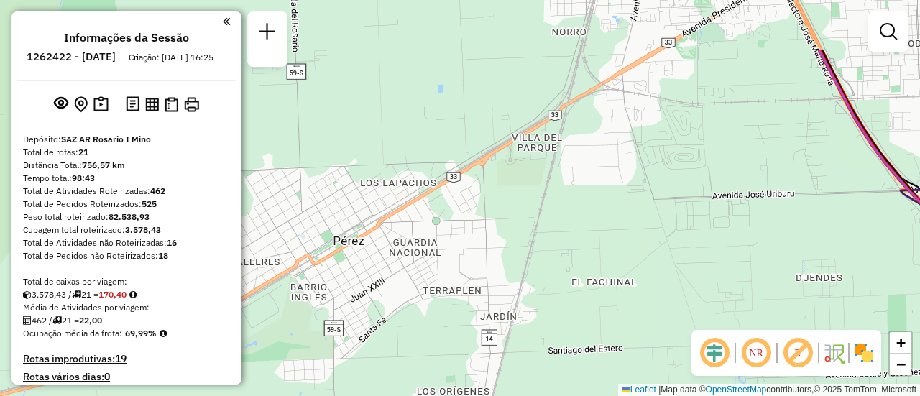
drag, startPoint x: 586, startPoint y: 72, endPoint x: 560, endPoint y: 334, distance: 263.0
click at [510, 395] on html "Aguarde... Pop-up bloqueado! Seu navegador bloqueou automáticamente a abertura …" at bounding box center [460, 198] width 920 height 396
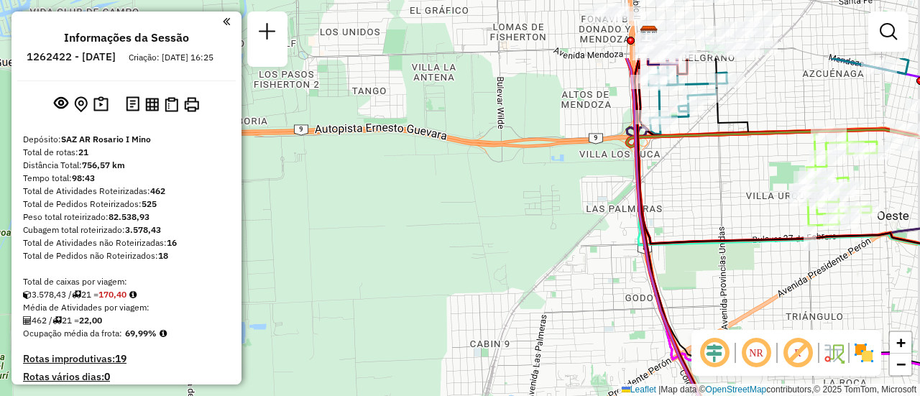
drag, startPoint x: 556, startPoint y: 221, endPoint x: 475, endPoint y: 430, distance: 224.7
click at [475, 395] on html "Aguarde... Pop-up bloqueado! Seu navegador bloqueou automáticamente a abertura …" at bounding box center [460, 198] width 920 height 396
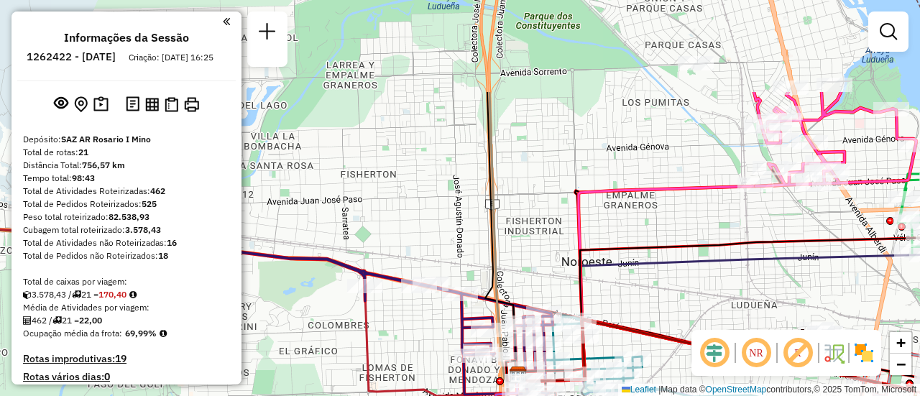
drag, startPoint x: 666, startPoint y: 201, endPoint x: 702, endPoint y: 223, distance: 41.7
click at [627, 307] on div "Janela de atendimento Grade de atendimento Capacidade Transportadoras Veículos …" at bounding box center [460, 198] width 920 height 396
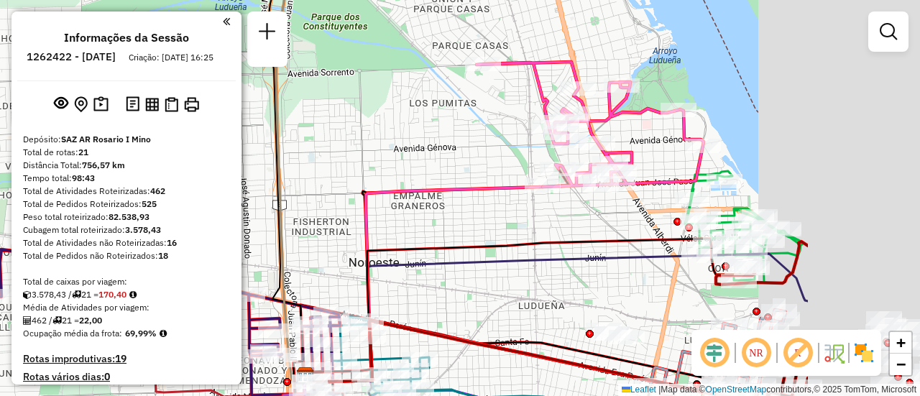
drag, startPoint x: 608, startPoint y: 173, endPoint x: 434, endPoint y: 152, distance: 176.0
click at [434, 152] on div "Janela de atendimento Grade de atendimento Capacidade Transportadoras Veículos …" at bounding box center [460, 198] width 920 height 396
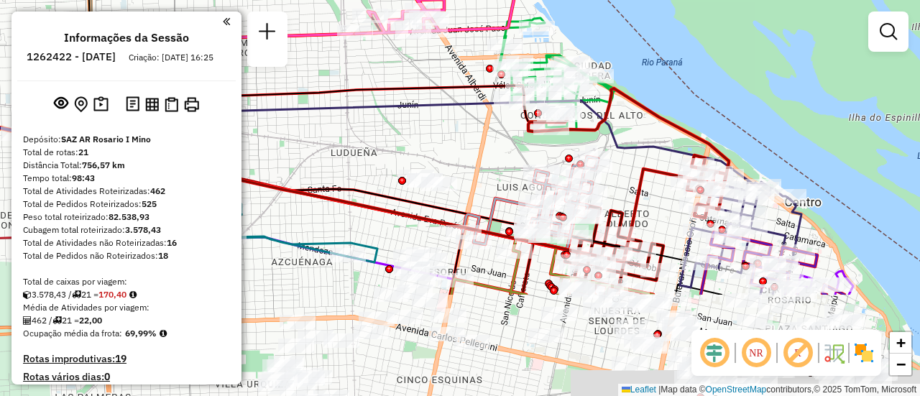
drag, startPoint x: 763, startPoint y: 258, endPoint x: 614, endPoint y: 95, distance: 220.9
click at [617, 96] on icon at bounding box center [628, 152] width 201 height 129
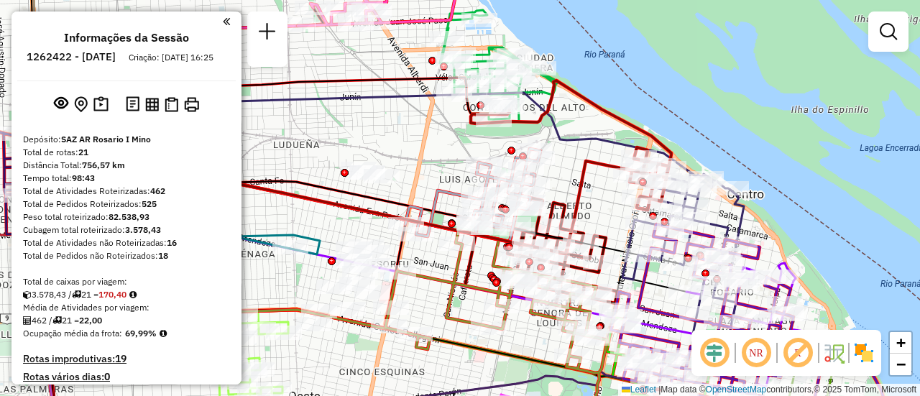
drag, startPoint x: 356, startPoint y: 60, endPoint x: 404, endPoint y: 96, distance: 60.5
click at [355, 90] on icon at bounding box center [284, 146] width 452 height 137
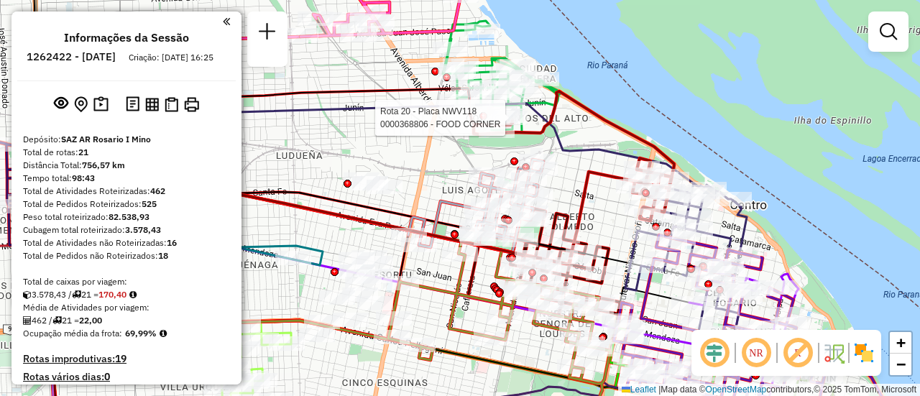
select select "**********"
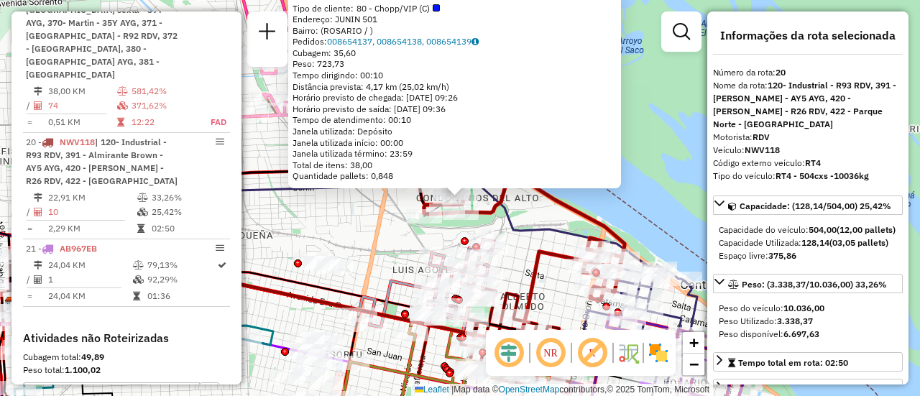
scroll to position [2184, 0]
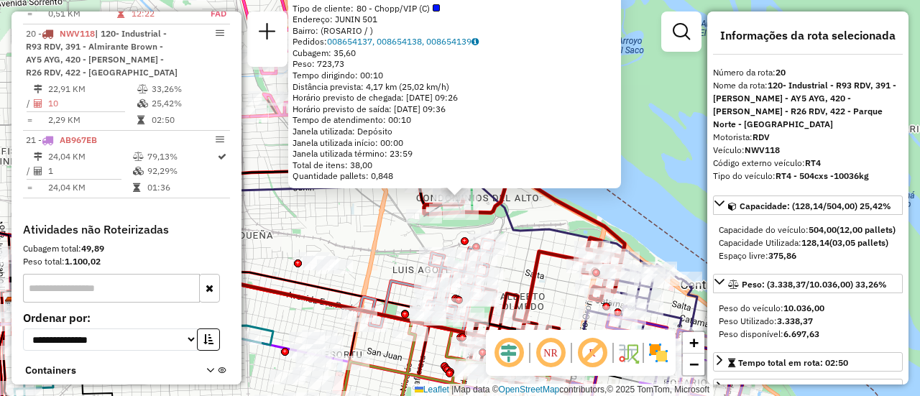
click at [660, 174] on div "0000368806 - FOOD CORNER Tipo de cliente: 80 - Chopp/VIP (C) Endereço: JUNIN 50…" at bounding box center [460, 198] width 920 height 396
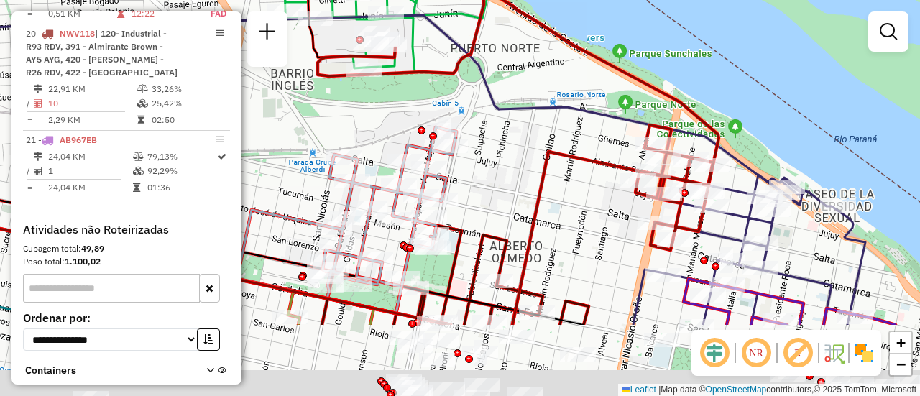
drag, startPoint x: 556, startPoint y: 305, endPoint x: 466, endPoint y: 141, distance: 186.9
click at [466, 142] on div "Janela de atendimento Grade de atendimento Capacidade Transportadoras Veículos …" at bounding box center [460, 198] width 920 height 396
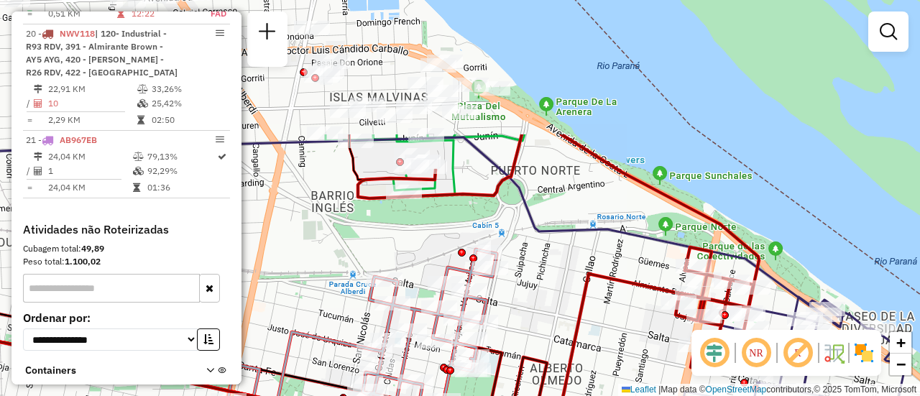
drag, startPoint x: 480, startPoint y: 93, endPoint x: 556, endPoint y: 257, distance: 180.1
click at [557, 265] on div "Janela de atendimento Grade de atendimento Capacidade Transportadoras Veículos …" at bounding box center [460, 198] width 920 height 396
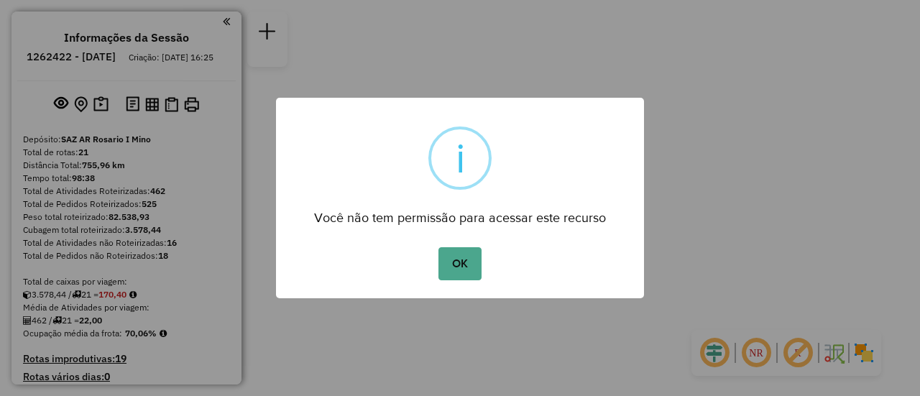
click at [461, 267] on button "OK" at bounding box center [460, 263] width 42 height 33
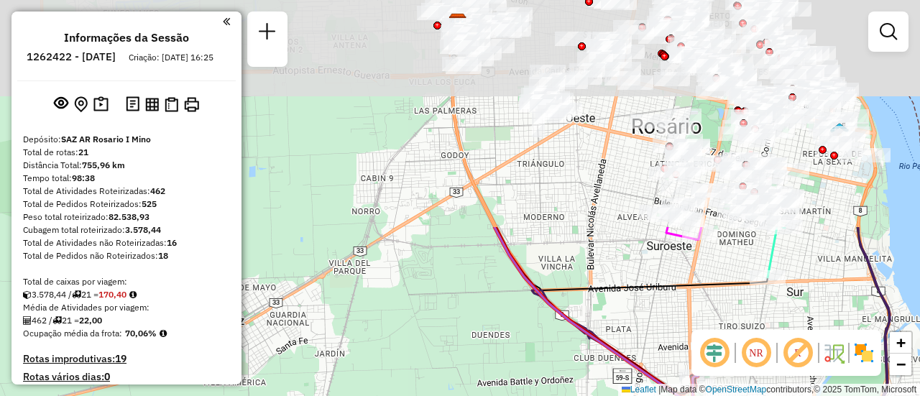
drag, startPoint x: 454, startPoint y: 102, endPoint x: 470, endPoint y: 352, distance: 250.7
click at [459, 369] on div "Janela de atendimento Grade de atendimento Capacidade Transportadoras Veículos …" at bounding box center [460, 198] width 920 height 396
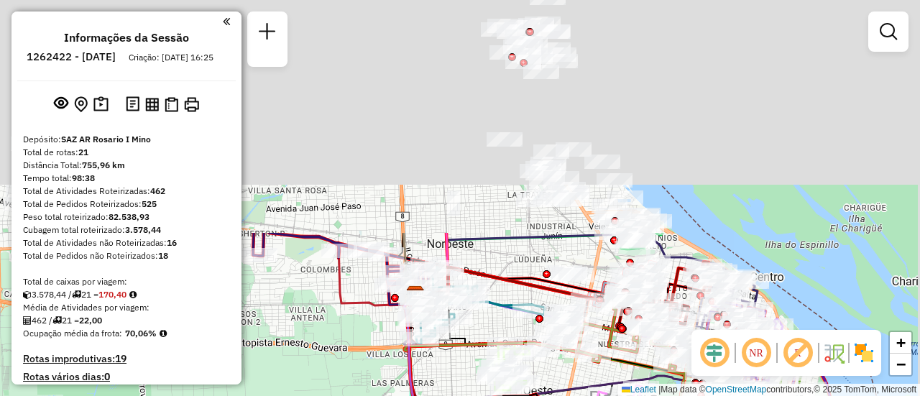
drag, startPoint x: 554, startPoint y: 157, endPoint x: 512, endPoint y: 430, distance: 275.8
click at [512, 395] on html "Aguarde... Pop-up bloqueado! Seu navegador bloqueou automáticamente a abertura …" at bounding box center [460, 198] width 920 height 396
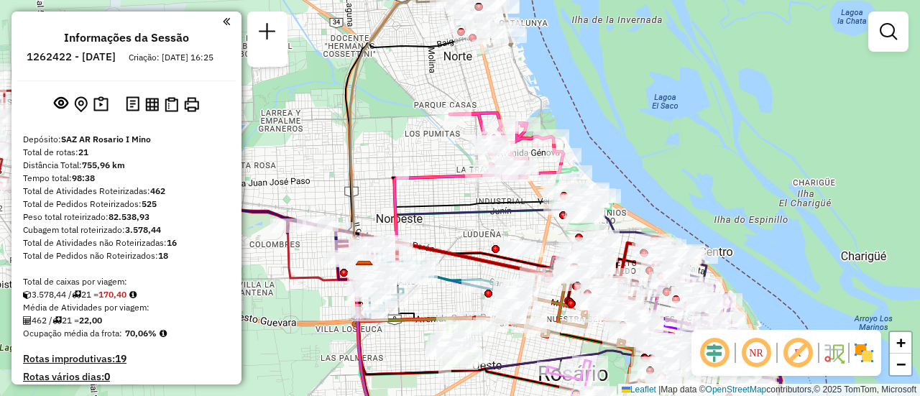
drag, startPoint x: 541, startPoint y: 236, endPoint x: 474, endPoint y: 214, distance: 70.5
click at [451, 208] on icon at bounding box center [532, 240] width 336 height 65
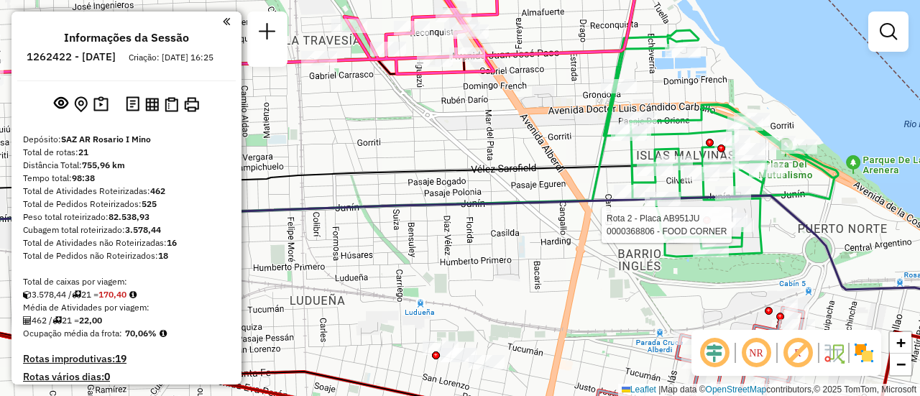
select select "**********"
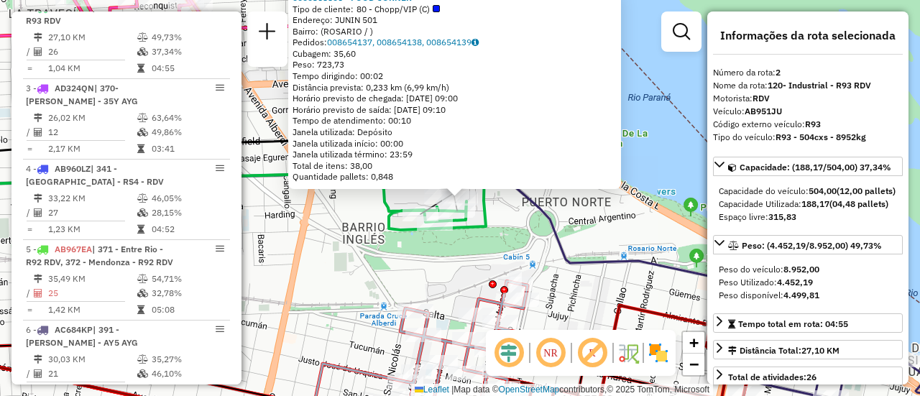
scroll to position [144, 0]
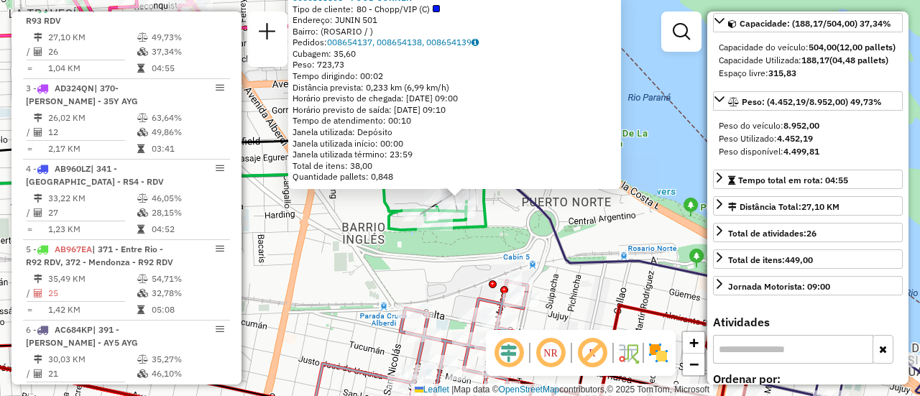
click at [439, 276] on div "0000368806 - FOOD CORNER Tipo de cliente: 80 - Chopp/VIP (C) Endereço: JUNIN 50…" at bounding box center [460, 198] width 920 height 396
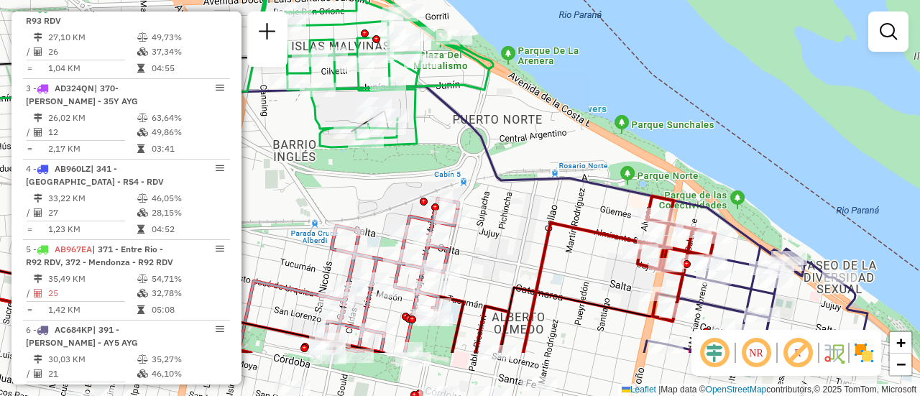
drag, startPoint x: 576, startPoint y: 294, endPoint x: 450, endPoint y: 146, distance: 194.3
click at [450, 149] on div "Janela de atendimento Grade de atendimento Capacidade Transportadoras Veículos …" at bounding box center [460, 198] width 920 height 396
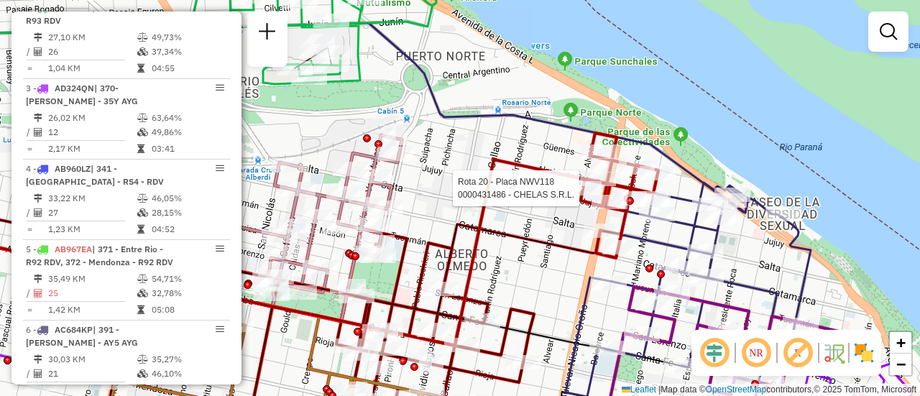
select select "**********"
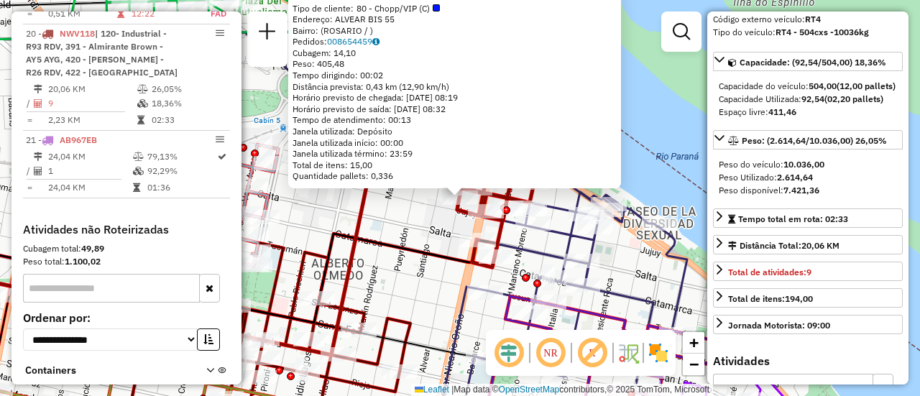
click at [414, 235] on div "0000431486 - CHELAS S.R.L. Tipo de cliente: 80 - Chopp/VIP (C) Endereço: ALVEAR…" at bounding box center [460, 198] width 920 height 396
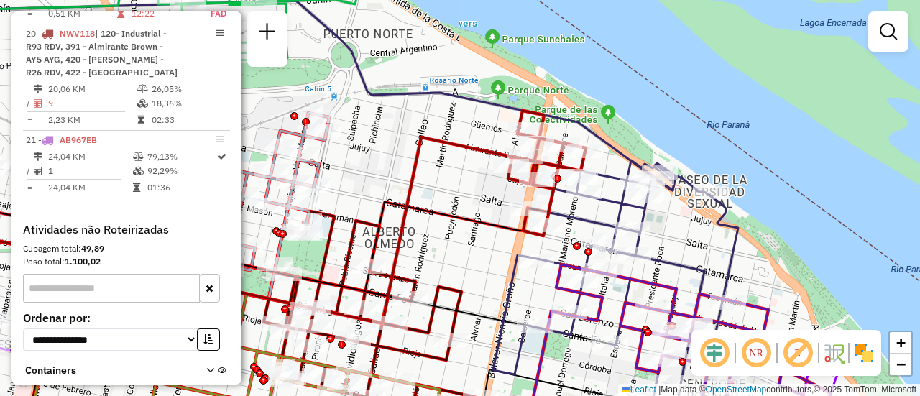
drag, startPoint x: 397, startPoint y: 223, endPoint x: 549, endPoint y: 133, distance: 176.9
click at [546, 134] on div "Janela de atendimento Grade de atendimento Capacidade Transportadoras Veículos …" at bounding box center [460, 198] width 920 height 396
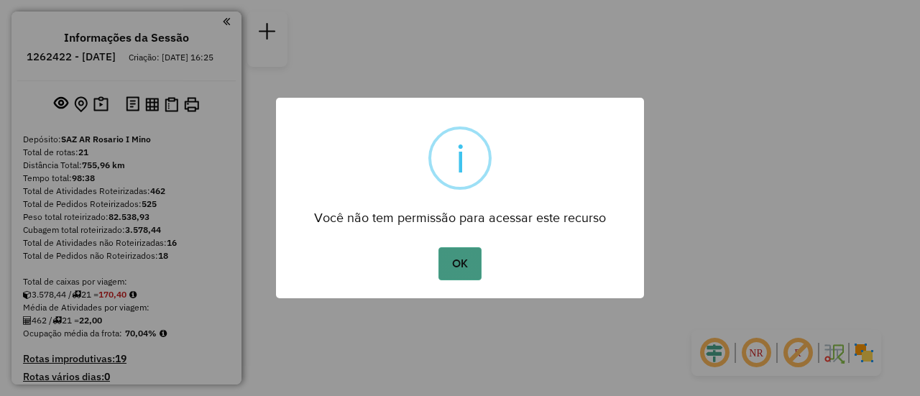
click at [464, 261] on button "OK" at bounding box center [460, 263] width 42 height 33
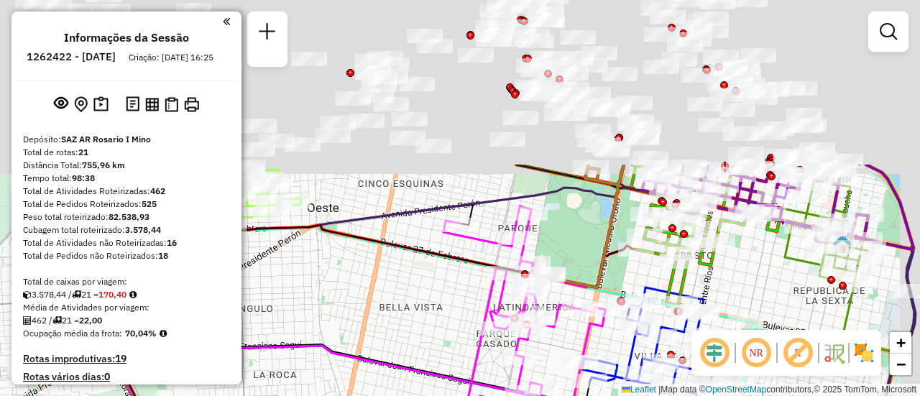
drag, startPoint x: 477, startPoint y: 57, endPoint x: 464, endPoint y: 259, distance: 202.5
click at [435, 271] on icon at bounding box center [308, 221] width 478 height 113
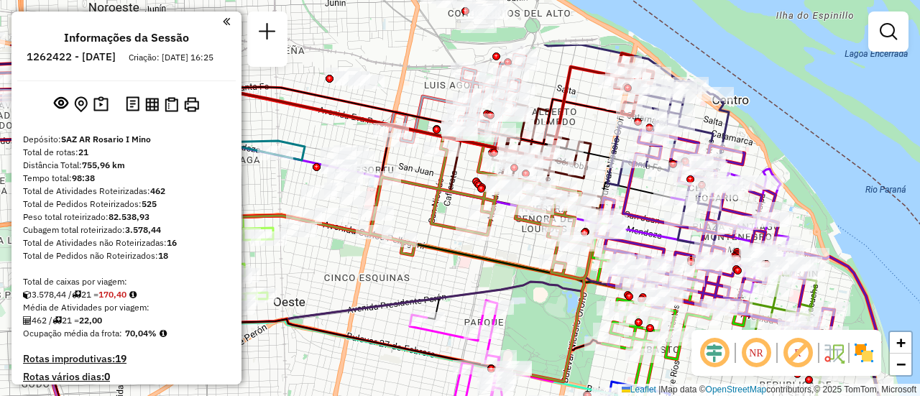
drag, startPoint x: 624, startPoint y: 50, endPoint x: 574, endPoint y: 165, distance: 125.9
click at [575, 167] on div "Rota 1 - Placa AB967EB 0000465206 - MARTINEZ EZEQUIEL Janela de atendimento Gra…" at bounding box center [460, 198] width 920 height 396
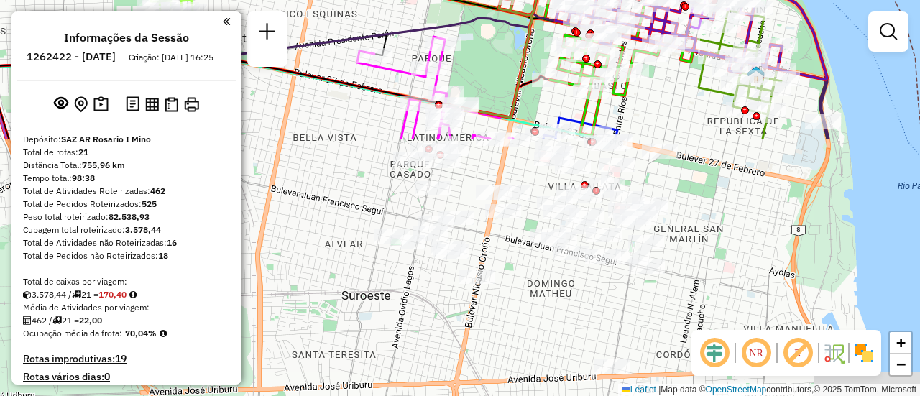
drag, startPoint x: 536, startPoint y: 343, endPoint x: 498, endPoint y: 34, distance: 311.5
click at [498, 36] on div "Rota 1 - Placa AB967EB 0000465206 - MARTINEZ EZEQUIEL Janela de atendimento Gra…" at bounding box center [460, 198] width 920 height 396
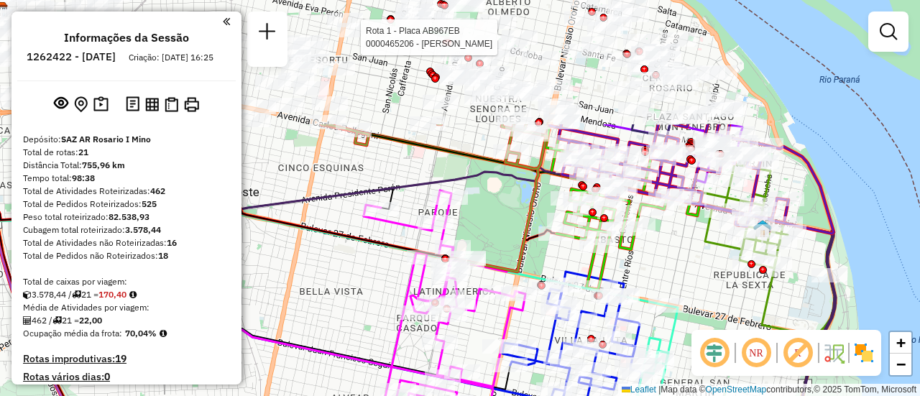
drag, startPoint x: 496, startPoint y: 48, endPoint x: 539, endPoint y: 264, distance: 219.8
click at [521, 306] on div "Rota 1 - Placa AB967EB 0000465206 - MARTINEZ EZEQUIEL Janela de atendimento Gra…" at bounding box center [460, 198] width 920 height 396
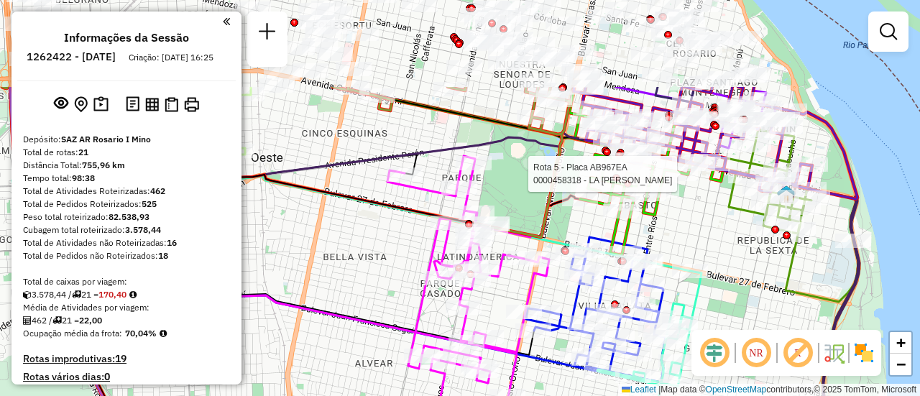
drag, startPoint x: 674, startPoint y: 105, endPoint x: 695, endPoint y: 275, distance: 171.6
click at [695, 276] on div "Rota 5 - Placa AB967EA 0000458318 - LA ROSA [PERSON_NAME] de atendimento Grade …" at bounding box center [460, 198] width 920 height 396
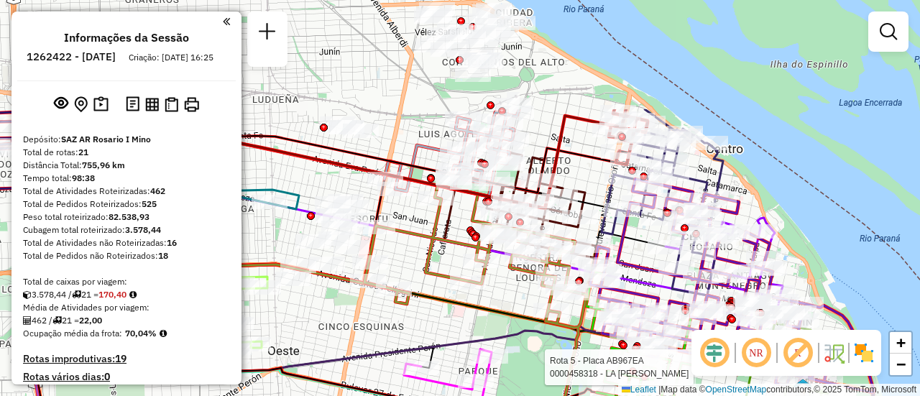
drag, startPoint x: 580, startPoint y: 34, endPoint x: 593, endPoint y: 183, distance: 149.4
click at [590, 184] on div "Rota 5 - Placa AB967EA 0000458318 - LA ROSA [PERSON_NAME] de atendimento Grade …" at bounding box center [460, 198] width 920 height 396
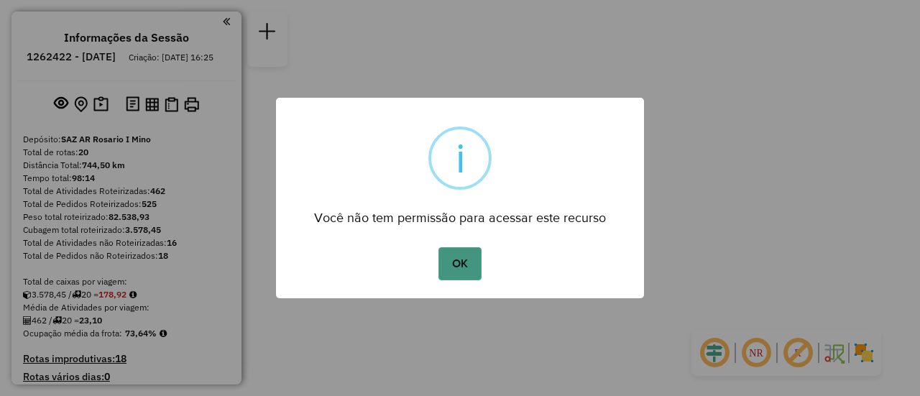
click at [461, 265] on button "OK" at bounding box center [460, 263] width 42 height 33
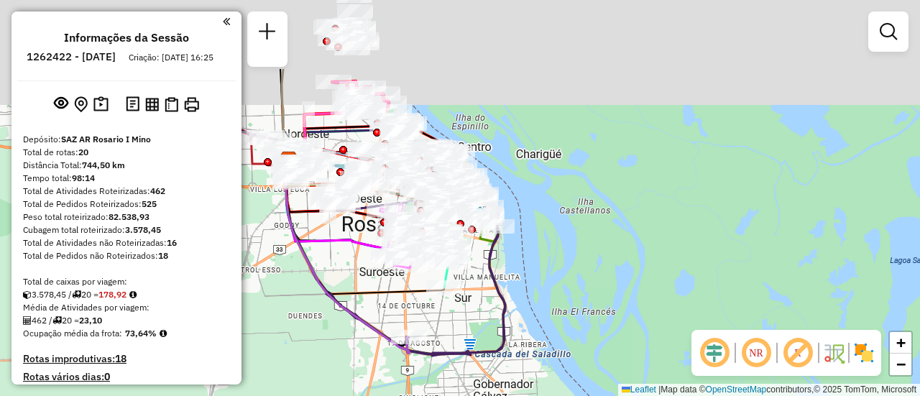
drag, startPoint x: 365, startPoint y: 165, endPoint x: 380, endPoint y: 214, distance: 51.2
click at [367, 266] on div "Janela de atendimento Grade de atendimento Capacidade Transportadoras Veículos …" at bounding box center [460, 198] width 920 height 396
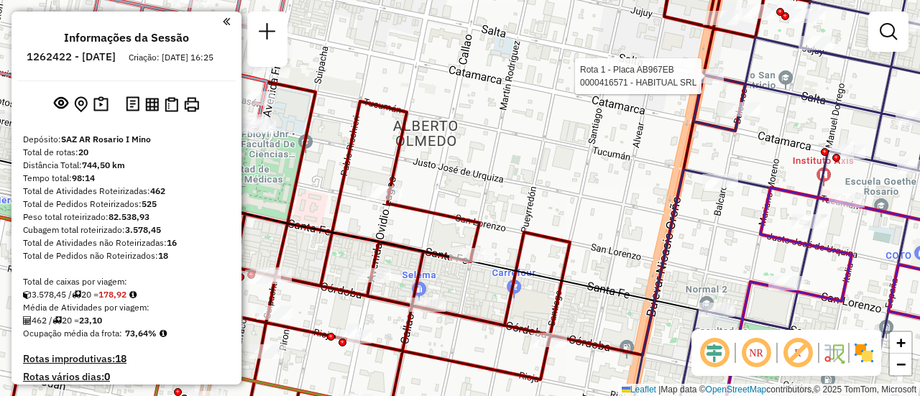
select select "**********"
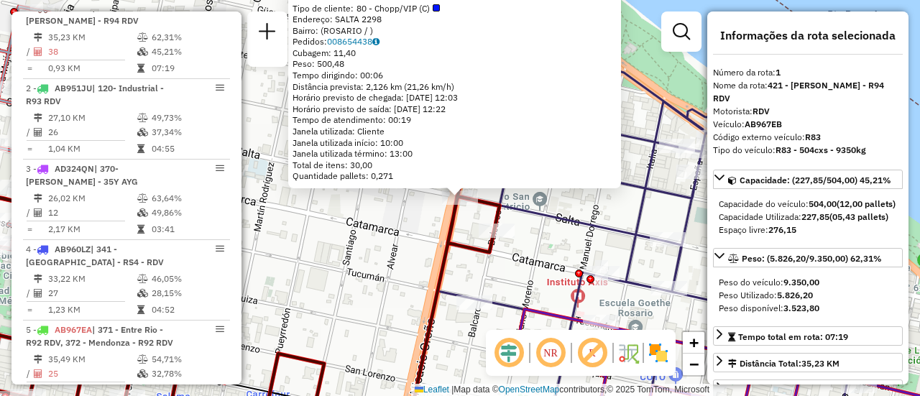
scroll to position [144, 0]
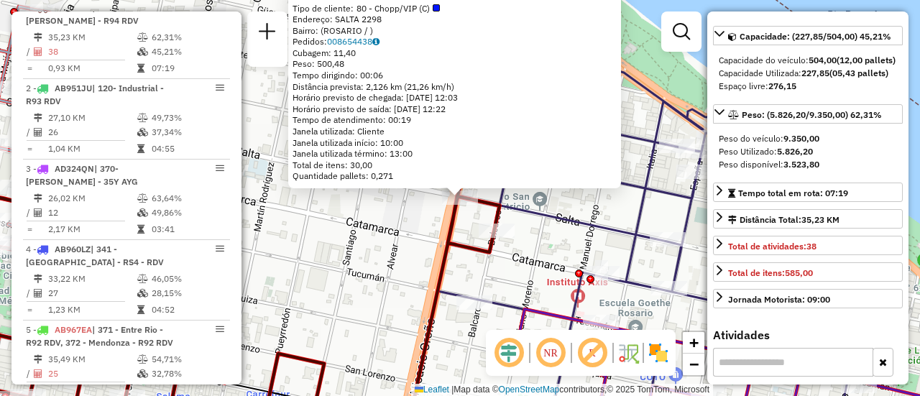
click at [411, 242] on div "0000416571 - HABITUAL SRL Tipo de cliente: 80 - Chopp/VIP (C) Endereço: SALTA 2…" at bounding box center [460, 198] width 920 height 396
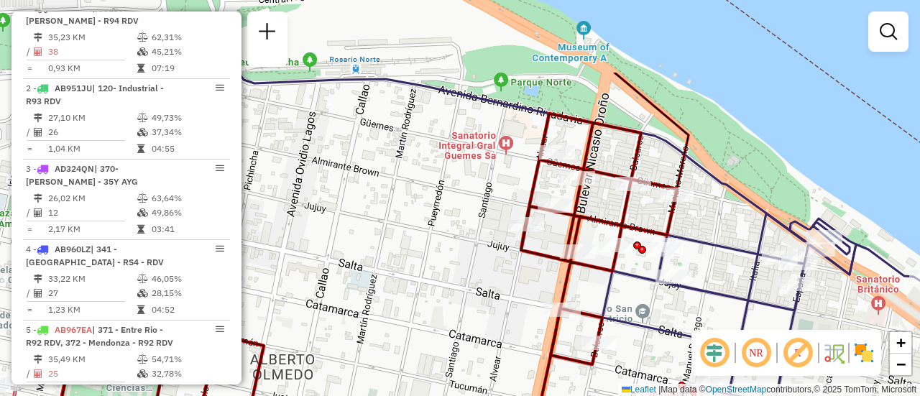
drag, startPoint x: 500, startPoint y: 93, endPoint x: 606, endPoint y: 190, distance: 143.5
click at [605, 199] on div "Janela de atendimento Grade de atendimento Capacidade Transportadoras Veículos …" at bounding box center [460, 198] width 920 height 396
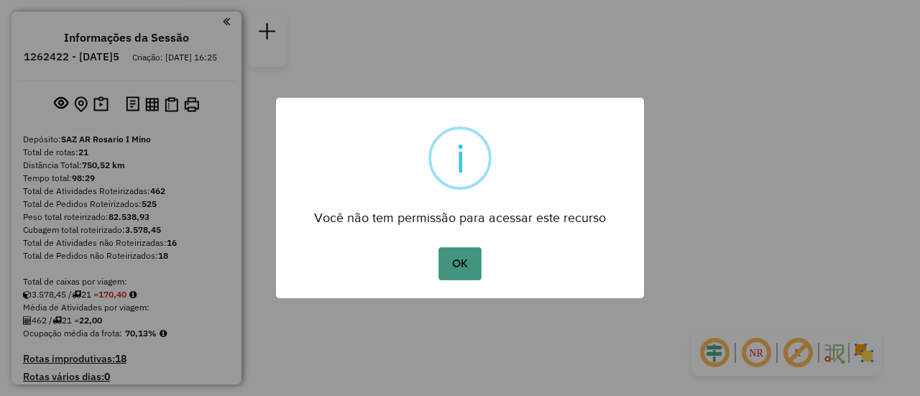
click at [458, 260] on button "OK" at bounding box center [460, 263] width 42 height 33
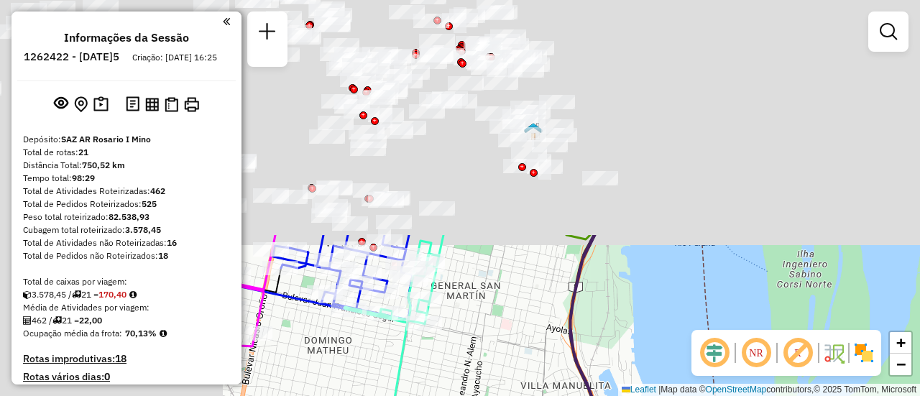
drag, startPoint x: 411, startPoint y: 73, endPoint x: 520, endPoint y: 218, distance: 181.3
click at [749, 347] on hb-router-mapa "Informações da Sessão 1262422 - [DATE]5 Criação: [DATE] 16:25 Depósito: SAZ AR …" at bounding box center [460, 198] width 920 height 396
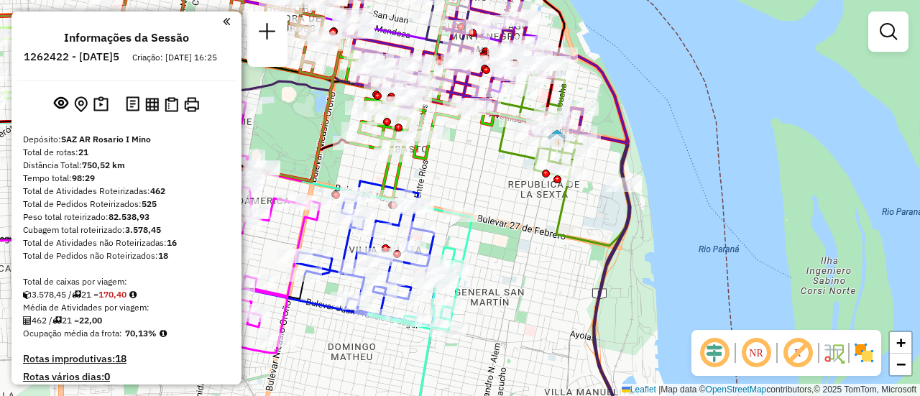
drag, startPoint x: 462, startPoint y: 123, endPoint x: 602, endPoint y: 382, distance: 295.3
click at [602, 382] on div "Janela de atendimento Grade de atendimento Capacidade Transportadoras Veículos …" at bounding box center [460, 198] width 920 height 396
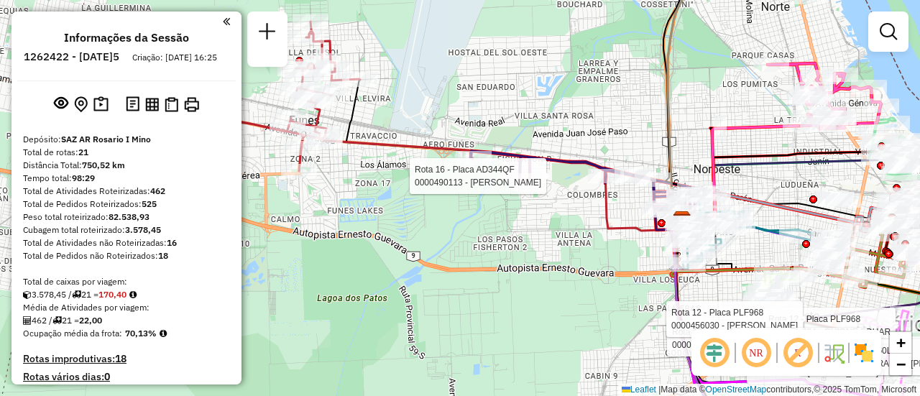
select select "**********"
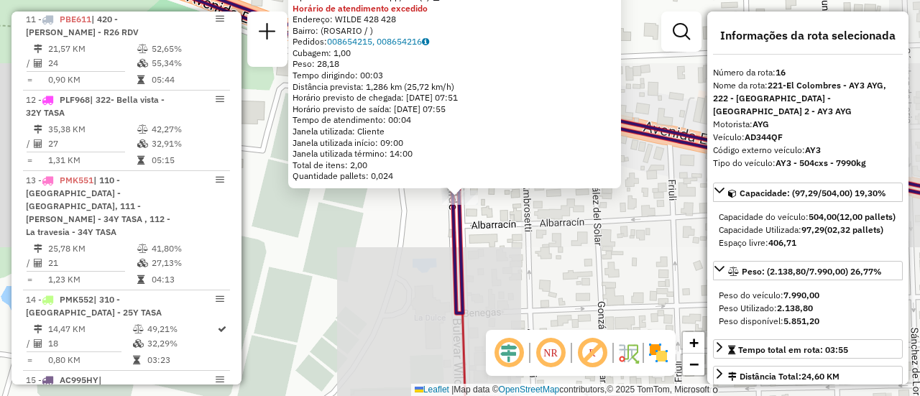
scroll to position [1759, 0]
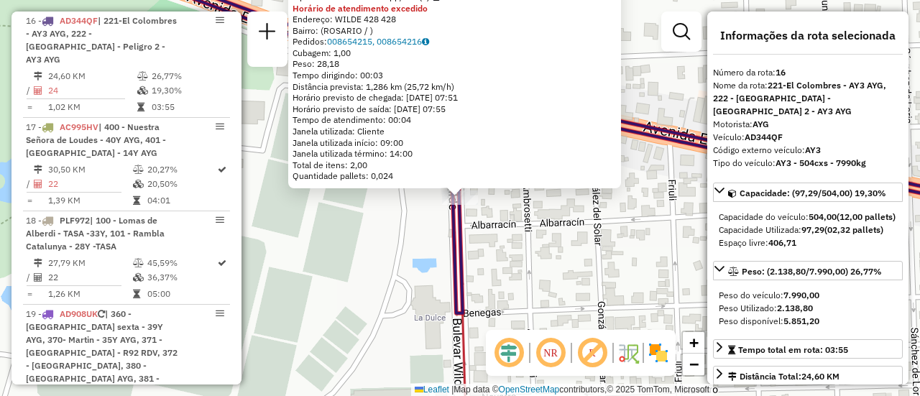
click at [551, 253] on div "0000490113 - [PERSON_NAME] Tipo de cliente: 80 - Chopp/VIP (C) Horário de atend…" at bounding box center [460, 198] width 920 height 396
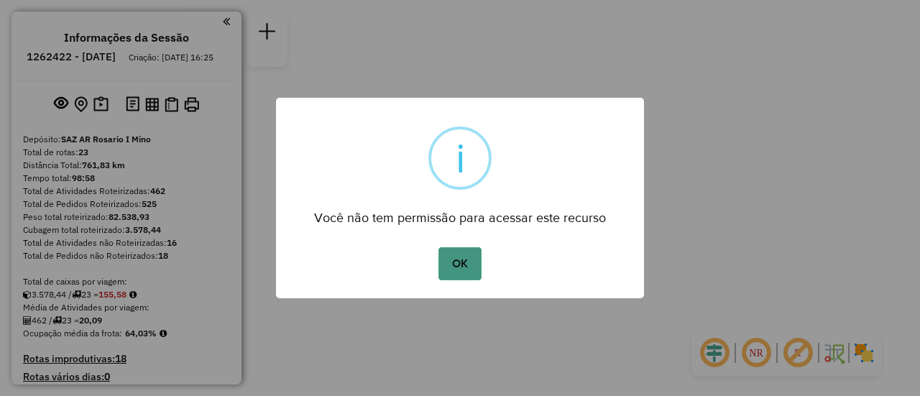
click at [467, 262] on button "OK" at bounding box center [460, 263] width 42 height 33
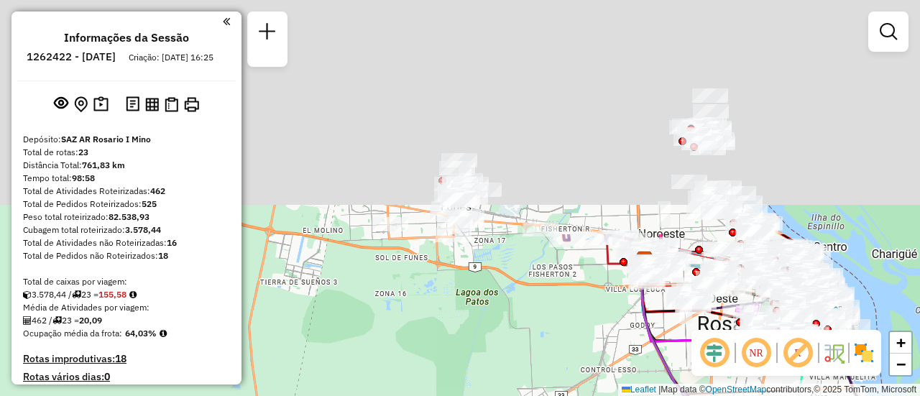
drag, startPoint x: 480, startPoint y: 56, endPoint x: 480, endPoint y: 372, distance: 315.6
click at [476, 395] on html "Aguarde... Pop-up bloqueado! Seu navegador bloqueou automáticamente a abertura …" at bounding box center [460, 198] width 920 height 396
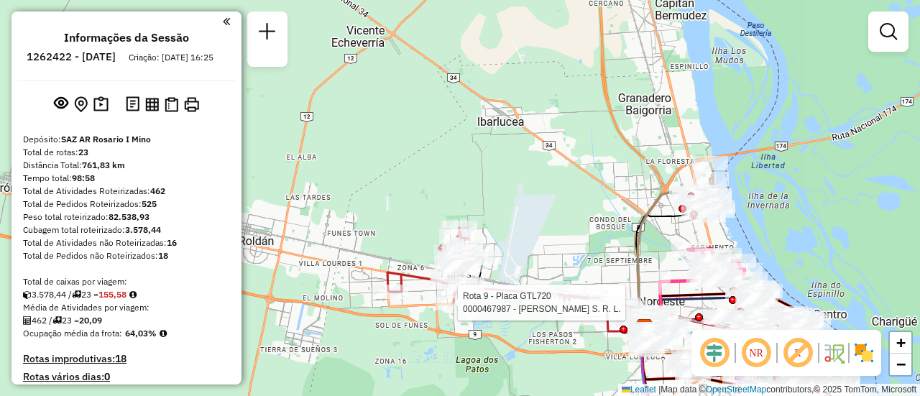
select select "**********"
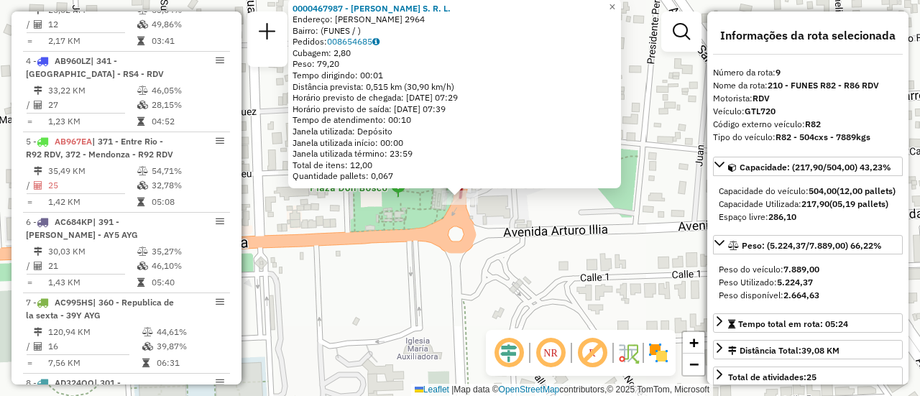
scroll to position [1169, 0]
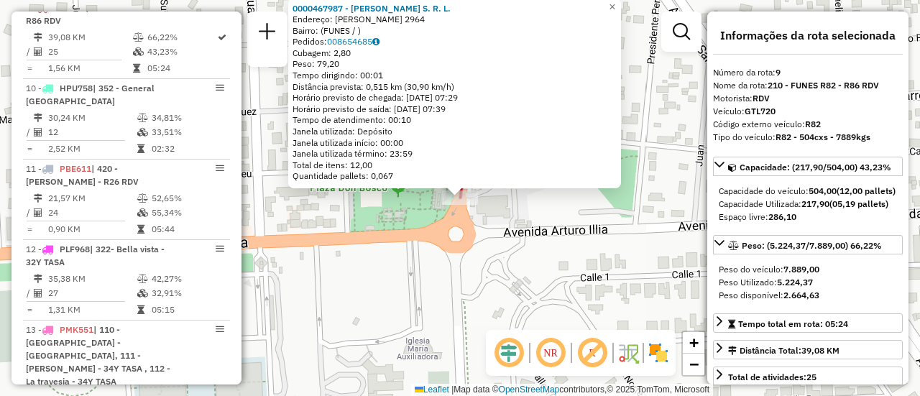
click at [403, 317] on div "0000467987 - Zavi S. R. L. Endereço: HIPOLITO YRIGOYEN 2964 Bairro: (FUNES / ) …" at bounding box center [460, 198] width 920 height 396
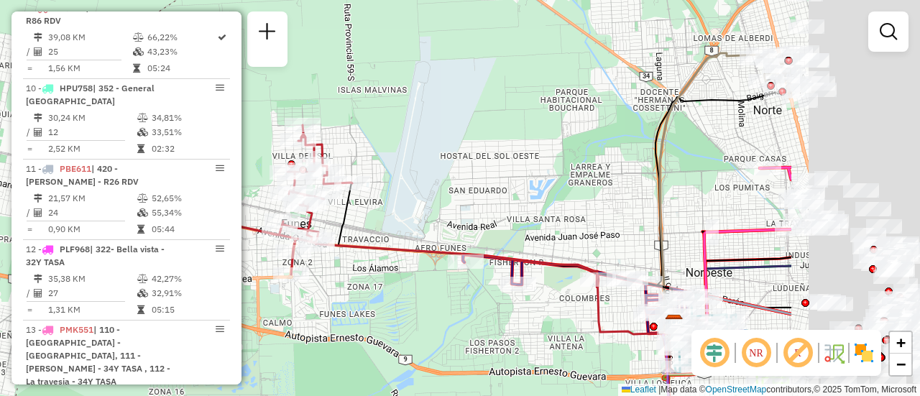
drag, startPoint x: 654, startPoint y: 188, endPoint x: 288, endPoint y: 207, distance: 366.5
click at [240, 200] on hb-router-mapa "Informações da Sessão 1262422 - 10/09/2025 Criação: 09/09/2025 16:25 Depósito: …" at bounding box center [460, 198] width 920 height 396
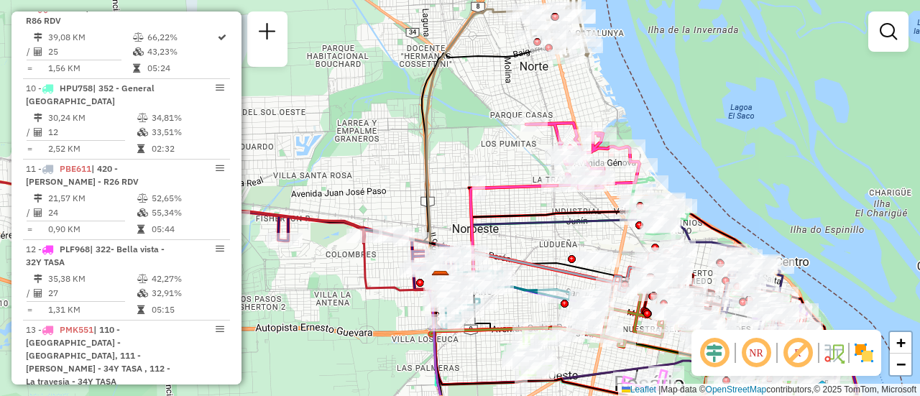
drag, startPoint x: 616, startPoint y: 252, endPoint x: 500, endPoint y: 152, distance: 152.9
click at [500, 211] on icon at bounding box center [553, 245] width 227 height 69
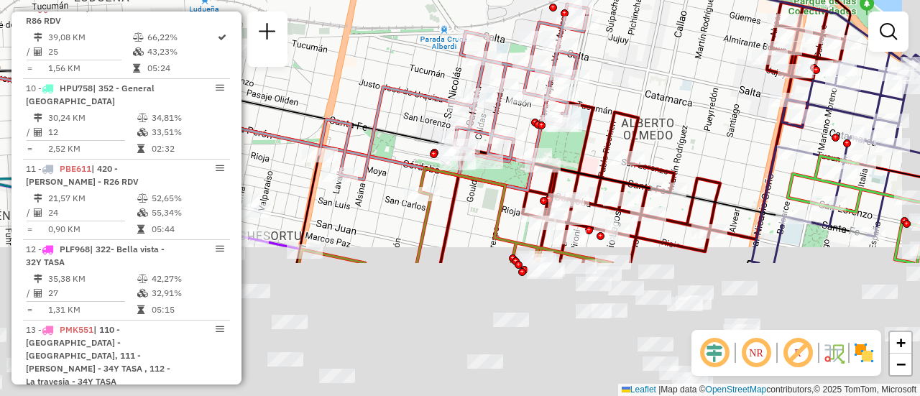
drag, startPoint x: 751, startPoint y: 252, endPoint x: 636, endPoint y: 63, distance: 221.0
click at [656, 70] on div "Rota 9 - Placa GTL720 0000415196 - LOPEZ MARIA DEL CARMEN Janela de atendimento…" at bounding box center [460, 198] width 920 height 396
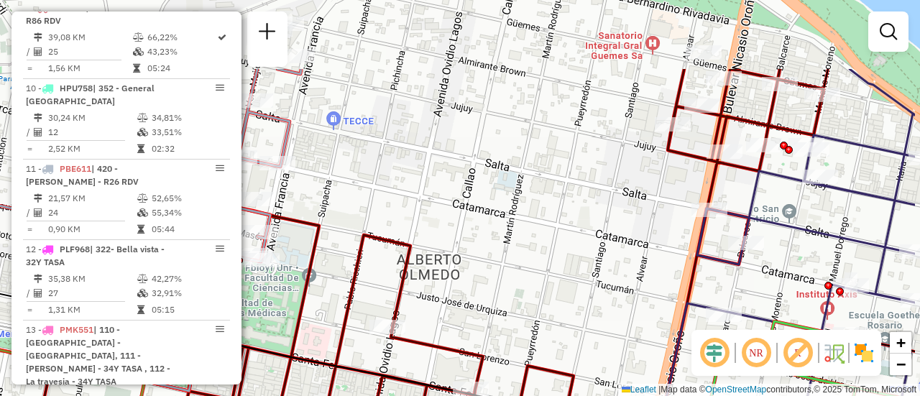
drag, startPoint x: 808, startPoint y: 68, endPoint x: 741, endPoint y: 166, distance: 119.5
click at [741, 166] on icon at bounding box center [419, 306] width 810 height 475
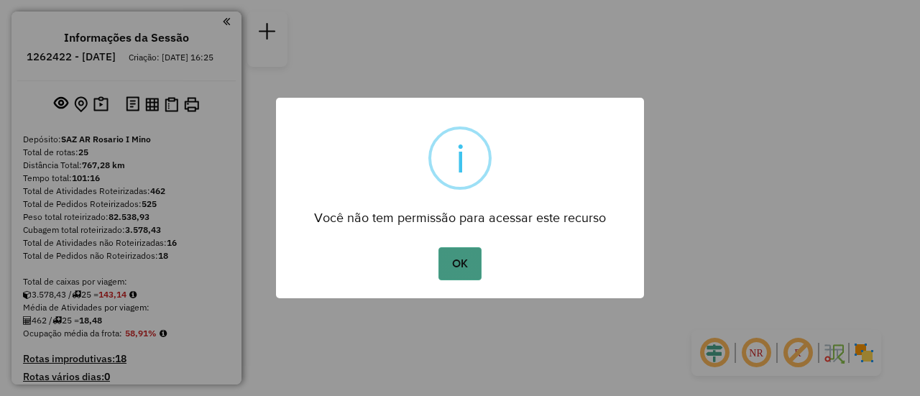
click at [469, 257] on button "OK" at bounding box center [460, 263] width 42 height 33
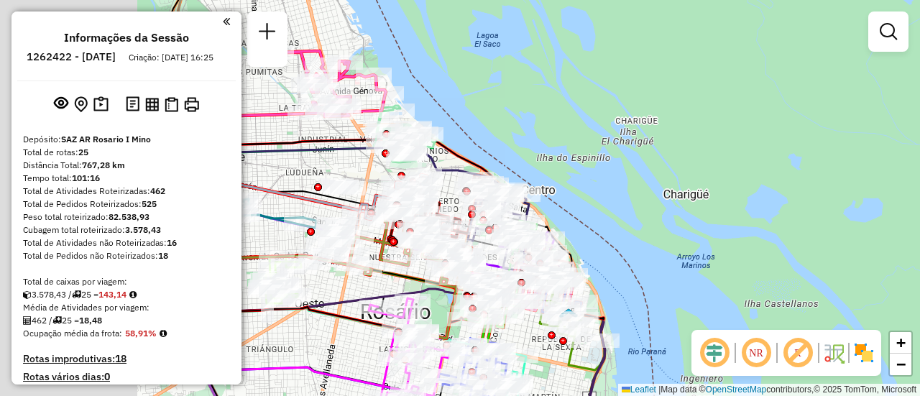
drag, startPoint x: 356, startPoint y: 146, endPoint x: 707, endPoint y: 155, distance: 351.7
click at [723, 155] on div "Janela de atendimento Grade de atendimento Capacidade Transportadoras Veículos …" at bounding box center [460, 198] width 920 height 396
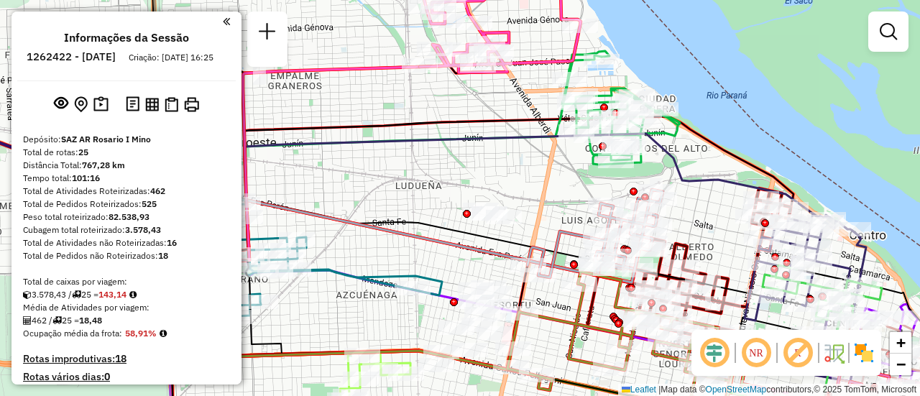
click at [689, 213] on div "Janela de atendimento Grade de atendimento Capacidade Transportadoras Veículos …" at bounding box center [460, 198] width 920 height 396
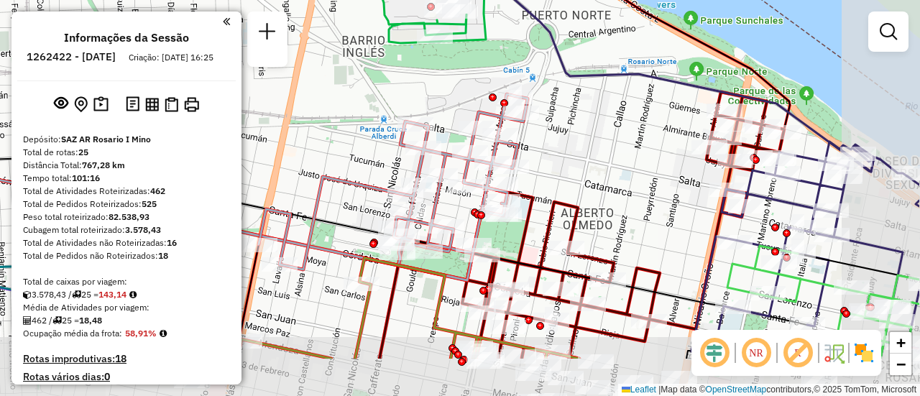
drag, startPoint x: 789, startPoint y: 233, endPoint x: 697, endPoint y: 154, distance: 121.3
click at [699, 157] on icon at bounding box center [582, 225] width 405 height 267
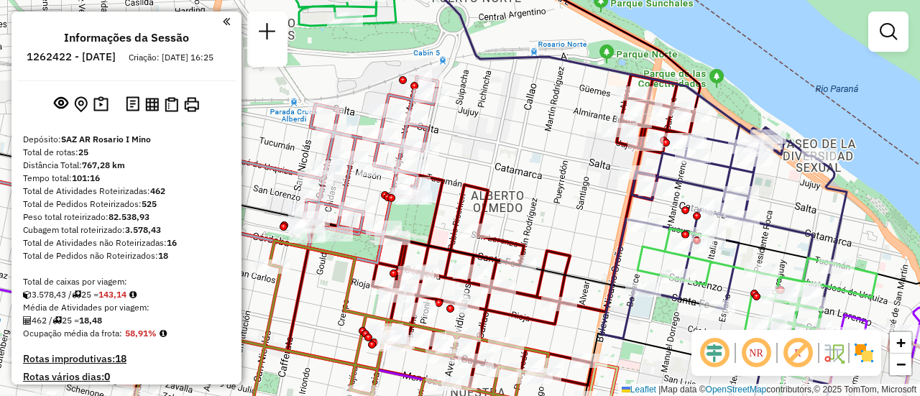
drag, startPoint x: 669, startPoint y: 186, endPoint x: 581, endPoint y: 171, distance: 89.7
click at [581, 171] on div "Janela de atendimento Grade de atendimento Capacidade Transportadoras Veículos …" at bounding box center [460, 198] width 920 height 396
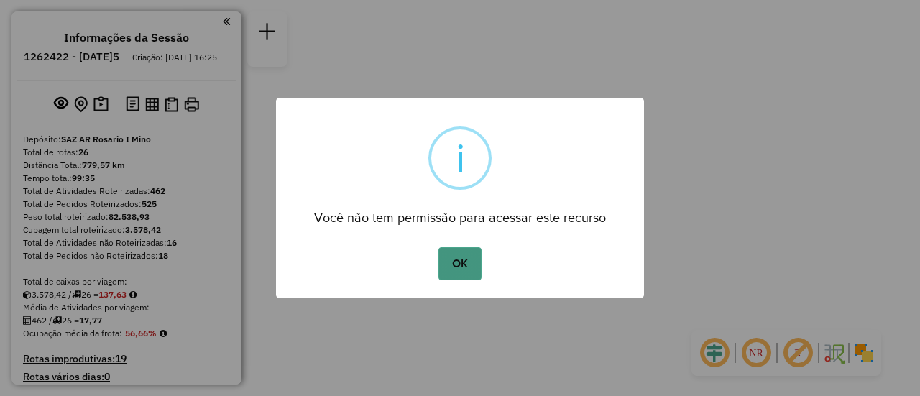
click at [459, 256] on button "OK" at bounding box center [460, 263] width 42 height 33
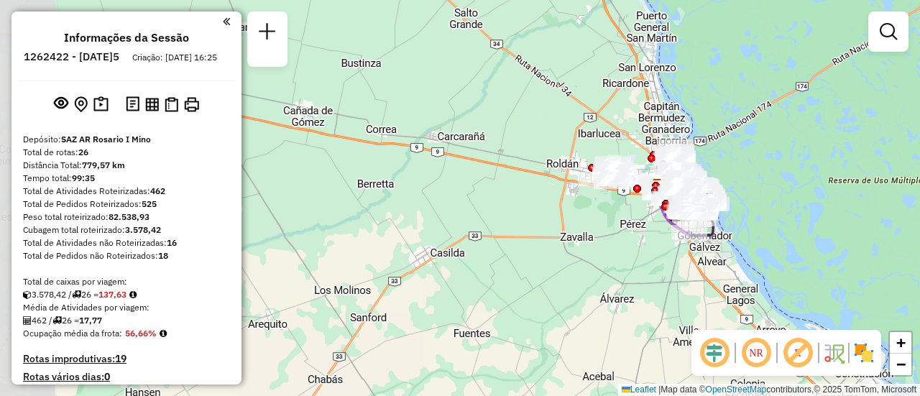
drag, startPoint x: 340, startPoint y: 189, endPoint x: 540, endPoint y: 179, distance: 200.1
click at [540, 179] on div "Janela de atendimento Grade de atendimento Capacidade Transportadoras Veículos …" at bounding box center [460, 198] width 920 height 396
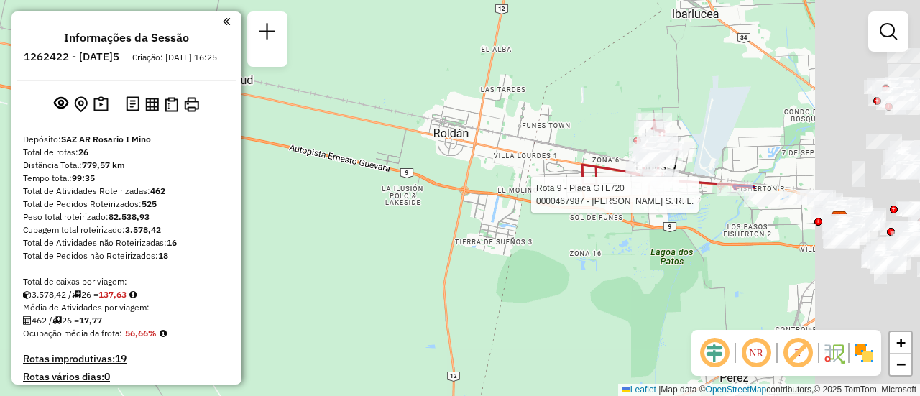
drag, startPoint x: 707, startPoint y: 116, endPoint x: 454, endPoint y: 234, distance: 279.2
click at [432, 236] on div "Rota 9 - Placa GTL720 0000467987 - Zavi S. R. L. Janela de atendimento Grade de…" at bounding box center [460, 198] width 920 height 396
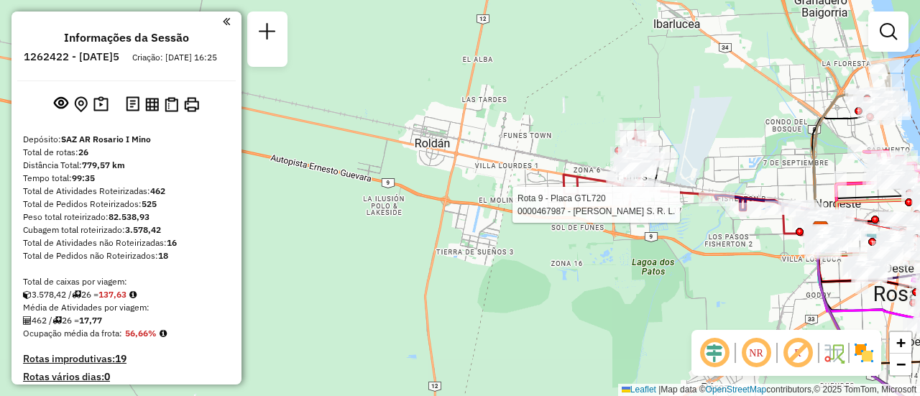
select select "**********"
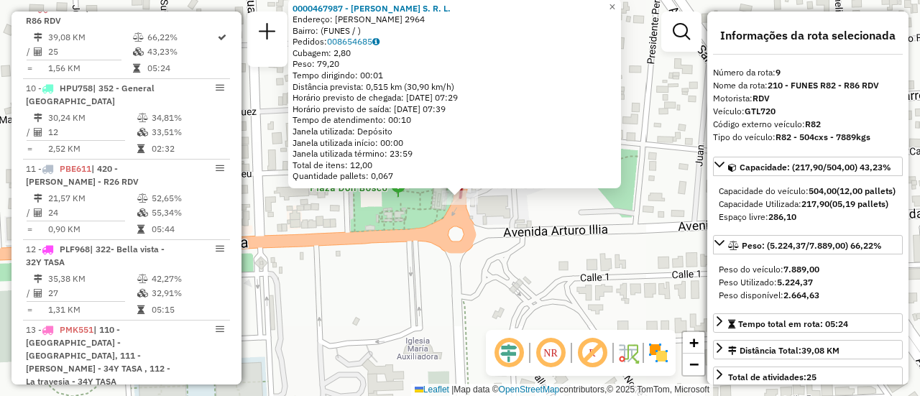
scroll to position [144, 0]
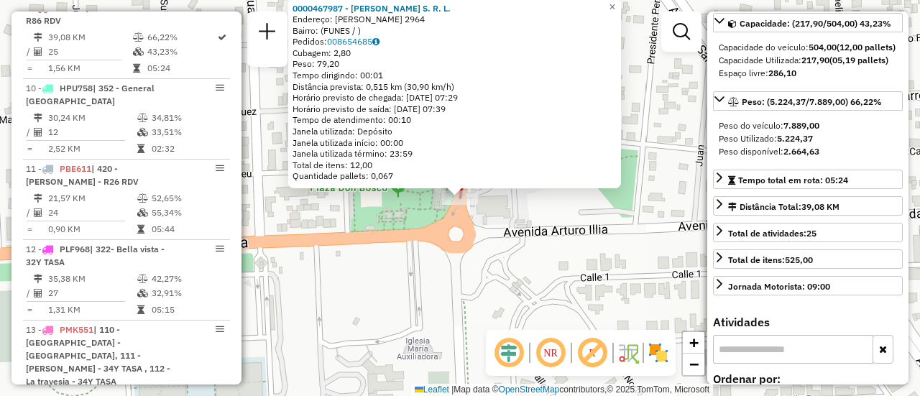
click at [524, 275] on div "0000467987 - Zavi S. R. L. Endereço: HIPOLITO YRIGOYEN 2964 Bairro: (FUNES / ) …" at bounding box center [460, 198] width 920 height 396
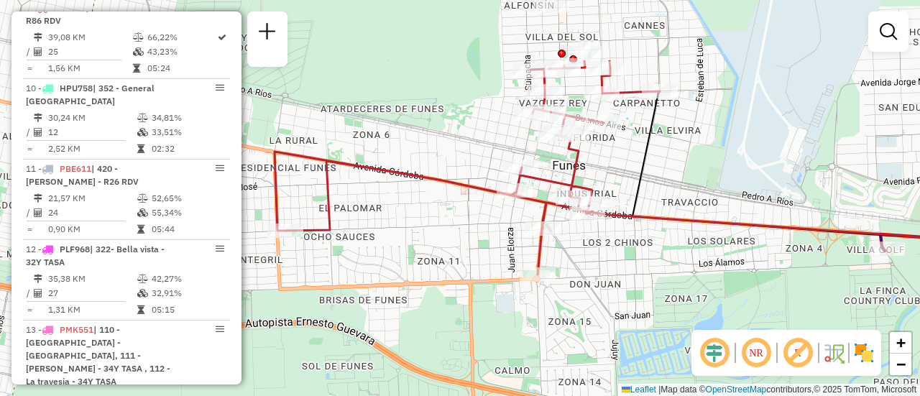
drag, startPoint x: 494, startPoint y: 133, endPoint x: 489, endPoint y: 233, distance: 100.1
click at [489, 233] on div "Janela de atendimento Grade de atendimento Capacidade Transportadoras Veículos …" at bounding box center [460, 198] width 920 height 396
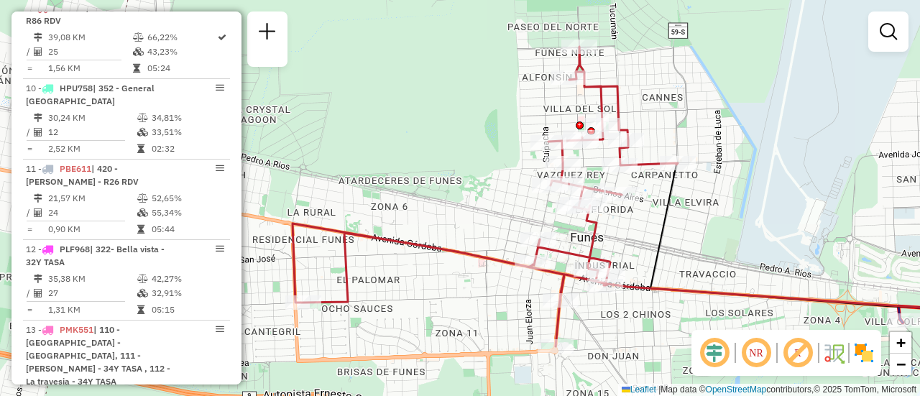
drag, startPoint x: 643, startPoint y: 179, endPoint x: 661, endPoint y: 251, distance: 74.1
click at [661, 251] on icon at bounding box center [841, 241] width 380 height 157
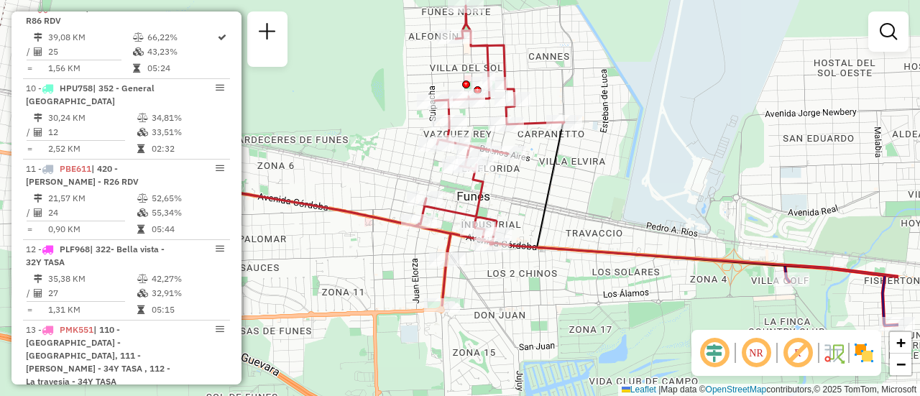
drag, startPoint x: 806, startPoint y: 198, endPoint x: 692, endPoint y: 157, distance: 120.8
click at [692, 157] on div "Janela de atendimento Grade de atendimento Capacidade Transportadoras Veículos …" at bounding box center [460, 198] width 920 height 396
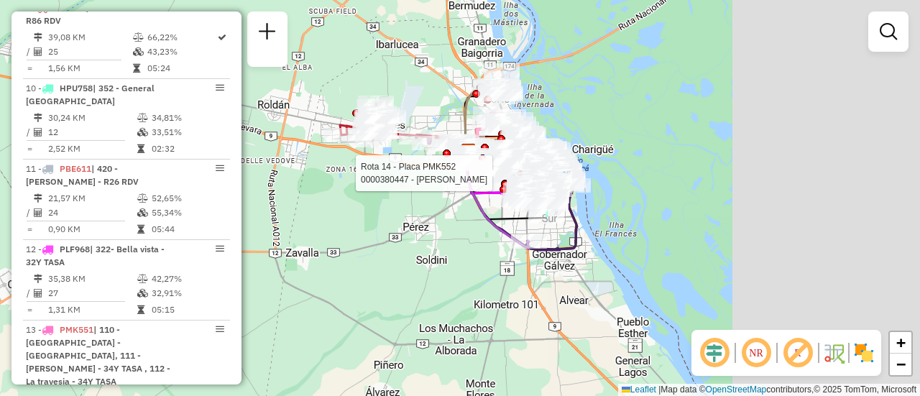
drag, startPoint x: 657, startPoint y: 275, endPoint x: 489, endPoint y: 182, distance: 192.1
click at [471, 177] on div at bounding box center [489, 173] width 36 height 14
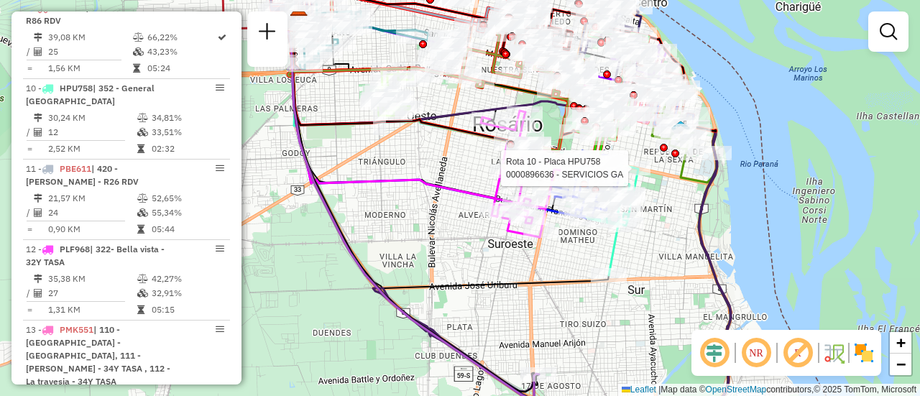
select select "**********"
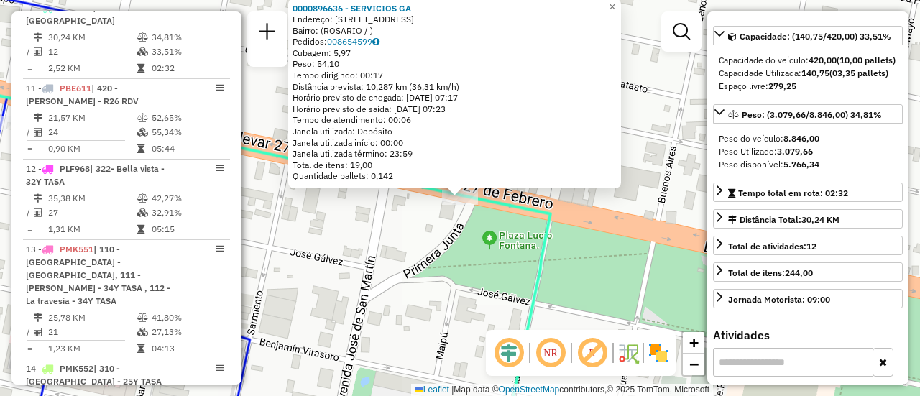
scroll to position [0, 0]
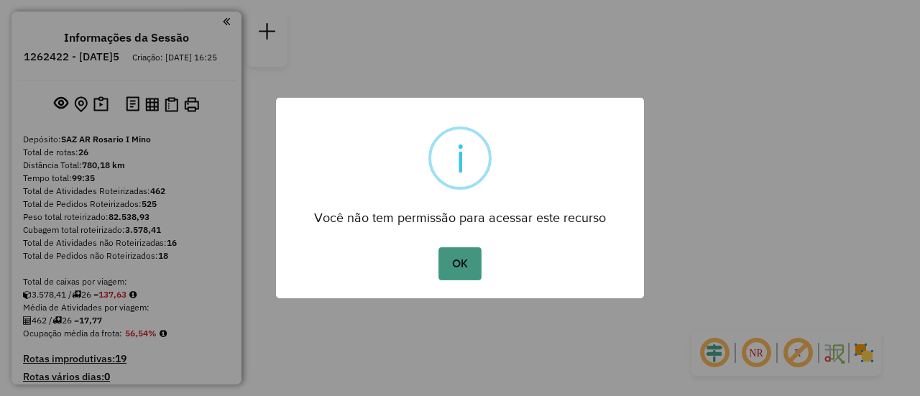
click at [469, 258] on button "OK" at bounding box center [460, 263] width 42 height 33
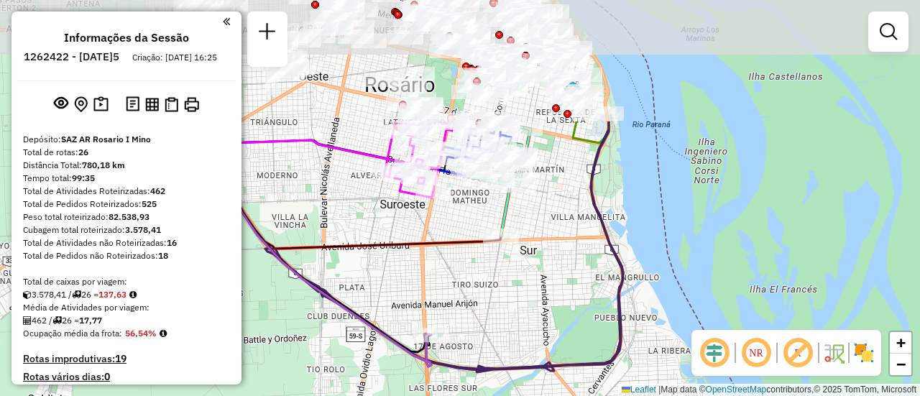
drag, startPoint x: 536, startPoint y: 69, endPoint x: 556, endPoint y: 232, distance: 164.4
click at [554, 232] on div "Janela de atendimento Grade de atendimento Capacidade Transportadoras Veículos …" at bounding box center [460, 198] width 920 height 396
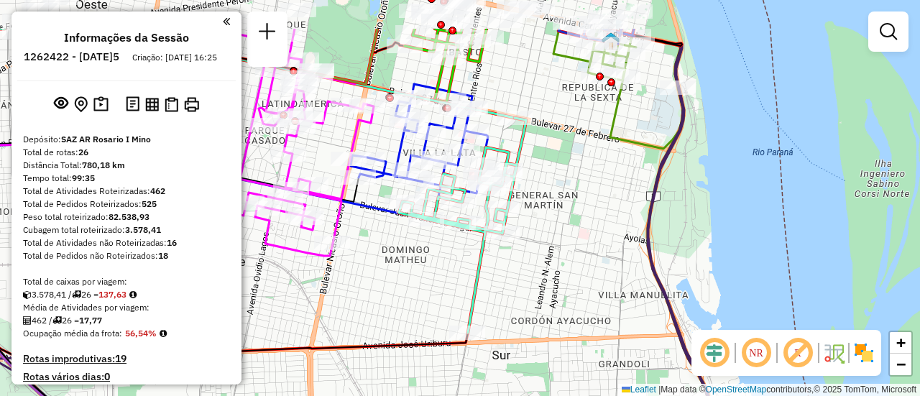
drag, startPoint x: 547, startPoint y: 121, endPoint x: 579, endPoint y: 202, distance: 87.4
click at [579, 202] on div "Janela de atendimento Grade de atendimento Capacidade Transportadoras Veículos …" at bounding box center [460, 198] width 920 height 396
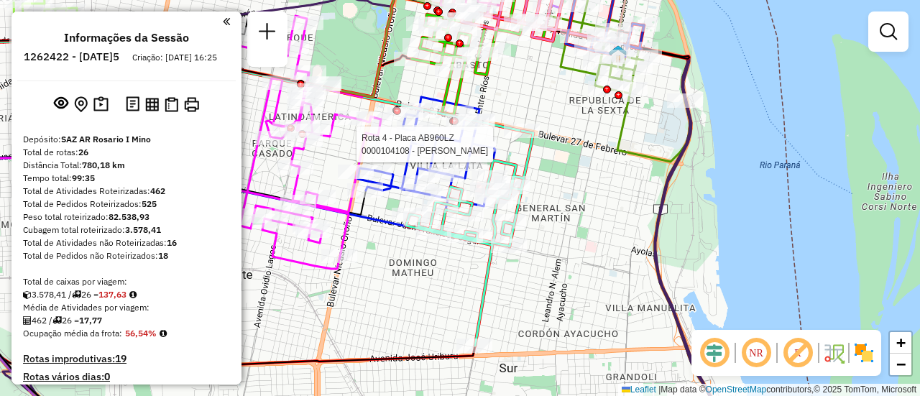
select select "**********"
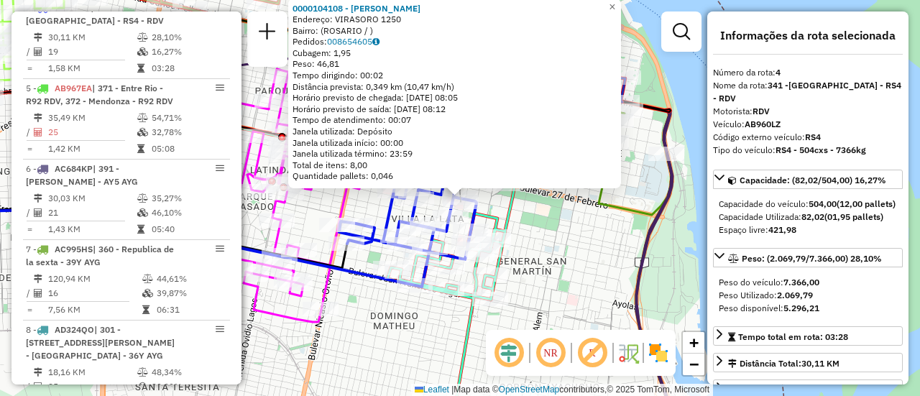
scroll to position [144, 0]
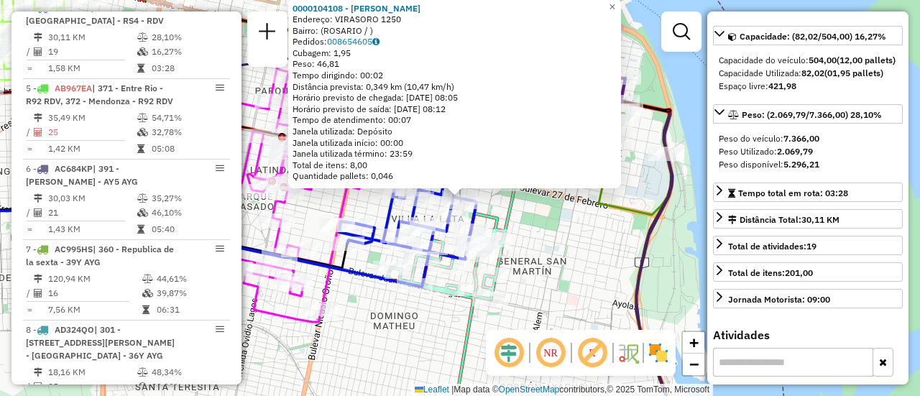
drag, startPoint x: 641, startPoint y: 272, endPoint x: 576, endPoint y: 276, distance: 65.6
click at [641, 272] on icon at bounding box center [296, 241] width 777 height 390
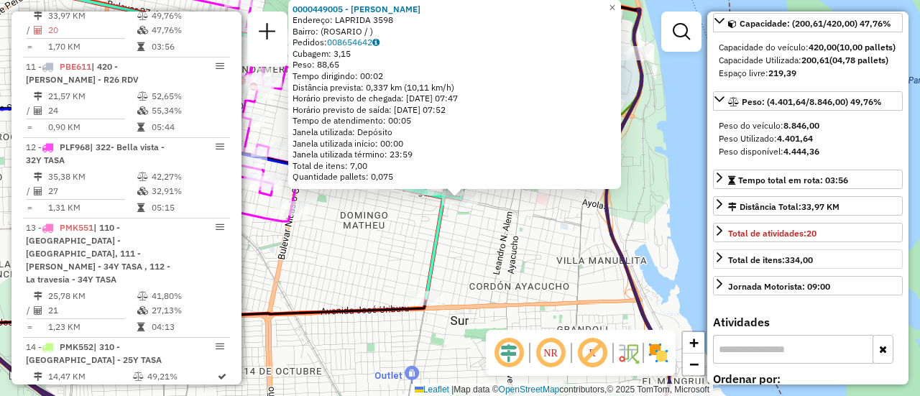
scroll to position [1250, 0]
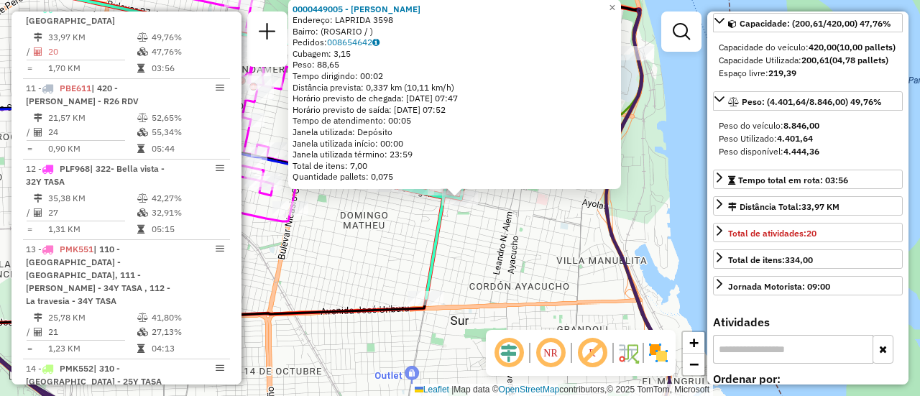
click at [553, 243] on div "0000449005 - GARCIA SONIA SUSANA Endereço: LAPRIDA 3598 Bairro: (ROSARIO / ) Pe…" at bounding box center [460, 198] width 920 height 396
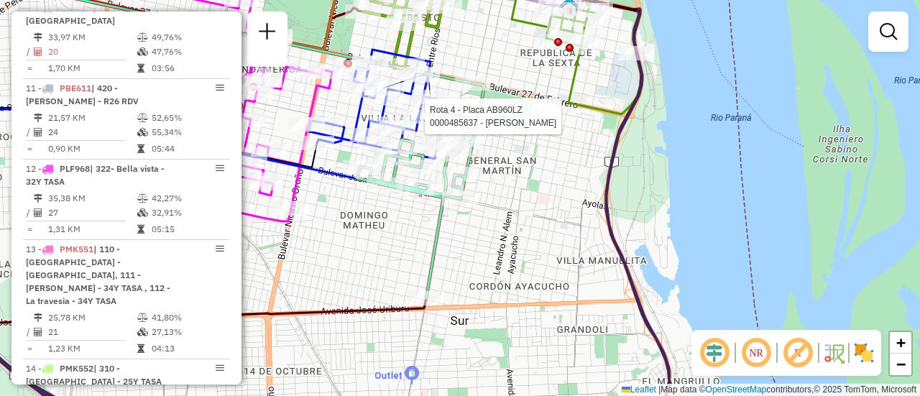
select select "**********"
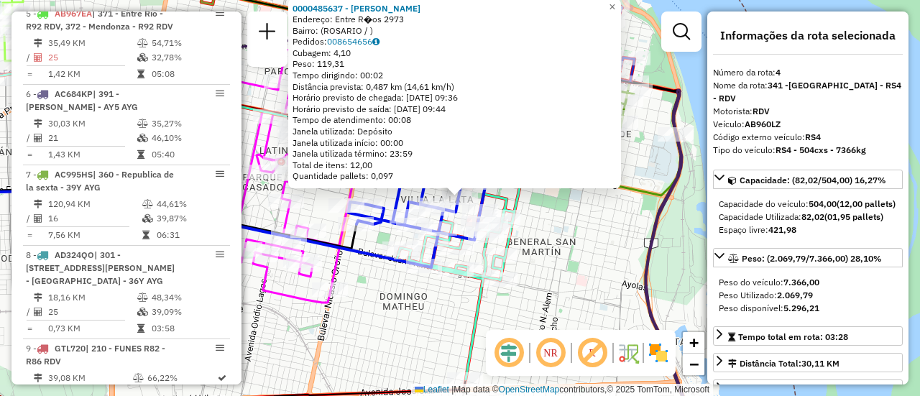
scroll to position [753, 0]
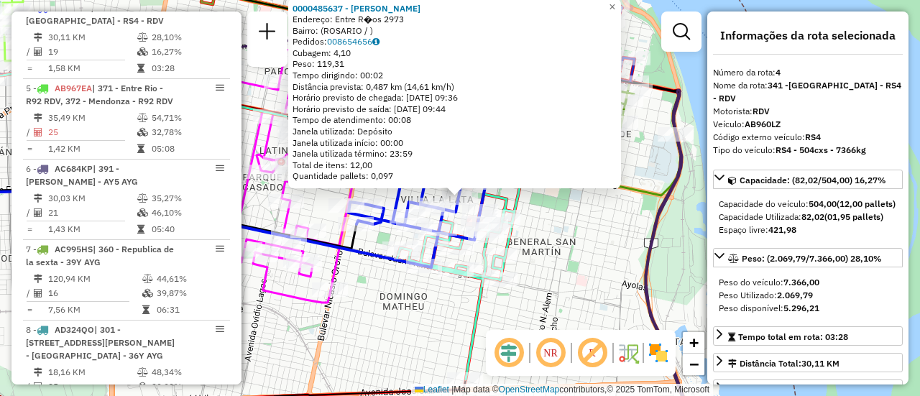
click at [569, 246] on div "0000485637 - Riszutto Jorgelina Endereço: Entre R�os 2973 Bairro: (ROSARIO / ) …" at bounding box center [460, 198] width 920 height 396
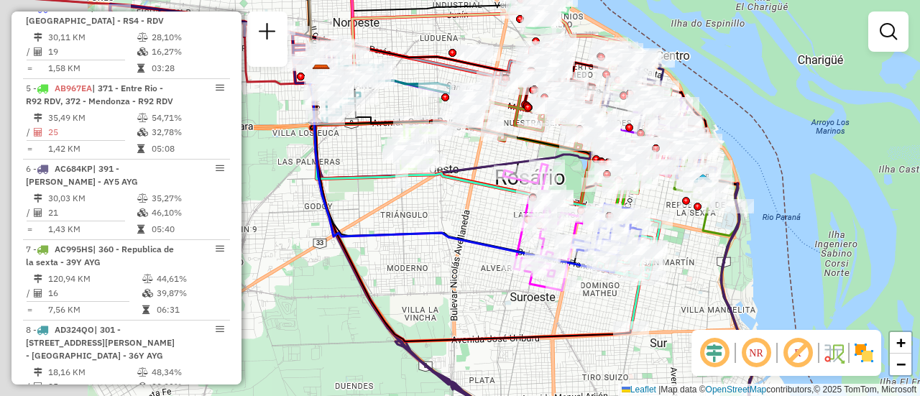
drag, startPoint x: 346, startPoint y: 180, endPoint x: 547, endPoint y: 192, distance: 201.7
click at [530, 201] on div "Janela de atendimento Grade de atendimento Capacidade Transportadoras Veículos …" at bounding box center [460, 198] width 920 height 396
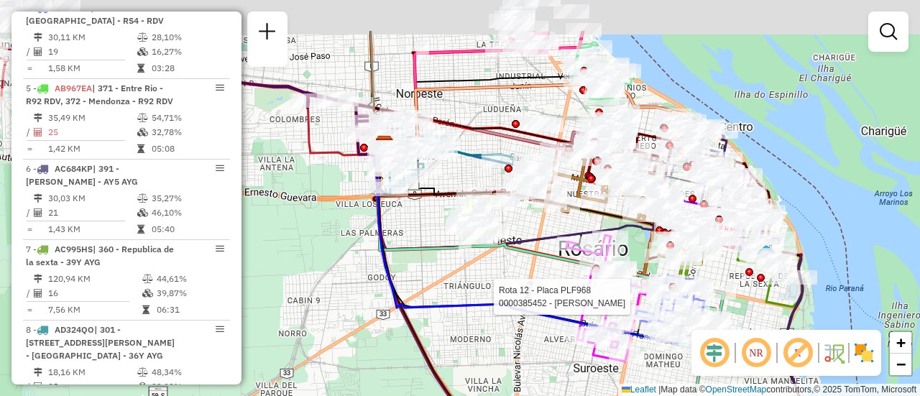
drag, startPoint x: 587, startPoint y: 141, endPoint x: 594, endPoint y: 256, distance: 115.2
click at [594, 208] on div at bounding box center [599, 201] width 36 height 14
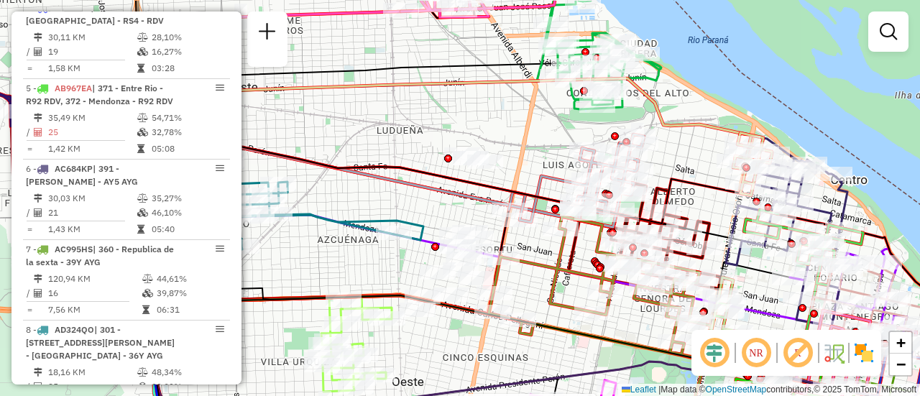
drag, startPoint x: 715, startPoint y: 119, endPoint x: 701, endPoint y: 163, distance: 46.2
click at [700, 164] on div "Rota 12 - Placa PLF968 0000385452 - HUANG JIE Rota 12 - Placa PLF968 0000384634…" at bounding box center [460, 198] width 920 height 396
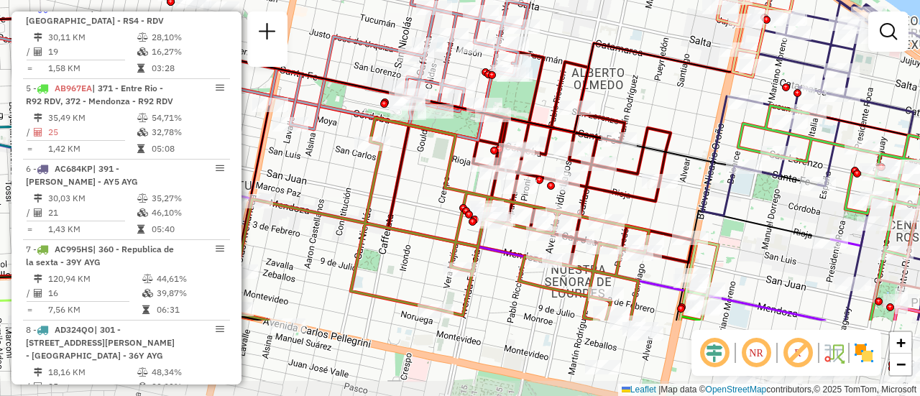
drag, startPoint x: 690, startPoint y: 202, endPoint x: 654, endPoint y: 87, distance: 120.5
click at [654, 87] on div "Rota 12 - Placa PLF968 0000385452 - HUANG JIE Rota 12 - Placa PLF968 0000384634…" at bounding box center [460, 198] width 920 height 396
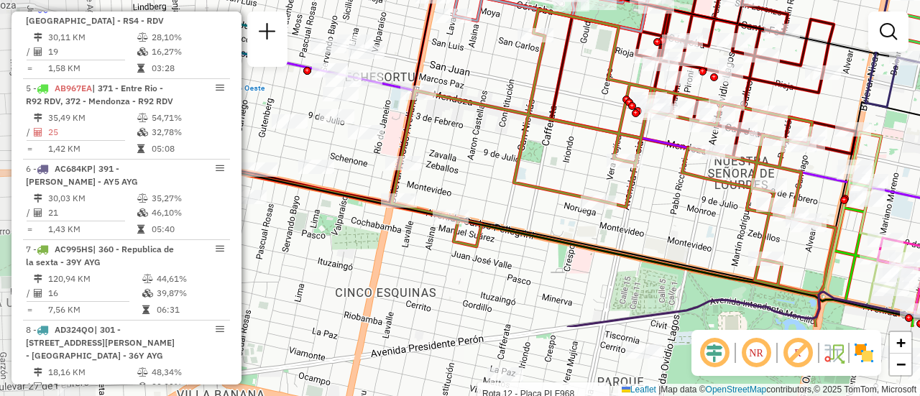
drag, startPoint x: 443, startPoint y: 154, endPoint x: 606, endPoint y: 45, distance: 196.0
click at [606, 45] on icon at bounding box center [614, 168] width 444 height 318
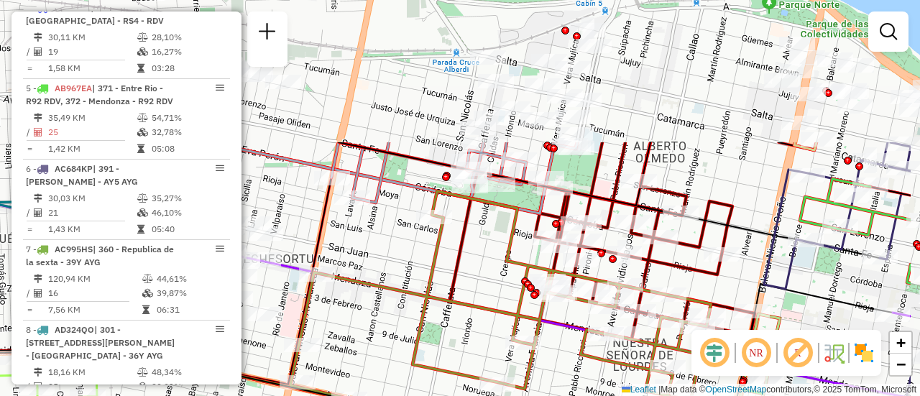
drag, startPoint x: 572, startPoint y: 53, endPoint x: 472, endPoint y: 234, distance: 206.3
click at [472, 234] on icon at bounding box center [602, 240] width 305 height 197
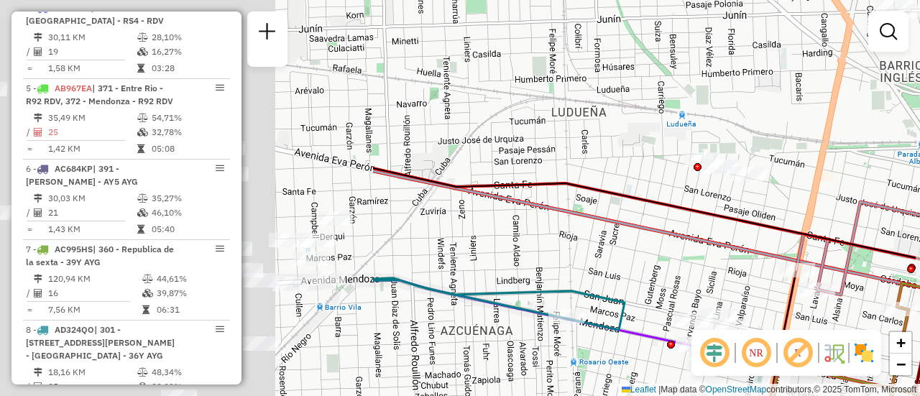
drag, startPoint x: 393, startPoint y: 124, endPoint x: 775, endPoint y: 201, distance: 389.4
click at [912, 224] on icon at bounding box center [931, 212] width 269 height 186
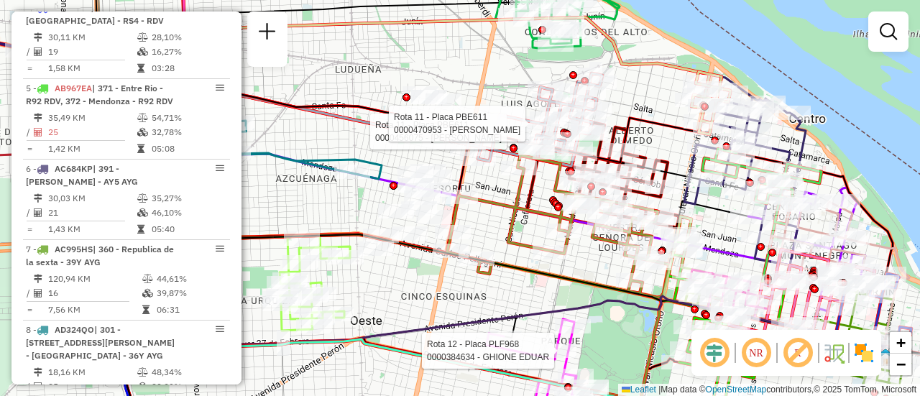
click at [702, 206] on icon at bounding box center [745, 181] width 122 height 168
select select "**********"
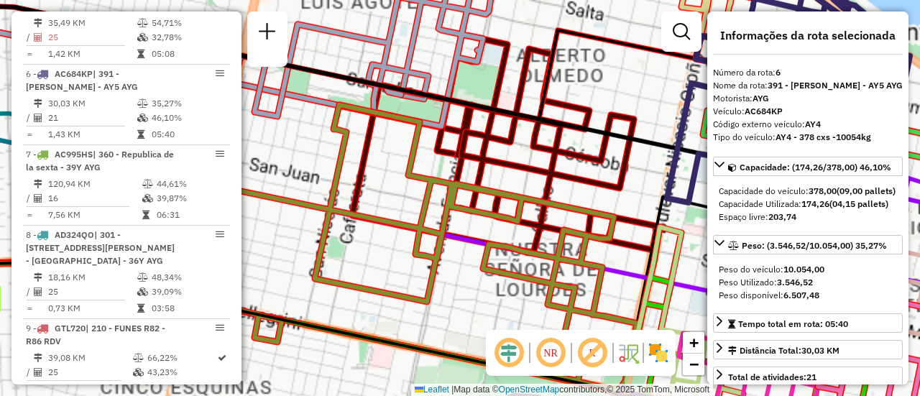
scroll to position [915, 0]
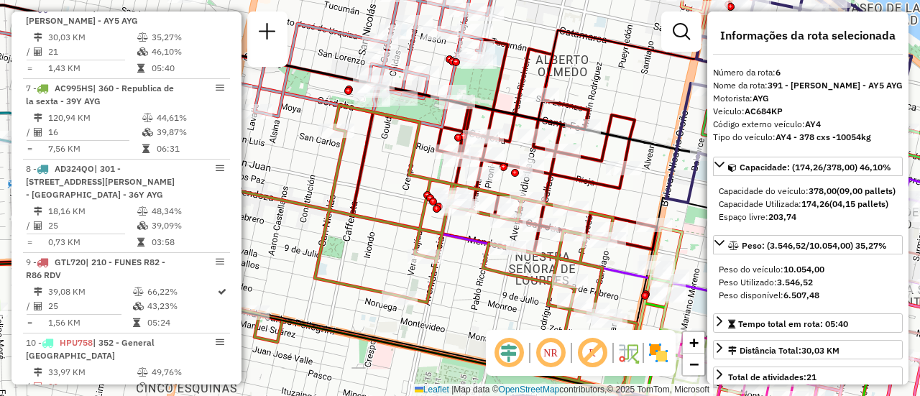
click at [643, 196] on div "Janela de atendimento Grade de atendimento Capacidade Transportadoras Veículos …" at bounding box center [460, 198] width 920 height 396
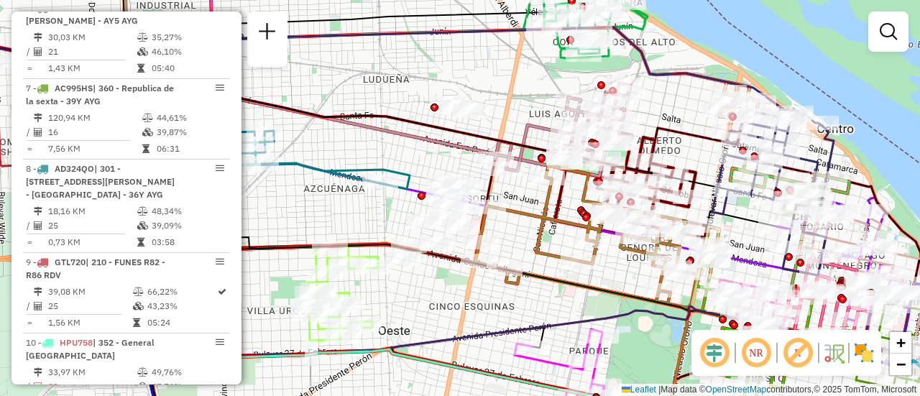
click at [888, 25] on em at bounding box center [888, 31] width 17 height 17
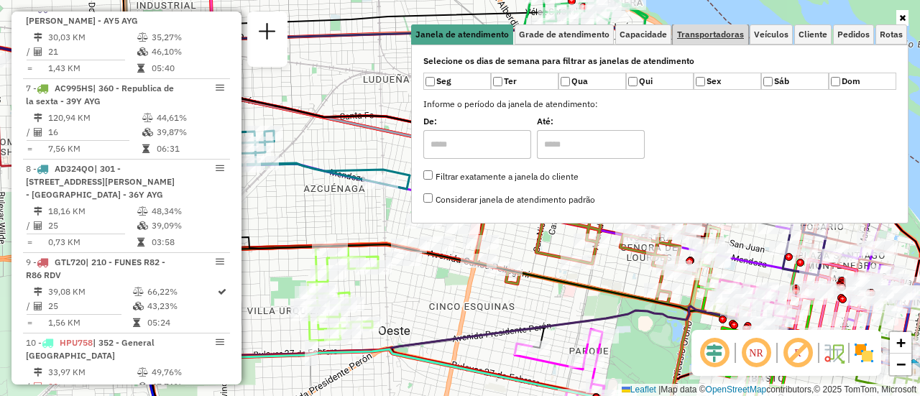
click at [712, 32] on span "Transportadoras" at bounding box center [710, 34] width 67 height 9
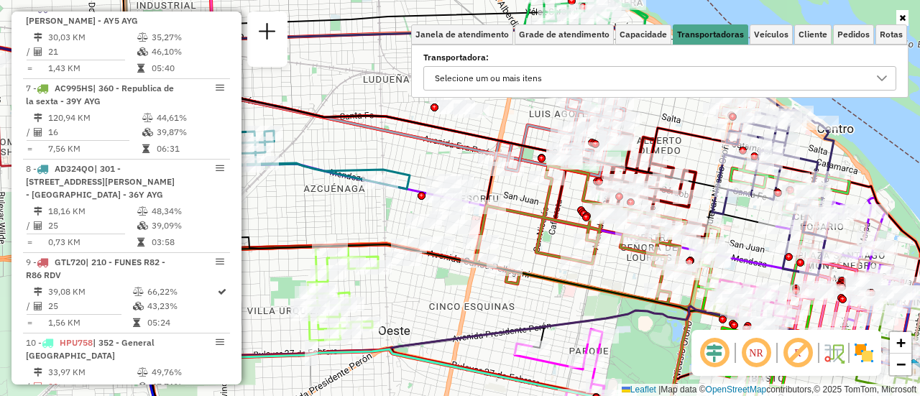
click at [888, 80] on icon at bounding box center [882, 79] width 12 height 12
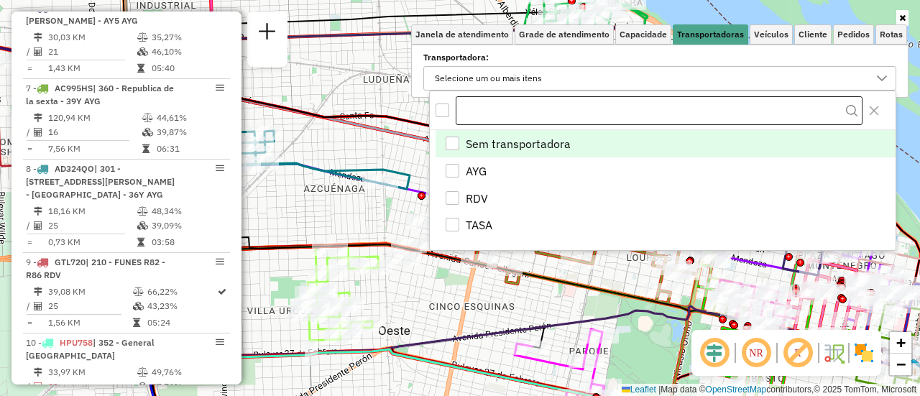
scroll to position [9, 50]
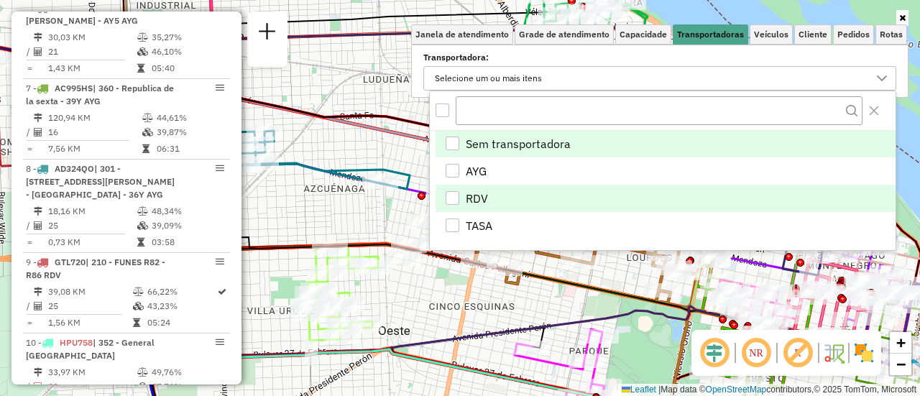
click at [452, 200] on div "RDV" at bounding box center [453, 198] width 14 height 14
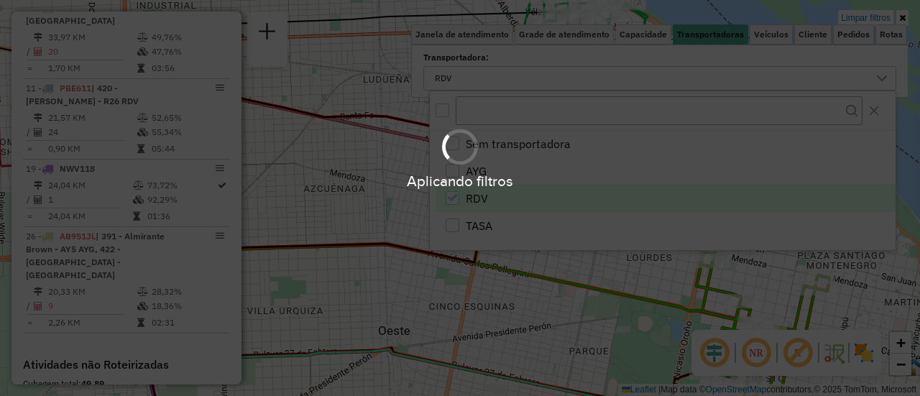
scroll to position [579, 0]
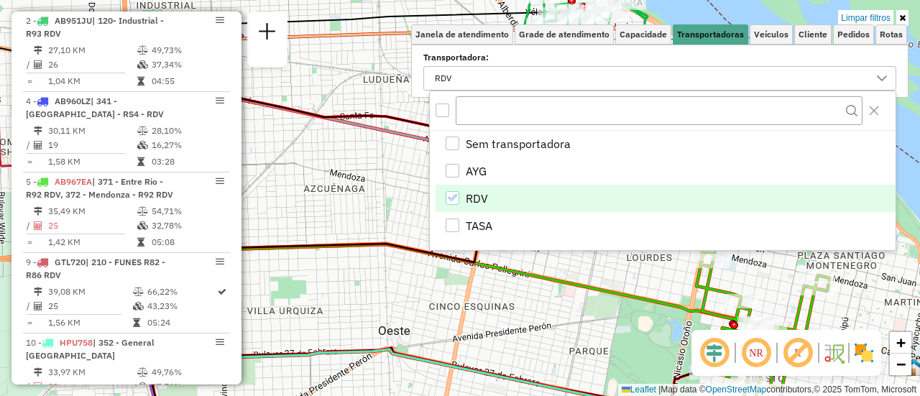
click at [362, 219] on div "Limpar filtros Janela de atendimento Grade de atendimento Capacidade Transporta…" at bounding box center [460, 198] width 920 height 396
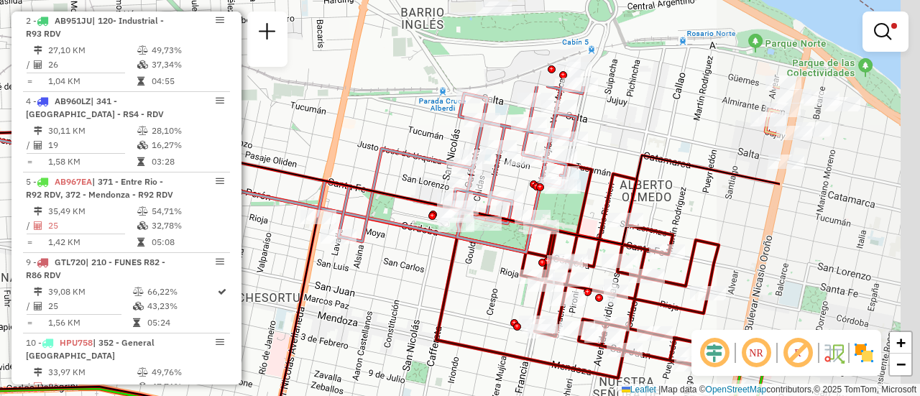
drag, startPoint x: 577, startPoint y: 178, endPoint x: 339, endPoint y: 304, distance: 268.9
click at [339, 304] on div "Limpar filtros Janela de atendimento Grade de atendimento Capacidade Transporta…" at bounding box center [460, 198] width 920 height 396
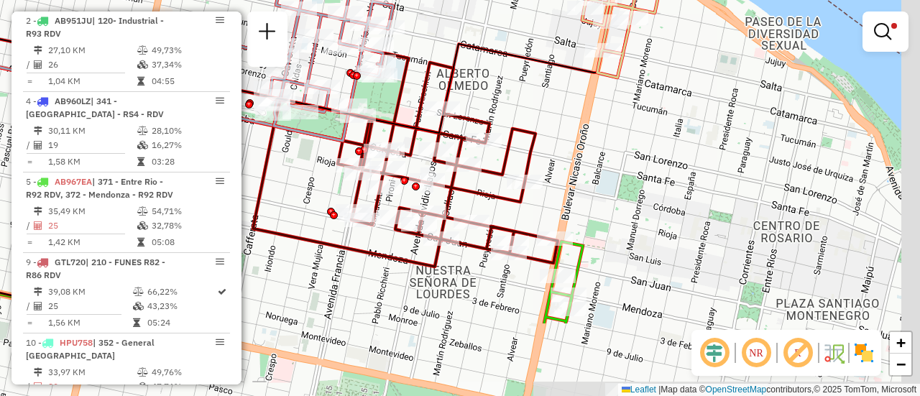
drag, startPoint x: 769, startPoint y: 226, endPoint x: 521, endPoint y: 87, distance: 284.8
click at [521, 88] on div "Limpar filtros Janela de atendimento Grade de atendimento Capacidade Transporta…" at bounding box center [460, 198] width 920 height 396
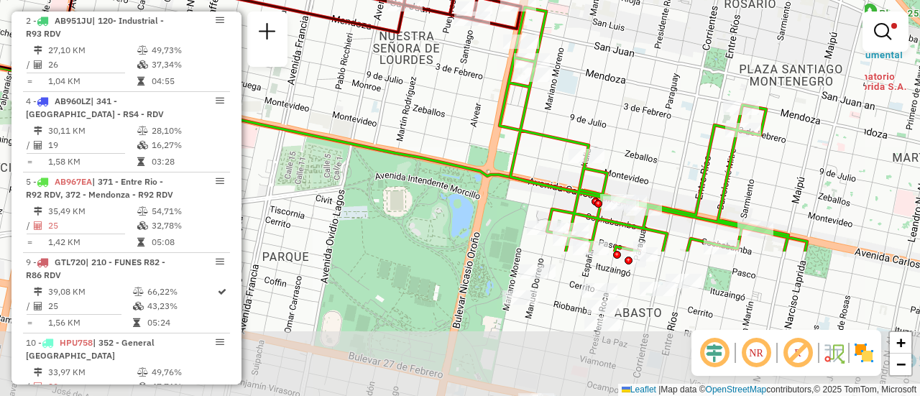
drag, startPoint x: 602, startPoint y: 238, endPoint x: 679, endPoint y: 54, distance: 199.2
click at [679, 54] on div "Limpar filtros Janela de atendimento Grade de atendimento Capacidade Transporta…" at bounding box center [460, 198] width 920 height 396
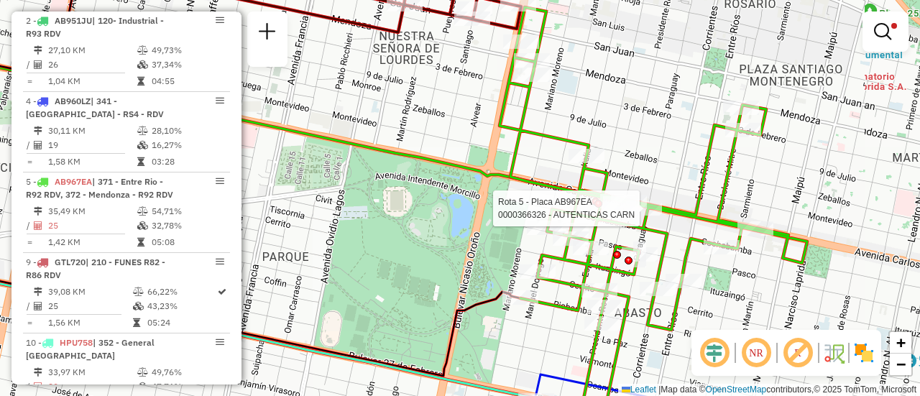
select select "**********"
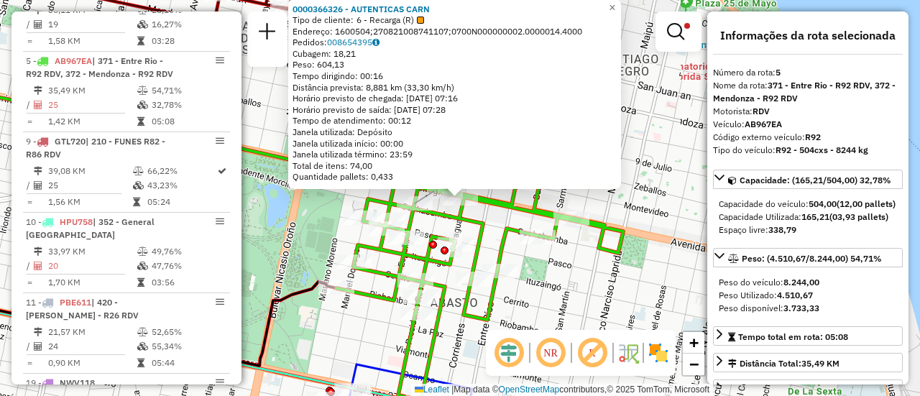
scroll to position [753, 0]
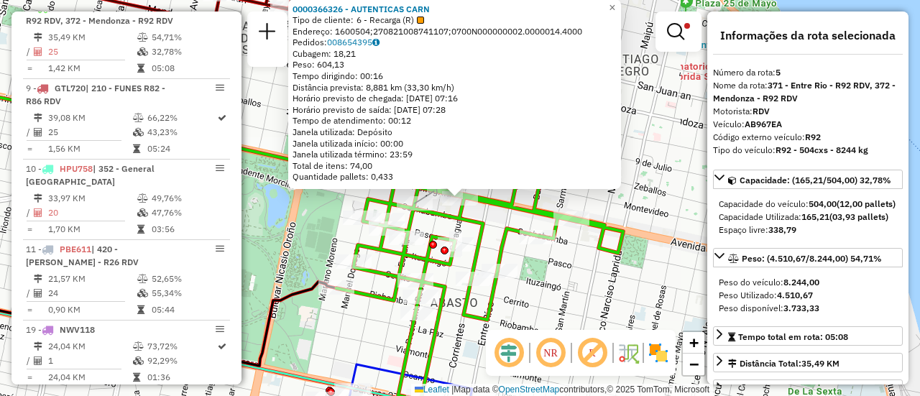
drag, startPoint x: 841, startPoint y: 327, endPoint x: 847, endPoint y: 264, distance: 63.5
click at [847, 264] on div "Capacidade: (165,21/504,00) 32,78% Capacidade do veículo: 504,00 (12,00 pallets…" at bounding box center [808, 314] width 190 height 288
click at [676, 275] on div "0000366326 - AUTENTICAS CARN Tipo de cliente: 6 - Recarga (R) Endereço: 1600504…" at bounding box center [460, 198] width 920 height 396
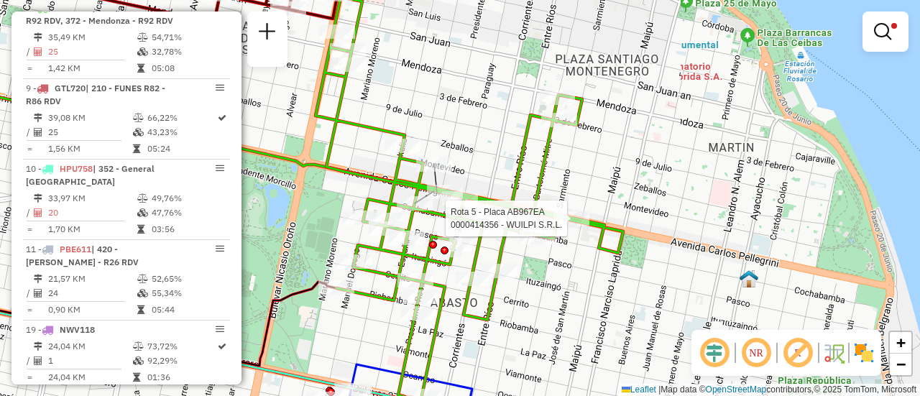
select select "**********"
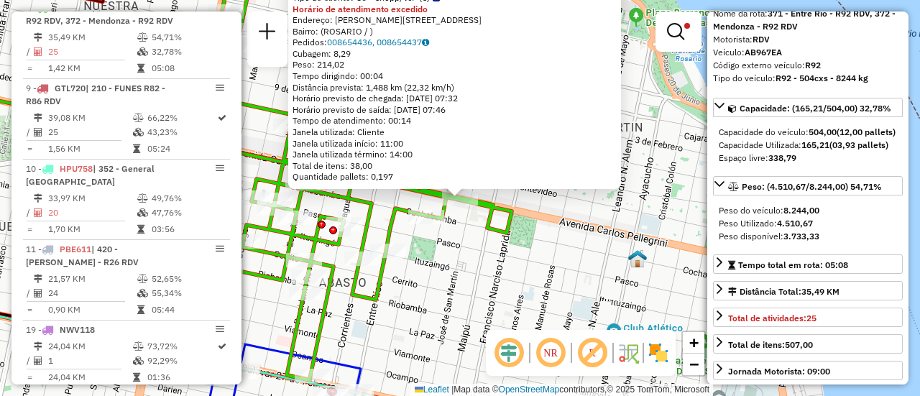
scroll to position [144, 0]
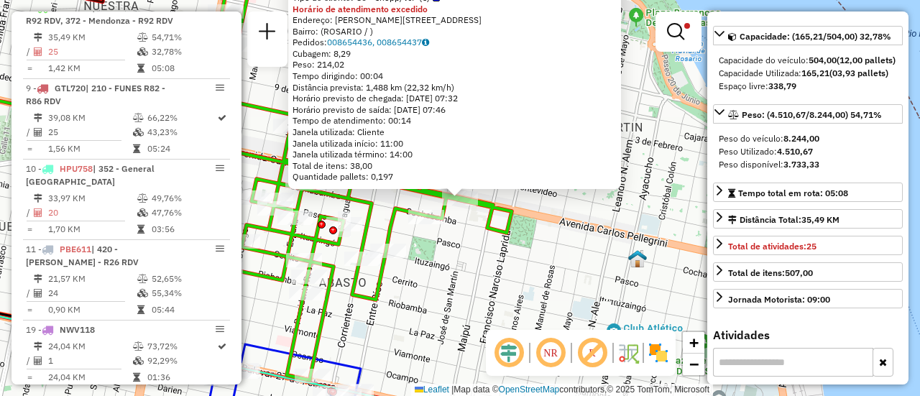
click at [551, 265] on div "0000414356 - WUILPI S.R.L. Tipo de cliente: 80 - Chopp/VIP (C) Horário de atend…" at bounding box center [460, 198] width 920 height 396
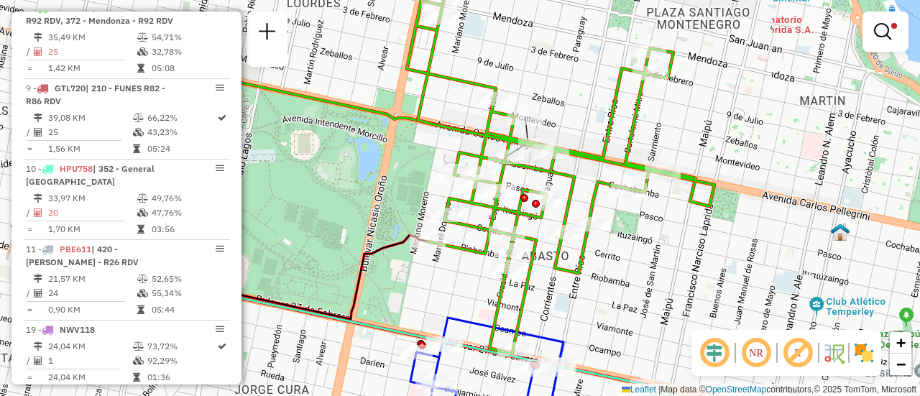
drag, startPoint x: 504, startPoint y: 149, endPoint x: 707, endPoint y: 122, distance: 204.5
click at [707, 122] on div "Limpar filtros Janela de atendimento Grade de atendimento Capacidade Transporta…" at bounding box center [460, 198] width 920 height 396
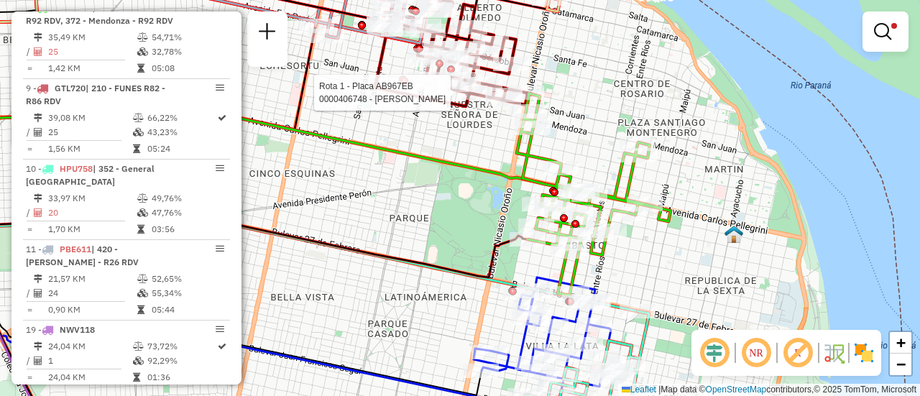
select select "**********"
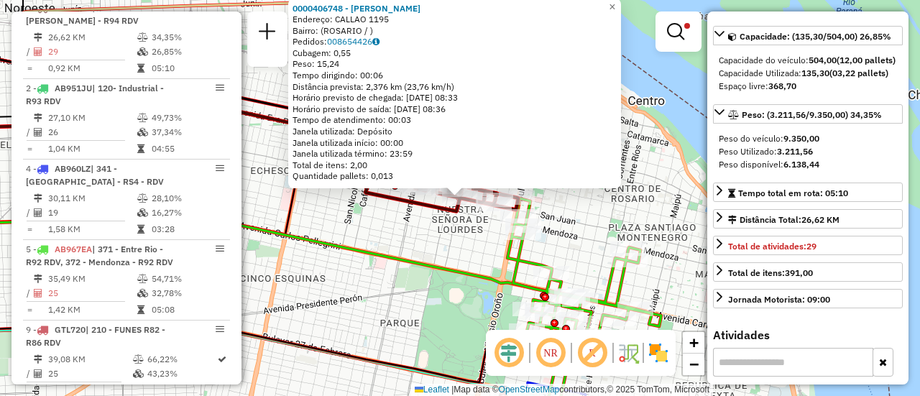
click at [467, 250] on div "0000406748 - GALVAN MACARENA Endereço: CALLAO 1195 Bairro: (ROSARIO / ) Pedidos…" at bounding box center [460, 198] width 920 height 396
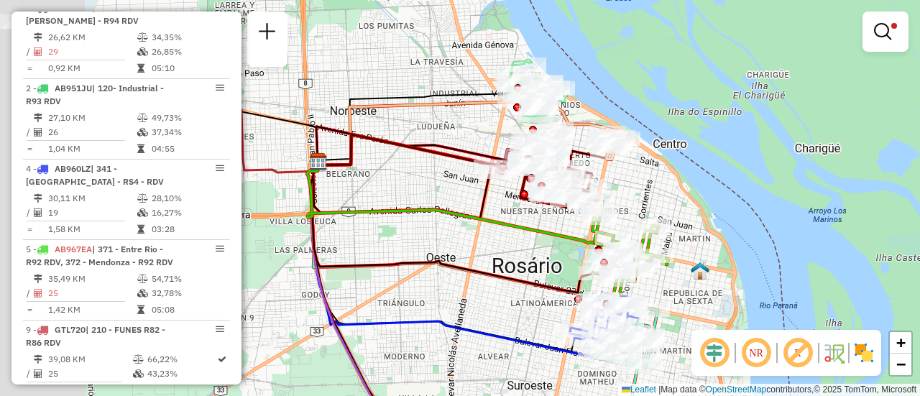
drag, startPoint x: 308, startPoint y: 122, endPoint x: 543, endPoint y: 135, distance: 235.5
click at [531, 134] on div "Limpar filtros Janela de atendimento Grade de atendimento Capacidade Transporta…" at bounding box center [460, 198] width 920 height 396
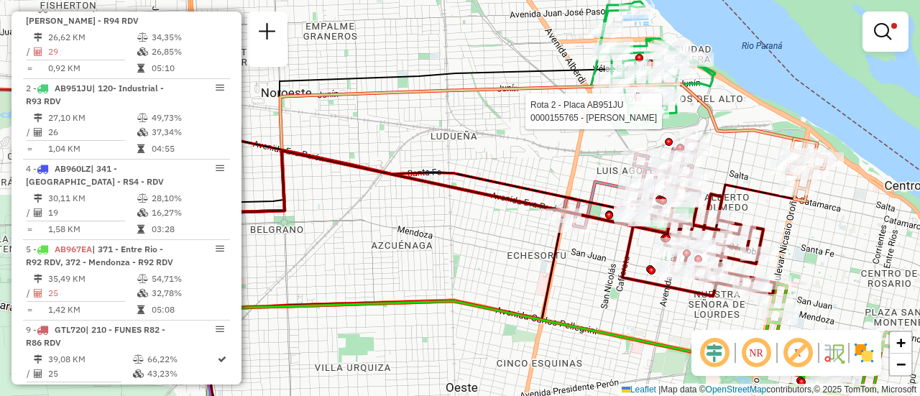
select select "**********"
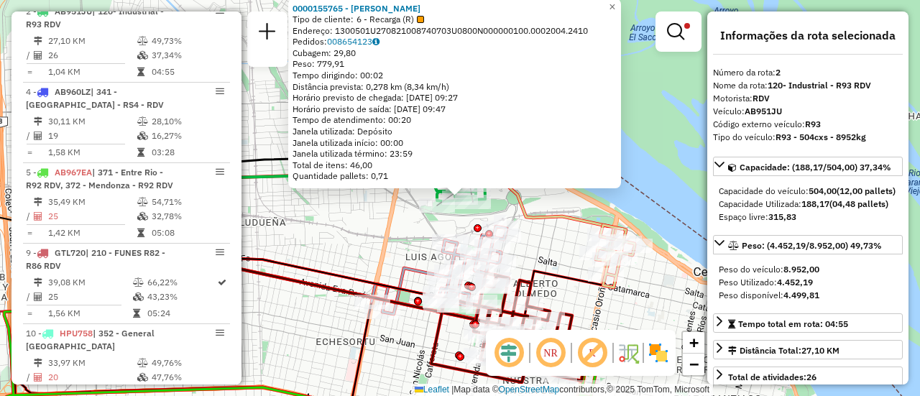
scroll to position [592, 0]
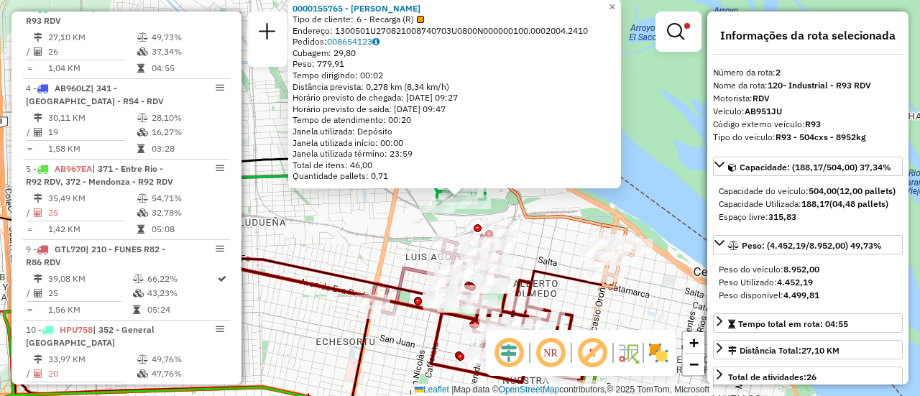
click at [647, 209] on div "0000155765 - MARTA CURA Tipo de cliente: 6 - Recarga (R) Endereço: 1300501U2708…" at bounding box center [460, 198] width 920 height 396
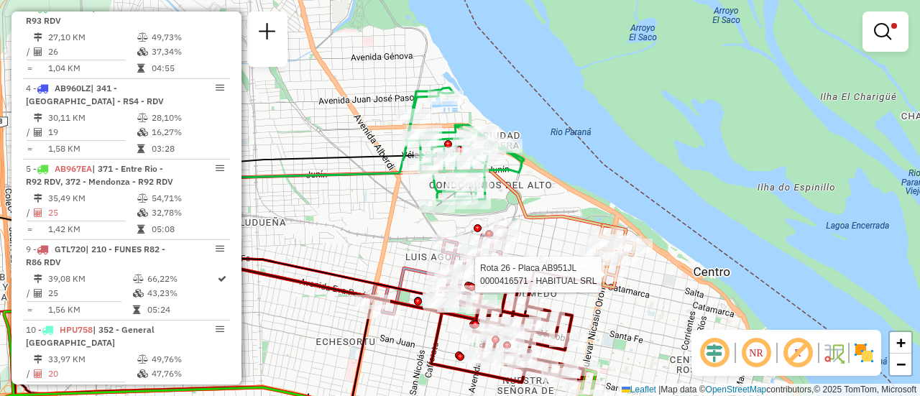
select select "**********"
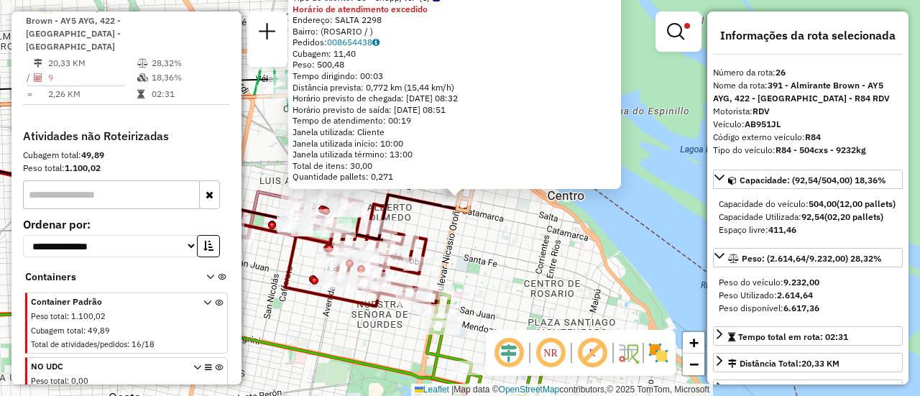
scroll to position [144, 0]
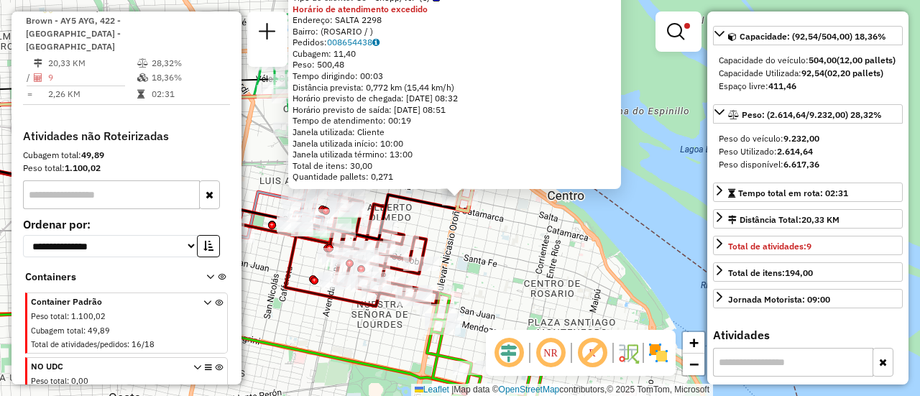
click at [514, 253] on div "0000416571 - HABITUAL SRL Tipo de cliente: 80 - Chopp/VIP (C) Horário de atendi…" at bounding box center [460, 198] width 920 height 396
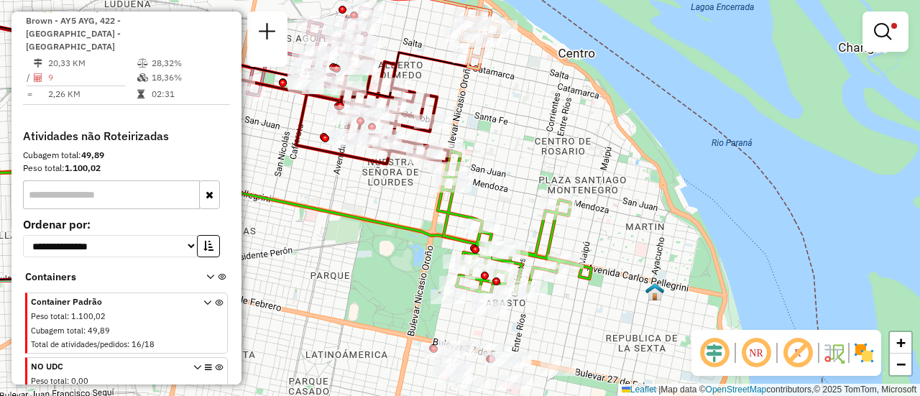
drag, startPoint x: 500, startPoint y: 290, endPoint x: 514, endPoint y: 128, distance: 163.1
click at [514, 128] on div "Limpar filtros Janela de atendimento Grade de atendimento Capacidade Transporta…" at bounding box center [460, 198] width 920 height 396
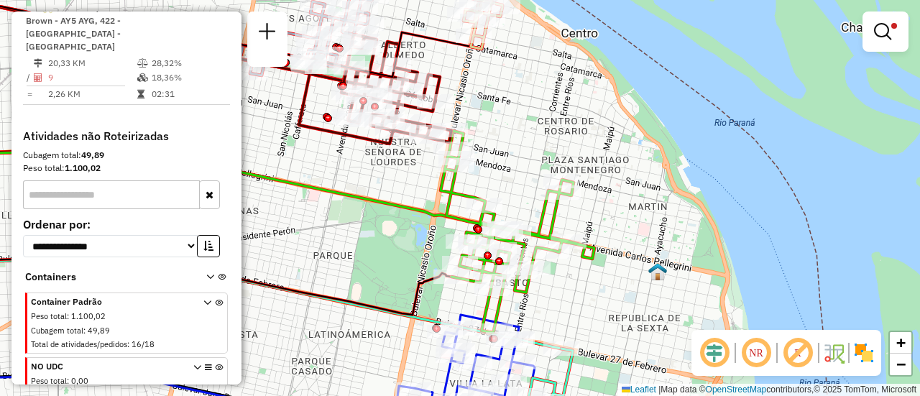
click at [515, 138] on div "Limpar filtros Janela de atendimento Grade de atendimento Capacidade Transporta…" at bounding box center [460, 198] width 920 height 396
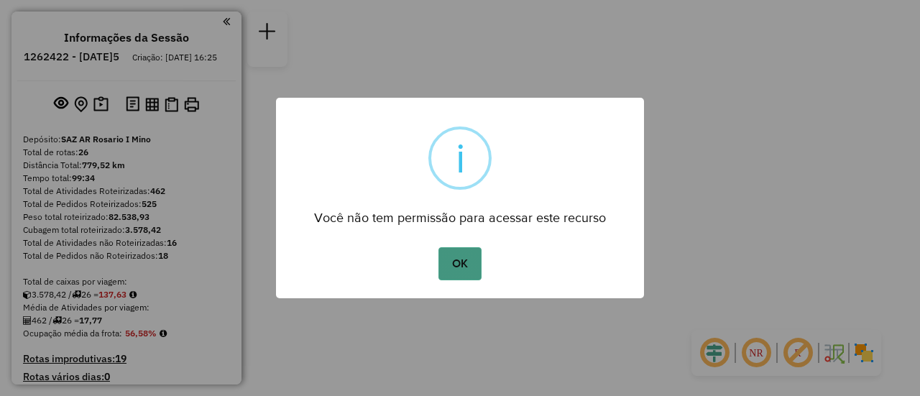
click at [460, 267] on button "OK" at bounding box center [460, 263] width 42 height 33
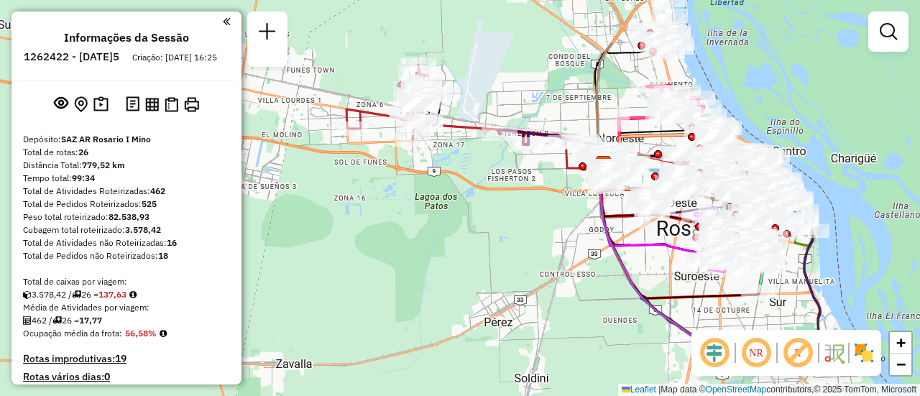
drag, startPoint x: 426, startPoint y: 121, endPoint x: 409, endPoint y: 279, distance: 159.0
click at [409, 279] on div "Janela de atendimento Grade de atendimento Capacidade Transportadoras Veículos …" at bounding box center [460, 198] width 920 height 396
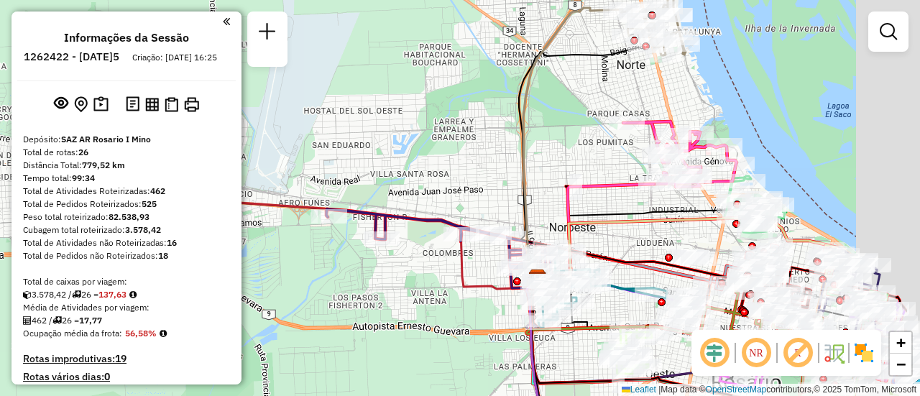
drag, startPoint x: 656, startPoint y: 153, endPoint x: 405, endPoint y: 125, distance: 253.2
click at [385, 119] on div "Janela de atendimento Grade de atendimento Capacidade Transportadoras Veículos …" at bounding box center [460, 198] width 920 height 396
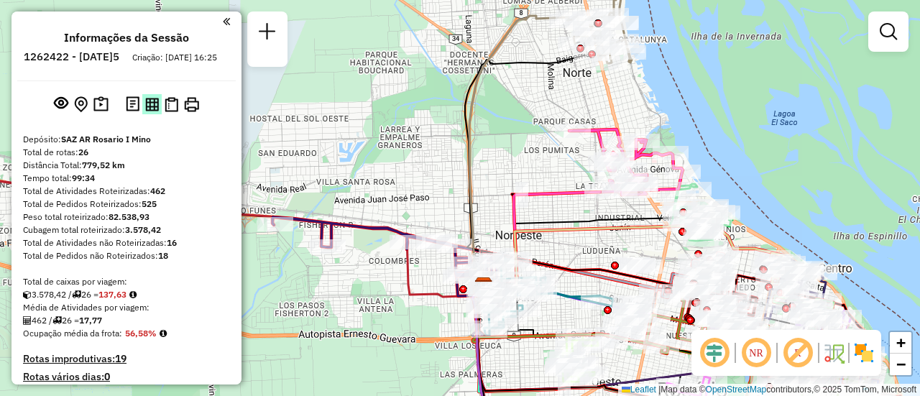
click at [147, 111] on img at bounding box center [152, 105] width 14 height 14
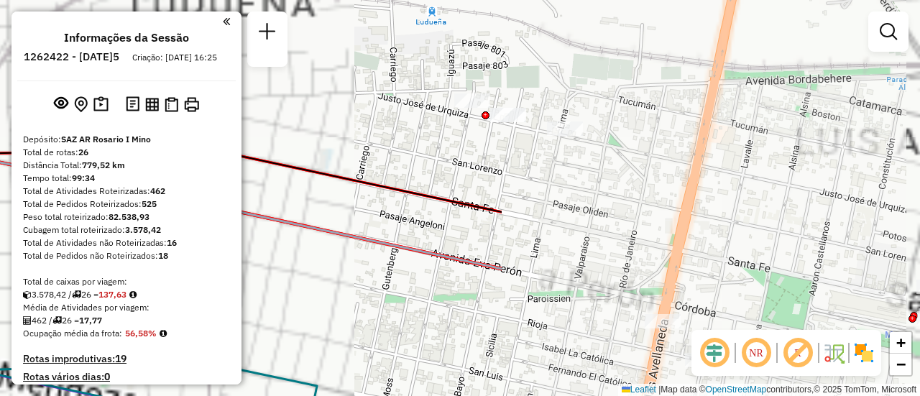
drag, startPoint x: 629, startPoint y: 201, endPoint x: 370, endPoint y: 216, distance: 259.9
click at [331, 220] on div "Janela de atendimento Grade de atendimento Capacidade Transportadoras Veículos …" at bounding box center [460, 198] width 920 height 396
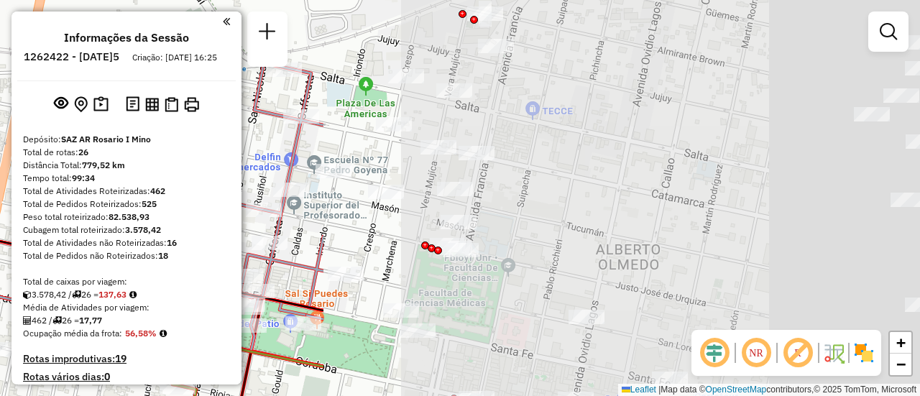
drag, startPoint x: 689, startPoint y: 214, endPoint x: 0, endPoint y: 203, distance: 688.8
click at [0, 203] on div "Janela de atendimento Grade de atendimento Capacidade Transportadoras Veículos …" at bounding box center [460, 198] width 920 height 396
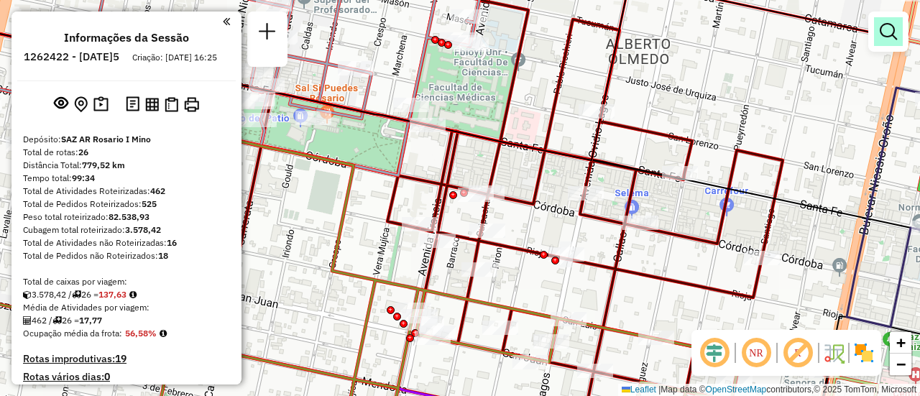
click at [894, 31] on em at bounding box center [888, 31] width 17 height 17
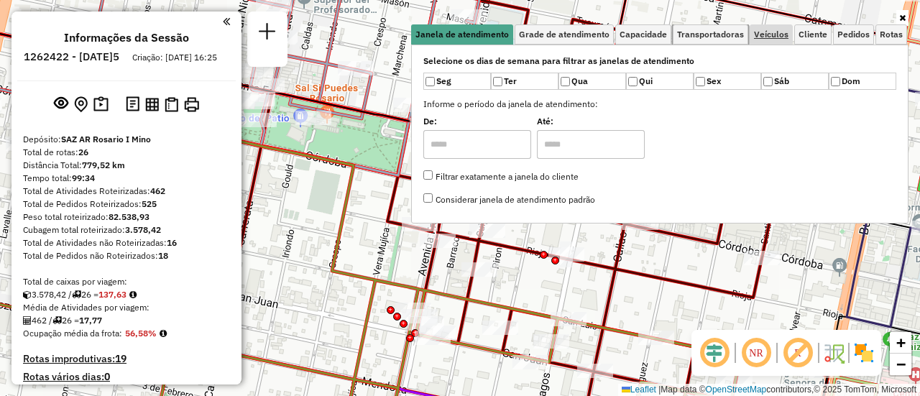
drag, startPoint x: 717, startPoint y: 35, endPoint x: 766, endPoint y: 44, distance: 50.5
click at [718, 35] on span "Transportadoras" at bounding box center [710, 34] width 67 height 9
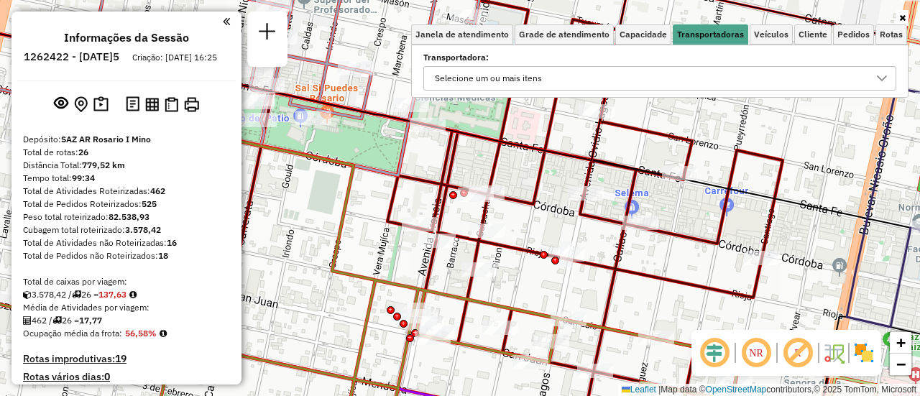
click at [880, 77] on icon at bounding box center [882, 79] width 12 height 12
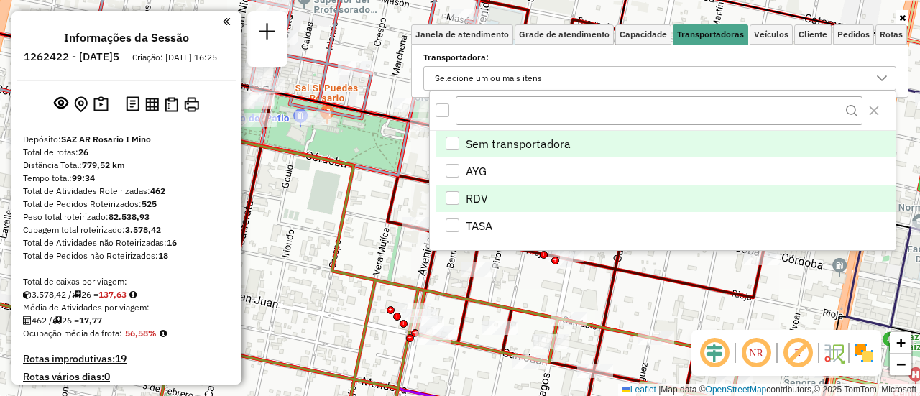
click at [454, 193] on div "RDV" at bounding box center [453, 198] width 14 height 14
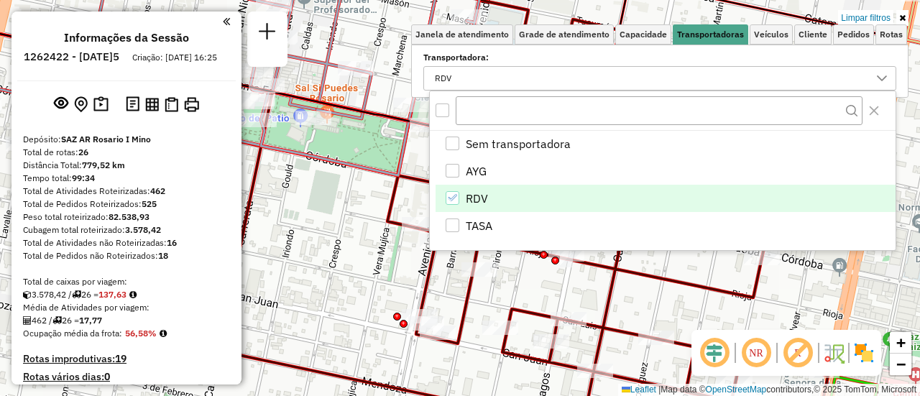
click at [349, 260] on div "Limpar filtros Janela de atendimento Grade de atendimento Capacidade Transporta…" at bounding box center [460, 198] width 920 height 396
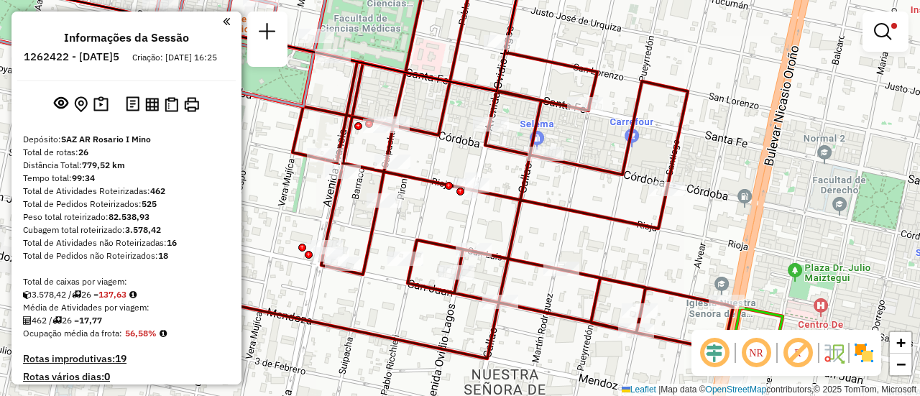
drag, startPoint x: 609, startPoint y: 288, endPoint x: 526, endPoint y: 235, distance: 97.9
click at [526, 235] on div "Limpar filtros Janela de atendimento Grade de atendimento Capacidade Transporta…" at bounding box center [460, 198] width 920 height 396
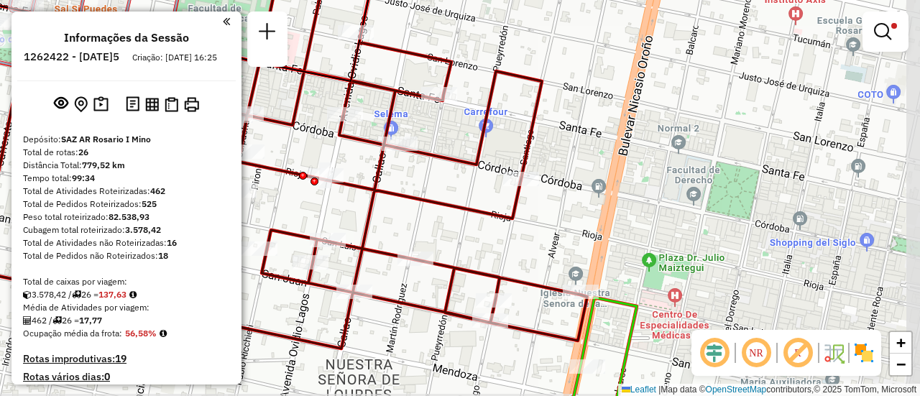
drag, startPoint x: 623, startPoint y: 239, endPoint x: 482, endPoint y: 229, distance: 140.6
click at [482, 229] on div "Limpar filtros Janela de atendimento Grade de atendimento Capacidade Transporta…" at bounding box center [460, 198] width 920 height 396
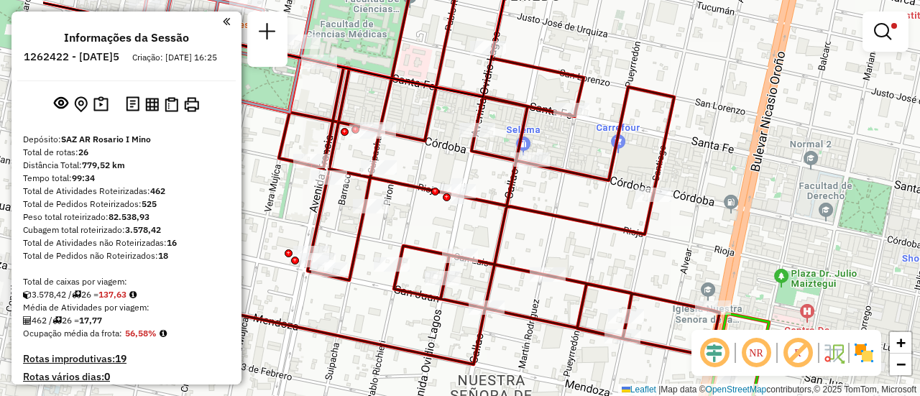
drag, startPoint x: 426, startPoint y: 189, endPoint x: 561, endPoint y: 206, distance: 136.2
click at [561, 206] on div "Limpar filtros Janela de atendimento Grade de atendimento Capacidade Transporta…" at bounding box center [460, 198] width 920 height 396
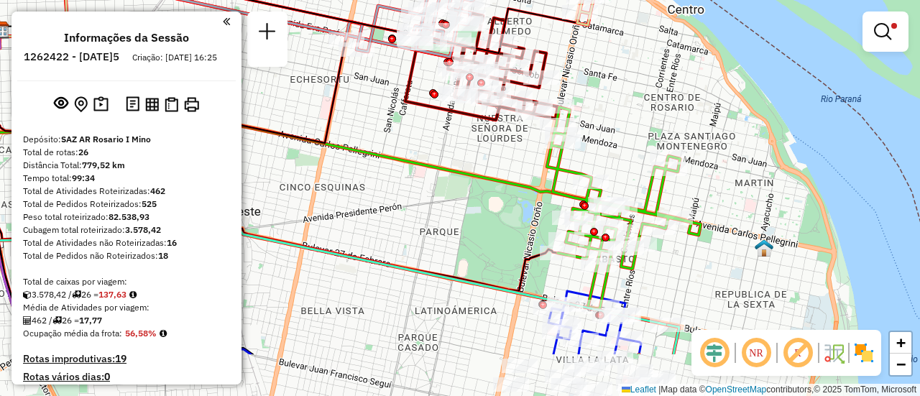
drag, startPoint x: 716, startPoint y: 206, endPoint x: 615, endPoint y: 125, distance: 129.9
click at [615, 125] on div "Limpar filtros Janela de atendimento Grade de atendimento Capacidade Transporta…" at bounding box center [460, 198] width 920 height 396
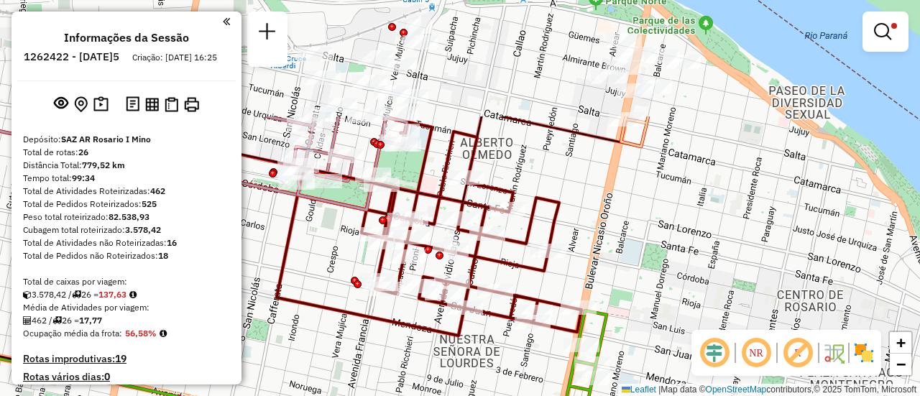
drag, startPoint x: 512, startPoint y: 24, endPoint x: 542, endPoint y: 180, distance: 158.9
click at [542, 180] on div "Limpar filtros Janela de atendimento Grade de atendimento Capacidade Transporta…" at bounding box center [460, 198] width 920 height 396
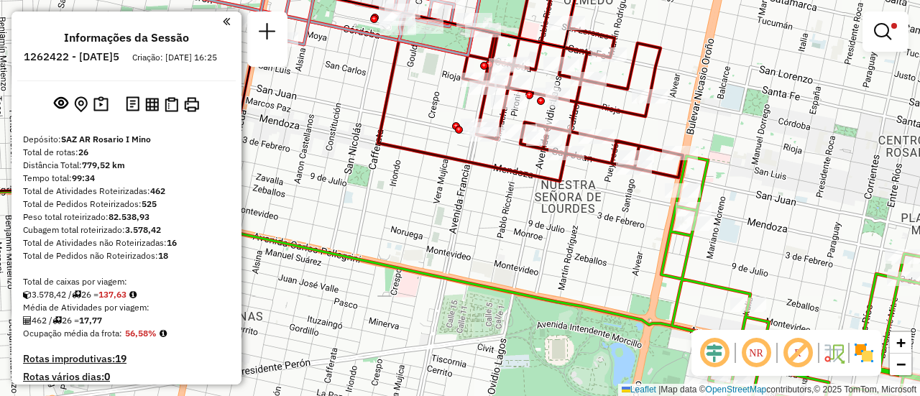
drag, startPoint x: 544, startPoint y: 191, endPoint x: 464, endPoint y: 239, distance: 93.2
click at [464, 239] on div "Limpar filtros Janela de atendimento Grade de atendimento Capacidade Transporta…" at bounding box center [460, 198] width 920 height 396
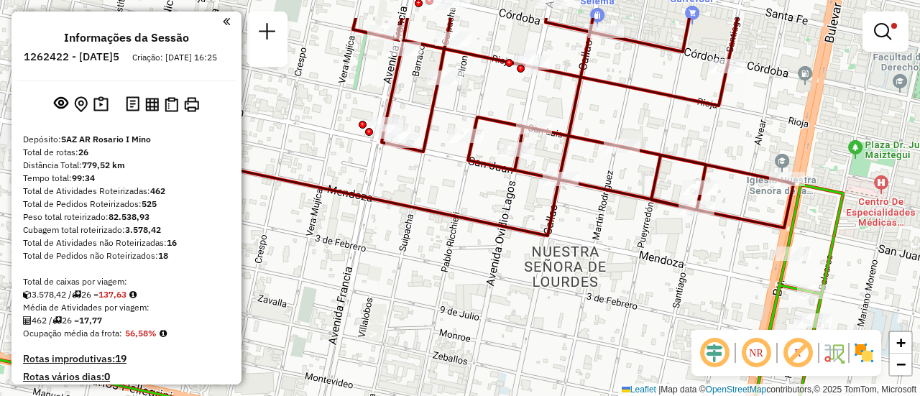
drag, startPoint x: 495, startPoint y: 144, endPoint x: 449, endPoint y: 318, distance: 180.5
click at [449, 318] on div "Limpar filtros Janela de atendimento Grade de atendimento Capacidade Transporta…" at bounding box center [460, 198] width 920 height 396
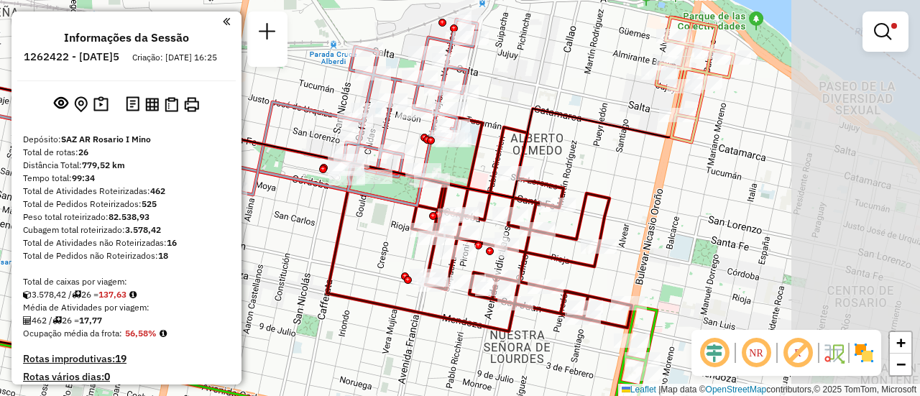
drag, startPoint x: 874, startPoint y: 146, endPoint x: 669, endPoint y: 203, distance: 212.8
click at [669, 203] on div "Limpar filtros Janela de atendimento Grade de atendimento Capacidade Transporta…" at bounding box center [460, 198] width 920 height 396
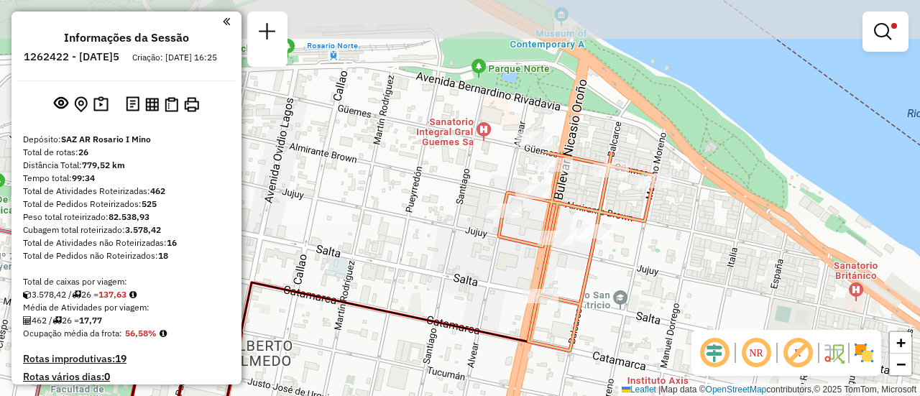
drag, startPoint x: 707, startPoint y: 73, endPoint x: 641, endPoint y: 264, distance: 202.4
click at [641, 264] on div "Limpar filtros Janela de atendimento Grade de atendimento Capacidade Transporta…" at bounding box center [460, 198] width 920 height 396
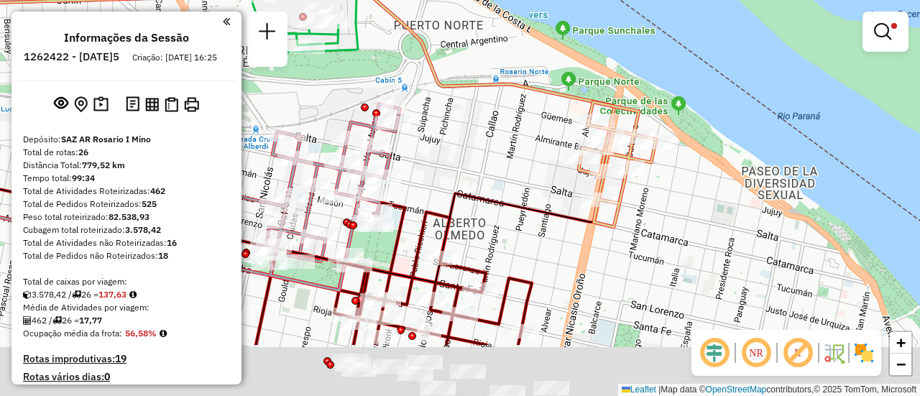
drag, startPoint x: 449, startPoint y: 333, endPoint x: 500, endPoint y: 215, distance: 128.8
click at [498, 221] on div "Limpar filtros Janela de atendimento Grade de atendimento Capacidade Transporta…" at bounding box center [460, 198] width 920 height 396
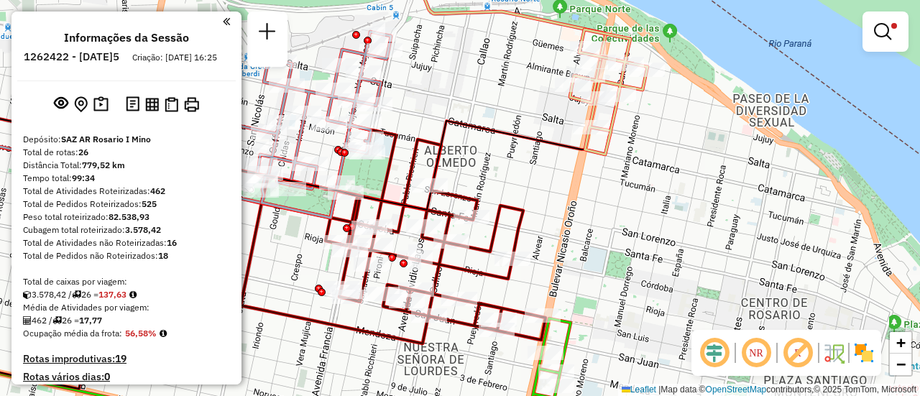
drag, startPoint x: 453, startPoint y: 125, endPoint x: 436, endPoint y: 107, distance: 24.4
click at [436, 107] on icon at bounding box center [260, 152] width 715 height 115
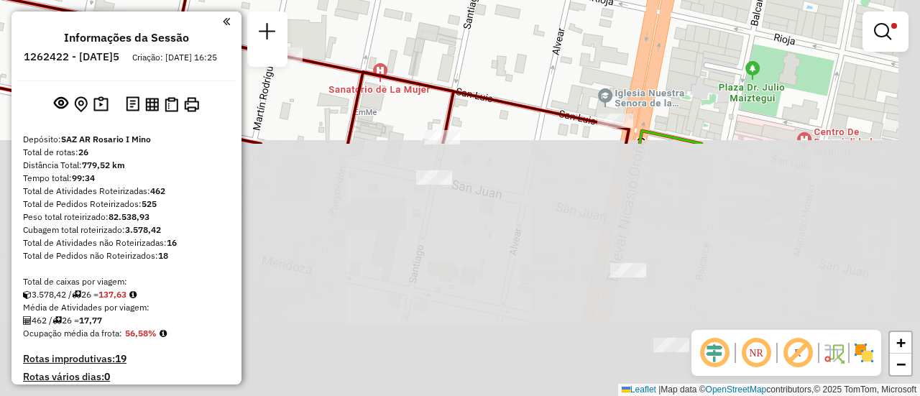
drag, startPoint x: 626, startPoint y: 249, endPoint x: 531, endPoint y: -50, distance: 314.0
click at [531, 0] on html "Aplicando filtros Pop-up bloqueado! Seu navegador bloqueou automáticamente a ab…" at bounding box center [460, 198] width 920 height 396
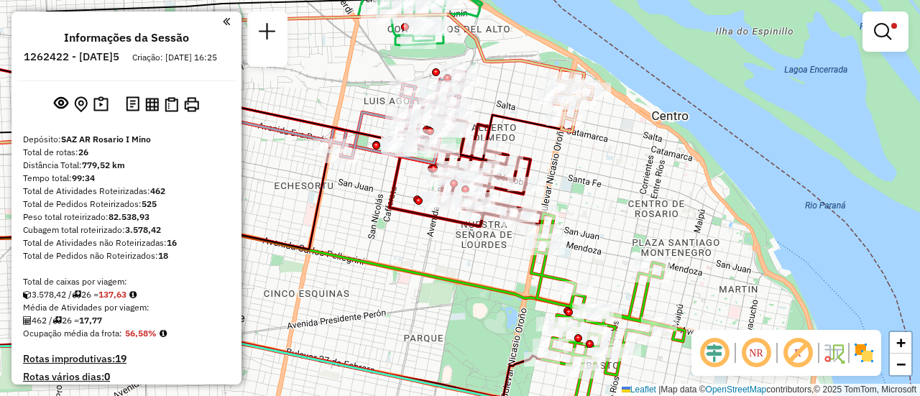
click at [494, 262] on div "Limpar filtros Janela de atendimento Grade de atendimento Capacidade Transporta…" at bounding box center [460, 198] width 920 height 396
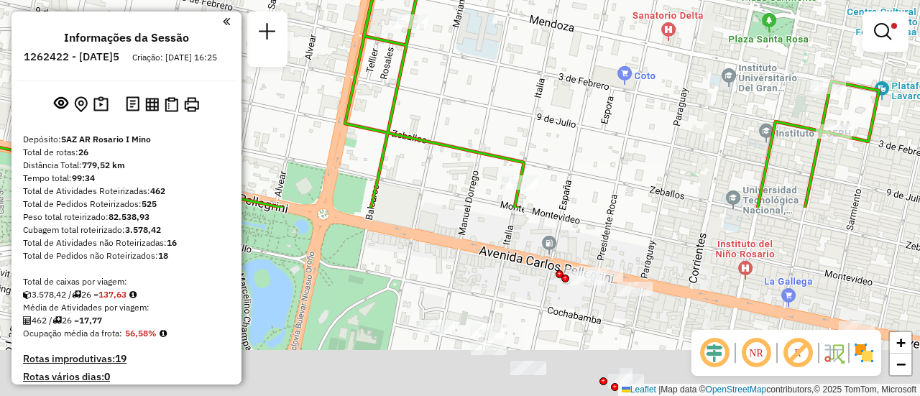
drag, startPoint x: 524, startPoint y: 211, endPoint x: 492, endPoint y: -87, distance: 299.3
click at [492, 0] on html "Aplicando filtros Pop-up bloqueado! Seu navegador bloqueou automáticamente a ab…" at bounding box center [460, 198] width 920 height 396
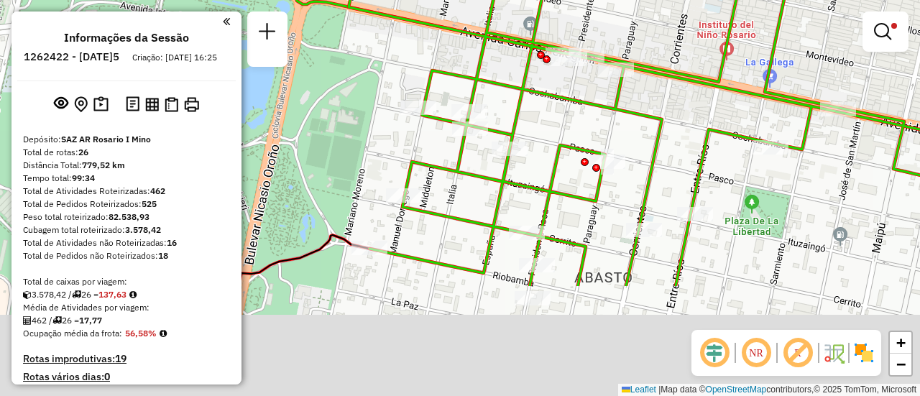
drag, startPoint x: 608, startPoint y: 157, endPoint x: 598, endPoint y: -87, distance: 243.9
click at [598, 0] on html "Aplicando filtros Pop-up bloqueado! Seu navegador bloqueou automáticamente a ab…" at bounding box center [460, 198] width 920 height 396
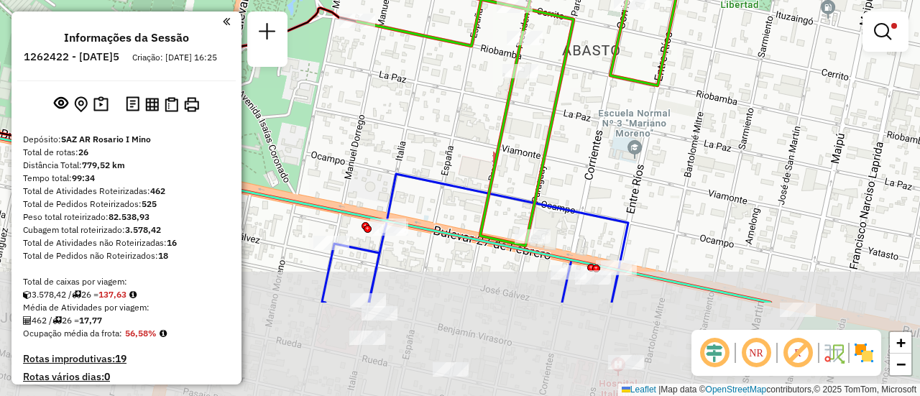
drag, startPoint x: 582, startPoint y: 231, endPoint x: 579, endPoint y: 119, distance: 112.2
click at [579, 119] on div "Limpar filtros Janela de atendimento Grade de atendimento Capacidade Transporta…" at bounding box center [460, 198] width 920 height 396
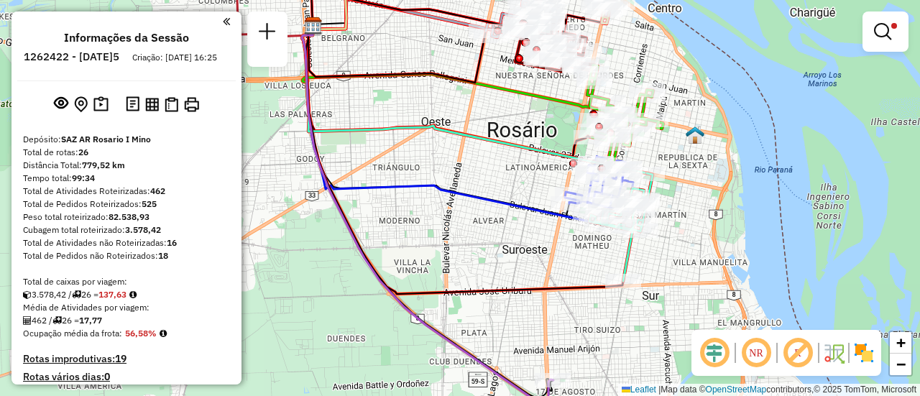
click at [440, 225] on div "Limpar filtros Janela de atendimento Grade de atendimento Capacidade Transporta…" at bounding box center [460, 198] width 920 height 396
drag, startPoint x: 429, startPoint y: 158, endPoint x: 454, endPoint y: 163, distance: 25.0
click at [430, 158] on div "Limpar filtros Janela de atendimento Grade de atendimento Capacidade Transporta…" at bounding box center [460, 198] width 920 height 396
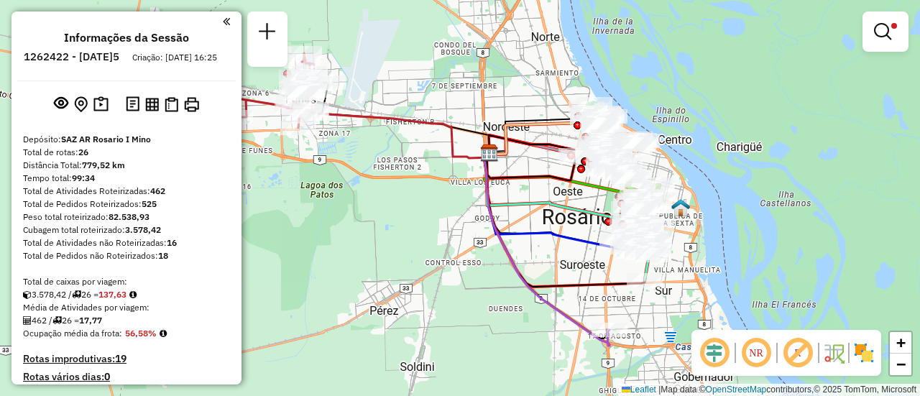
click at [410, 249] on div "Limpar filtros Janela de atendimento Grade de atendimento Capacidade Transporta…" at bounding box center [460, 198] width 920 height 396
click at [411, 229] on div "Limpar filtros Janela de atendimento Grade de atendimento Capacidade Transporta…" at bounding box center [460, 198] width 920 height 396
drag, startPoint x: 411, startPoint y: 229, endPoint x: 416, endPoint y: 66, distance: 162.6
click at [412, 221] on div "Limpar filtros Janela de atendimento Grade de atendimento Capacidade Transporta…" at bounding box center [460, 198] width 920 height 396
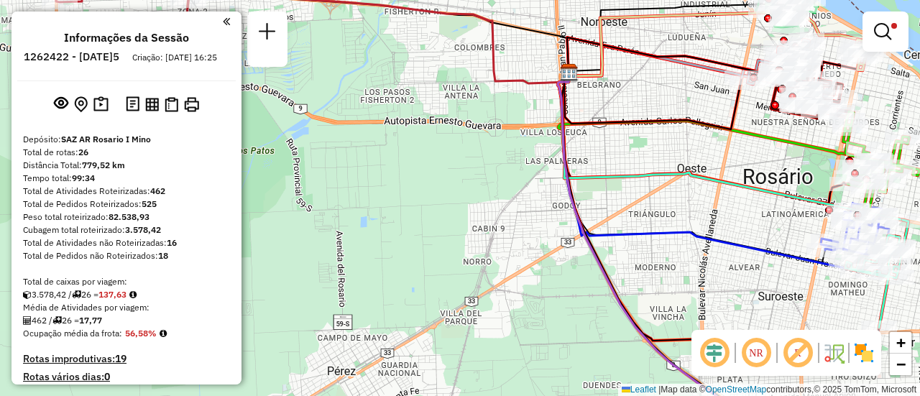
click at [423, 91] on div "Limpar filtros Janela de atendimento Grade de atendimento Capacidade Transporta…" at bounding box center [460, 198] width 920 height 396
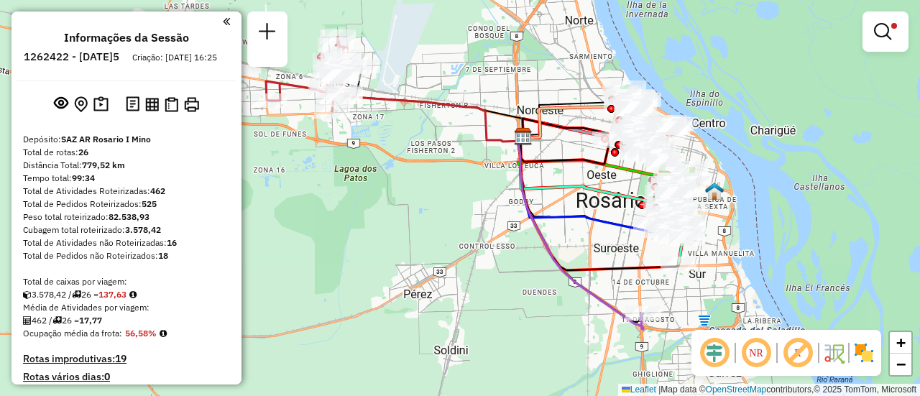
click at [502, 202] on div "Limpar filtros Janela de atendimento Grade de atendimento Capacidade Transporta…" at bounding box center [460, 198] width 920 height 396
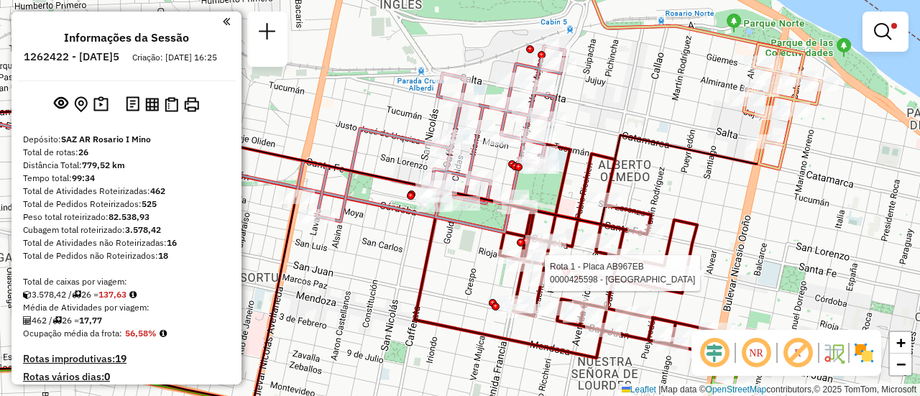
select select "**********"
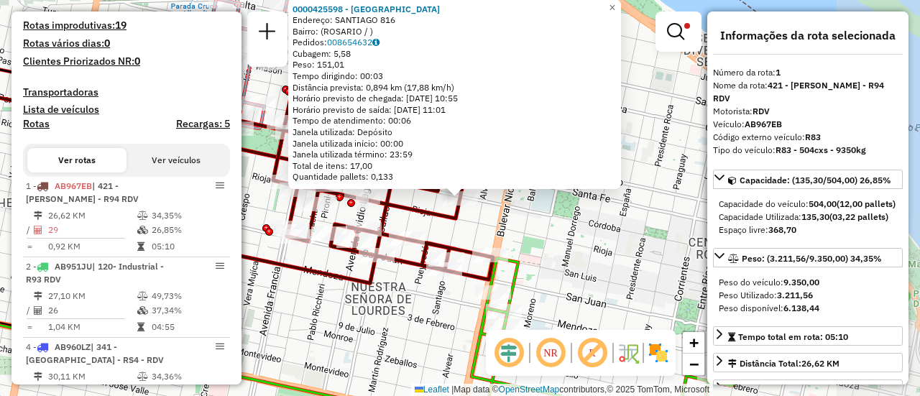
scroll to position [512, 0]
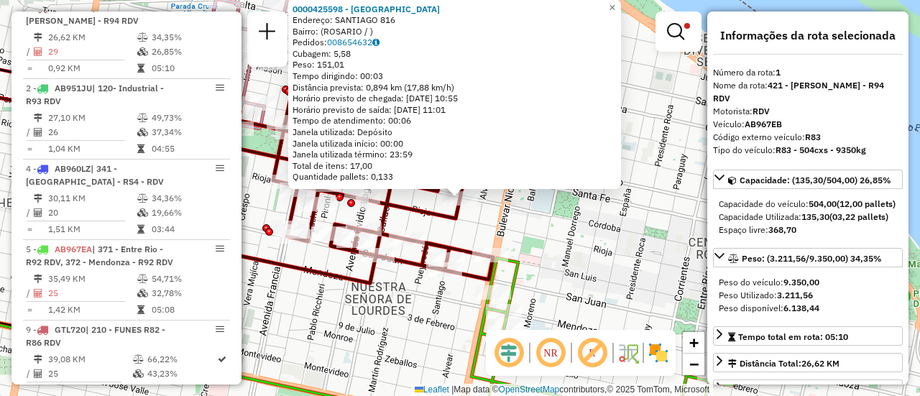
click at [535, 224] on div "0000425598 - SAN BENITO SRL Endereço: SANTIAGO 816 Bairro: (ROSARIO / ) Pedidos…" at bounding box center [460, 198] width 920 height 396
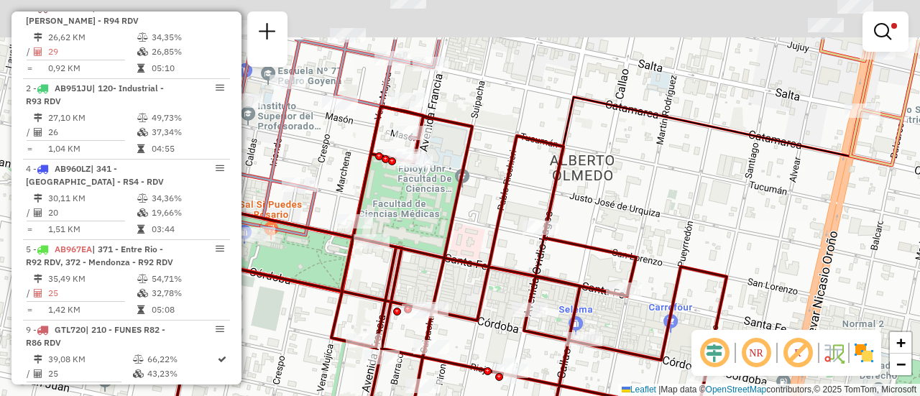
drag, startPoint x: 382, startPoint y: 102, endPoint x: 453, endPoint y: 124, distance: 74.4
click at [464, 131] on icon at bounding box center [467, 310] width 610 height 408
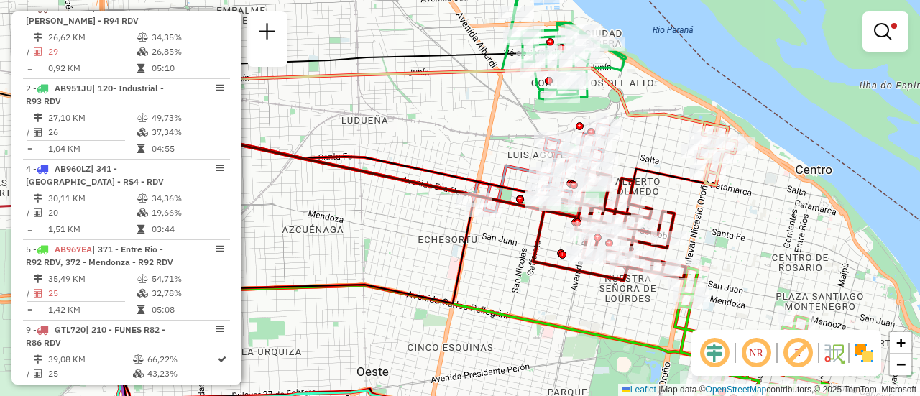
click at [832, 73] on div "Limpar filtros Janela de atendimento Grade de atendimento Capacidade Transporta…" at bounding box center [460, 198] width 920 height 396
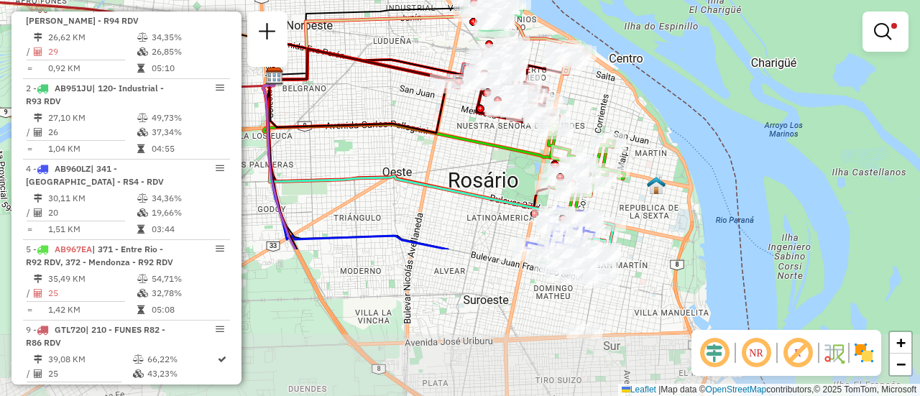
drag, startPoint x: 590, startPoint y: 338, endPoint x: 612, endPoint y: 164, distance: 175.4
click at [485, 132] on icon at bounding box center [423, 120] width 321 height 88
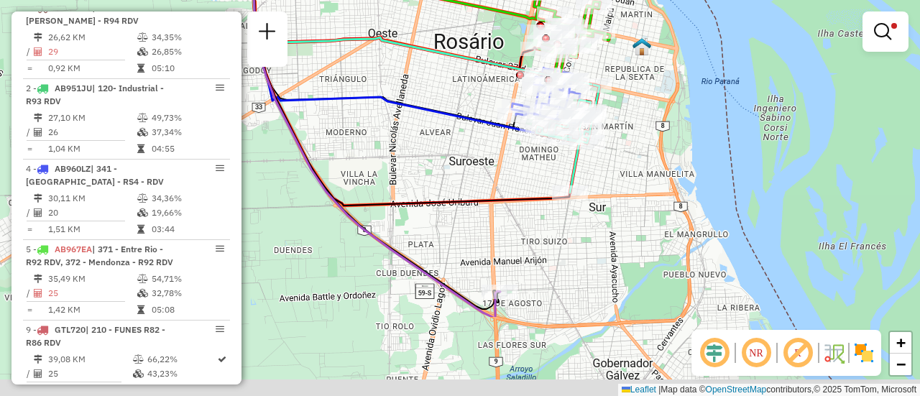
drag, startPoint x: 585, startPoint y: 356, endPoint x: 579, endPoint y: 237, distance: 118.8
click at [579, 237] on div "Limpar filtros Janela de atendimento Grade de atendimento Capacidade Transporta…" at bounding box center [460, 198] width 920 height 396
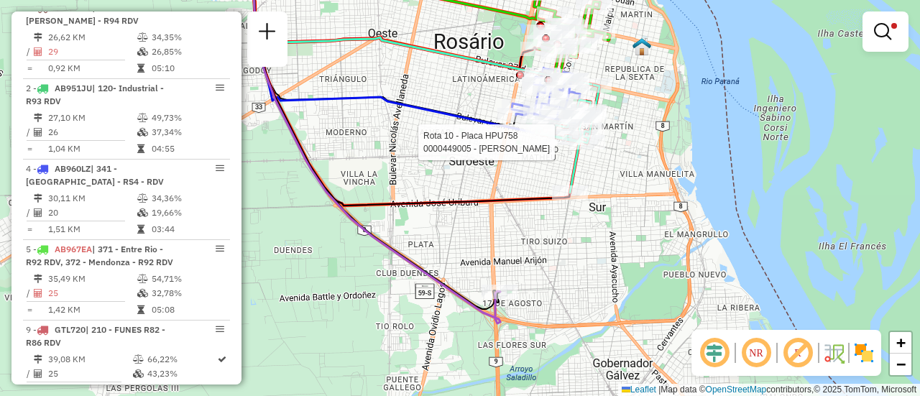
select select "**********"
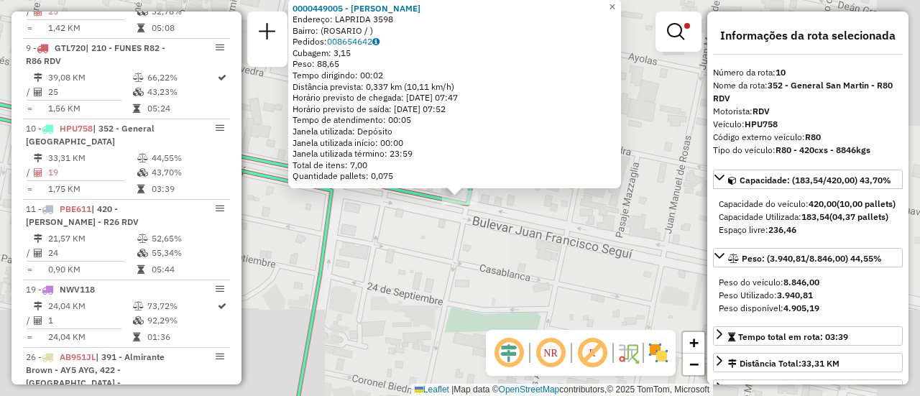
scroll to position [915, 0]
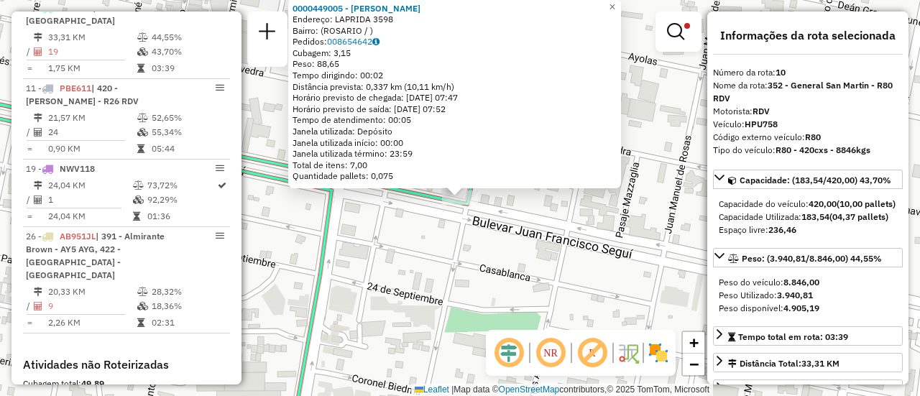
click at [544, 276] on div "0000449005 - GARCIA SONIA SUSANA Endereço: LAPRIDA 3598 Bairro: (ROSARIO / ) Pe…" at bounding box center [460, 198] width 920 height 396
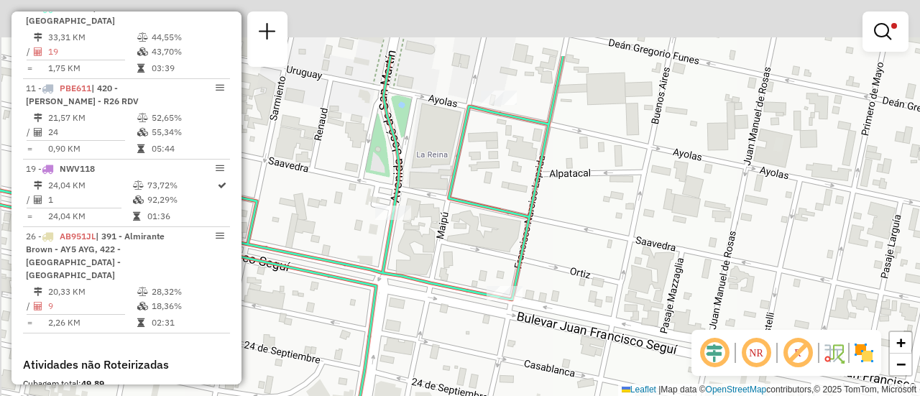
drag, startPoint x: 377, startPoint y: 219, endPoint x: 480, endPoint y: 283, distance: 120.7
click at [431, 313] on div "Limpar filtros Janela de atendimento Grade de atendimento Capacidade Transporta…" at bounding box center [460, 198] width 920 height 396
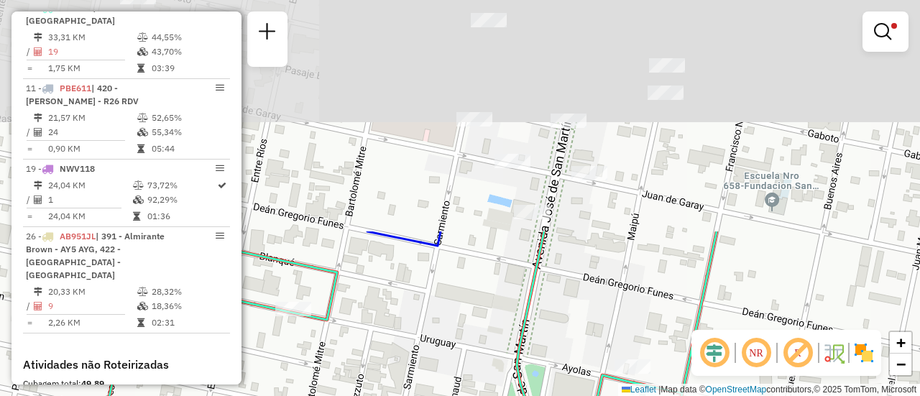
drag, startPoint x: 459, startPoint y: 214, endPoint x: 566, endPoint y: 430, distance: 241.5
click at [566, 395] on html "Aplicando filtros Pop-up bloqueado! Seu navegador bloqueou automáticamente a ab…" at bounding box center [460, 198] width 920 height 396
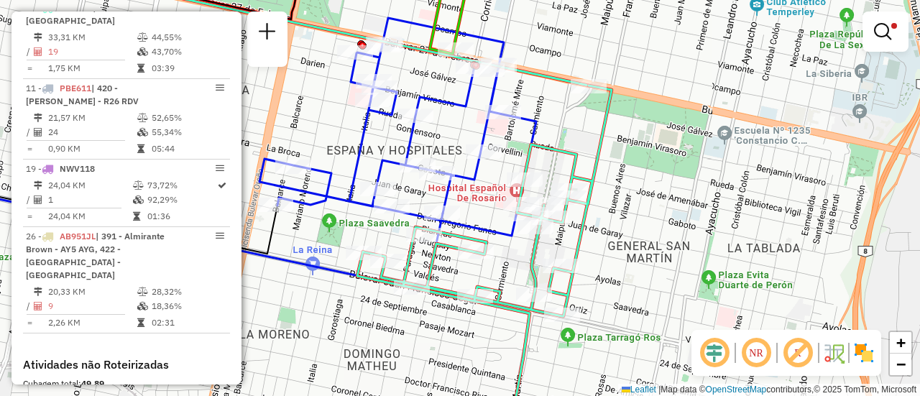
drag, startPoint x: 487, startPoint y: 186, endPoint x: 518, endPoint y: 272, distance: 91.0
click at [510, 279] on div "Limpar filtros Janela de atendimento Grade de atendimento Capacidade Transporta…" at bounding box center [460, 198] width 920 height 396
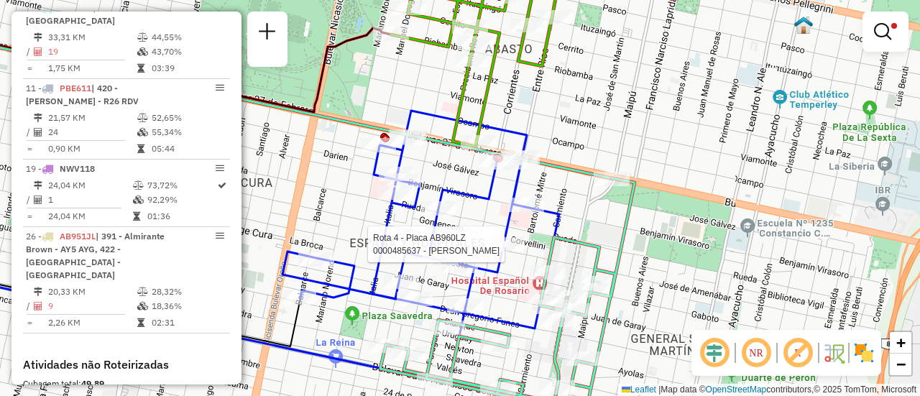
select select "**********"
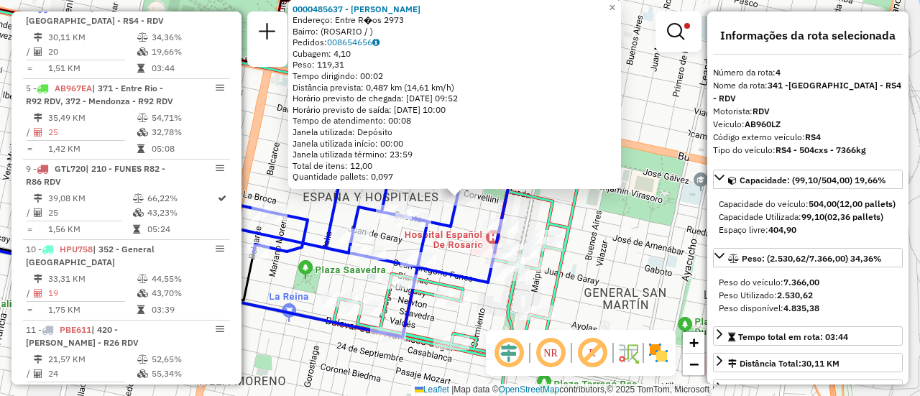
scroll to position [72, 0]
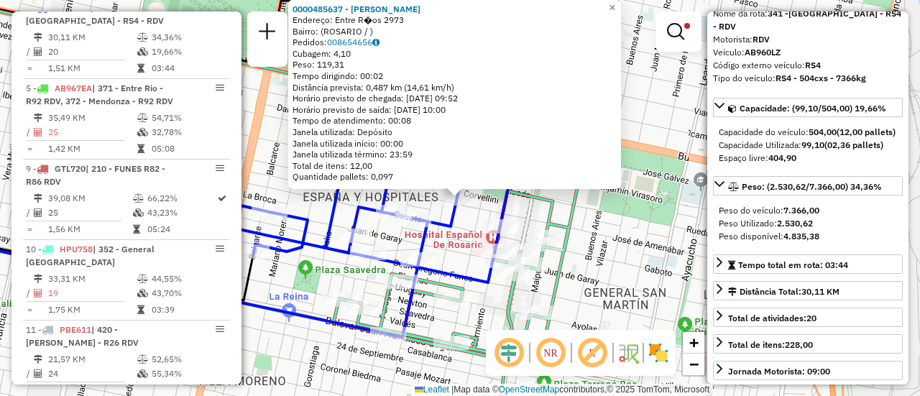
click at [619, 235] on div "0000485637 - Riszutto Jorgelina Endereço: Entre R�os 2973 Bairro: (ROSARIO / ) …" at bounding box center [460, 198] width 920 height 396
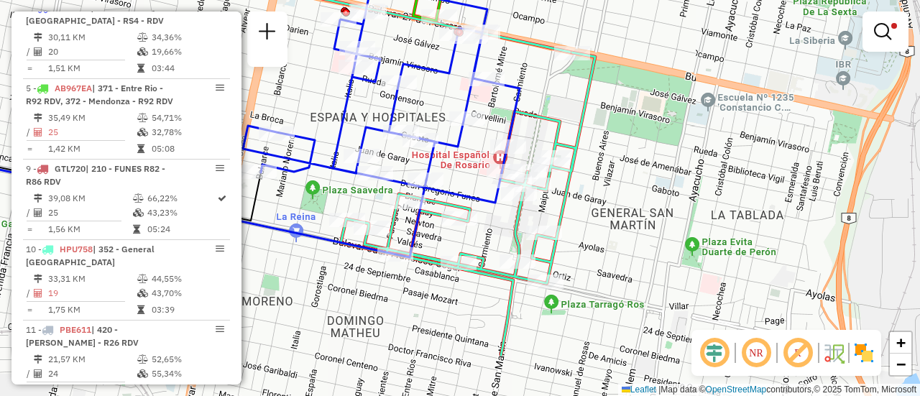
drag, startPoint x: 608, startPoint y: 304, endPoint x: 606, endPoint y: -87, distance: 391.1
click at [606, 0] on html "Aplicando filtros Pop-up bloqueado! Seu navegador bloqueou automáticamente a ab…" at bounding box center [460, 198] width 920 height 396
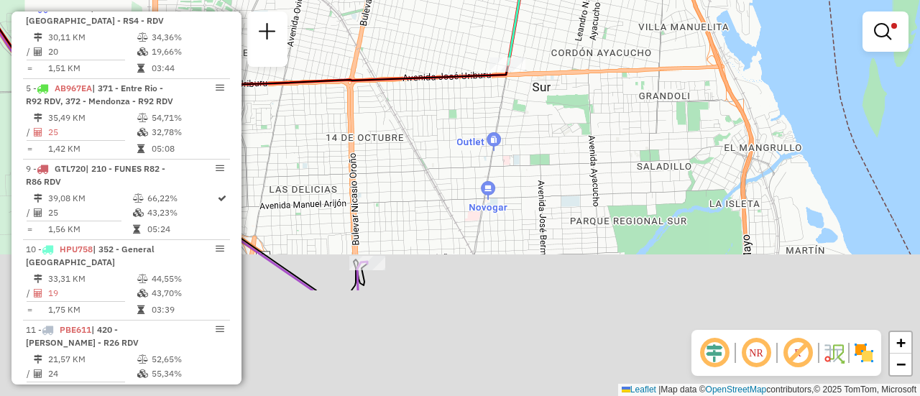
drag, startPoint x: 506, startPoint y: 308, endPoint x: 534, endPoint y: 137, distance: 172.7
click at [528, 139] on div "Limpar filtros Janela de atendimento Grade de atendimento Capacidade Transporta…" at bounding box center [460, 198] width 920 height 396
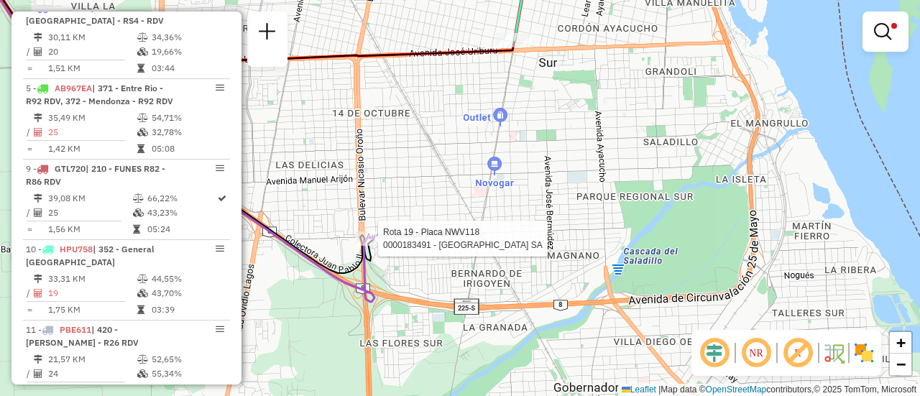
select select "**********"
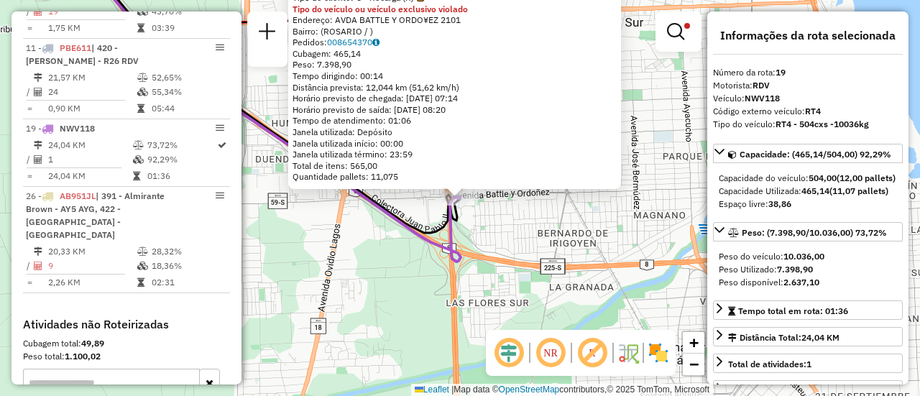
scroll to position [1076, 0]
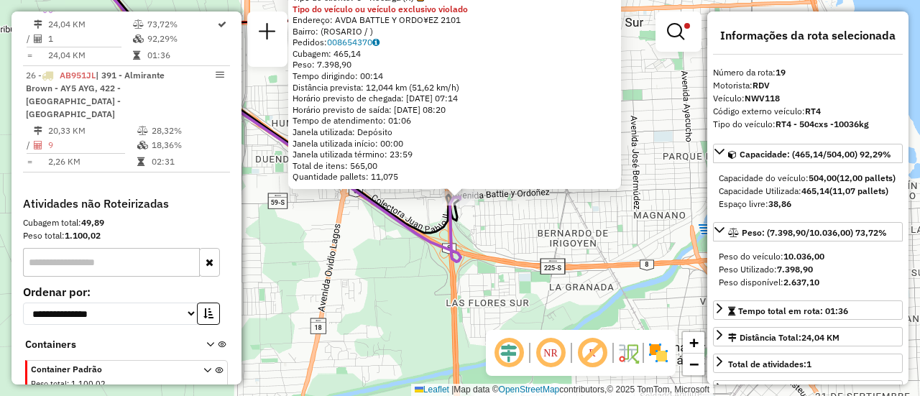
click at [573, 229] on div "Rota 19 - Placa NWV118 0000183491 - CASINO DE ROSARIO SA 0000183491 - CASINO DE…" at bounding box center [460, 198] width 920 height 396
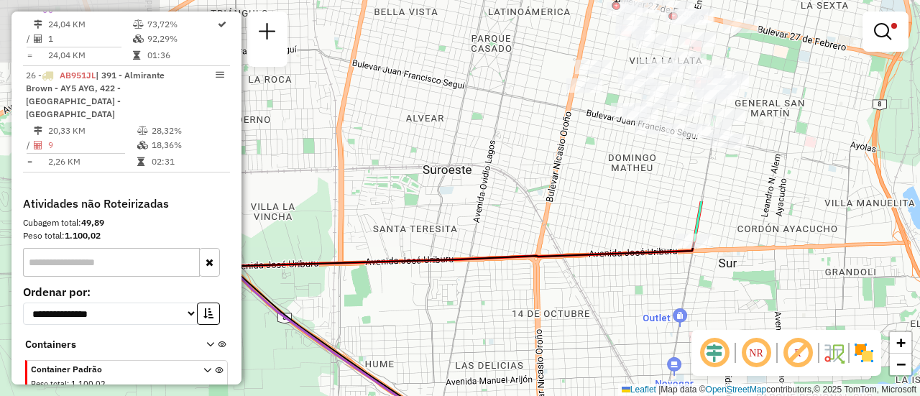
drag, startPoint x: 386, startPoint y: 75, endPoint x: 503, endPoint y: 255, distance: 214.2
click at [497, 337] on div "Limpar filtros Janela de atendimento Grade de atendimento Capacidade Transporta…" at bounding box center [460, 198] width 920 height 396
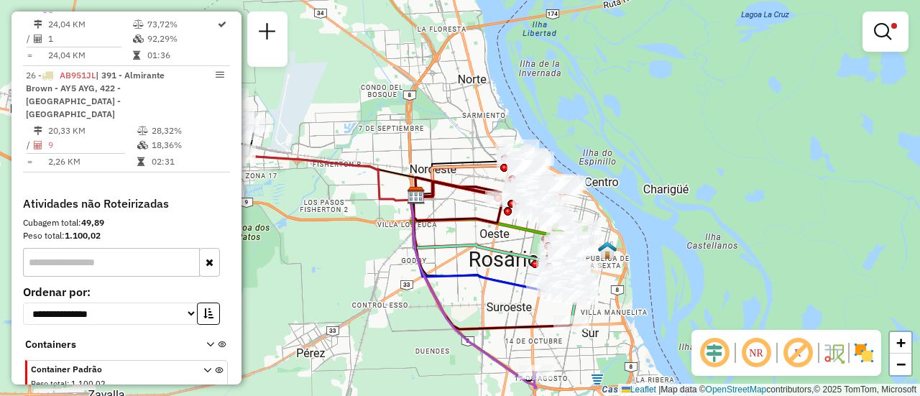
drag, startPoint x: 440, startPoint y: 162, endPoint x: 472, endPoint y: 229, distance: 73.6
click at [464, 239] on div "Limpar filtros Janela de atendimento Grade de atendimento Capacidade Transporta…" at bounding box center [460, 198] width 920 height 396
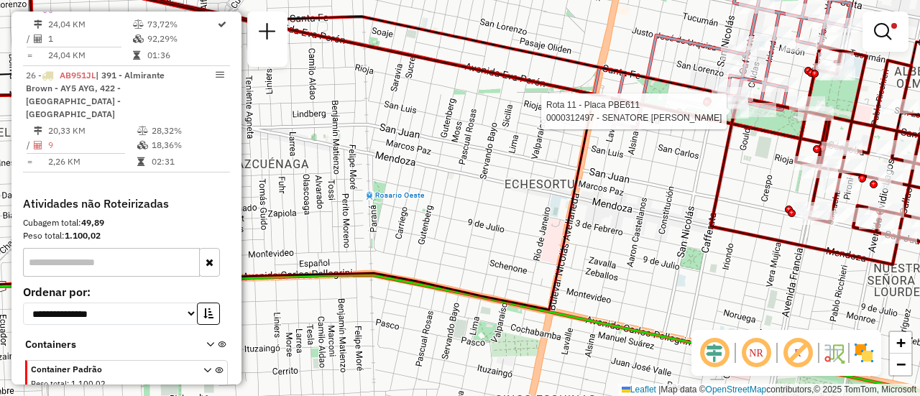
select select "**********"
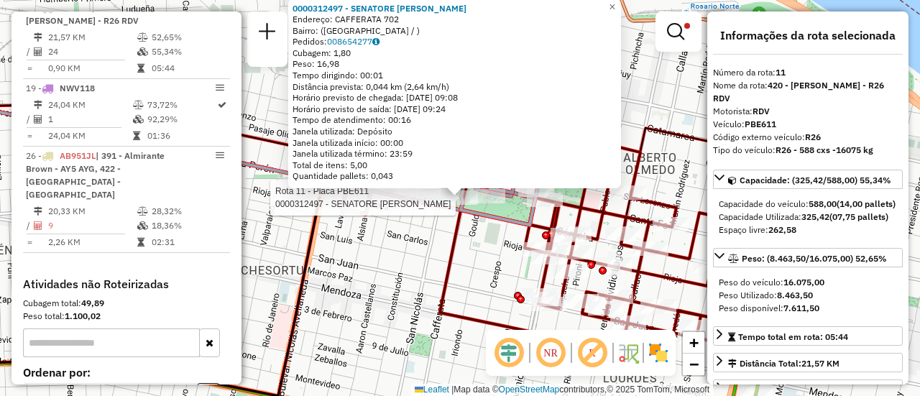
scroll to position [72, 0]
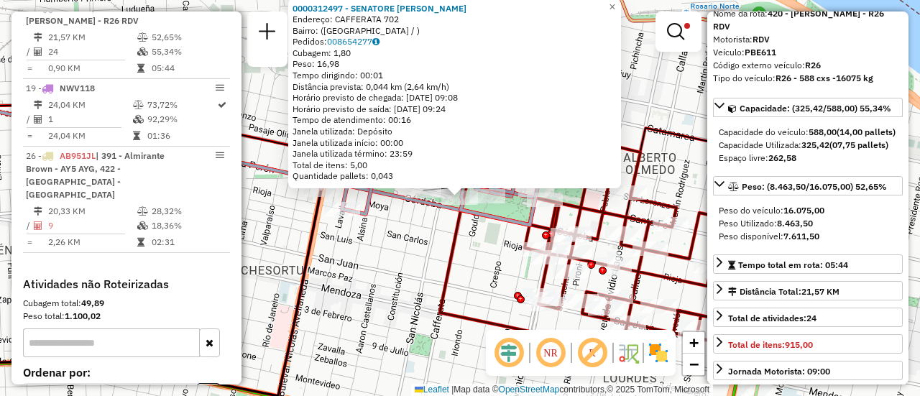
click at [475, 246] on div "Rota 11 - Placa PBE611 0000312497 - SENATORE DIEGO ALFREDO 0000312497 - SENATOR…" at bounding box center [460, 198] width 920 height 396
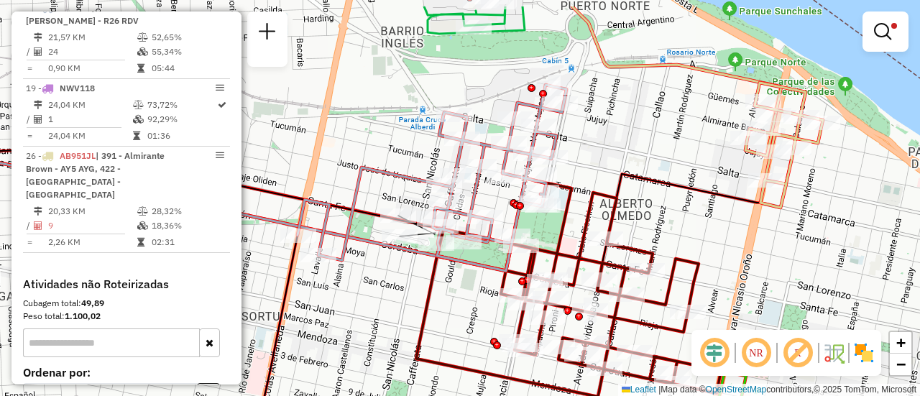
drag, startPoint x: 526, startPoint y: 108, endPoint x: 480, endPoint y: 207, distance: 109.7
click at [480, 206] on icon at bounding box center [432, 178] width 269 height 186
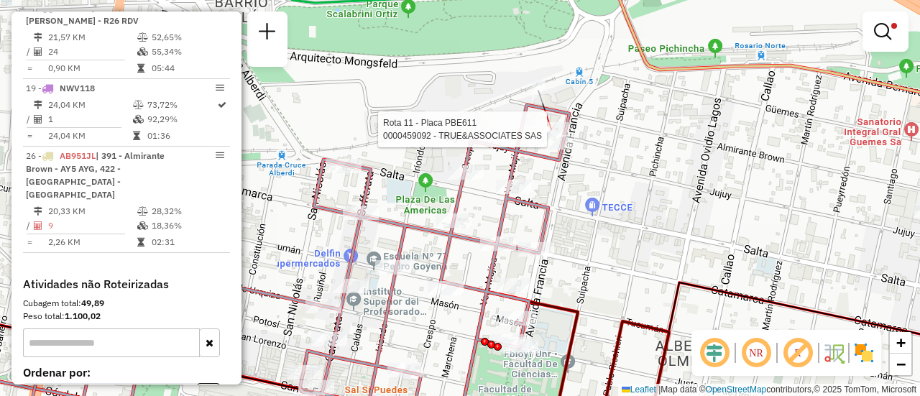
select select "**********"
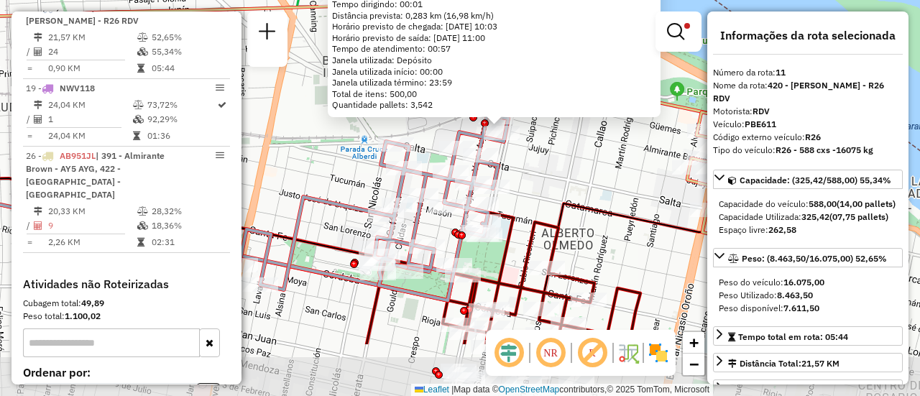
drag, startPoint x: 512, startPoint y: 293, endPoint x: 526, endPoint y: 185, distance: 108.7
click at [525, 188] on div "0000459092 - TRUE&ASSOCIATES SAS Limite de quantidade de itens excedido Endereç…" at bounding box center [460, 198] width 920 height 396
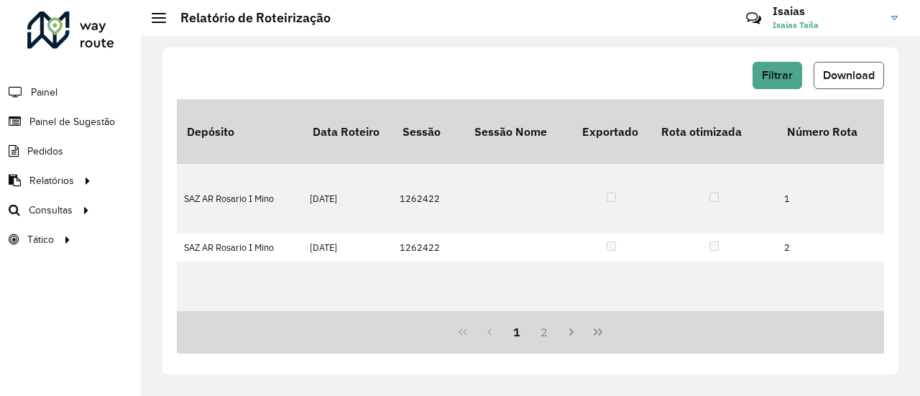
click at [858, 72] on span "Download" at bounding box center [849, 75] width 52 height 12
